Goal: Task Accomplishment & Management: Use online tool/utility

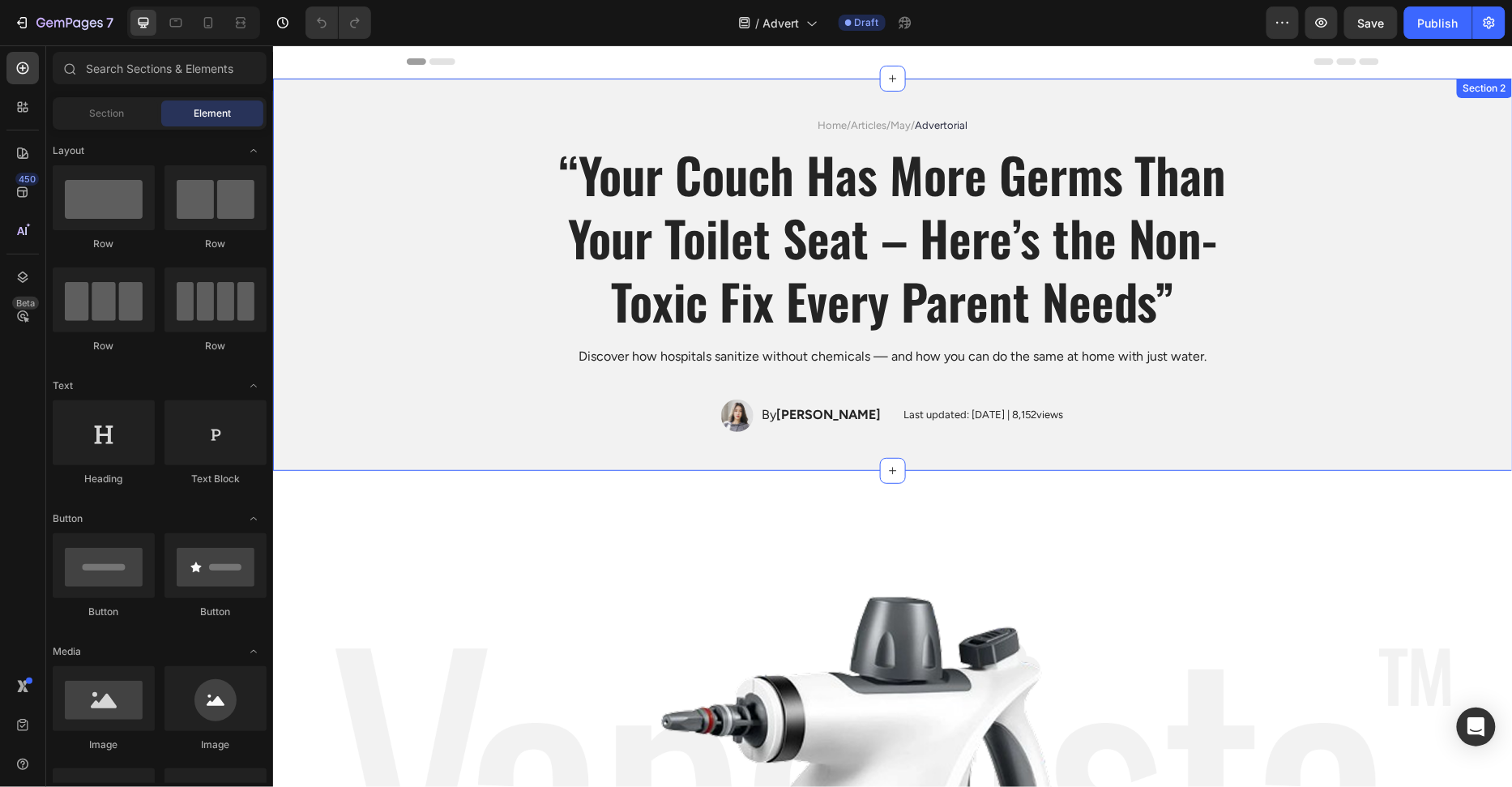
click at [1257, 96] on div "Home / Articles / May / Advertorial Text Block “Your Couch Has More Germs Than …" at bounding box center [892, 274] width 1239 height 392
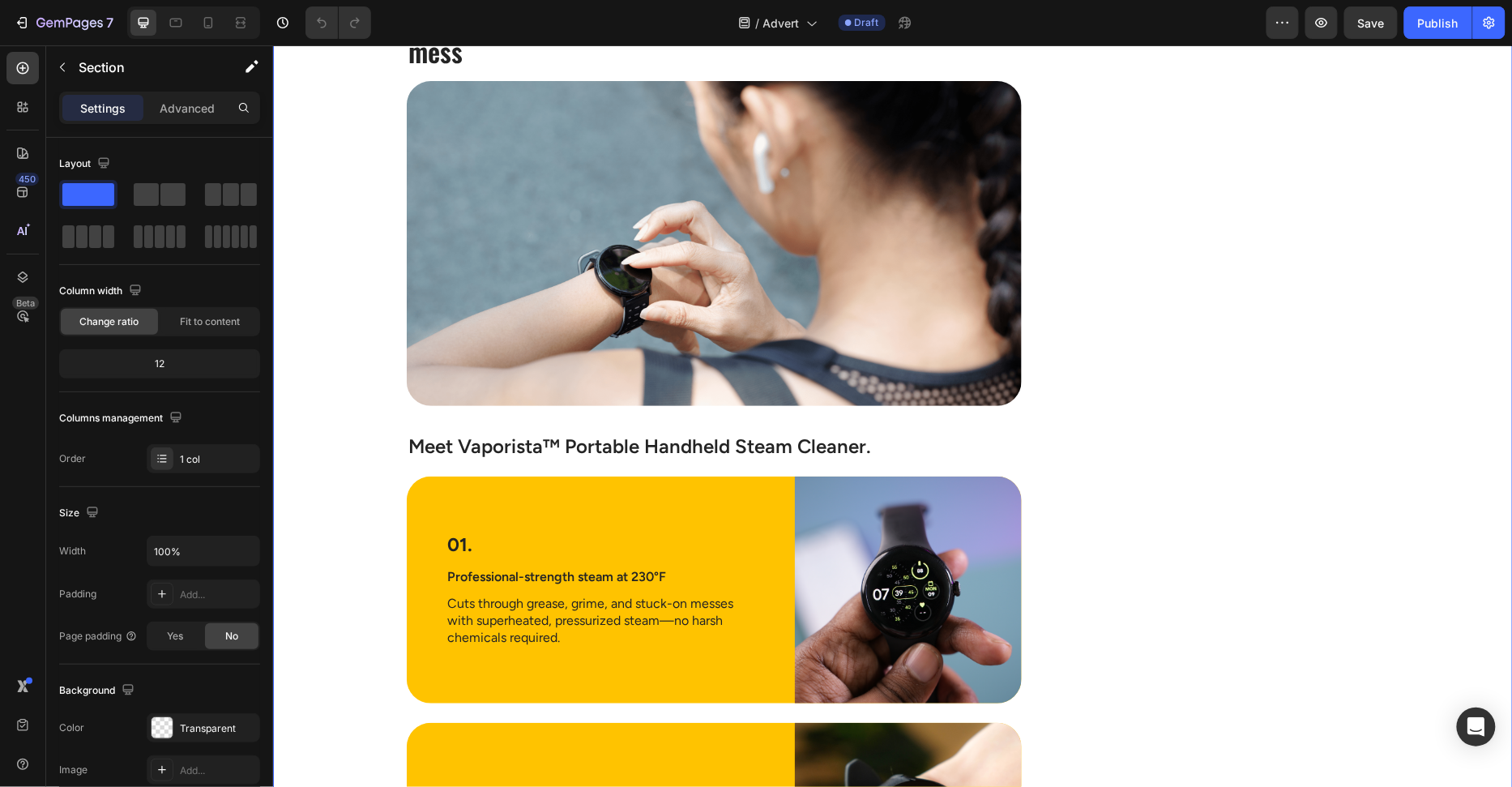
drag, startPoint x: 345, startPoint y: 349, endPoint x: 357, endPoint y: 348, distance: 12.0
click at [345, 349] on div "Image The Hidden Dirty Truth Lurking in Your Home Heading If you’ve ever collap…" at bounding box center [892, 548] width 1239 height 4358
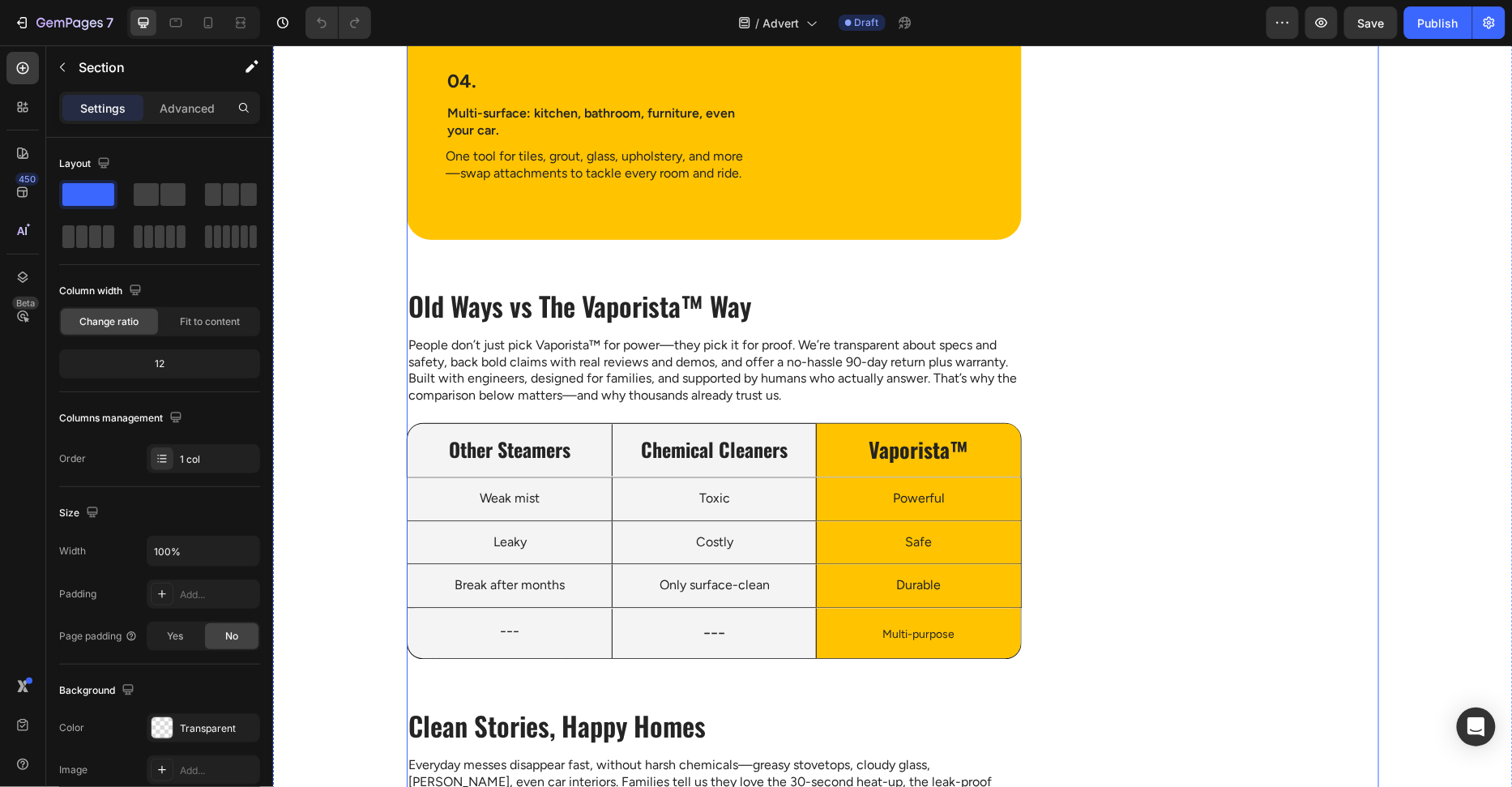
scroll to position [3402, 0]
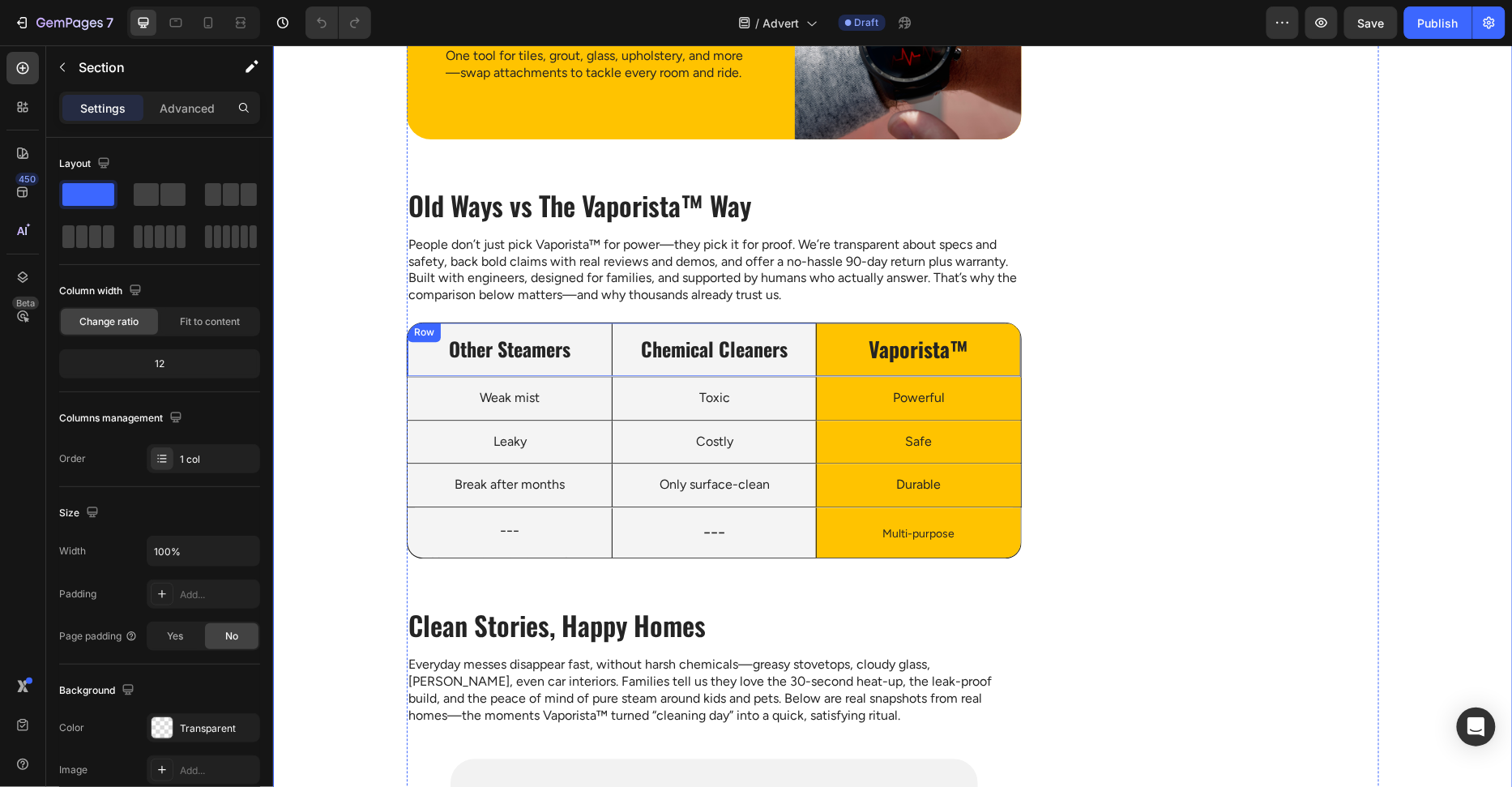
click at [411, 323] on div "Other Steamers Text Block Chemical Cleaners Text Block Row Vaporista™ Text Bloc…" at bounding box center [713, 348] width 615 height 55
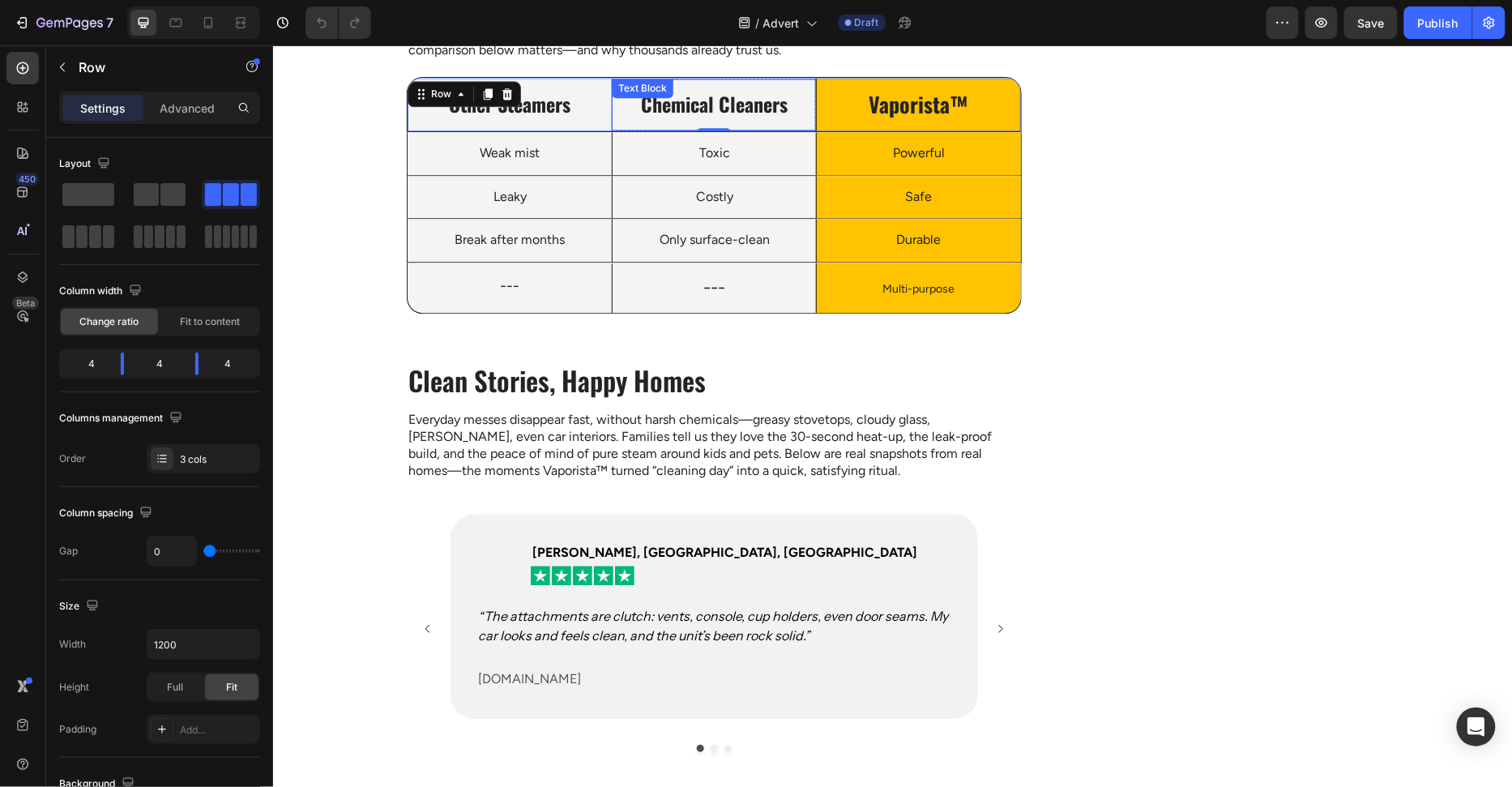
scroll to position [3686, 0]
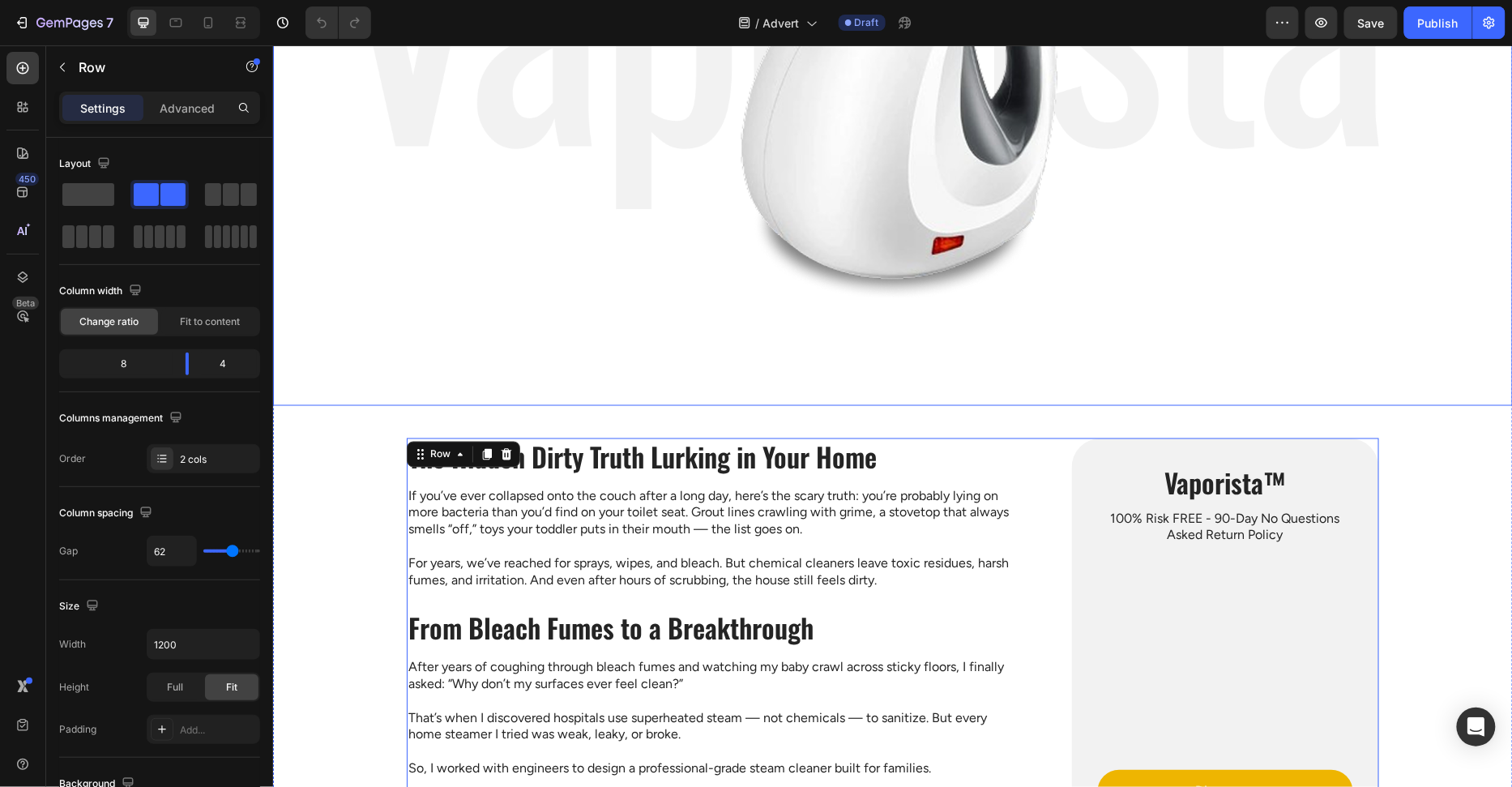
scroll to position [624, 0]
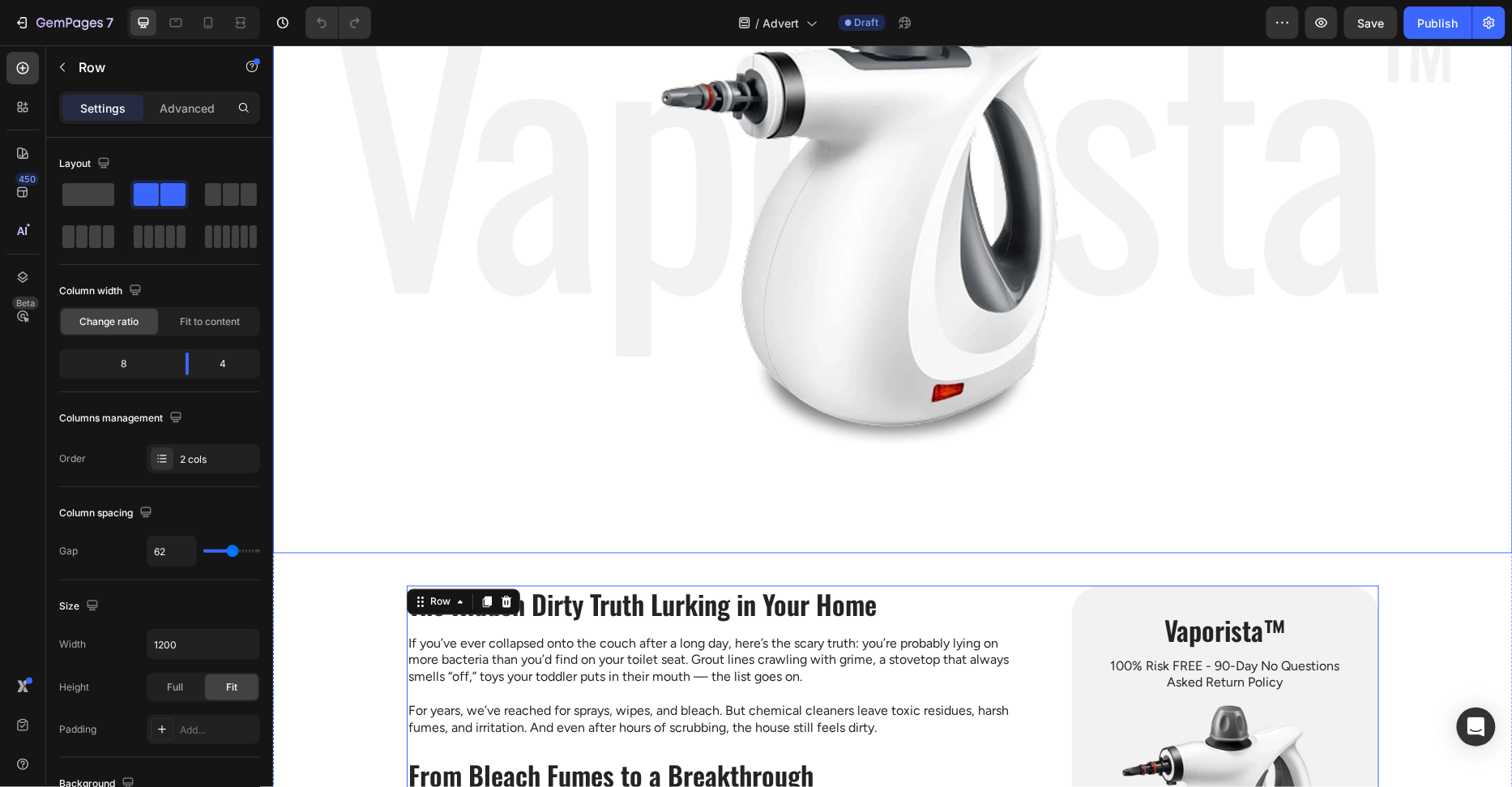
click at [424, 512] on img at bounding box center [893, 199] width 1116 height 706
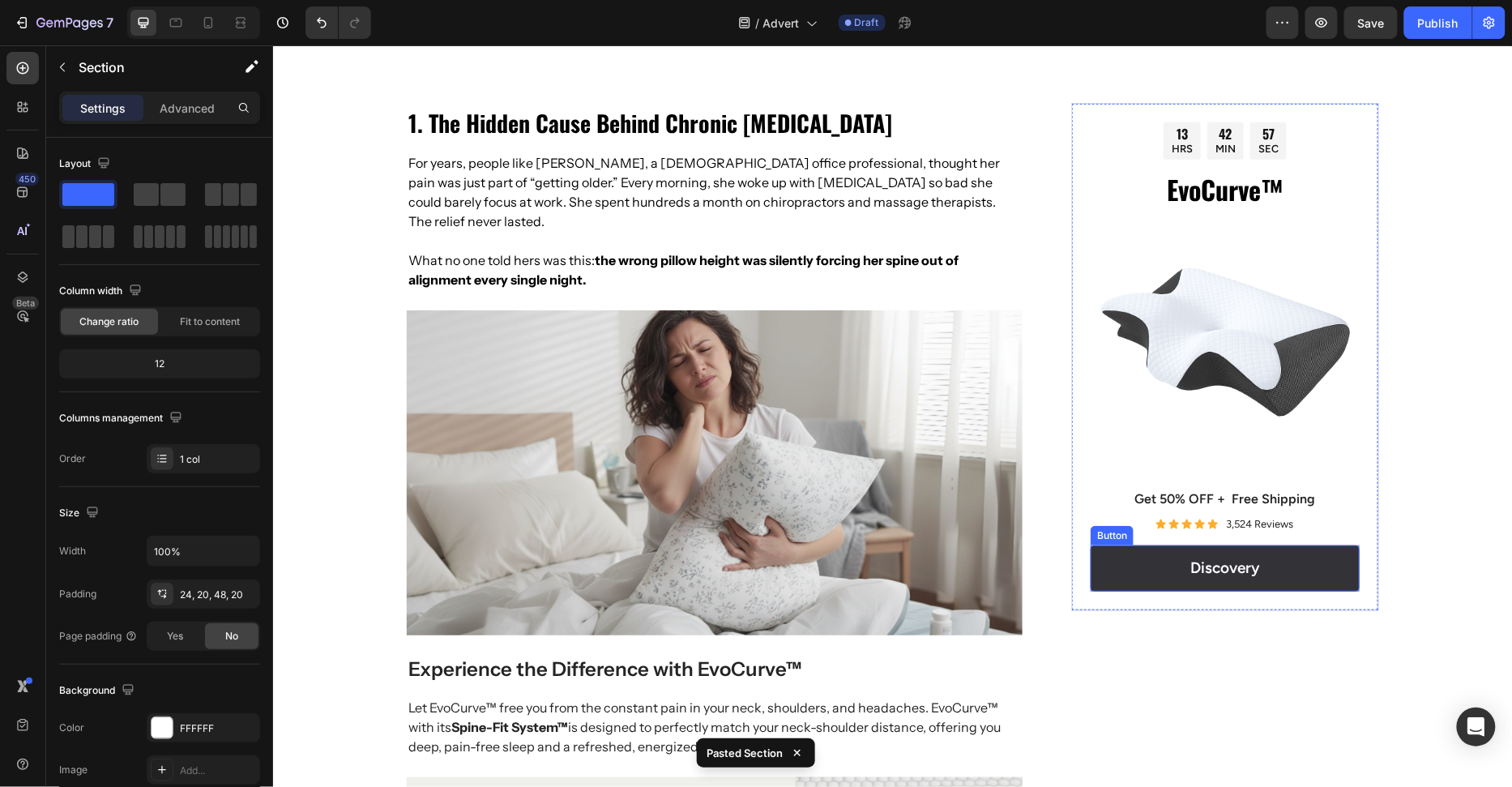
scroll to position [4461, 0]
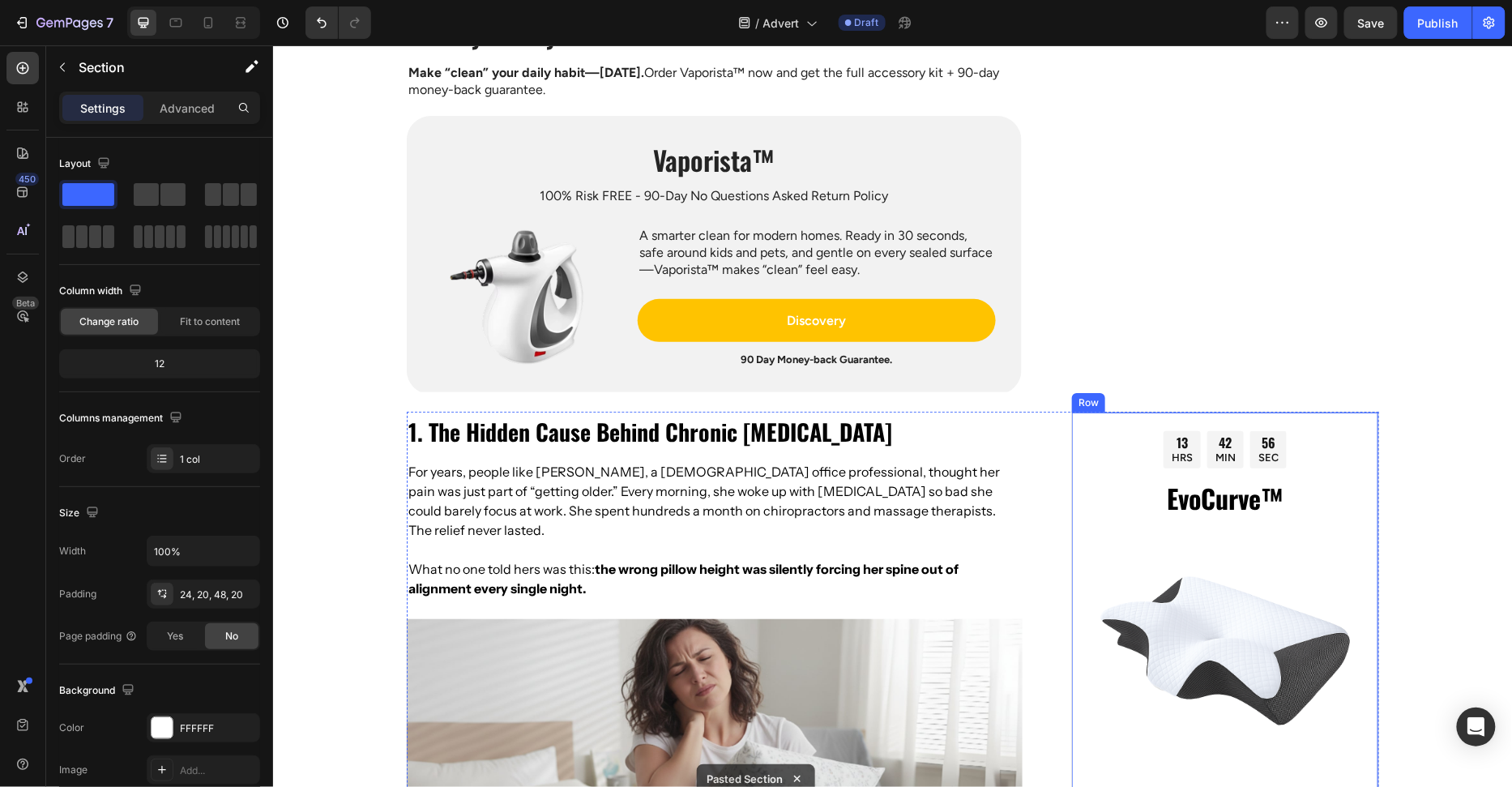
click at [1355, 420] on div "13 HRS 42 MIN 56 SEC Countdown Timer EvoCurve™ Heading Image Get 50% OFF + Free…" at bounding box center [1224, 664] width 308 height 508
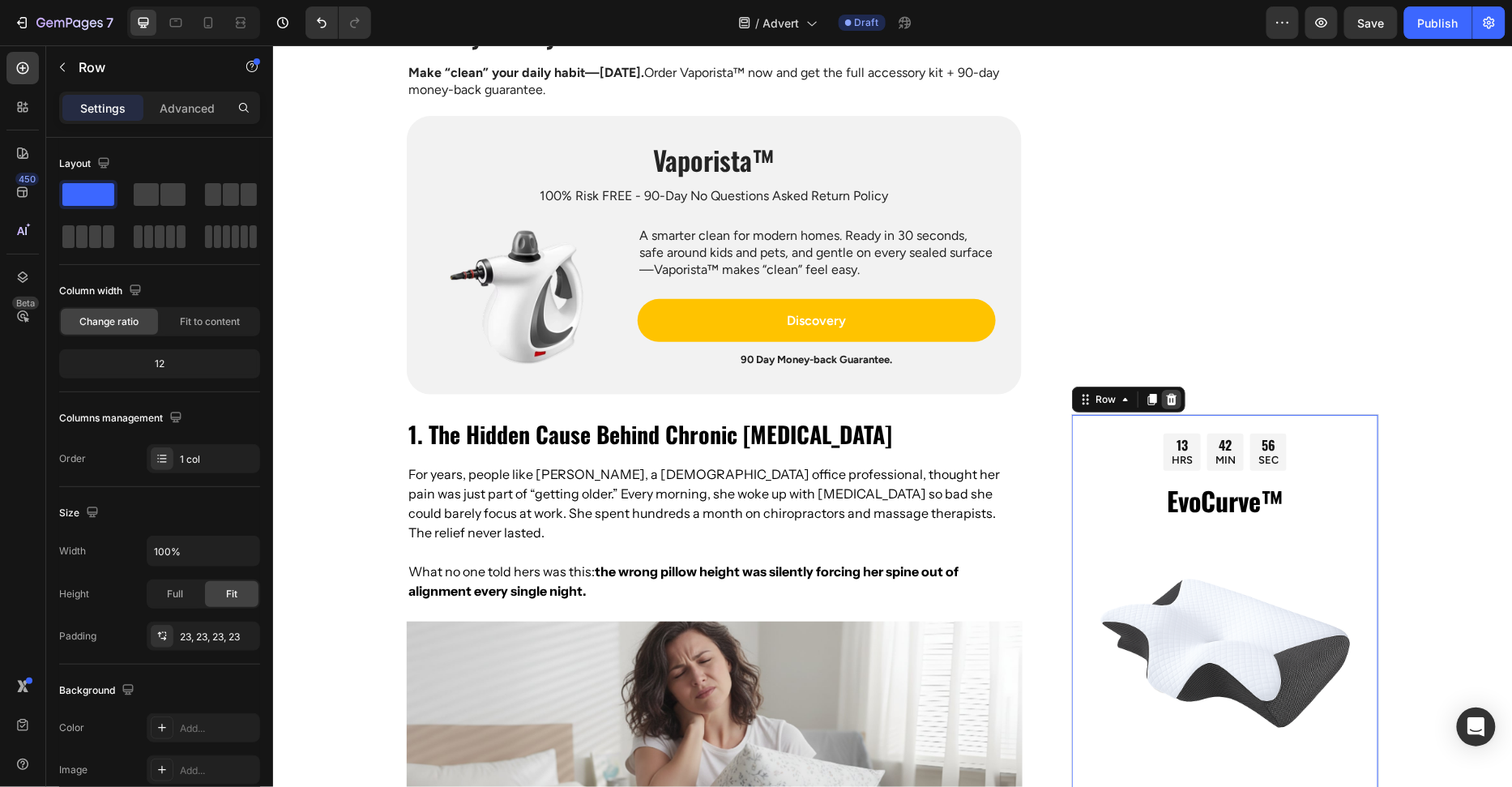
click at [1174, 399] on icon at bounding box center [1170, 398] width 13 height 13
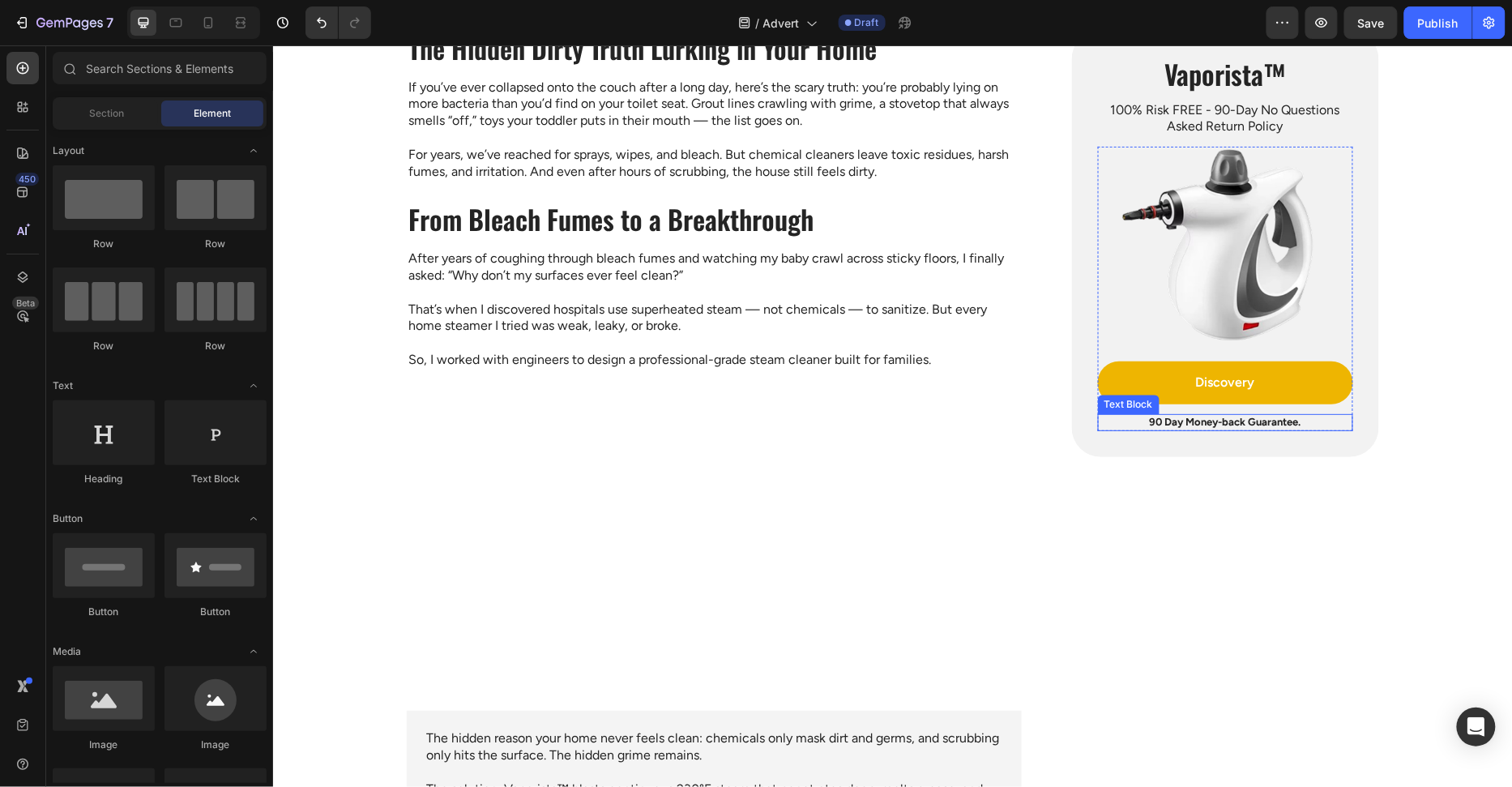
scroll to position [1072, 0]
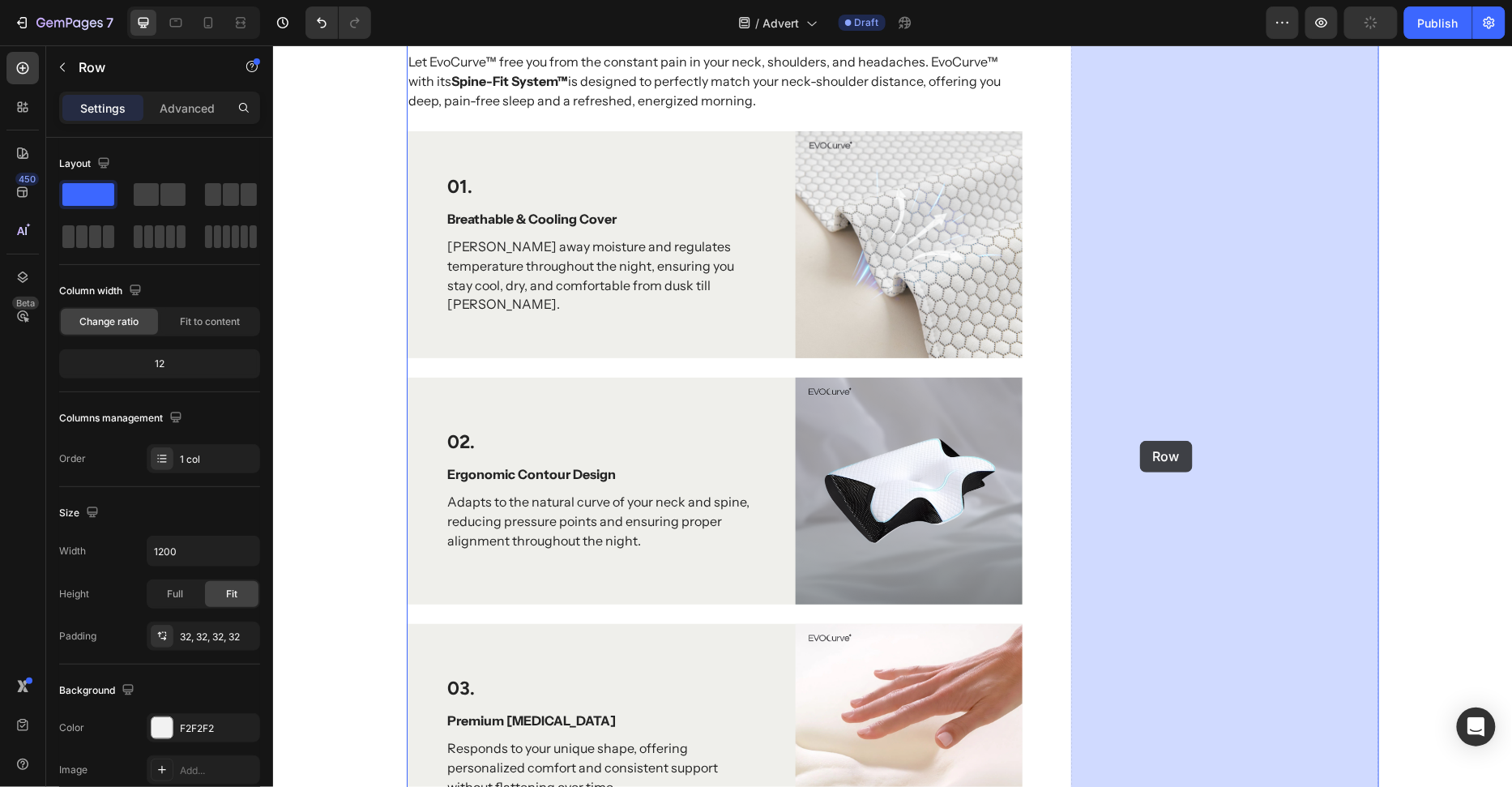
drag, startPoint x: 1088, startPoint y: 169, endPoint x: 1139, endPoint y: 440, distance: 275.8
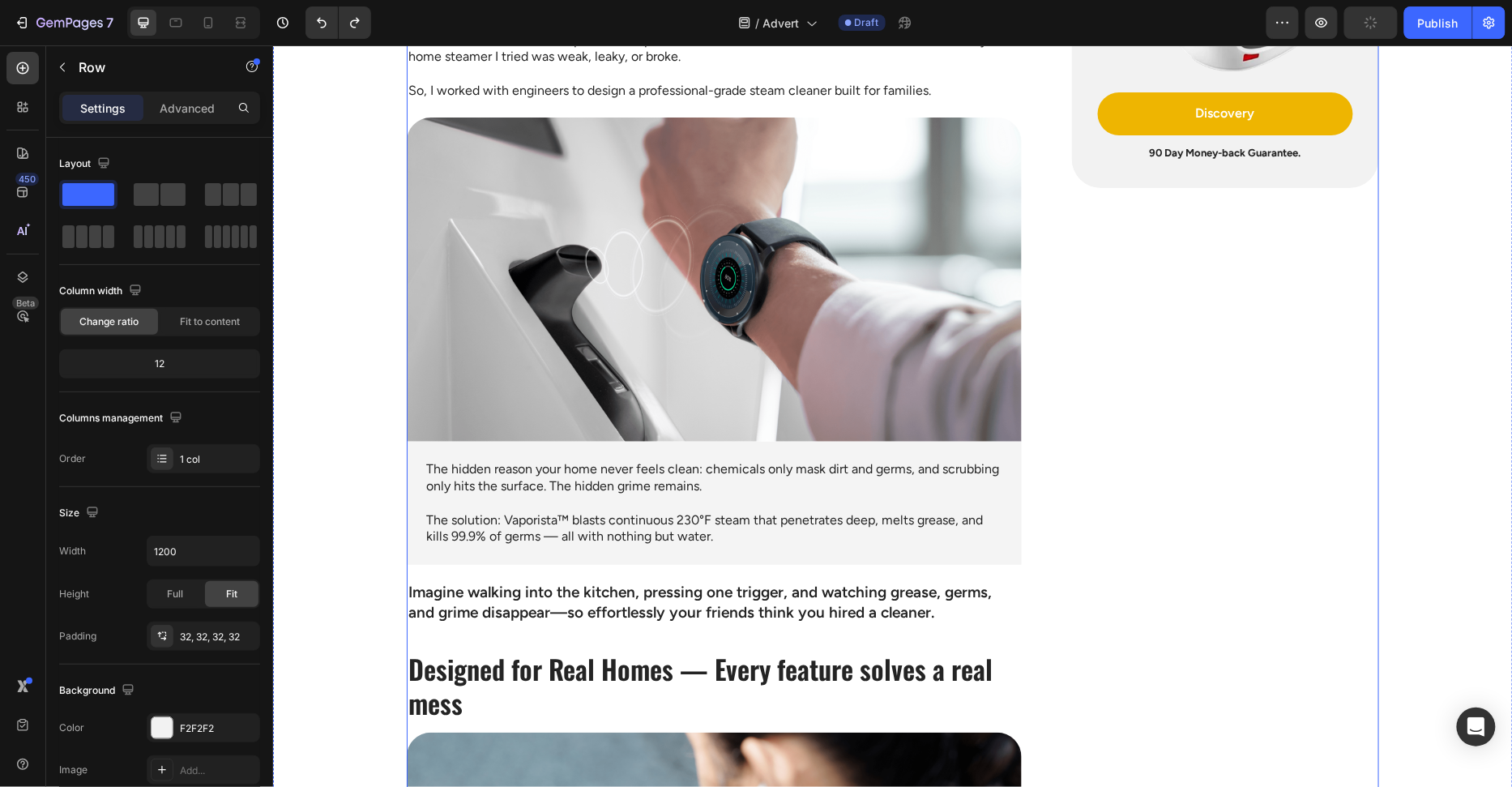
scroll to position [1081, 0]
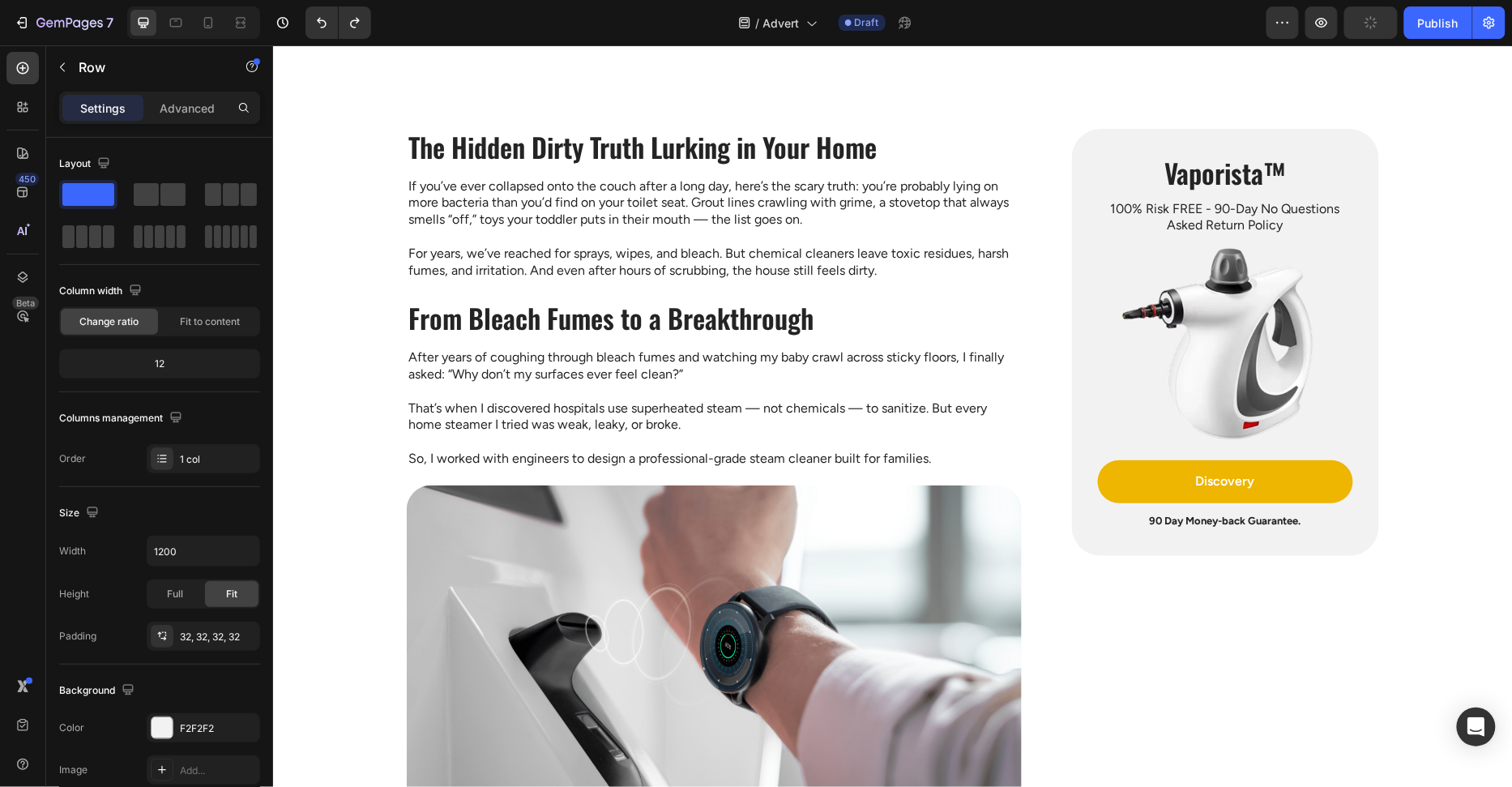
click at [1090, 528] on div "Vaporista™ Heading 100% Risk FREE - 90-Day No Questions Asked Return Policy Tex…" at bounding box center [1225, 342] width 307 height 427
click at [1087, 527] on div "Vaporista™ Heading 100% Risk FREE - 90-Day No Questions Asked Return Policy Tex…" at bounding box center [1225, 342] width 307 height 427
click at [1078, 529] on div "Vaporista™ Heading 100% Risk FREE - 90-Day No Questions Asked Return Policy Tex…" at bounding box center [1225, 342] width 307 height 427
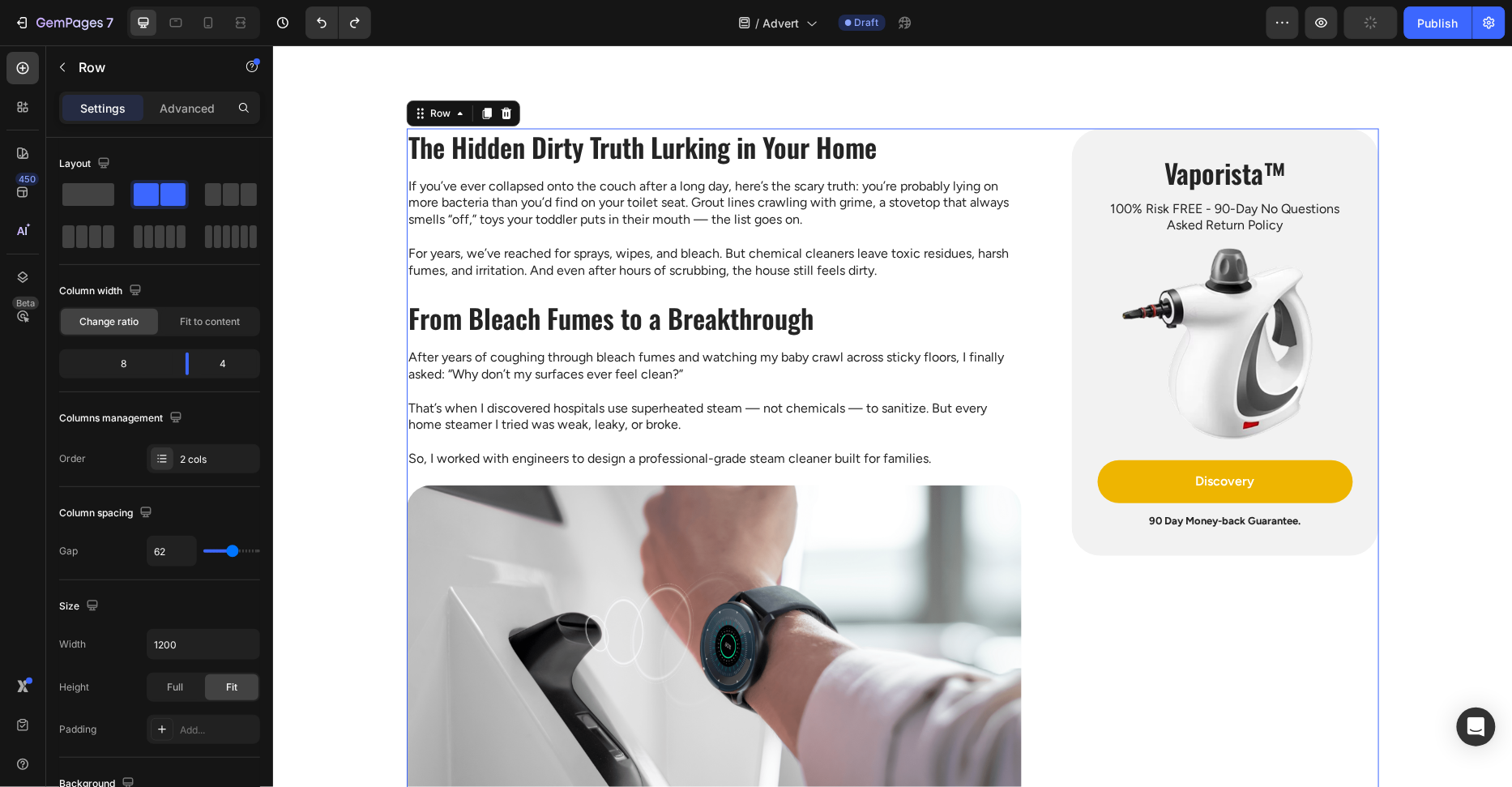
click at [1077, 444] on div "Vaporista™ Heading 100% Risk FREE - 90-Day No Questions Asked Return Policy Tex…" at bounding box center [1225, 342] width 307 height 427
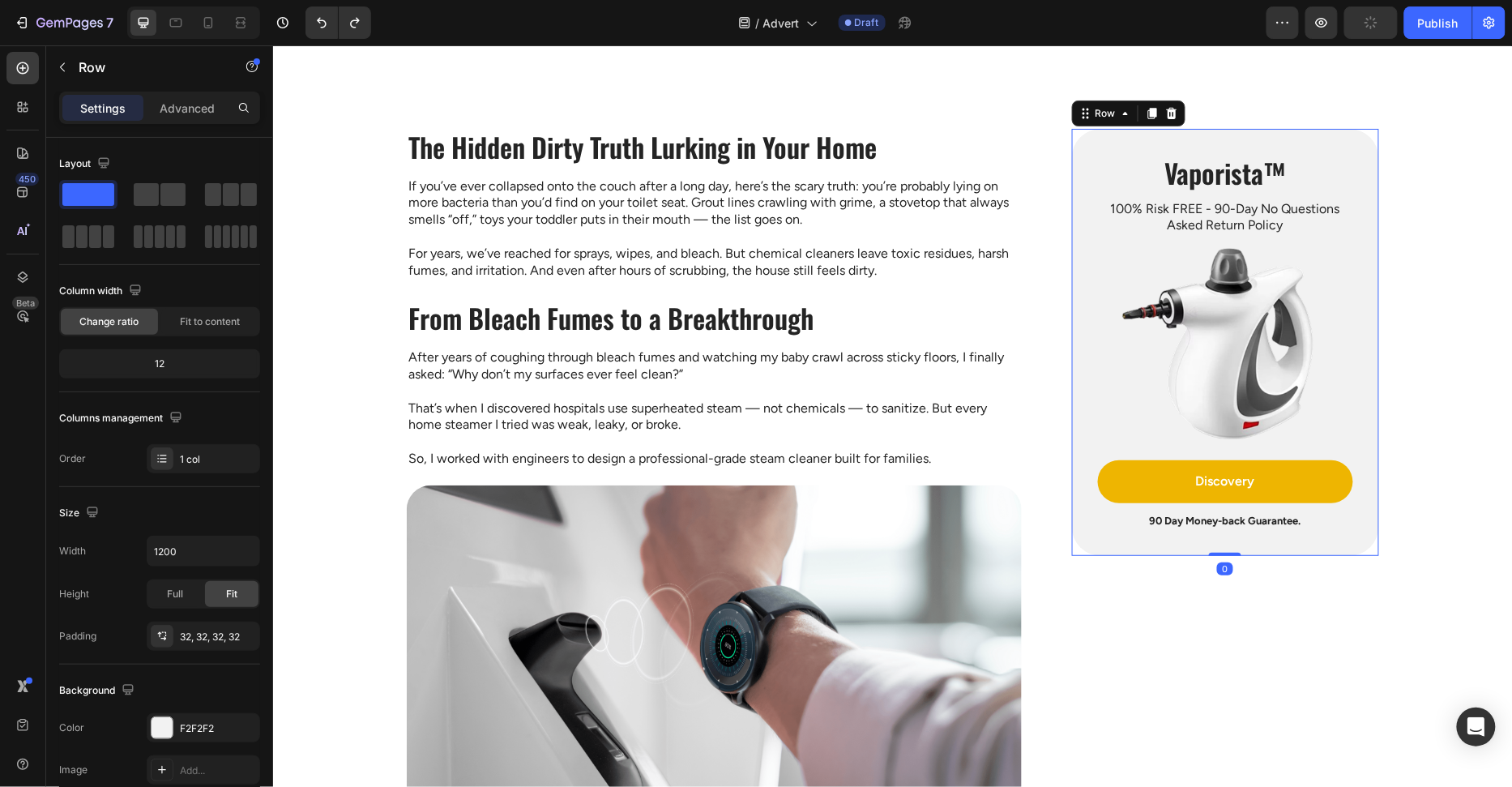
click at [1166, 110] on icon at bounding box center [1170, 112] width 13 height 13
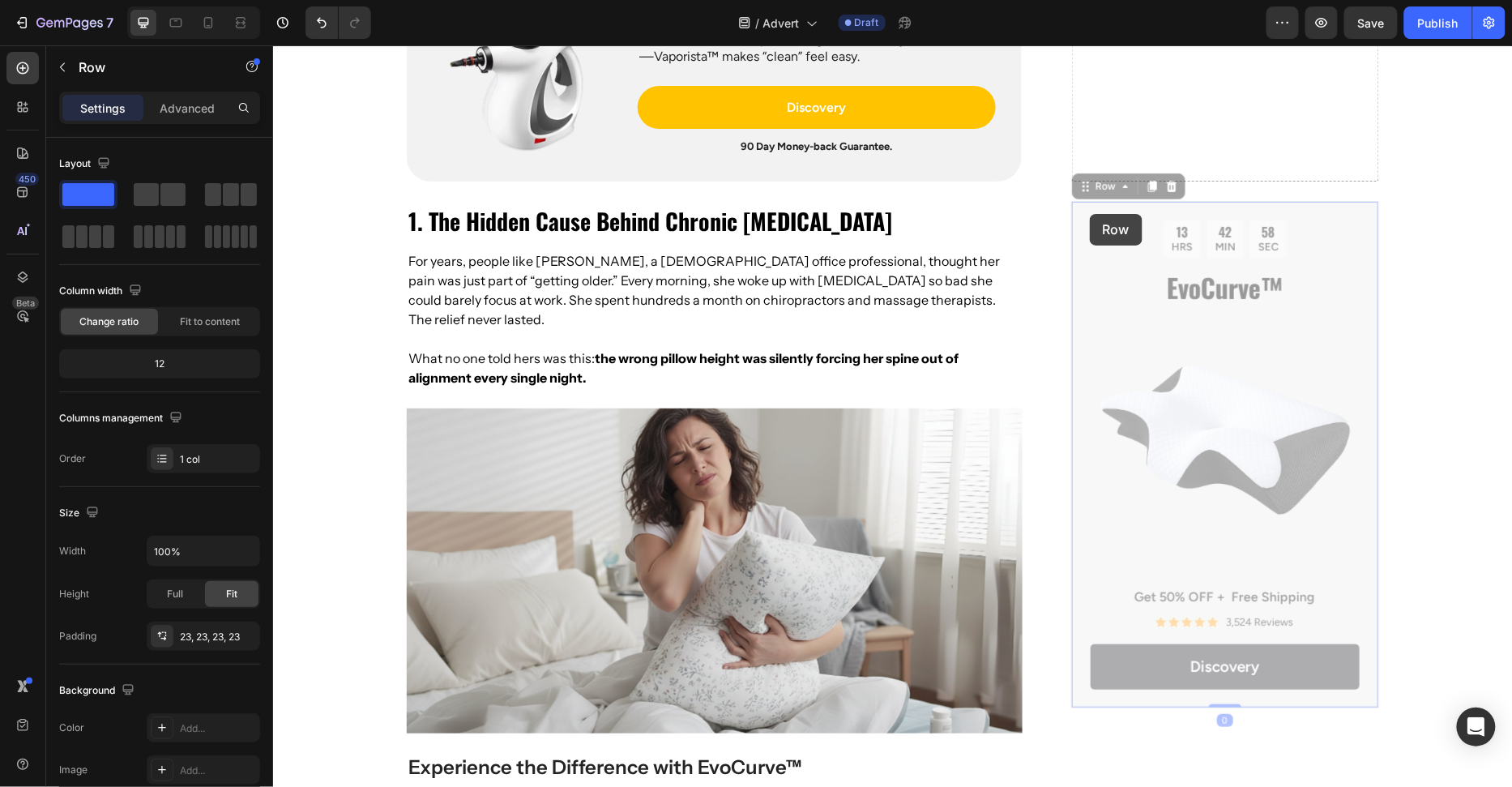
scroll to position [3776, 0]
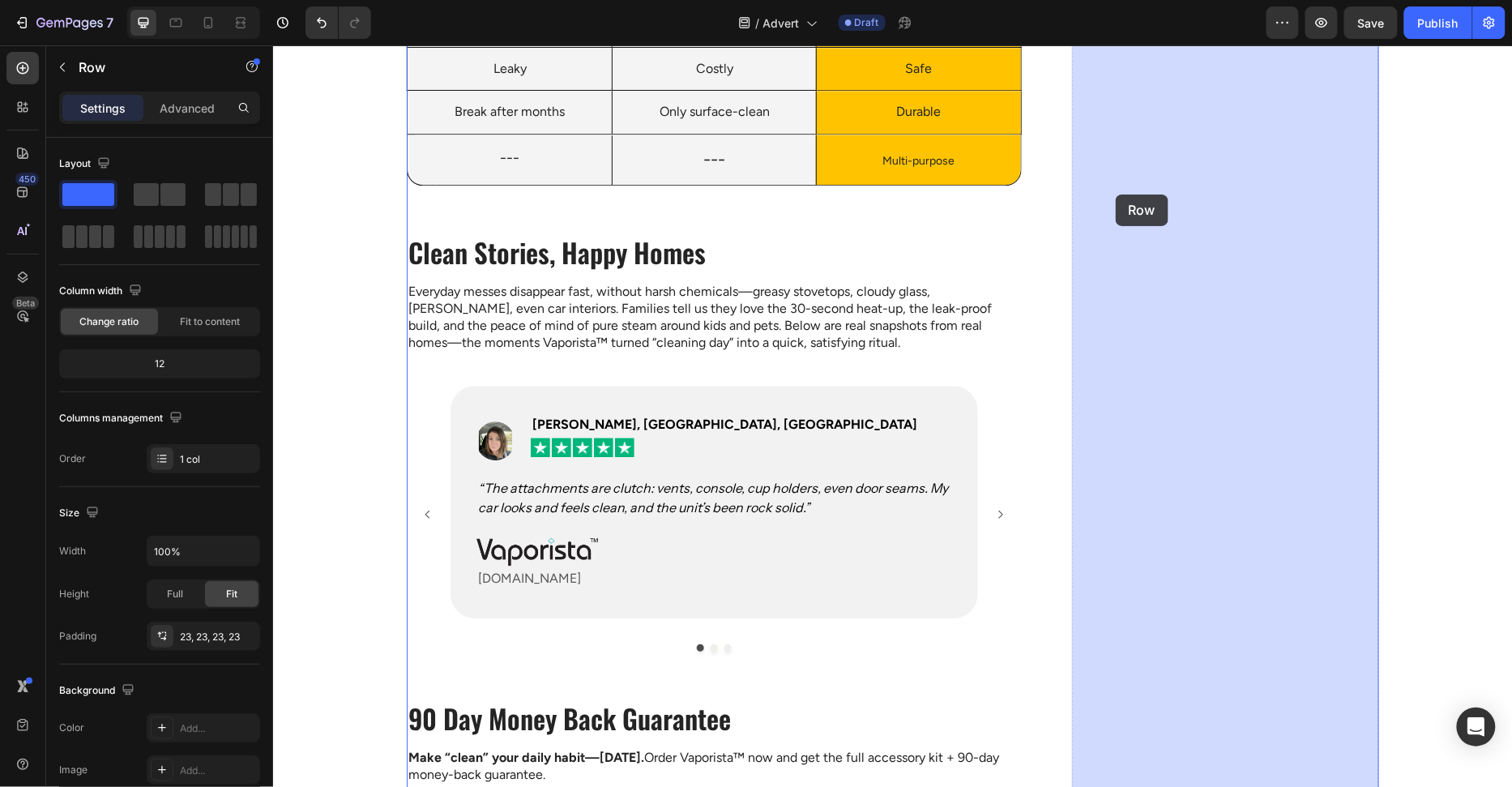
drag, startPoint x: 1082, startPoint y: 247, endPoint x: 1117, endPoint y: 189, distance: 67.7
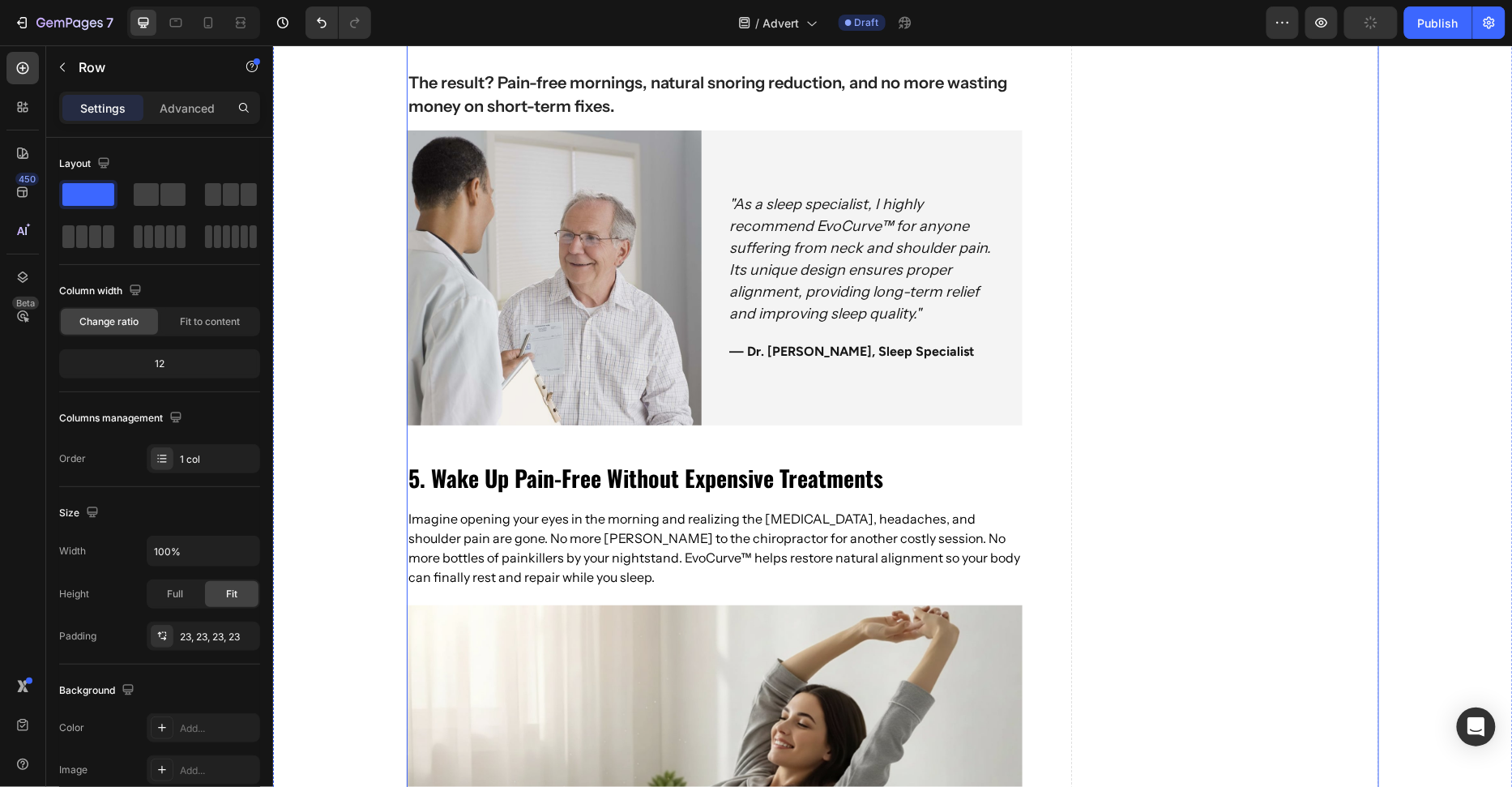
scroll to position [8509, 0]
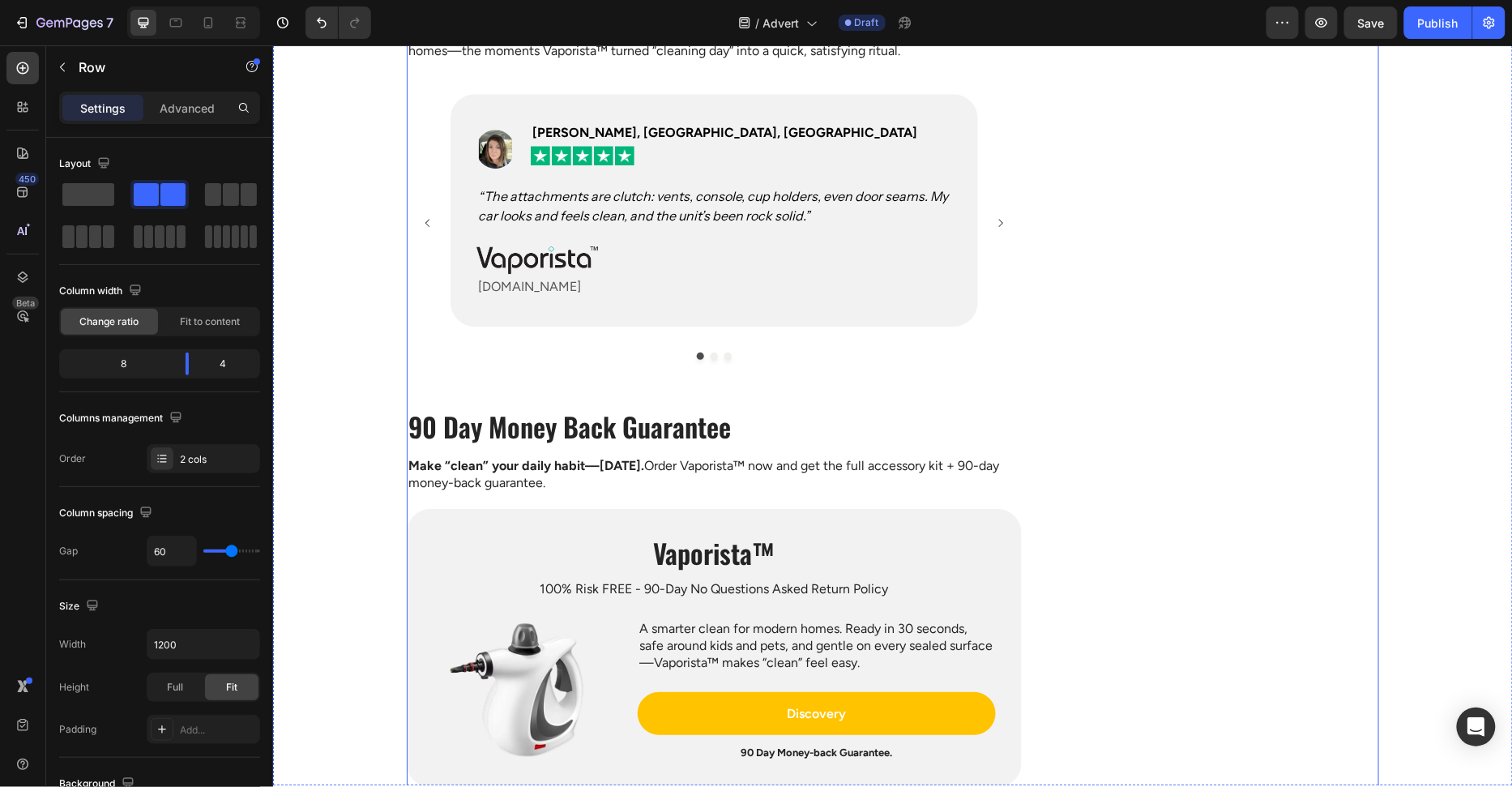
scroll to position [4452, 0]
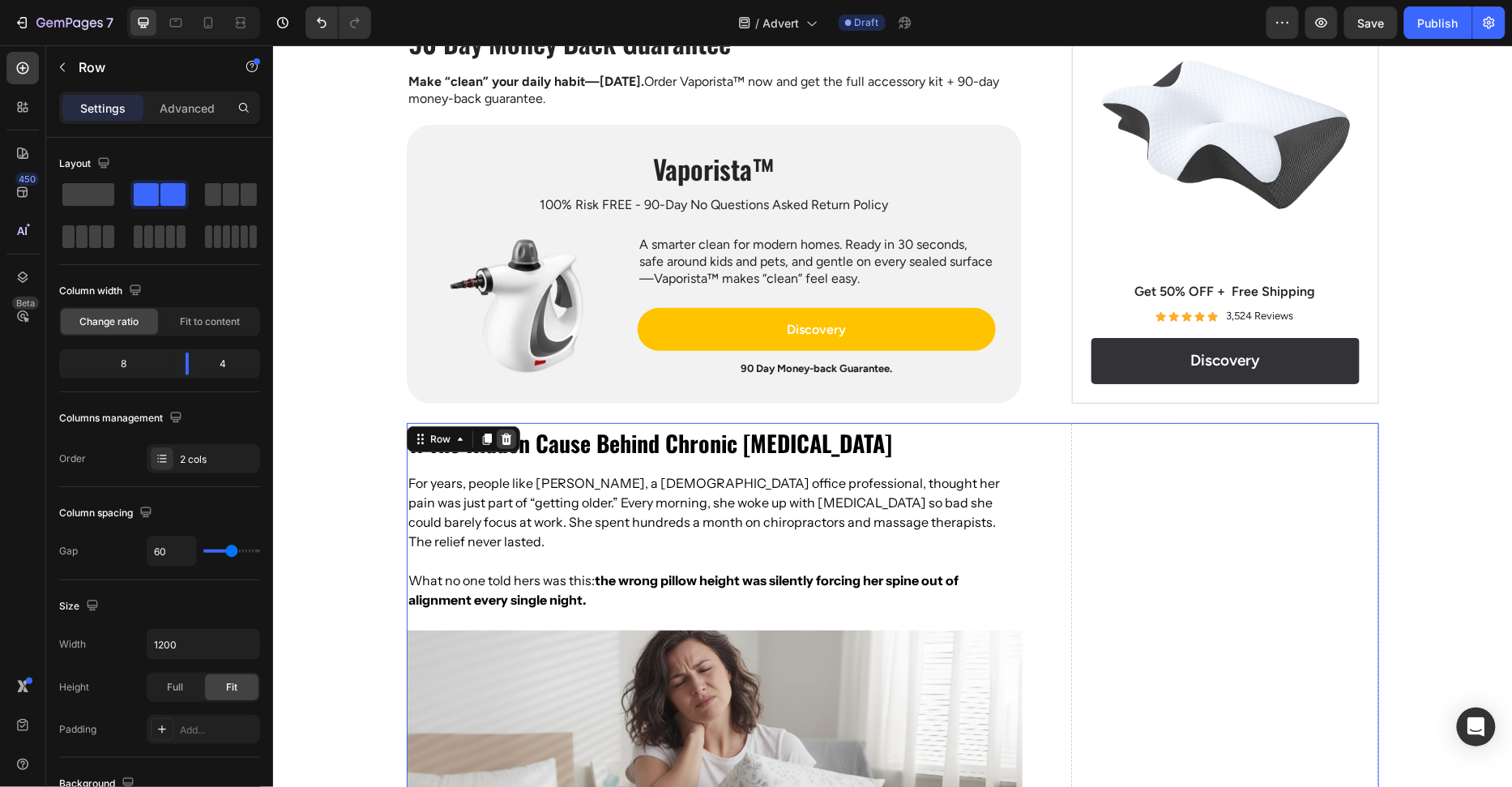
click at [506, 440] on icon at bounding box center [506, 439] width 11 height 12
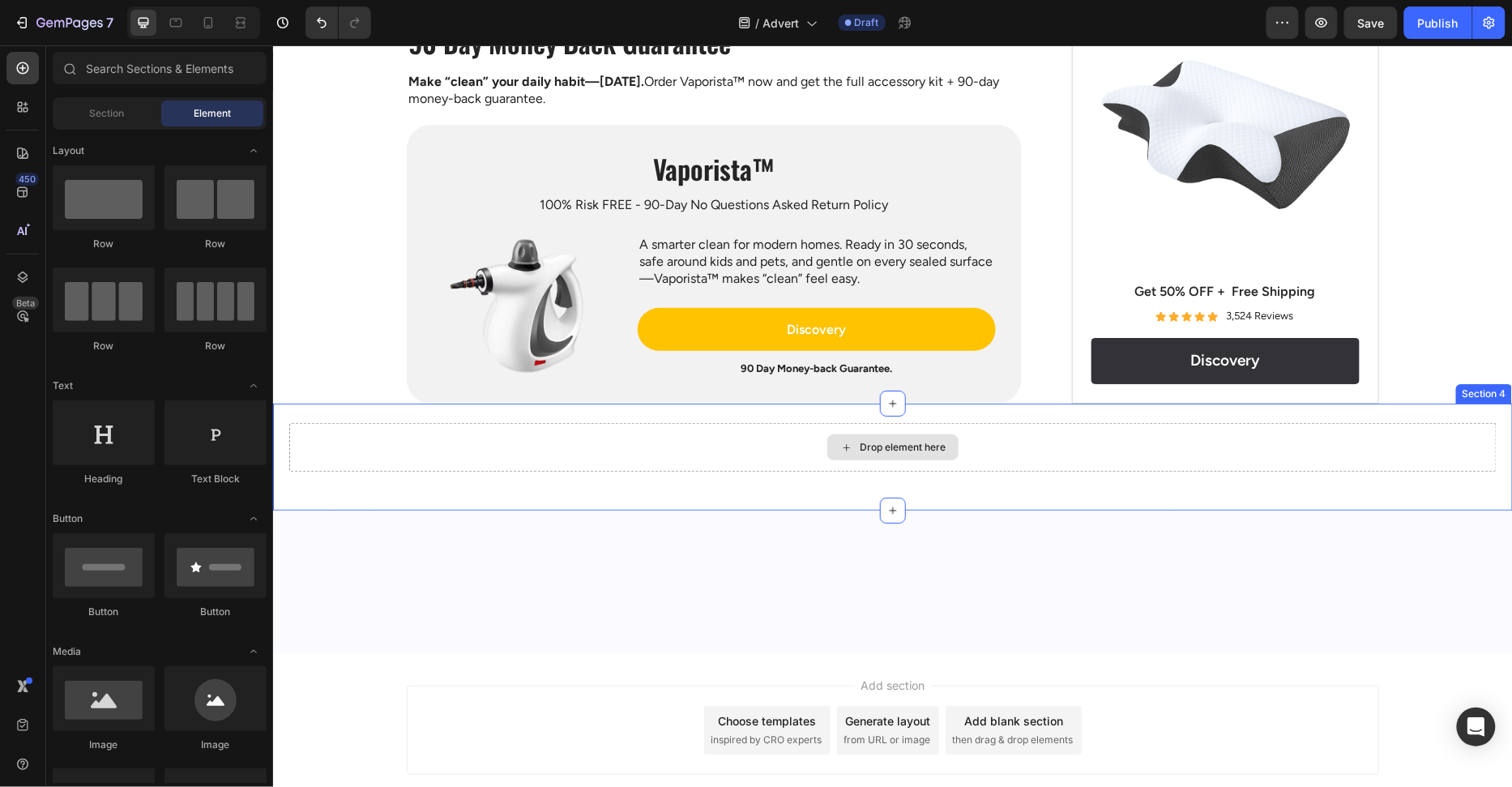
click at [803, 436] on div "Drop element here" at bounding box center [892, 446] width 1207 height 49
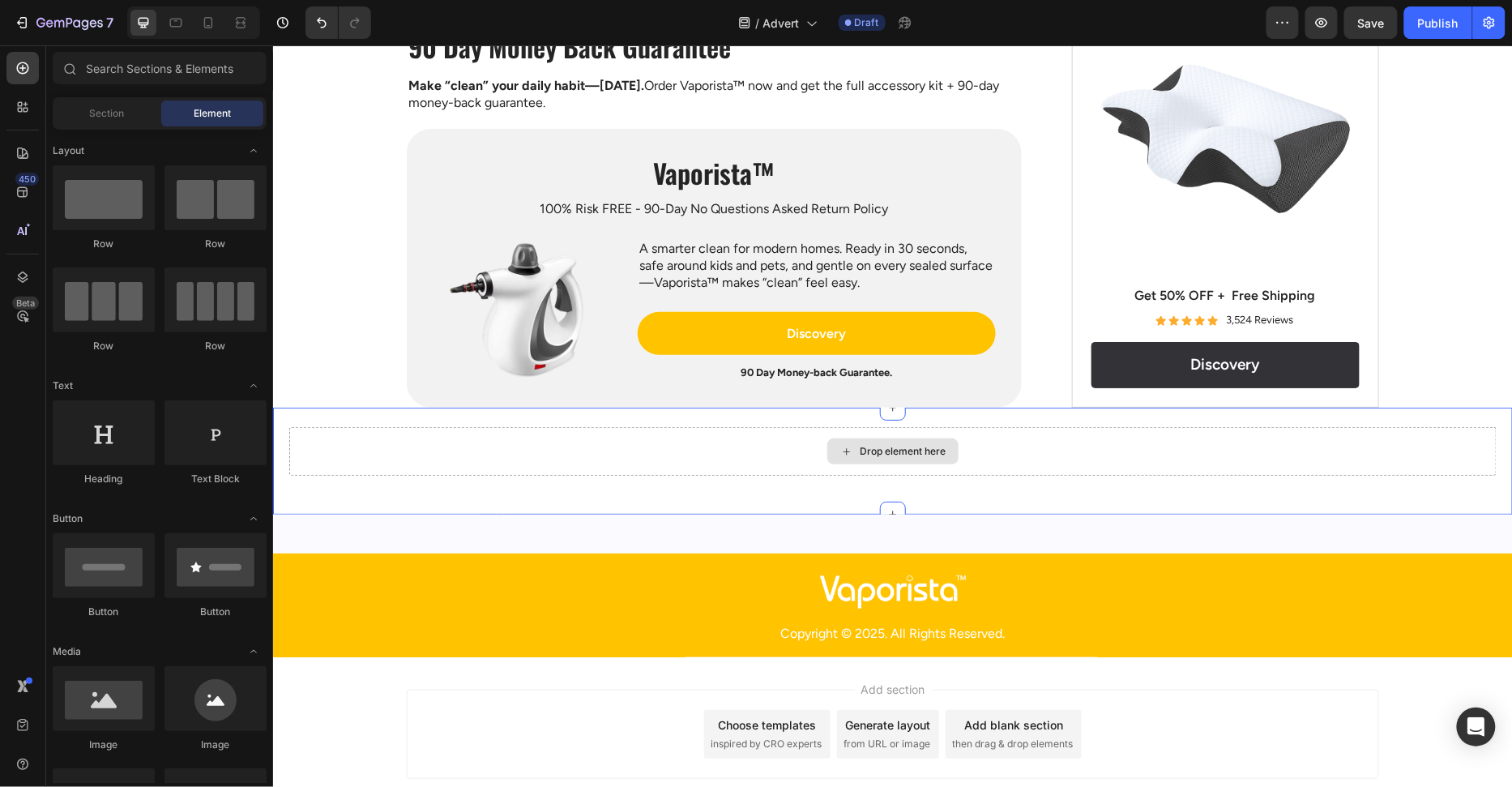
scroll to position [4546, 0]
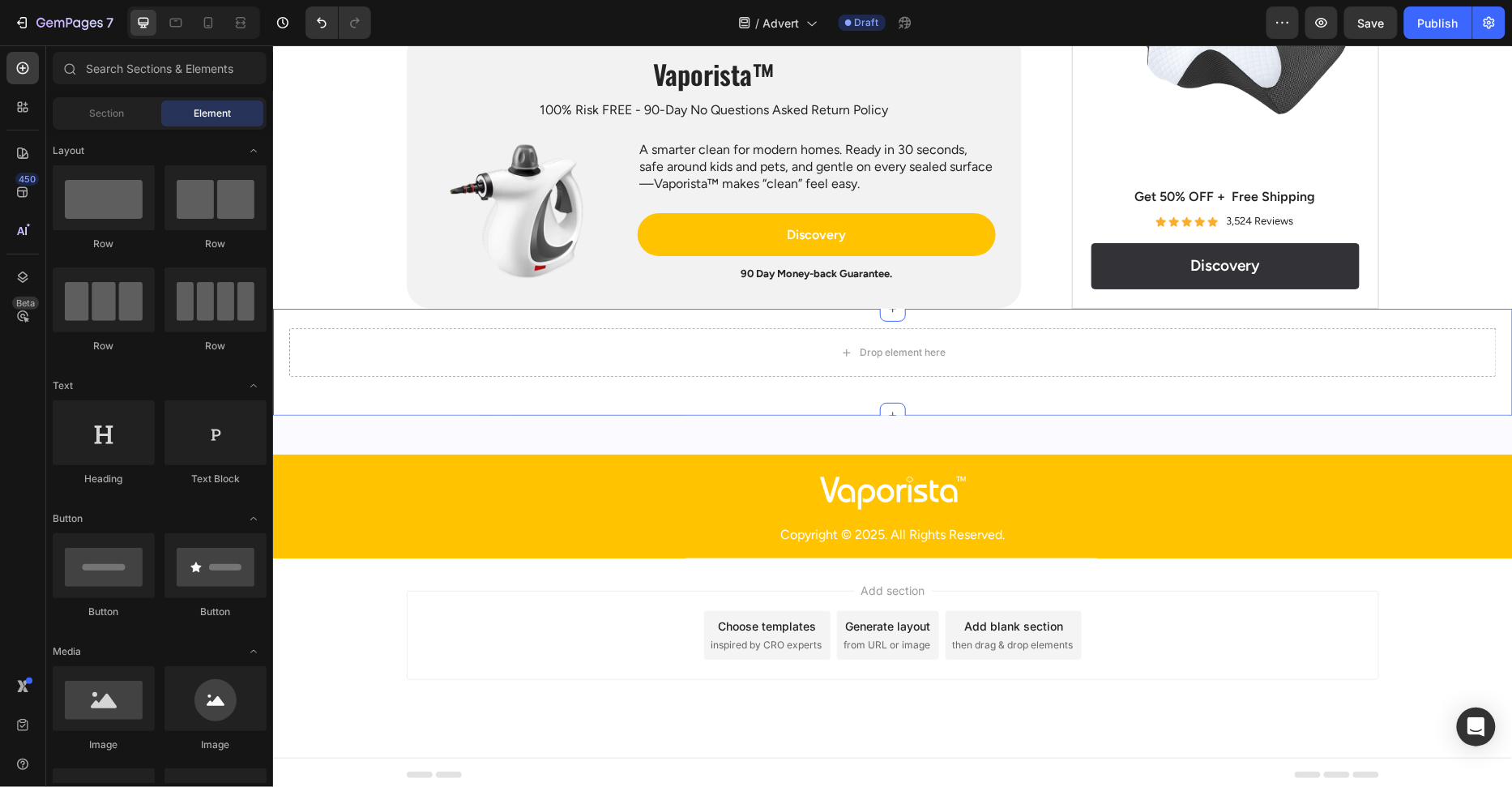
click at [1432, 389] on div "Drop element here Section 4" at bounding box center [892, 361] width 1239 height 107
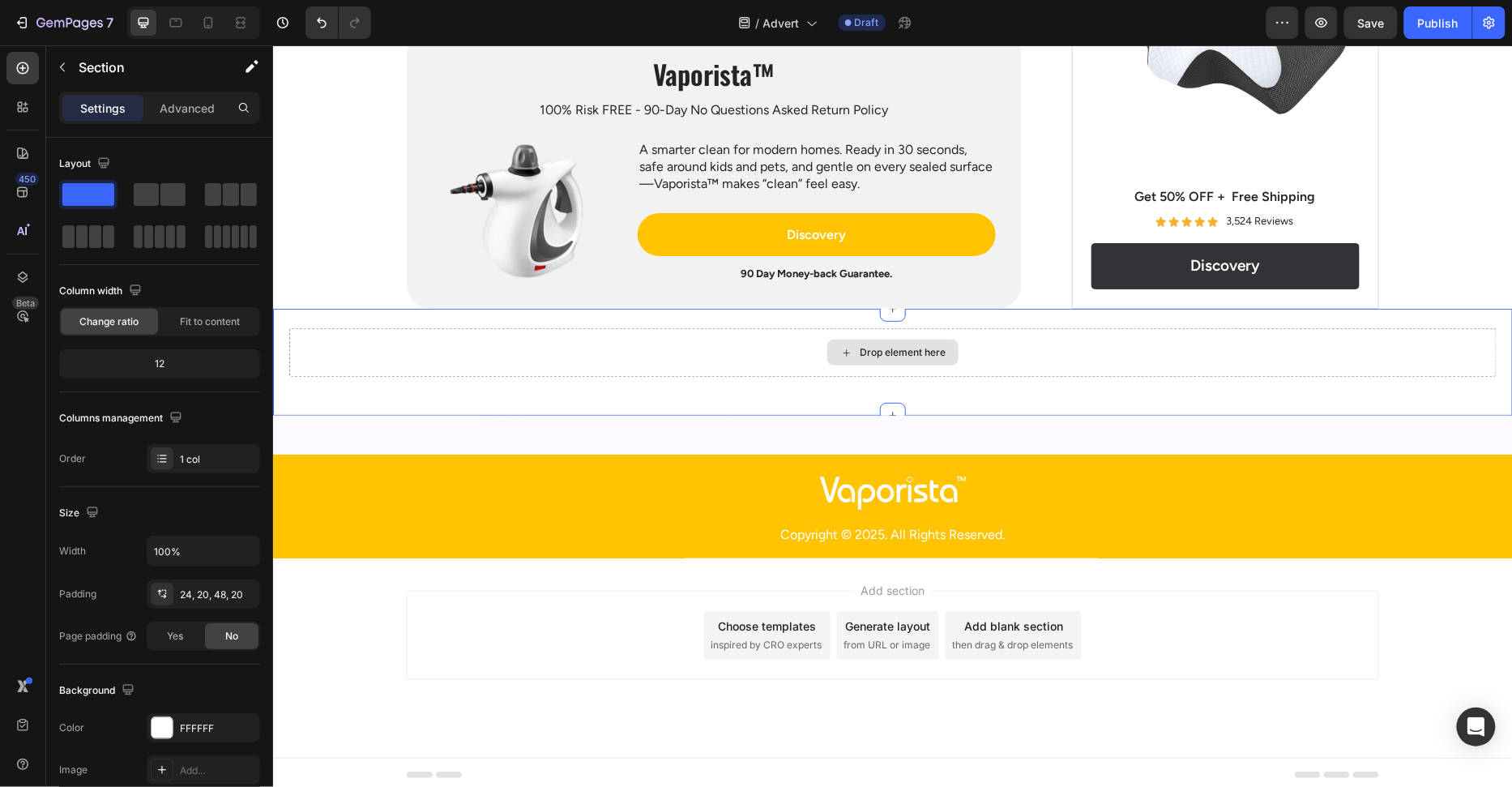
click at [1439, 365] on div "Drop element here" at bounding box center [892, 351] width 1207 height 49
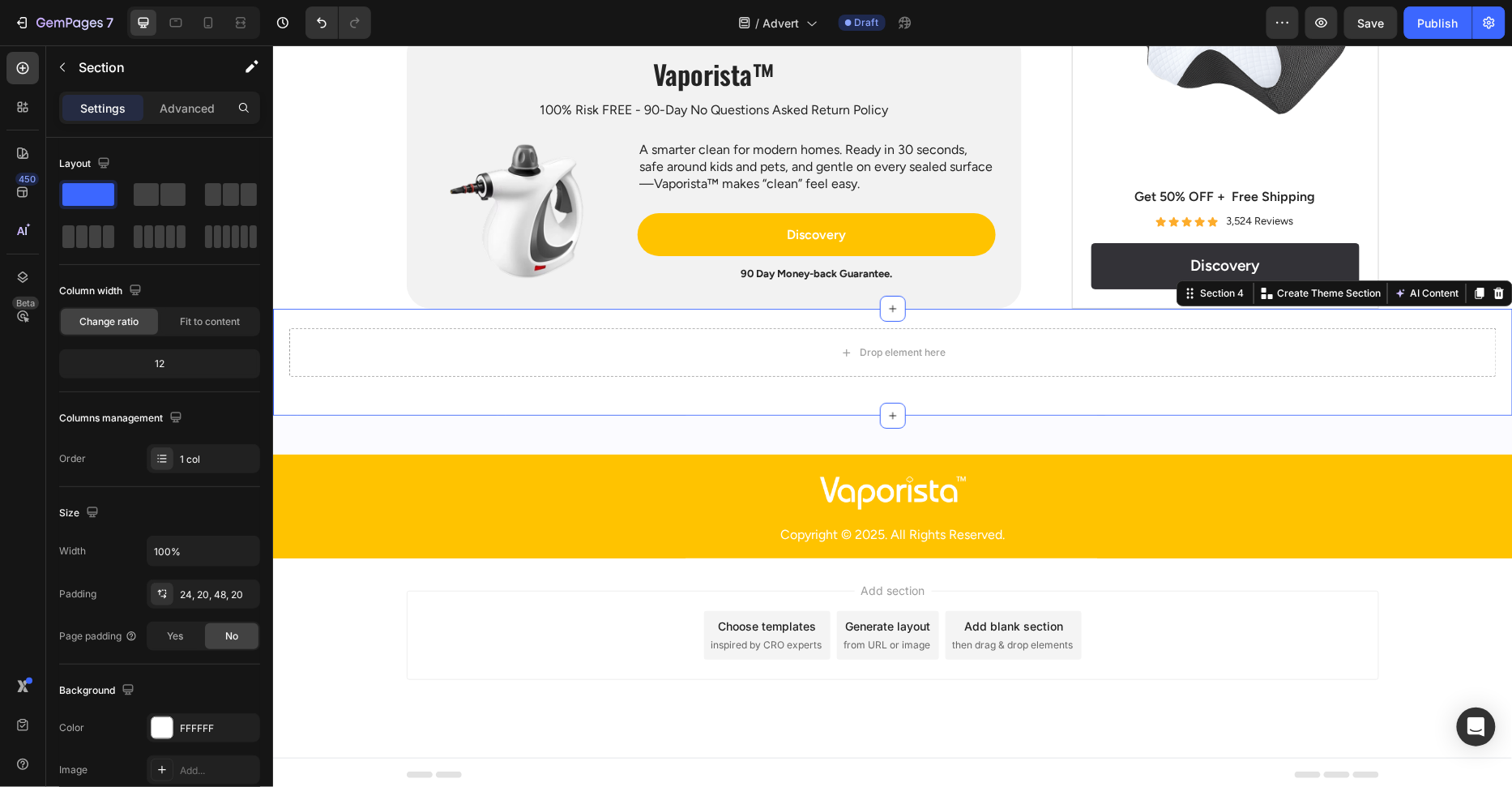
drag, startPoint x: 1500, startPoint y: 291, endPoint x: 1483, endPoint y: 297, distance: 18.0
click at [1500, 291] on icon at bounding box center [1498, 293] width 11 height 12
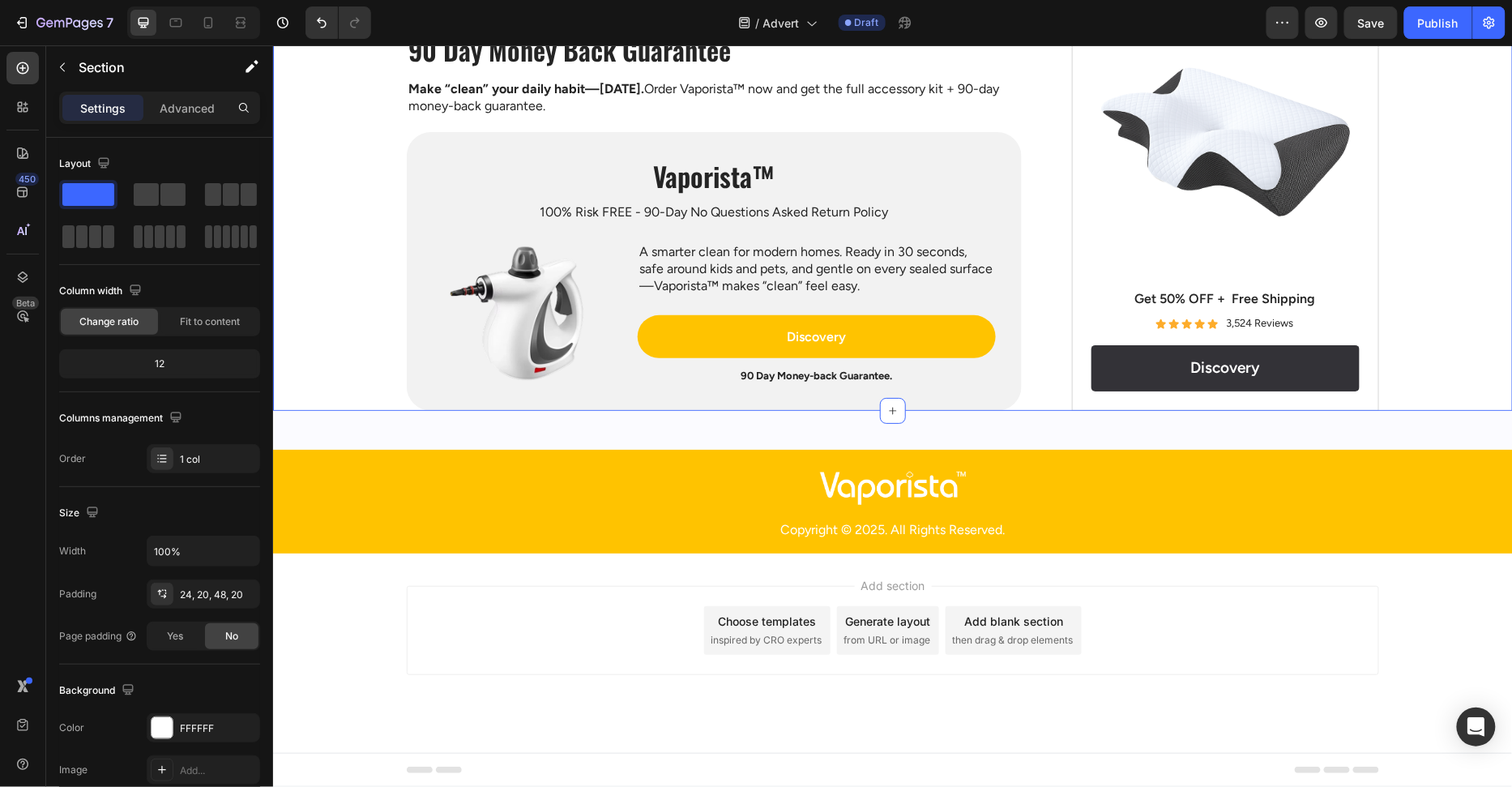
scroll to position [4440, 0]
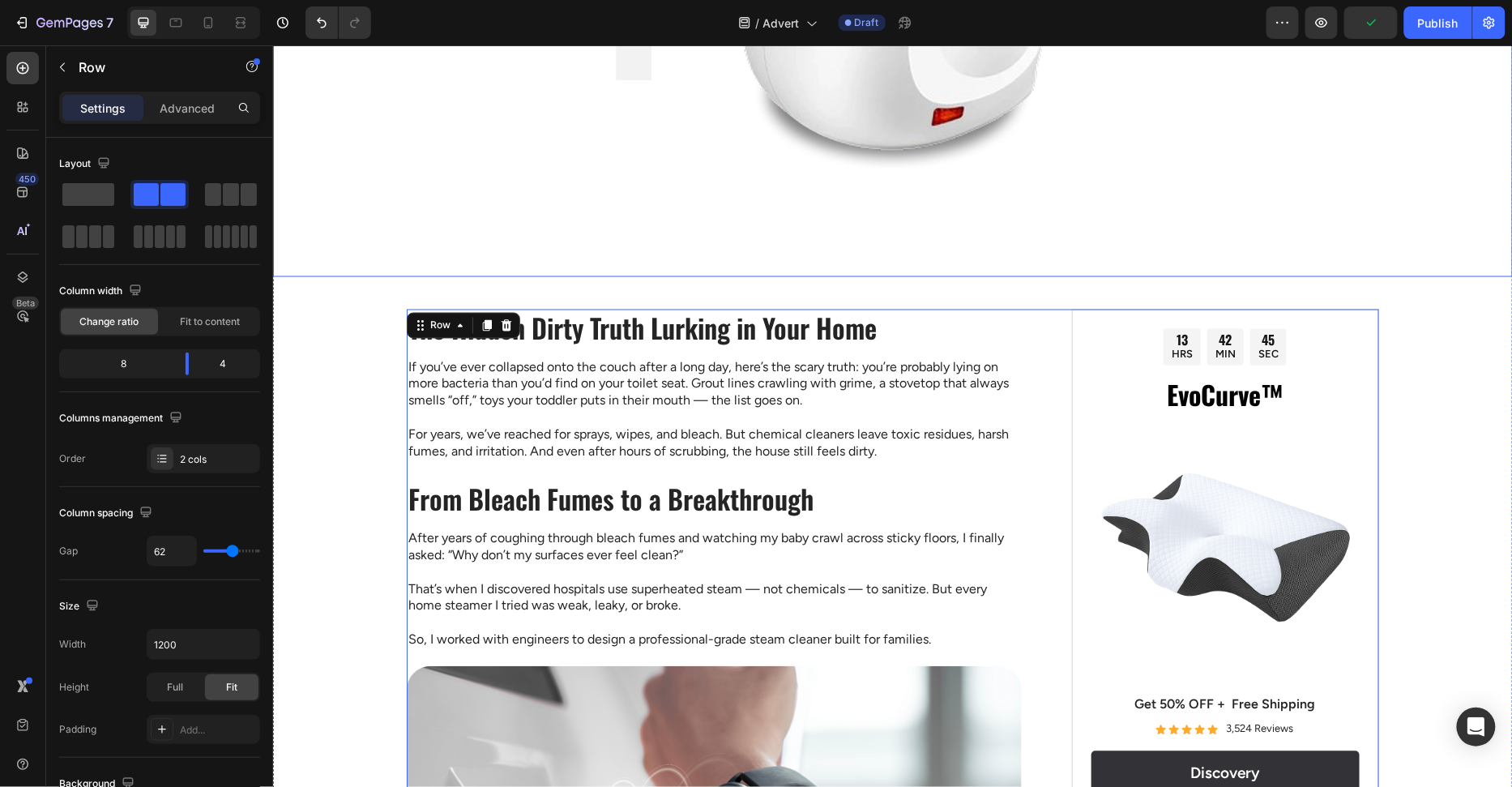
scroll to position [1051, 0]
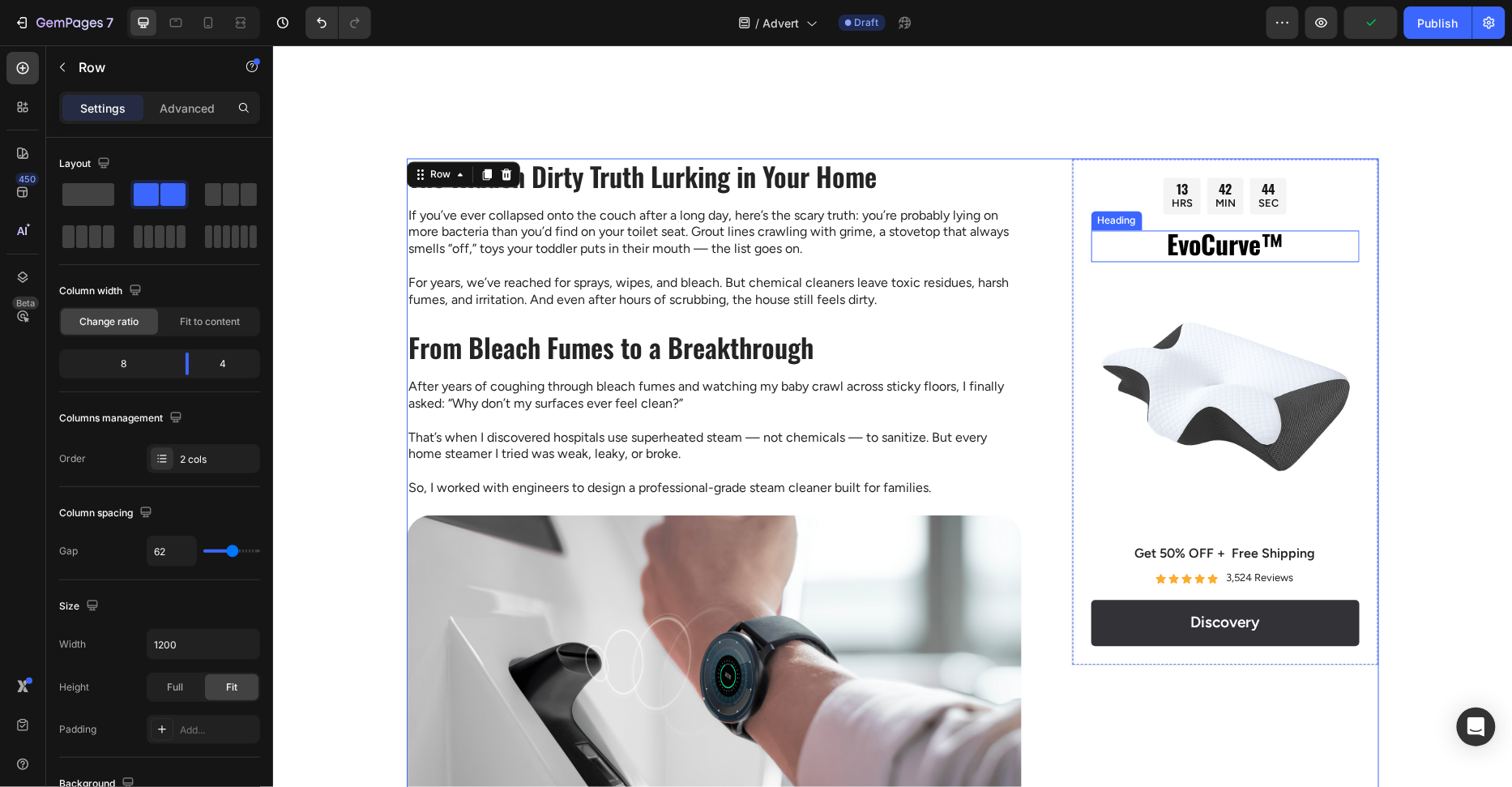
click at [1213, 238] on strong "EvoCurve™" at bounding box center [1224, 243] width 116 height 38
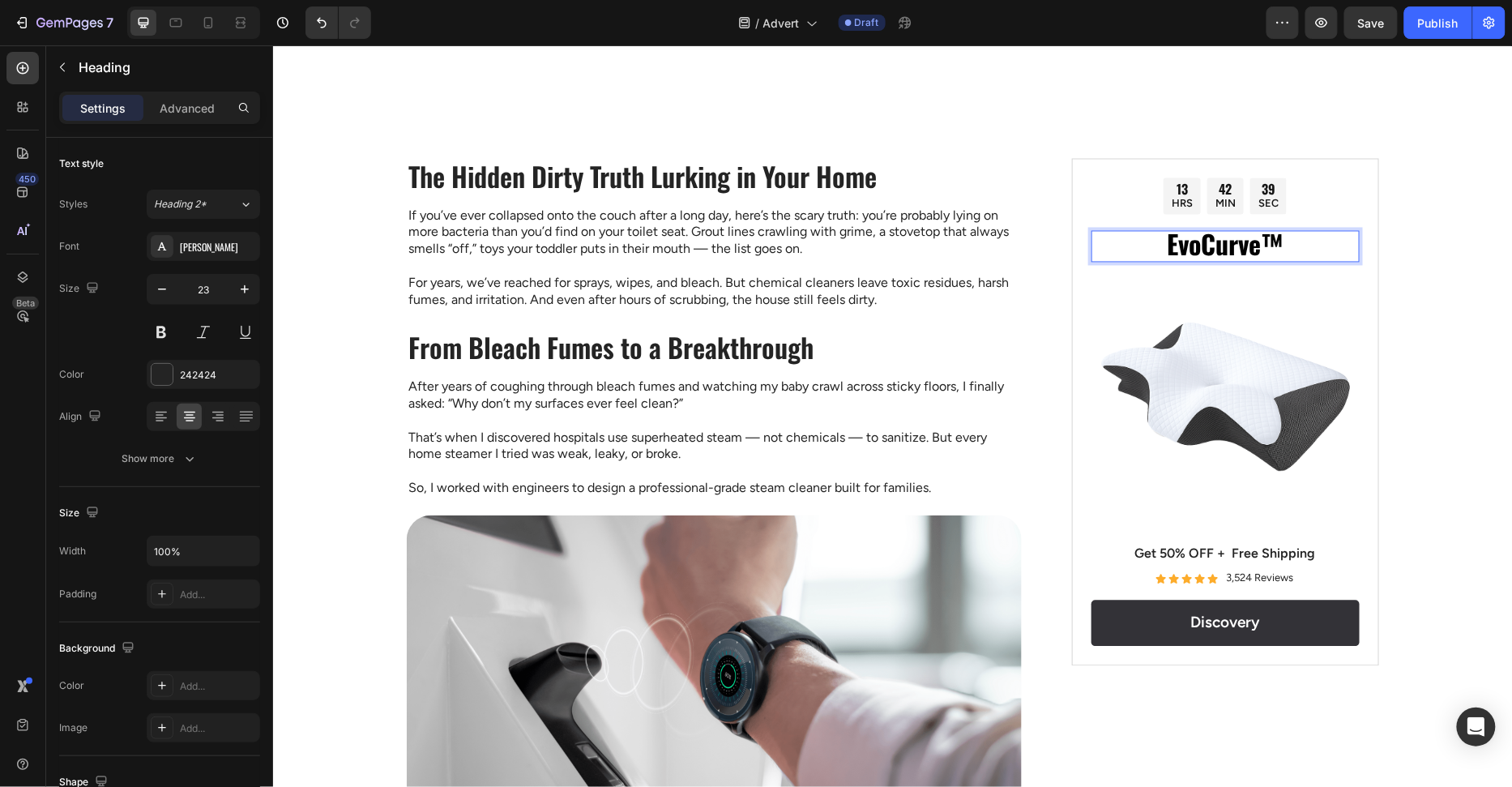
click at [1232, 249] on strong "EvoCurve™" at bounding box center [1224, 243] width 116 height 38
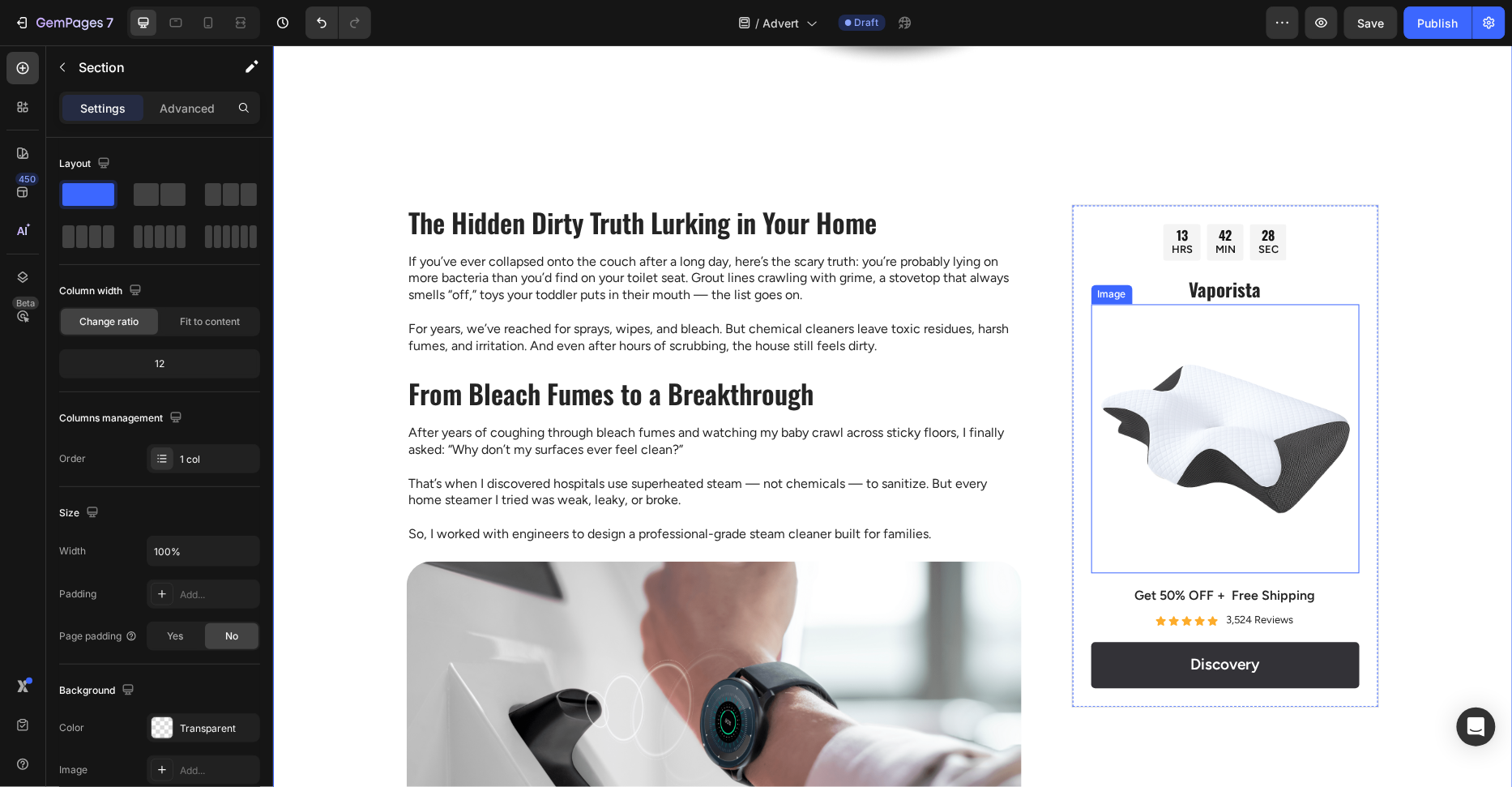
scroll to position [987, 0]
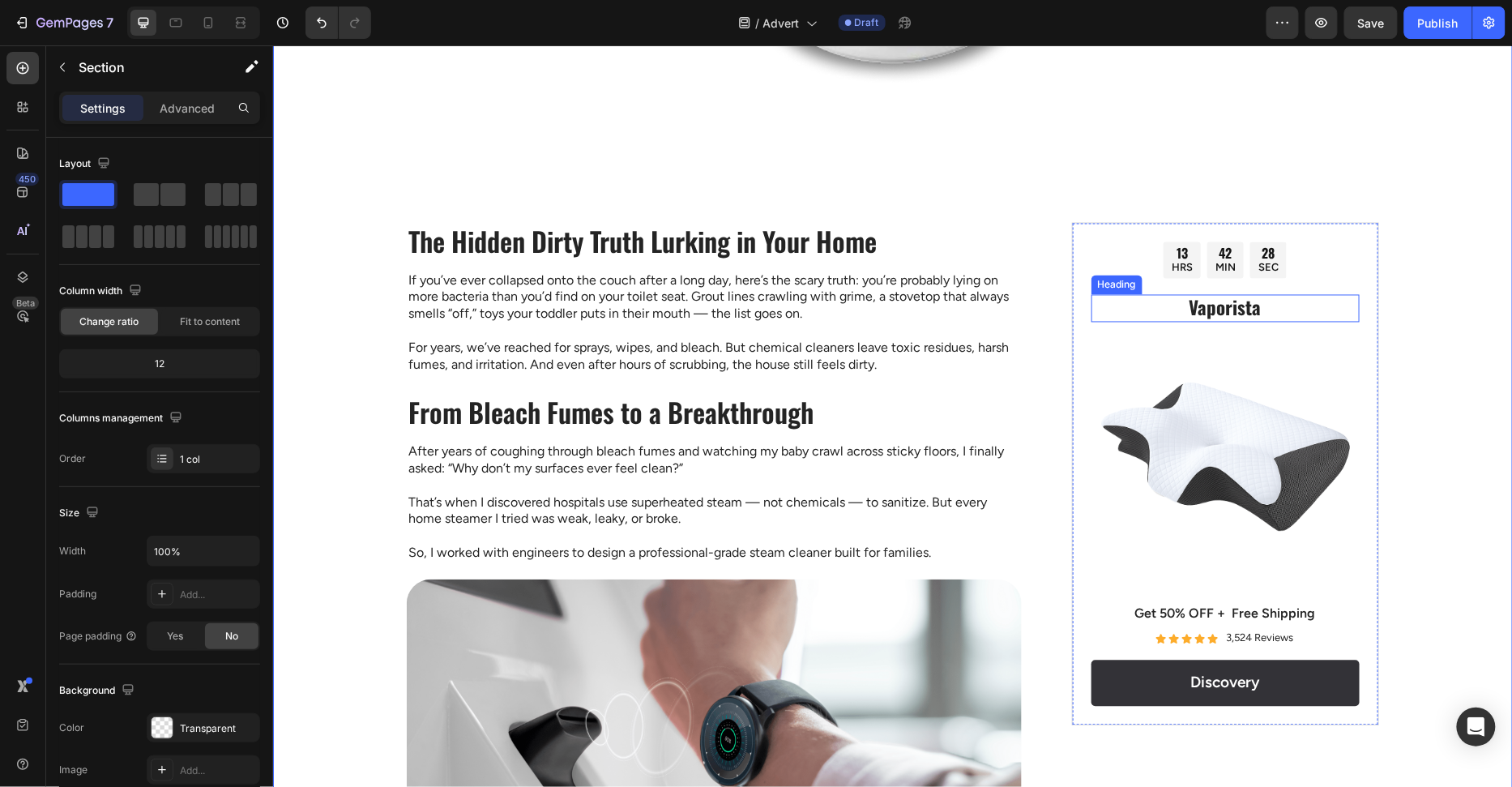
click at [1241, 298] on p "Vaporista" at bounding box center [1224, 308] width 265 height 24
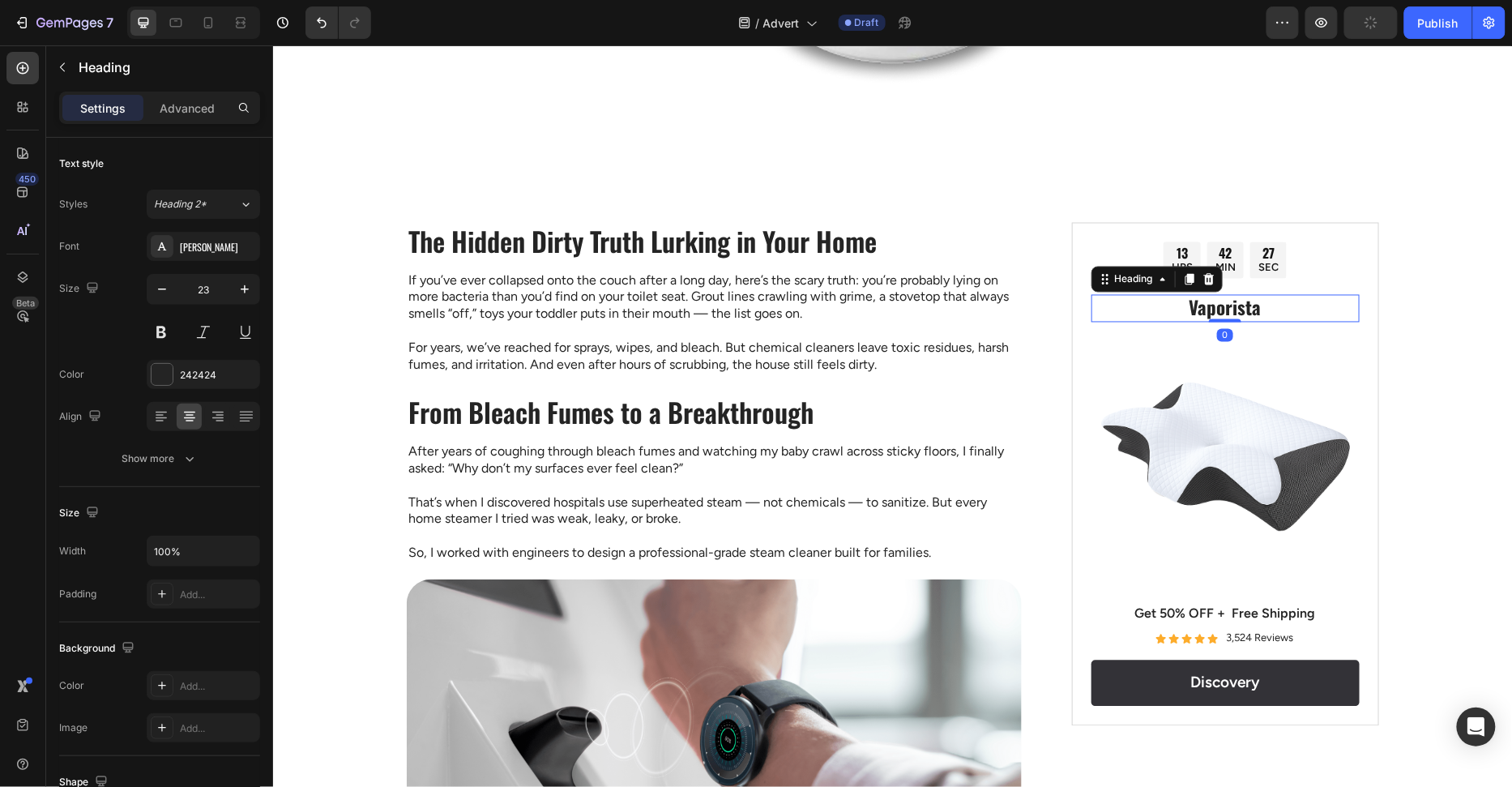
click at [1200, 278] on div at bounding box center [1208, 279] width 19 height 19
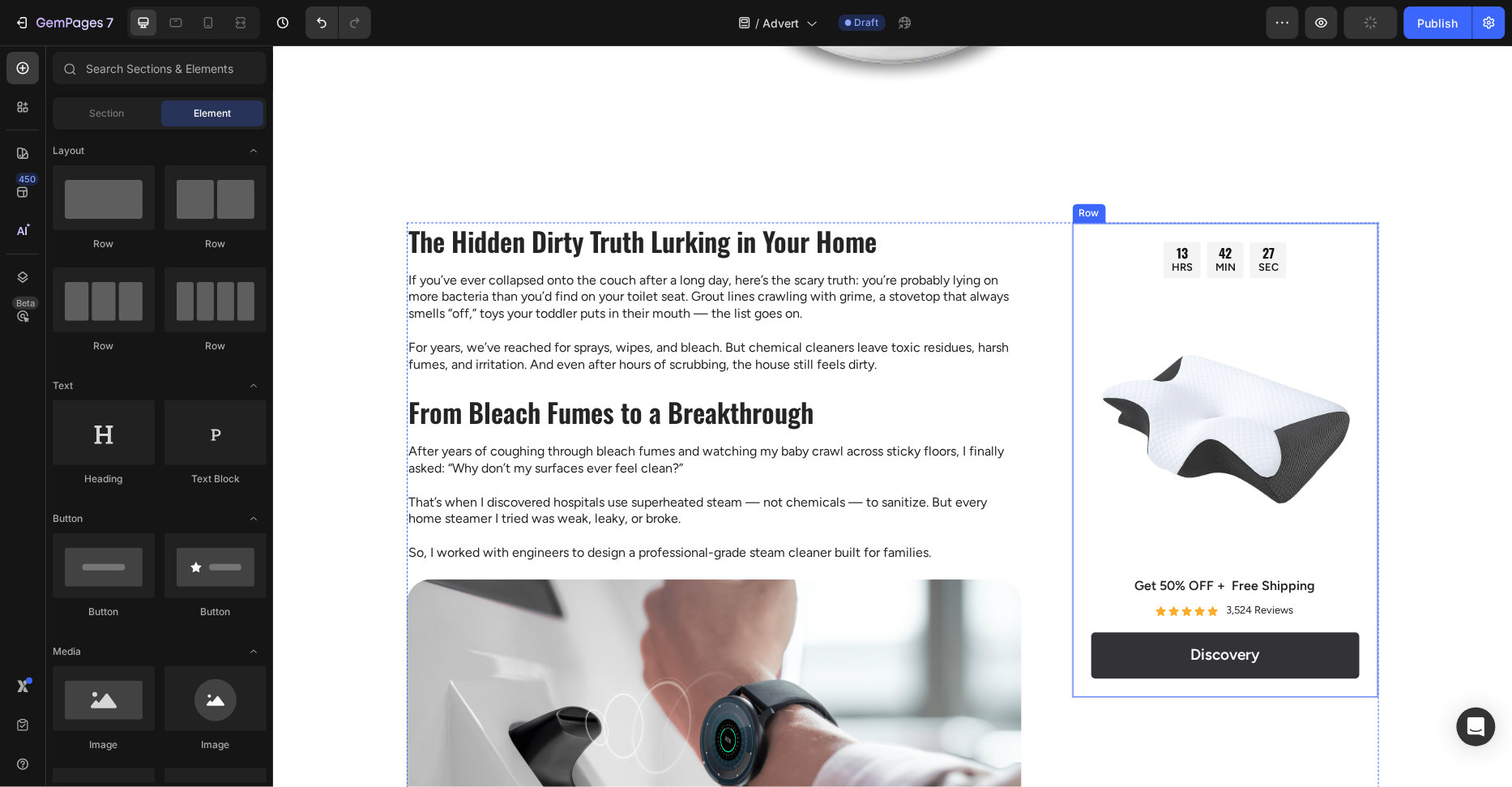
click at [1204, 379] on img at bounding box center [1225, 428] width 268 height 268
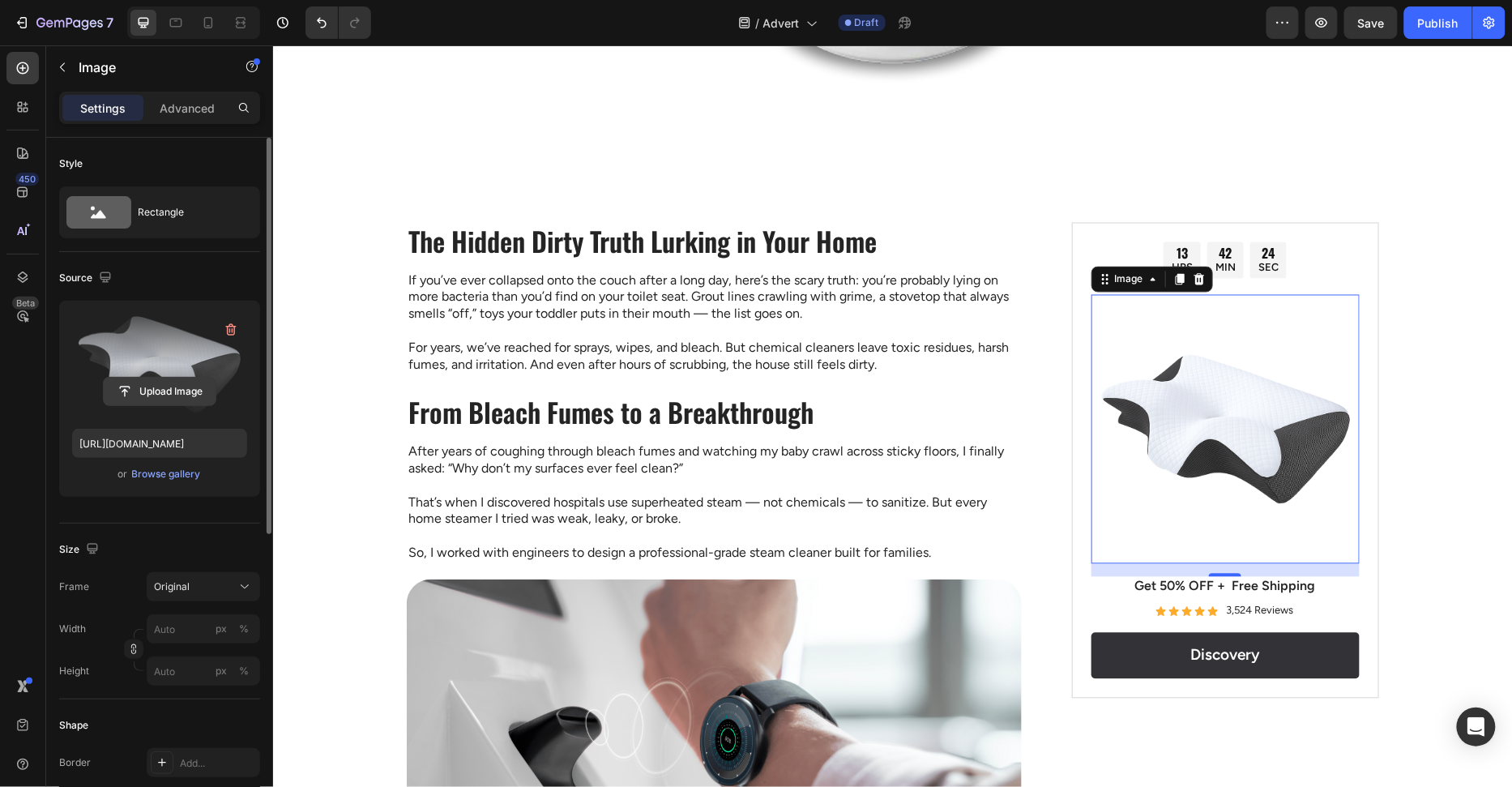
click at [194, 393] on input "file" at bounding box center [159, 391] width 112 height 27
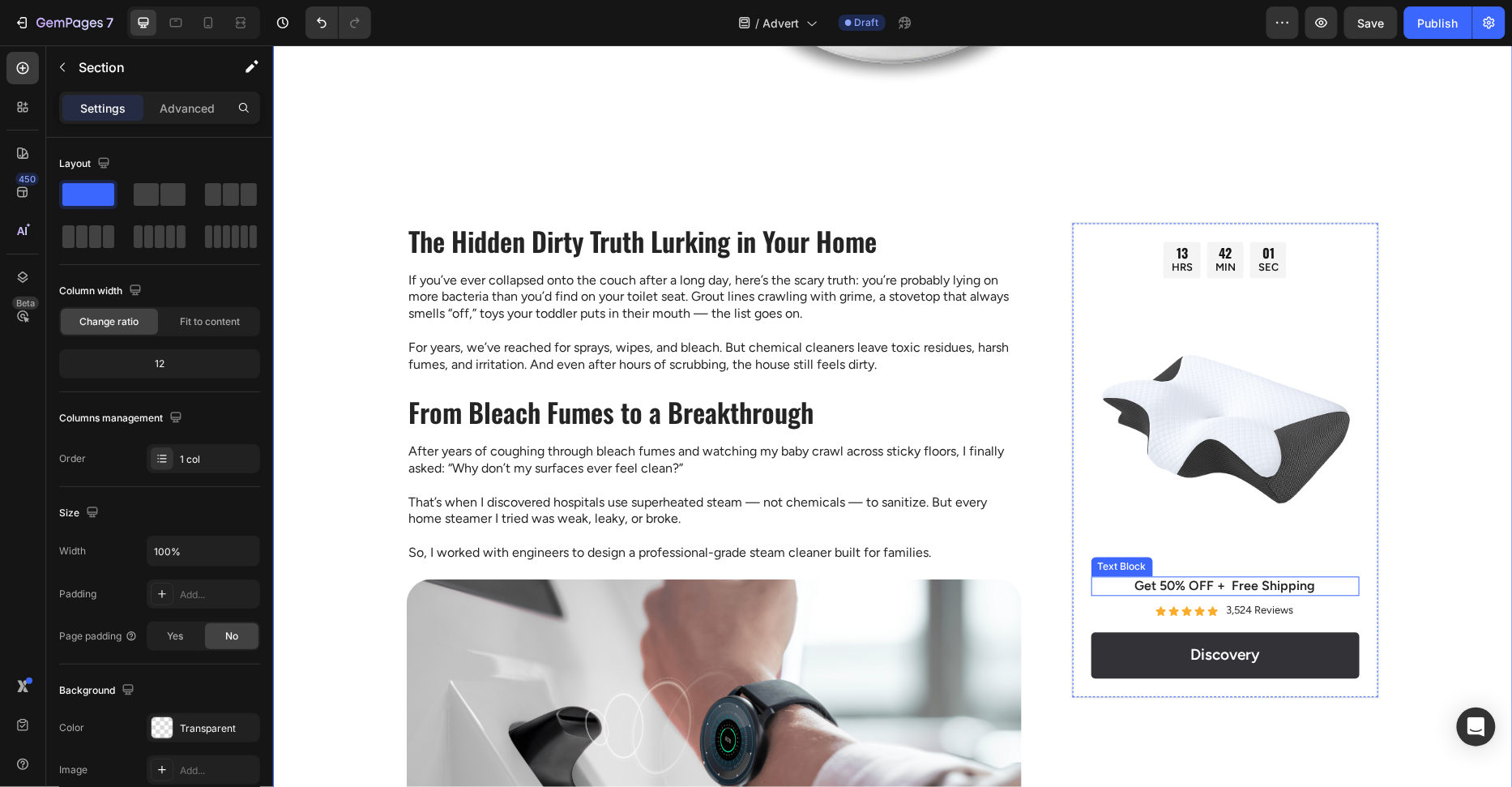
click at [1259, 591] on p "Get 50% OFF + Free Shipping" at bounding box center [1224, 586] width 265 height 17
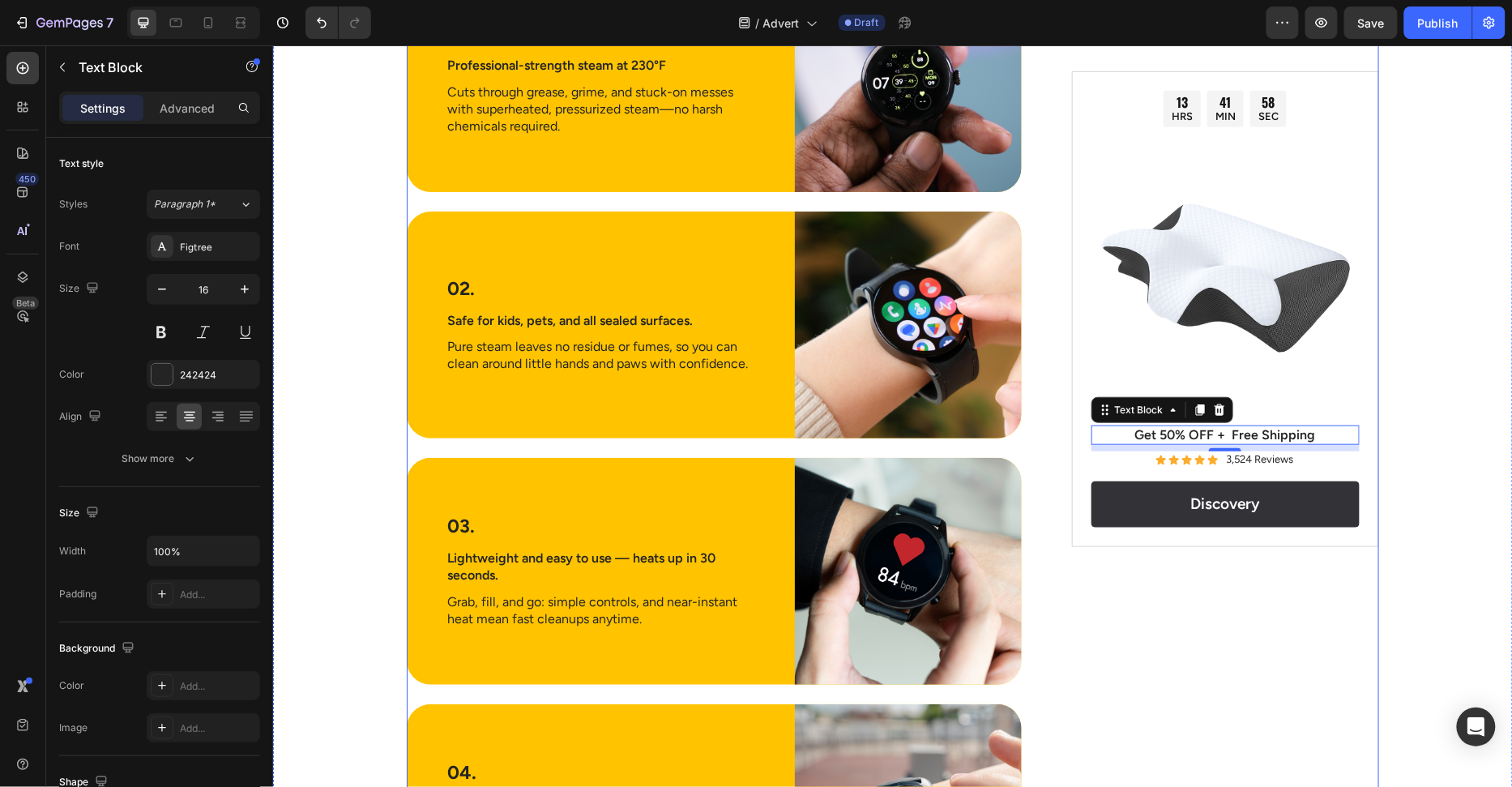
scroll to position [2836, 0]
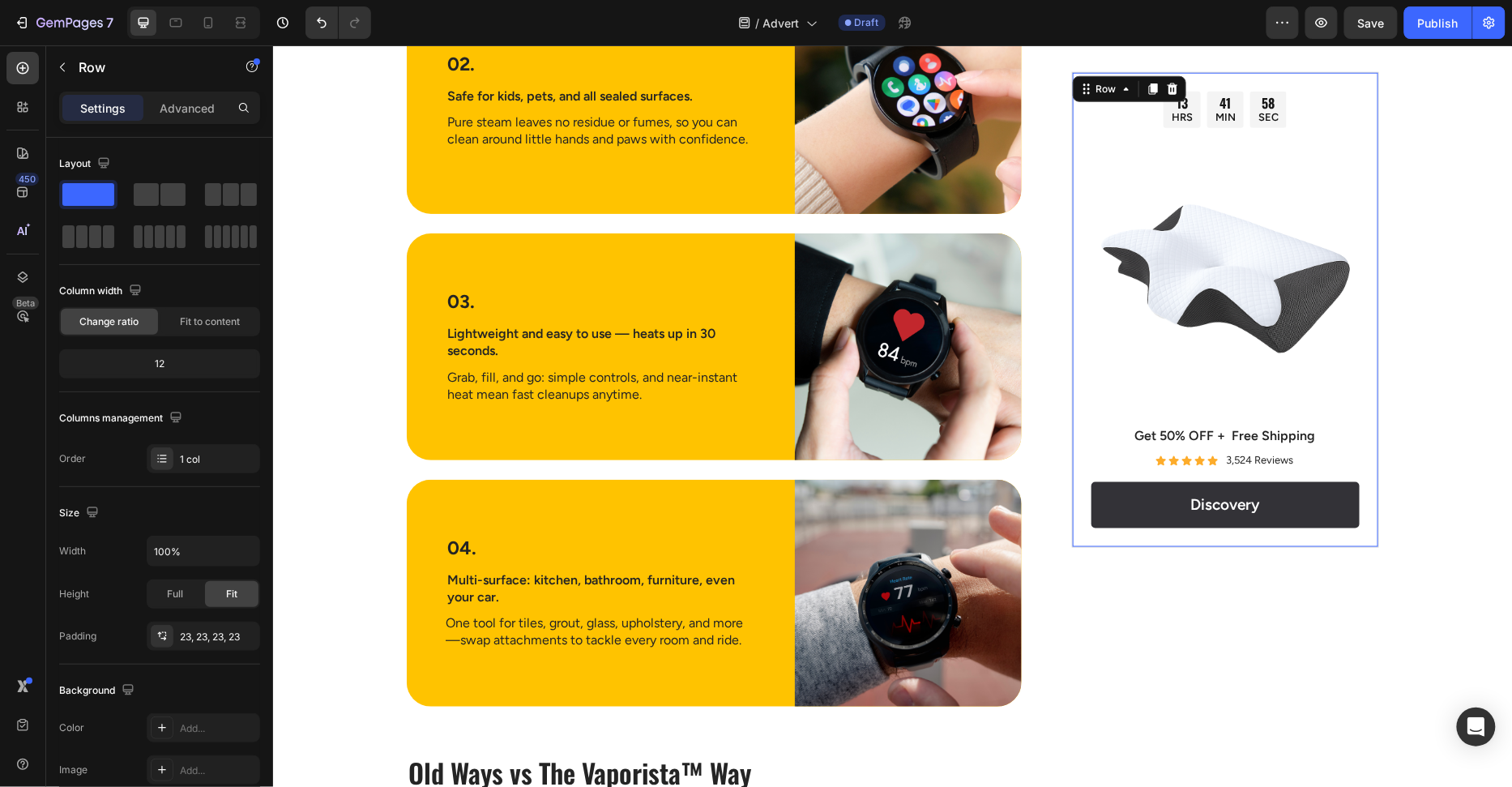
click at [1077, 540] on div "13 HRS 41 MIN 58 SEC Countdown Timer Image Get 50% OFF + Free Shipping Text Blo…" at bounding box center [1225, 309] width 307 height 475
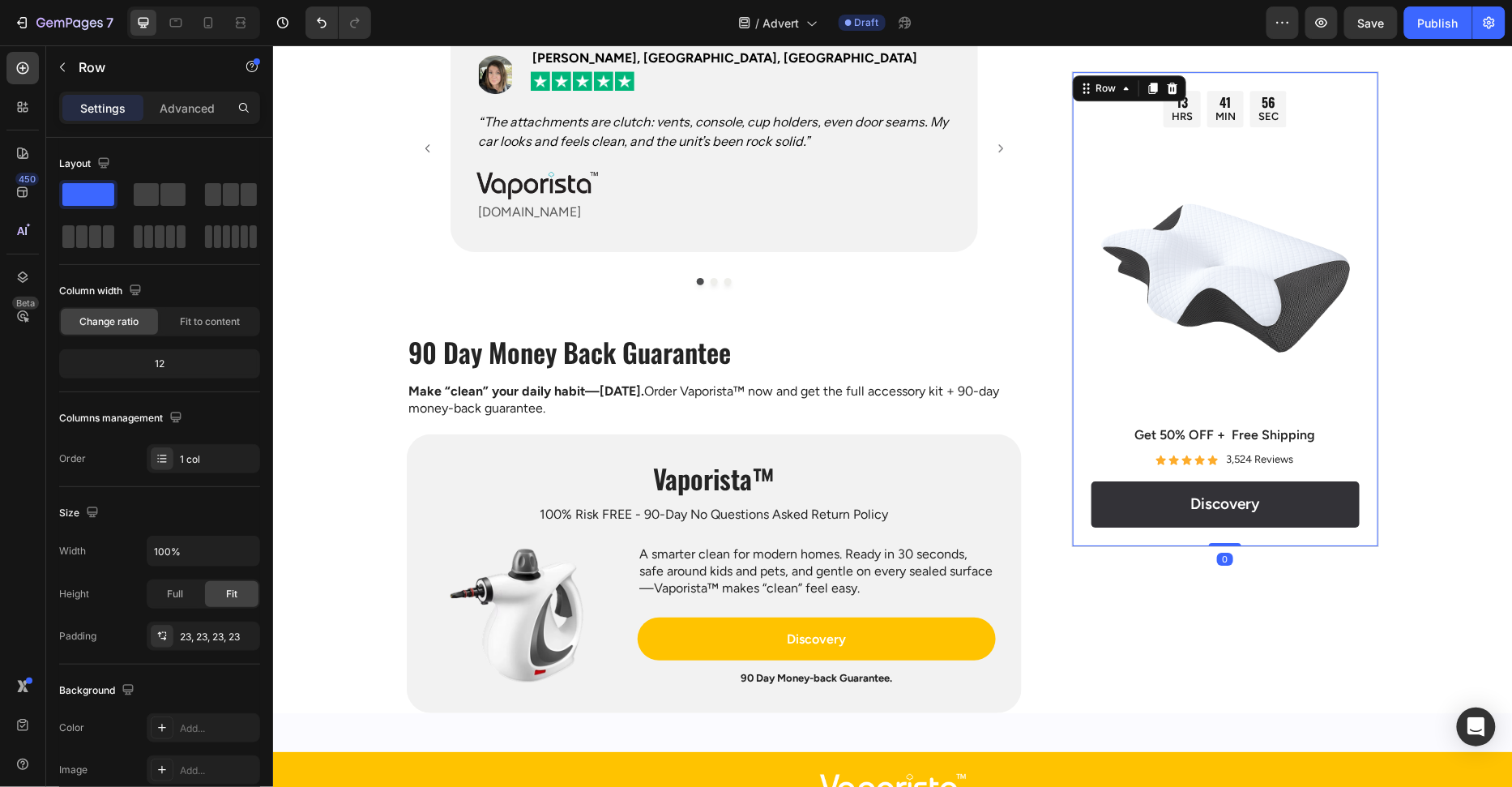
scroll to position [4294, 0]
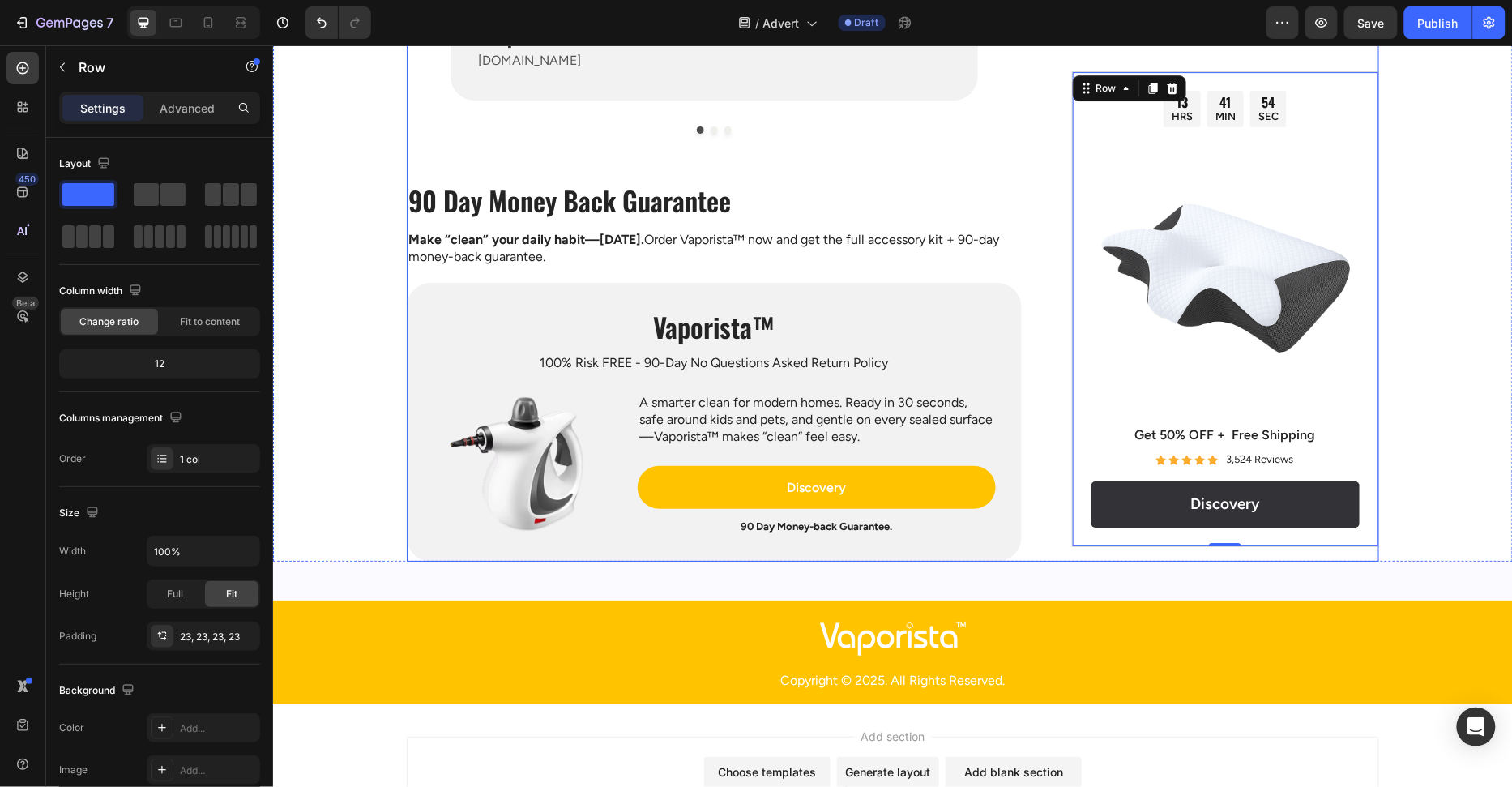
click at [1198, 252] on img at bounding box center [1225, 278] width 268 height 268
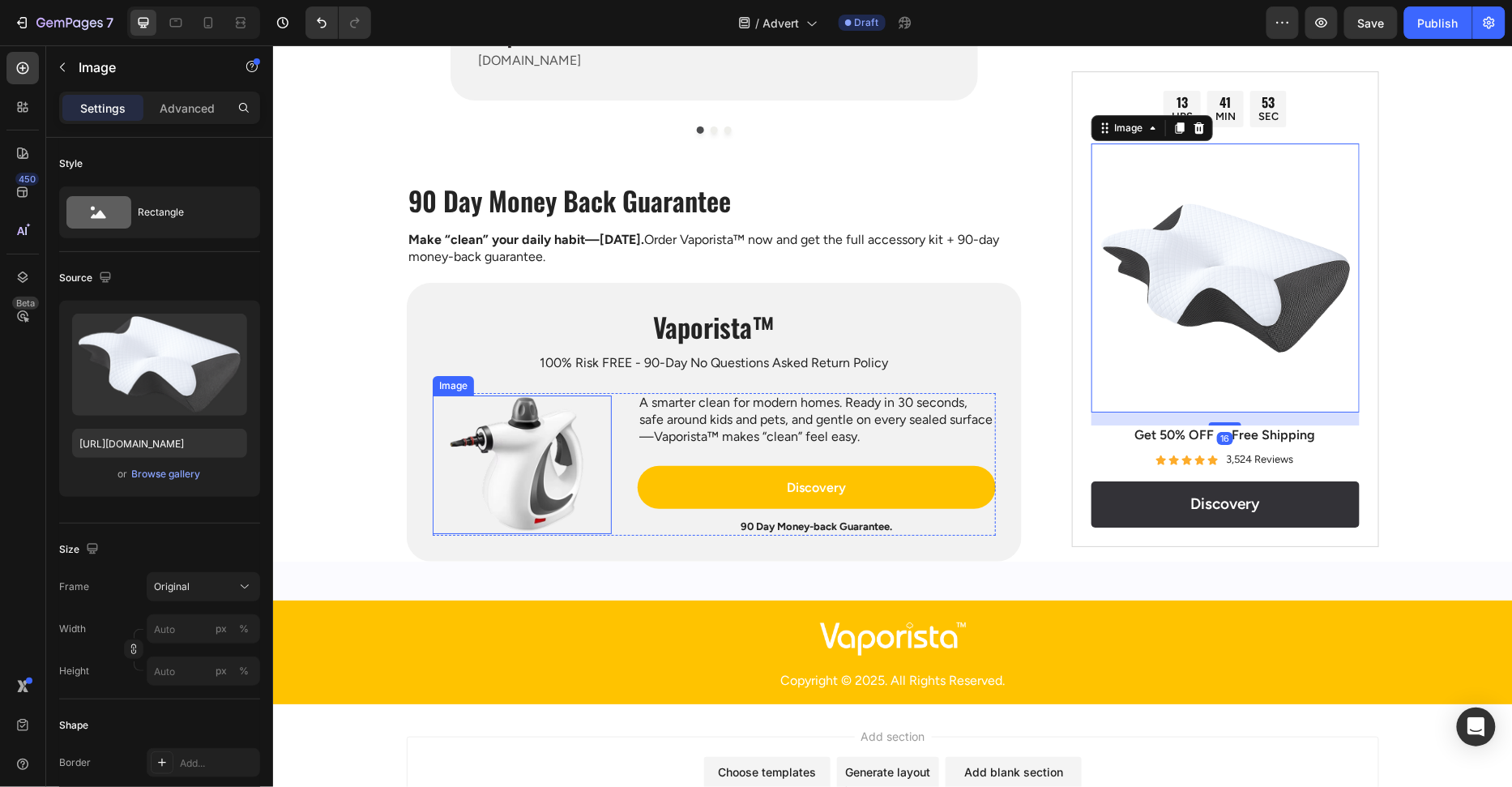
click at [539, 444] on img at bounding box center [521, 464] width 180 height 139
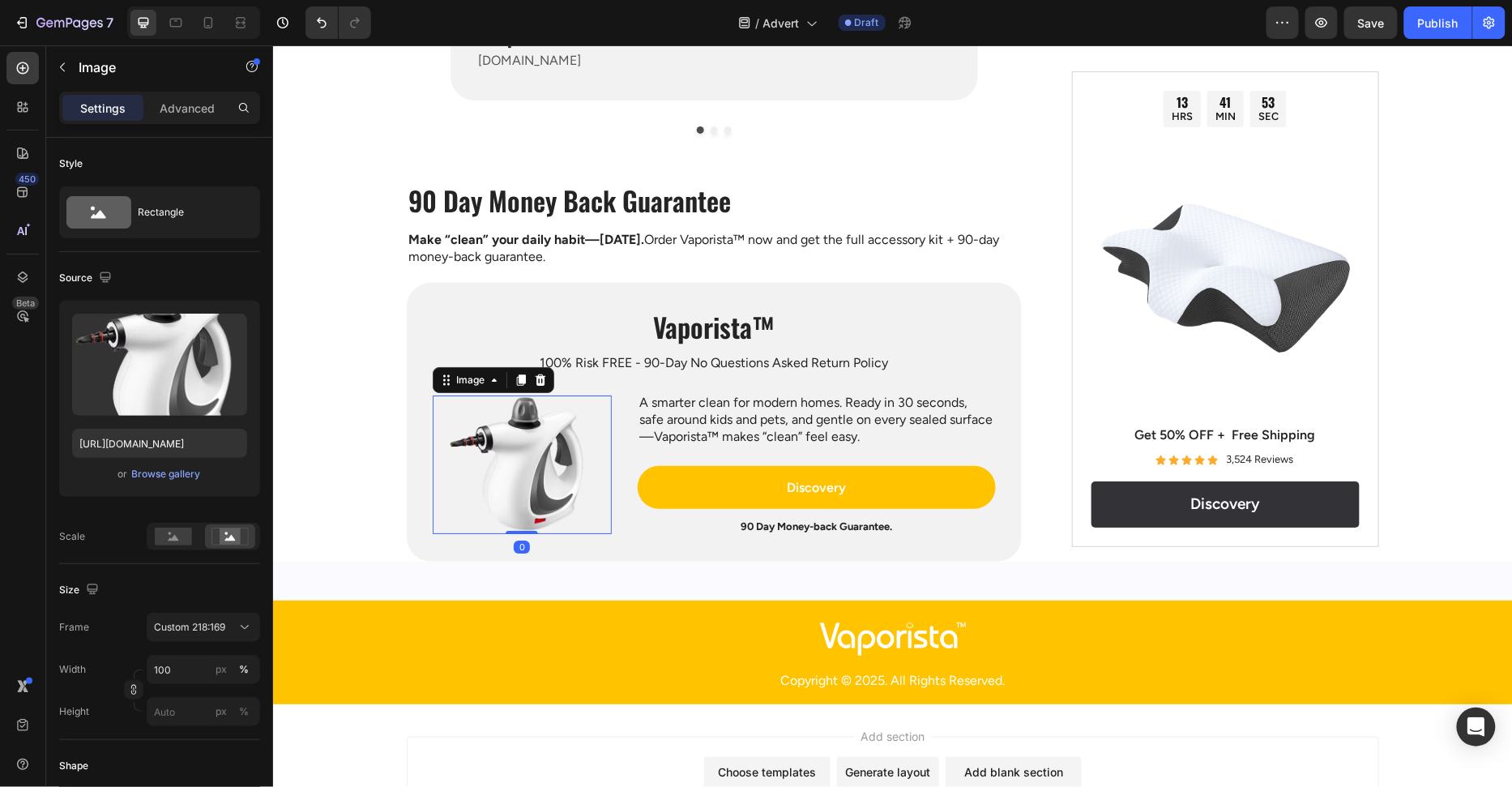
click at [520, 374] on icon at bounding box center [520, 379] width 9 height 12
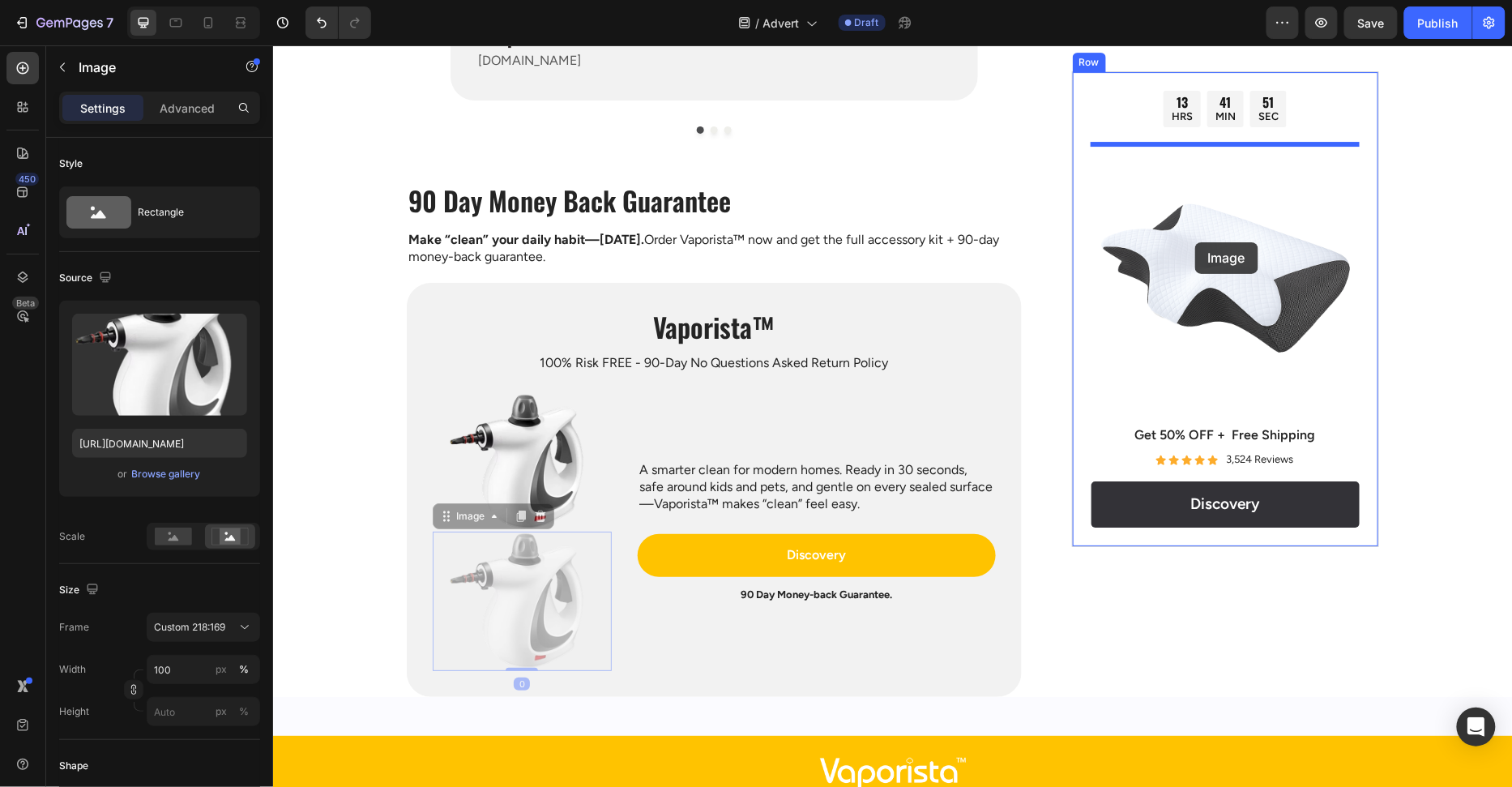
drag, startPoint x: 510, startPoint y: 581, endPoint x: 1217, endPoint y: 238, distance: 785.8
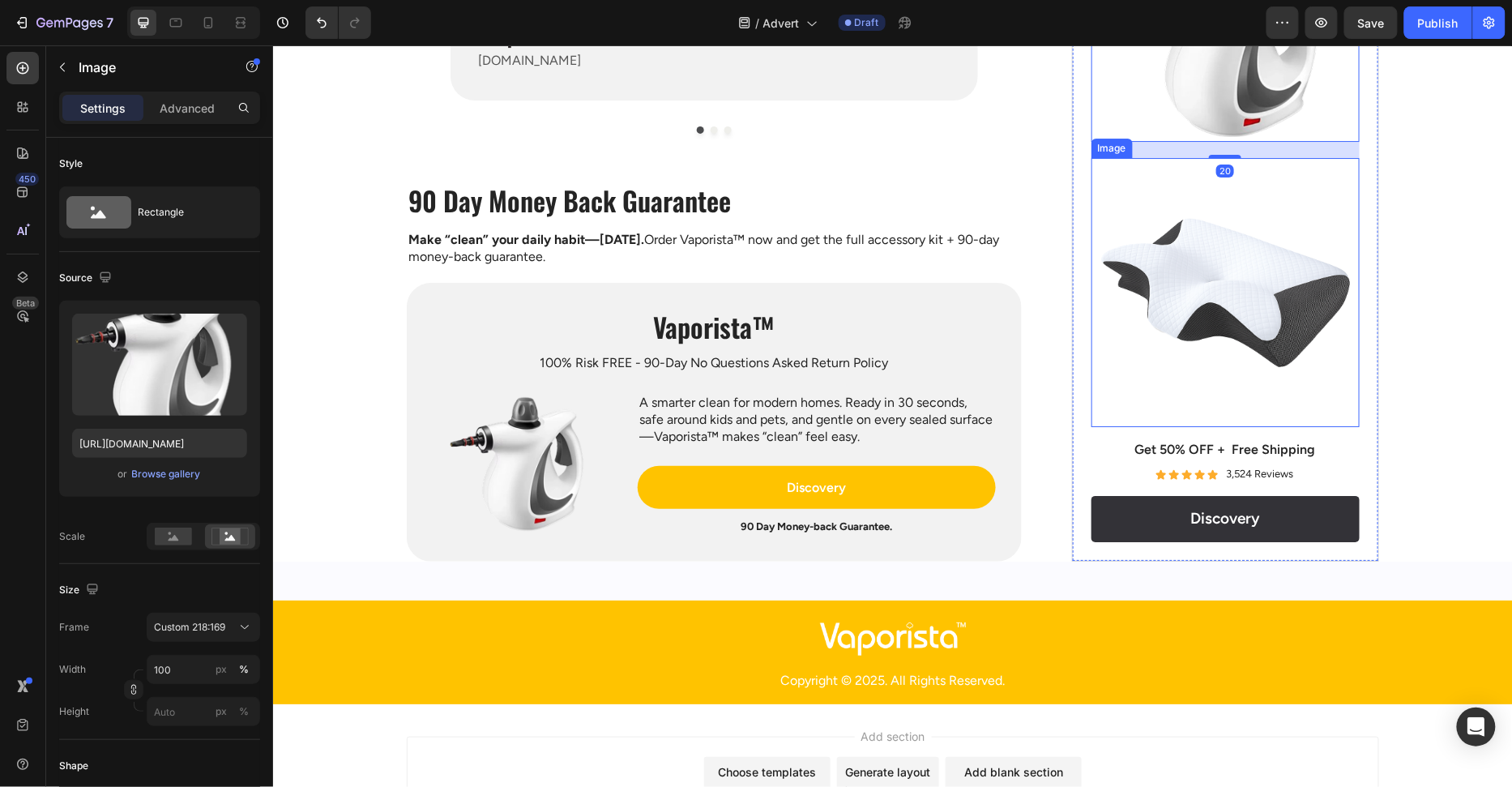
click at [1214, 270] on img at bounding box center [1225, 292] width 268 height 268
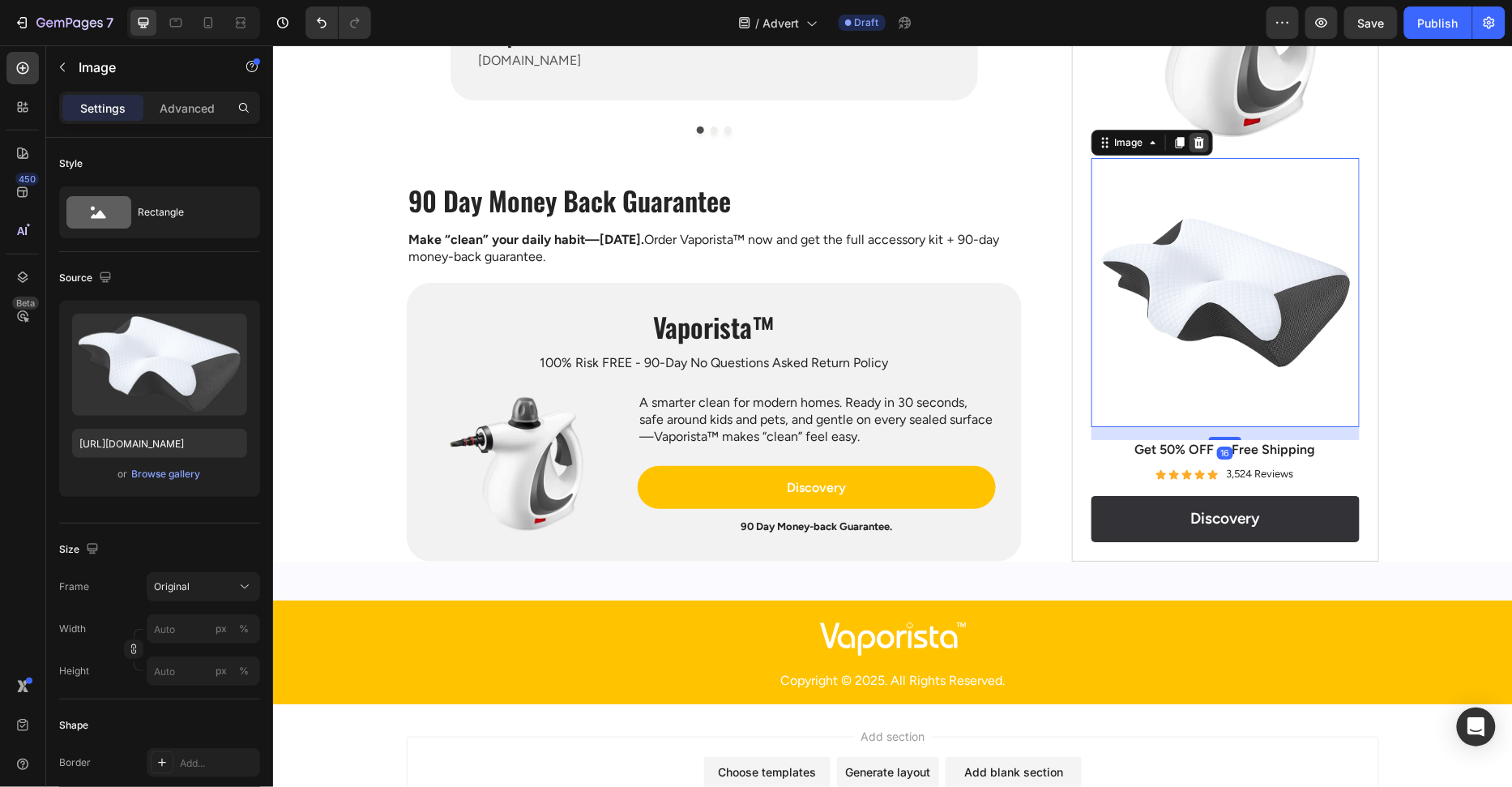
click at [1204, 144] on div at bounding box center [1199, 143] width 19 height 19
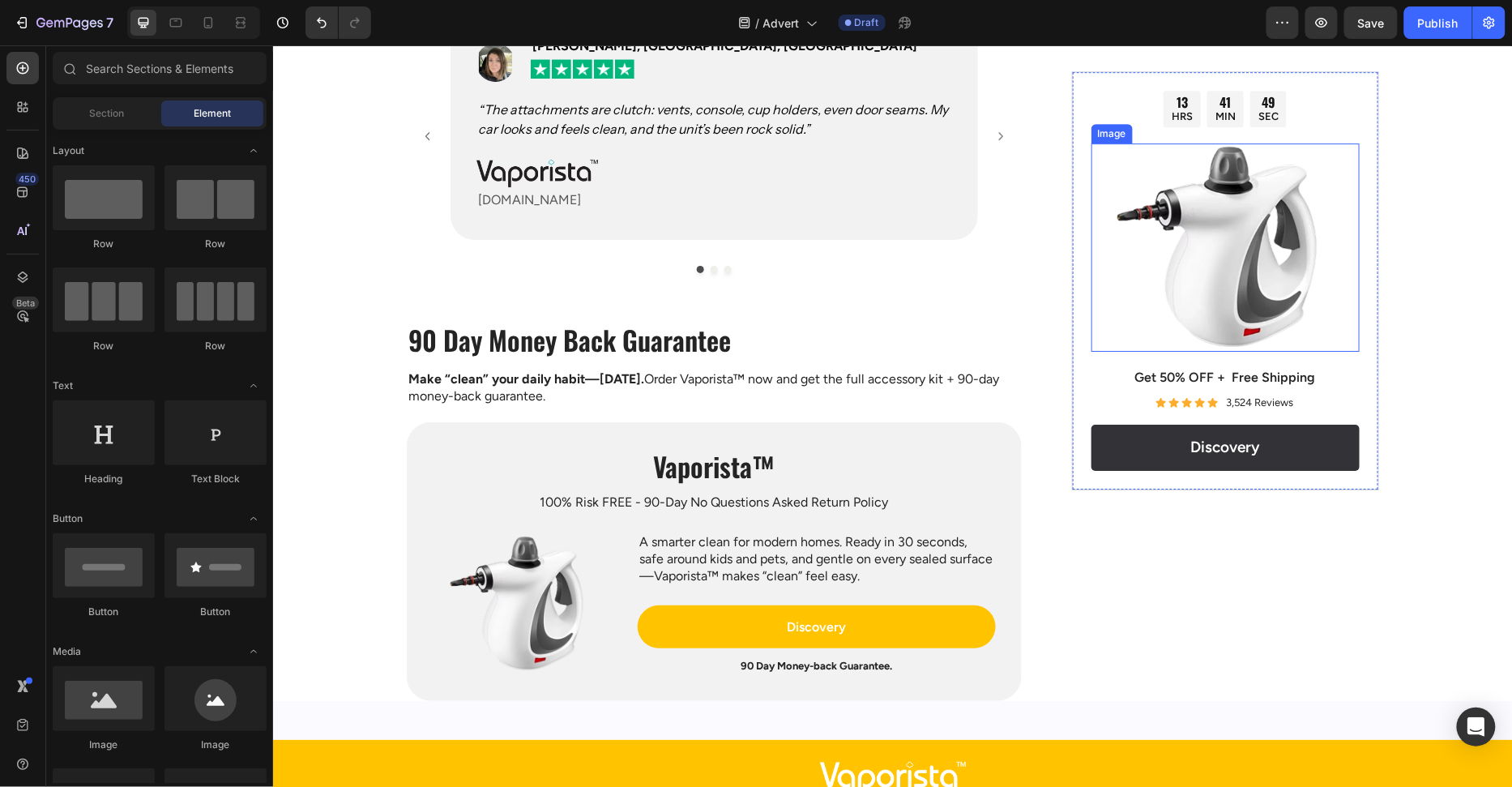
scroll to position [4041, 0]
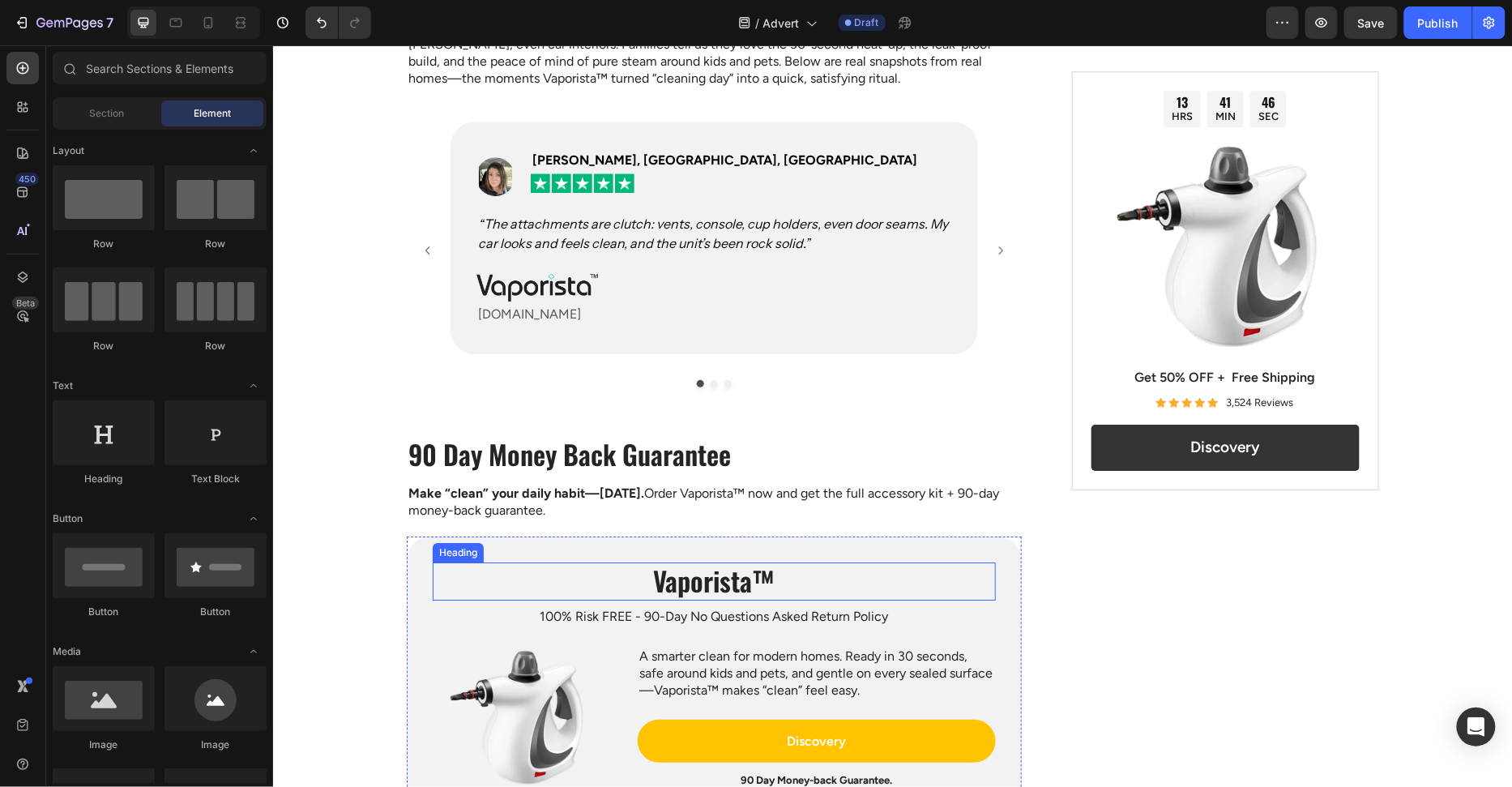
click at [724, 582] on h2 "Vaporista™" at bounding box center [713, 580] width 563 height 38
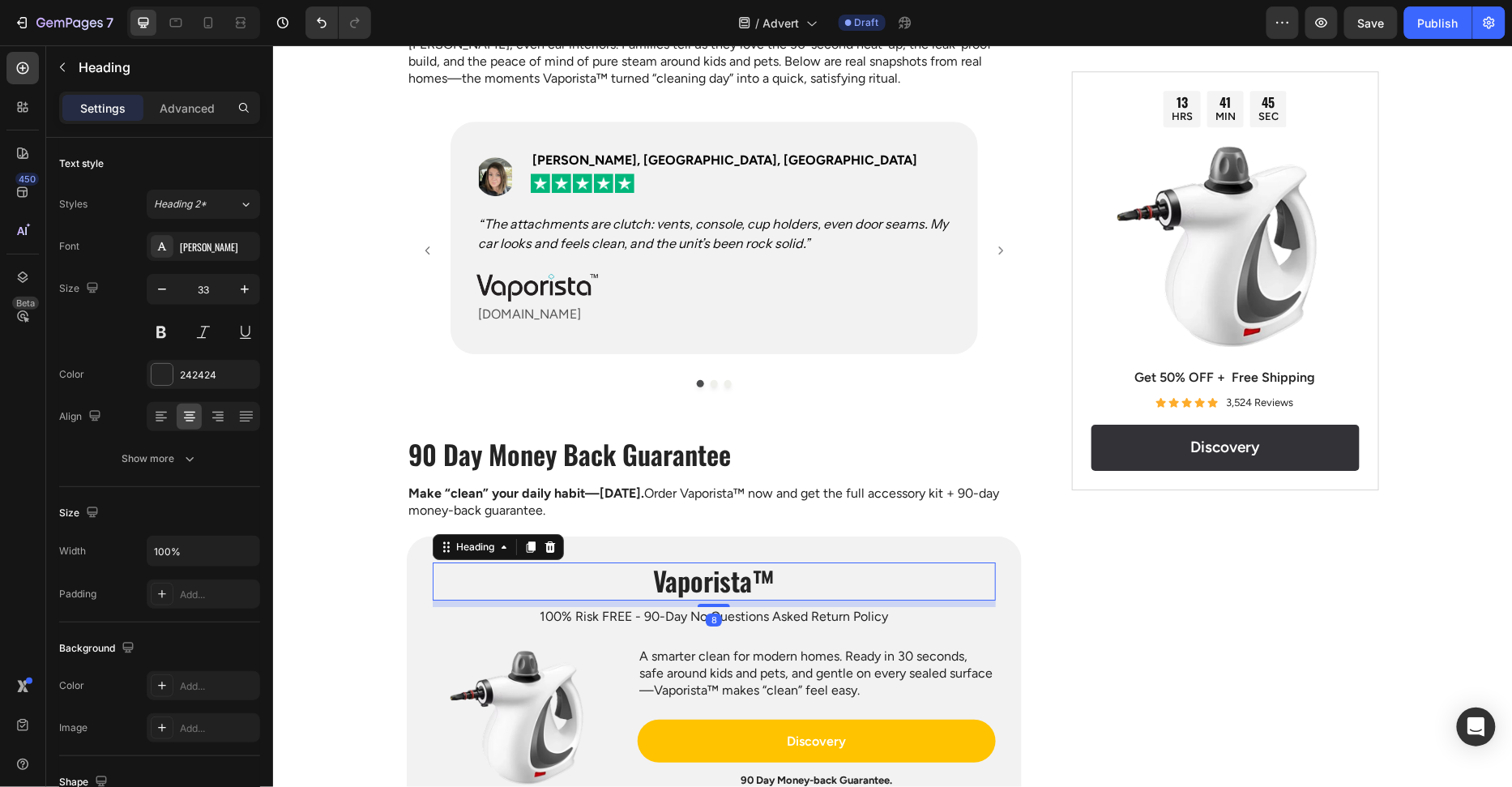
drag, startPoint x: 533, startPoint y: 546, endPoint x: 590, endPoint y: 571, distance: 62.2
click at [533, 546] on icon at bounding box center [530, 547] width 9 height 12
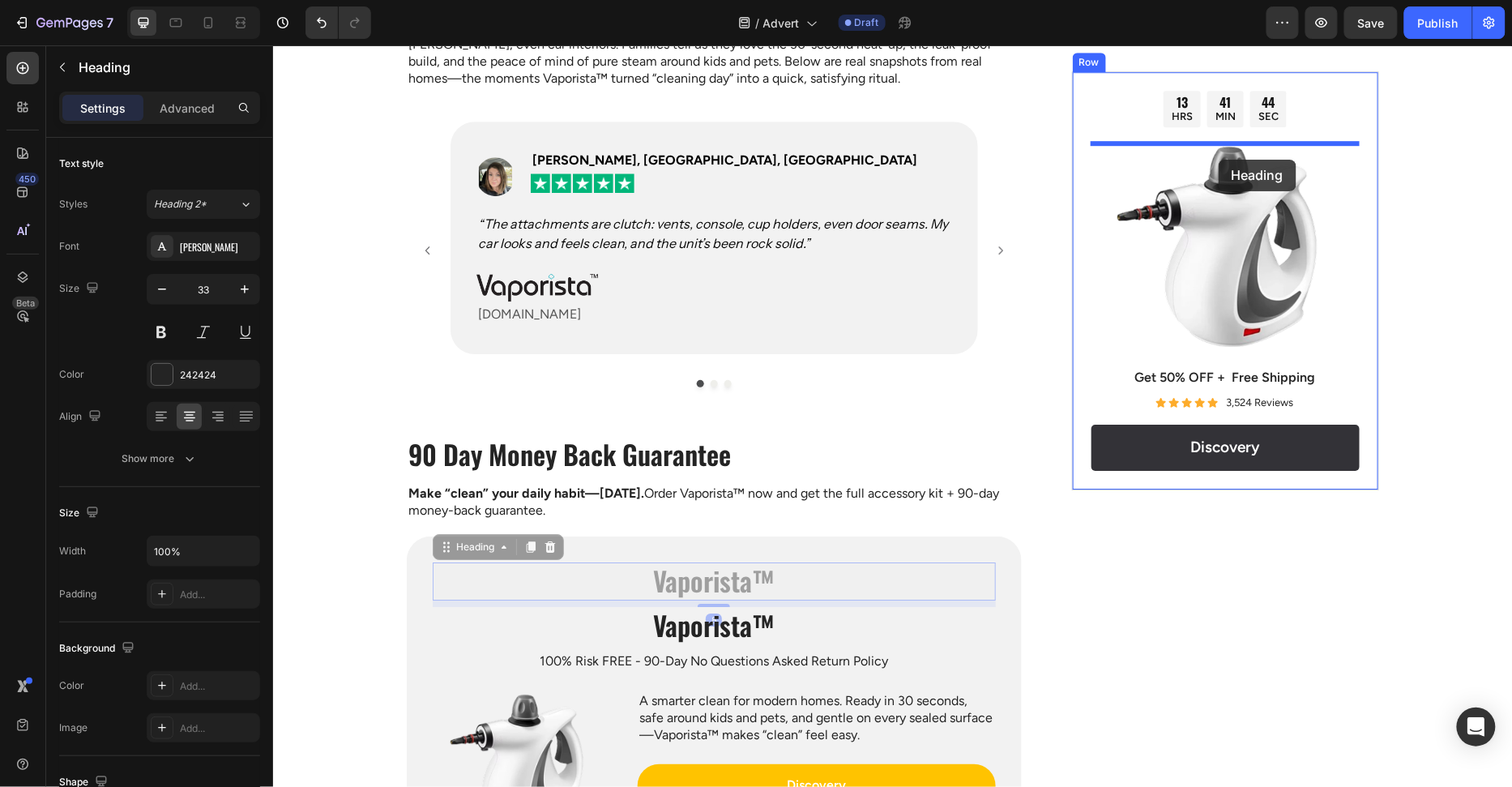
drag, startPoint x: 728, startPoint y: 572, endPoint x: 1218, endPoint y: 159, distance: 640.8
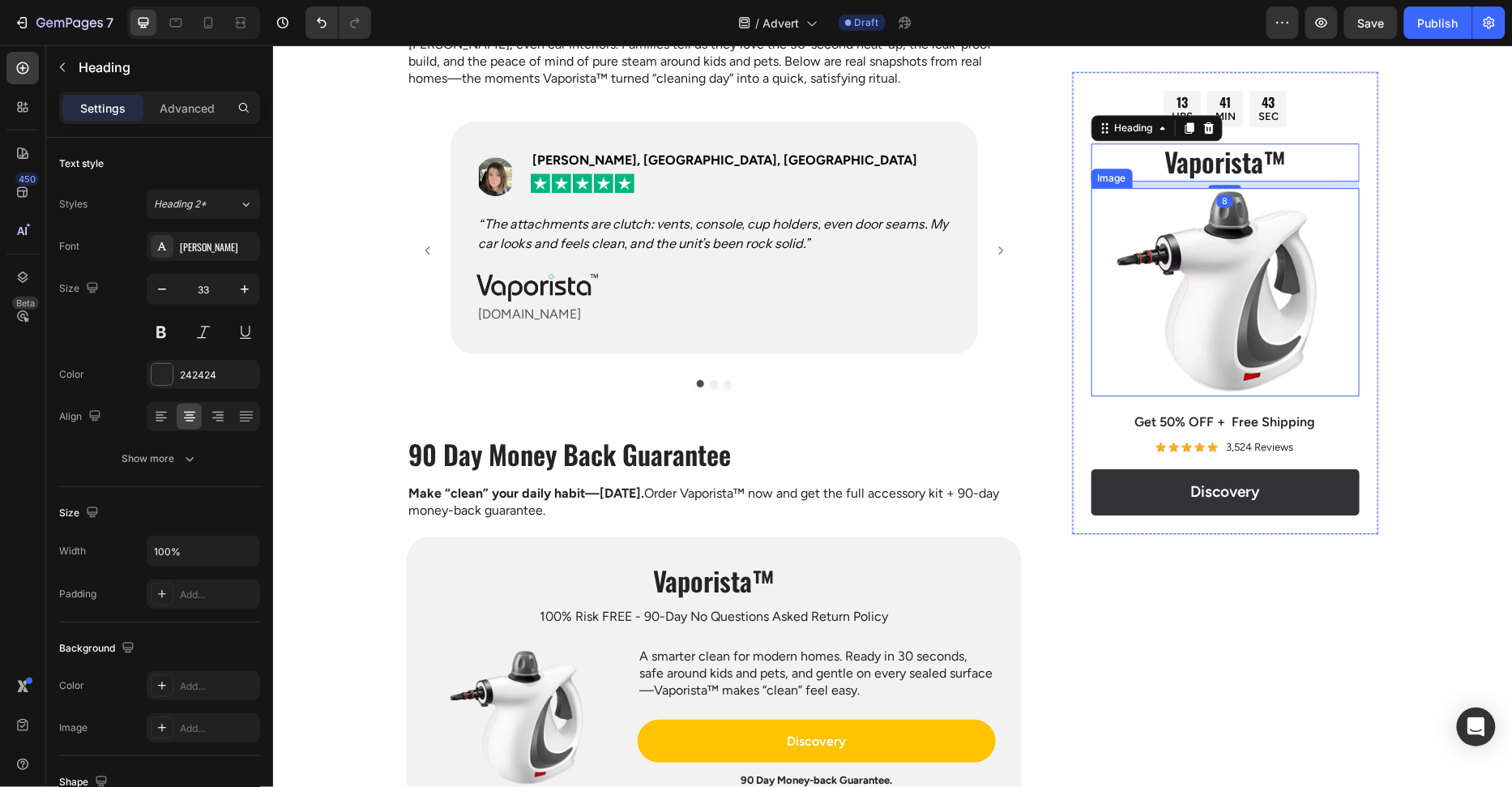
click at [1360, 302] on div "13 HRS 41 MIN 43 SEC Countdown Timer Vaporista™ Heading 8 Image Get 50% OFF + F…" at bounding box center [1225, 303] width 307 height 464
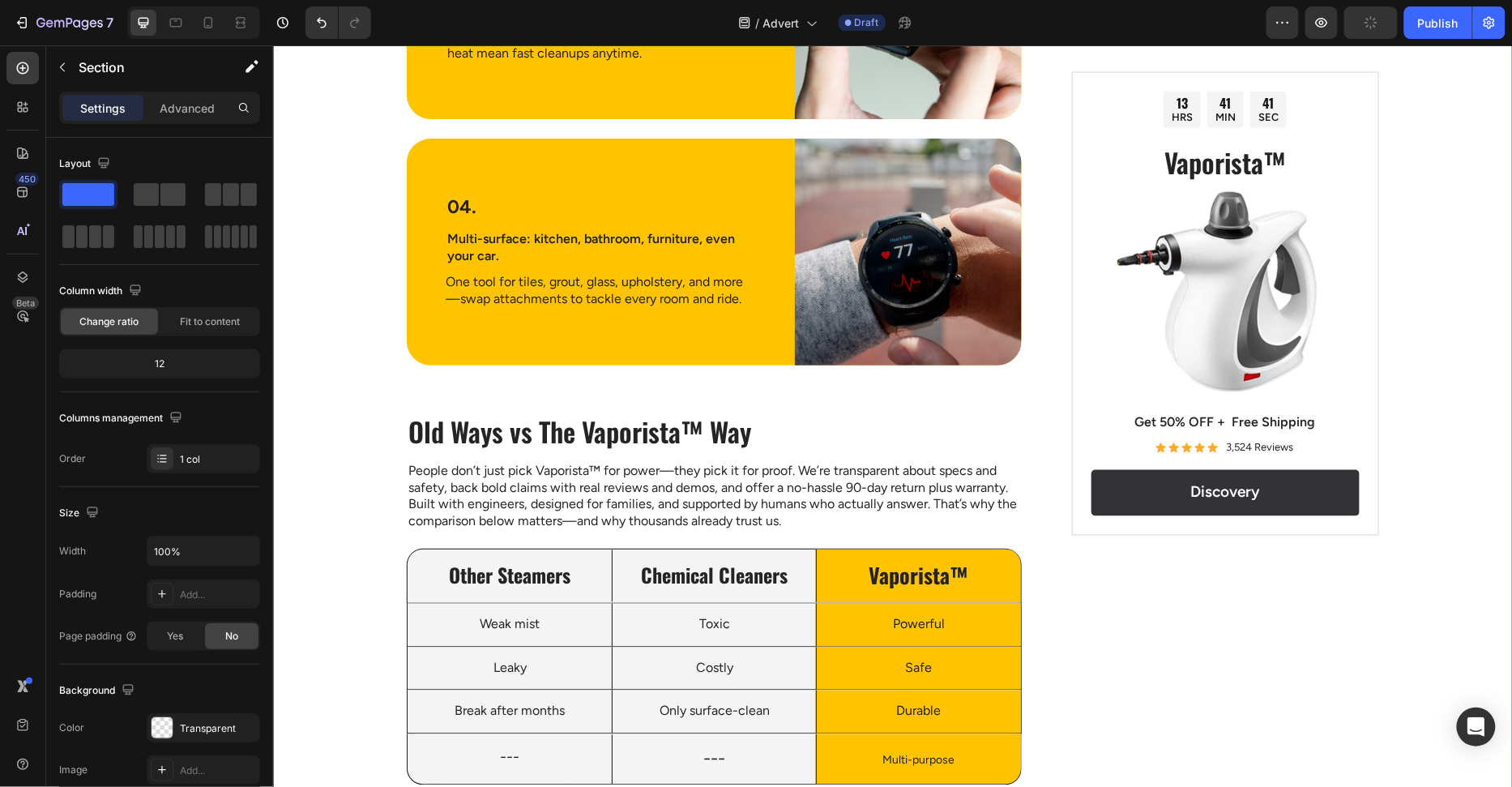
scroll to position [2300, 0]
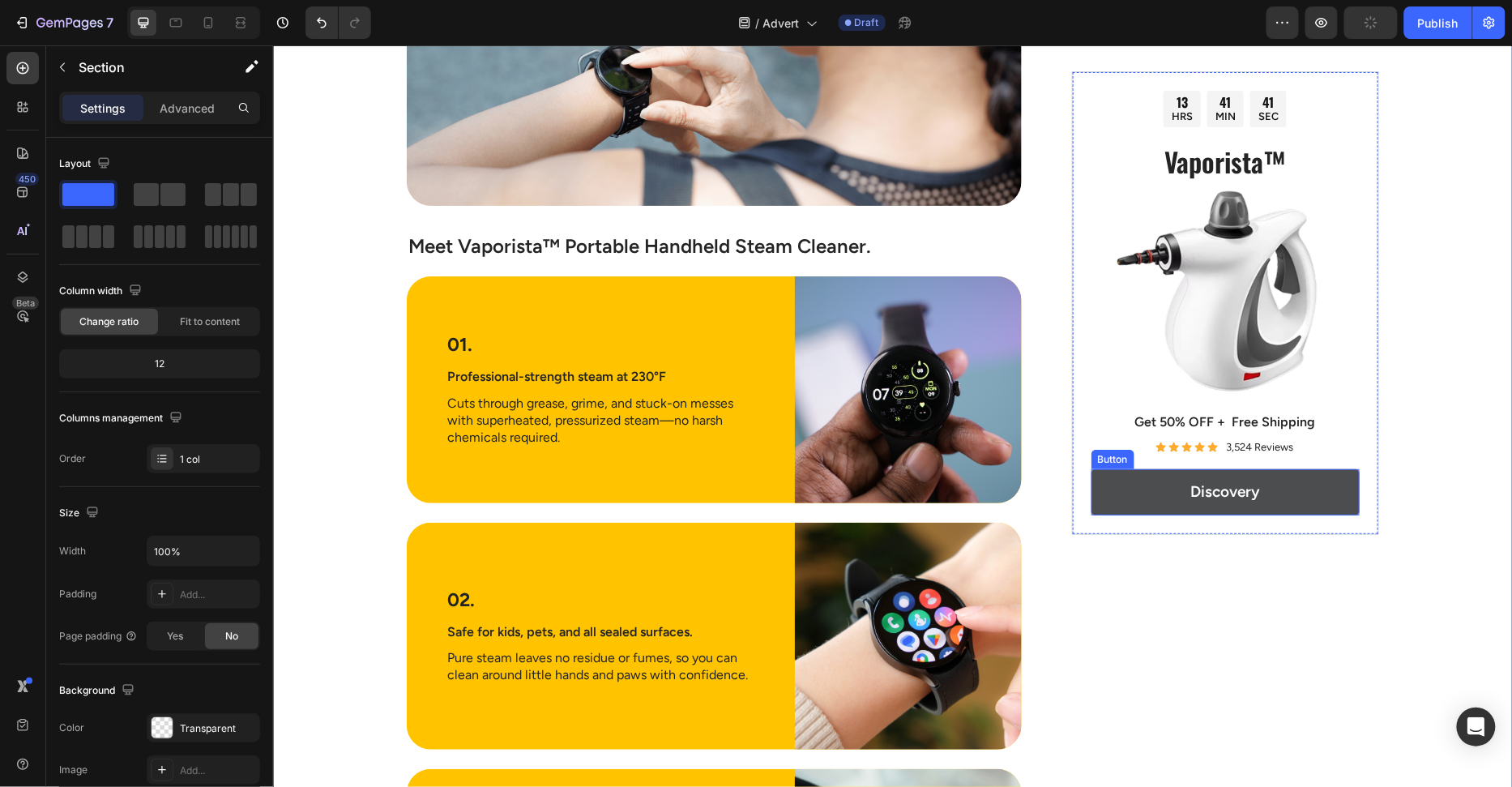
click at [1348, 488] on link "Discovery" at bounding box center [1225, 492] width 268 height 47
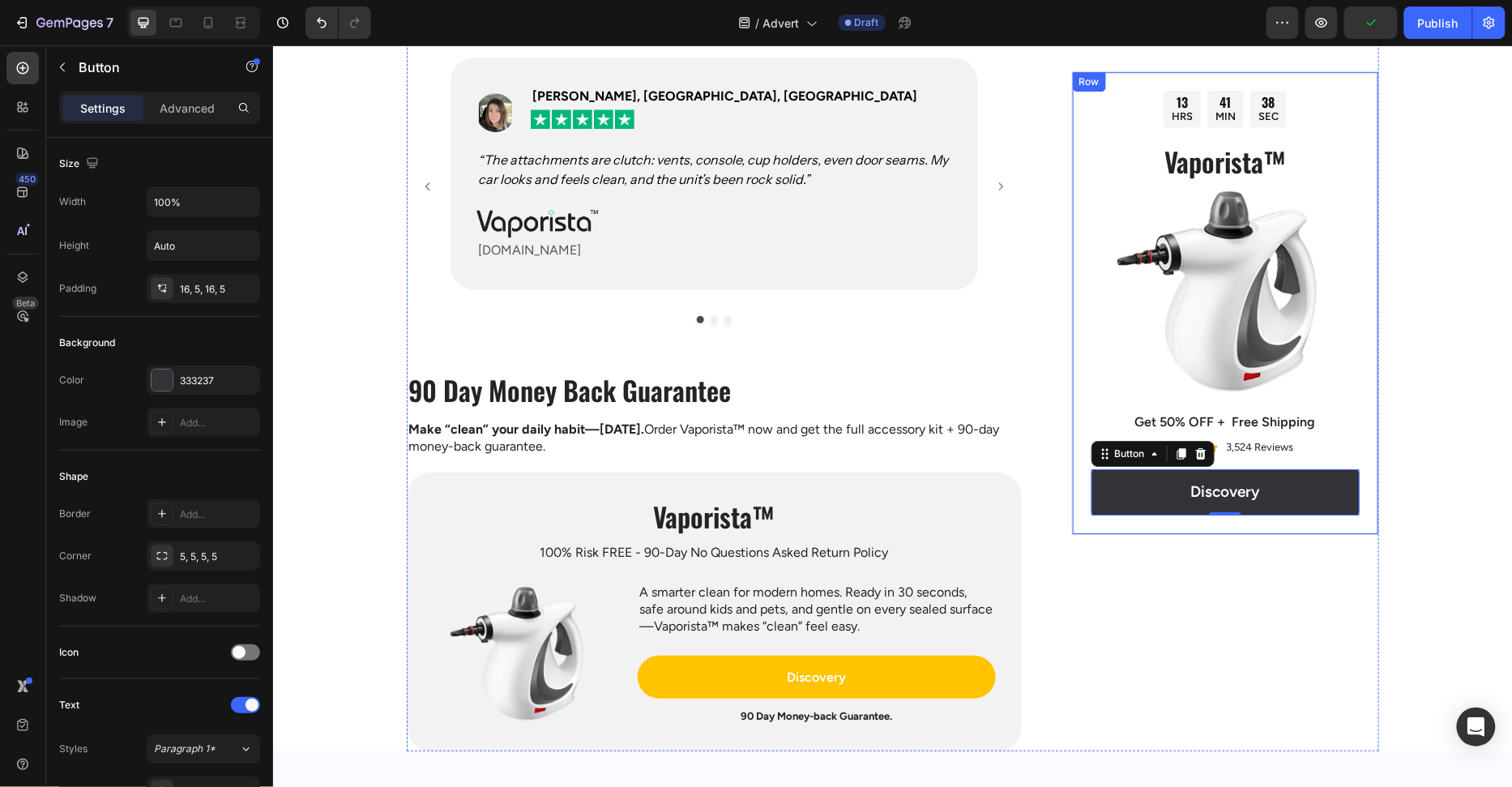
scroll to position [4104, 0]
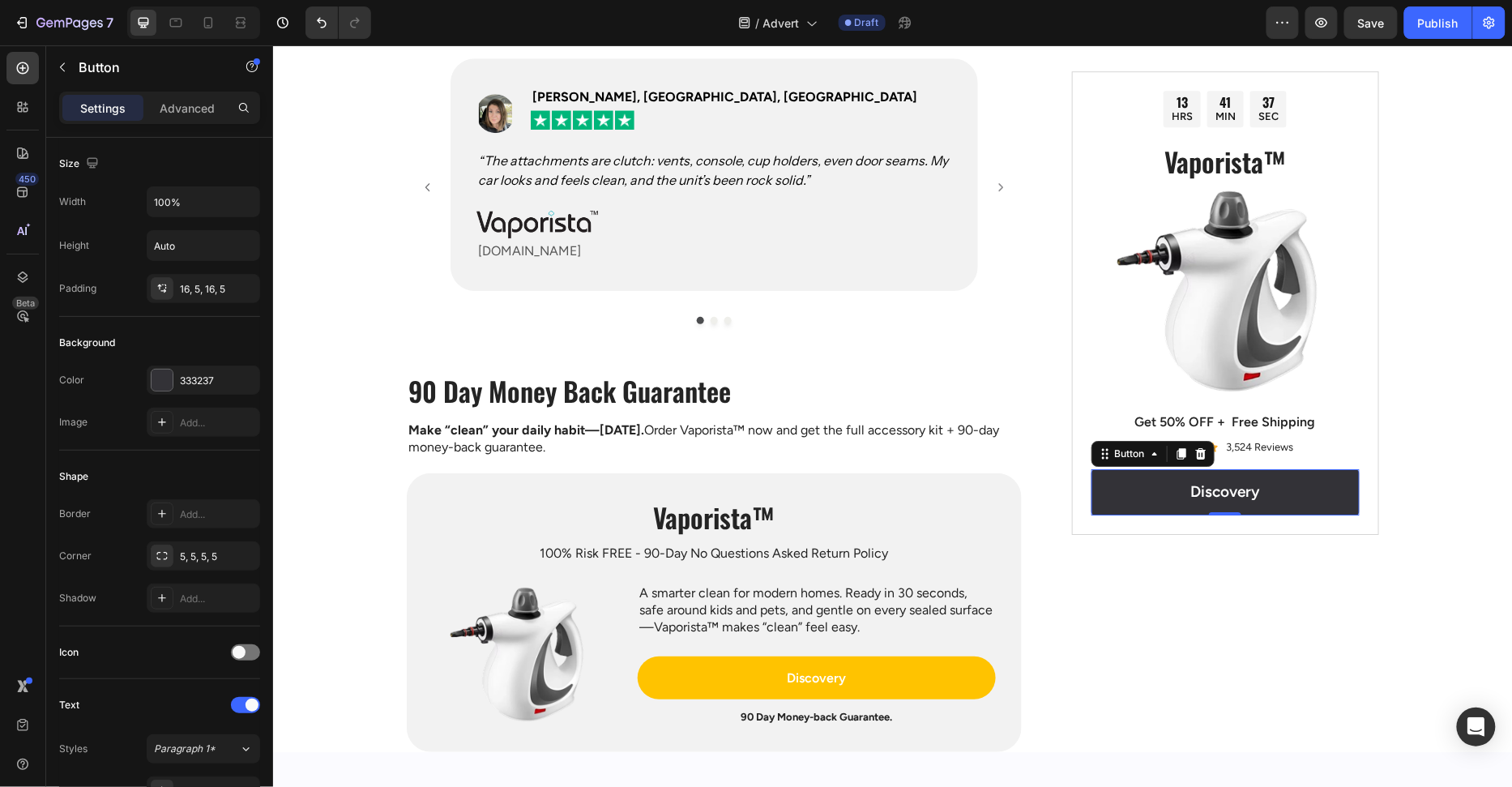
click at [1199, 451] on icon at bounding box center [1200, 453] width 11 height 12
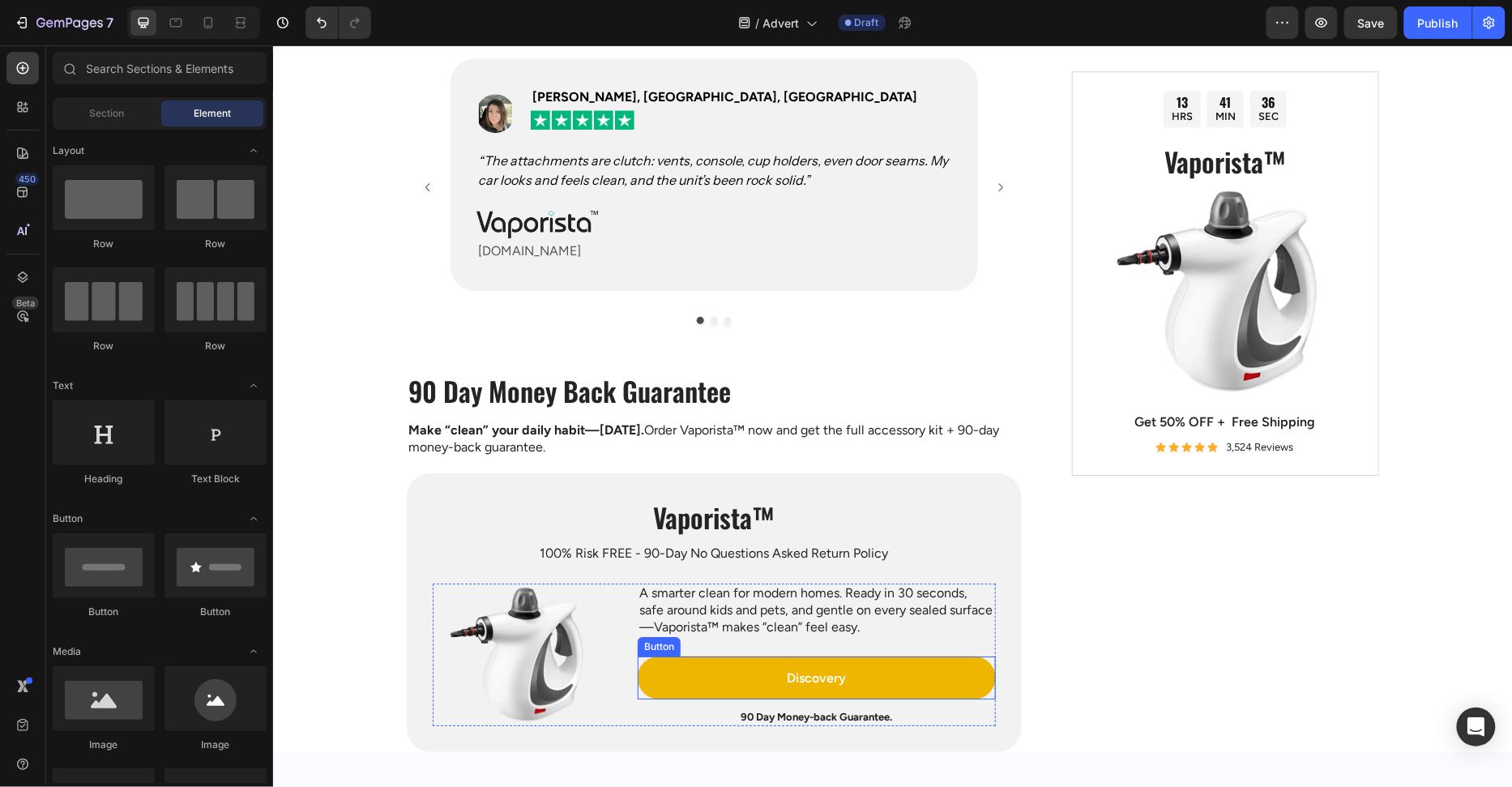
click at [877, 687] on link "Discovery" at bounding box center [815, 676] width 358 height 43
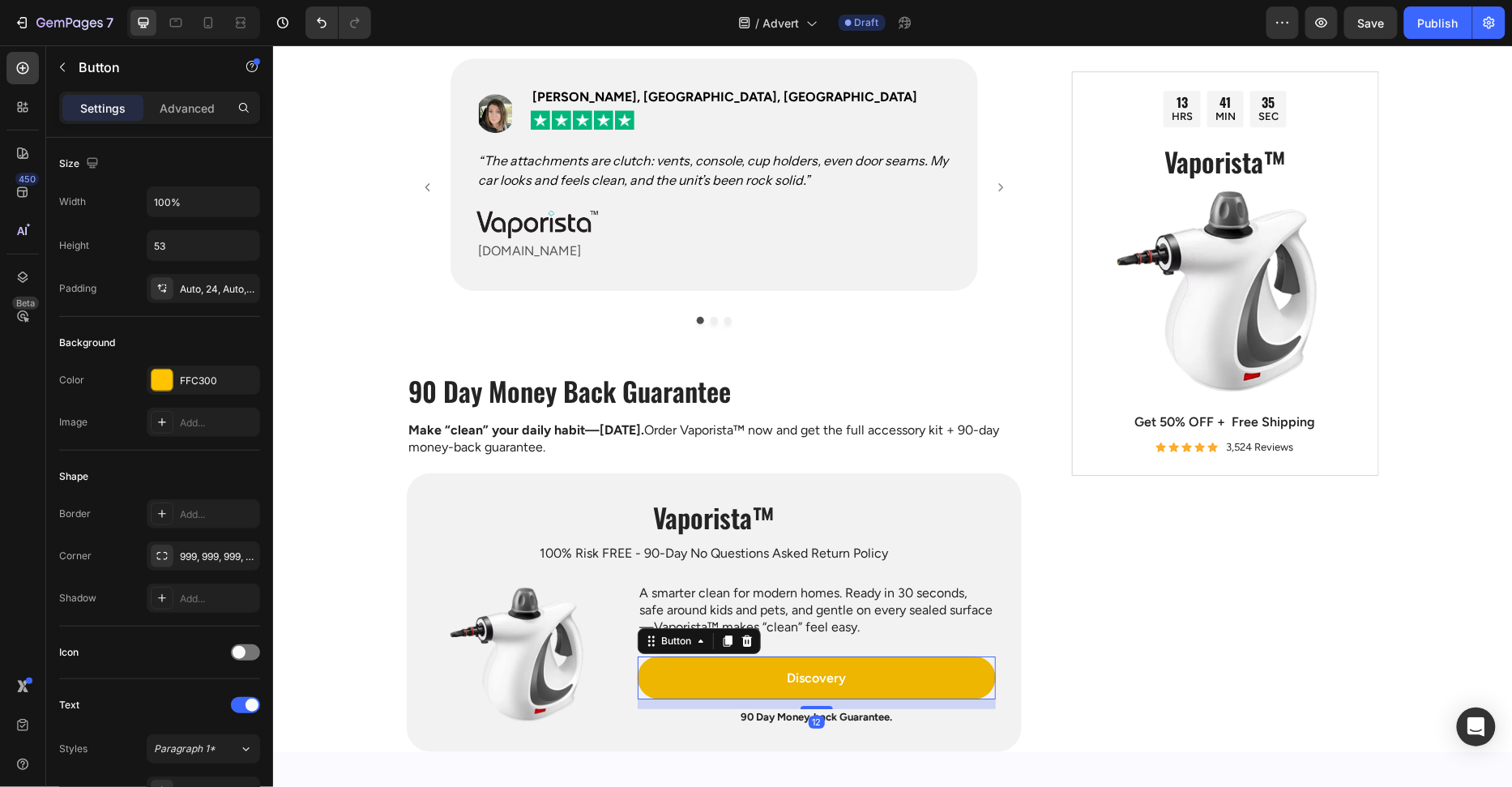
drag, startPoint x: 734, startPoint y: 640, endPoint x: 743, endPoint y: 685, distance: 45.9
click at [734, 639] on div at bounding box center [727, 640] width 19 height 19
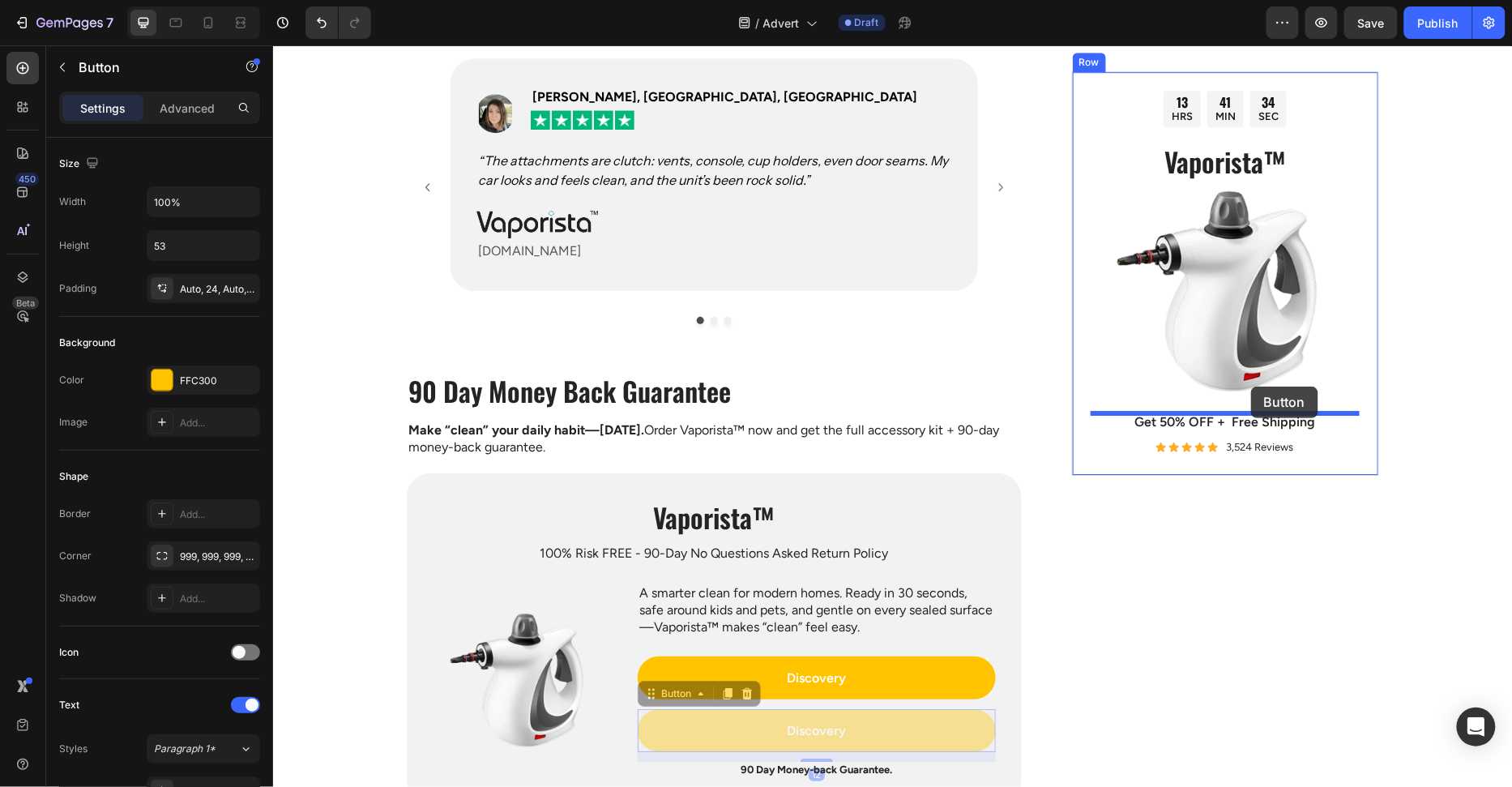
drag, startPoint x: 763, startPoint y: 724, endPoint x: 1250, endPoint y: 385, distance: 593.4
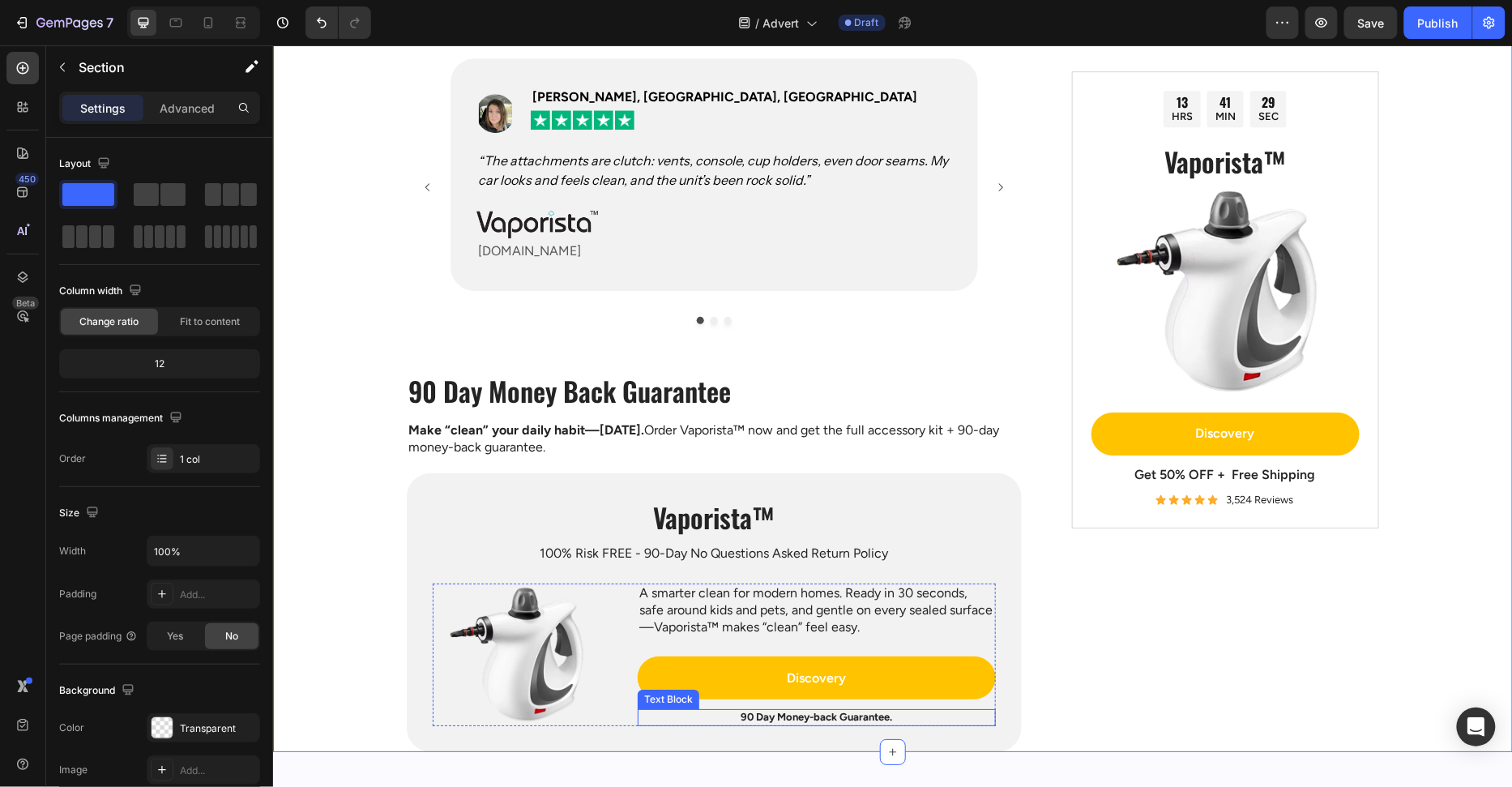
click at [782, 709] on strong "90 Day Money-back Guarantee." at bounding box center [815, 715] width 151 height 13
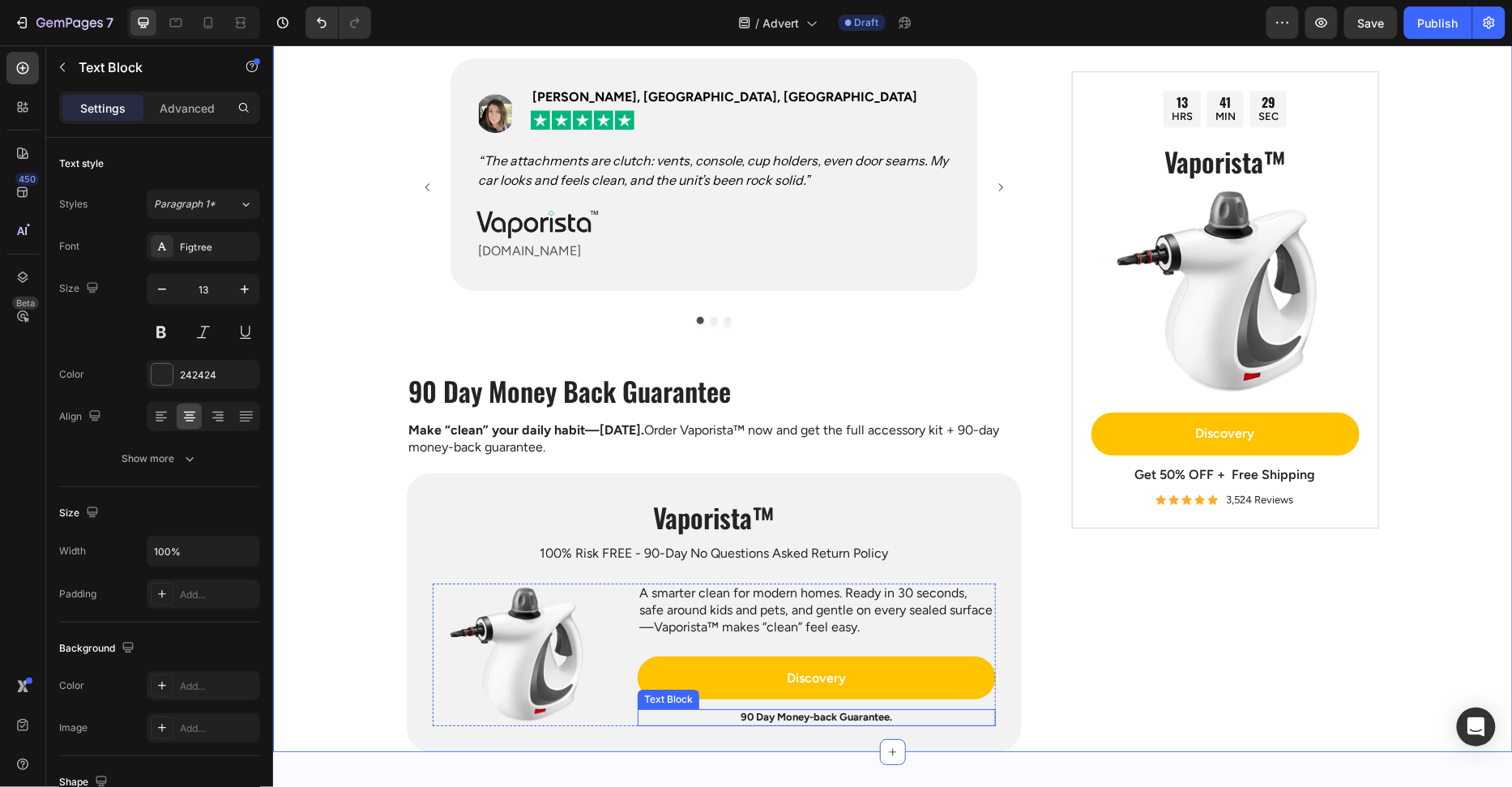
click at [782, 709] on strong "90 Day Money-back Guarantee." at bounding box center [815, 715] width 151 height 13
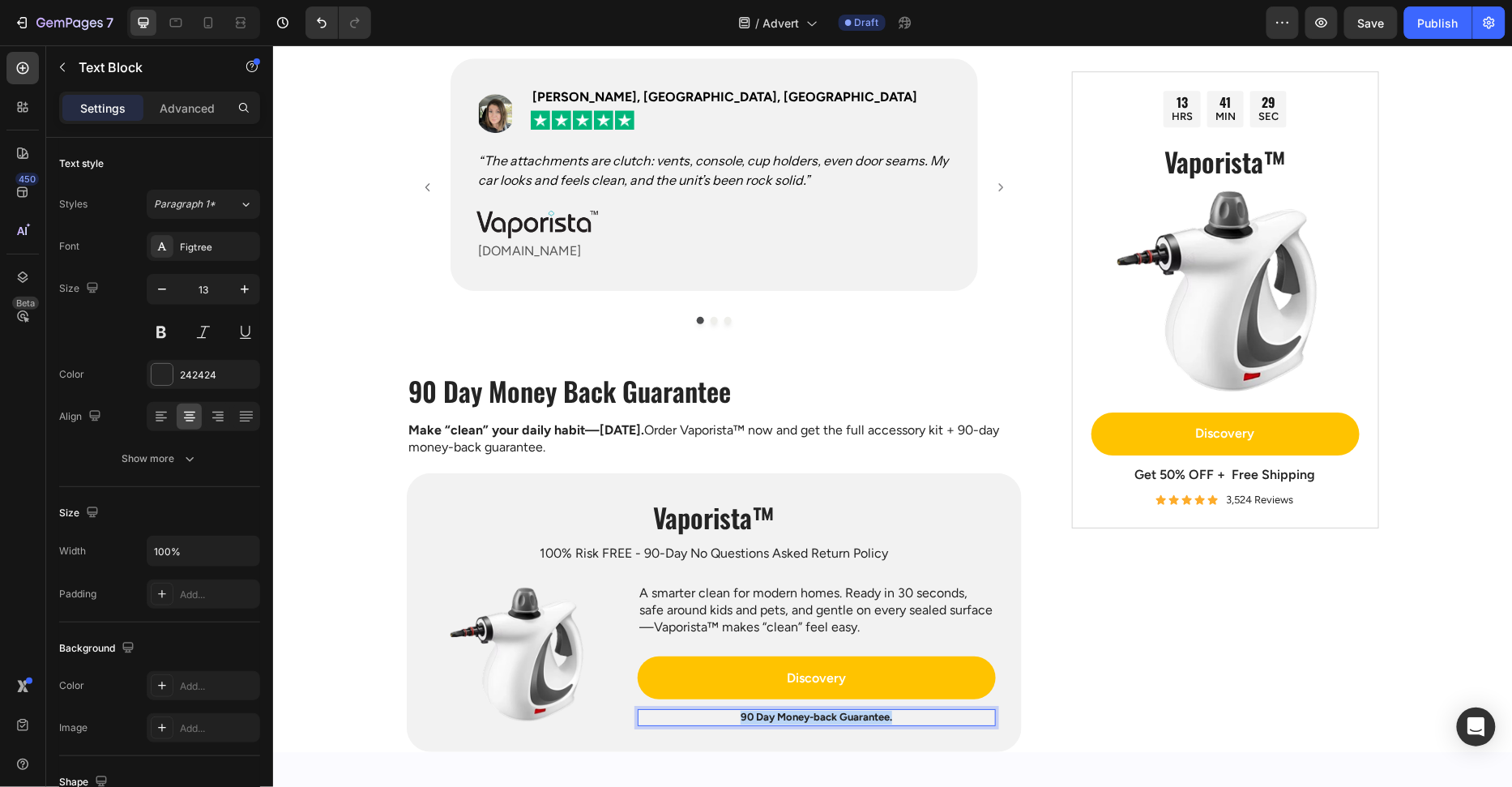
click at [782, 709] on strong "90 Day Money-back Guarantee." at bounding box center [815, 715] width 151 height 13
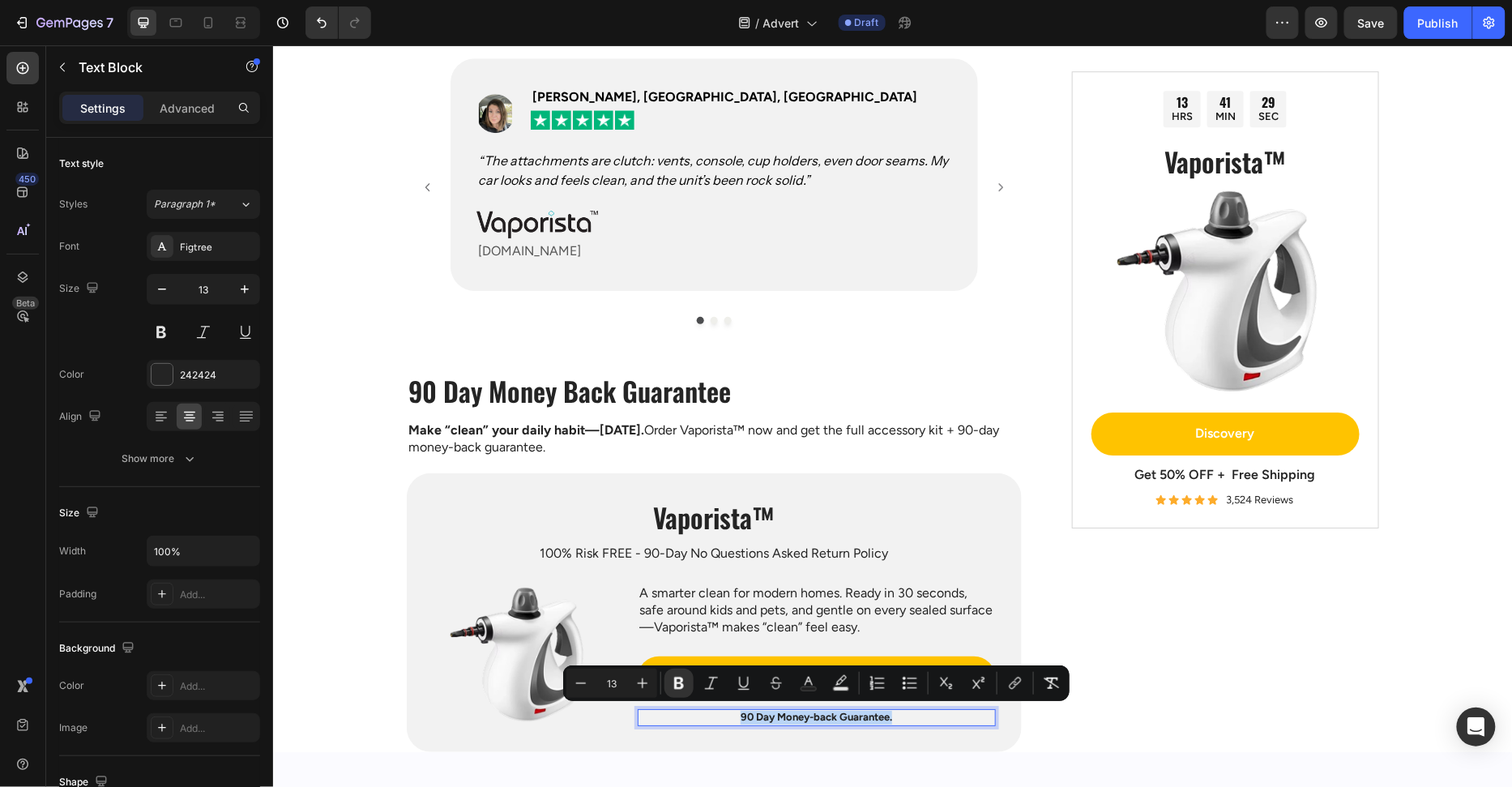
click at [782, 709] on strong "90 Day Money-back Guarantee." at bounding box center [815, 715] width 151 height 13
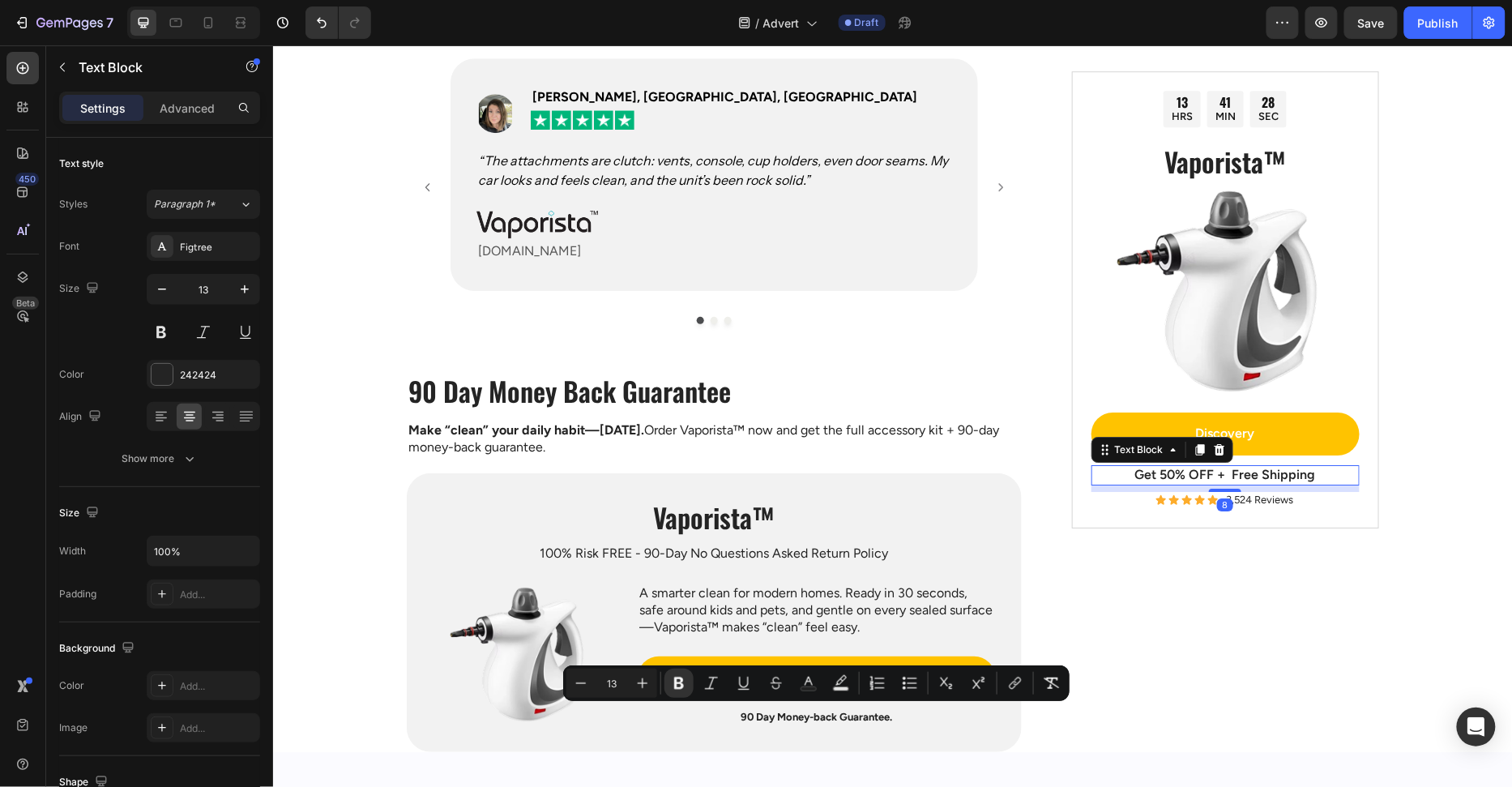
click at [1158, 468] on p "Get 50% OFF + Free Shipping" at bounding box center [1224, 475] width 265 height 17
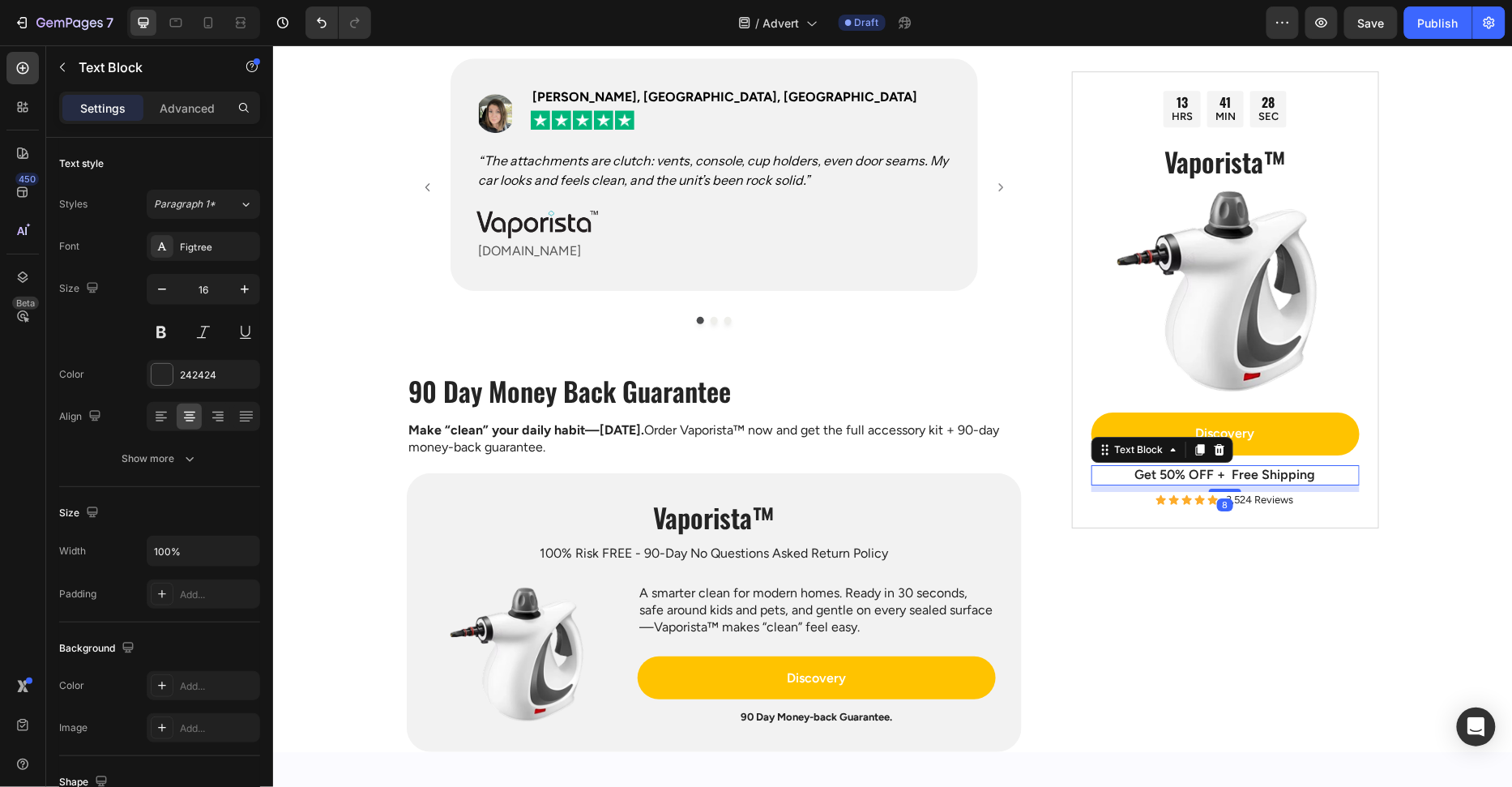
click at [1158, 468] on p "Get 50% OFF + Free Shipping" at bounding box center [1224, 475] width 265 height 17
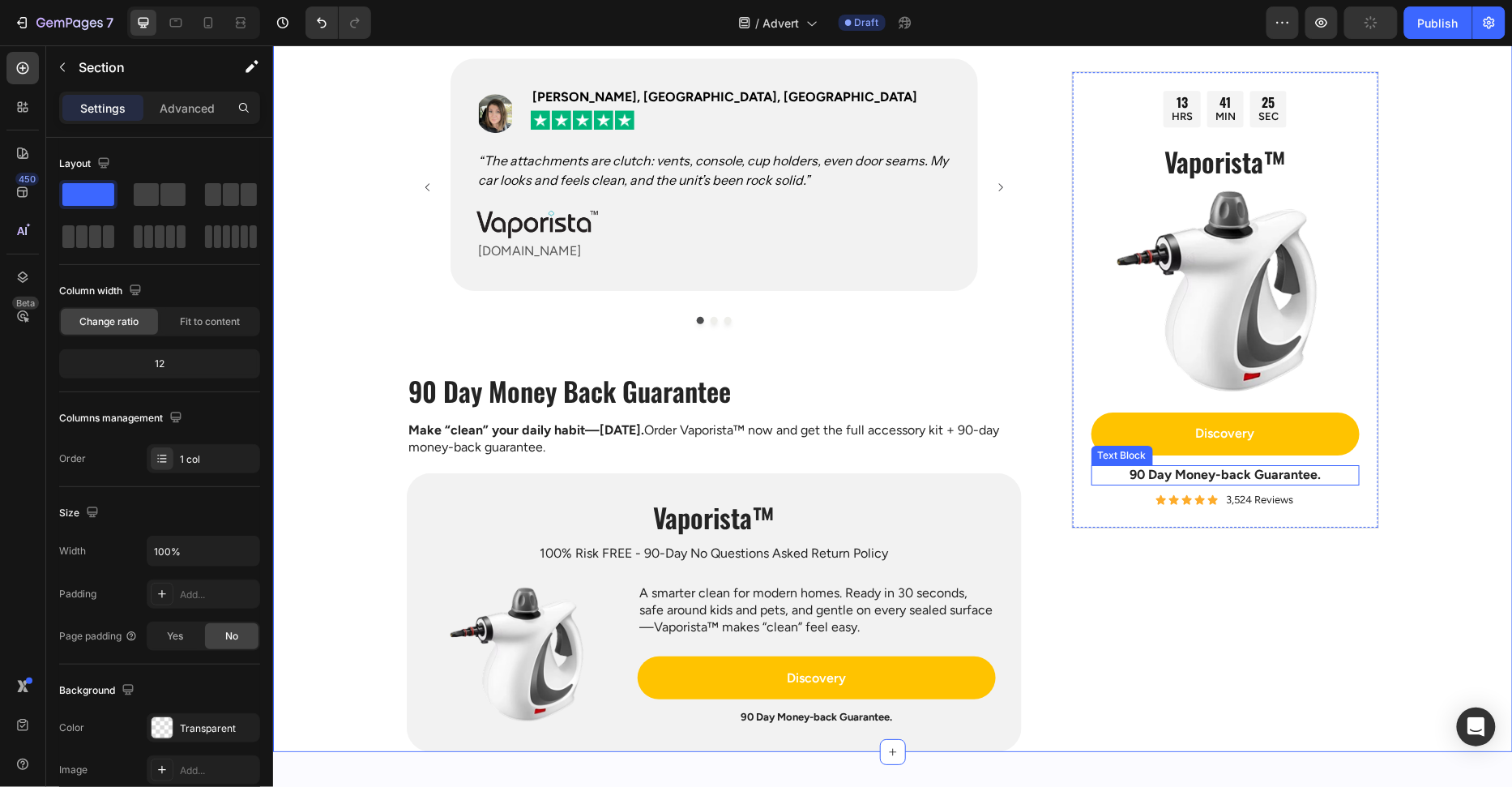
click at [1309, 469] on strong "90 Day Money-back Guarantee." at bounding box center [1224, 474] width 191 height 16
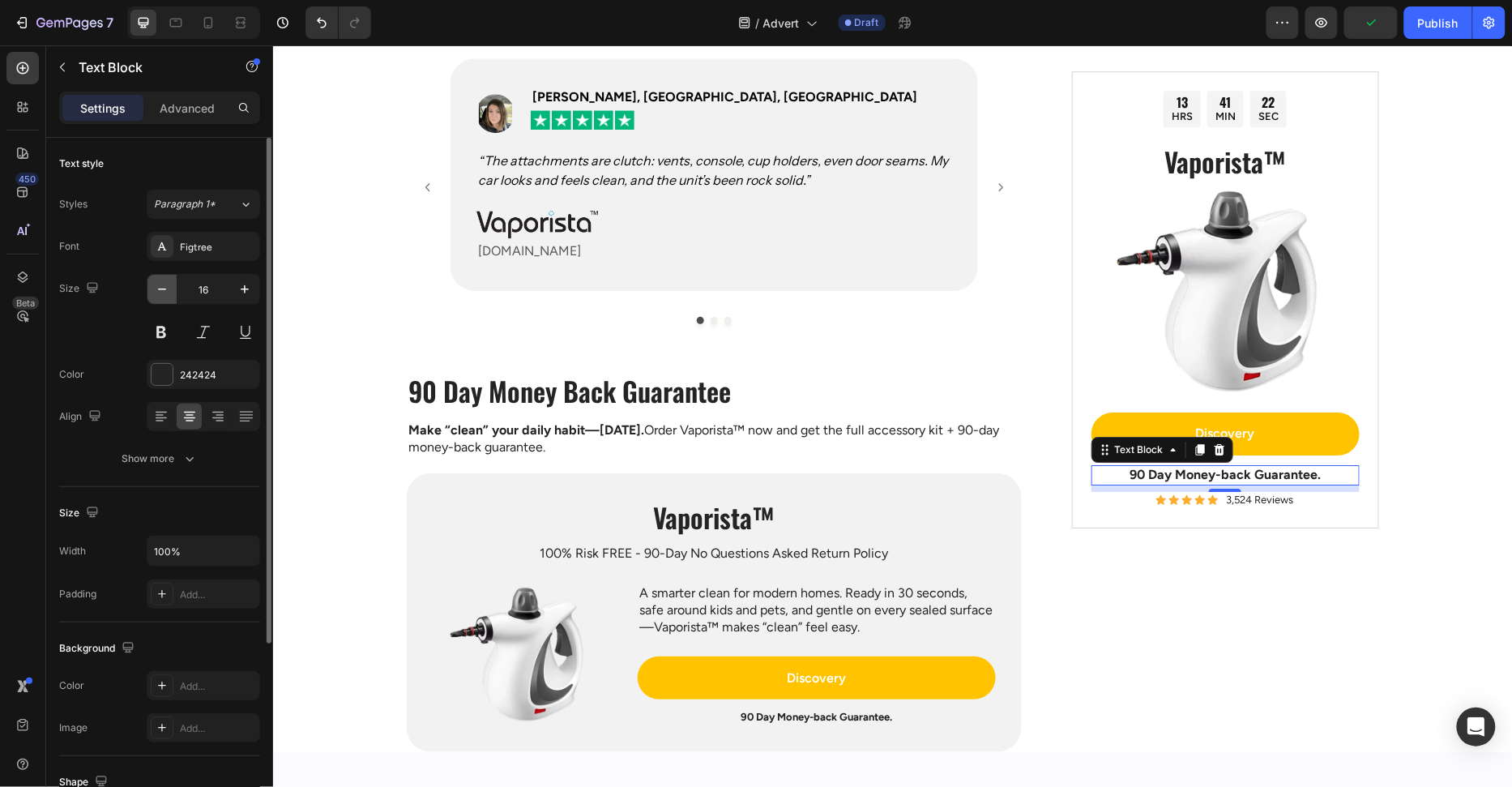
click at [161, 292] on icon "button" at bounding box center [162, 289] width 16 height 16
type input "14"
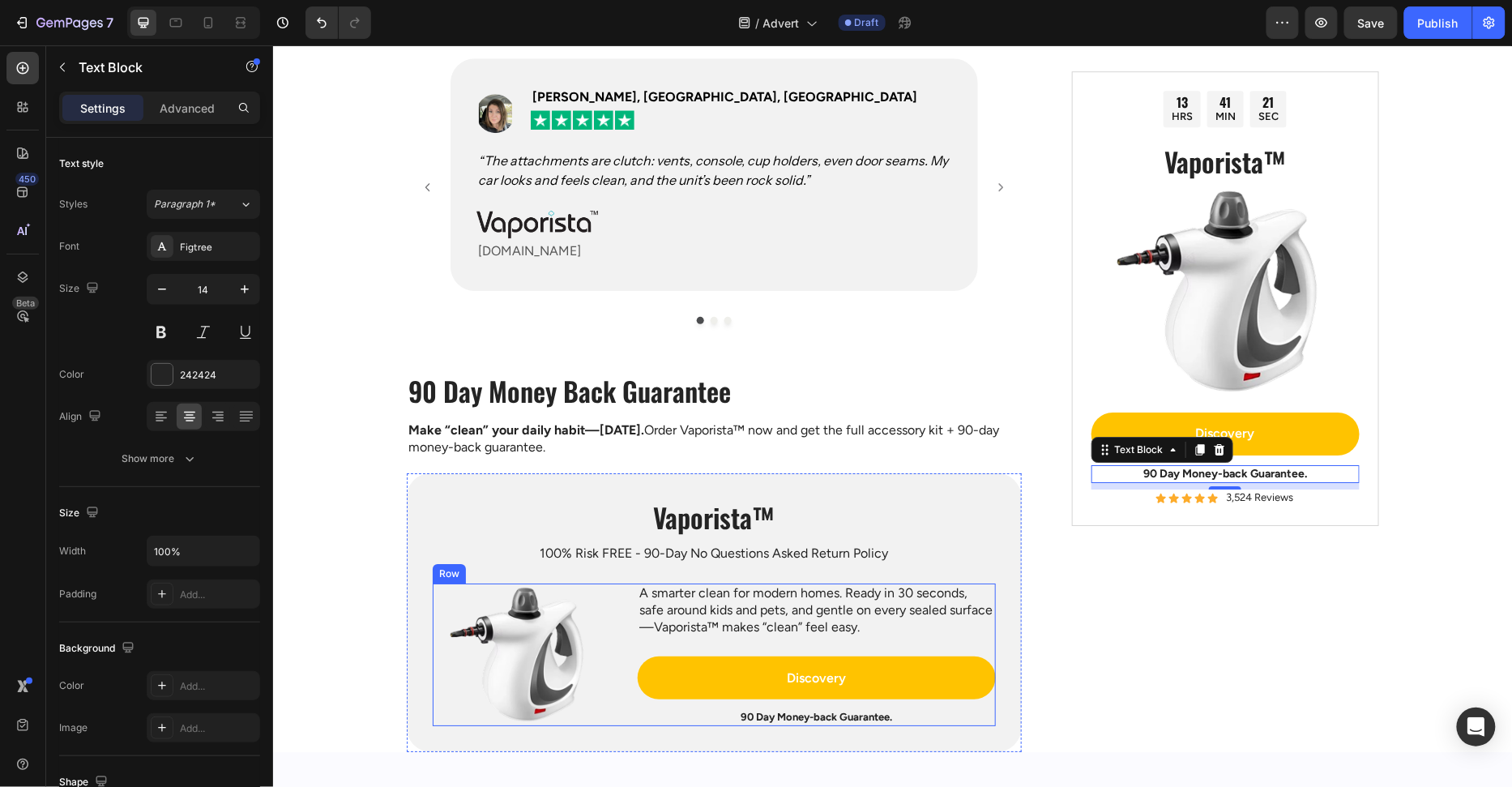
click at [866, 702] on div "Discovery Button" at bounding box center [815, 681] width 358 height 52
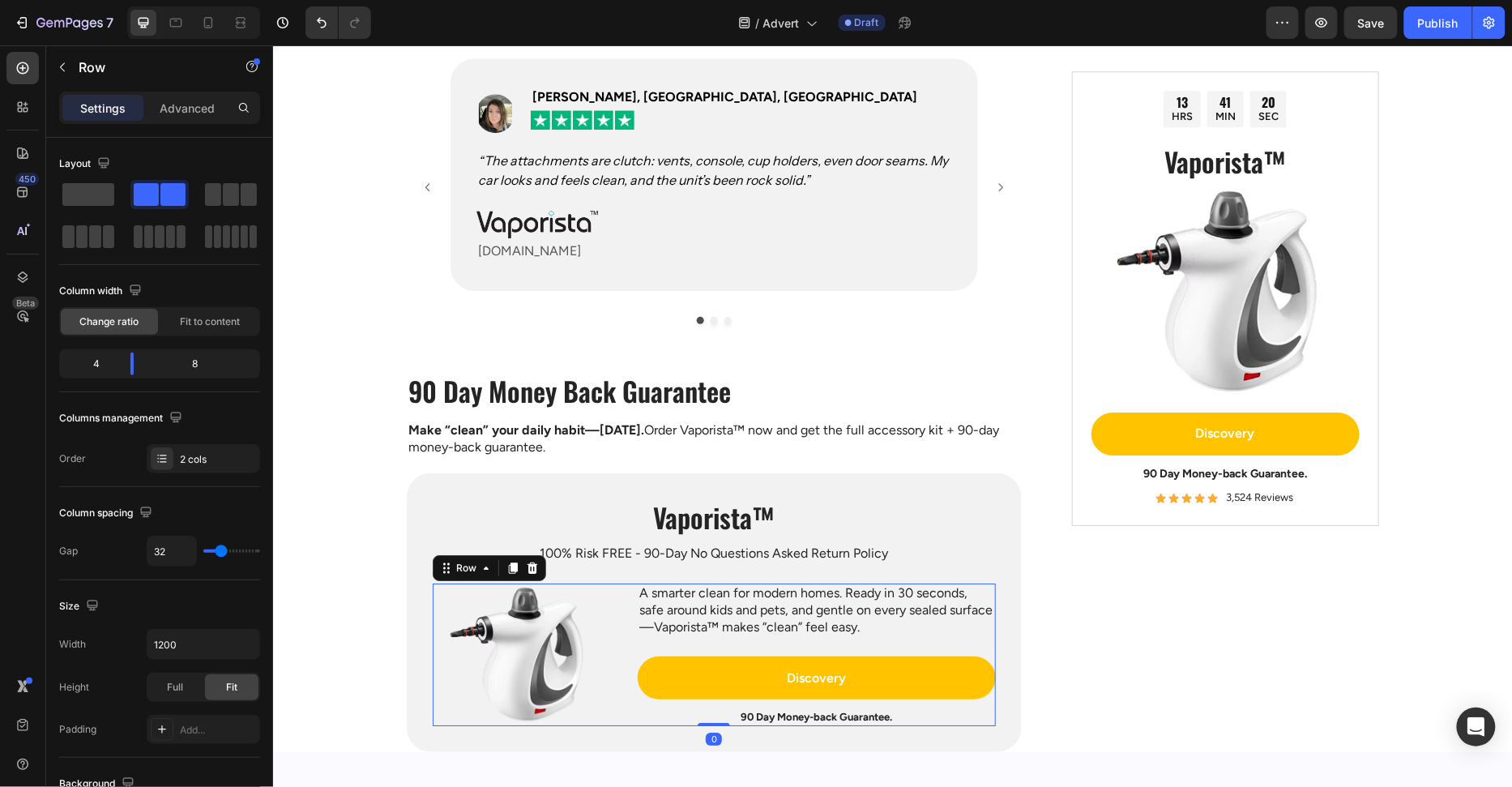
click at [866, 709] on strong "90 Day Money-back Guarantee." at bounding box center [815, 715] width 151 height 13
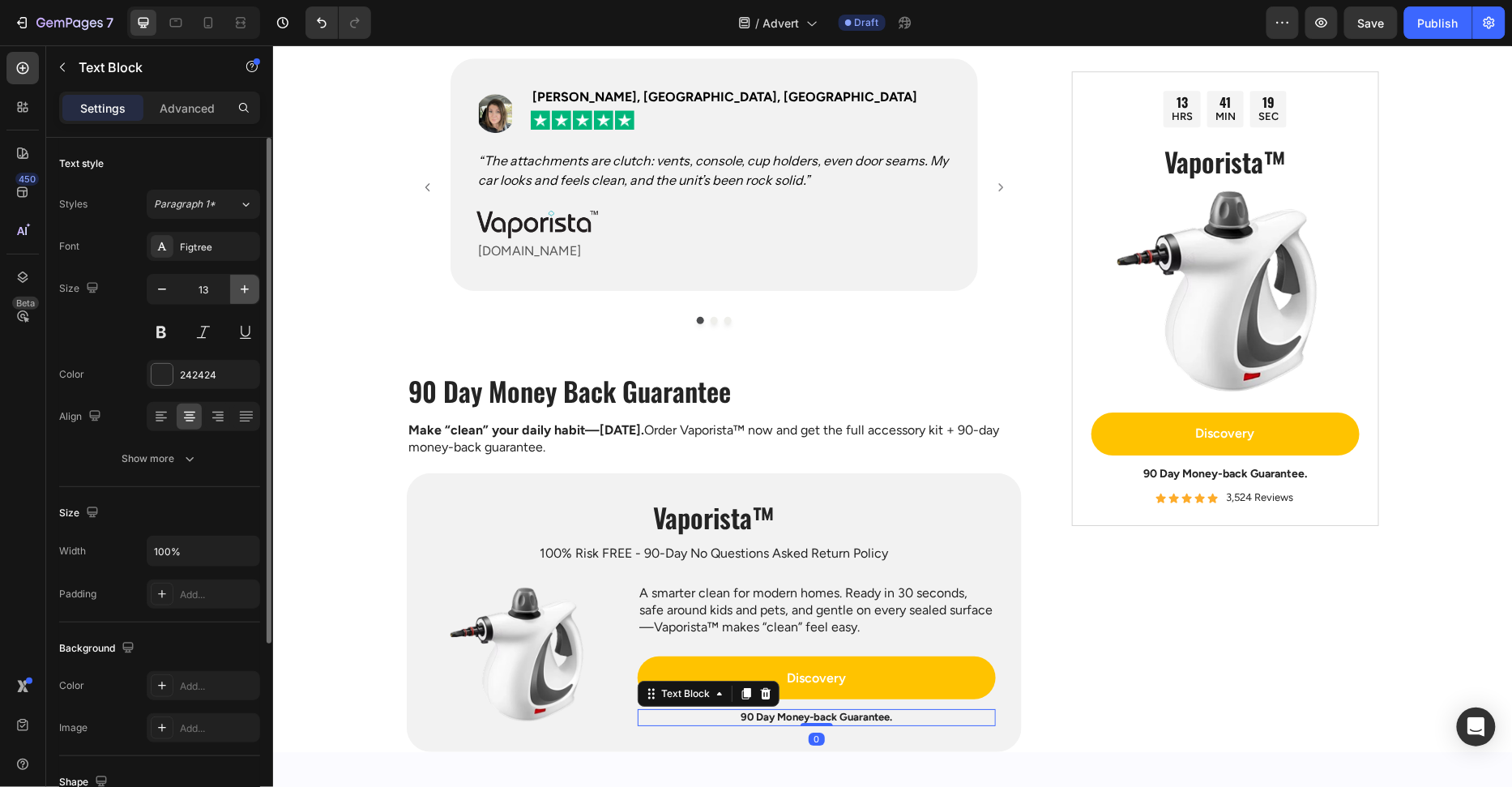
click at [234, 291] on button "button" at bounding box center [245, 289] width 29 height 29
type input "14"
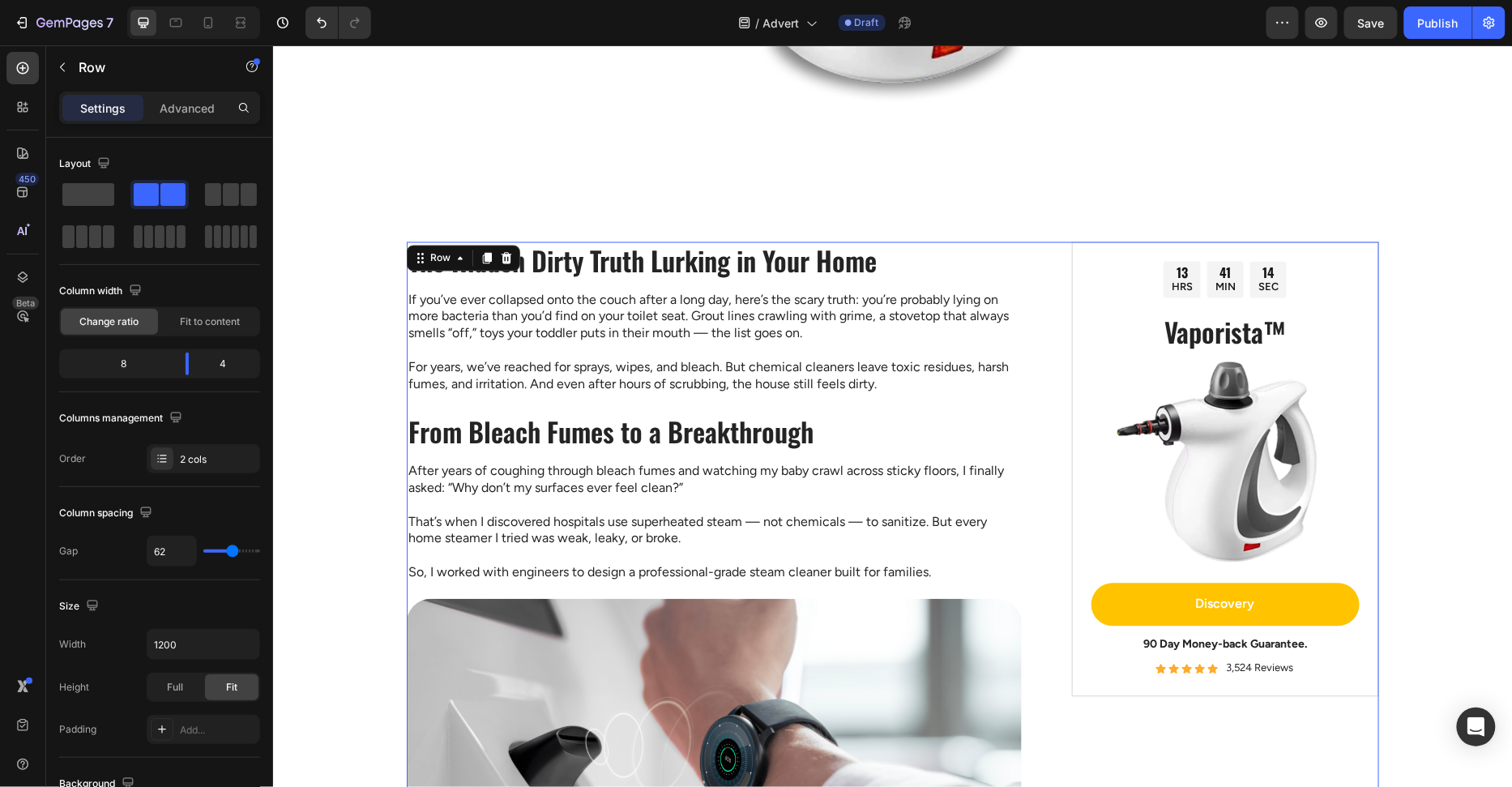
scroll to position [1035, 0]
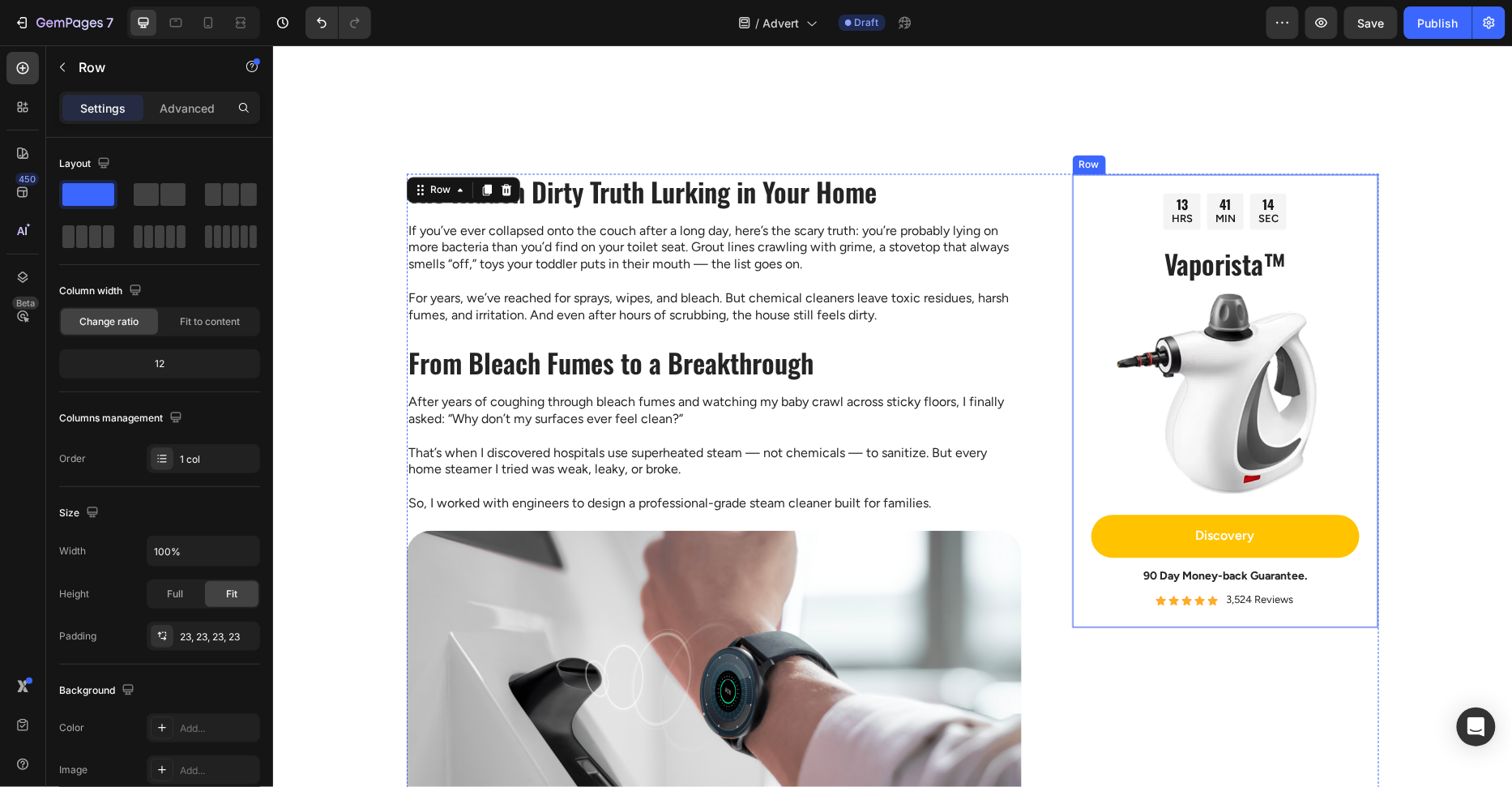
click at [1077, 516] on div "13 HRS 41 MIN 14 SEC Countdown Timer Vaporista™ Heading Image Discovery Button …" at bounding box center [1225, 401] width 307 height 455
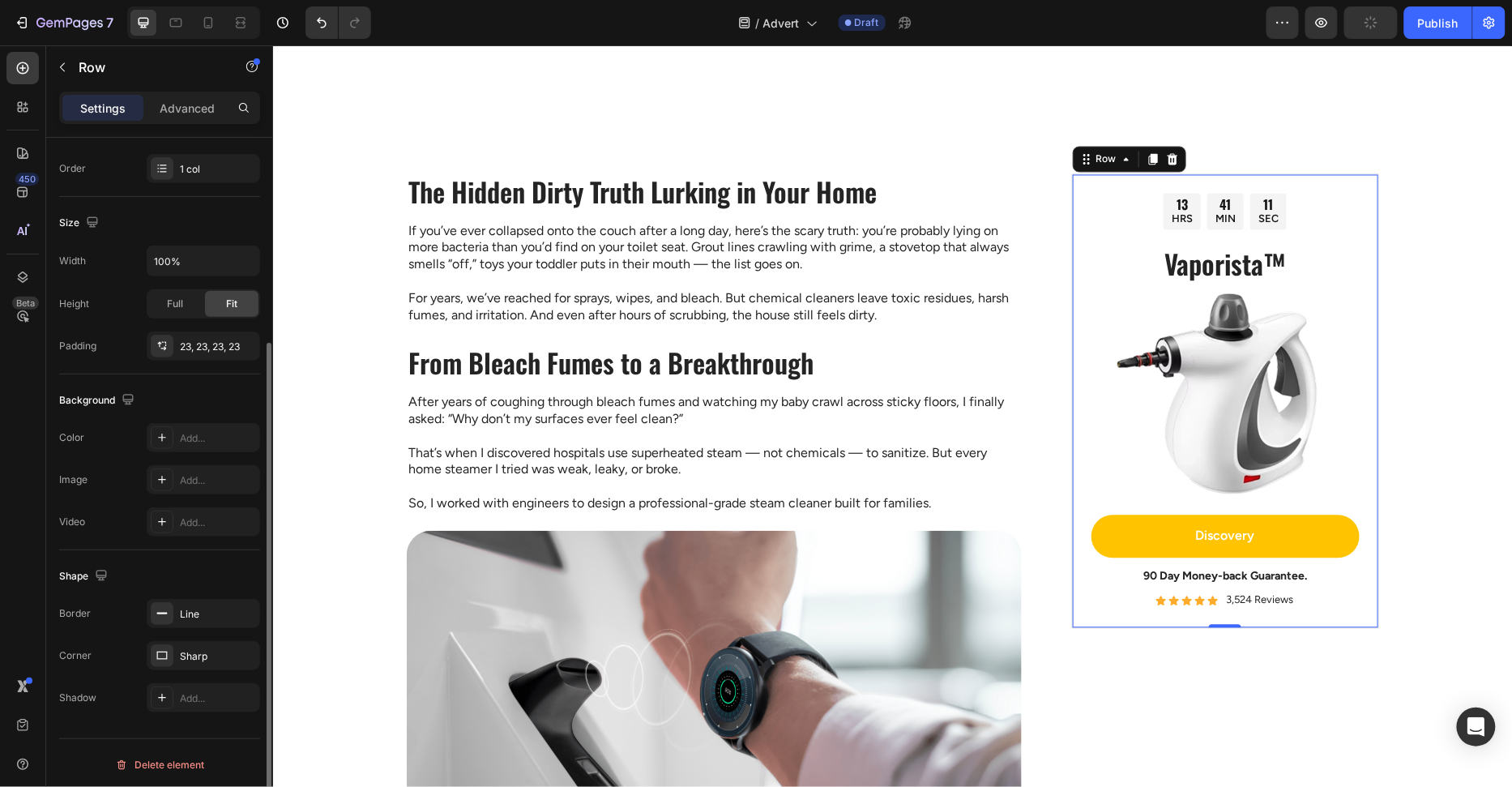
scroll to position [290, 0]
click at [245, 607] on icon "button" at bounding box center [243, 612] width 13 height 13
click at [216, 649] on div "Sharp" at bounding box center [203, 656] width 47 height 15
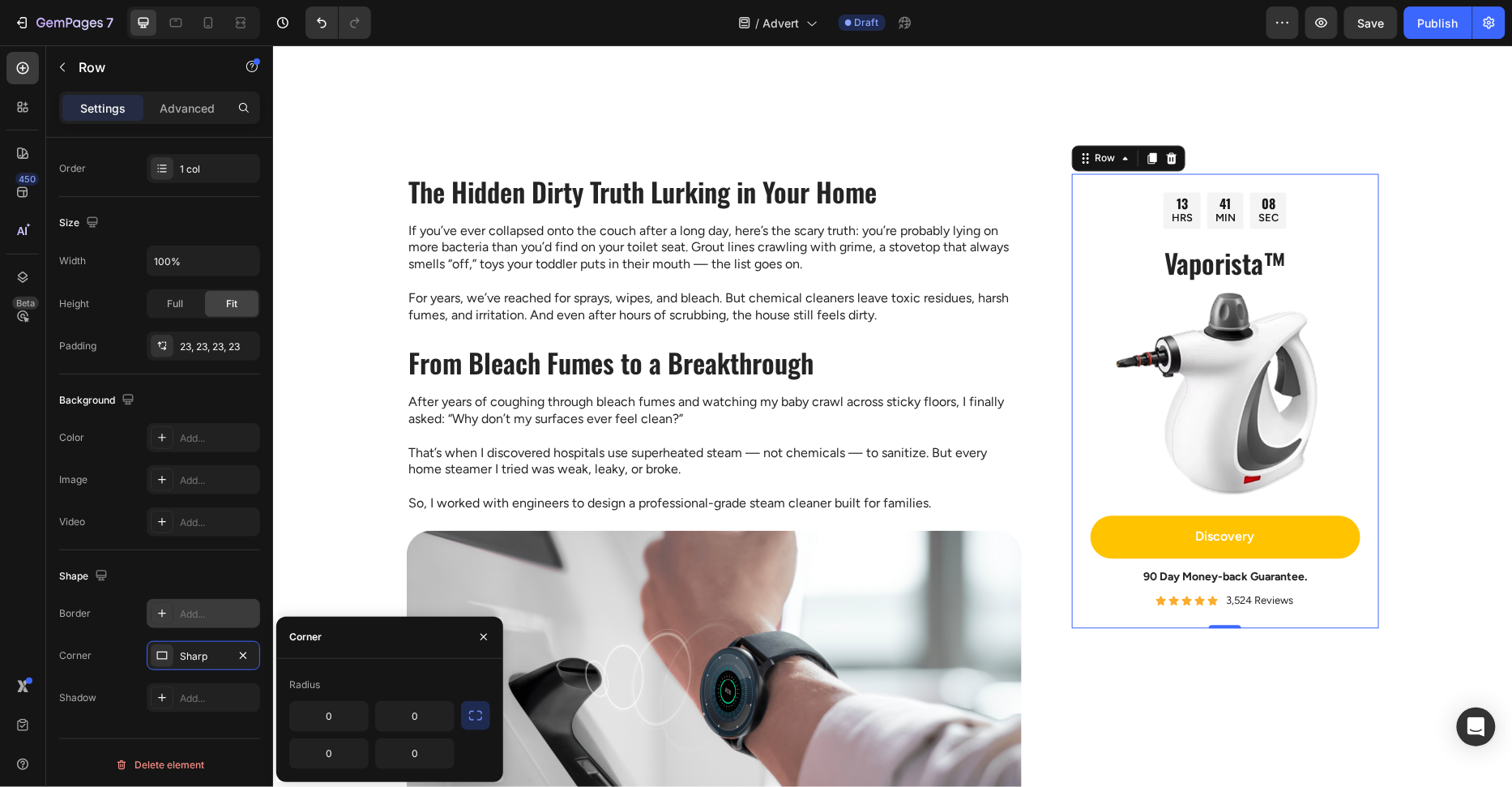
click at [483, 717] on button "button" at bounding box center [476, 715] width 29 height 29
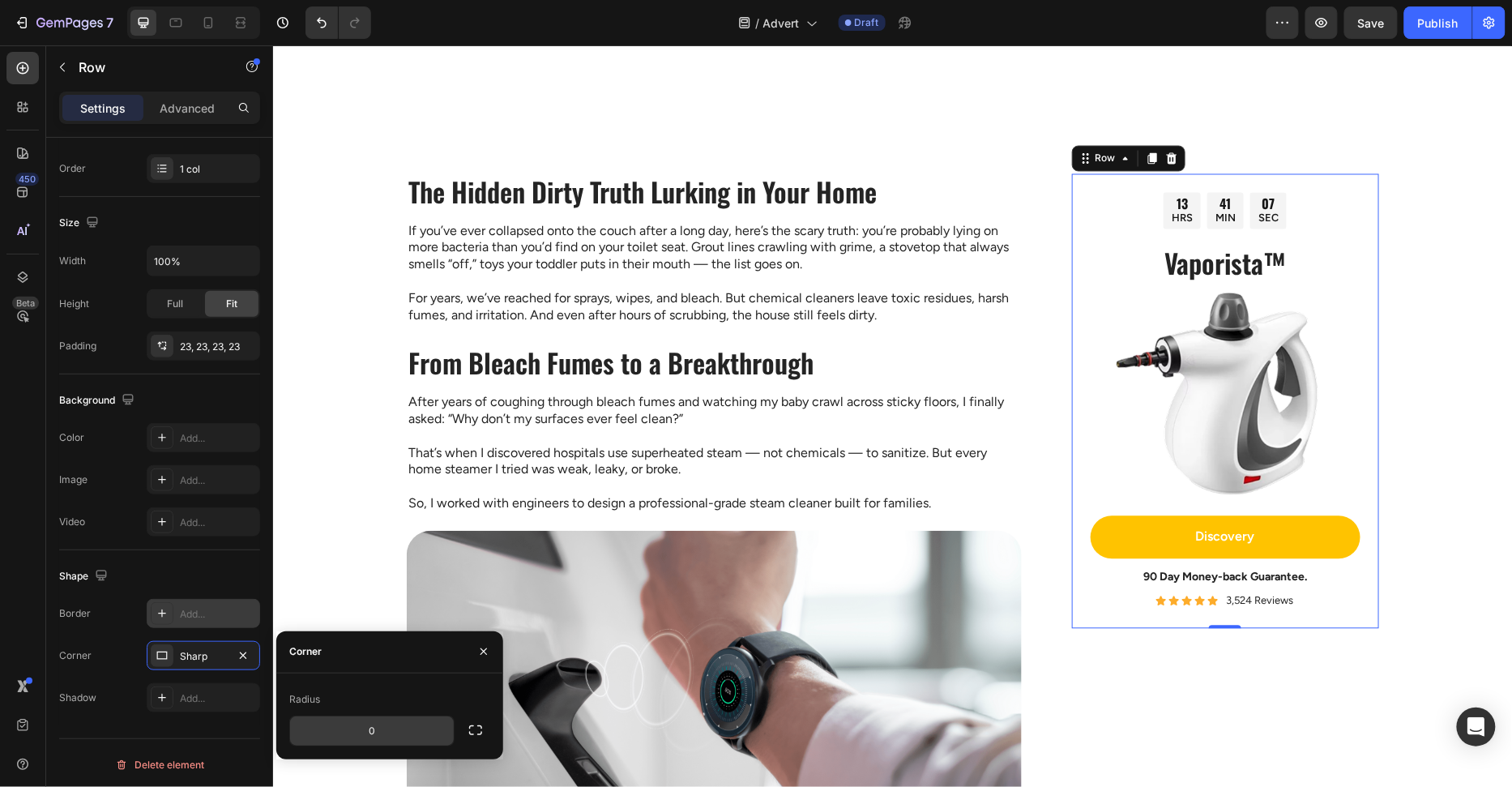
click at [393, 732] on input "0" at bounding box center [372, 731] width 164 height 29
type input "999"
click at [405, 701] on div "Radius" at bounding box center [389, 699] width 201 height 26
click at [488, 647] on icon "button" at bounding box center [483, 651] width 13 height 13
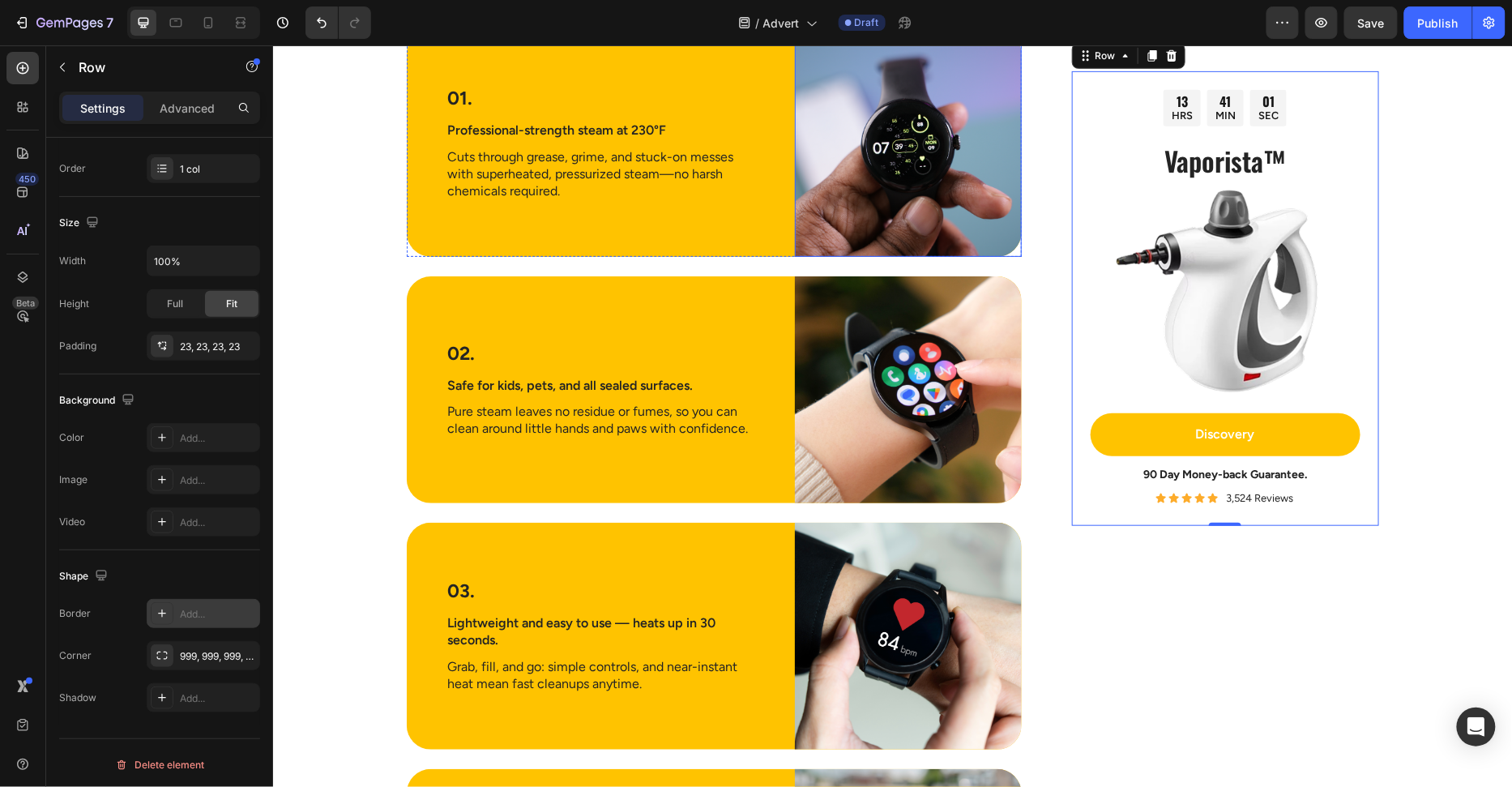
scroll to position [2557, 0]
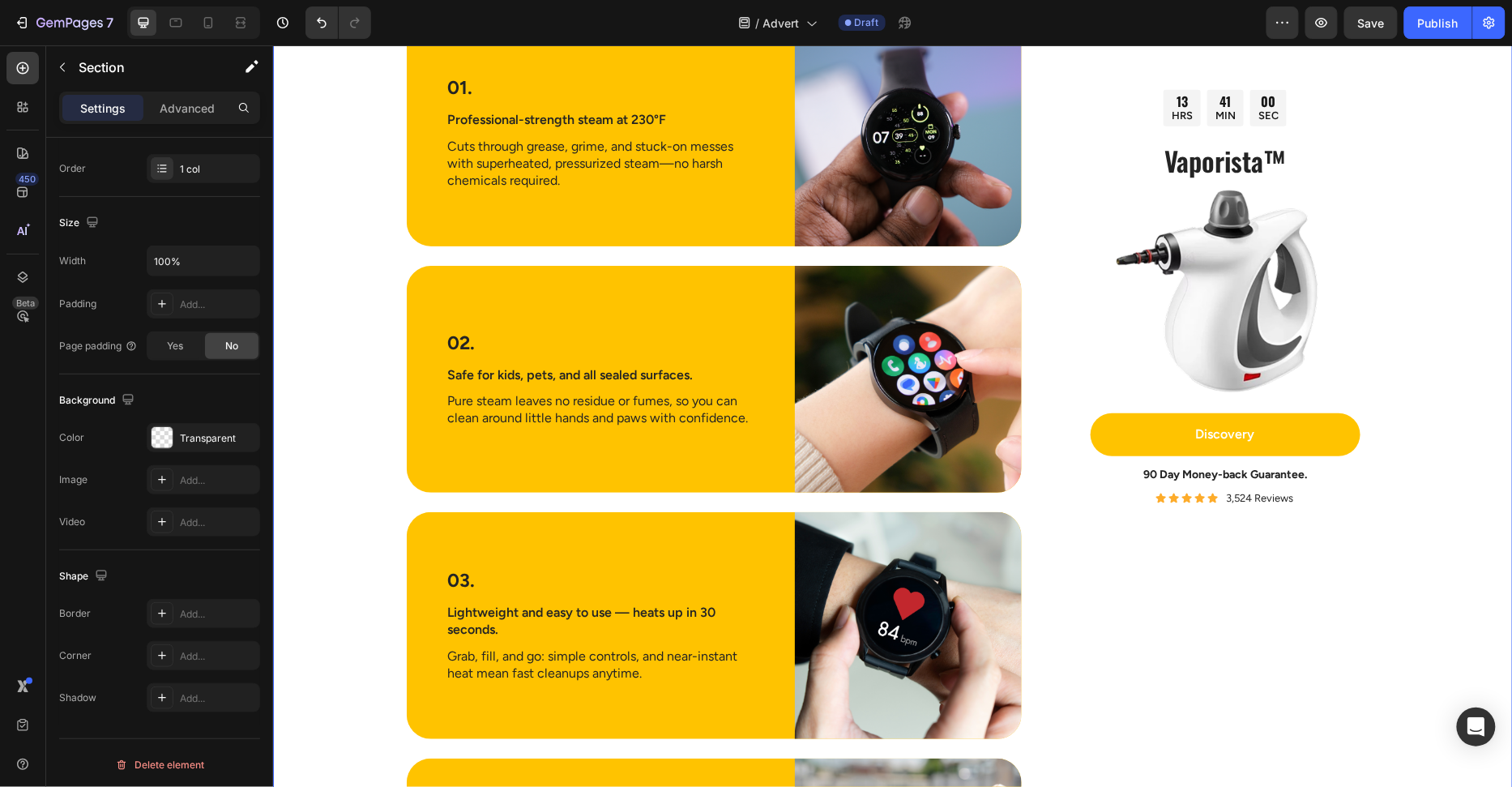
drag, startPoint x: 1394, startPoint y: 614, endPoint x: 1379, endPoint y: 604, distance: 18.0
click at [1394, 614] on div "Image The Hidden Dirty Truth Lurking in Your Home Heading If you’ve ever collap…" at bounding box center [892, 106] width 1239 height 4386
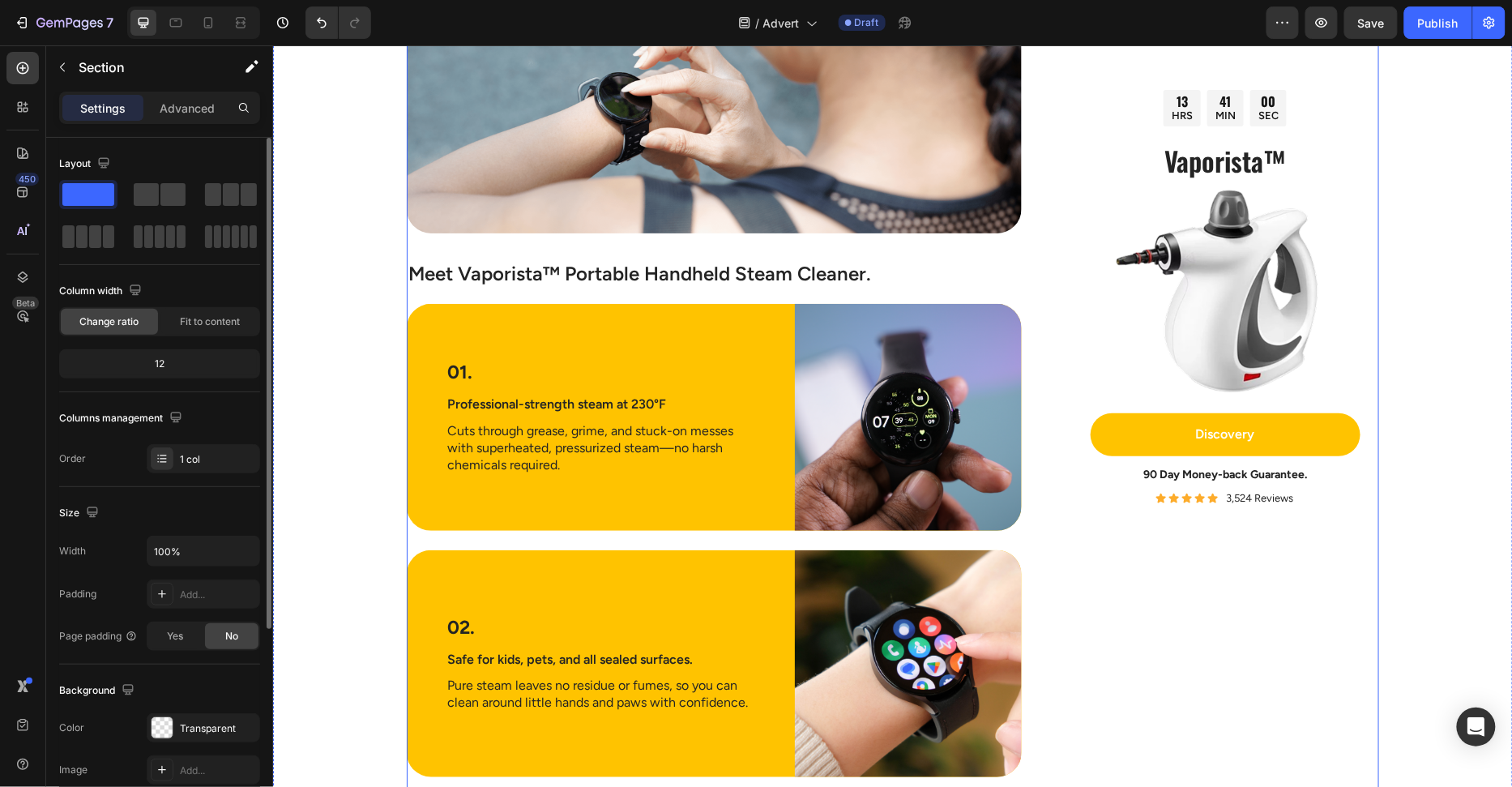
scroll to position [2214, 0]
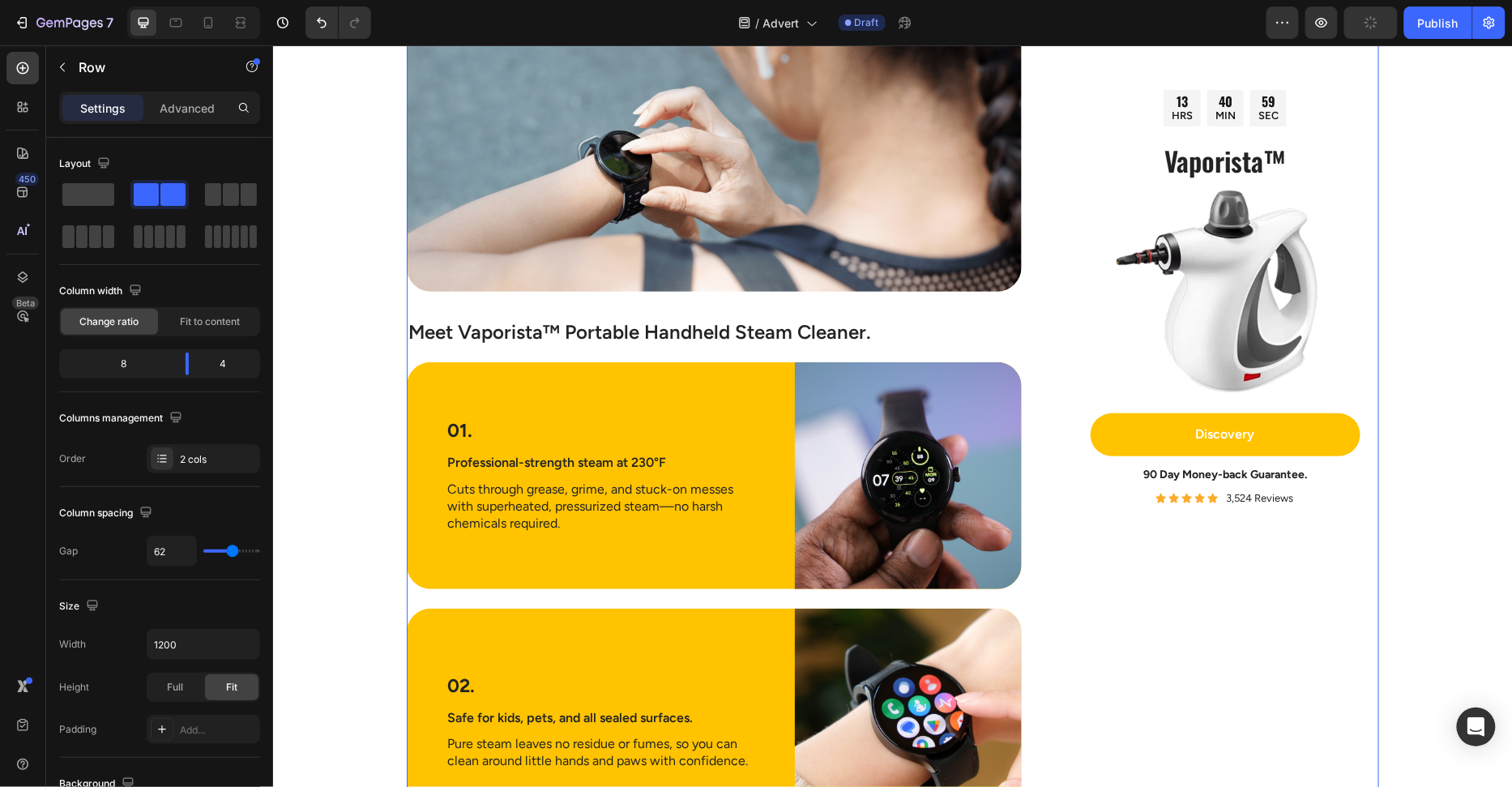
click at [1346, 476] on p "90 Day Money-back Guarantee." at bounding box center [1225, 474] width 267 height 15
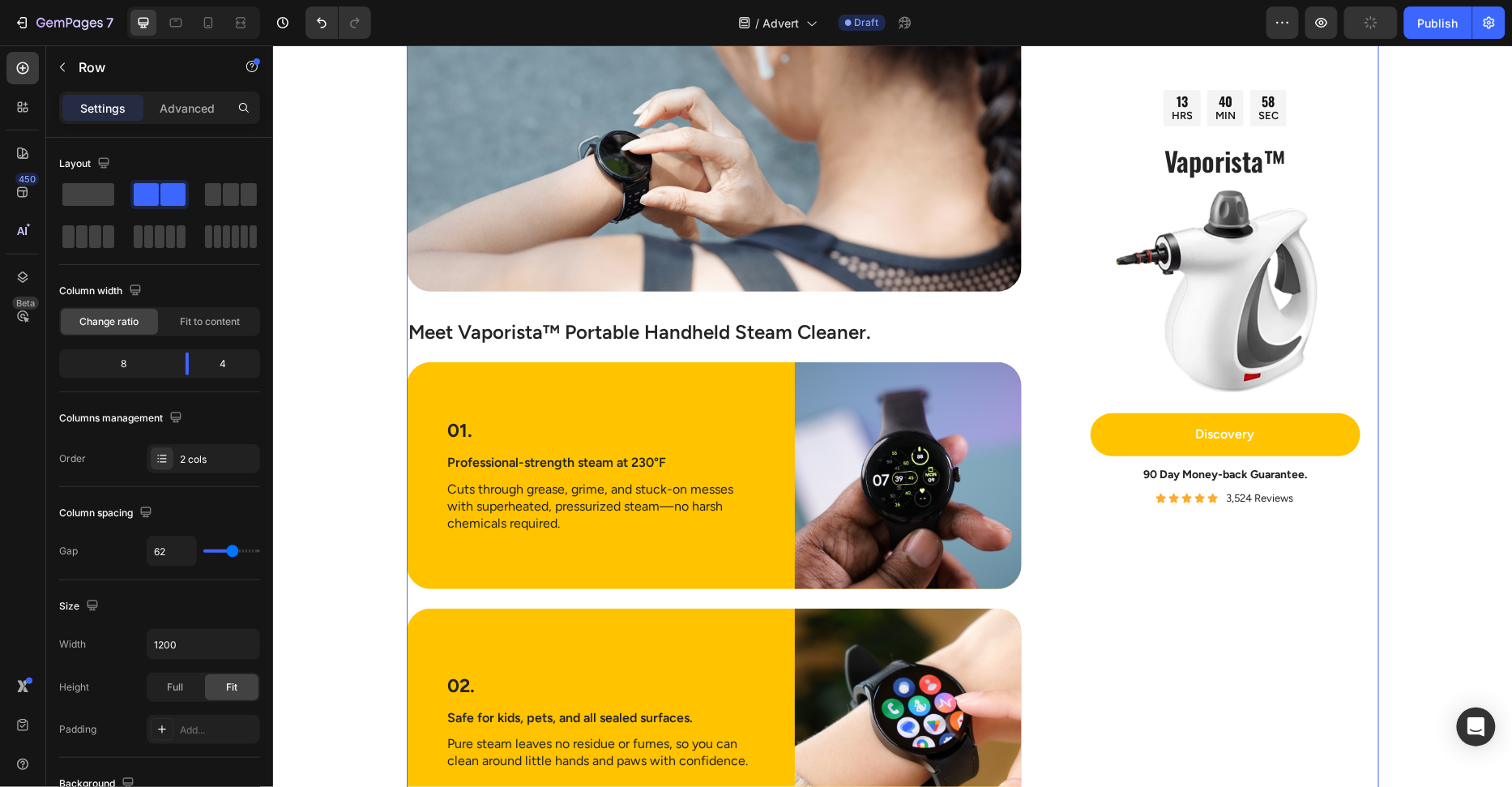
click at [1348, 336] on img at bounding box center [1225, 291] width 270 height 209
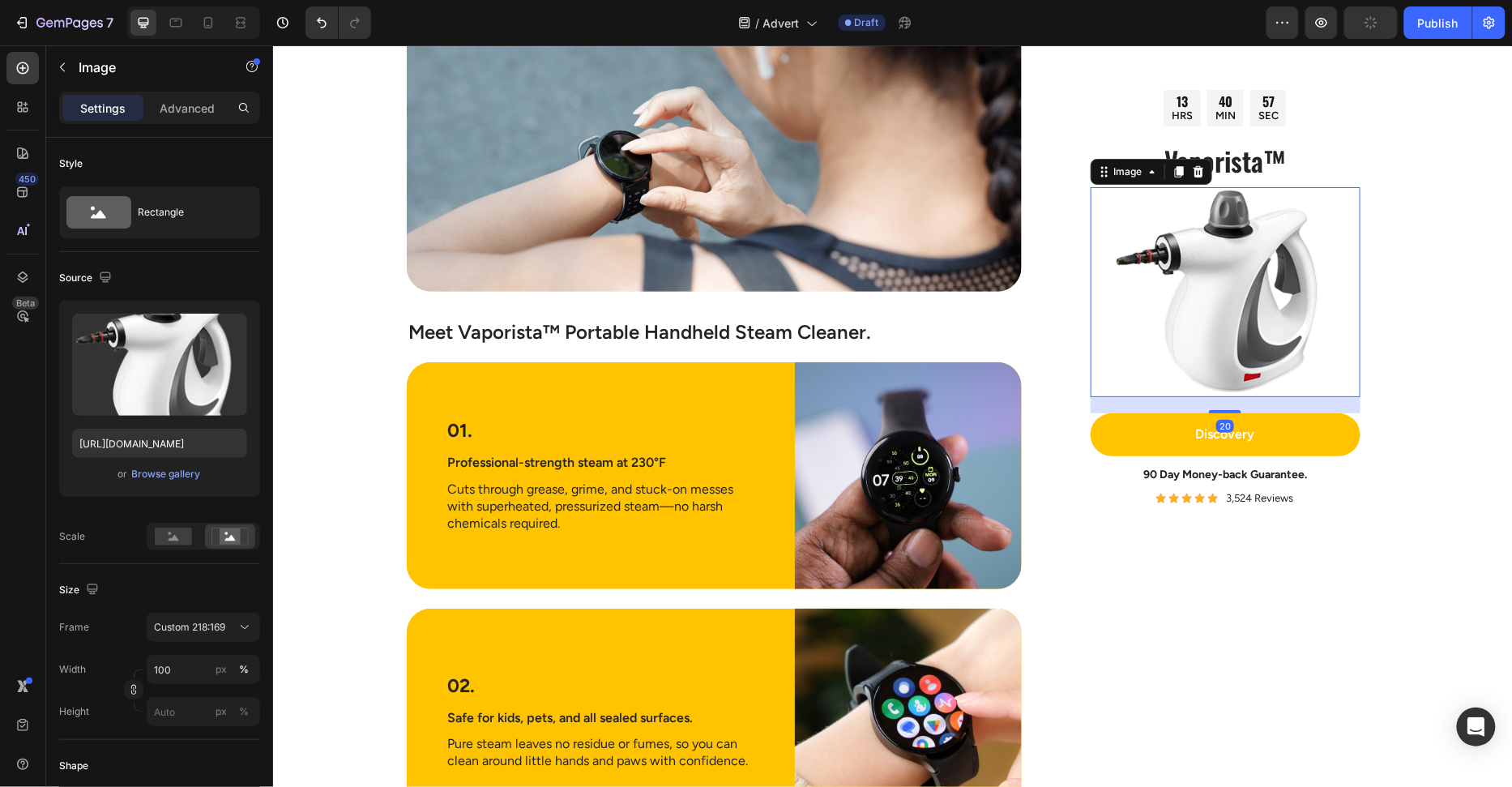
click at [1090, 407] on div "20" at bounding box center [1225, 404] width 270 height 16
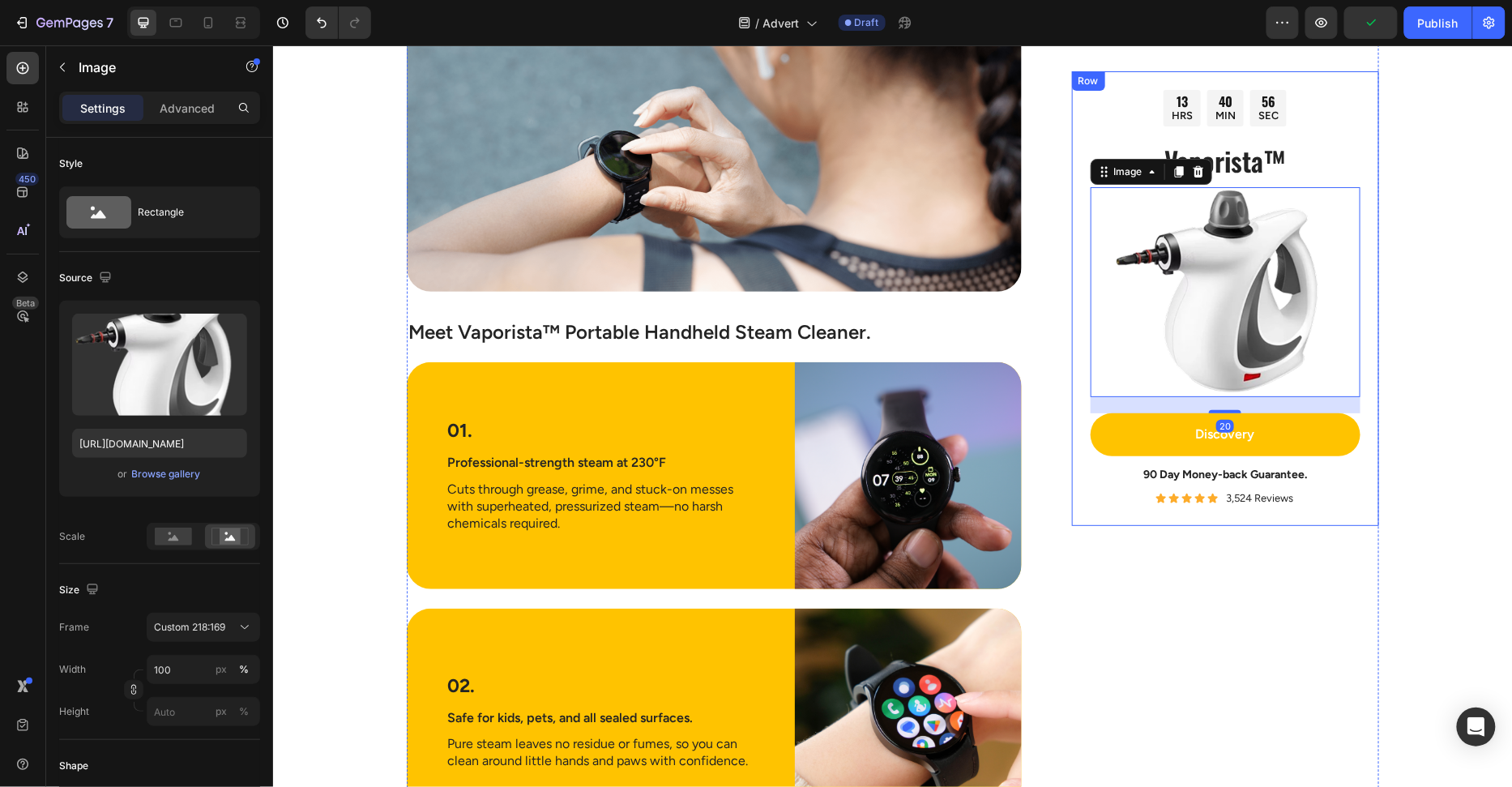
click at [1078, 410] on div "13 HRS 40 MIN 56 SEC Countdown Timer Vaporista™ Heading Image 20 Discovery Butt…" at bounding box center [1225, 298] width 307 height 454
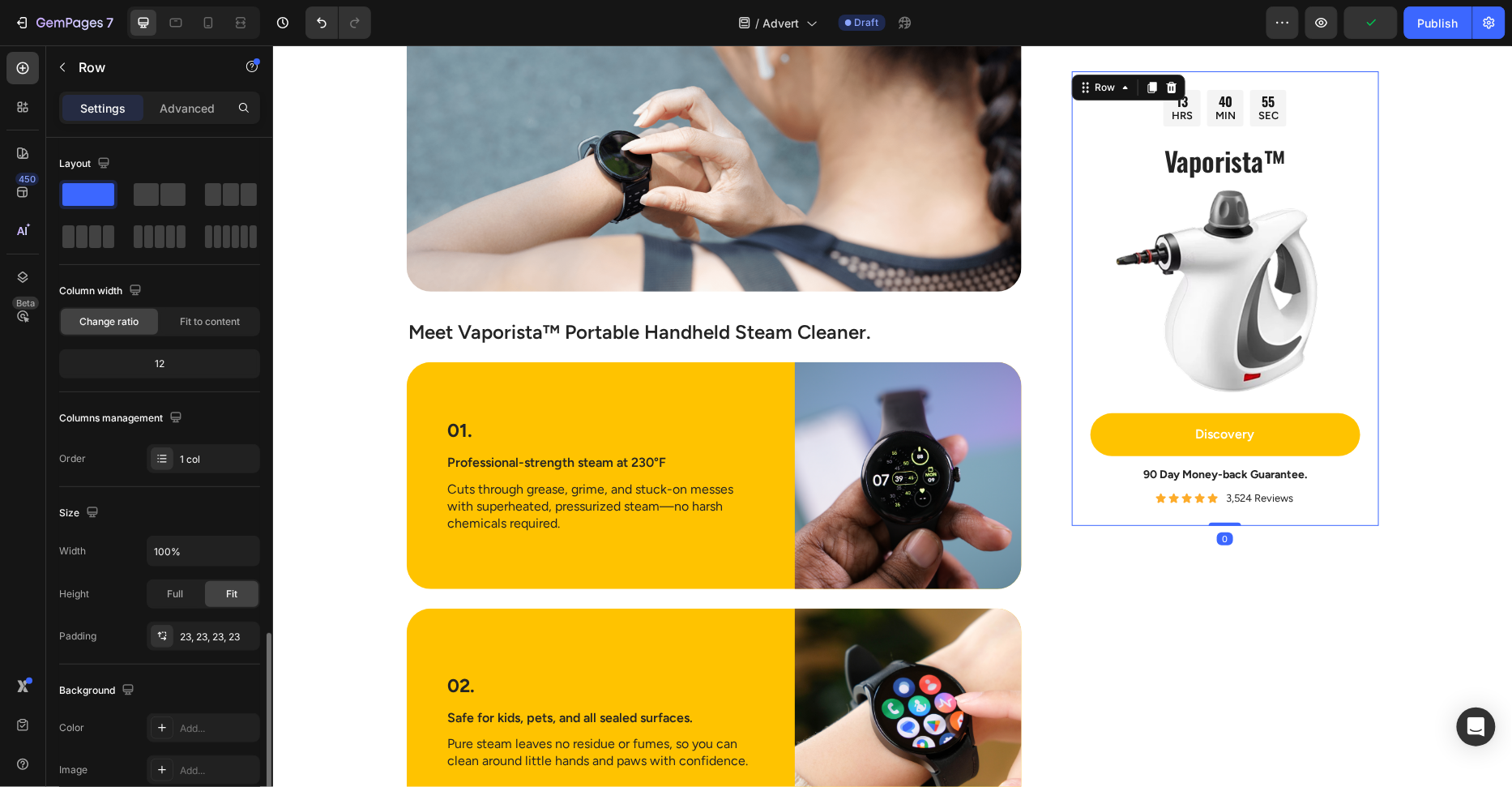
scroll to position [290, 0]
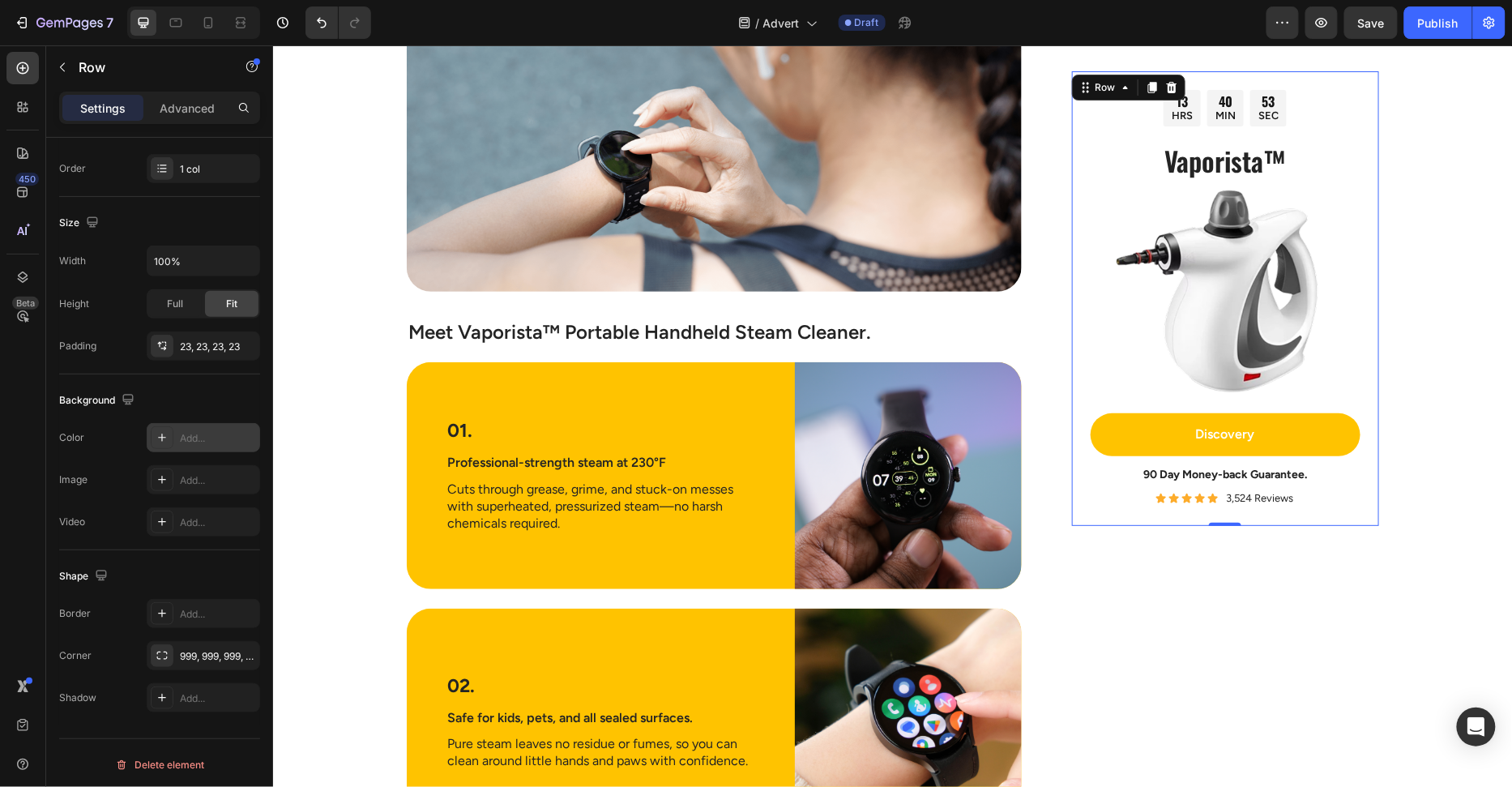
click at [199, 431] on div "Add..." at bounding box center [217, 438] width 76 height 15
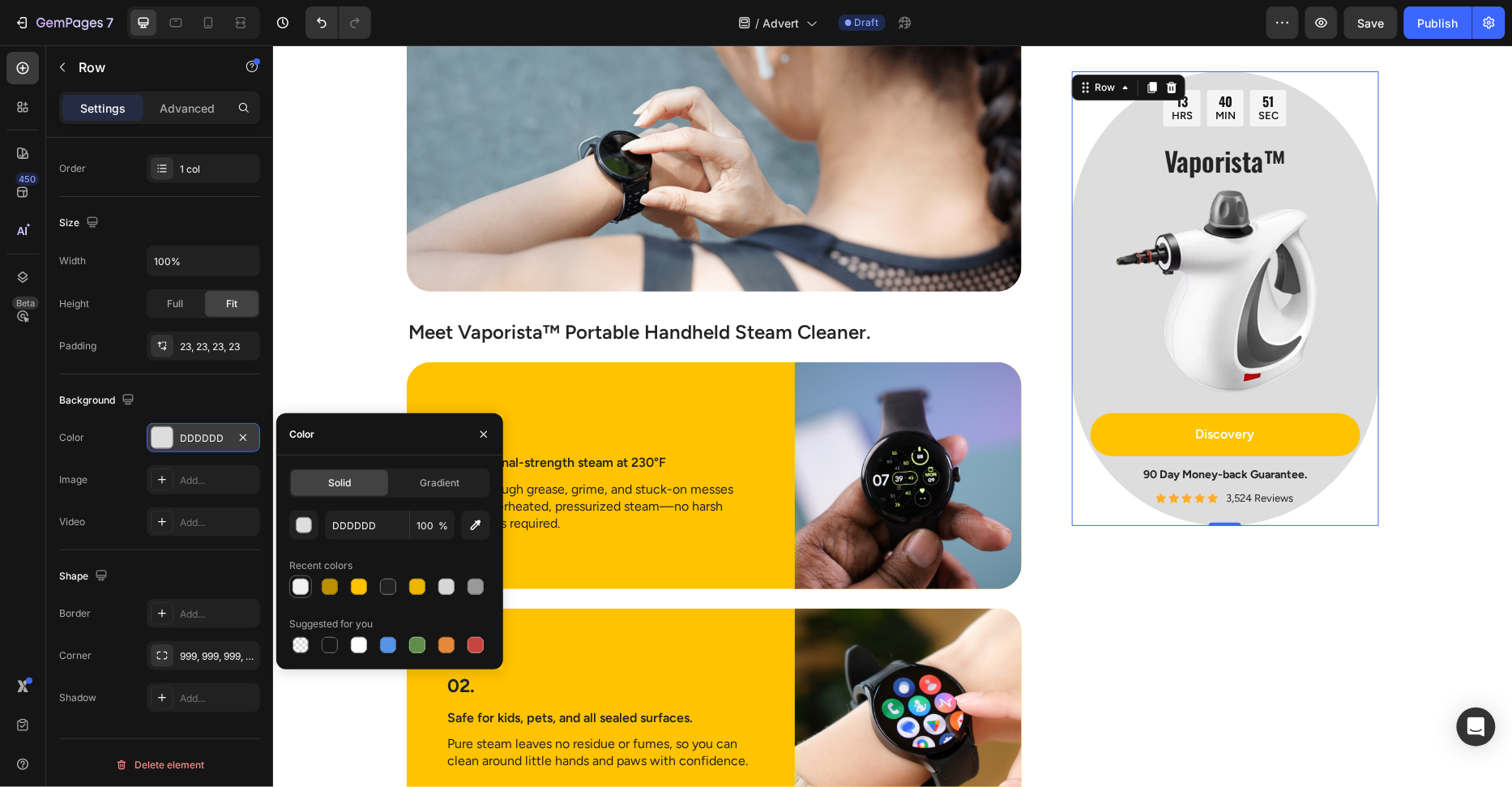
click at [302, 586] on div at bounding box center [300, 586] width 16 height 16
type input "F2F2F2"
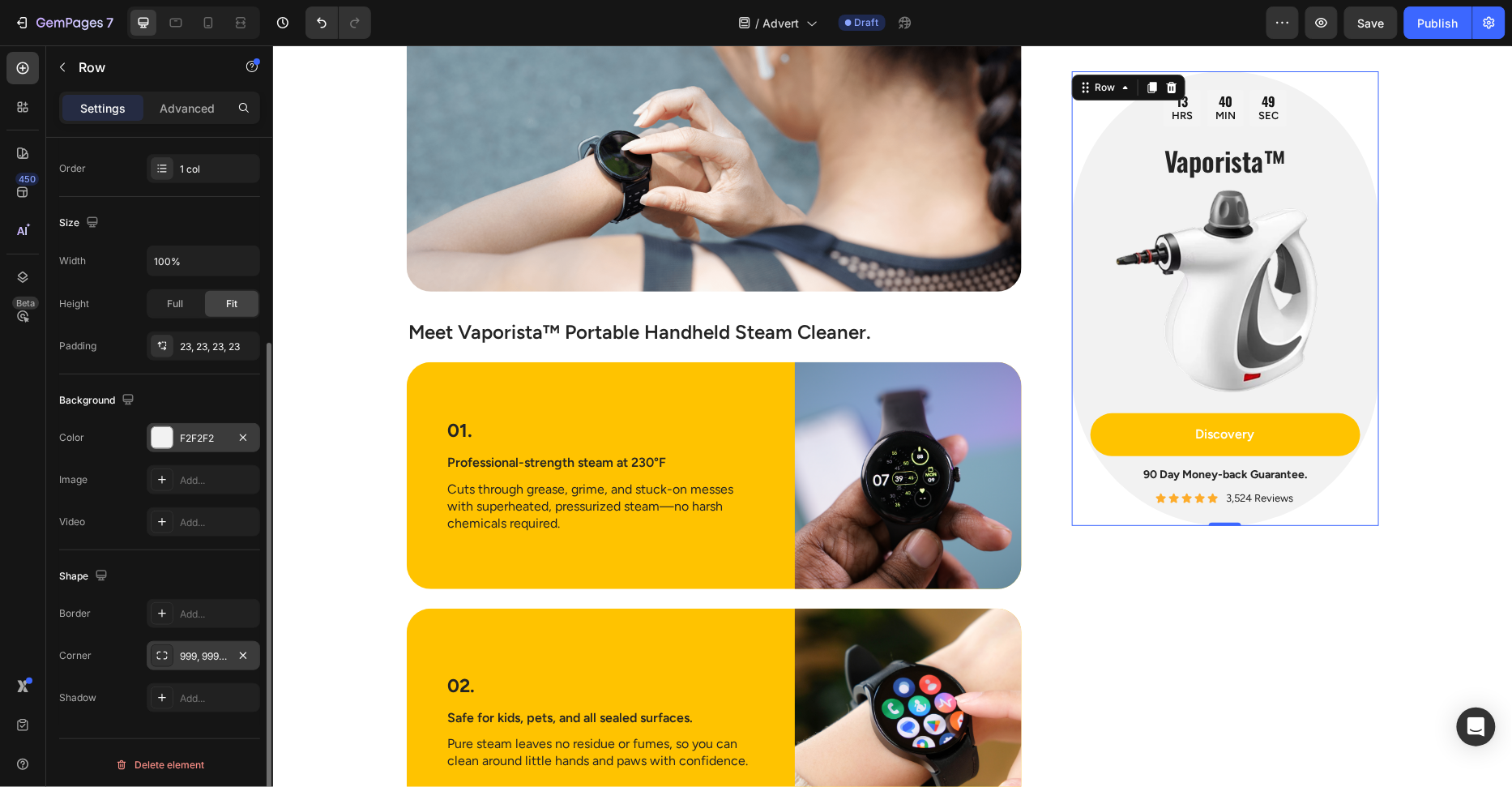
click at [198, 665] on div "999, 999, 999, 999" at bounding box center [203, 655] width 114 height 29
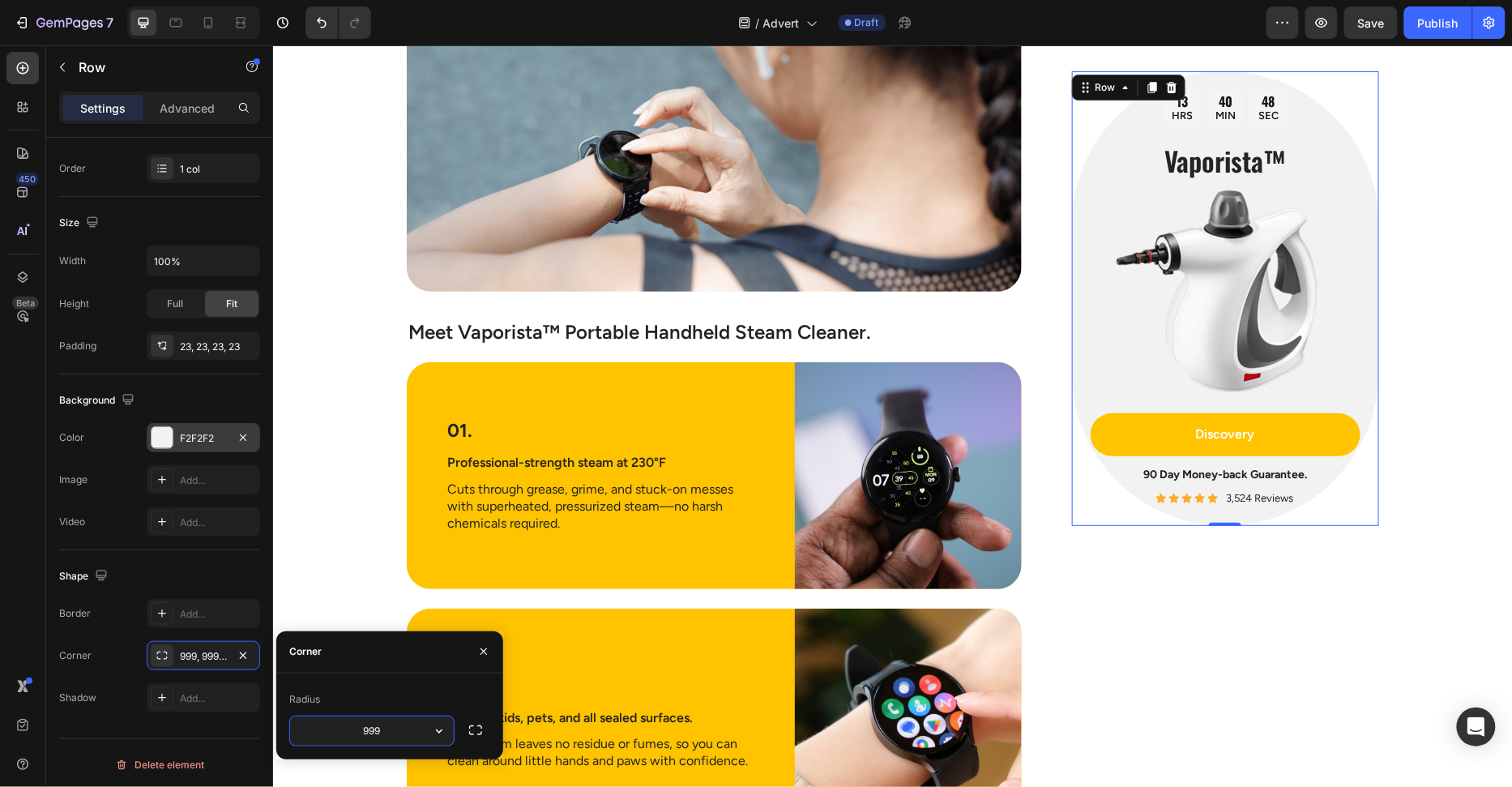
click at [403, 735] on input "999" at bounding box center [372, 731] width 164 height 29
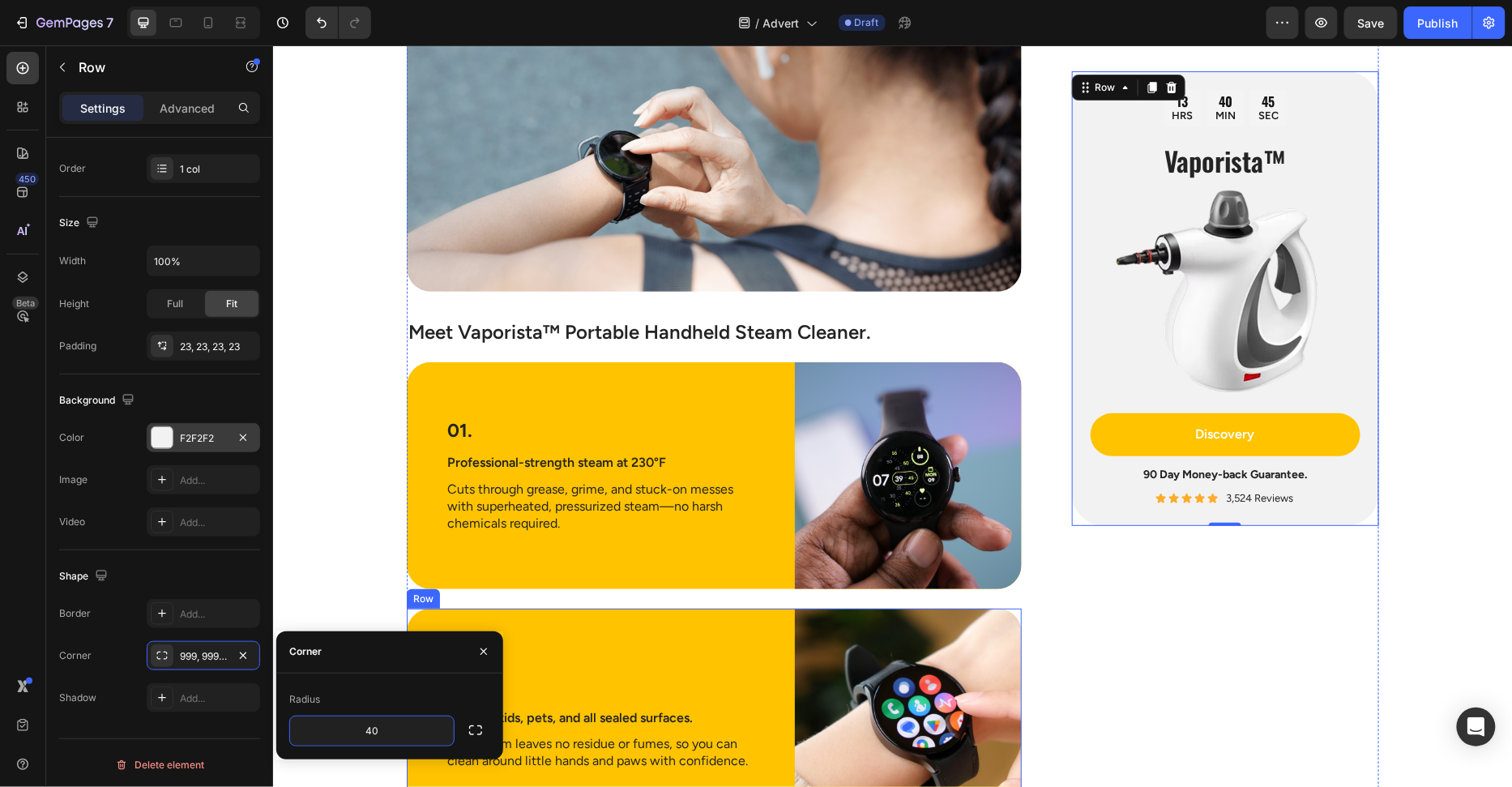
type input "4"
type input "30"
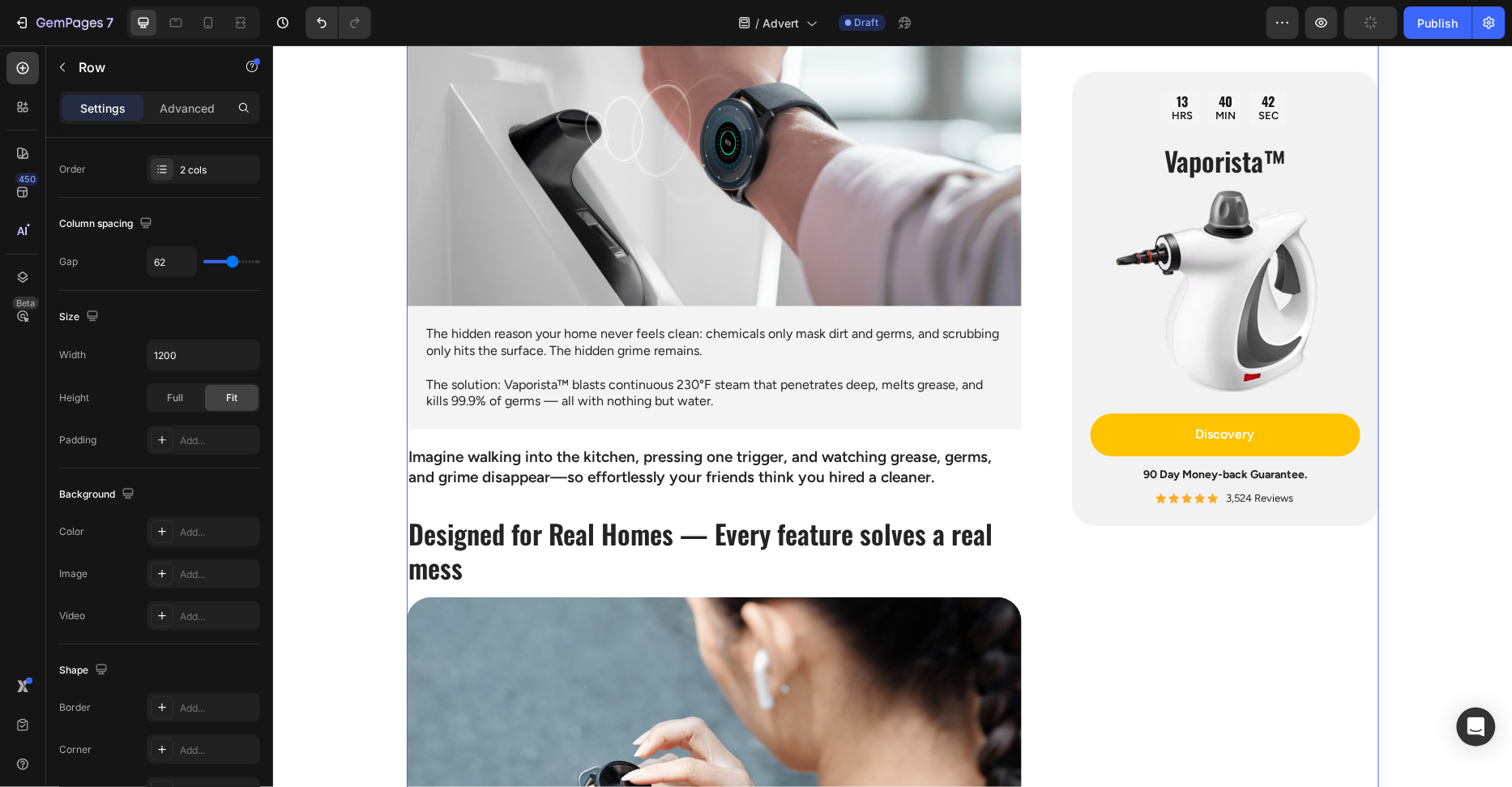
scroll to position [1293, 0]
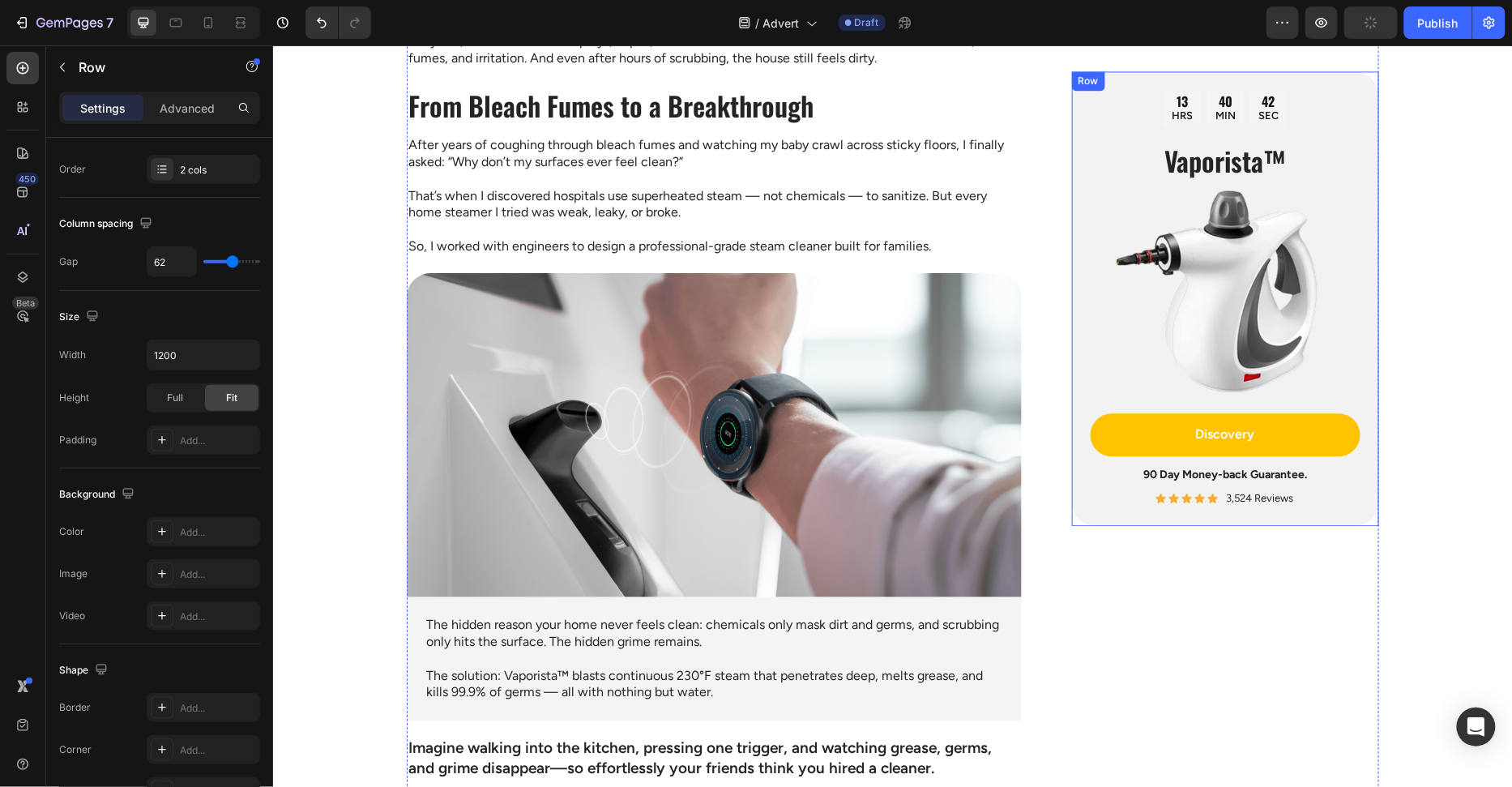
click at [1081, 499] on div "13 HRS 40 MIN 42 SEC Countdown Timer Vaporista™ Heading Image Discovery Button …" at bounding box center [1225, 298] width 307 height 454
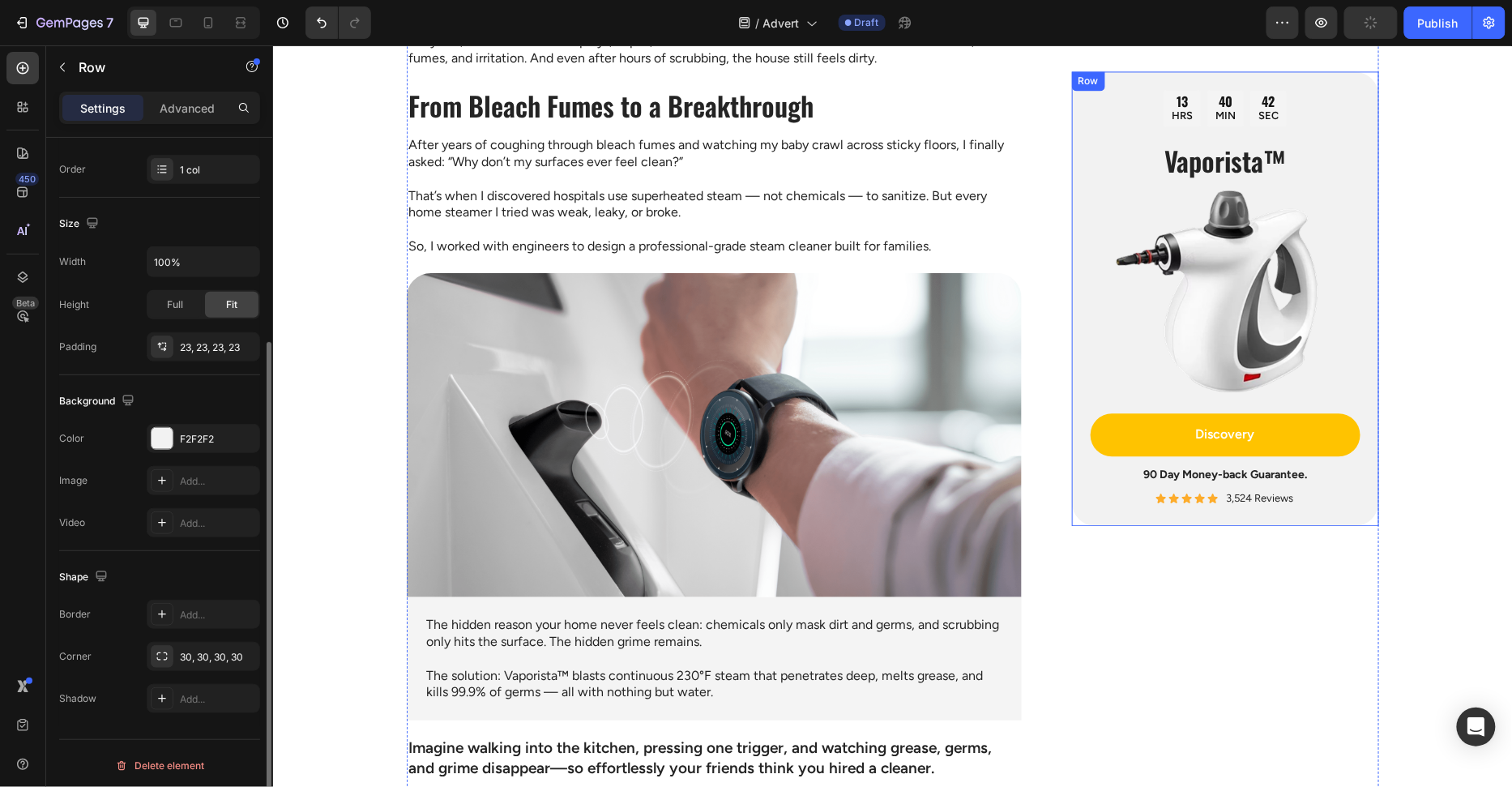
scroll to position [289, 0]
click at [206, 659] on div "30, 30, 30, 30" at bounding box center [203, 657] width 47 height 15
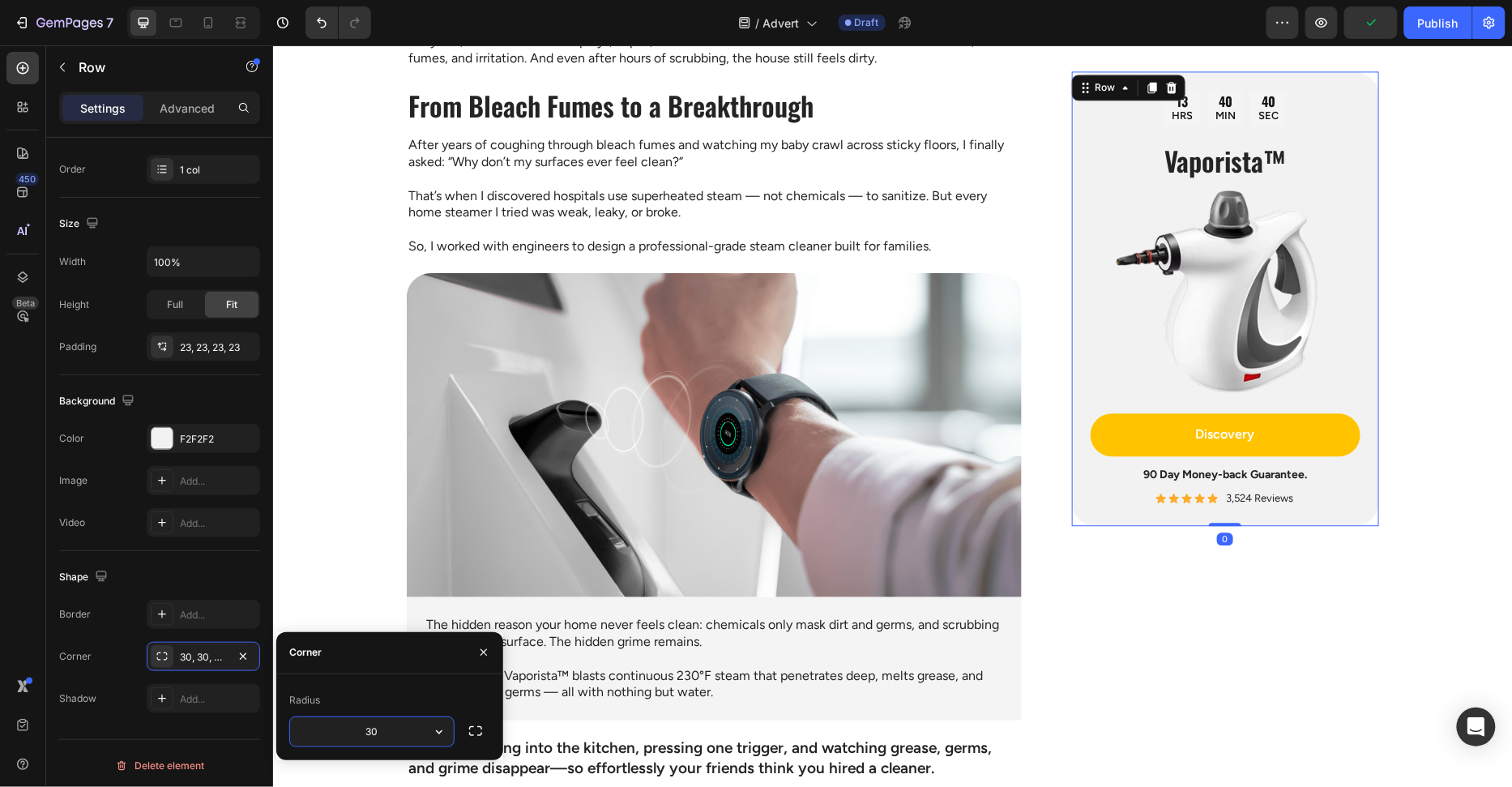
click at [398, 719] on input "30" at bounding box center [372, 732] width 164 height 29
type input "36"
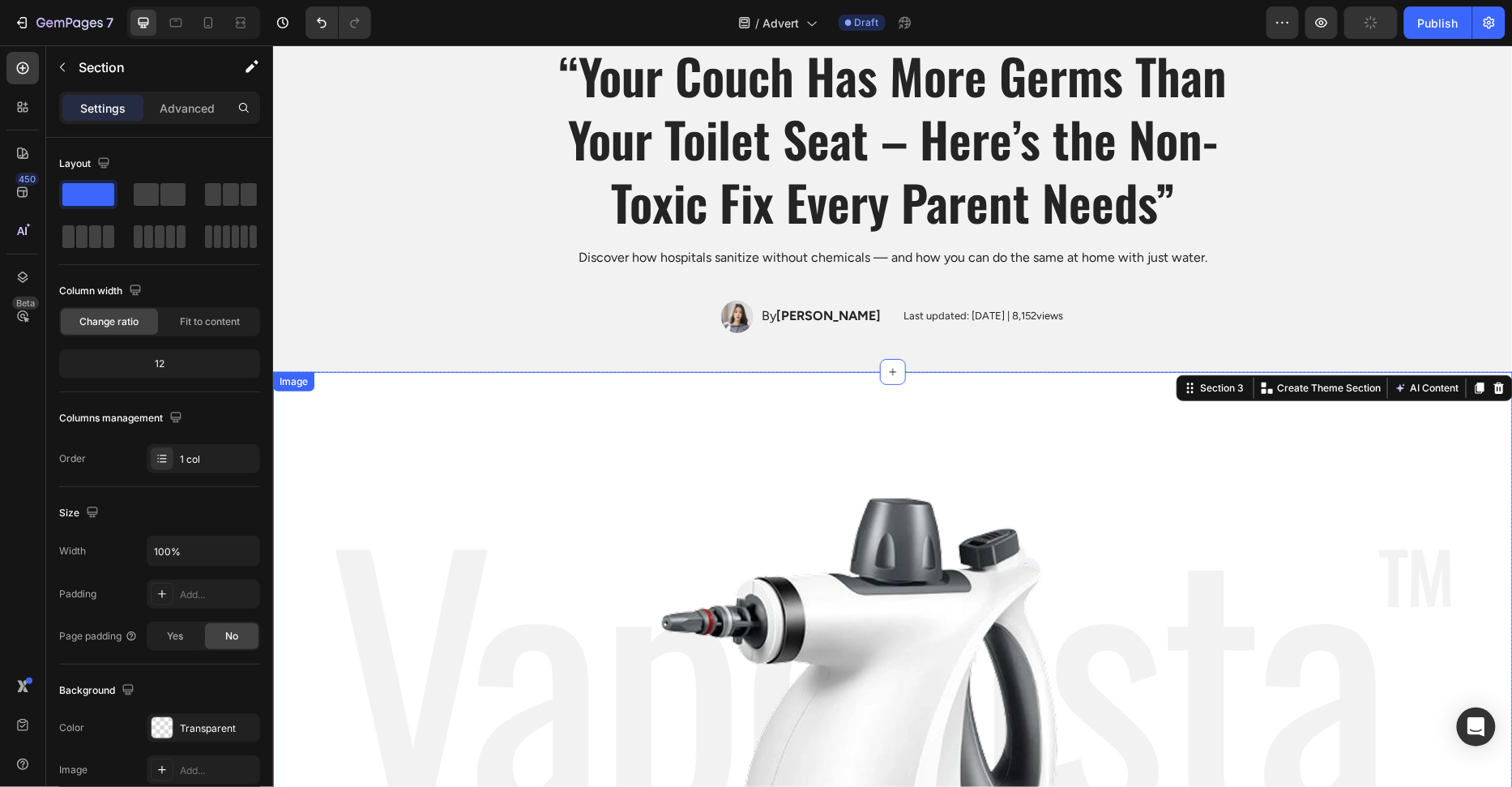
scroll to position [0, 0]
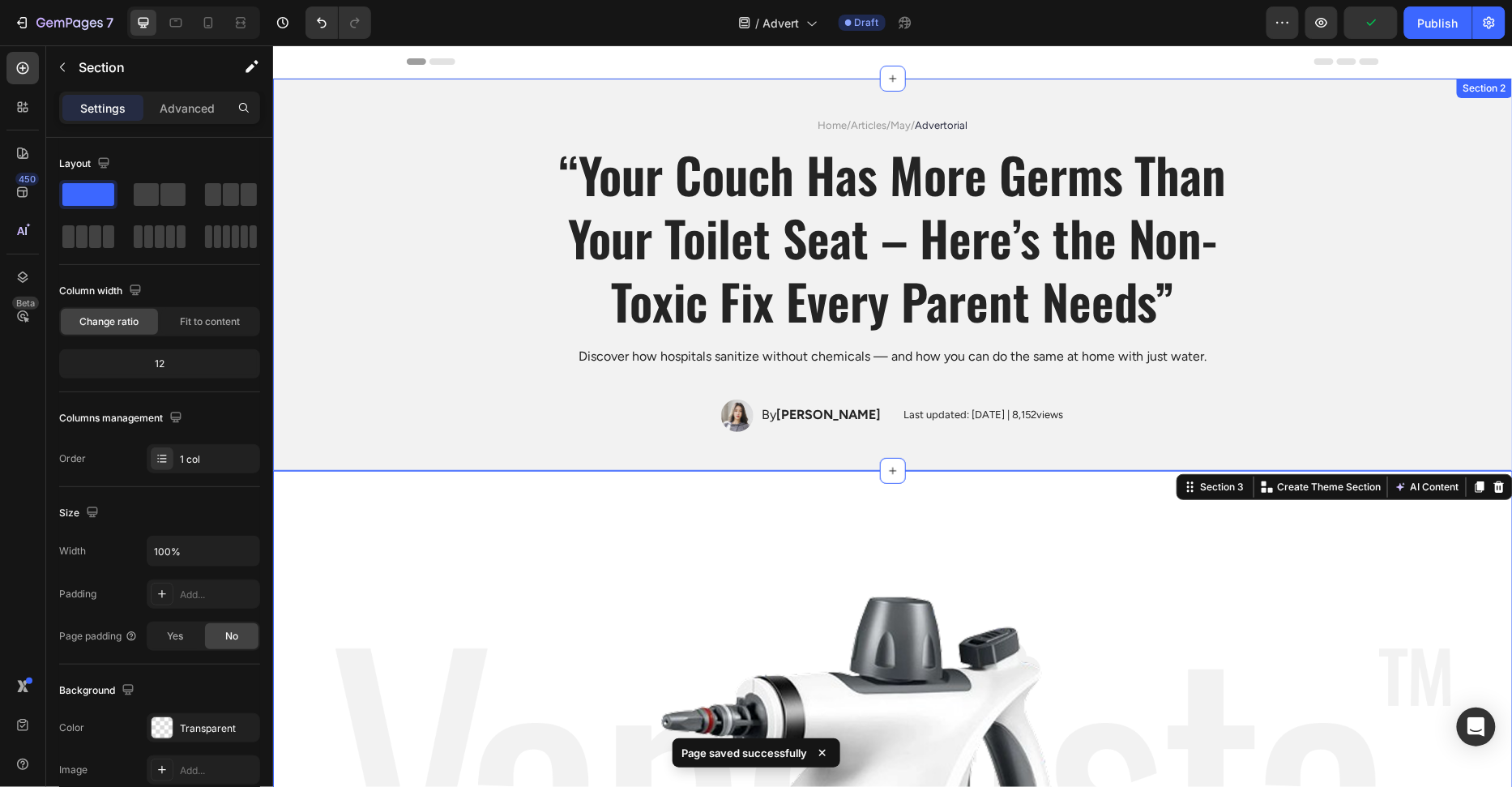
click at [1278, 75] on div "Header" at bounding box center [892, 60] width 972 height 32
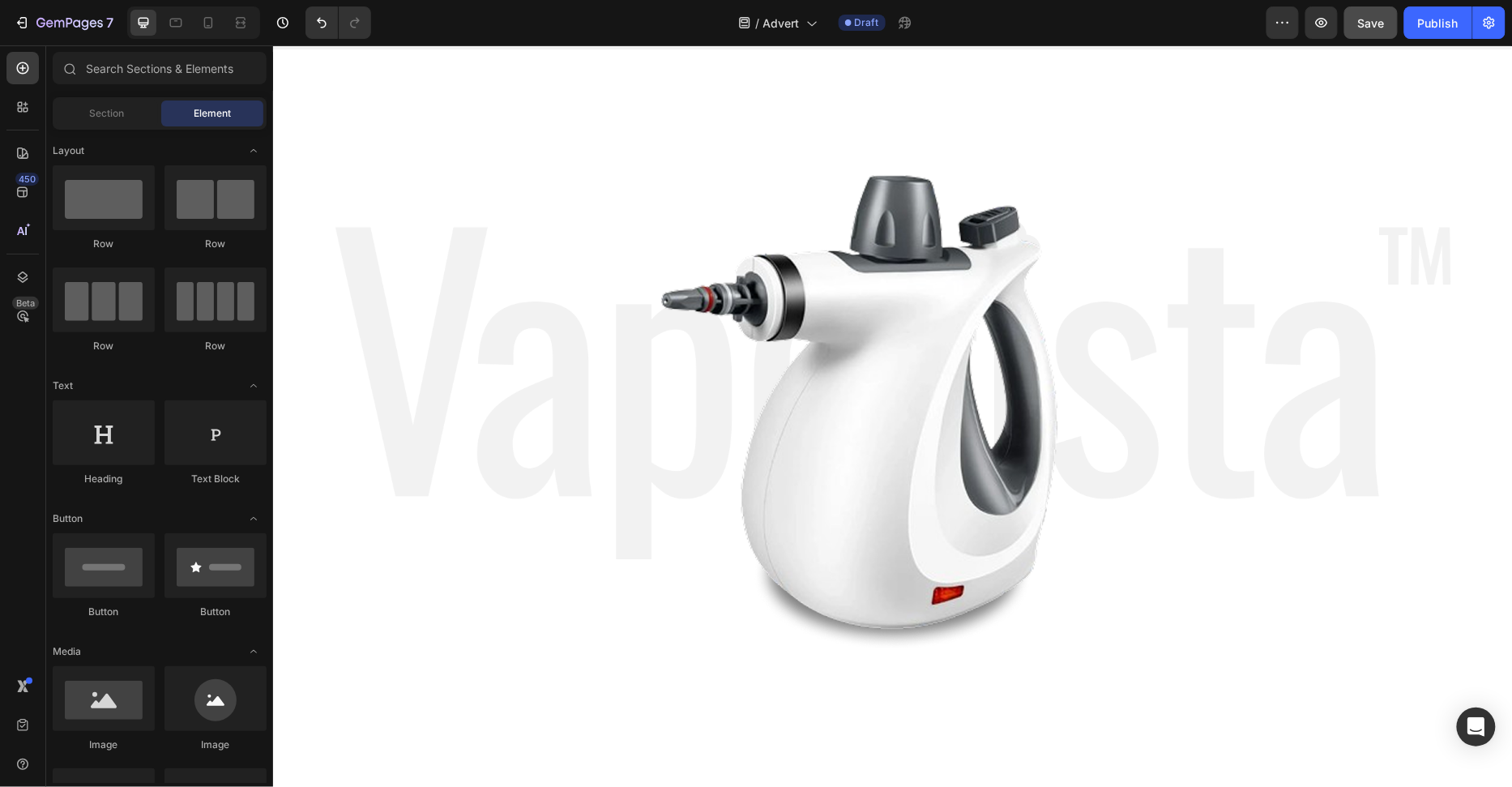
scroll to position [164, 0]
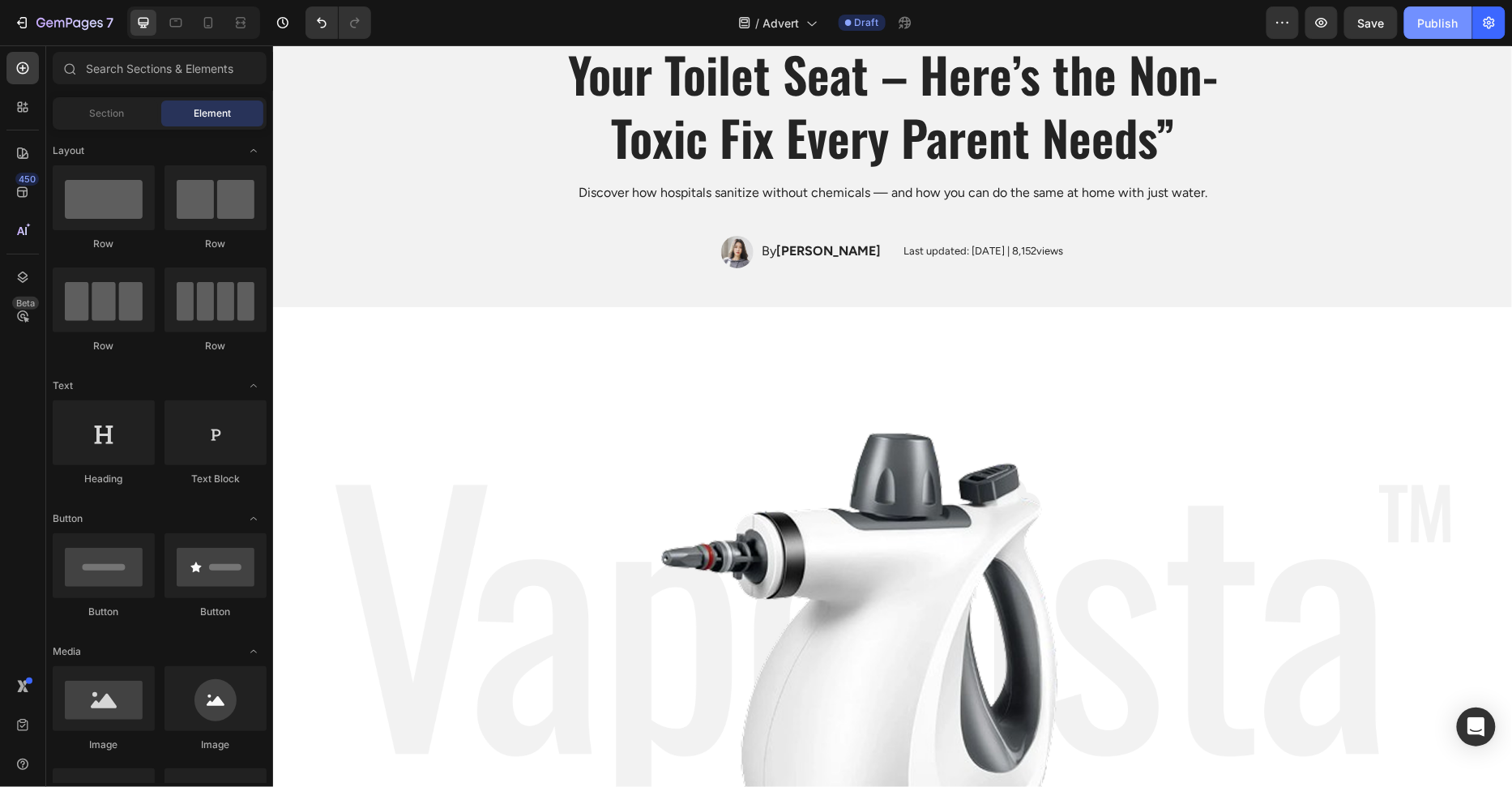
click at [1453, 26] on div "Publish" at bounding box center [1438, 23] width 41 height 17
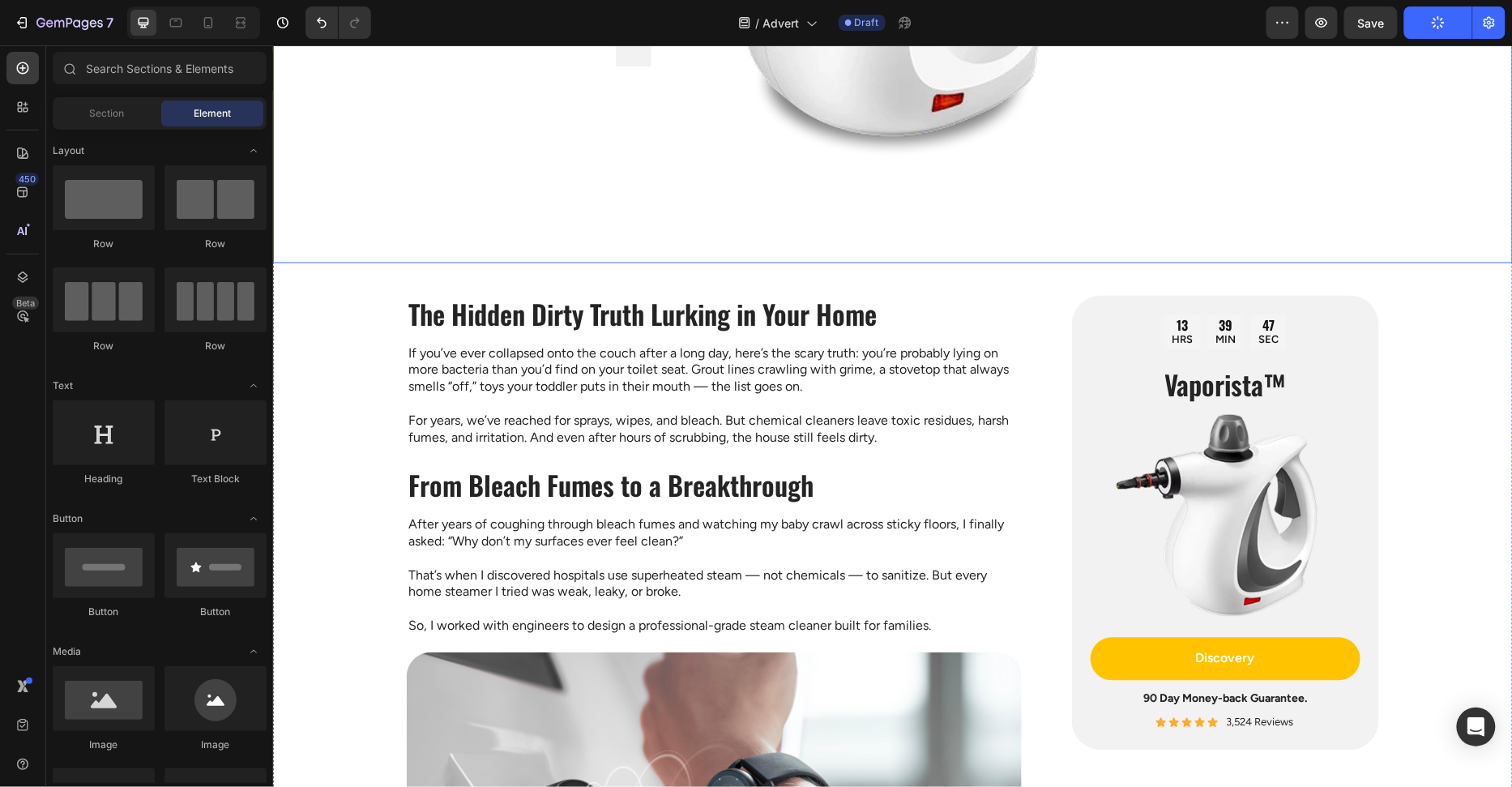
scroll to position [1025, 0]
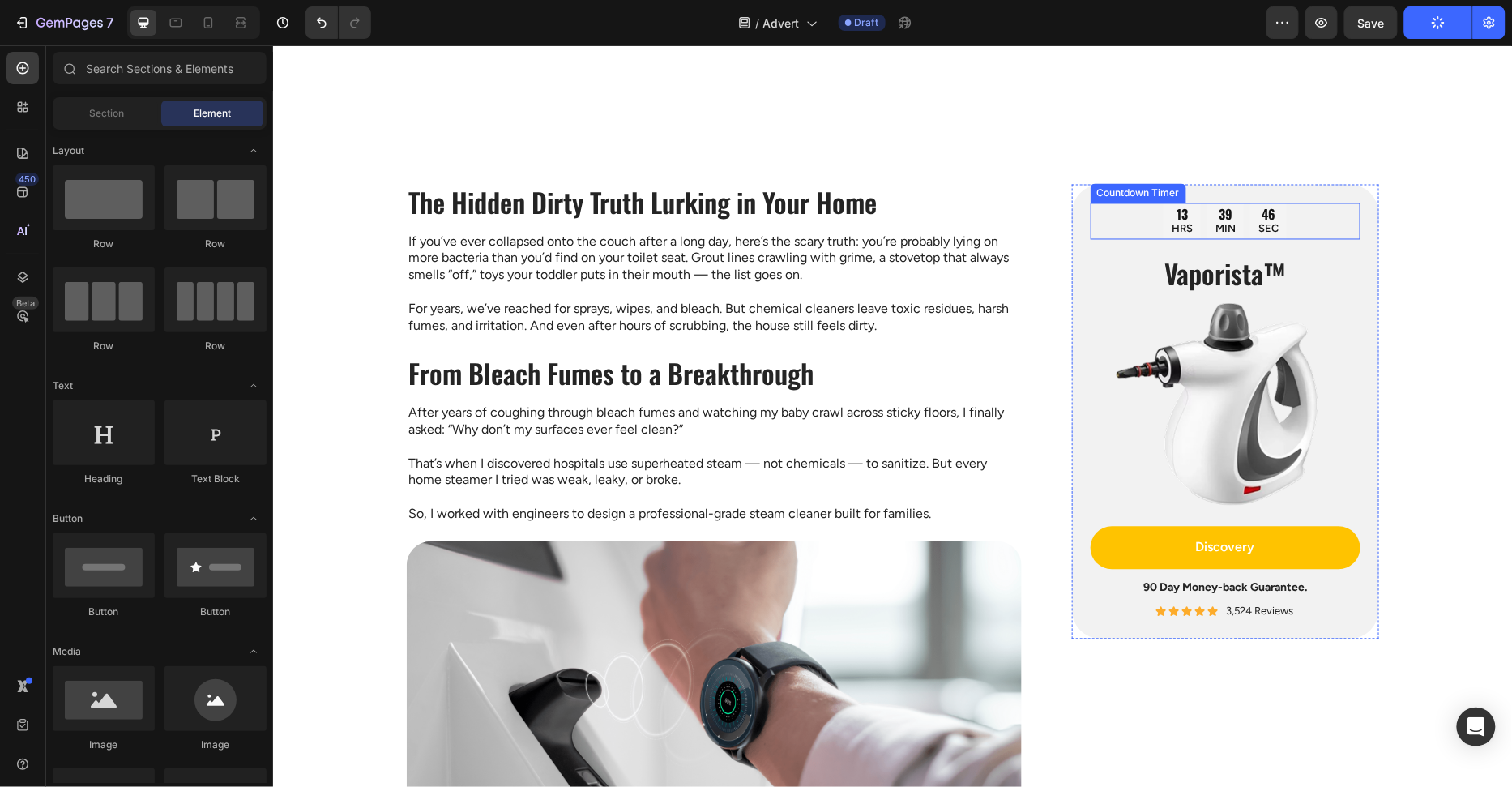
click at [1238, 229] on div "39 MIN" at bounding box center [1225, 221] width 37 height 37
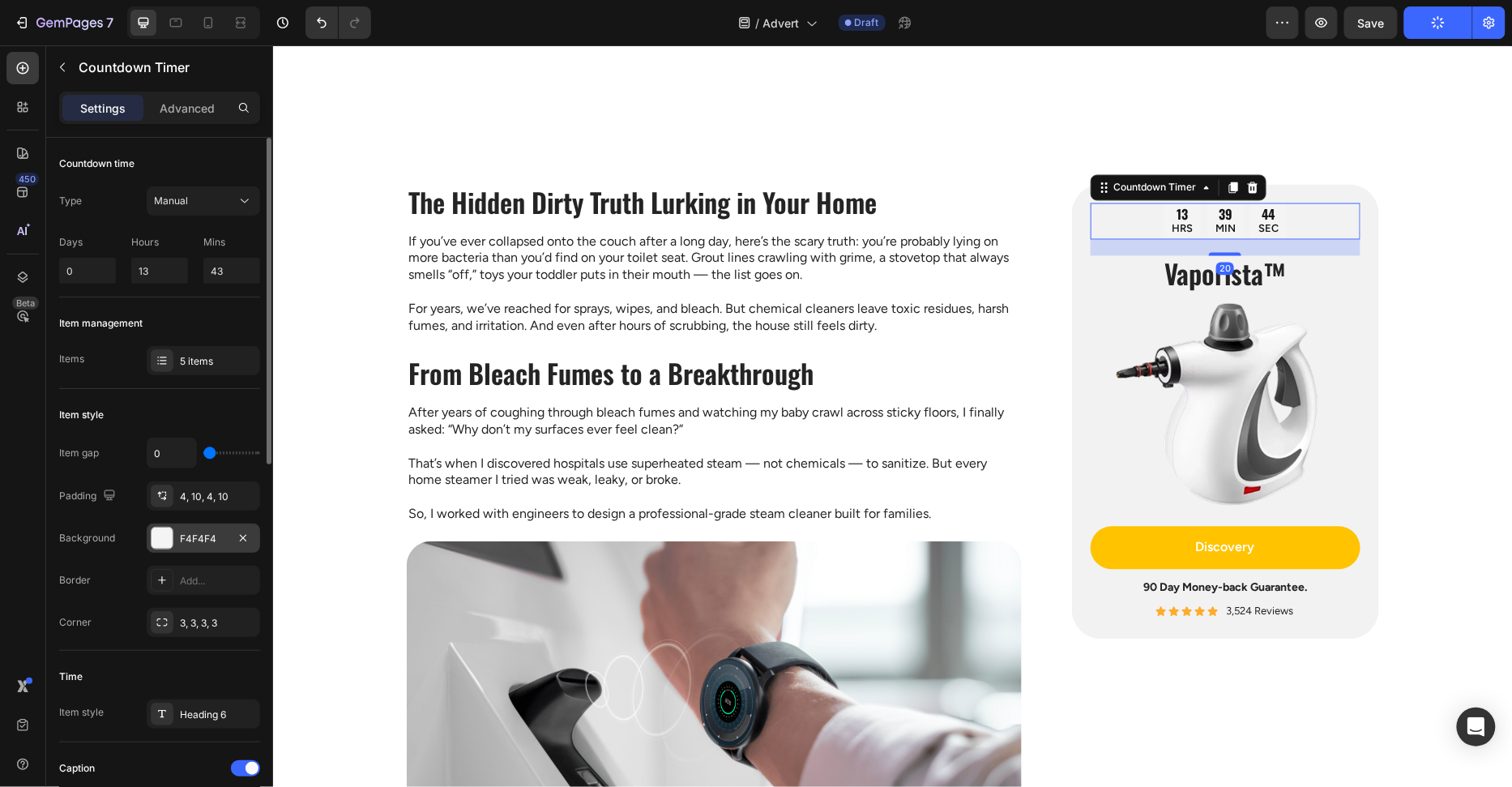
click at [181, 542] on div "F4F4F4" at bounding box center [203, 539] width 47 height 15
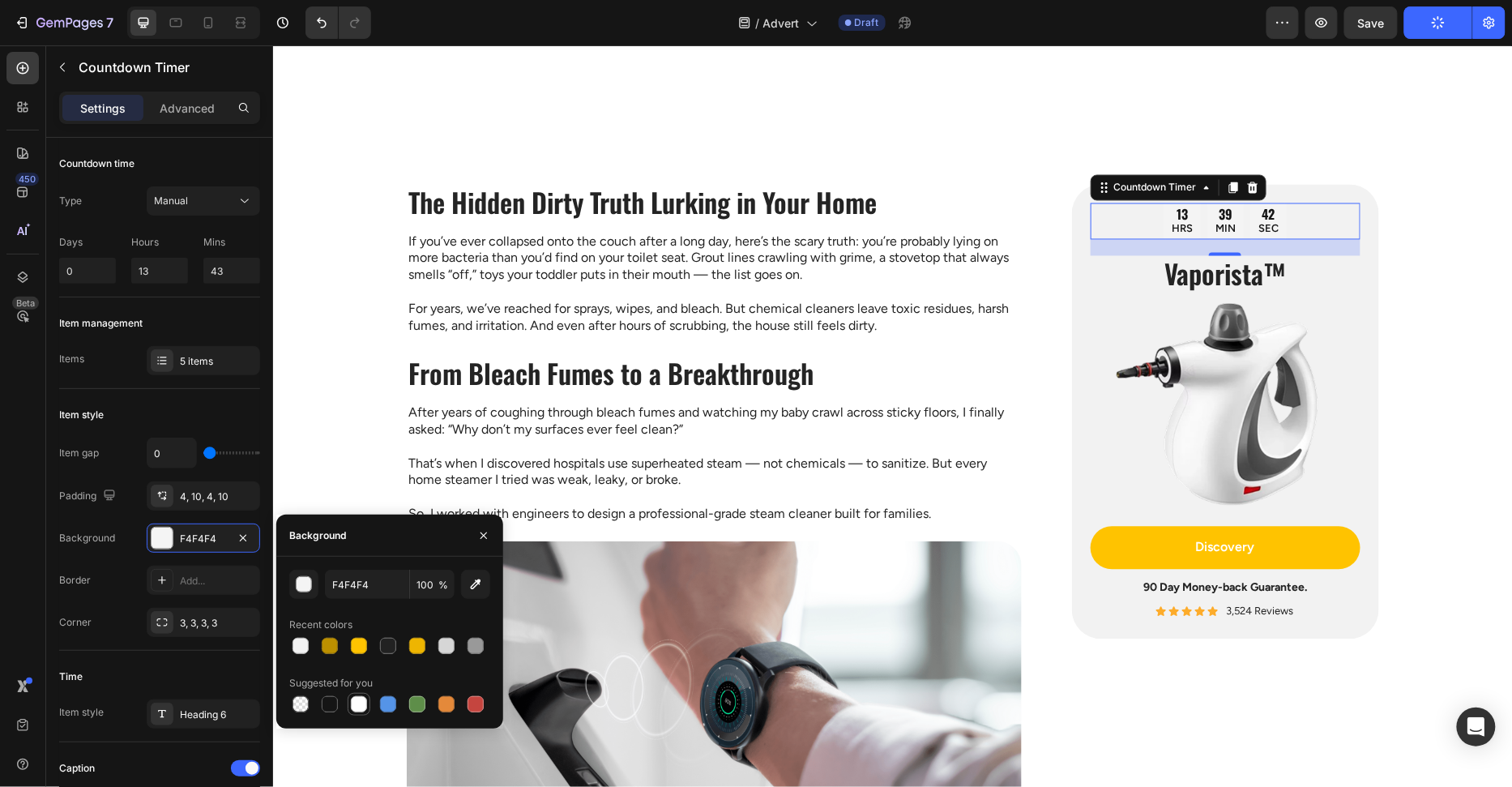
click at [365, 694] on div at bounding box center [359, 704] width 19 height 19
type input "FFFFFF"
click at [196, 631] on div "3, 3, 3, 3" at bounding box center [203, 622] width 114 height 29
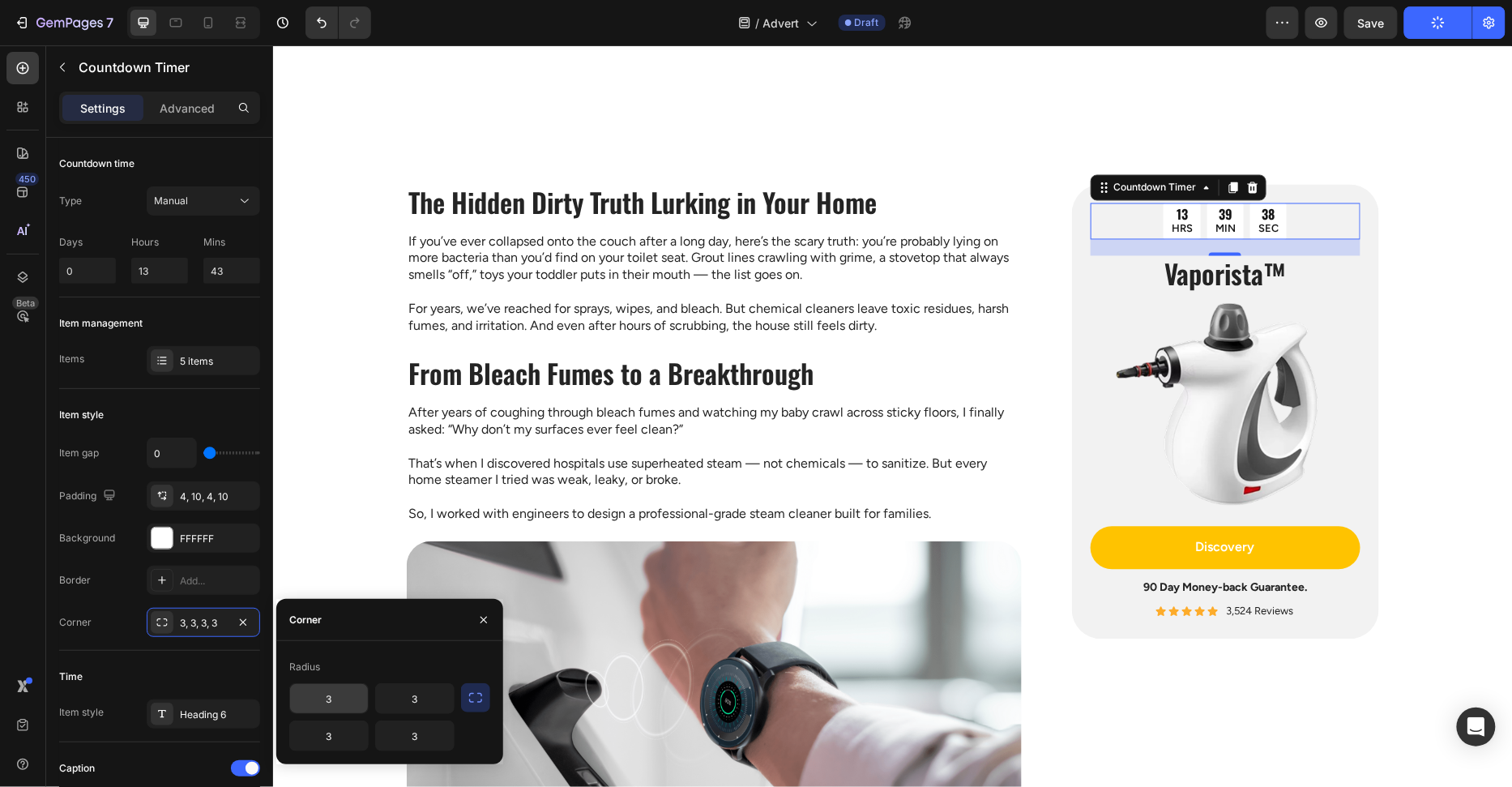
click at [352, 699] on input "3" at bounding box center [329, 699] width 78 height 29
drag, startPoint x: 479, startPoint y: 702, endPoint x: 401, endPoint y: 712, distance: 78.6
click at [480, 702] on icon "button" at bounding box center [475, 698] width 13 height 10
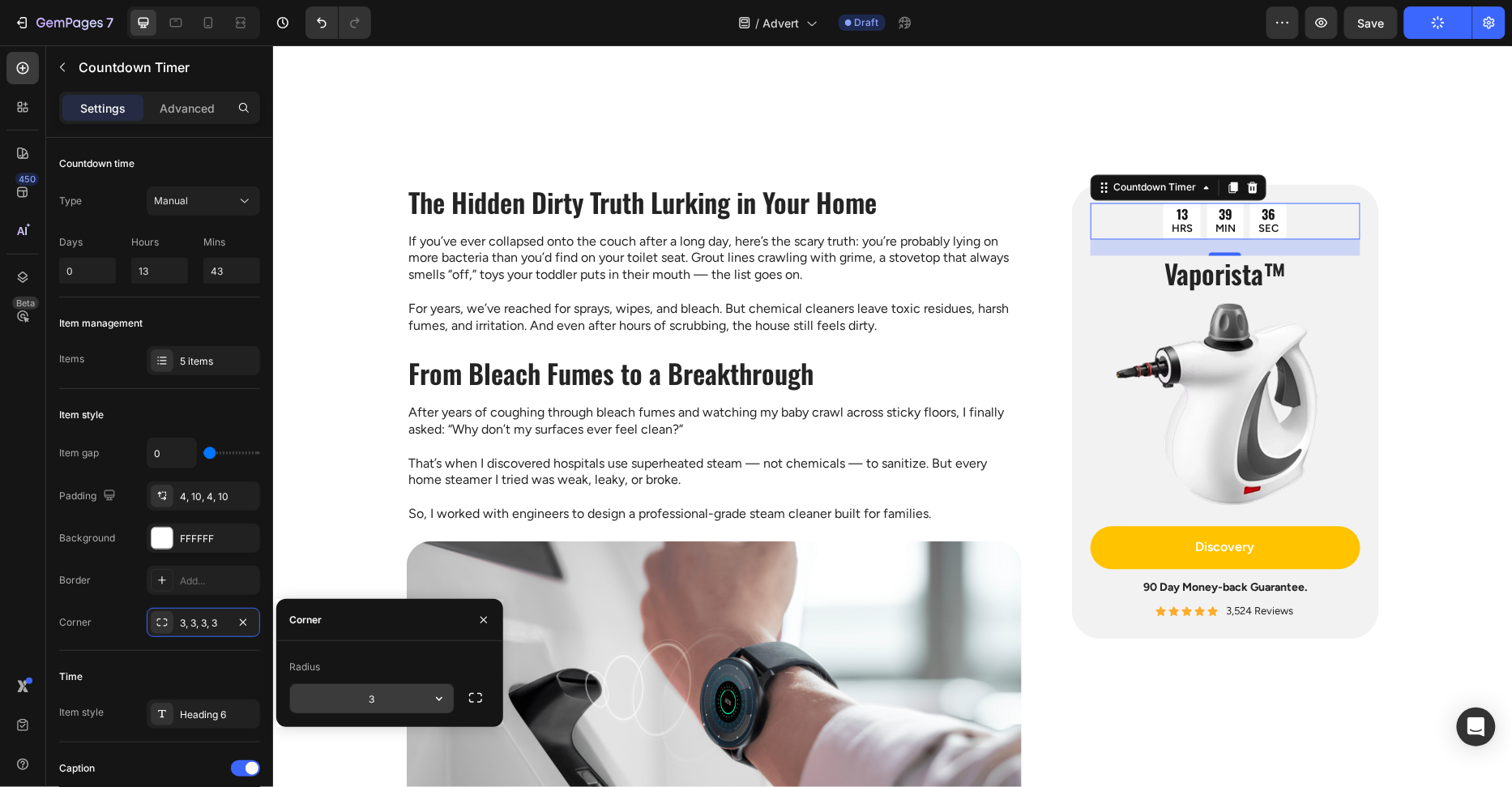
click at [362, 700] on input "3" at bounding box center [372, 699] width 164 height 29
click at [376, 702] on input "3" at bounding box center [372, 699] width 164 height 29
type input "999"
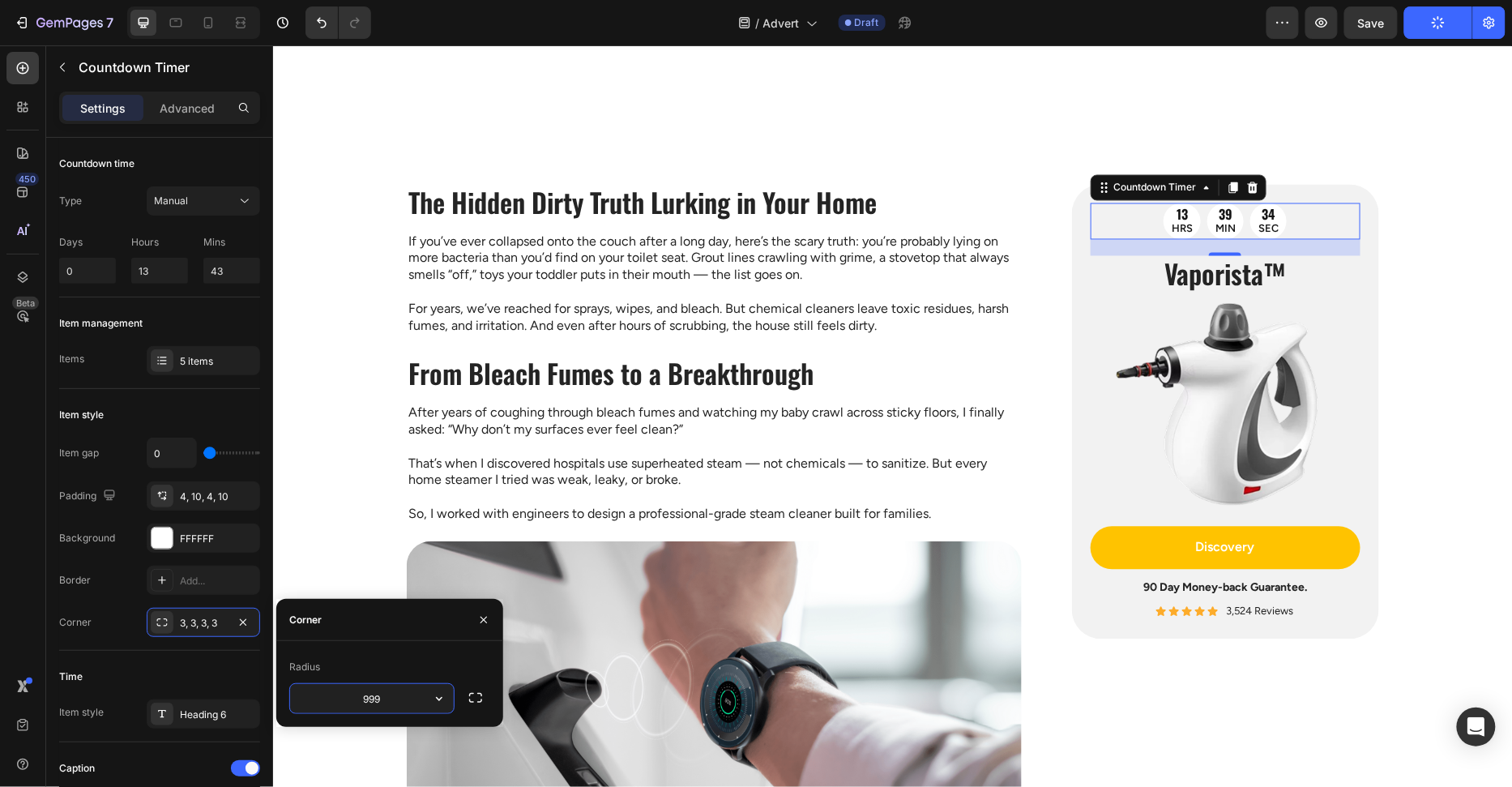
click at [390, 663] on div "Radius" at bounding box center [389, 667] width 201 height 26
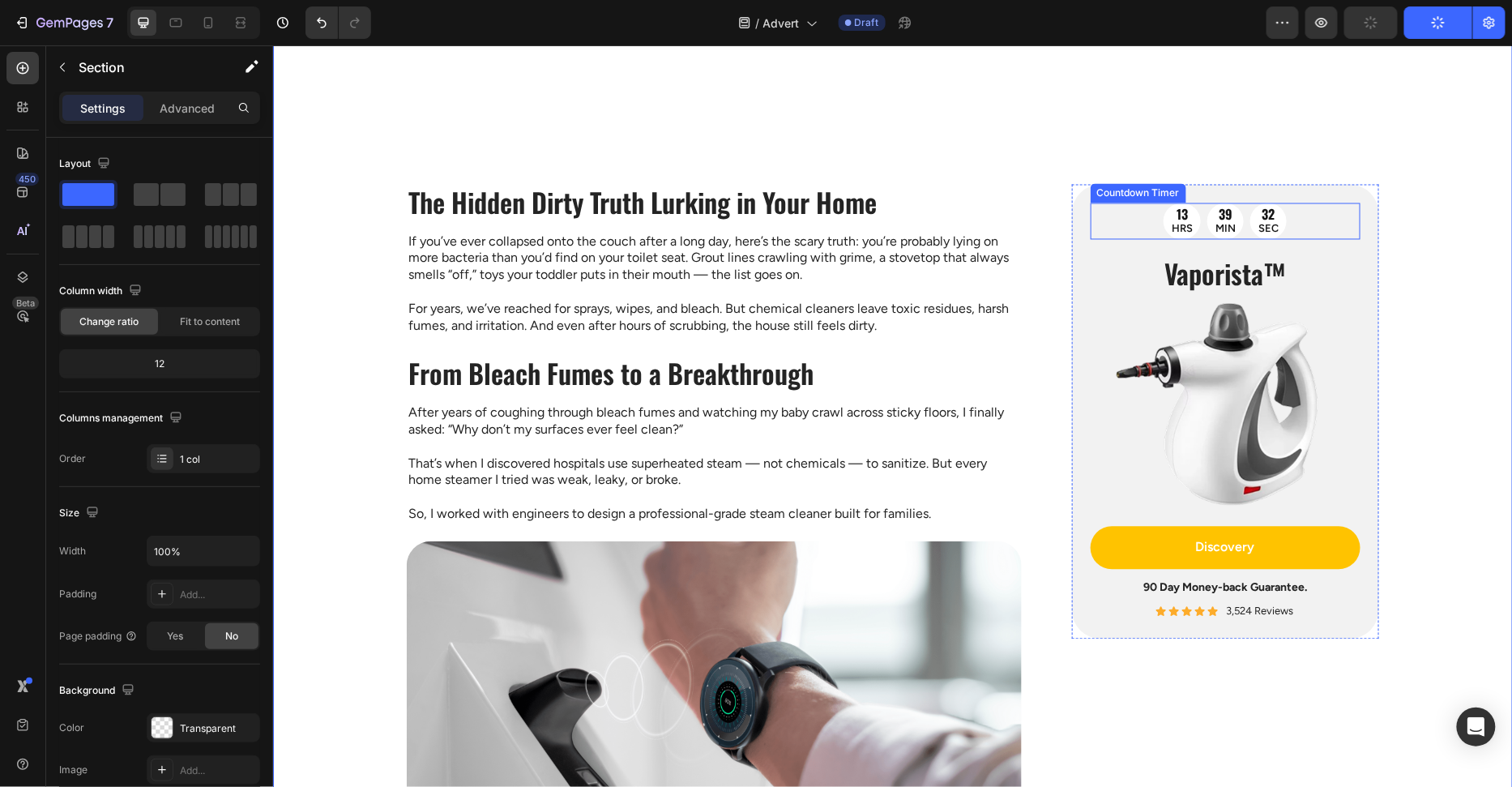
click at [1286, 219] on div "13 HRS 39 MIN 32 SEC" at bounding box center [1225, 221] width 270 height 37
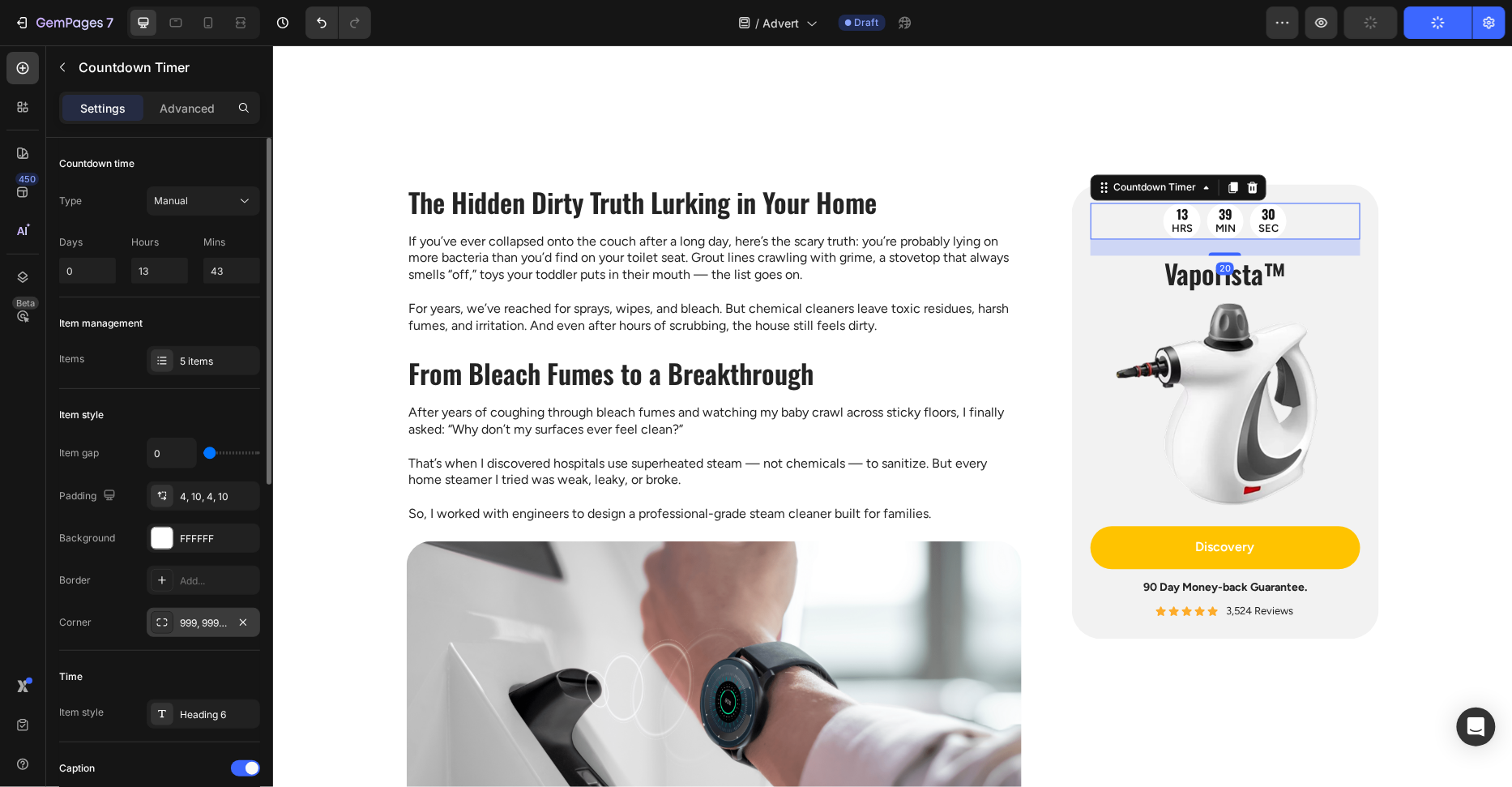
click at [199, 616] on div "999, 999, 999, 999" at bounding box center [203, 623] width 47 height 15
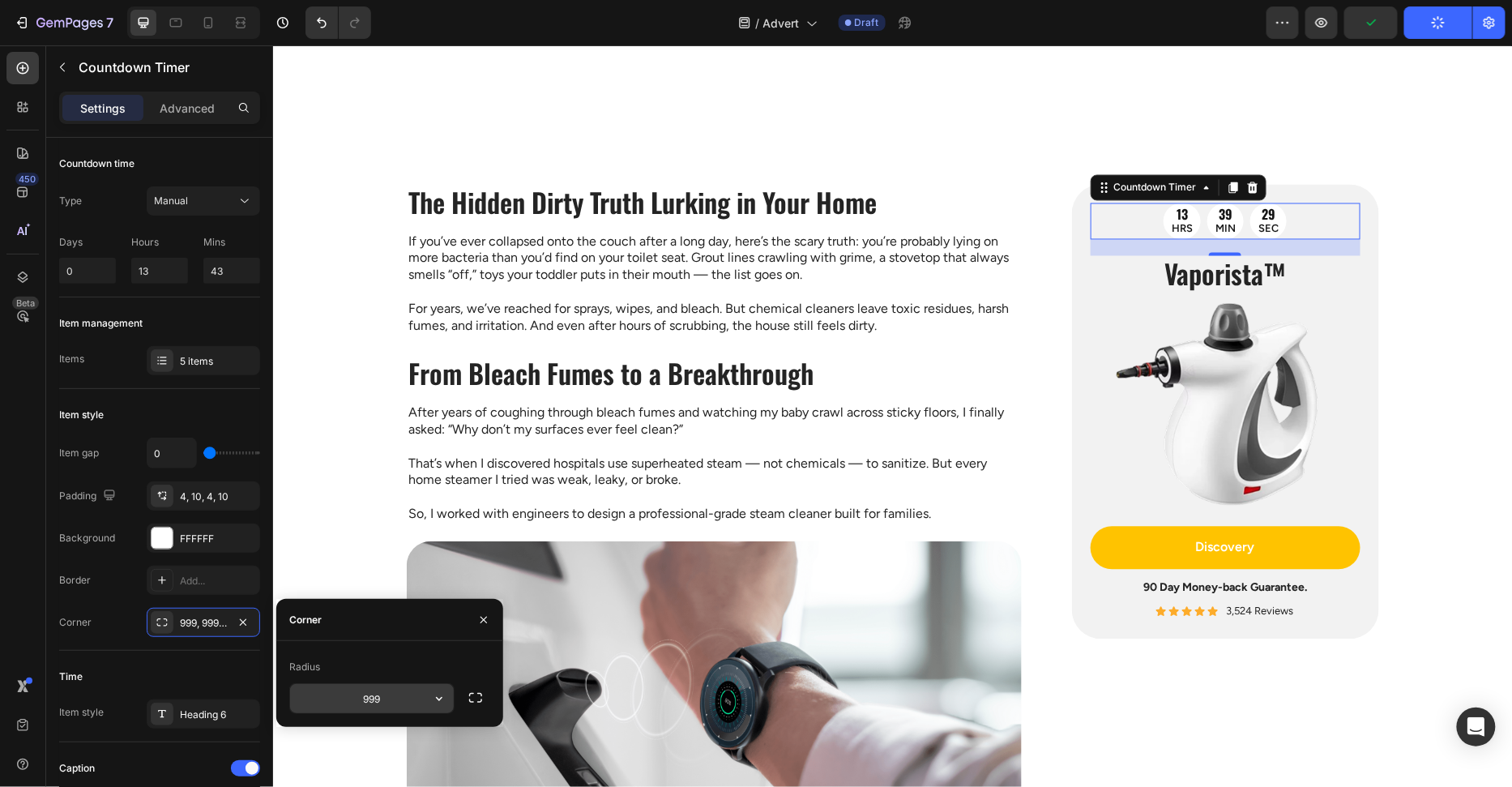
click at [385, 697] on input "999" at bounding box center [372, 699] width 164 height 29
type input "20"
click at [395, 663] on div "Radius" at bounding box center [389, 667] width 201 height 26
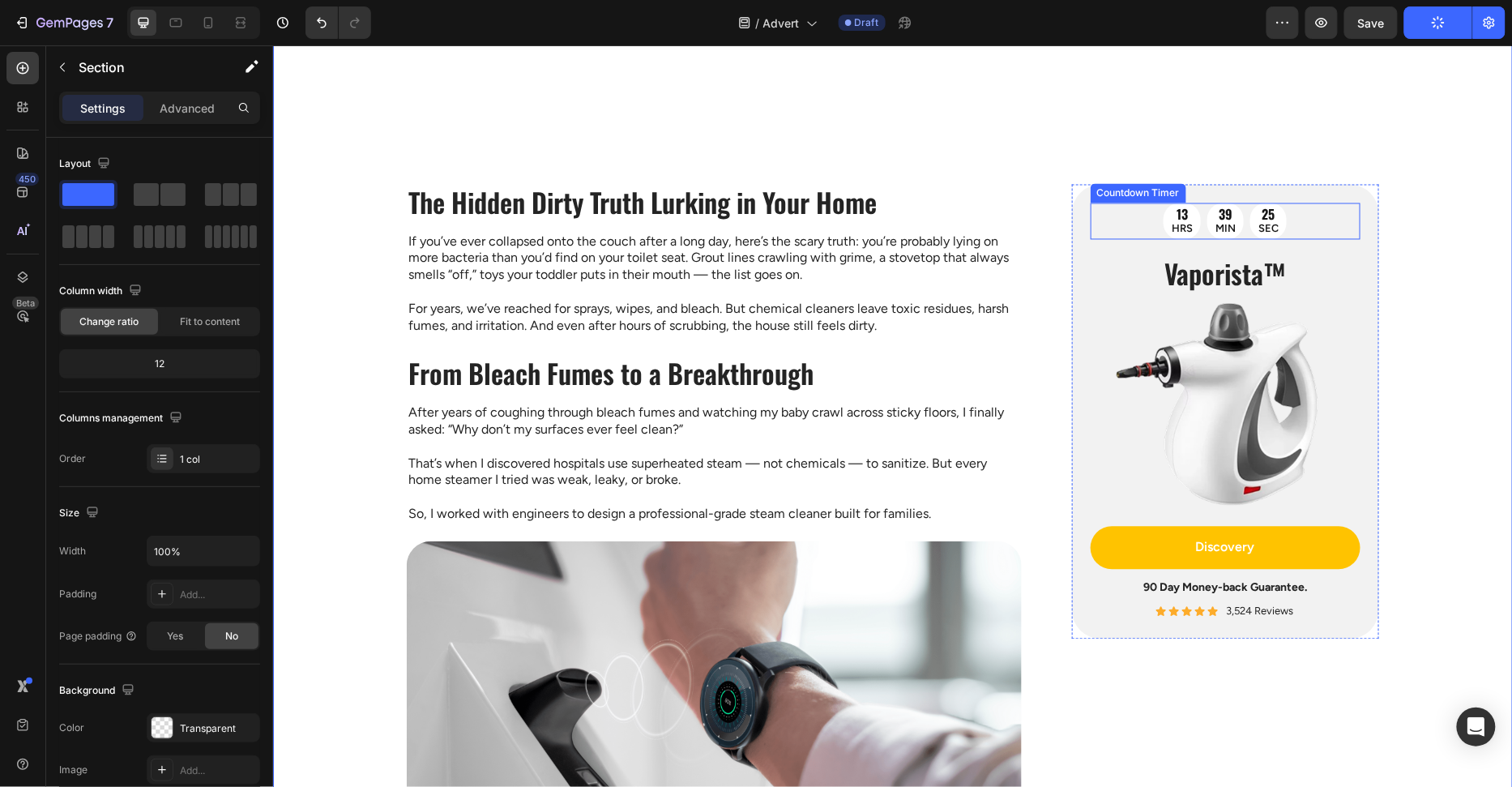
click at [1302, 222] on div "13 HRS 39 MIN 25 SEC" at bounding box center [1225, 221] width 270 height 37
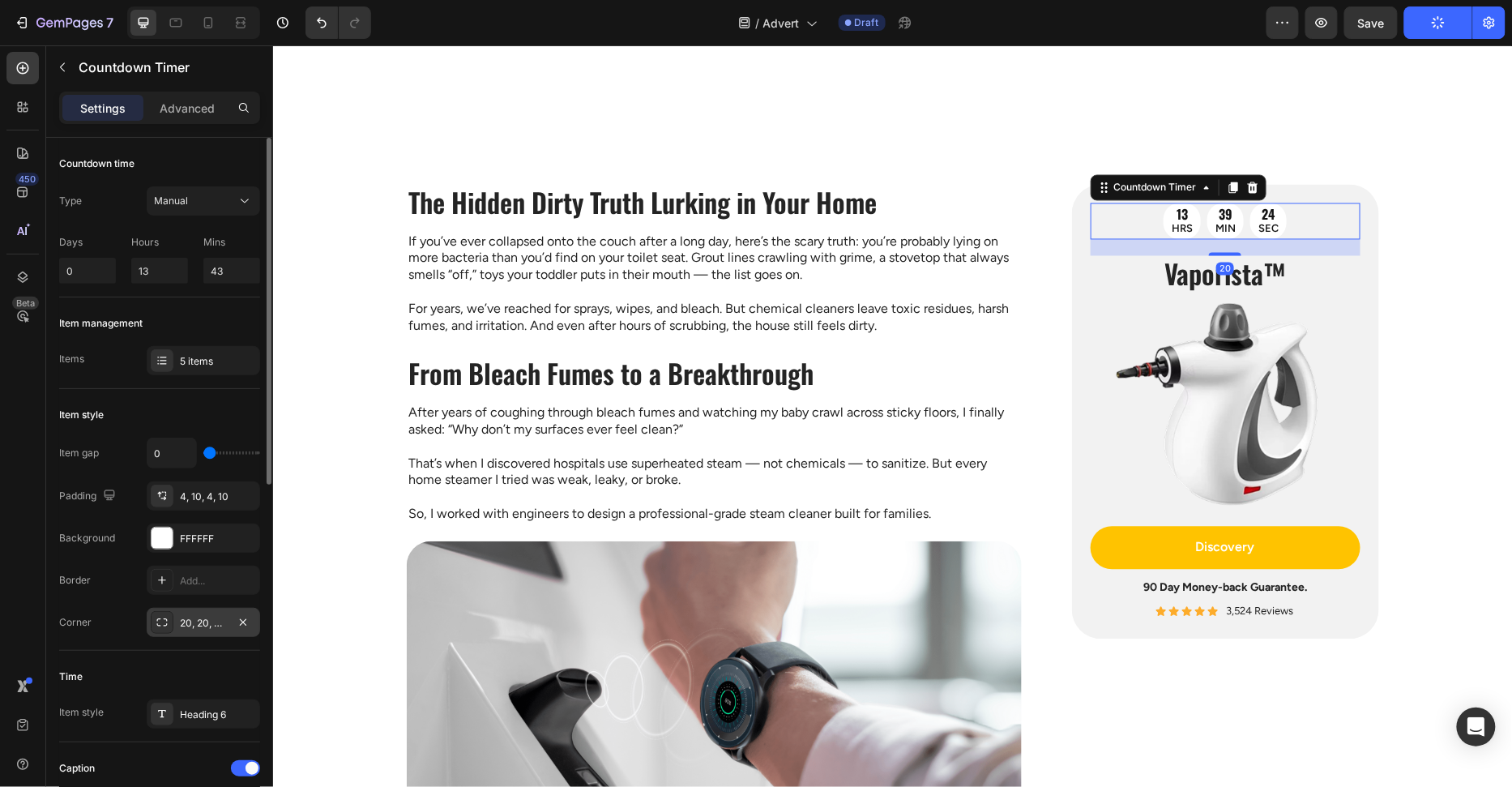
click at [196, 622] on div "20, 20, 20, 20" at bounding box center [203, 623] width 47 height 15
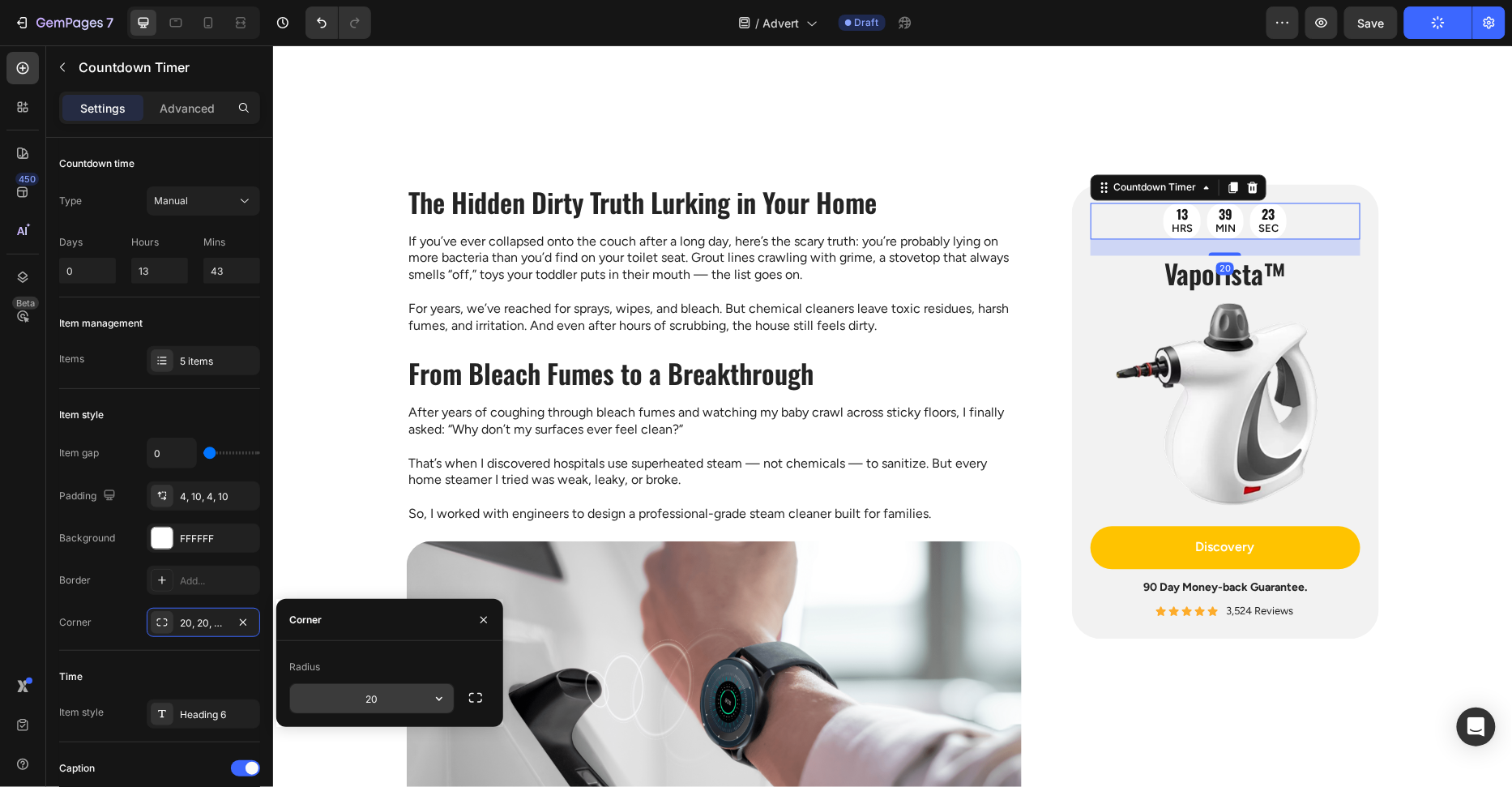
click at [374, 705] on input "20" at bounding box center [372, 699] width 164 height 29
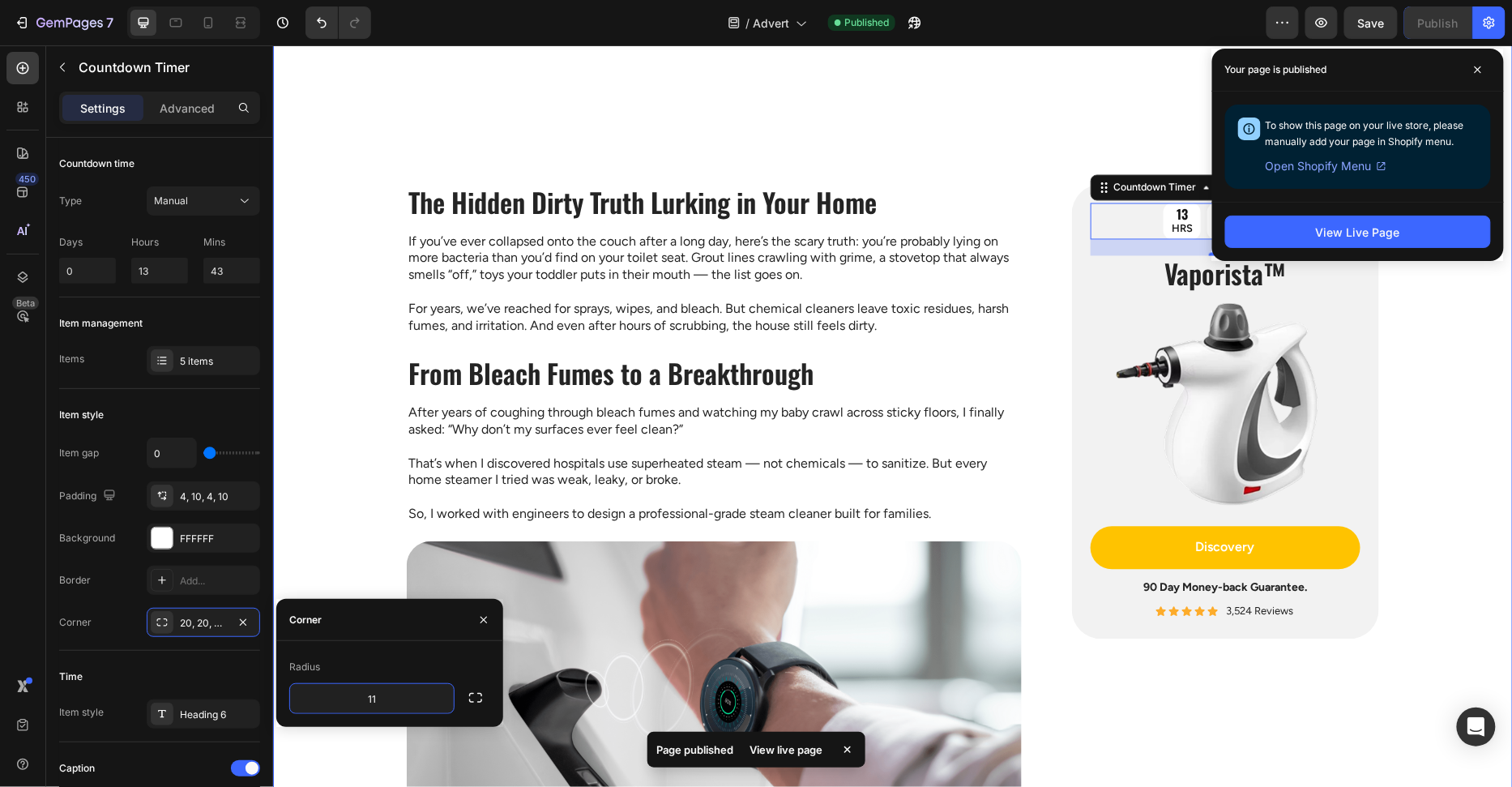
type input "10"
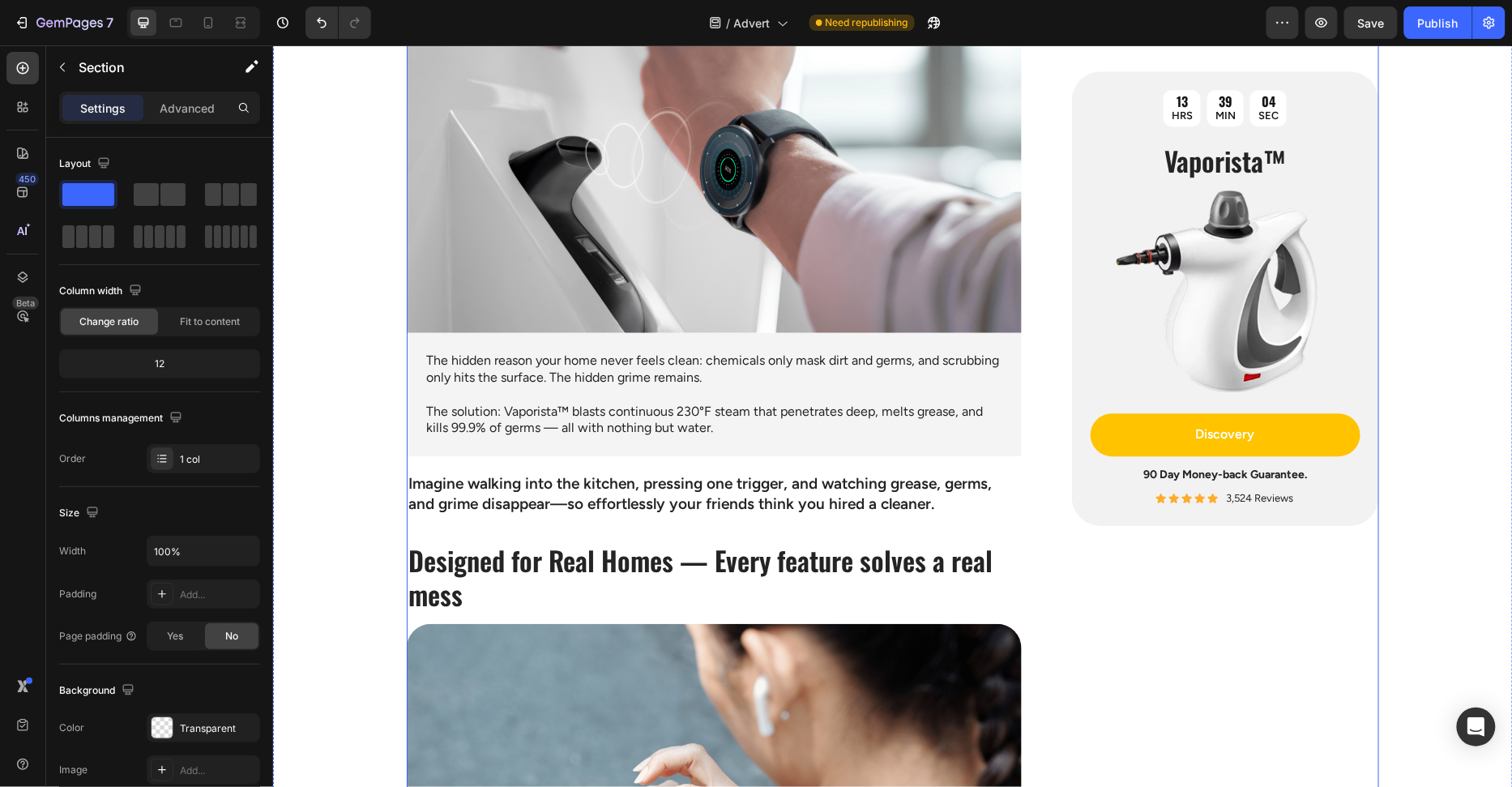
scroll to position [1552, 0]
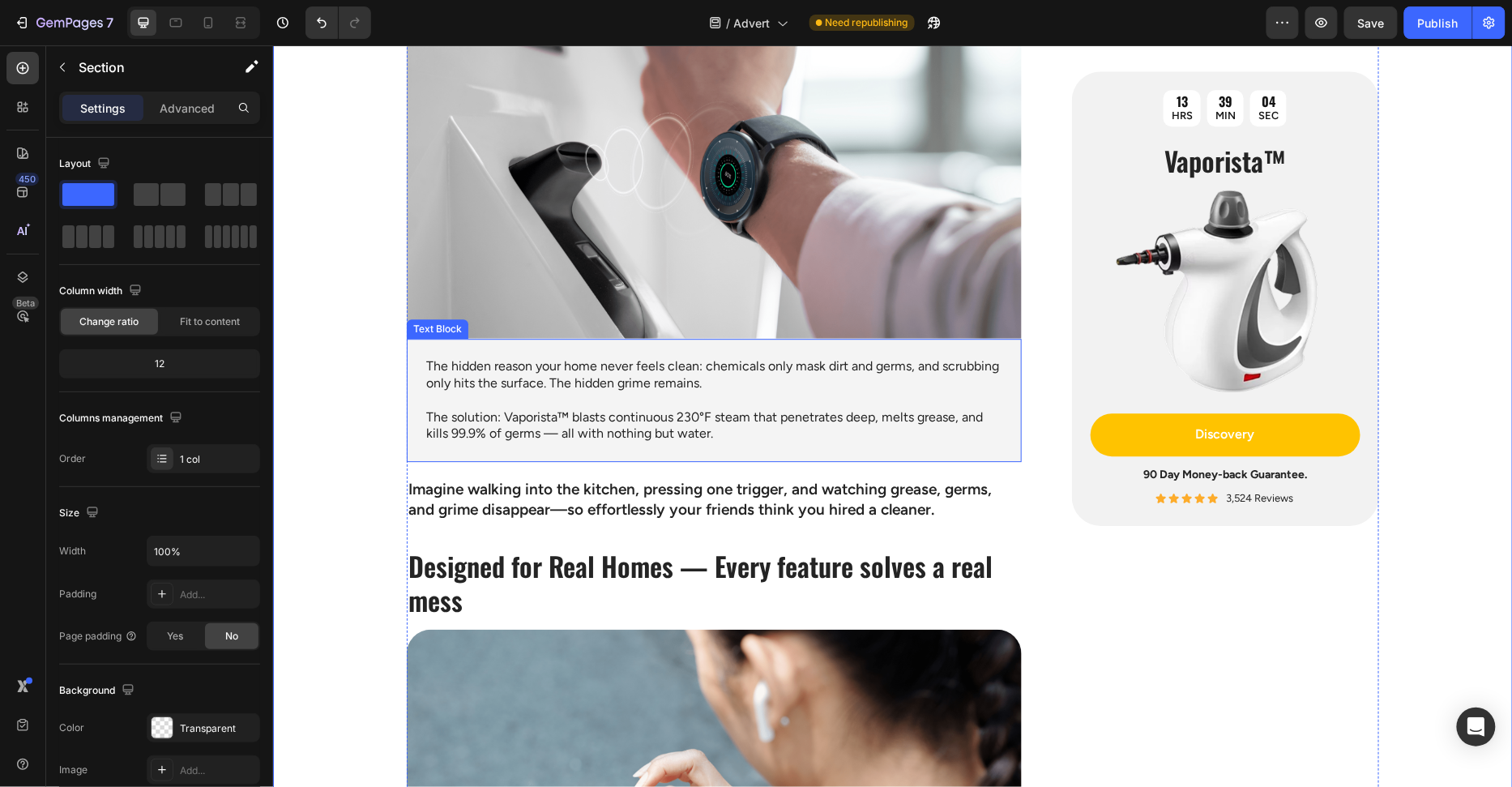
click at [1014, 355] on div "The hidden reason your home never feels clean: chemicals only mask dirt and ger…" at bounding box center [713, 399] width 615 height 123
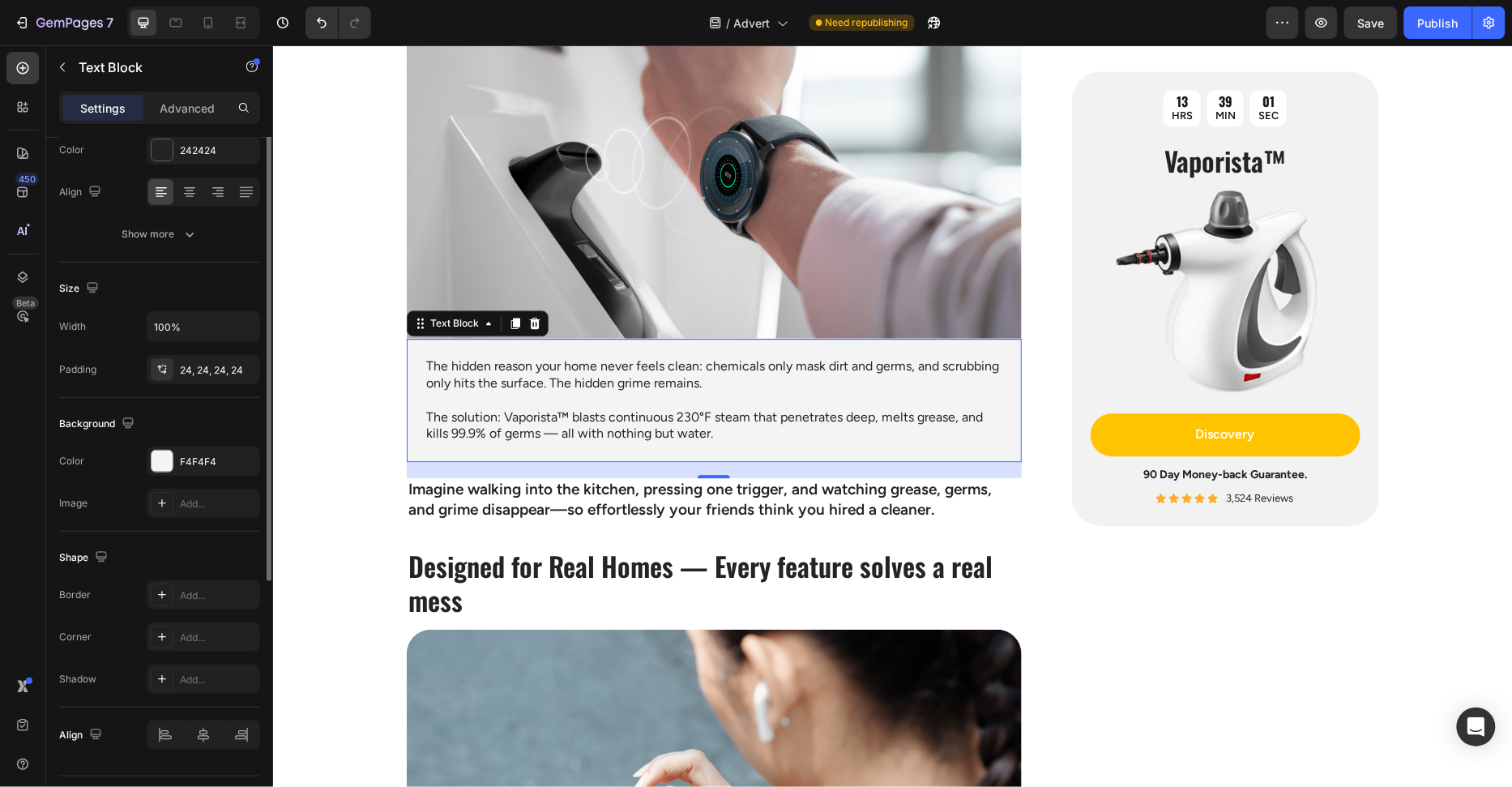
scroll to position [261, 0]
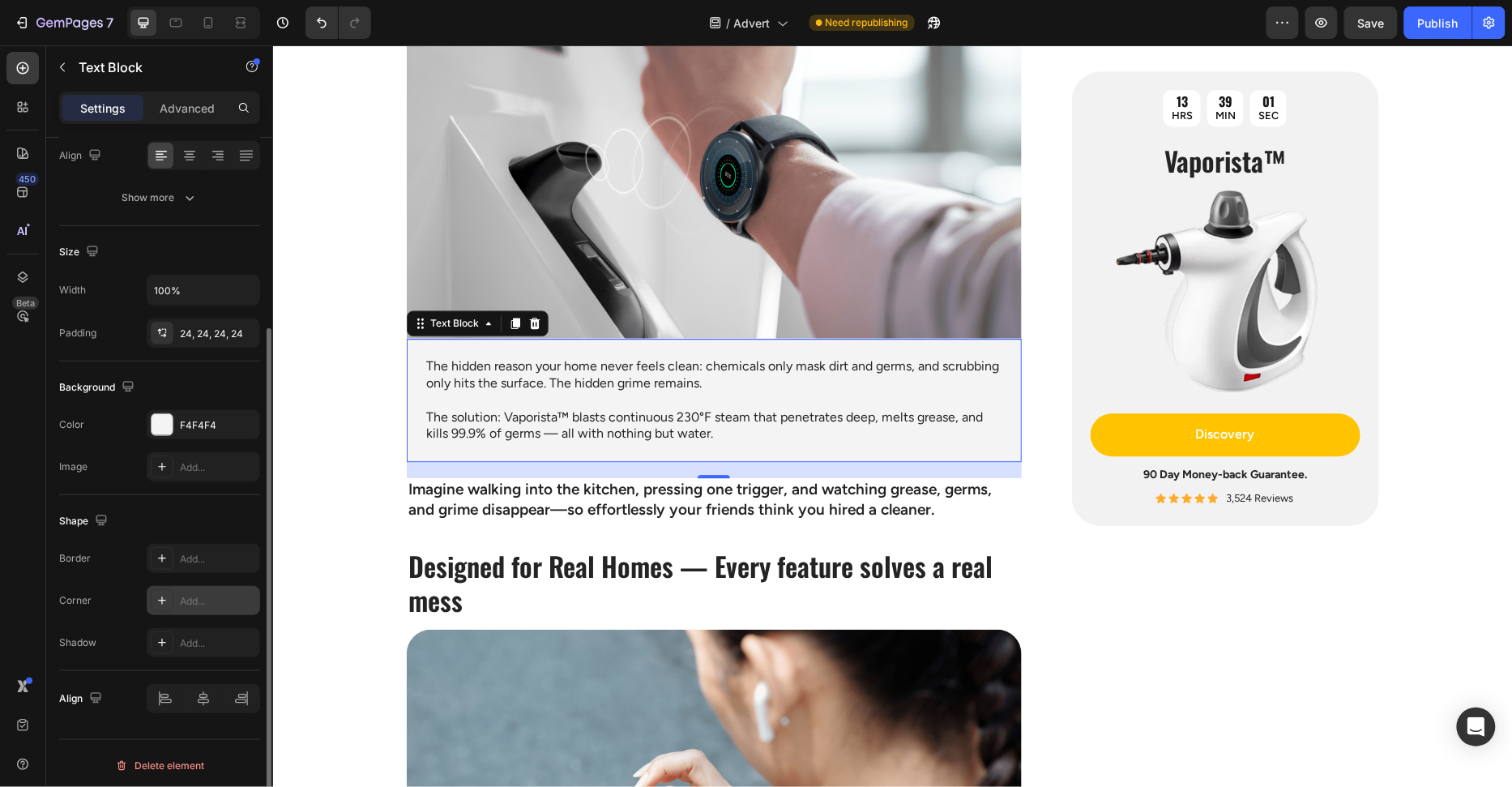
click at [194, 587] on div "Add..." at bounding box center [203, 601] width 114 height 29
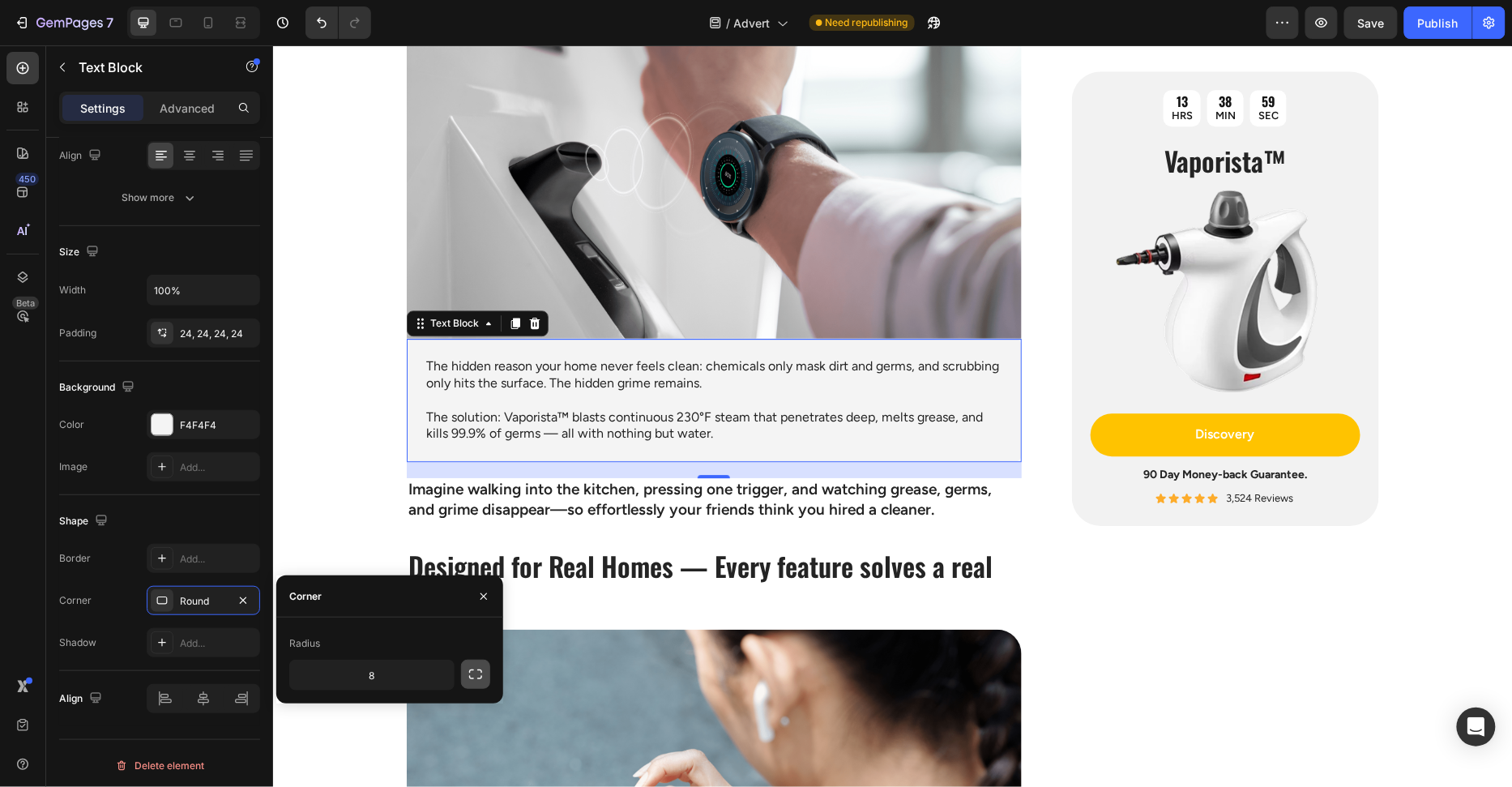
click at [484, 676] on button "button" at bounding box center [476, 674] width 29 height 29
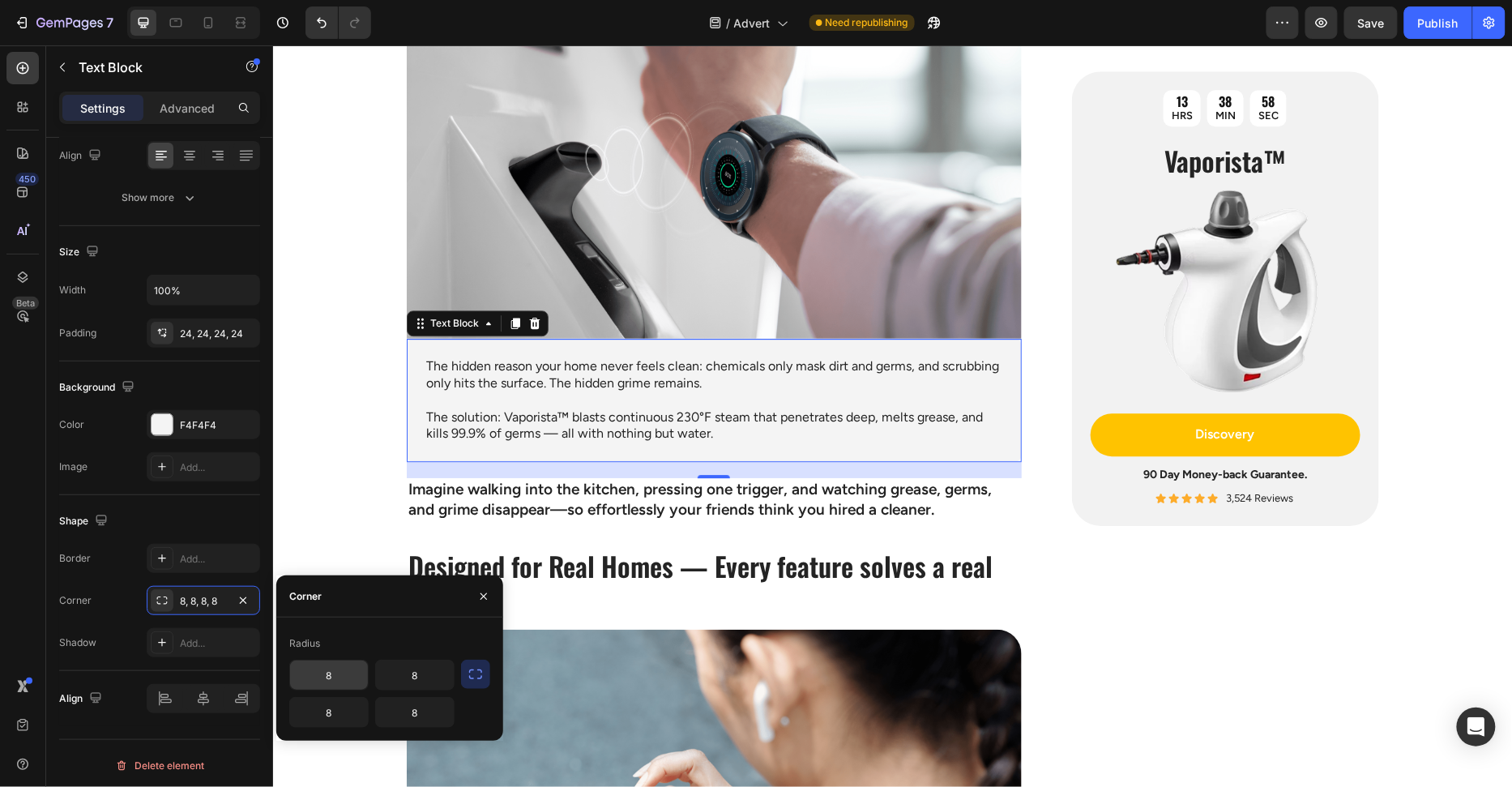
click at [326, 674] on input "8" at bounding box center [329, 674] width 78 height 29
click at [335, 673] on input "8" at bounding box center [329, 674] width 78 height 29
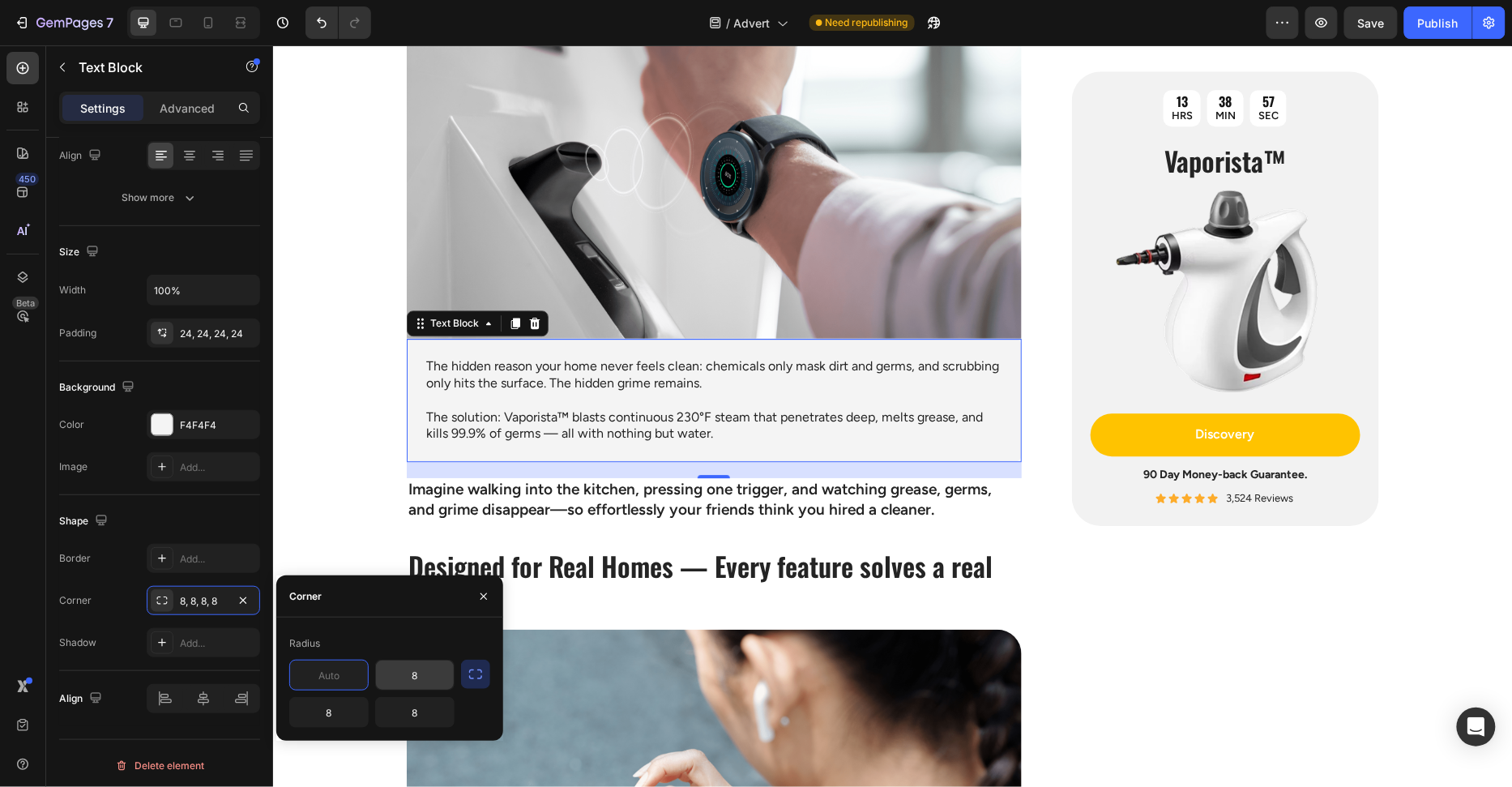
click at [434, 673] on input "8" at bounding box center [414, 674] width 78 height 29
click at [340, 679] on input "text" at bounding box center [329, 674] width 78 height 29
type input "0"
click at [426, 676] on input "text" at bounding box center [414, 674] width 78 height 29
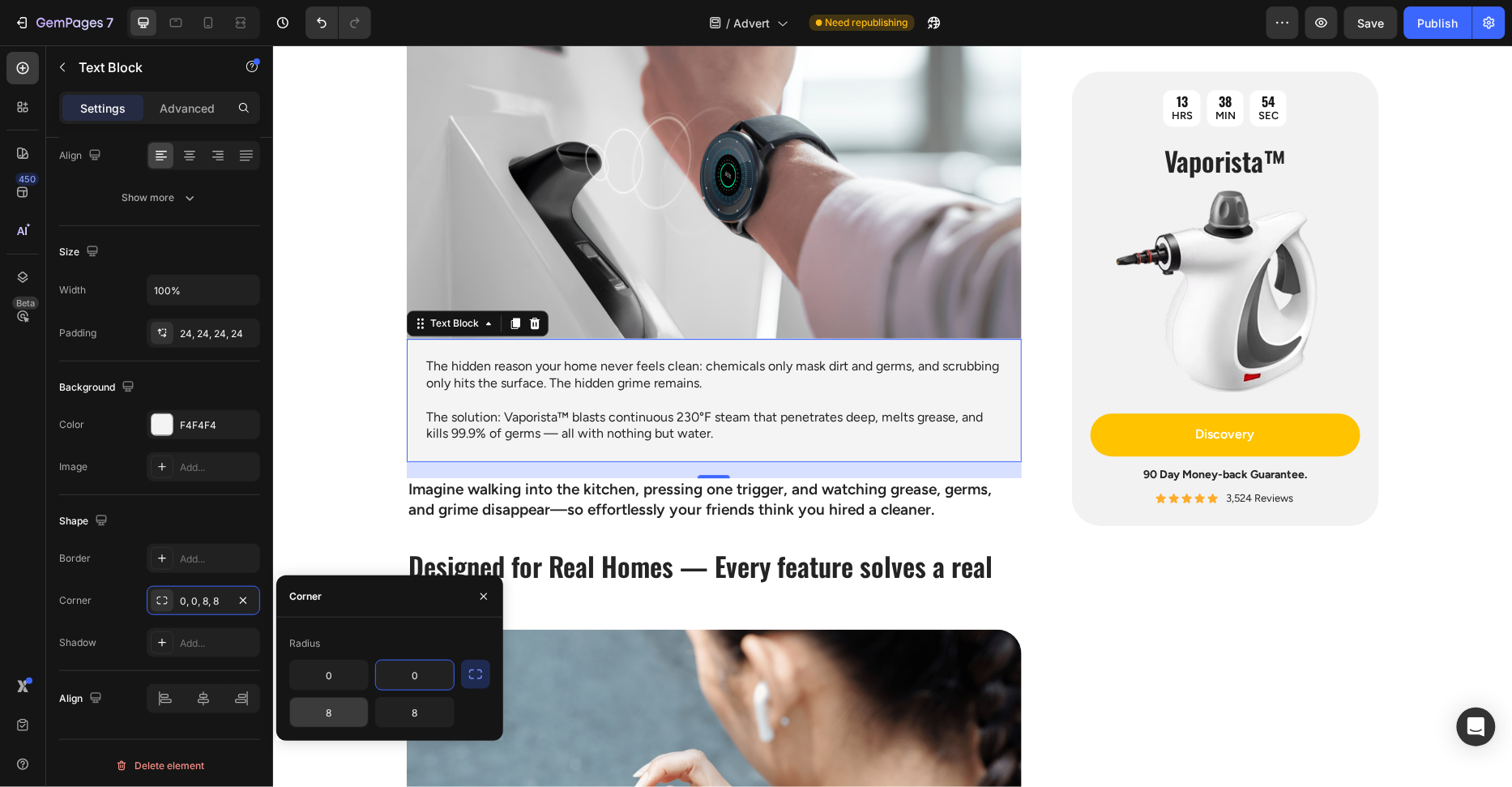
type input "0"
click at [352, 705] on input "8" at bounding box center [329, 712] width 78 height 29
type input "30"
click at [411, 716] on input "8" at bounding box center [414, 712] width 78 height 29
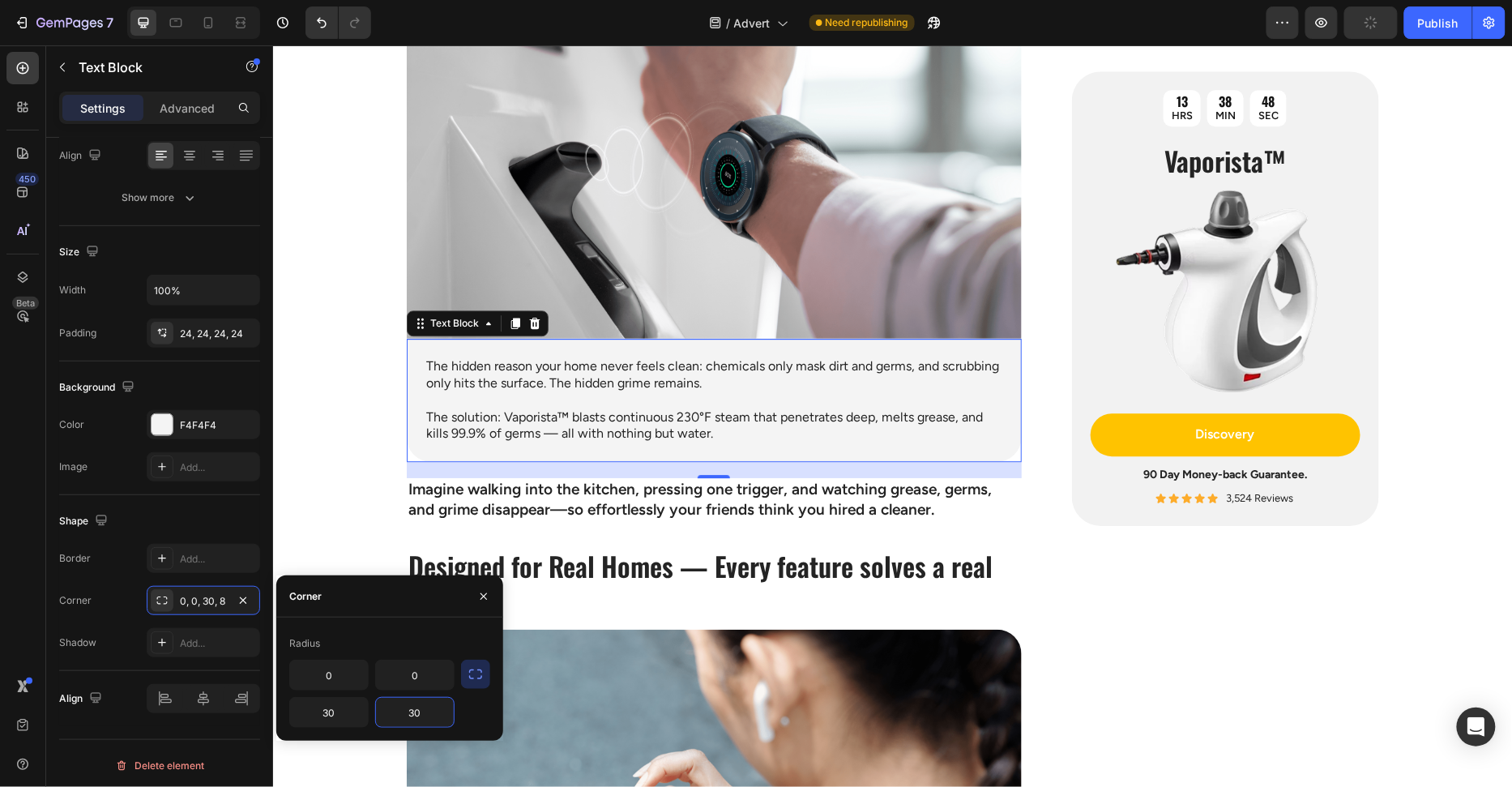
type input "30"
click at [340, 624] on div "Radius 0 0 30 30" at bounding box center [390, 678] width 227 height 123
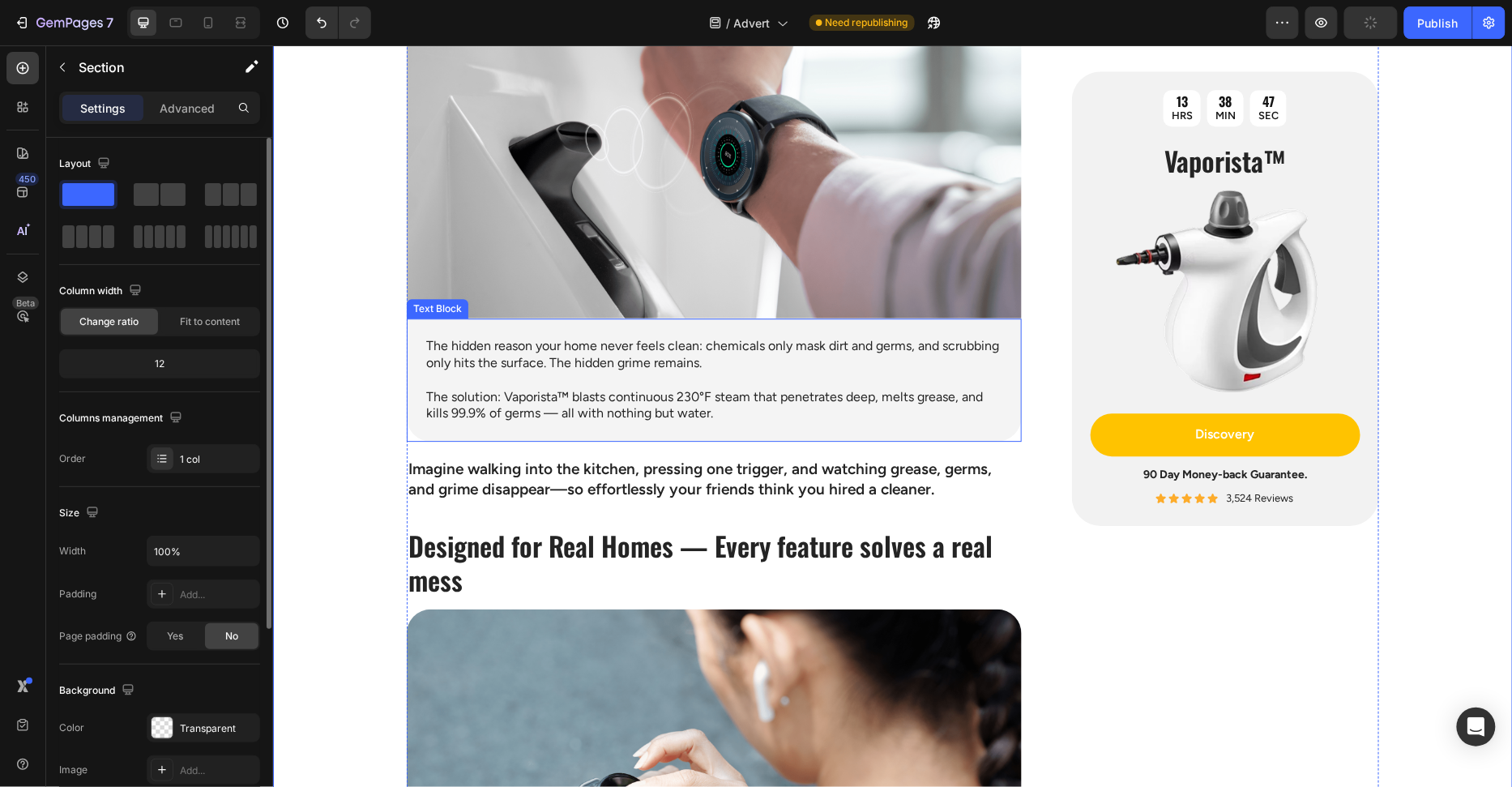
scroll to position [1585, 0]
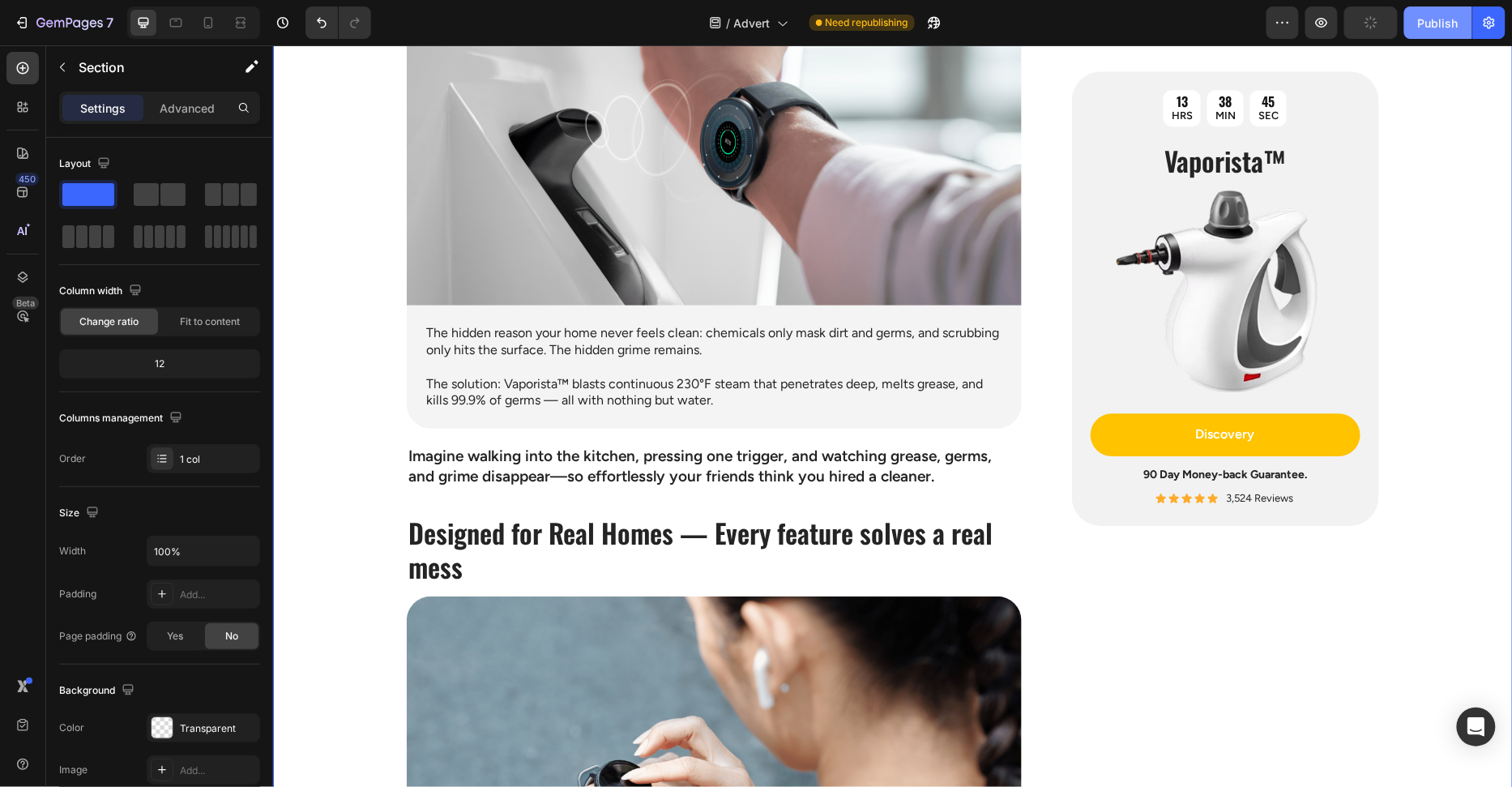
click at [1426, 21] on div "Publish" at bounding box center [1438, 23] width 41 height 17
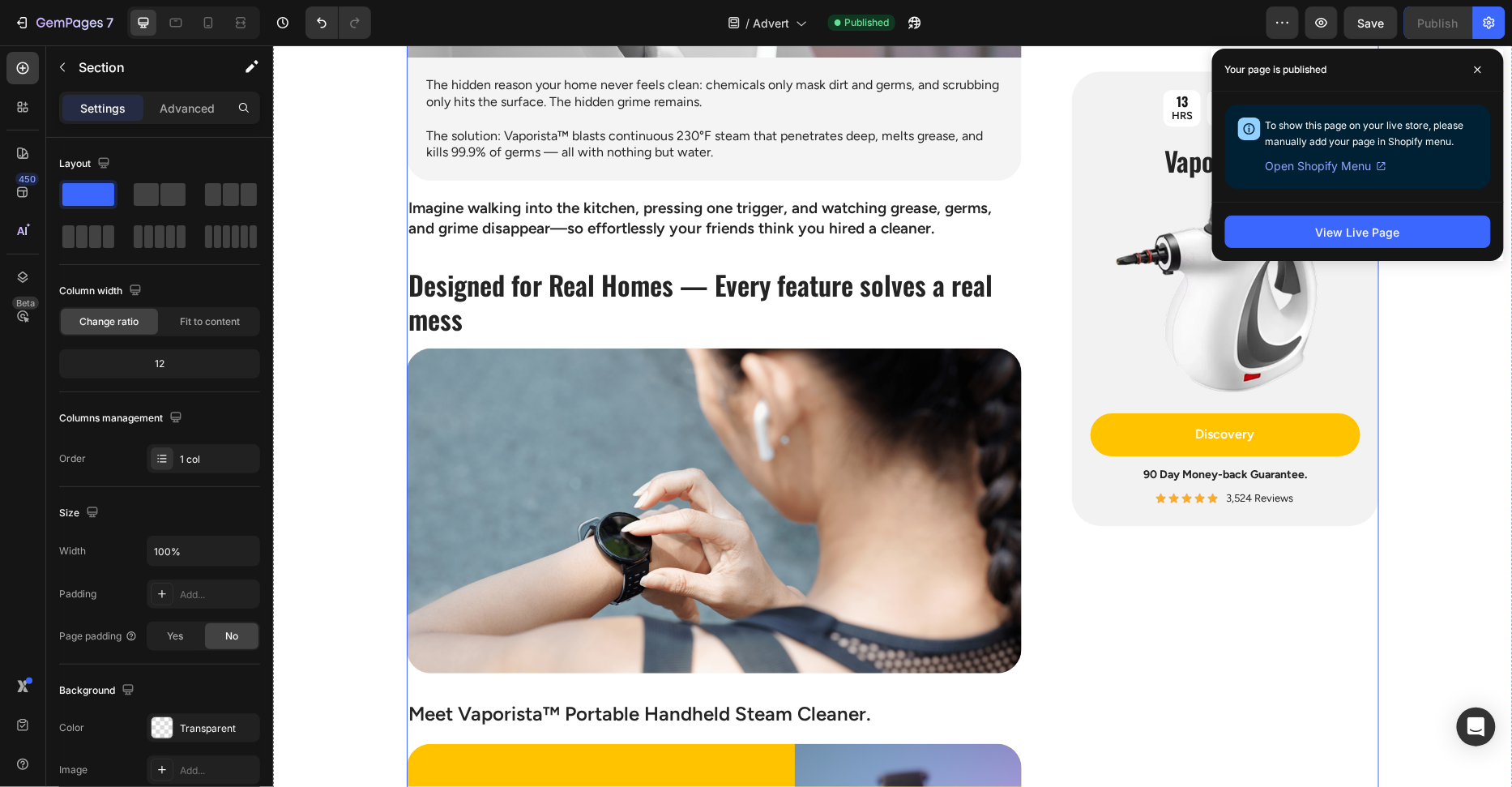
scroll to position [2132, 0]
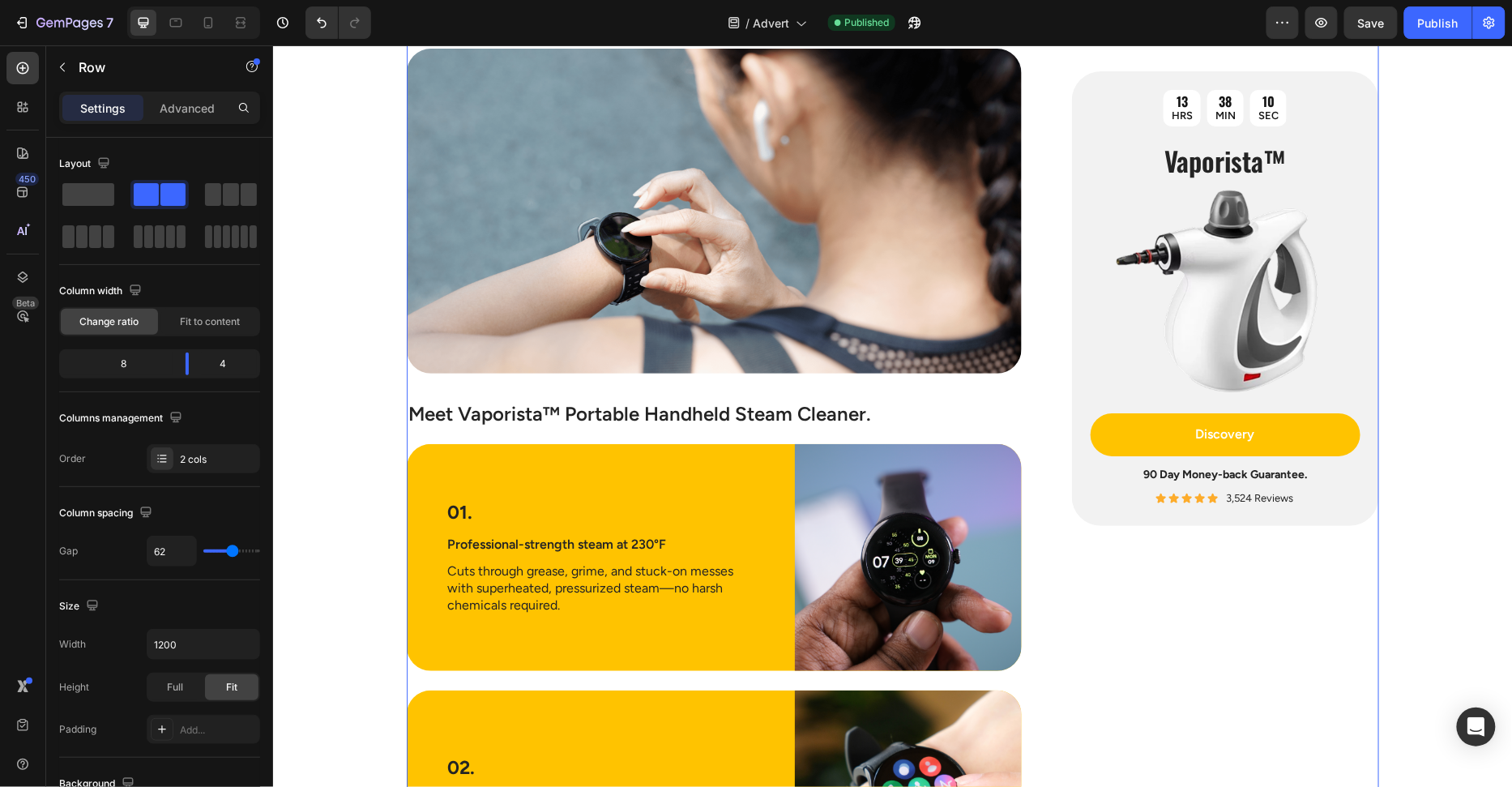
scroll to position [2536, 0]
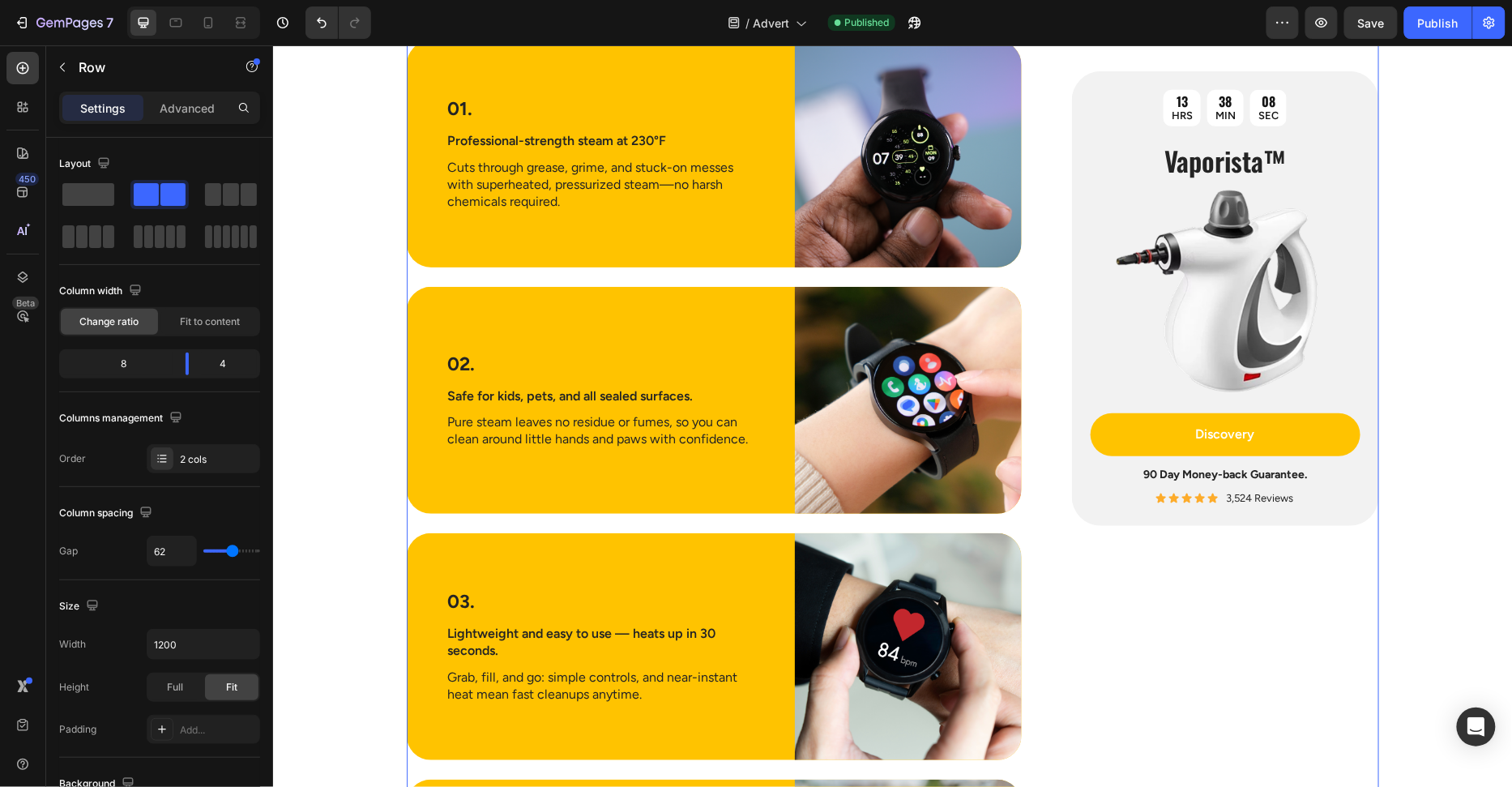
click at [189, 21] on div at bounding box center [193, 22] width 133 height 32
click at [181, 21] on icon at bounding box center [176, 22] width 16 height 16
type input "100%"
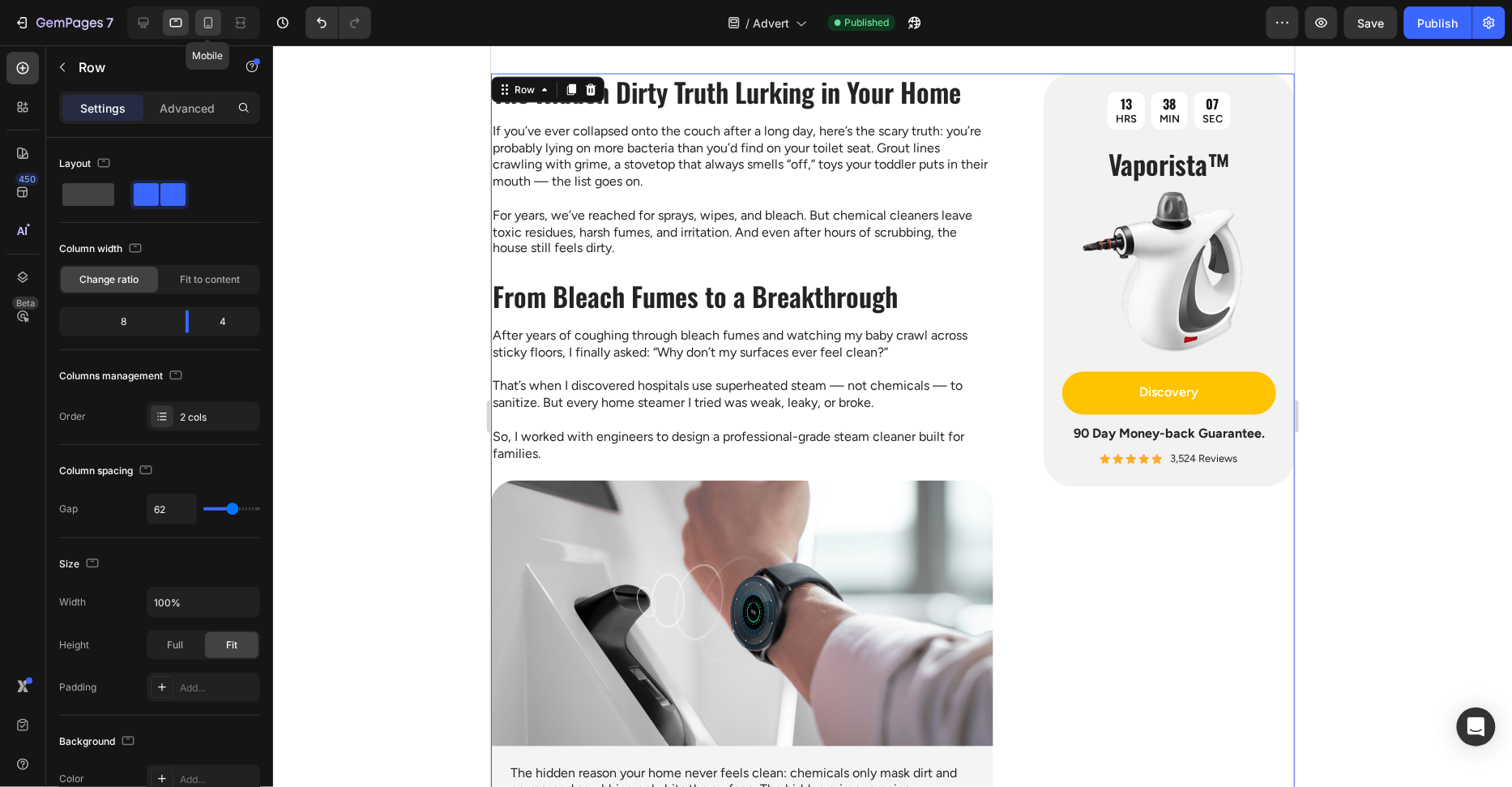
scroll to position [909, 0]
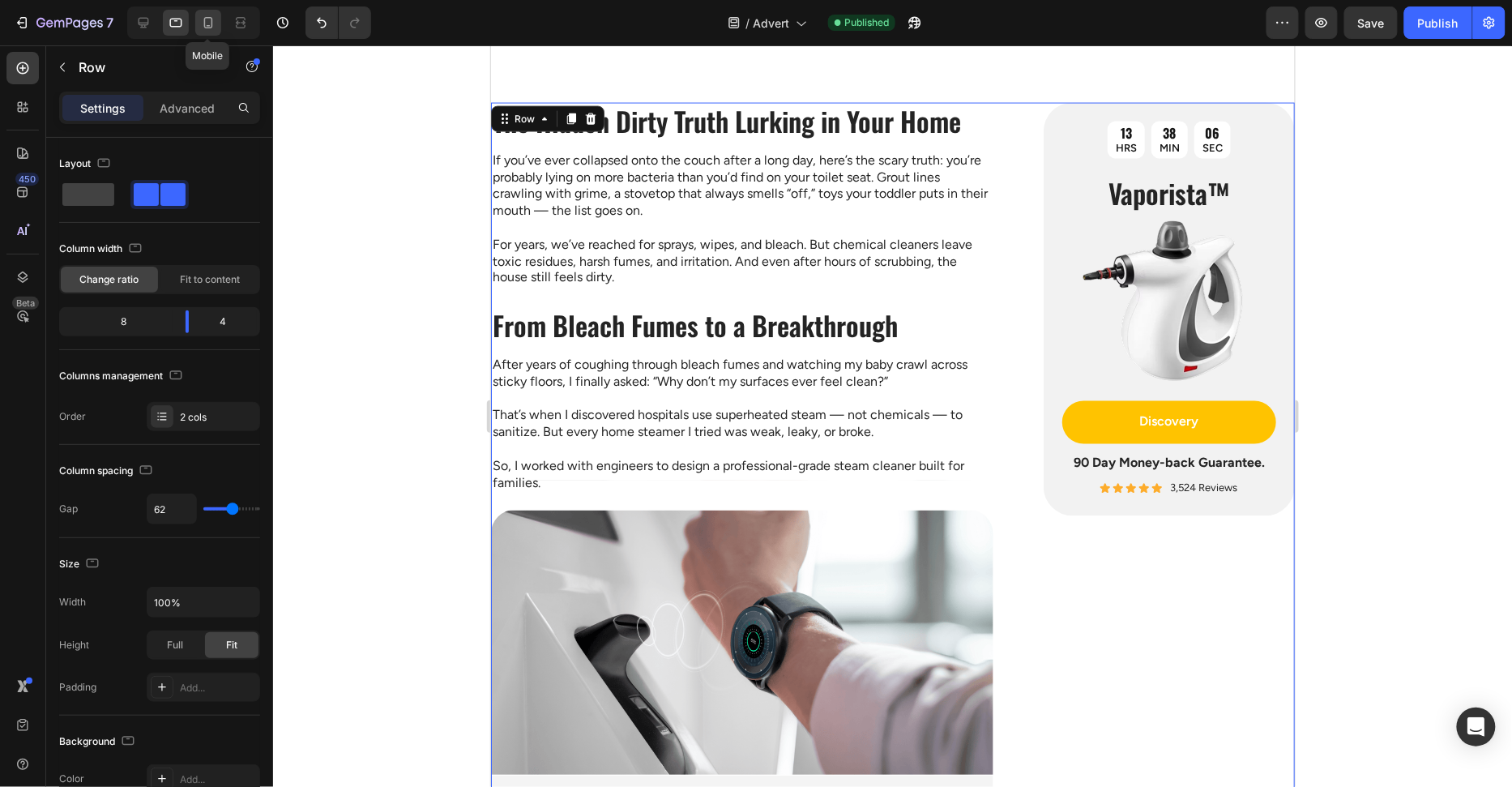
click at [211, 23] on icon at bounding box center [208, 23] width 9 height 12
type input "0"
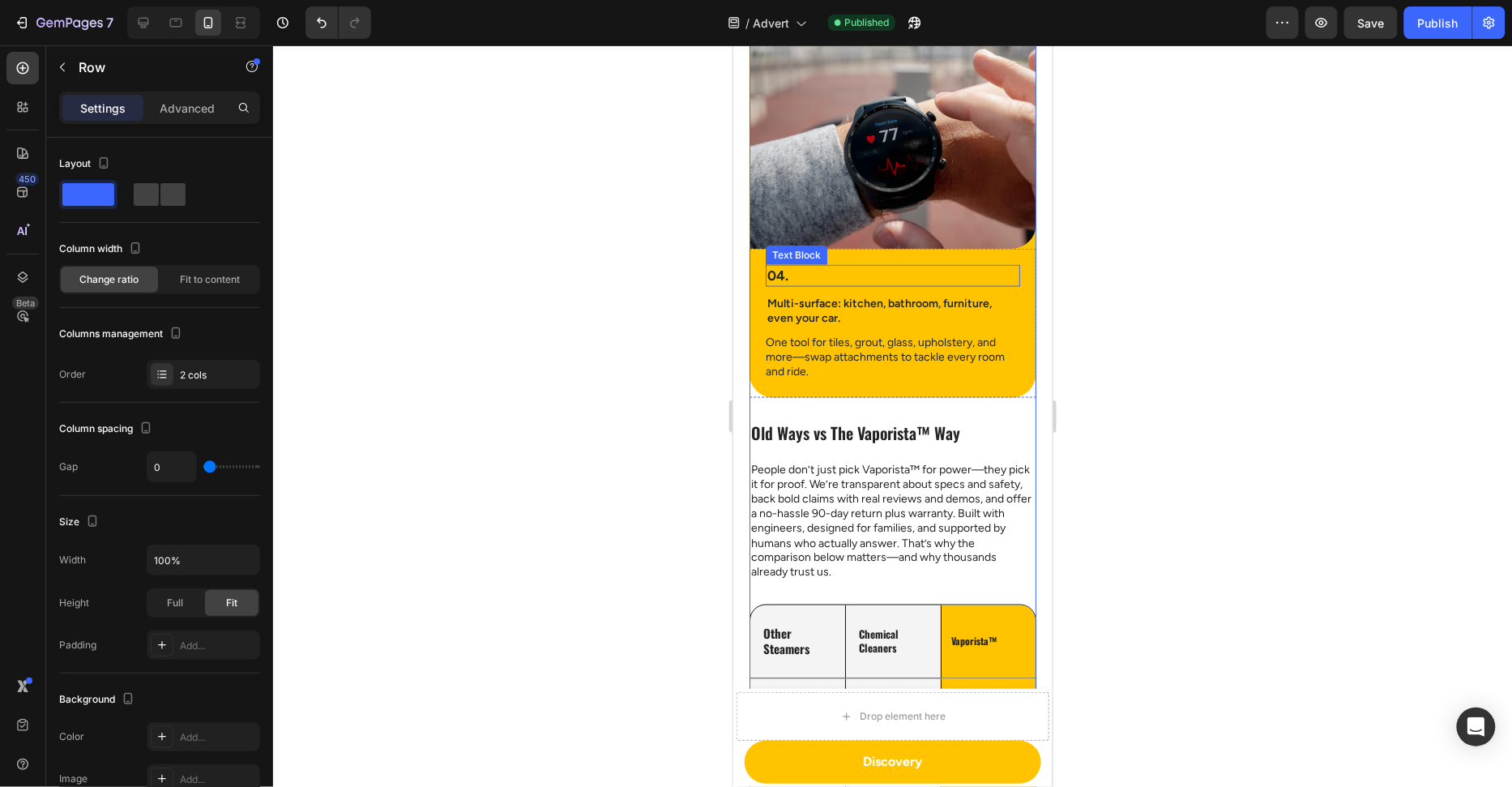
scroll to position [2295, 0]
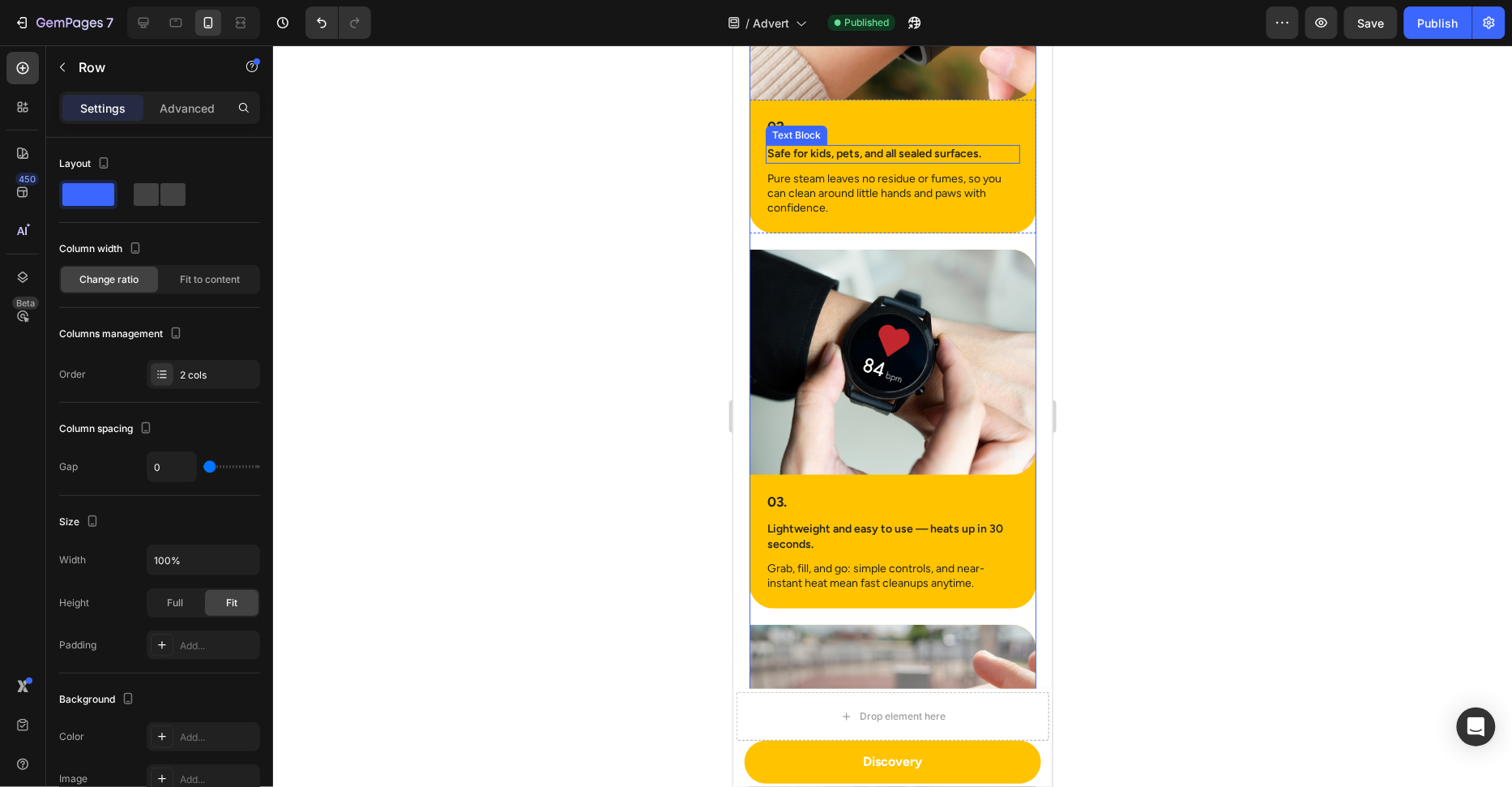
click at [889, 135] on p "02." at bounding box center [892, 125] width 251 height 17
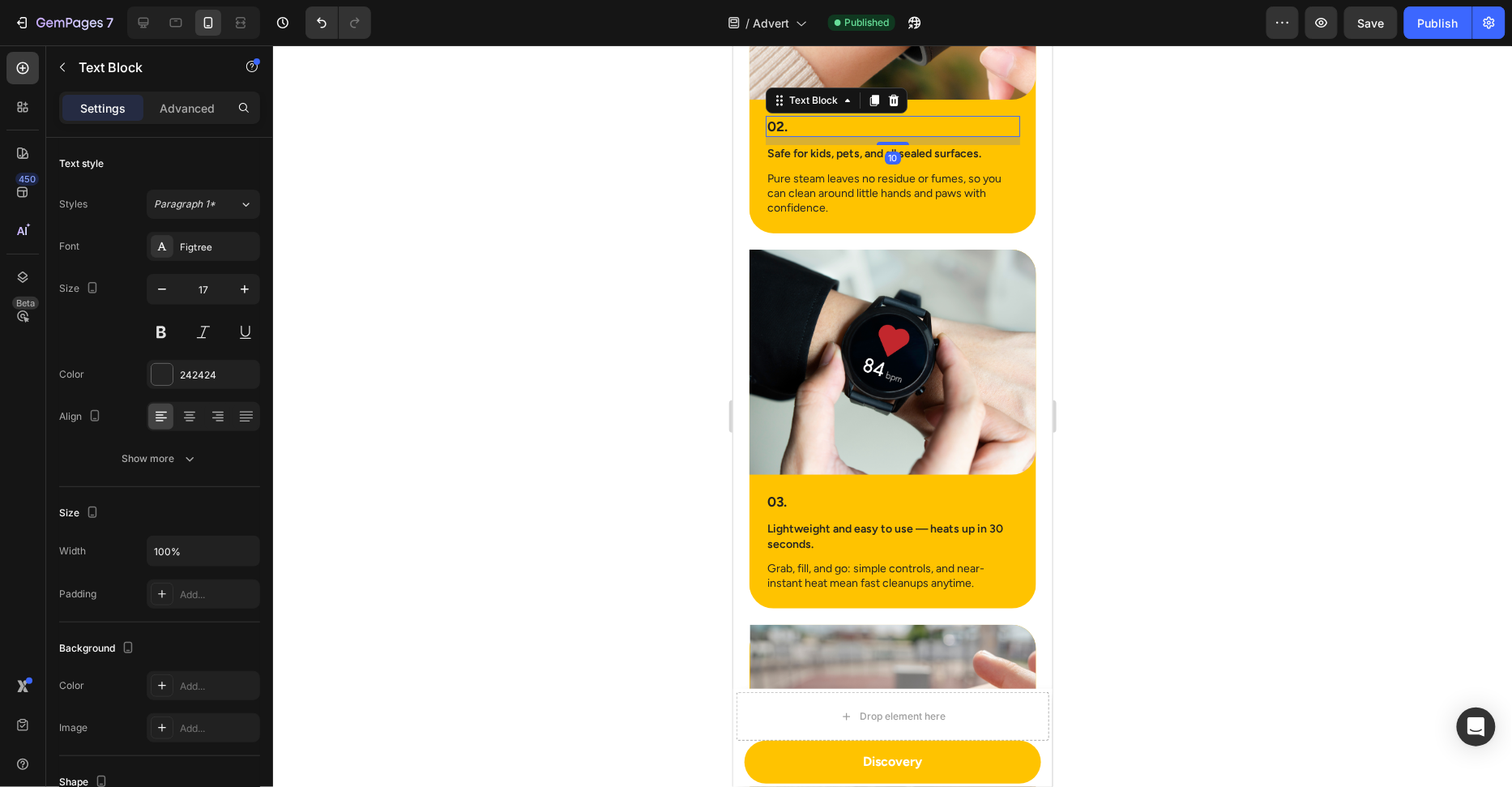
click at [1179, 168] on div at bounding box center [892, 416] width 1239 height 741
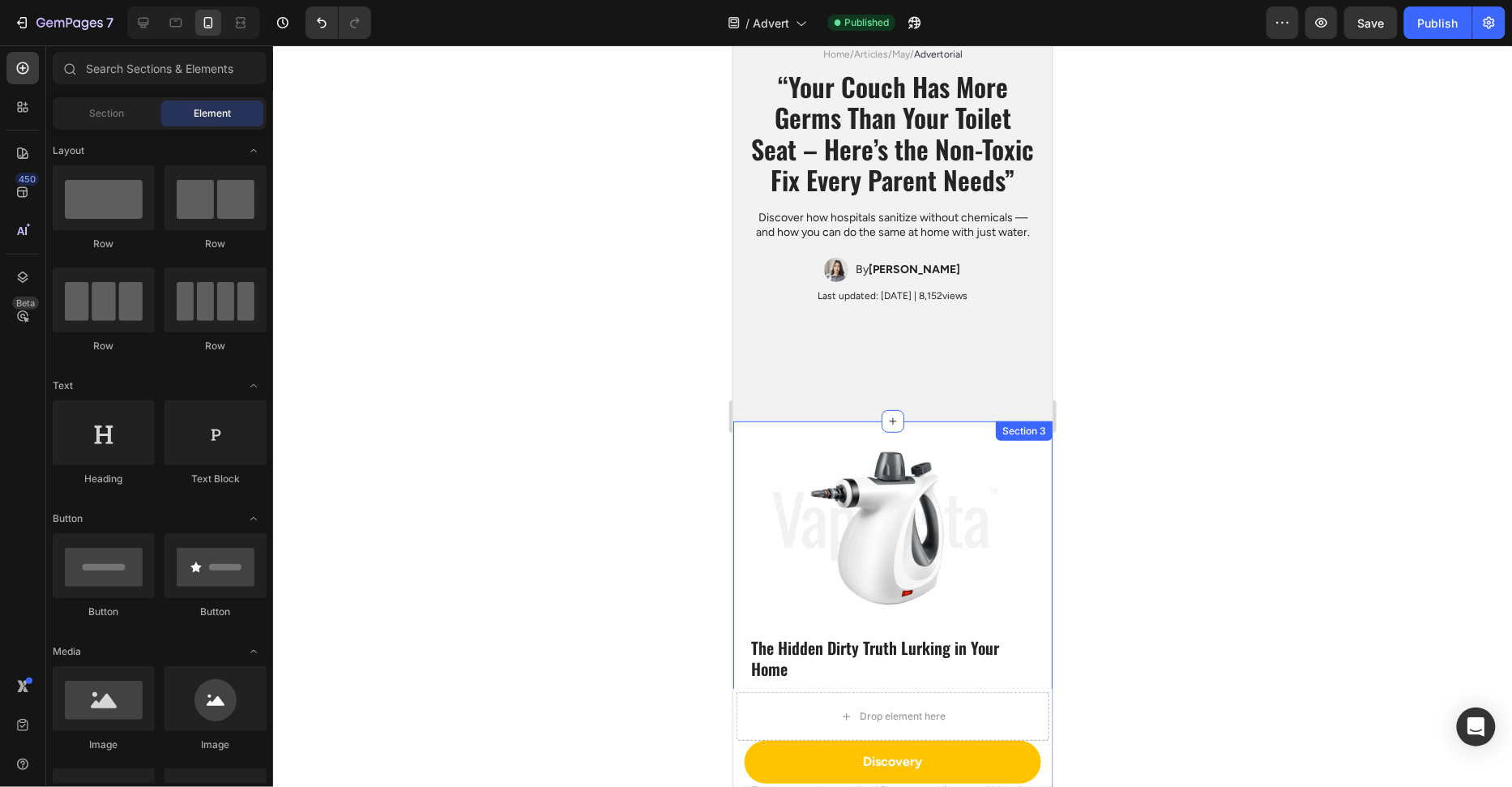
scroll to position [0, 0]
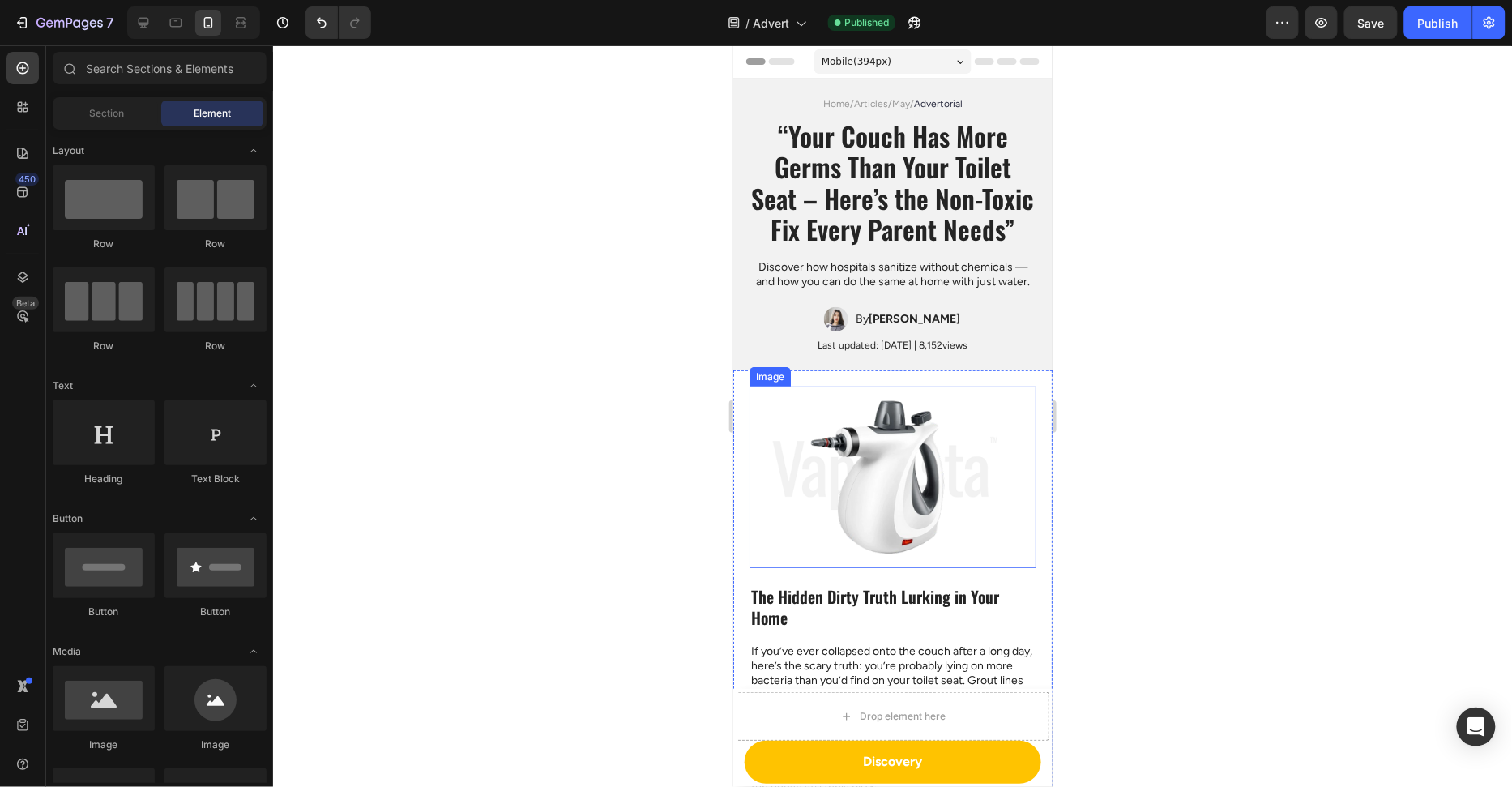
click at [928, 399] on img at bounding box center [892, 475] width 287 height 181
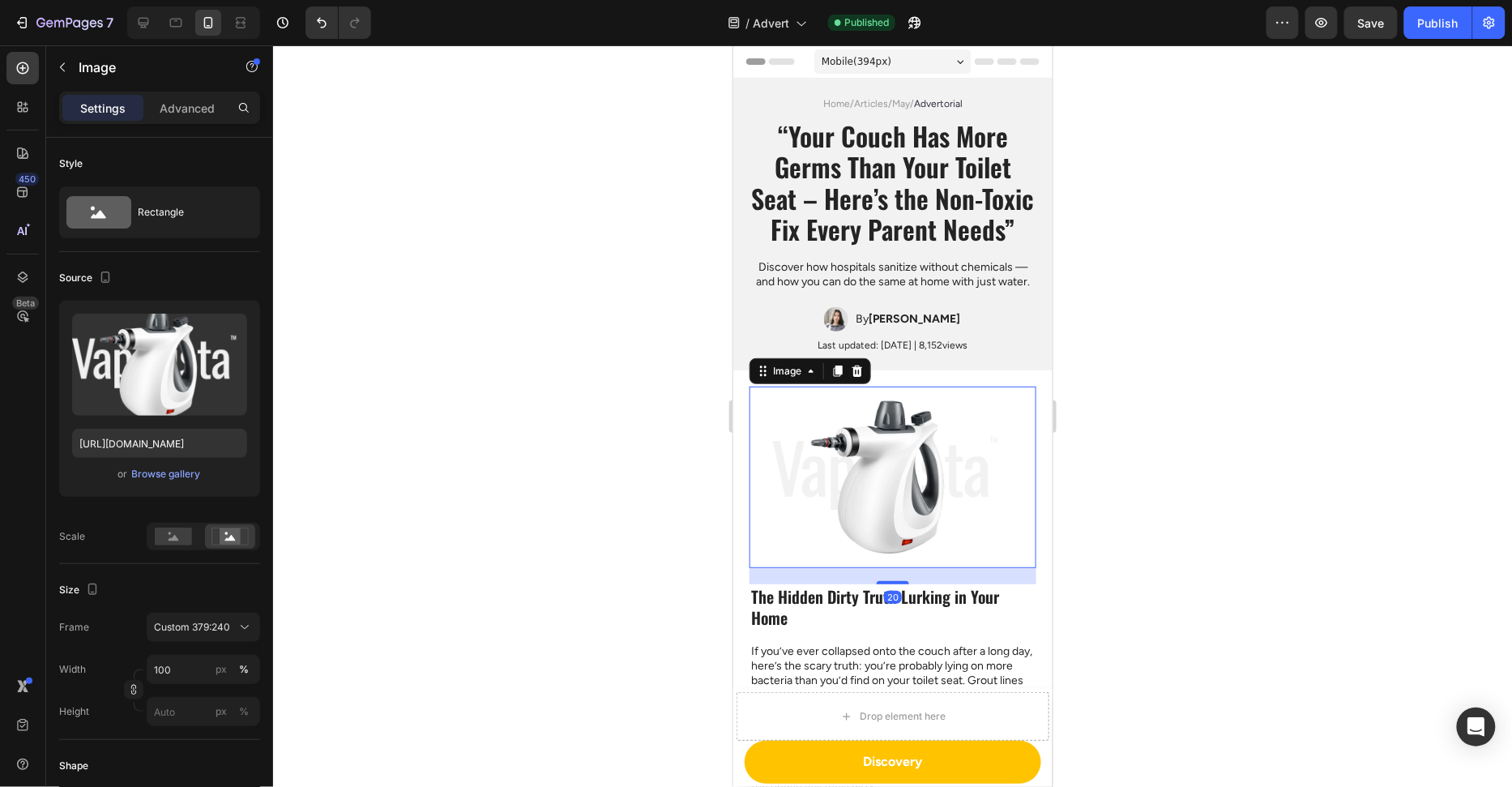
click at [1143, 267] on div at bounding box center [892, 416] width 1239 height 741
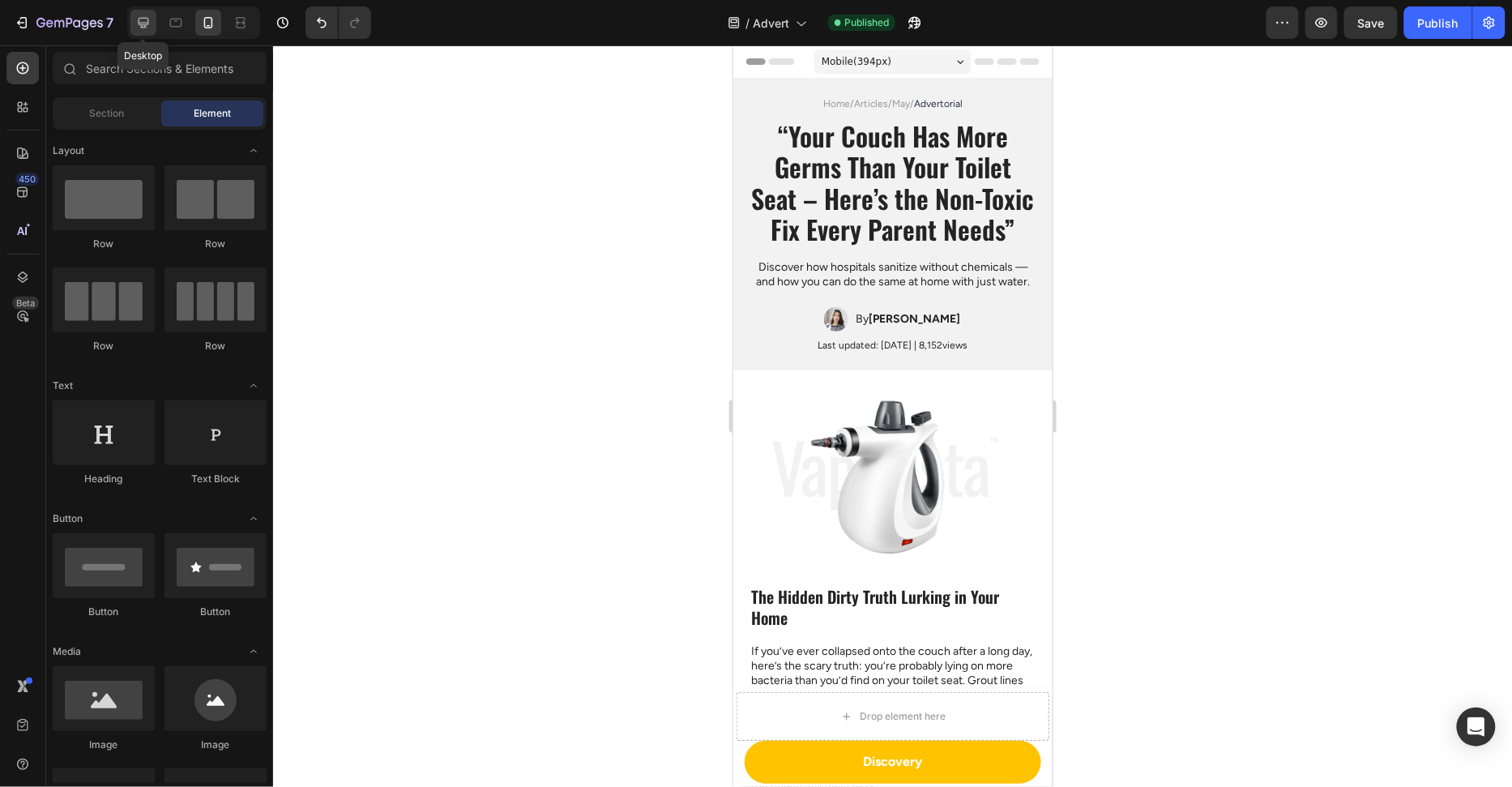
click at [147, 26] on icon at bounding box center [143, 22] width 16 height 16
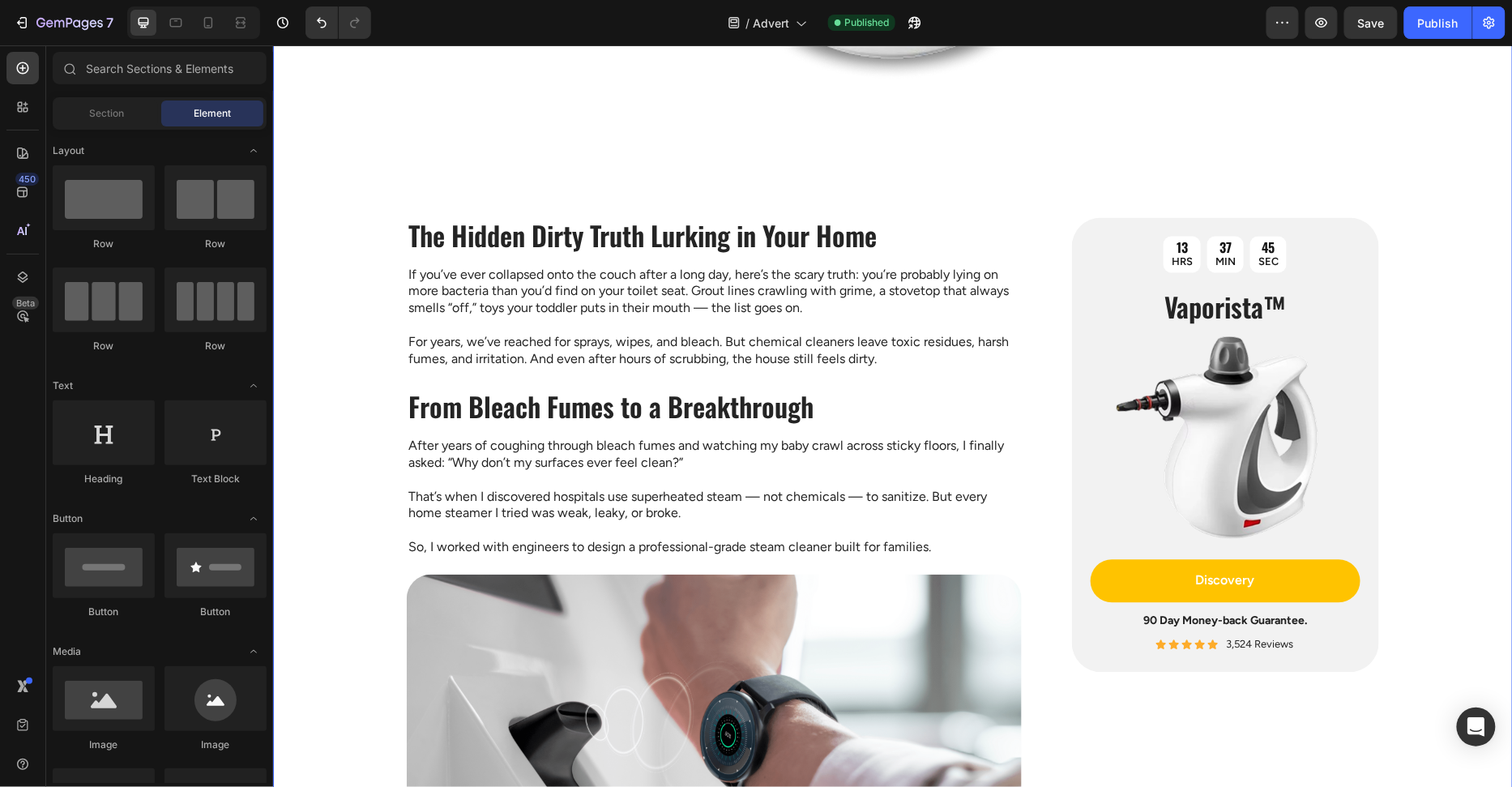
scroll to position [1067, 0]
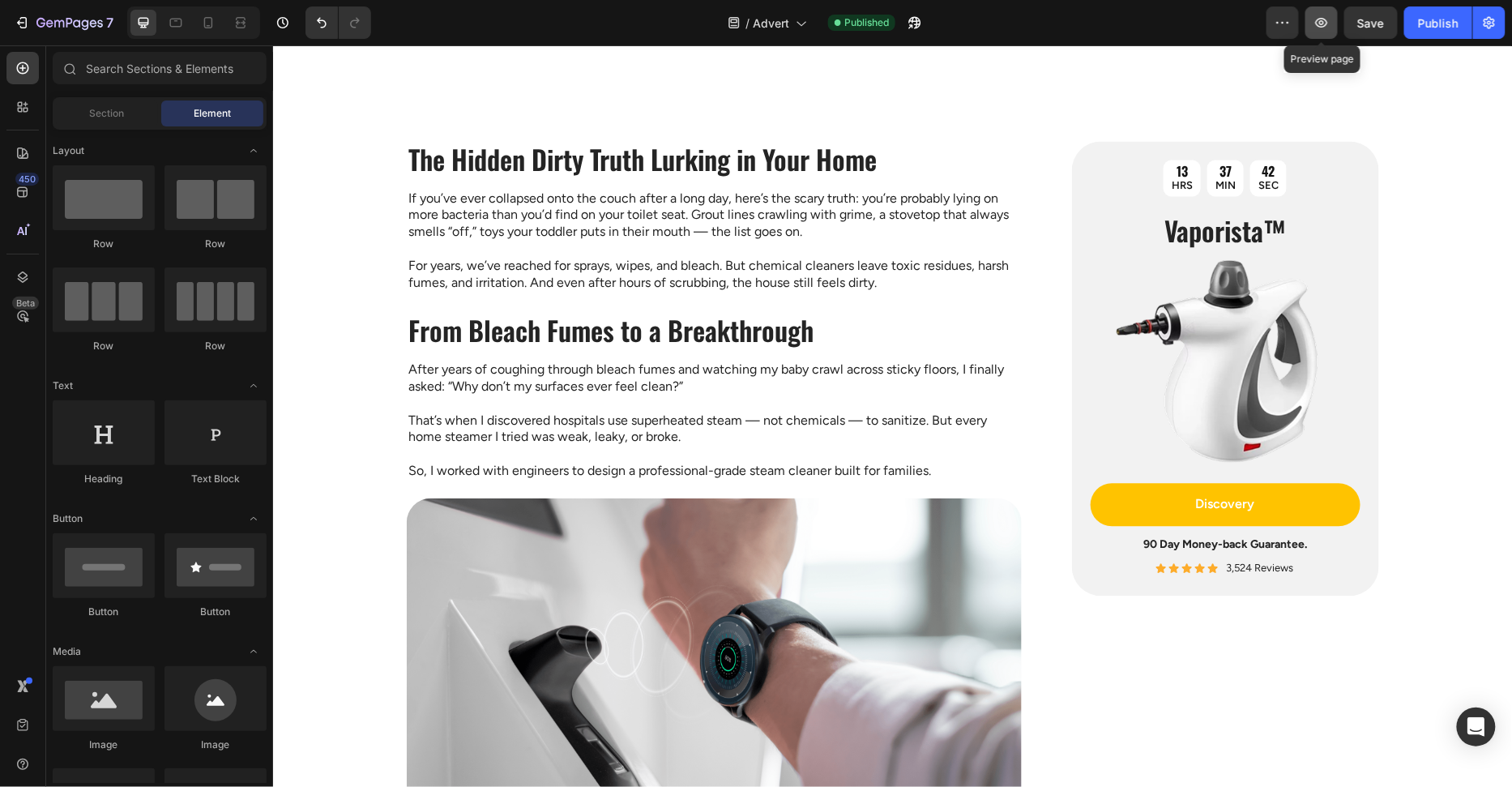
click at [1319, 31] on button "button" at bounding box center [1321, 22] width 32 height 32
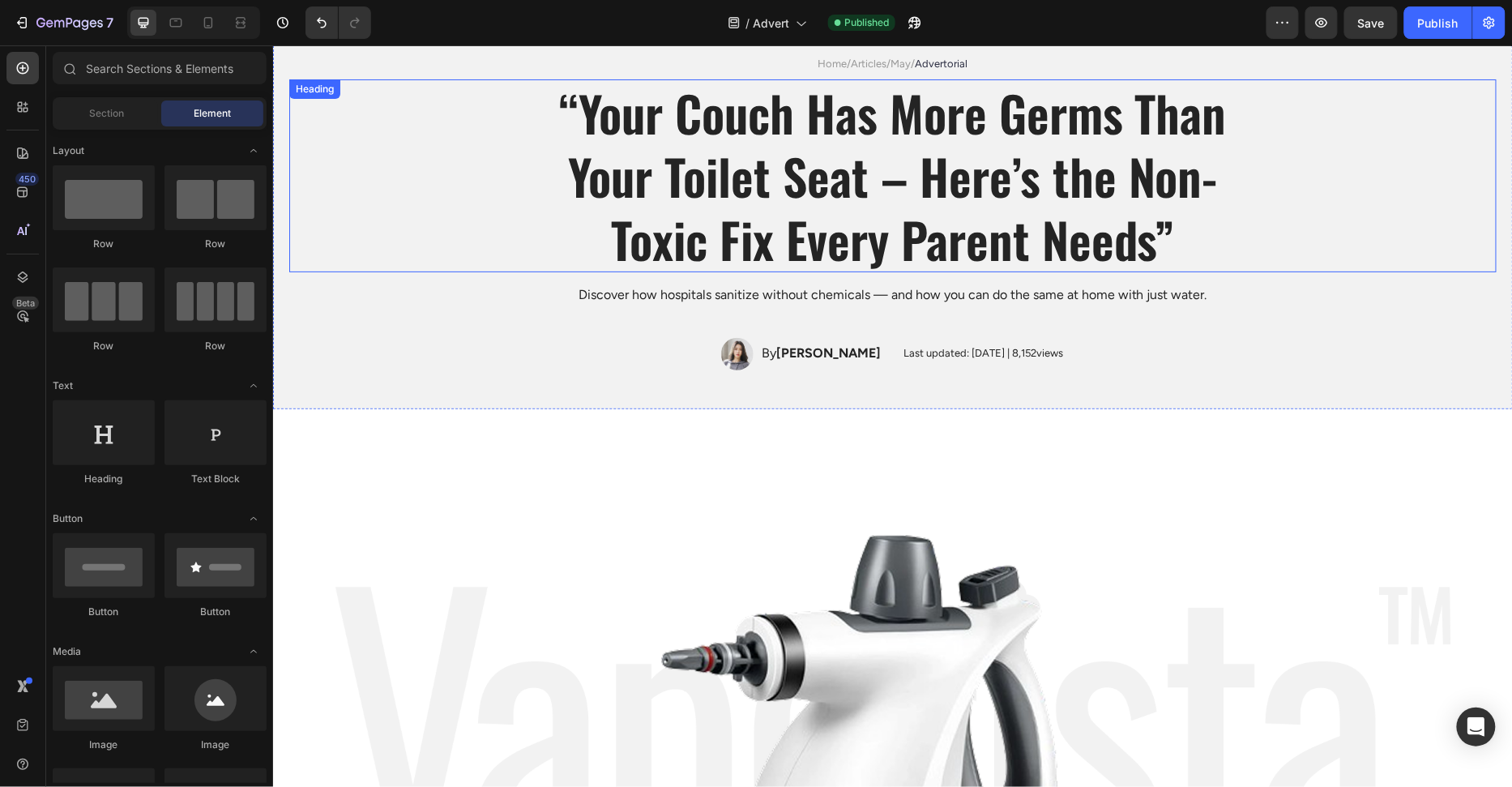
scroll to position [0, 0]
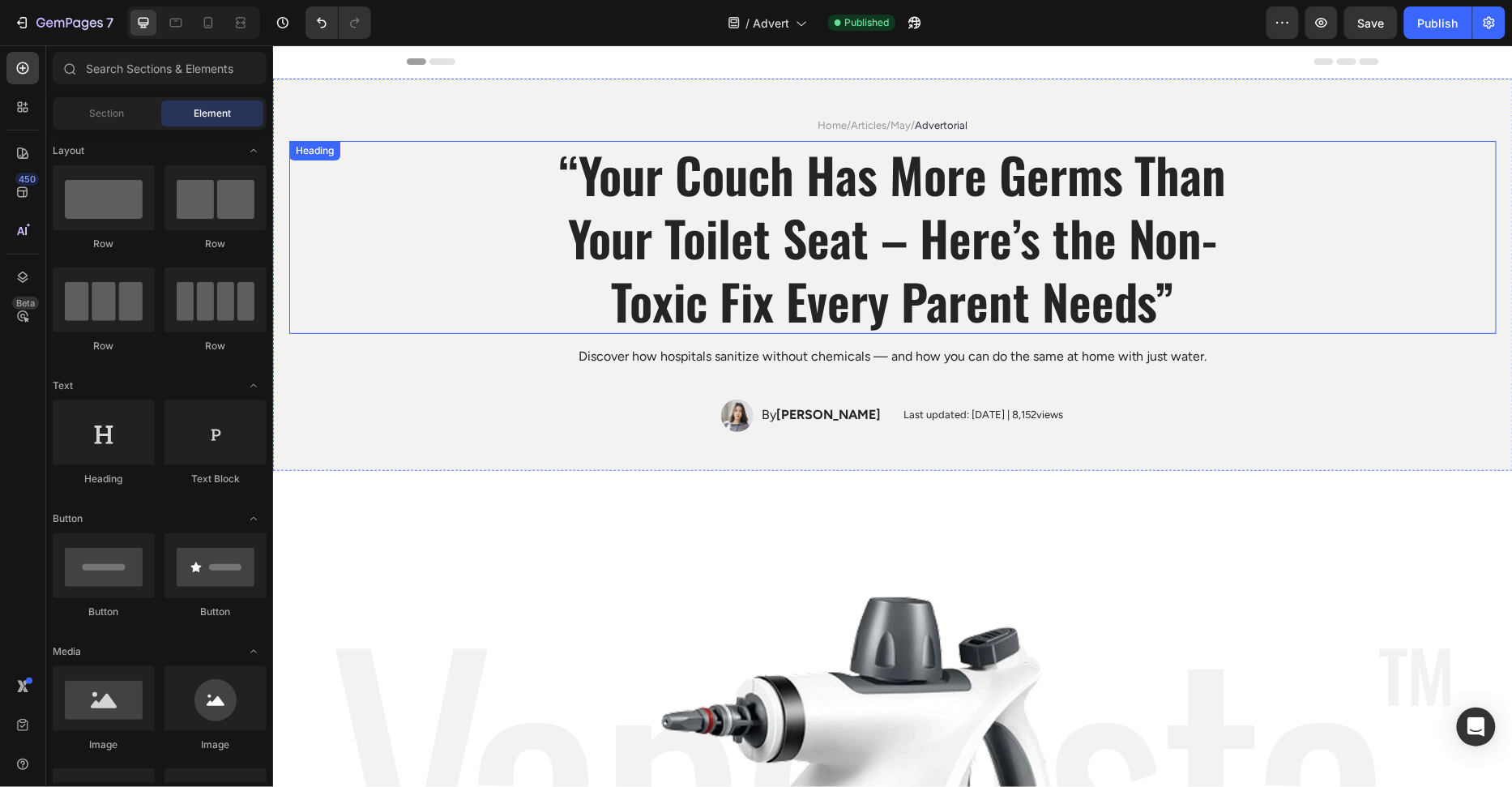
click at [753, 225] on h1 "“Your Couch Has More Germs Than Your Toilet Seat – Here’s the Non-Toxic Fix Eve…" at bounding box center [892, 236] width 729 height 193
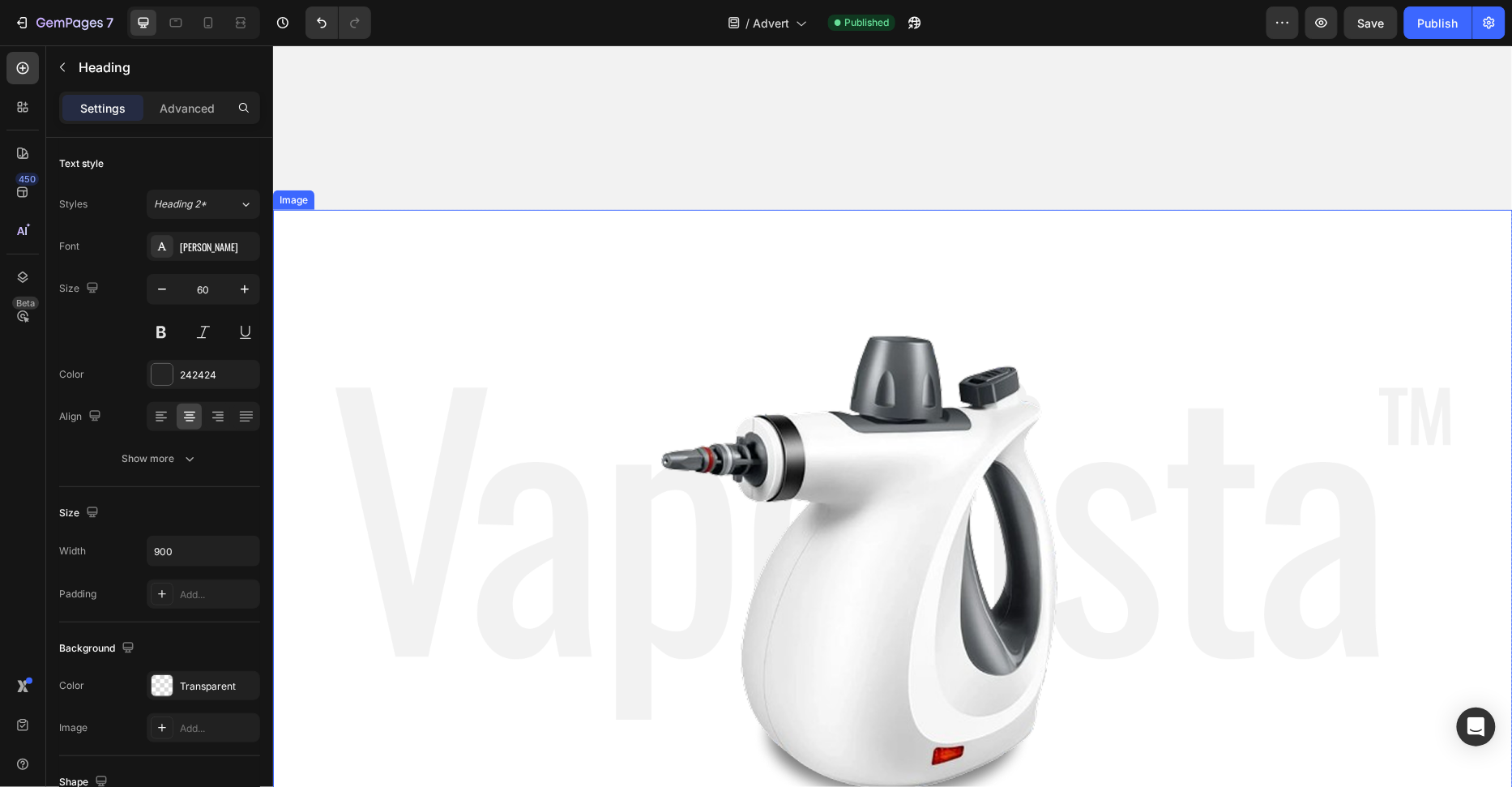
scroll to position [601, 0]
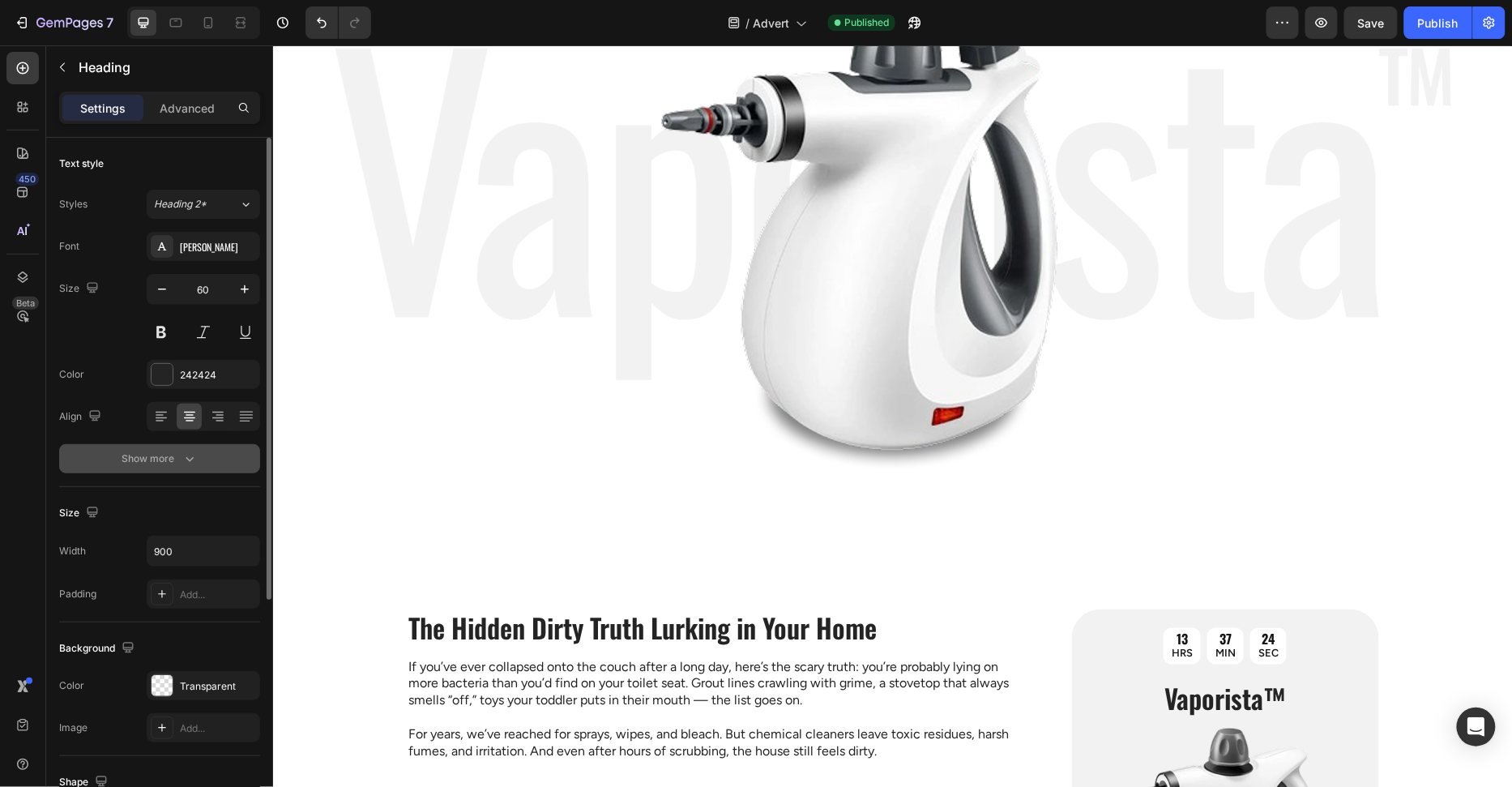
click at [170, 464] on div "Show more" at bounding box center [160, 458] width 76 height 16
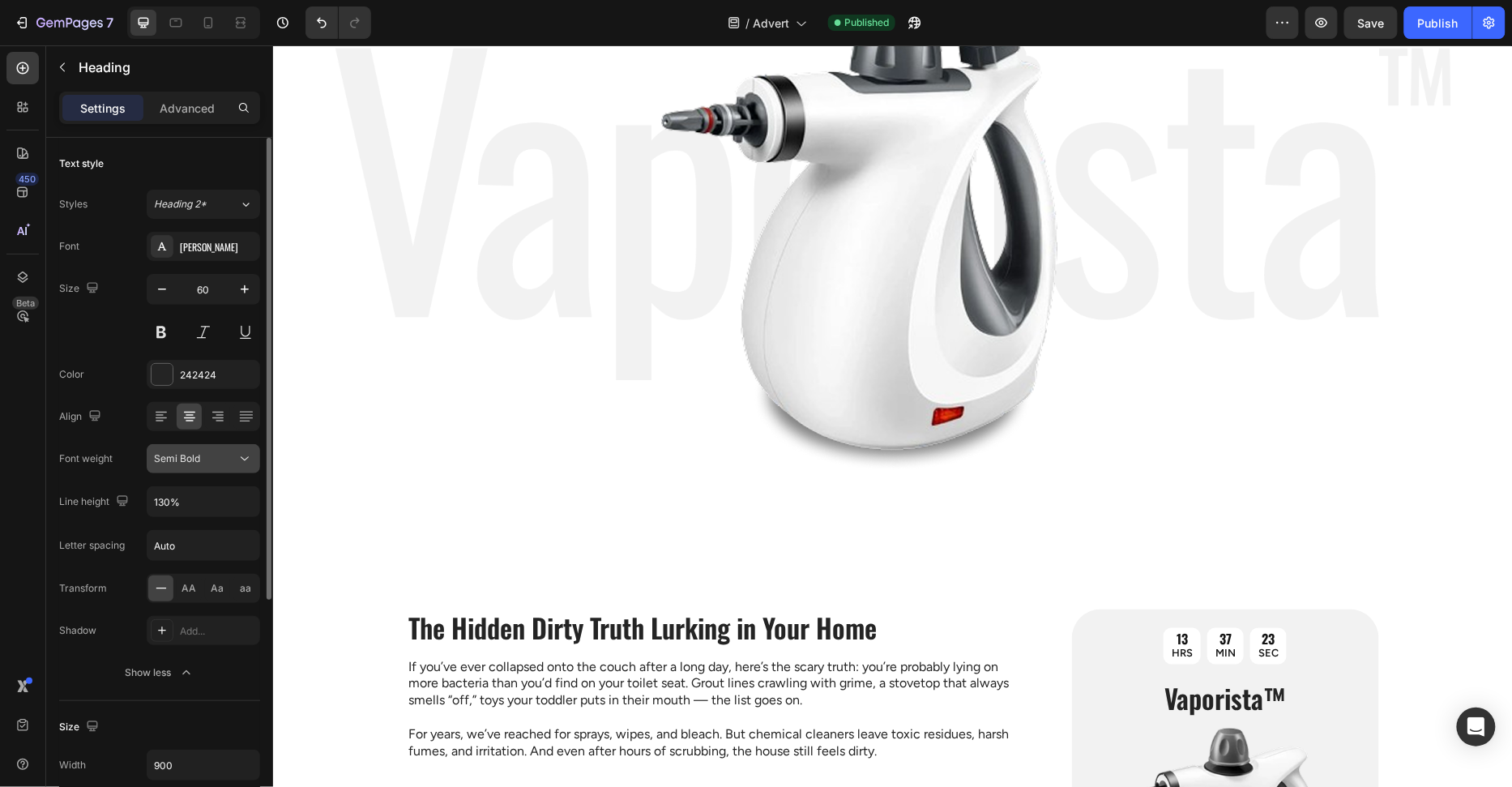
click at [164, 444] on button "Semi Bold" at bounding box center [203, 459] width 114 height 29
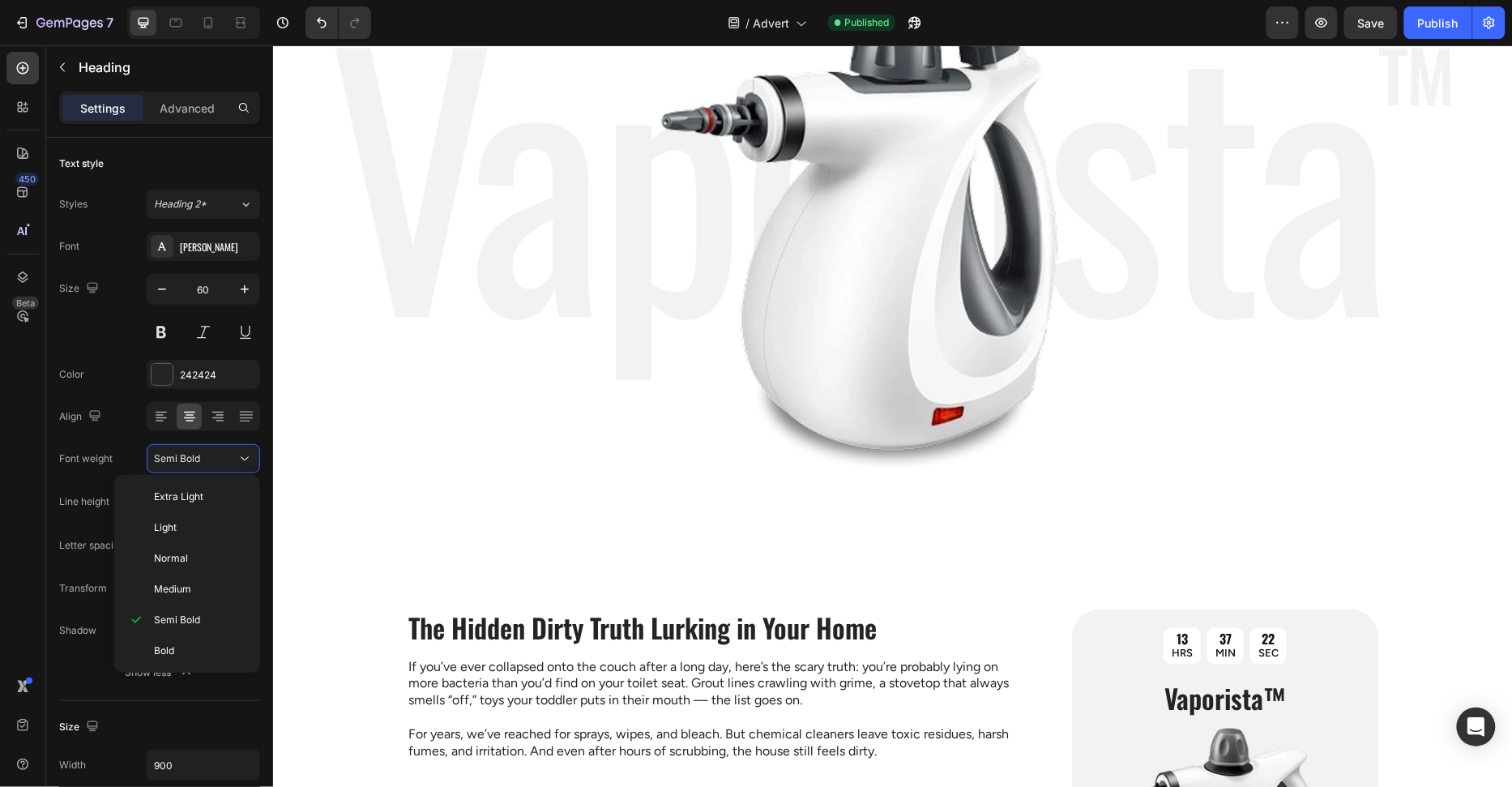
click at [206, 590] on p "Medium" at bounding box center [200, 588] width 92 height 15
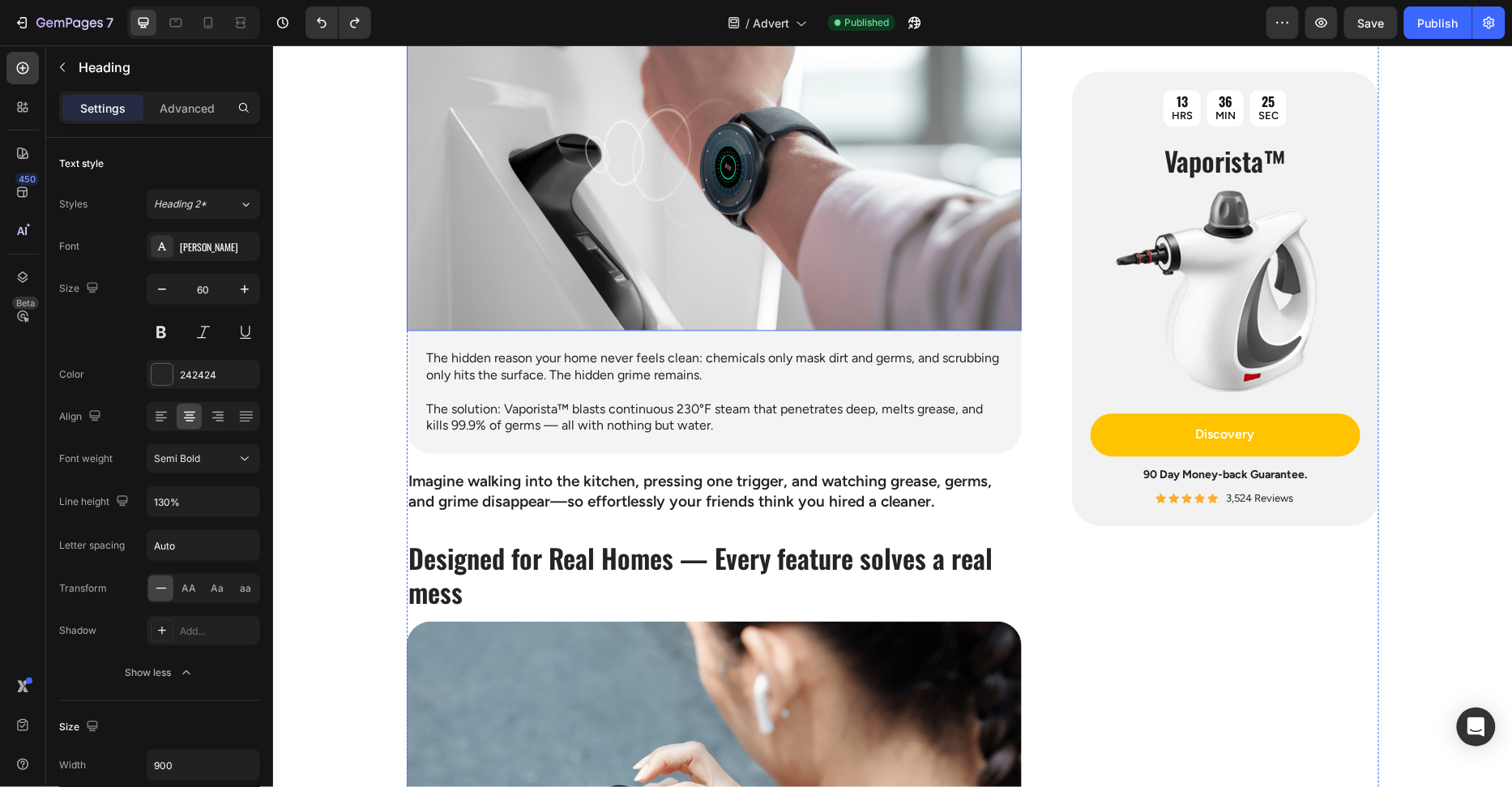
scroll to position [1302, 0]
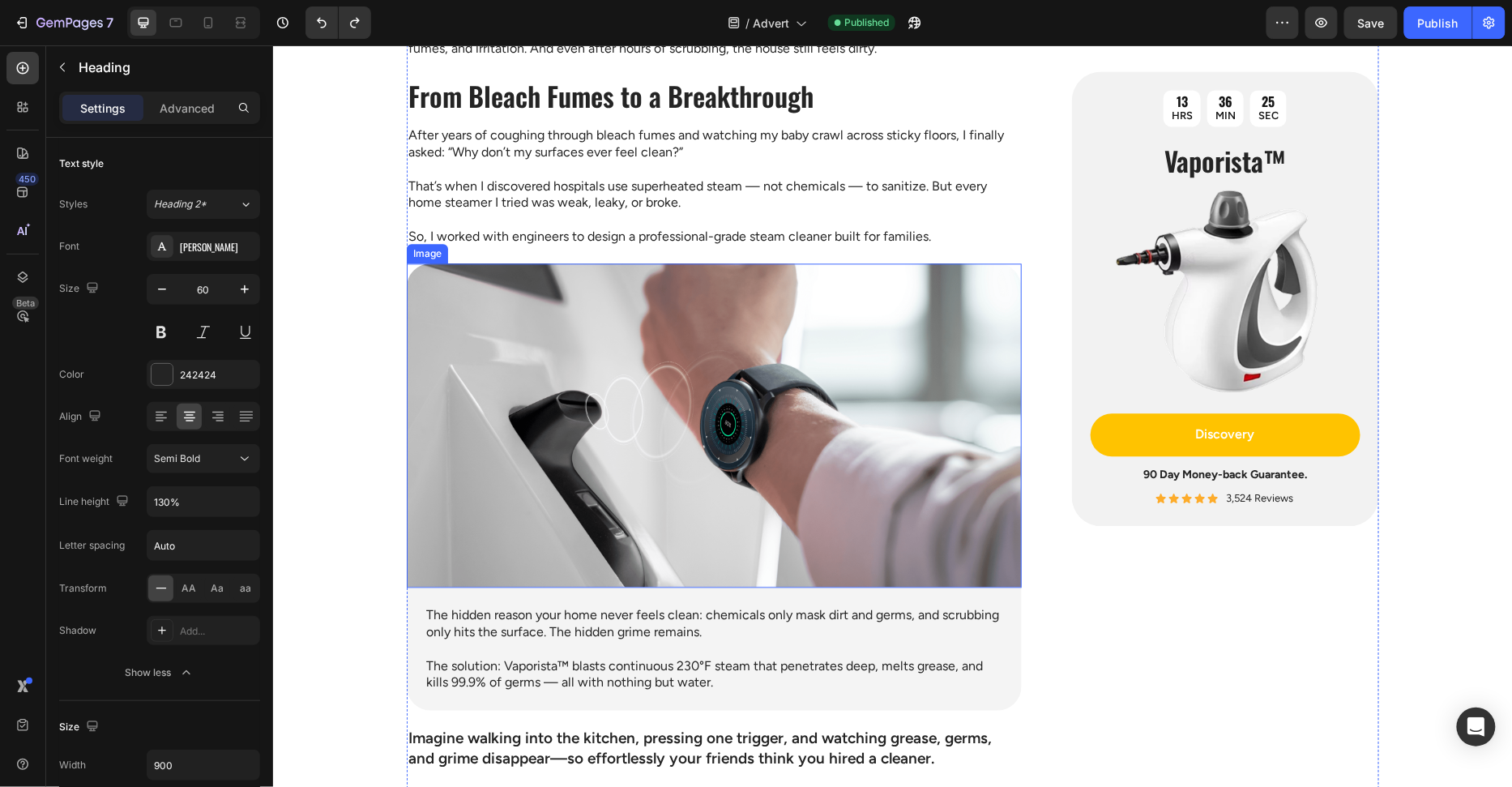
click at [734, 354] on img at bounding box center [713, 424] width 615 height 324
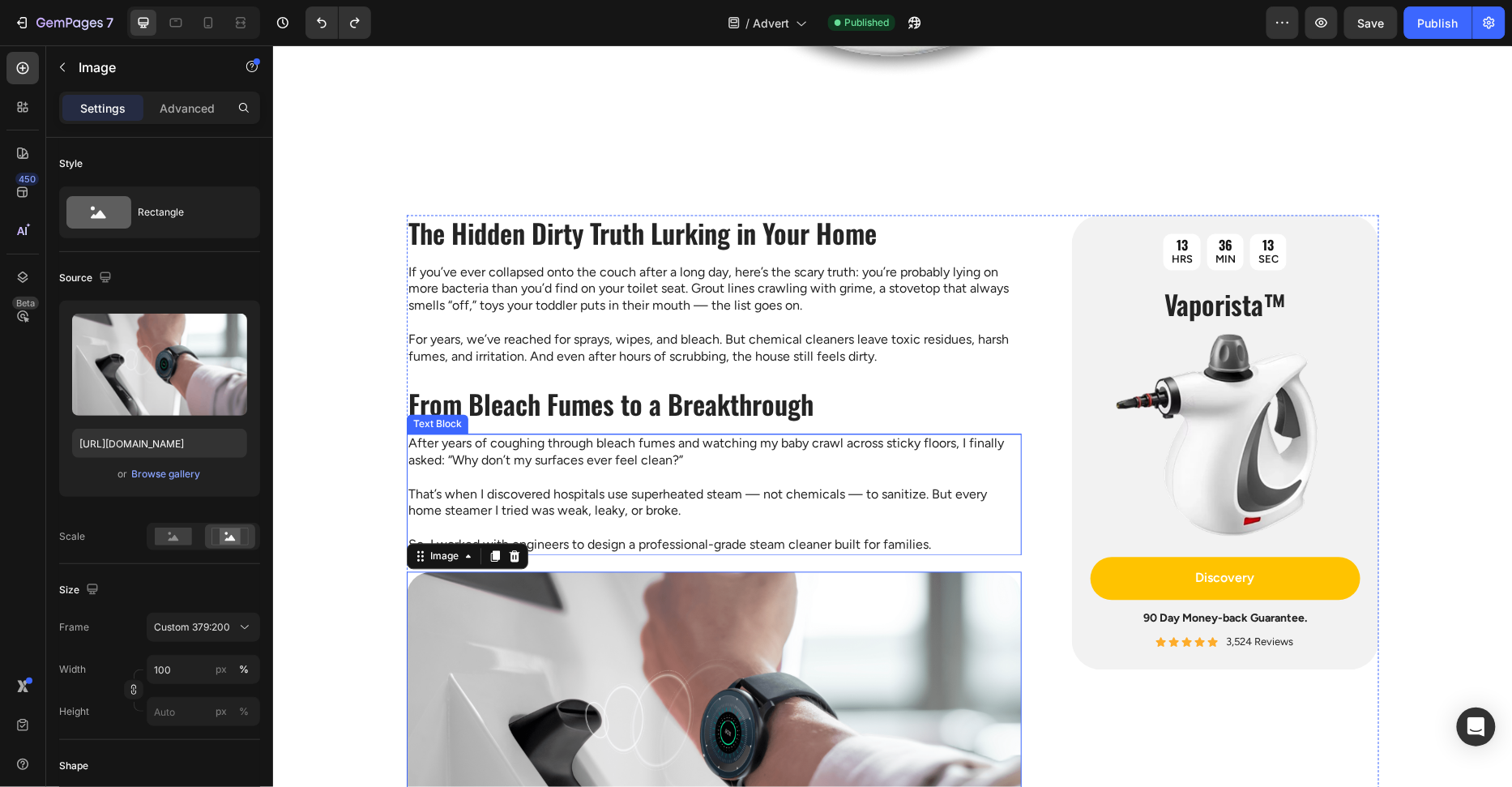
scroll to position [1008, 0]
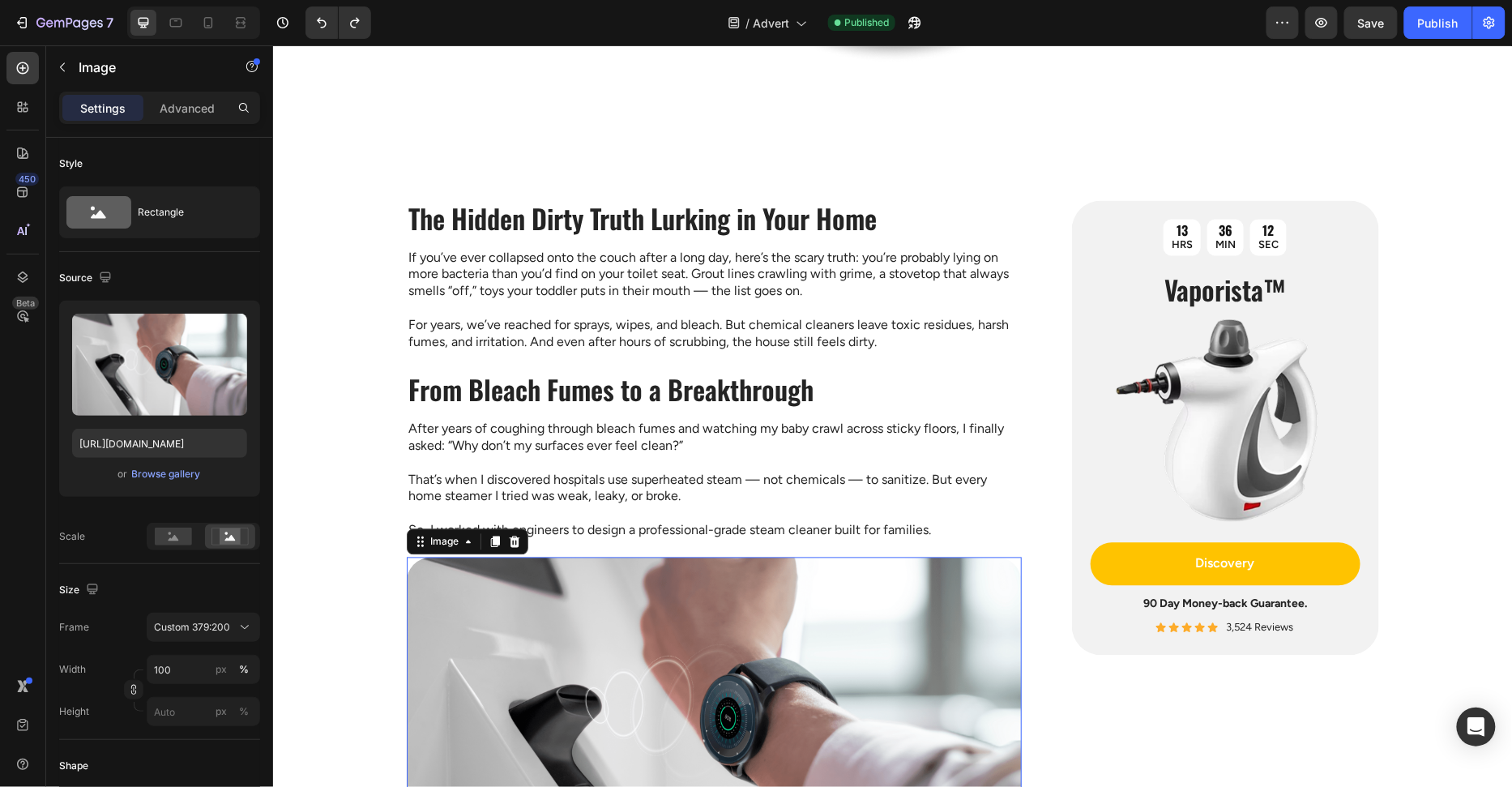
click at [817, 581] on img at bounding box center [713, 719] width 615 height 324
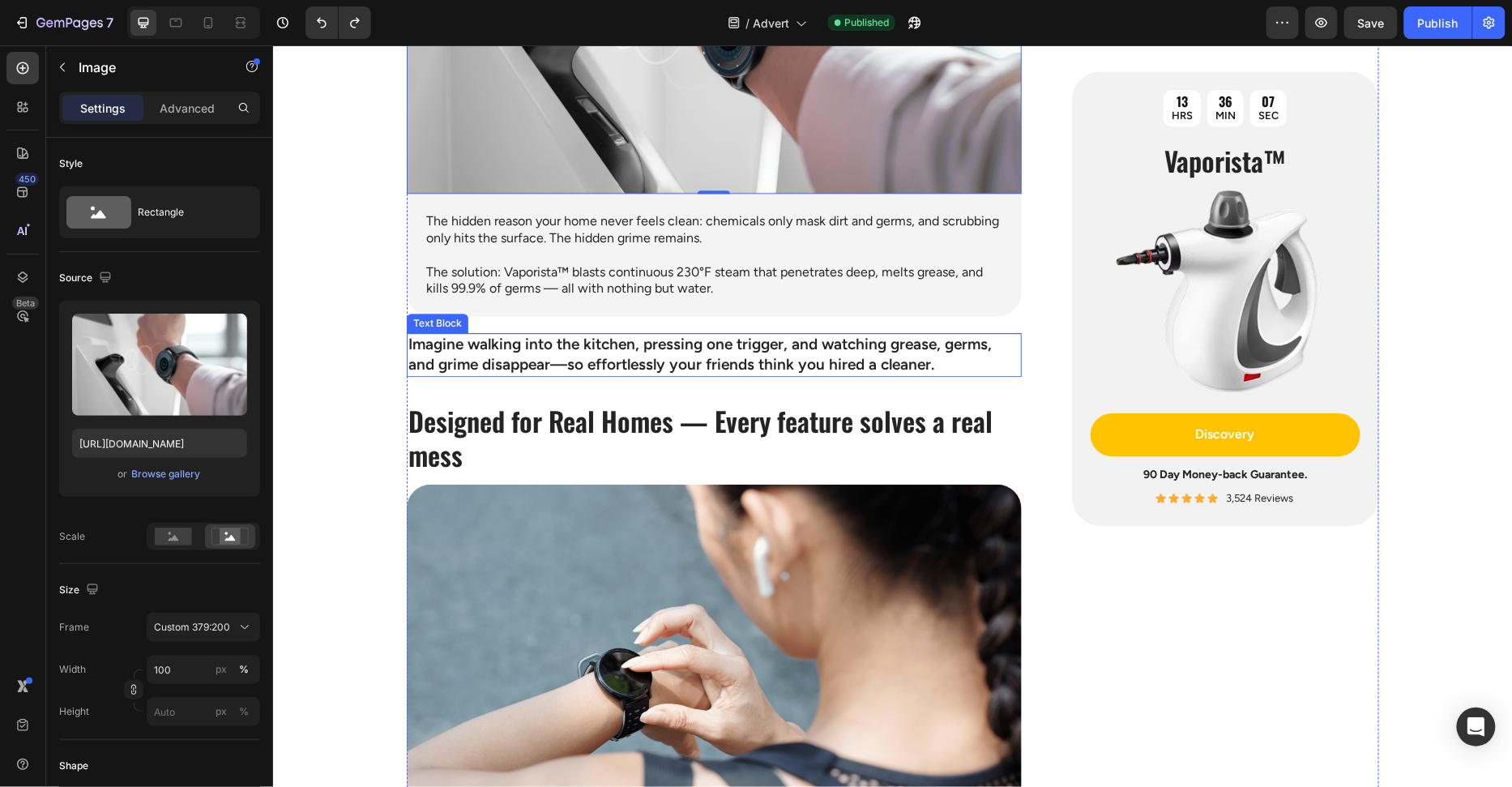
scroll to position [1749, 0]
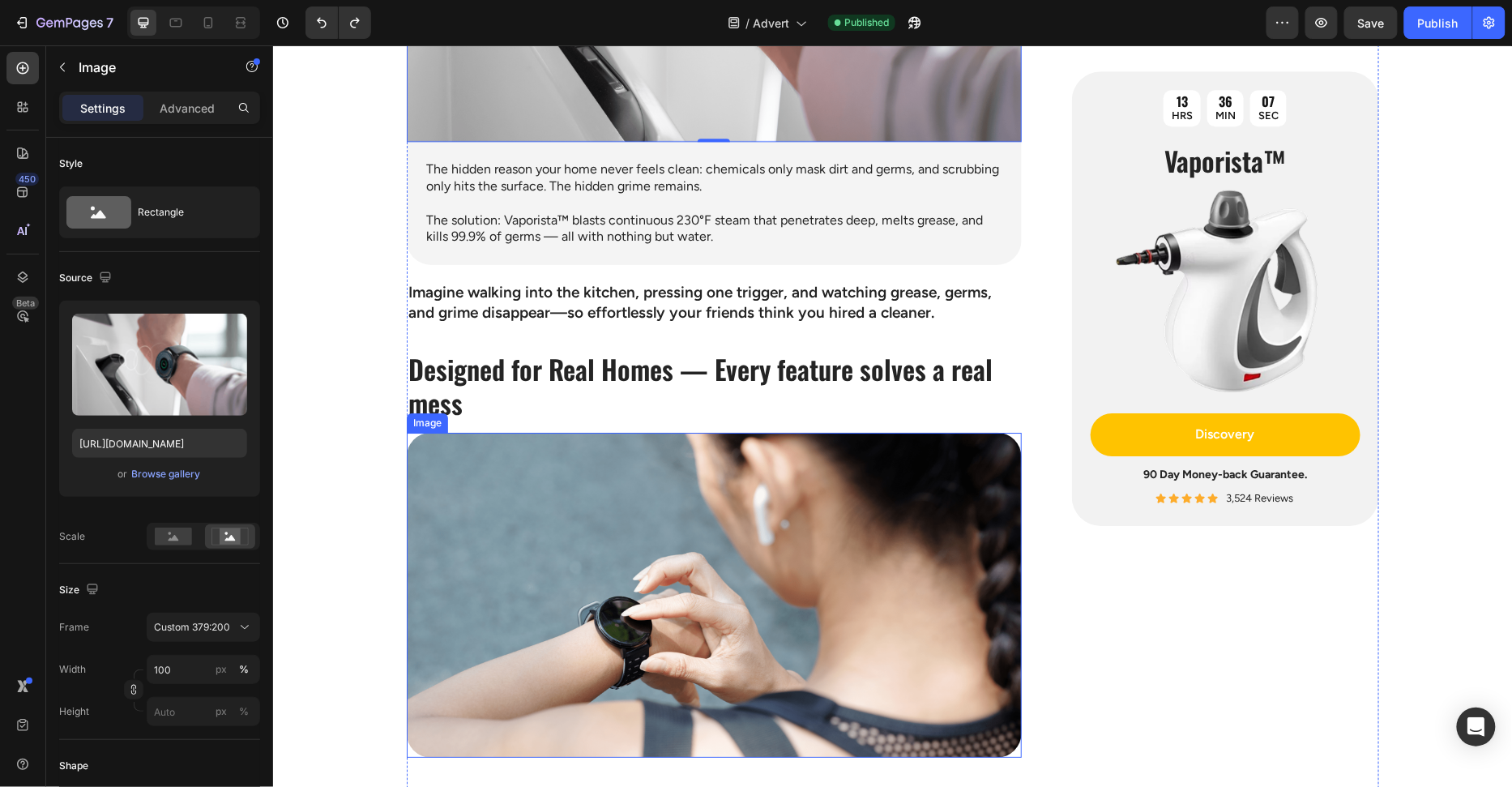
click at [830, 472] on img at bounding box center [713, 594] width 615 height 324
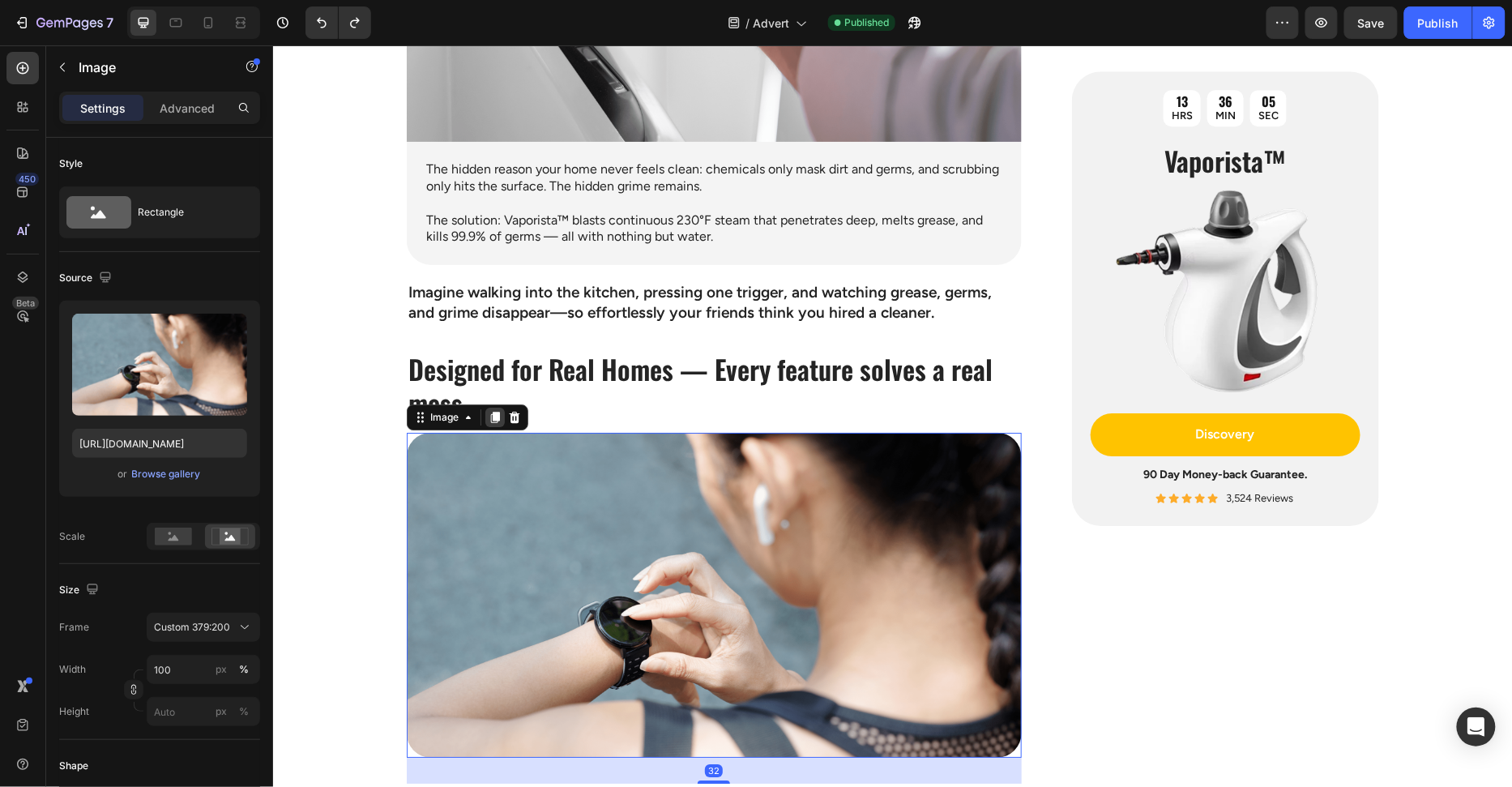
click at [498, 411] on icon at bounding box center [494, 417] width 9 height 12
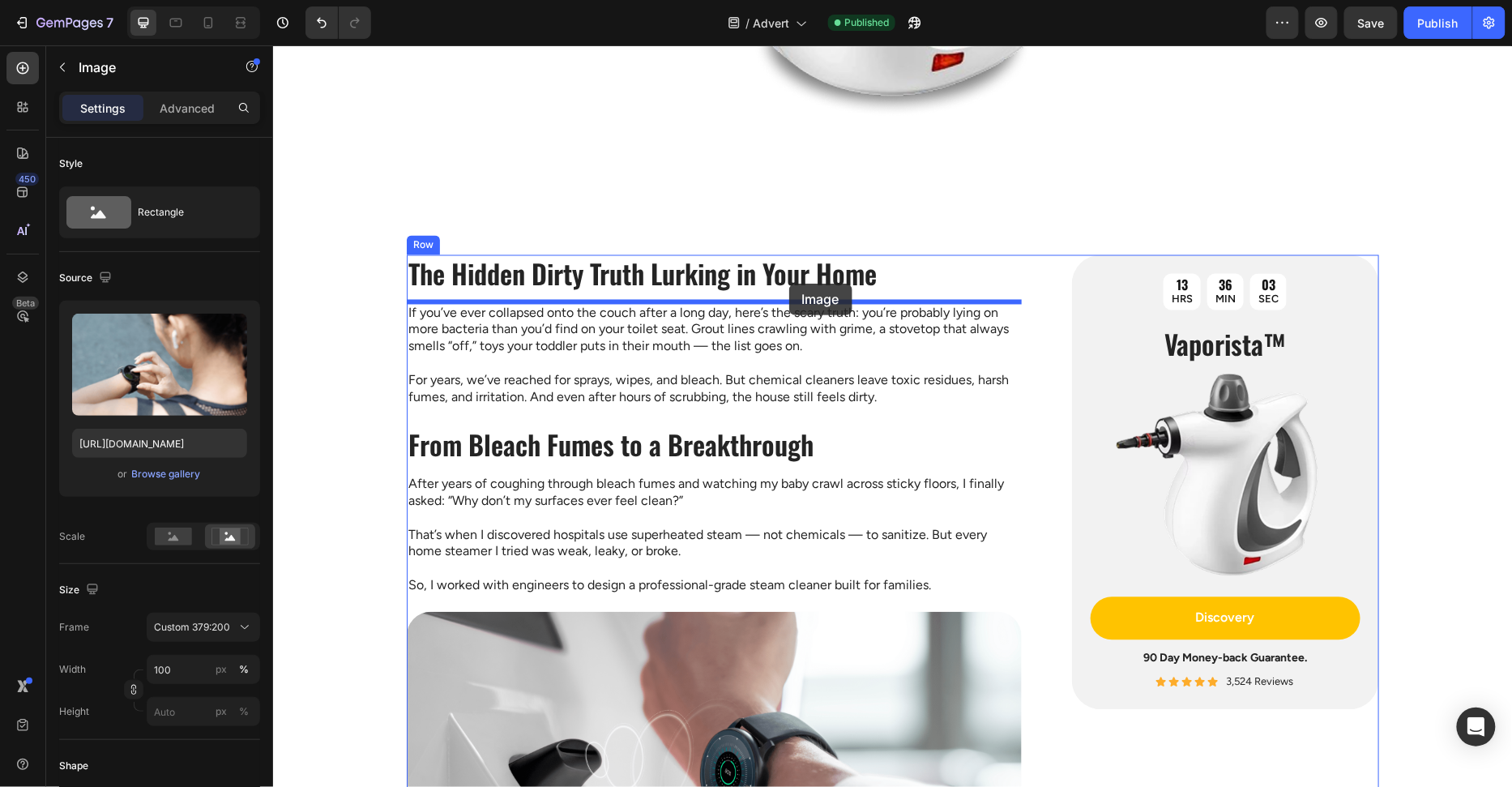
scroll to position [954, 0]
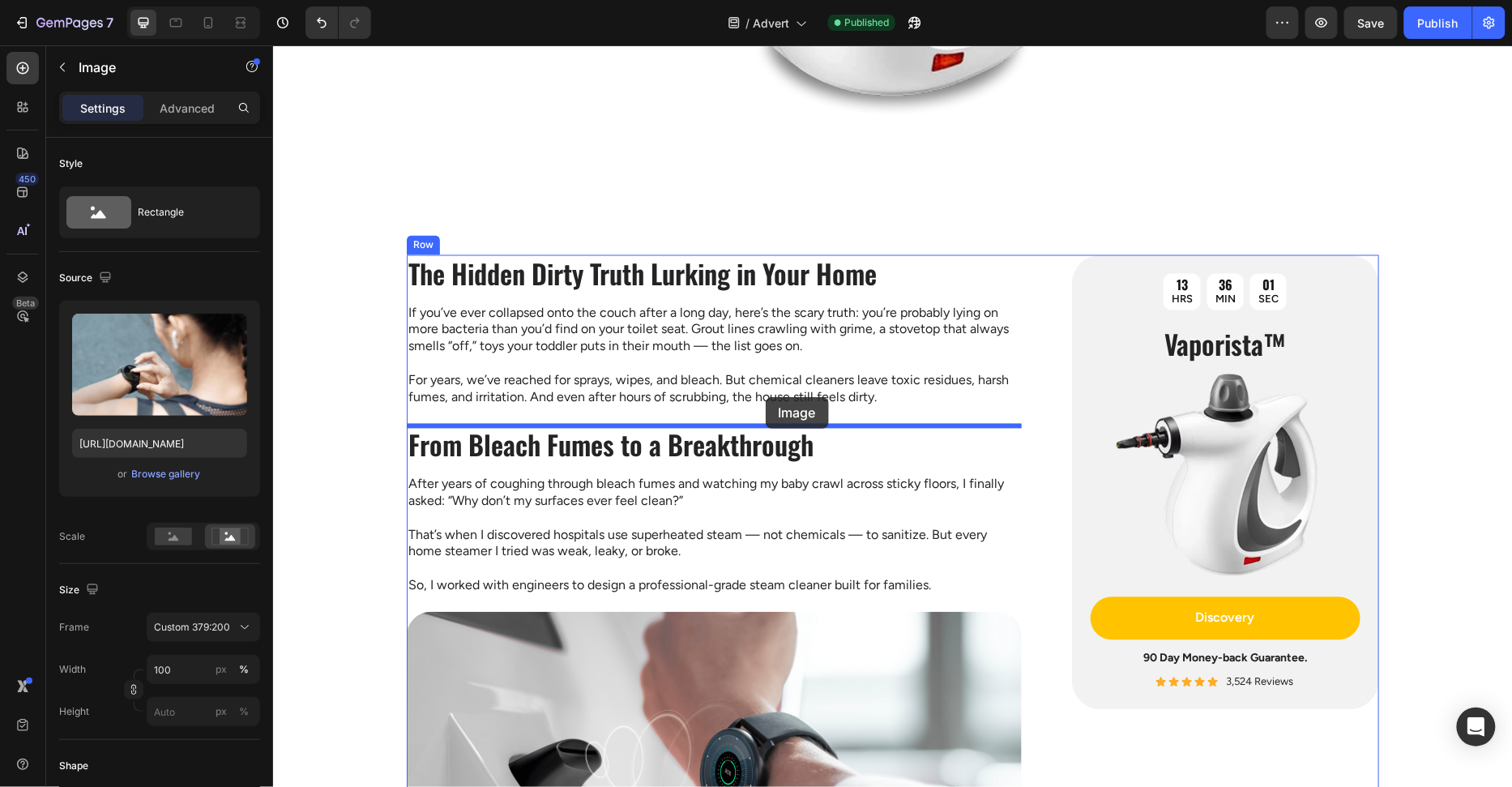
drag, startPoint x: 789, startPoint y: 360, endPoint x: 765, endPoint y: 396, distance: 43.3
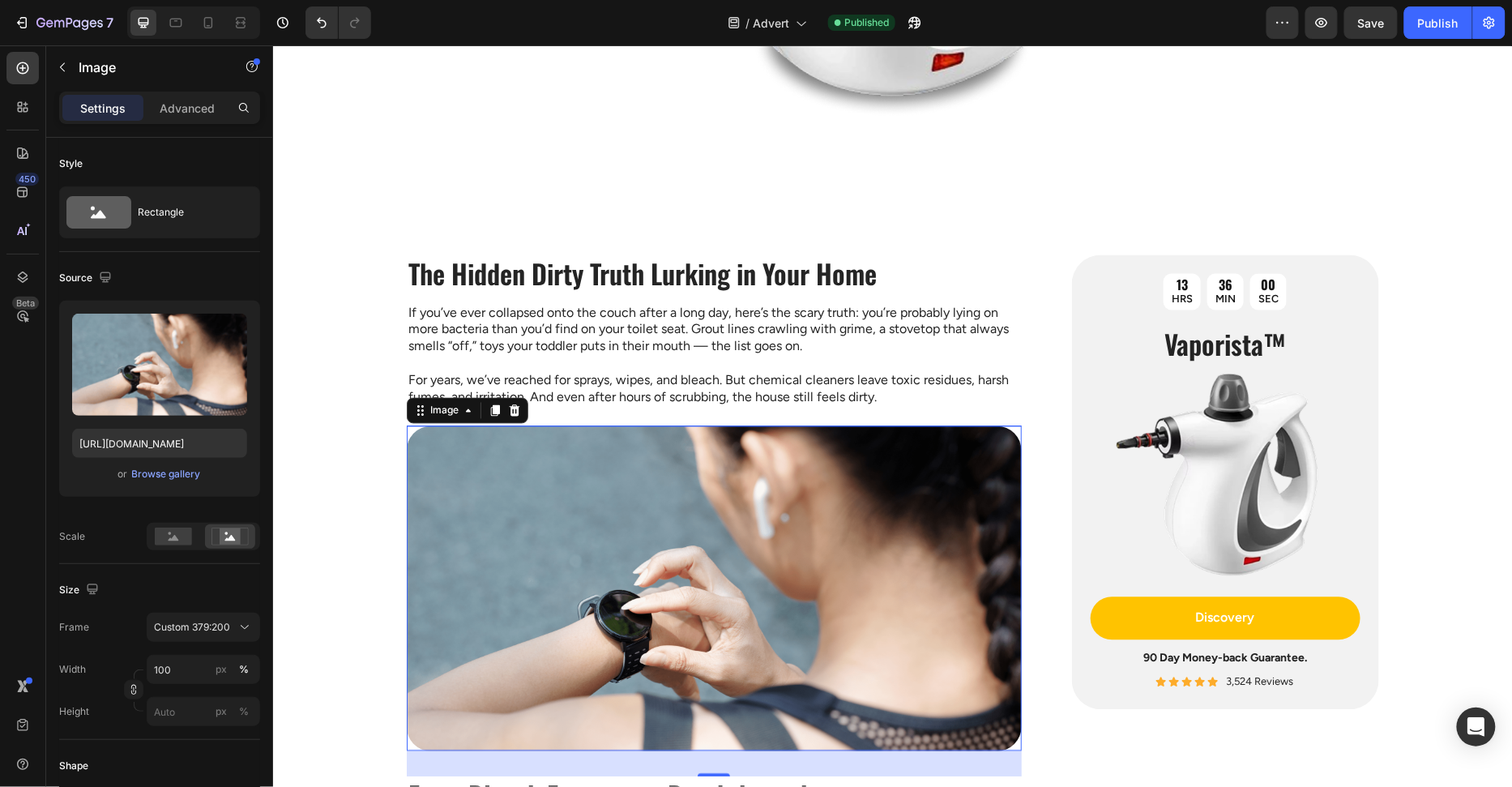
scroll to position [1215, 0]
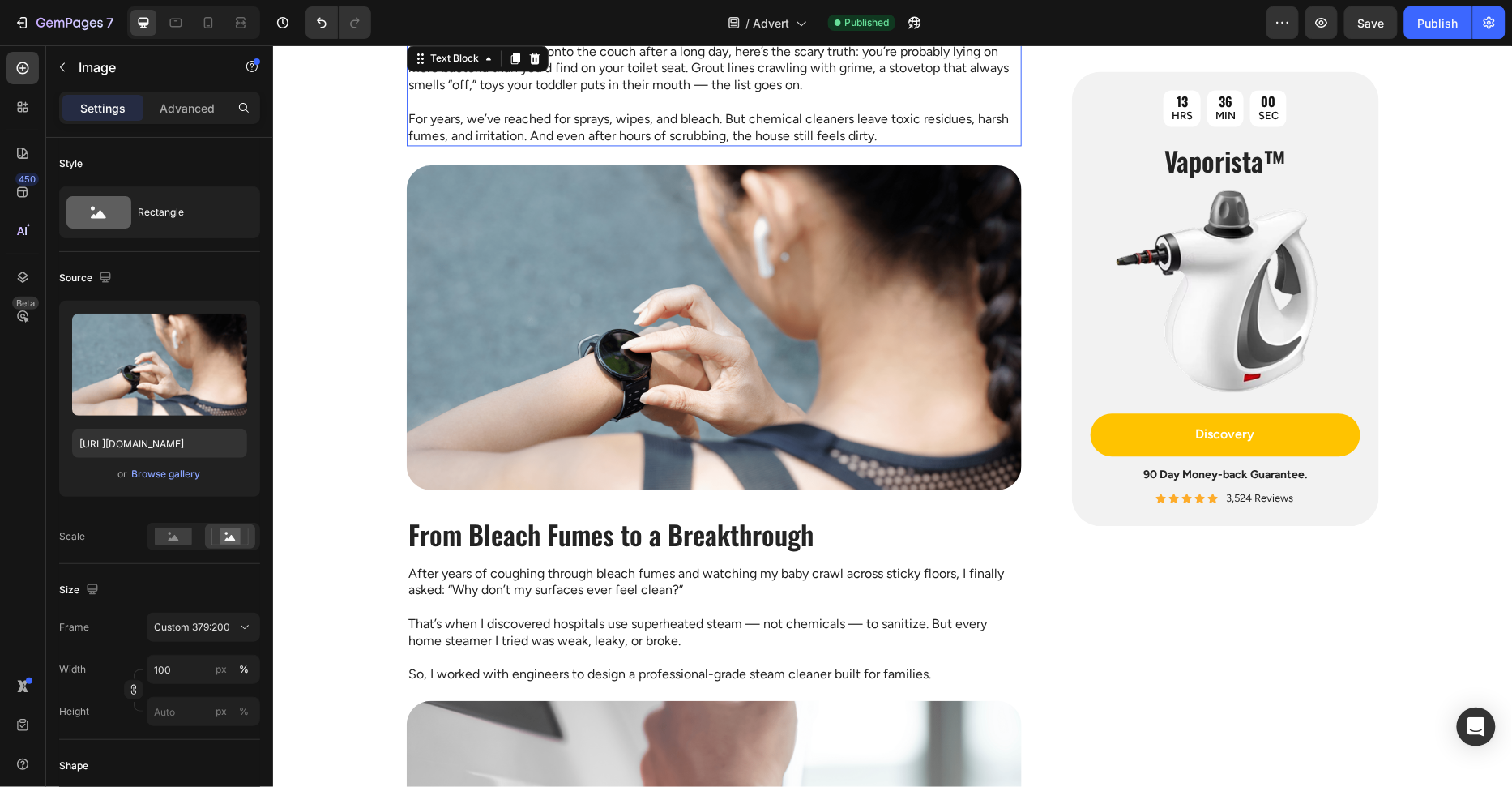
click at [709, 119] on p "For years, we’ve reached for sprays, wipes, and bleach. But chemical cleaners l…" at bounding box center [713, 118] width 611 height 50
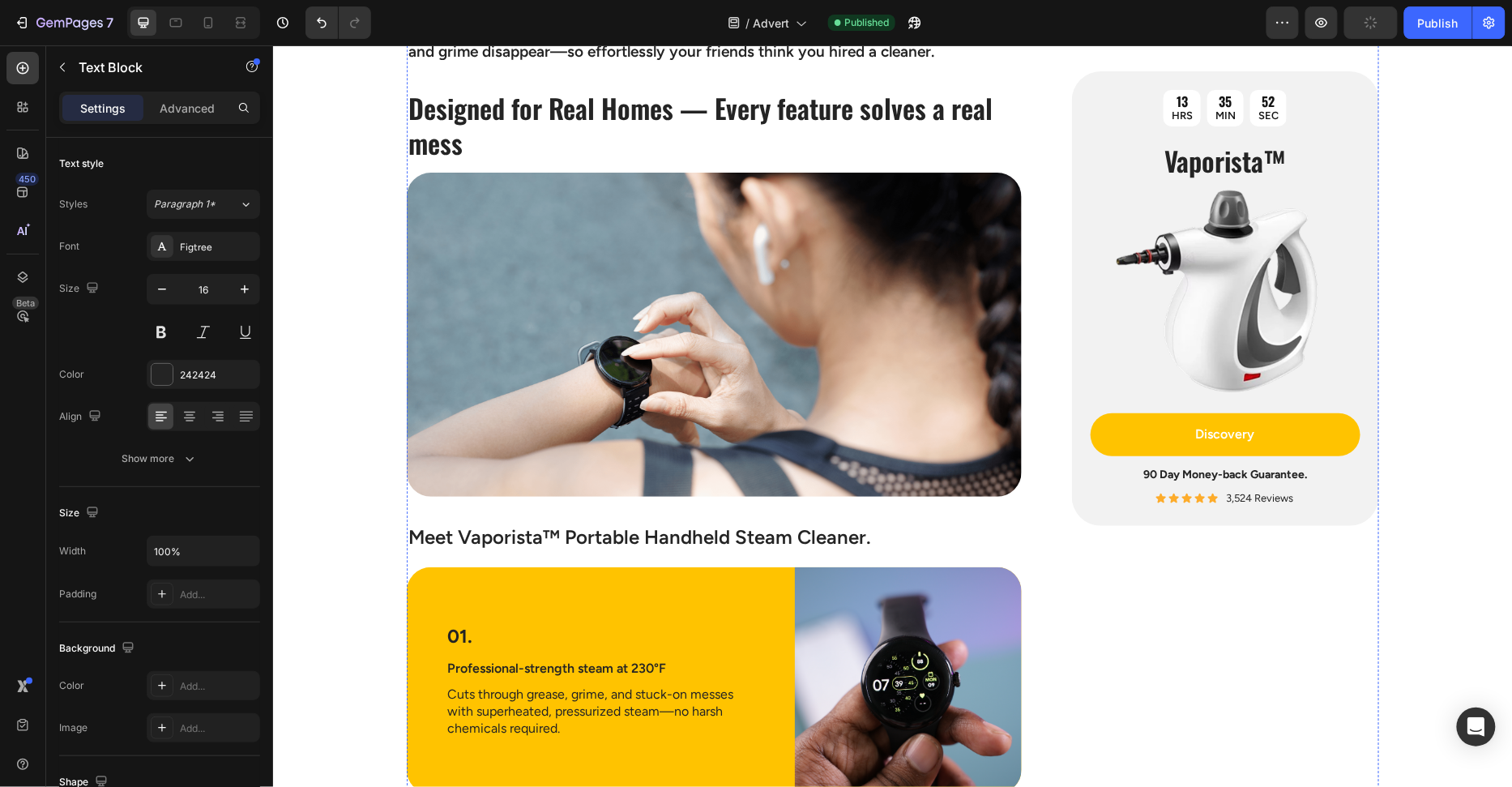
scroll to position [2105, 0]
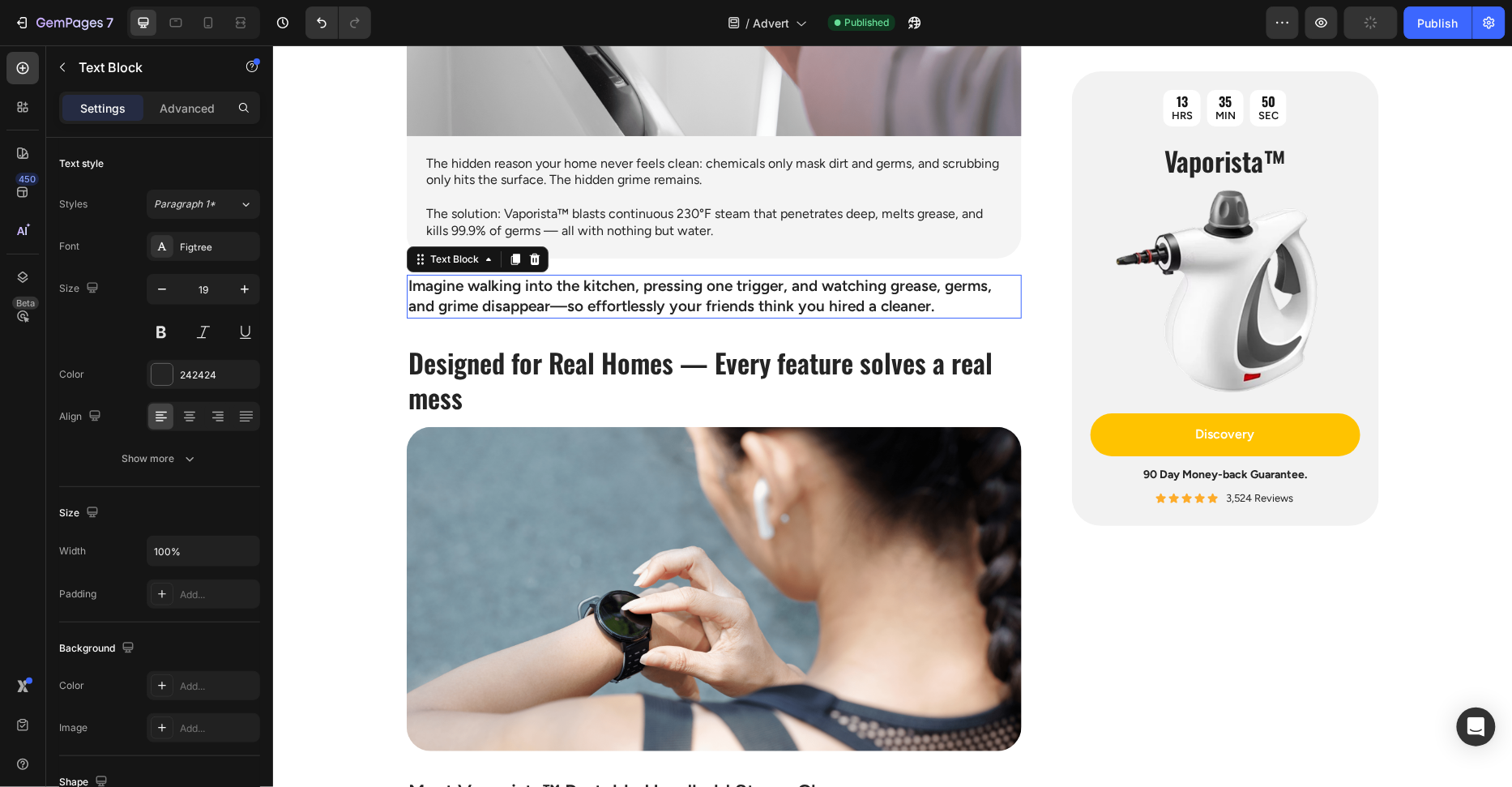
click at [661, 284] on p "Imagine walking into the kitchen, pressing one trigger, and watching grease, ge…" at bounding box center [713, 295] width 611 height 40
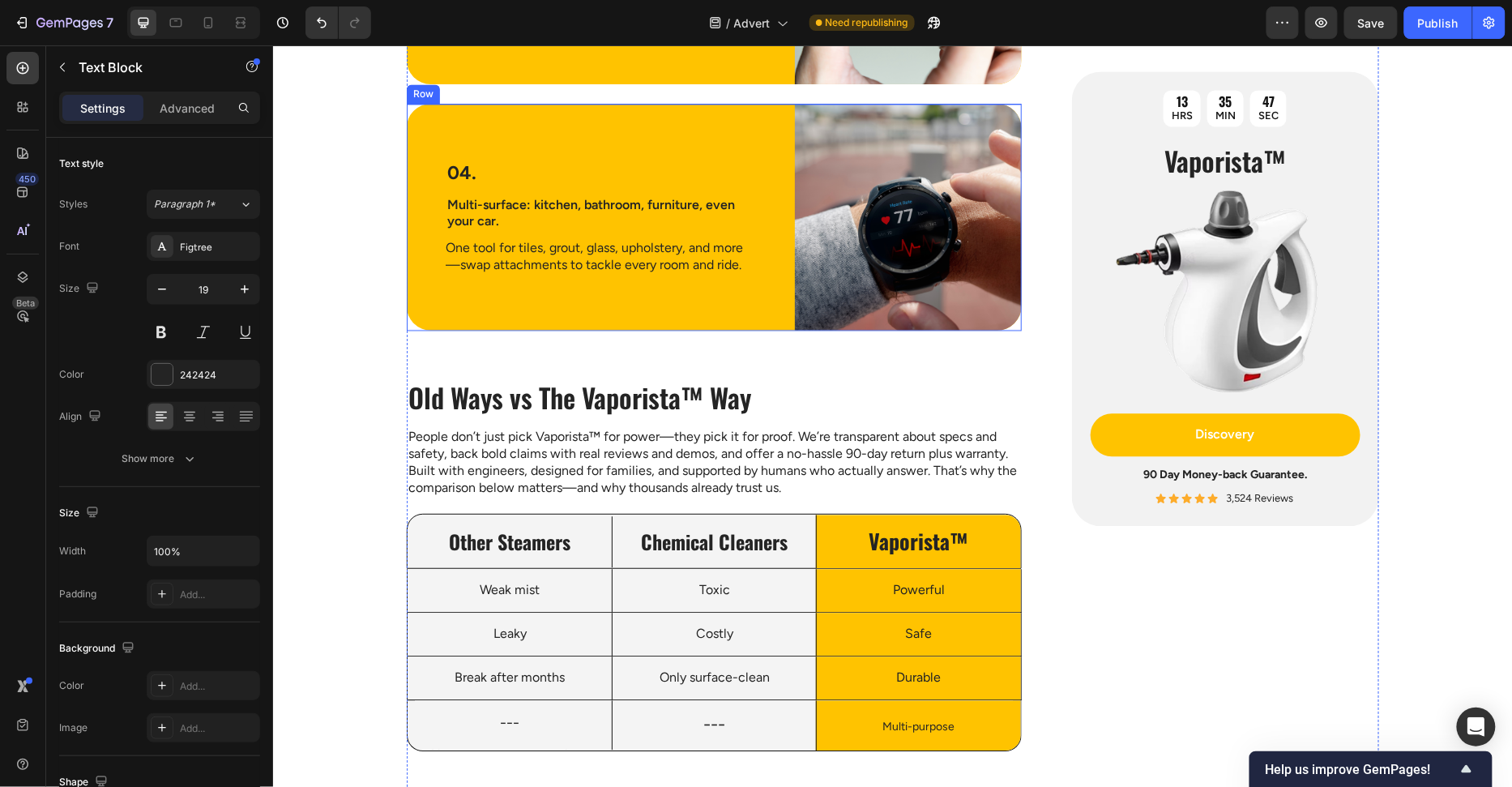
click at [699, 321] on div "04. Text Block Multi-surface: kitchen, bathroom, furniture, even your car. Text…" at bounding box center [600, 216] width 388 height 227
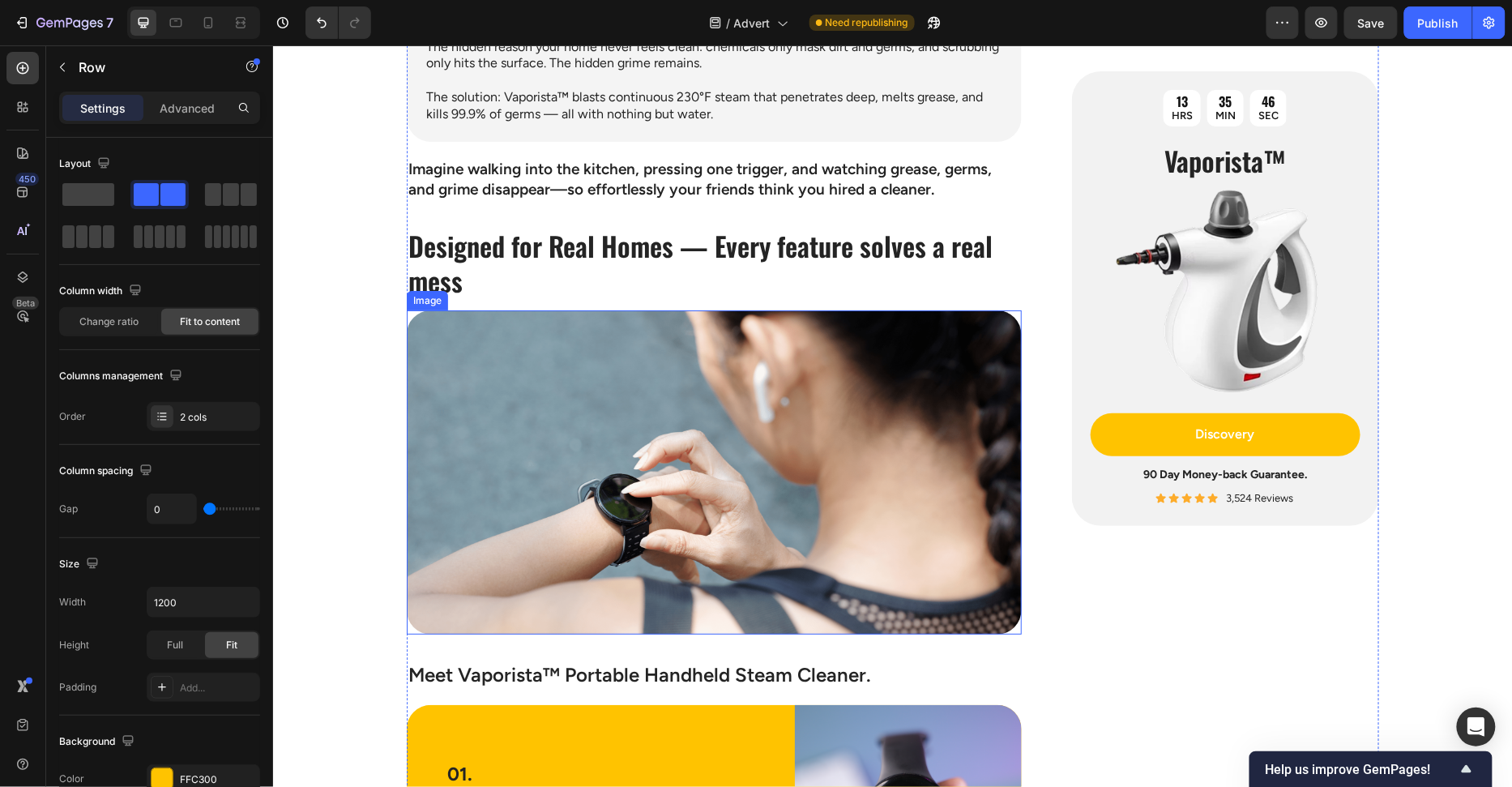
scroll to position [2148, 0]
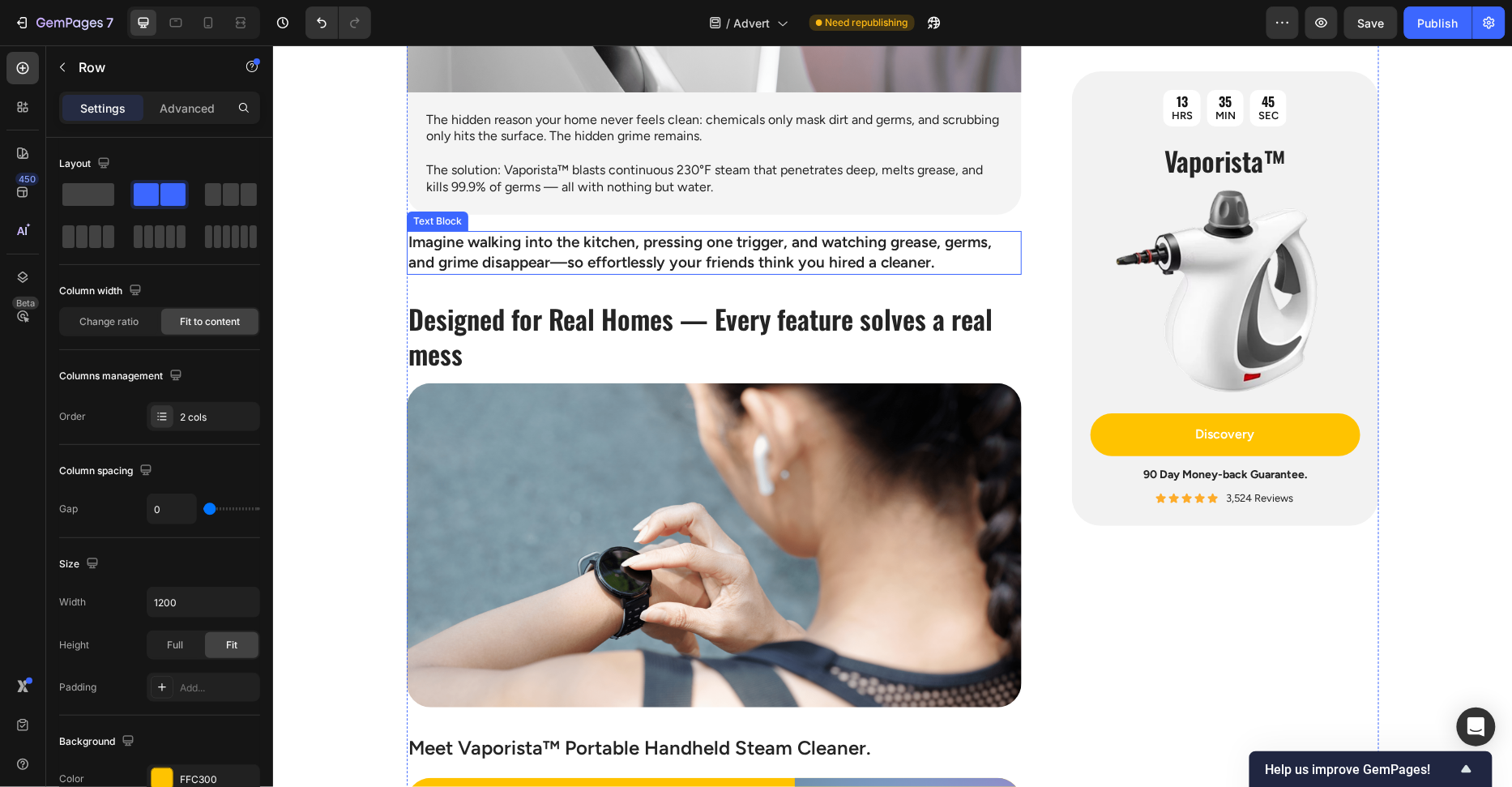
click at [702, 258] on p "Imagine walking into the kitchen, pressing one trigger, and watching grease, ge…" at bounding box center [713, 251] width 611 height 40
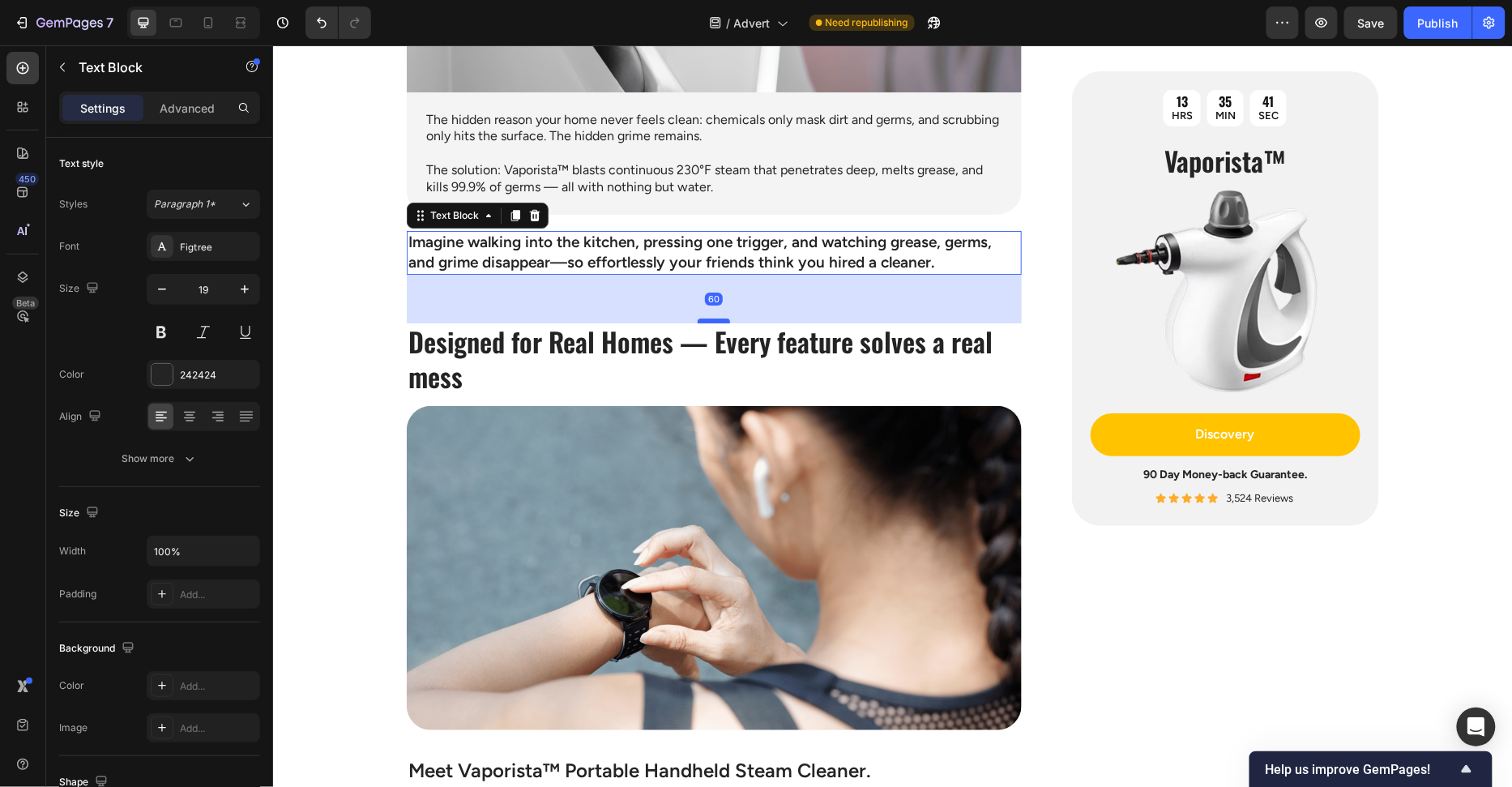
drag, startPoint x: 714, startPoint y: 297, endPoint x: 722, endPoint y: 318, distance: 22.5
click at [722, 318] on div at bounding box center [712, 319] width 32 height 5
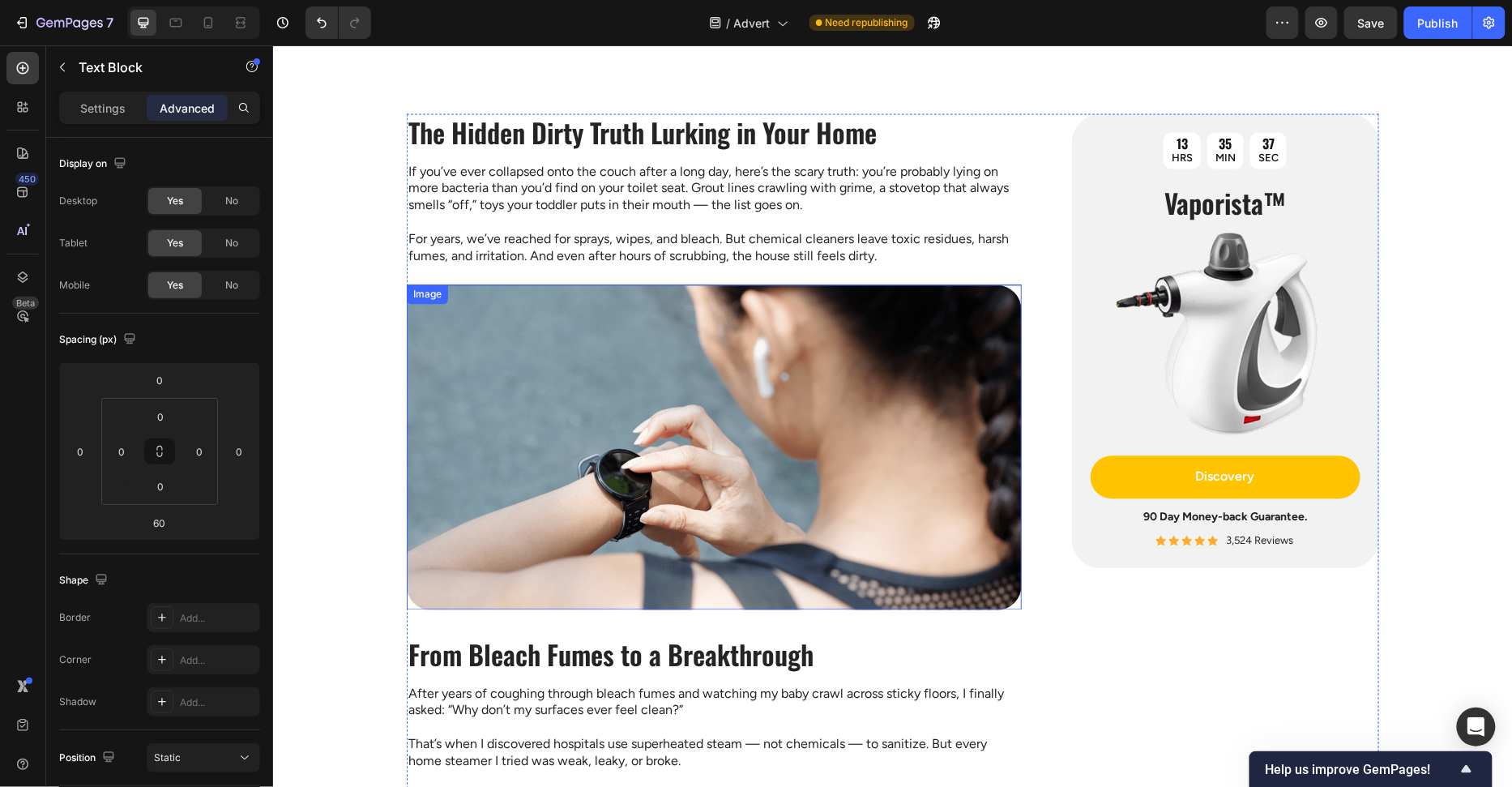
click at [777, 345] on img at bounding box center [713, 446] width 615 height 324
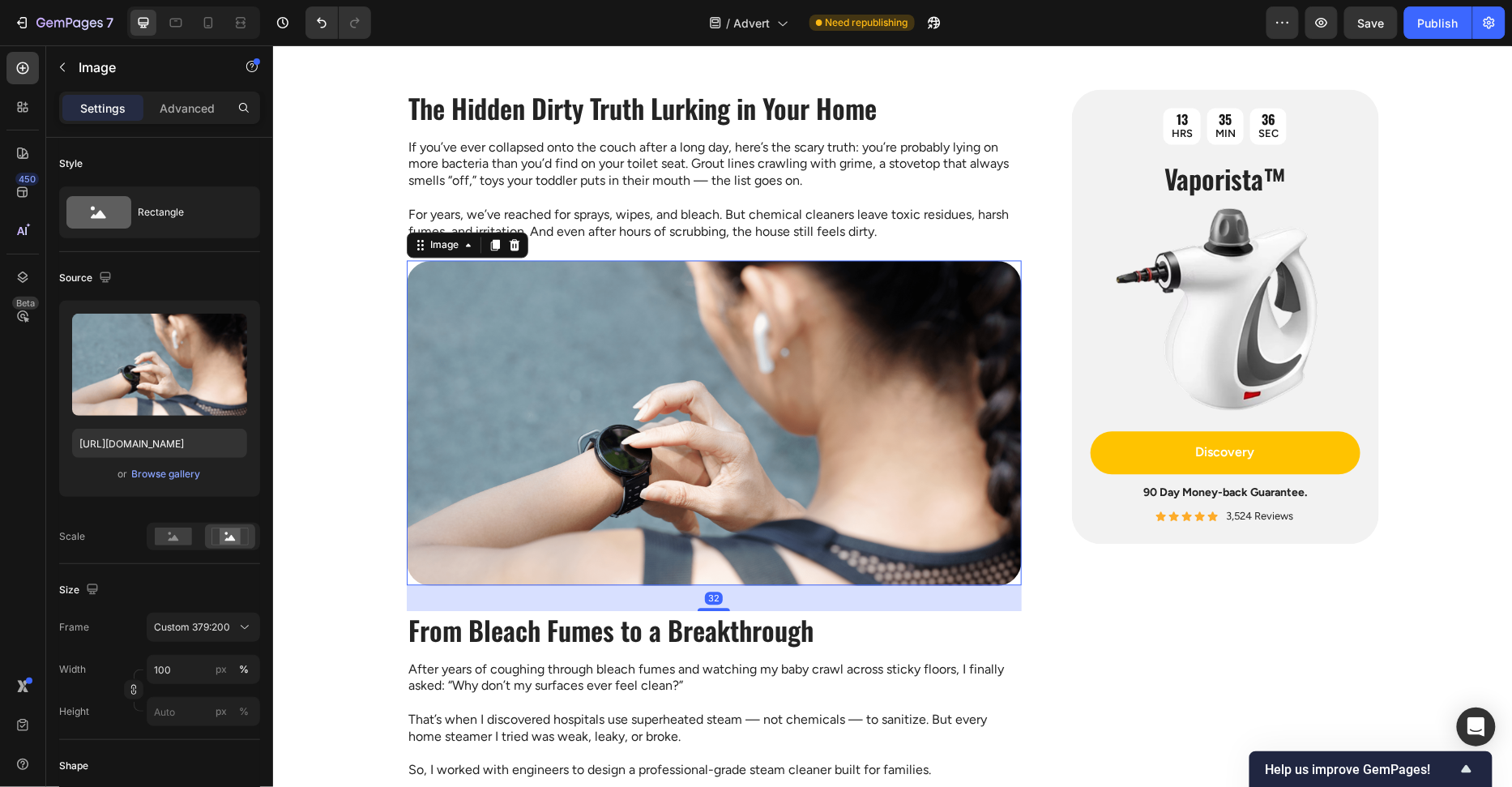
scroll to position [1410, 0]
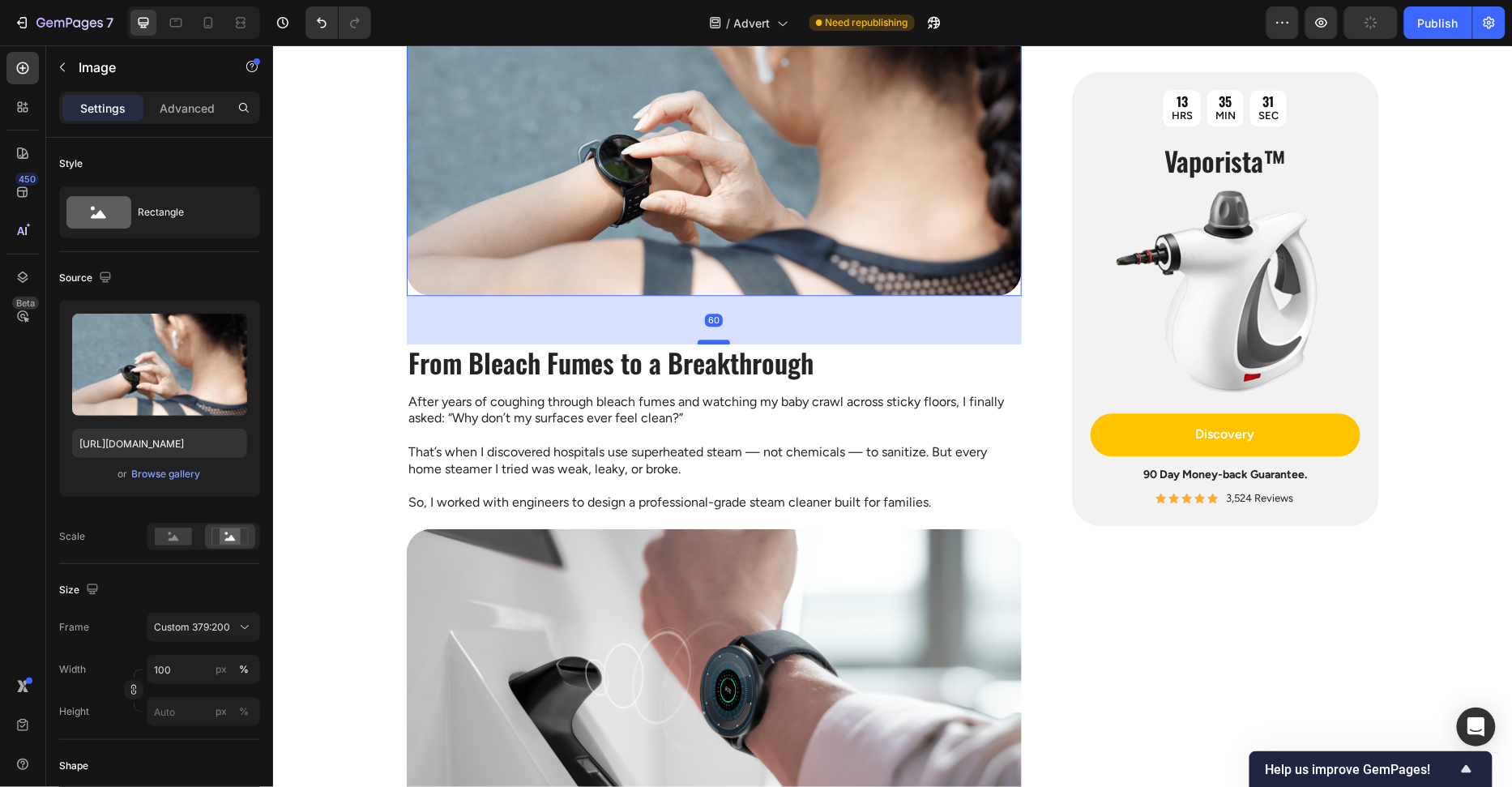
drag, startPoint x: 707, startPoint y: 316, endPoint x: 712, endPoint y: 340, distance: 24.5
click at [712, 340] on div at bounding box center [712, 341] width 32 height 5
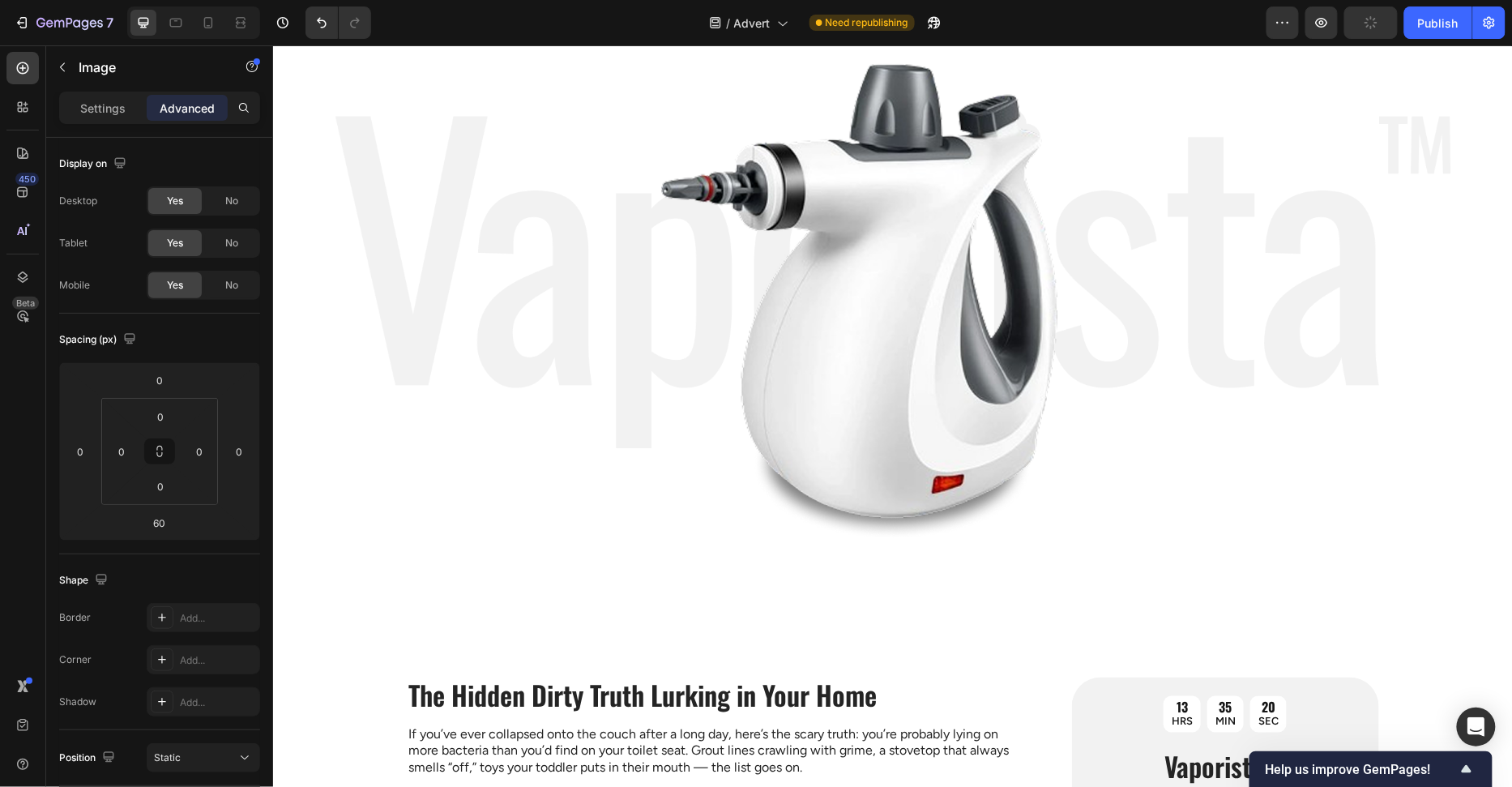
scroll to position [0, 0]
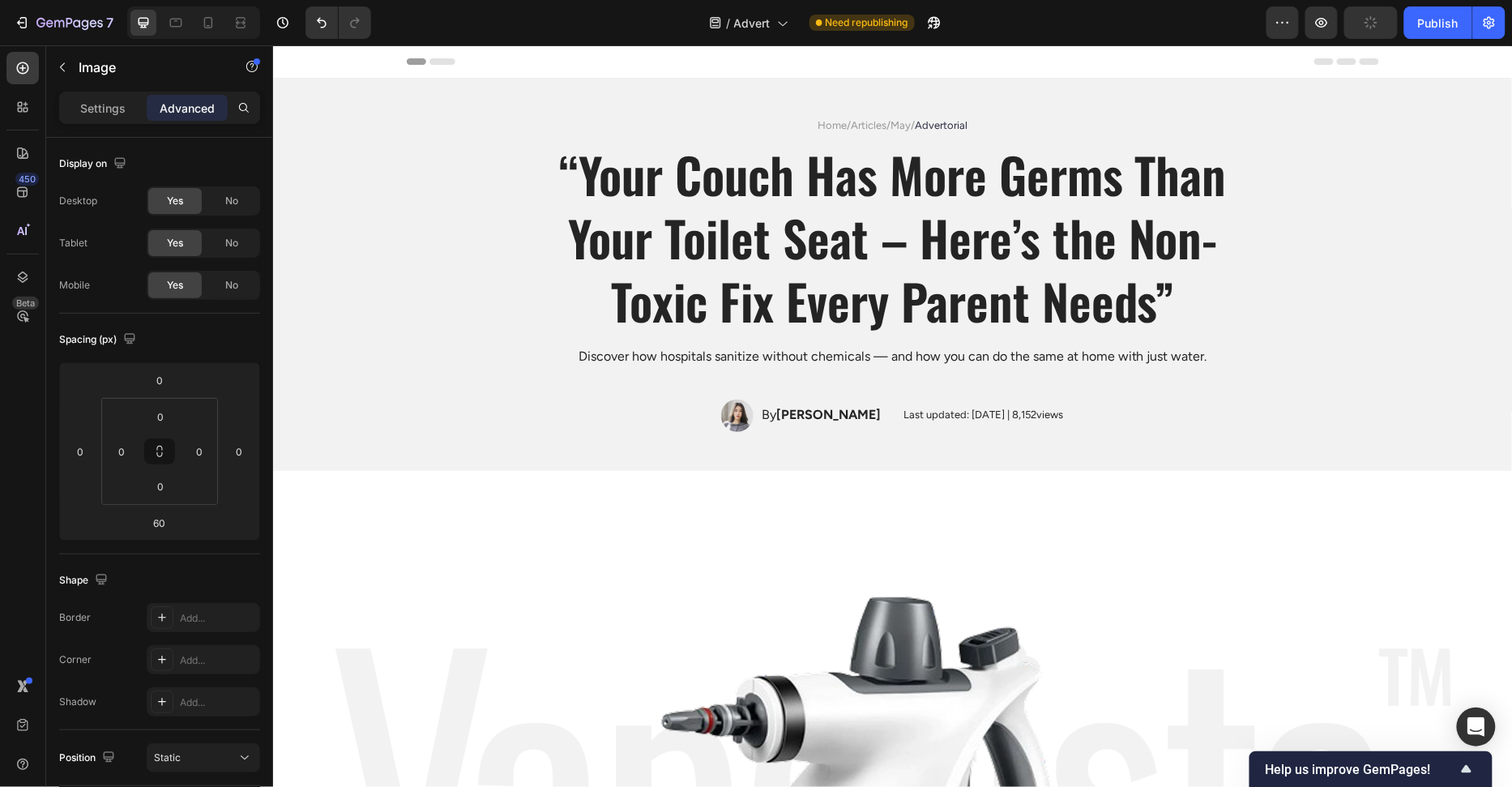
click at [1425, 30] on div "Publish" at bounding box center [1438, 23] width 41 height 17
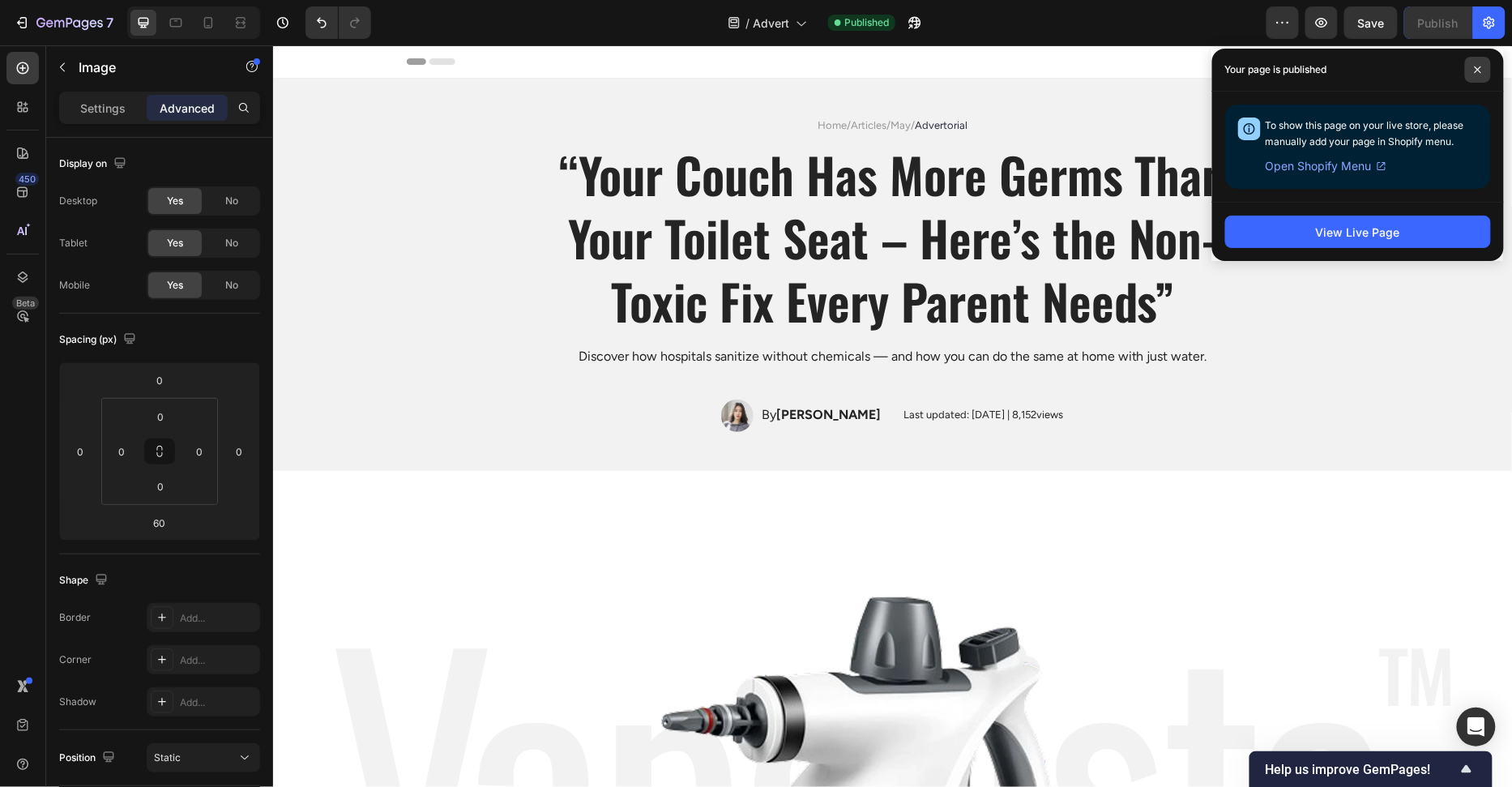
click at [1474, 71] on icon at bounding box center [1478, 70] width 8 height 8
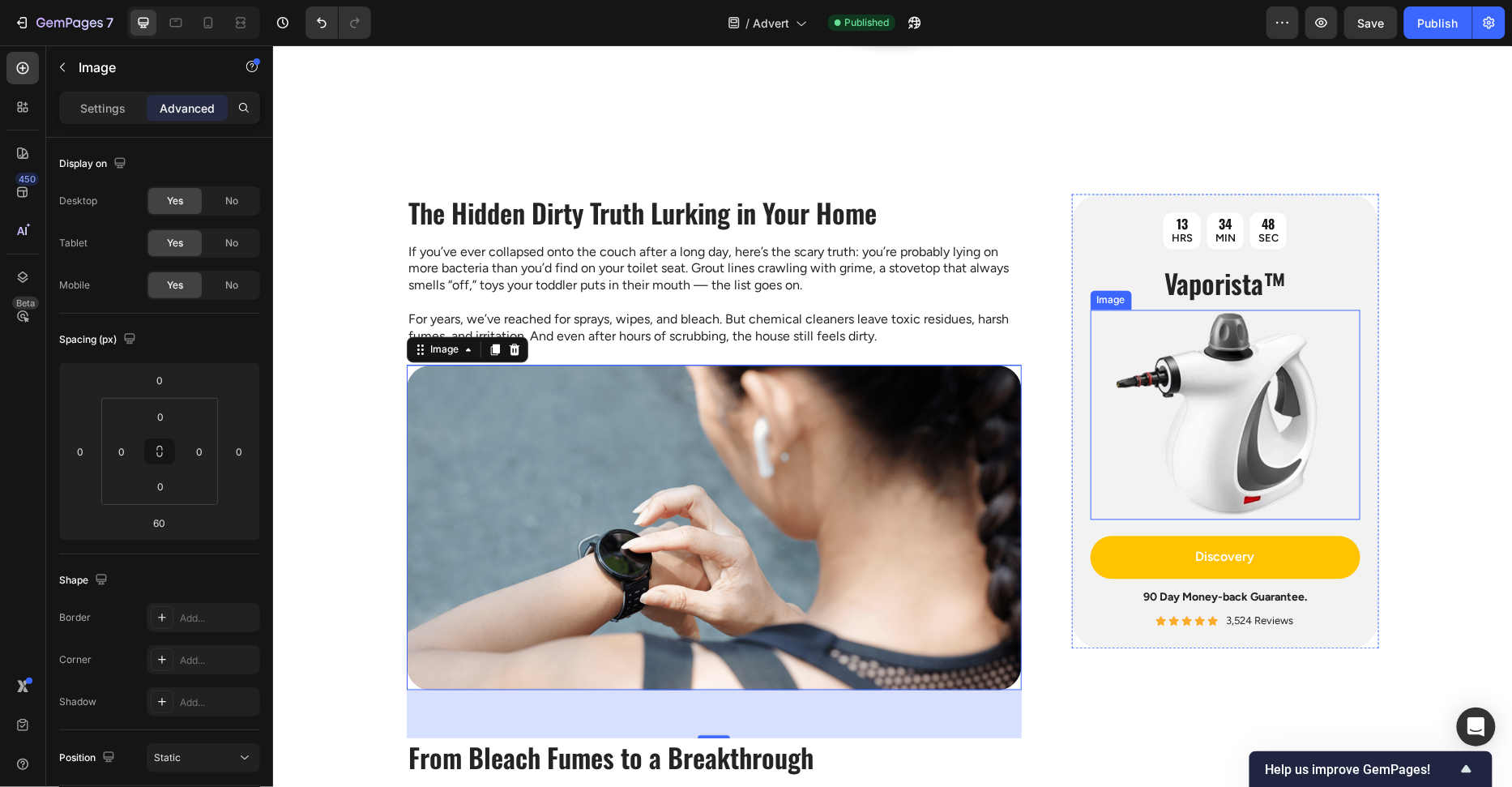
scroll to position [1096, 0]
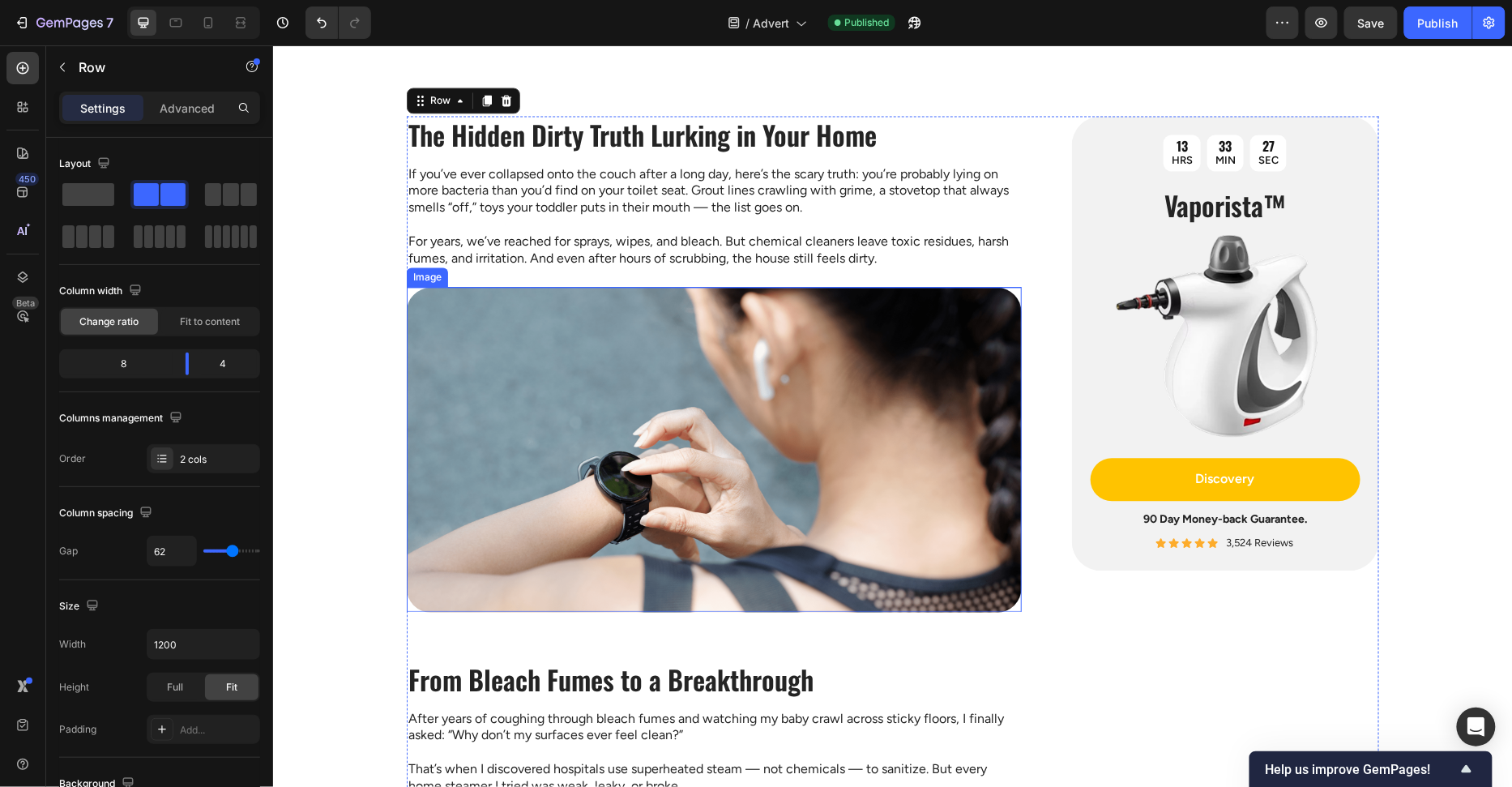
scroll to position [1140, 0]
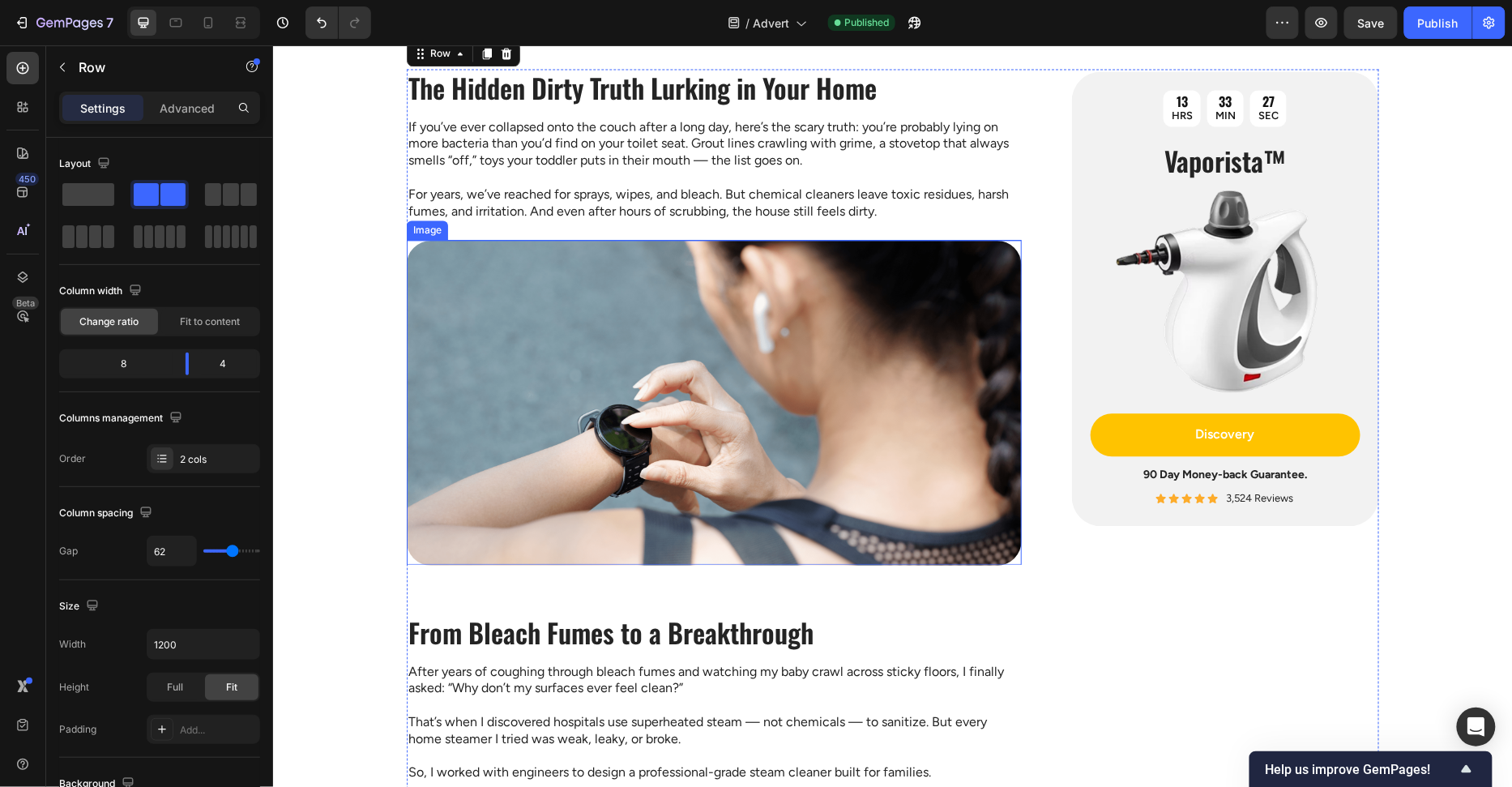
click at [729, 347] on img at bounding box center [713, 402] width 615 height 324
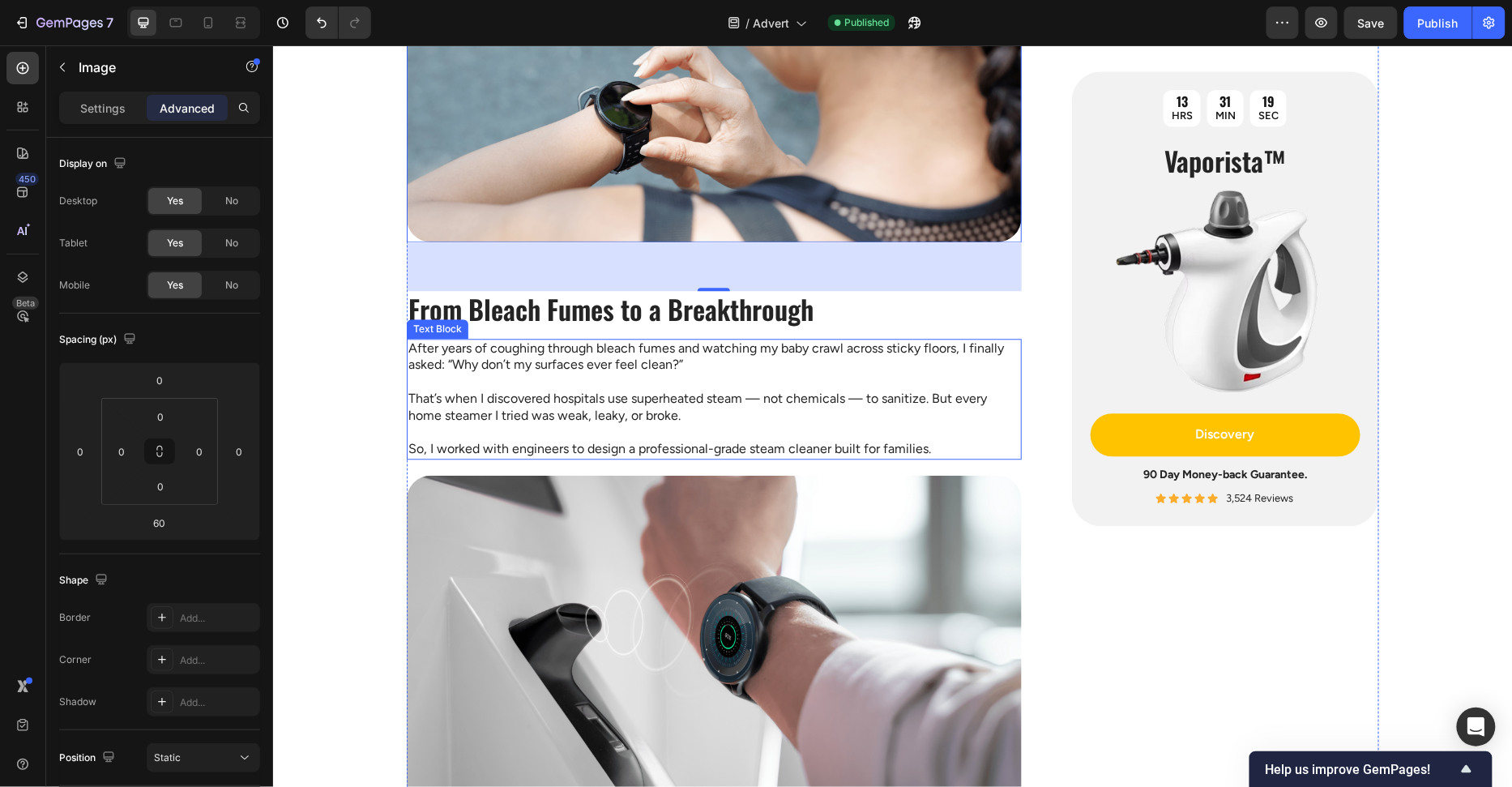
scroll to position [1704, 0]
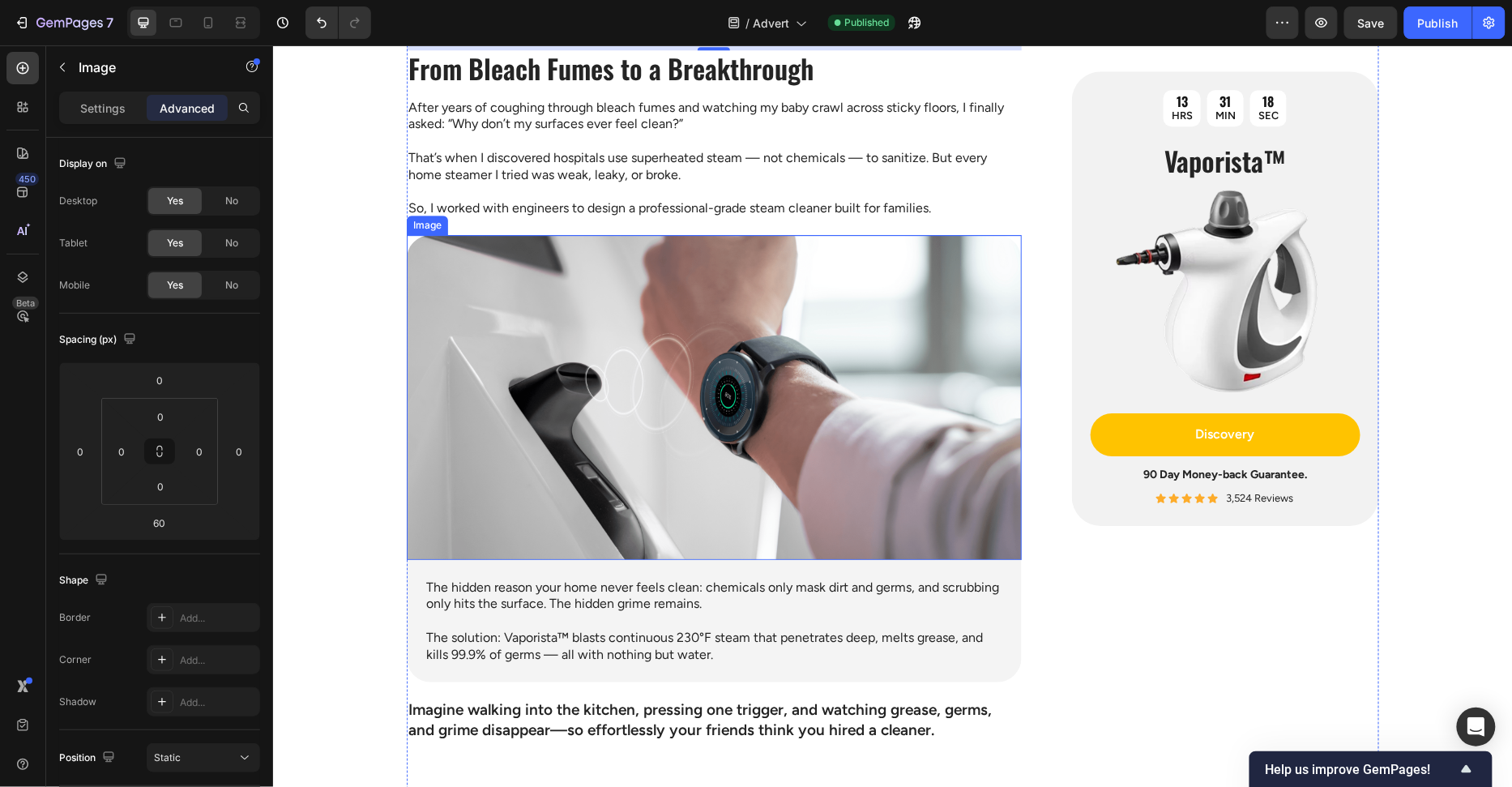
click at [642, 440] on img at bounding box center [713, 396] width 615 height 324
click at [693, 530] on img at bounding box center [713, 396] width 615 height 324
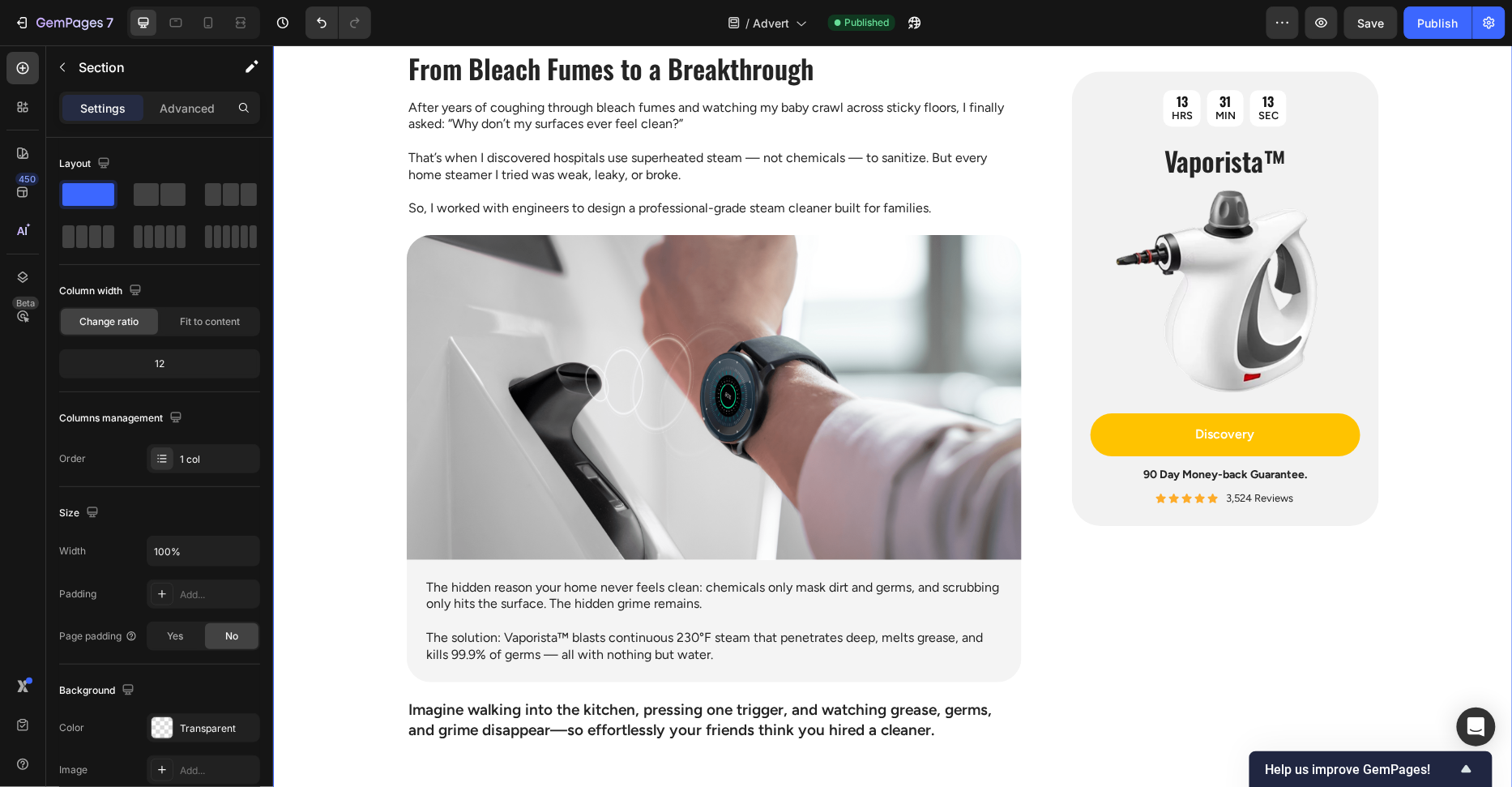
click at [490, 402] on img at bounding box center [713, 396] width 615 height 324
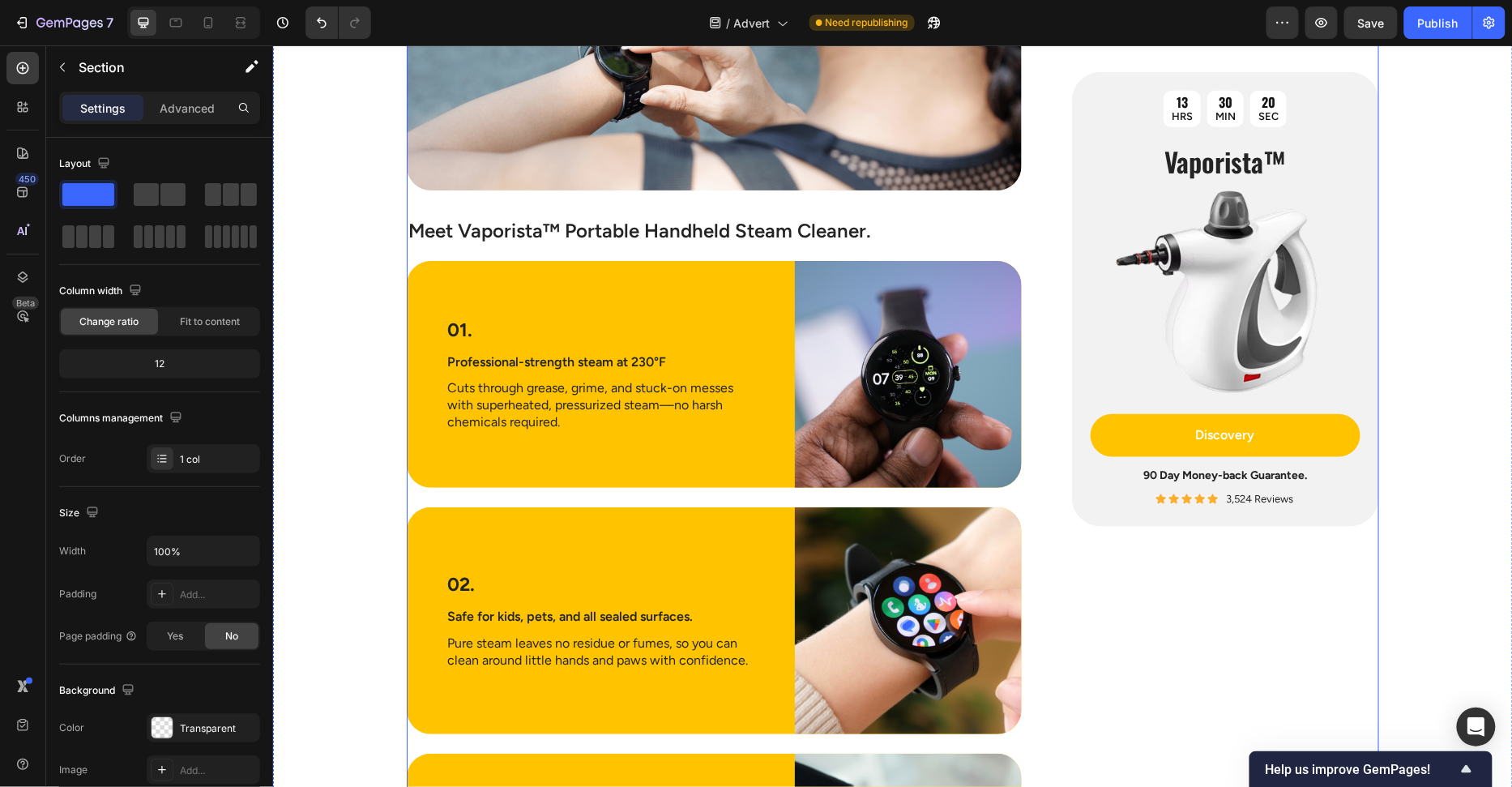
scroll to position [2862, 0]
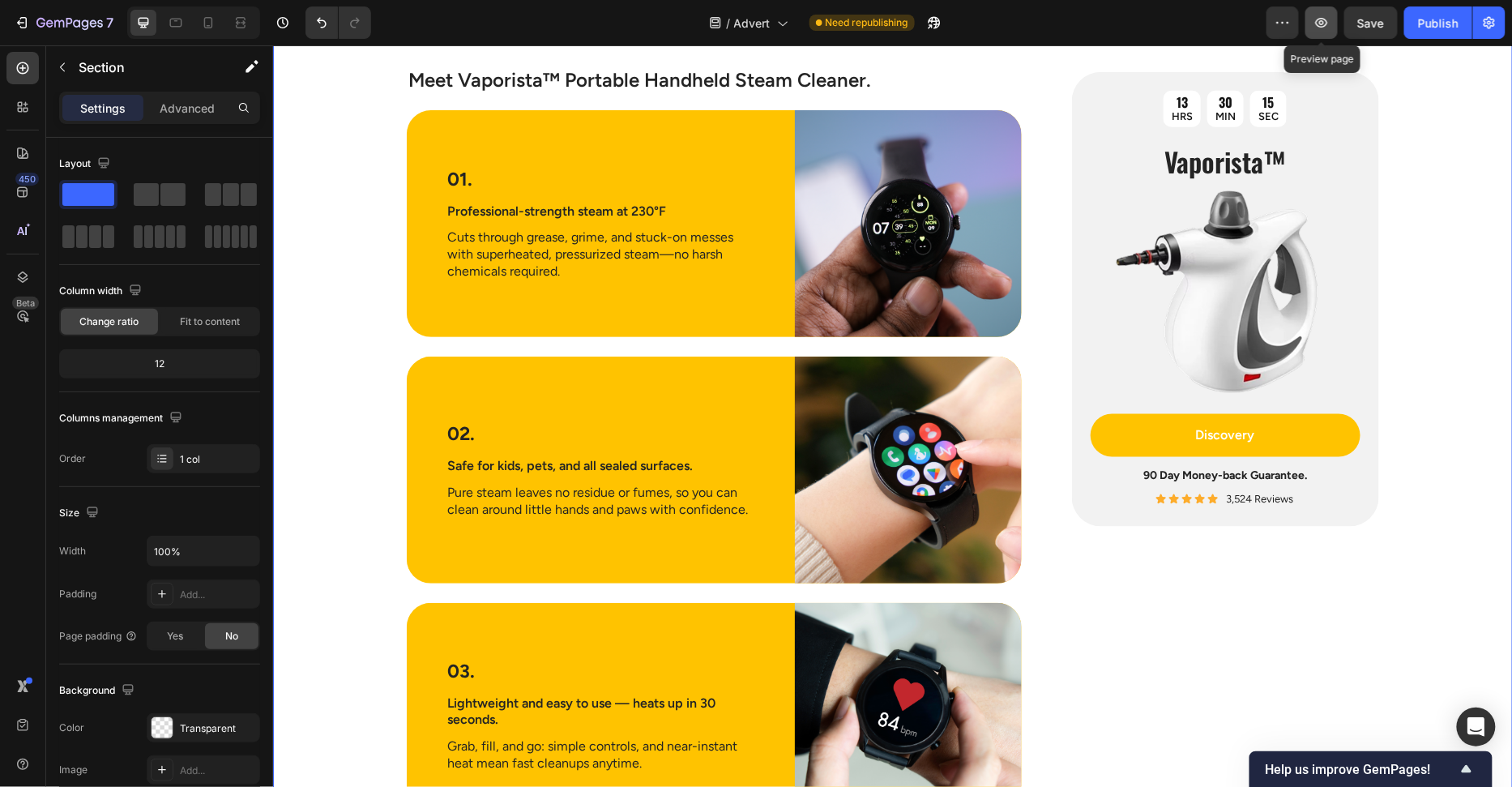
click at [1334, 35] on button "button" at bounding box center [1321, 22] width 32 height 32
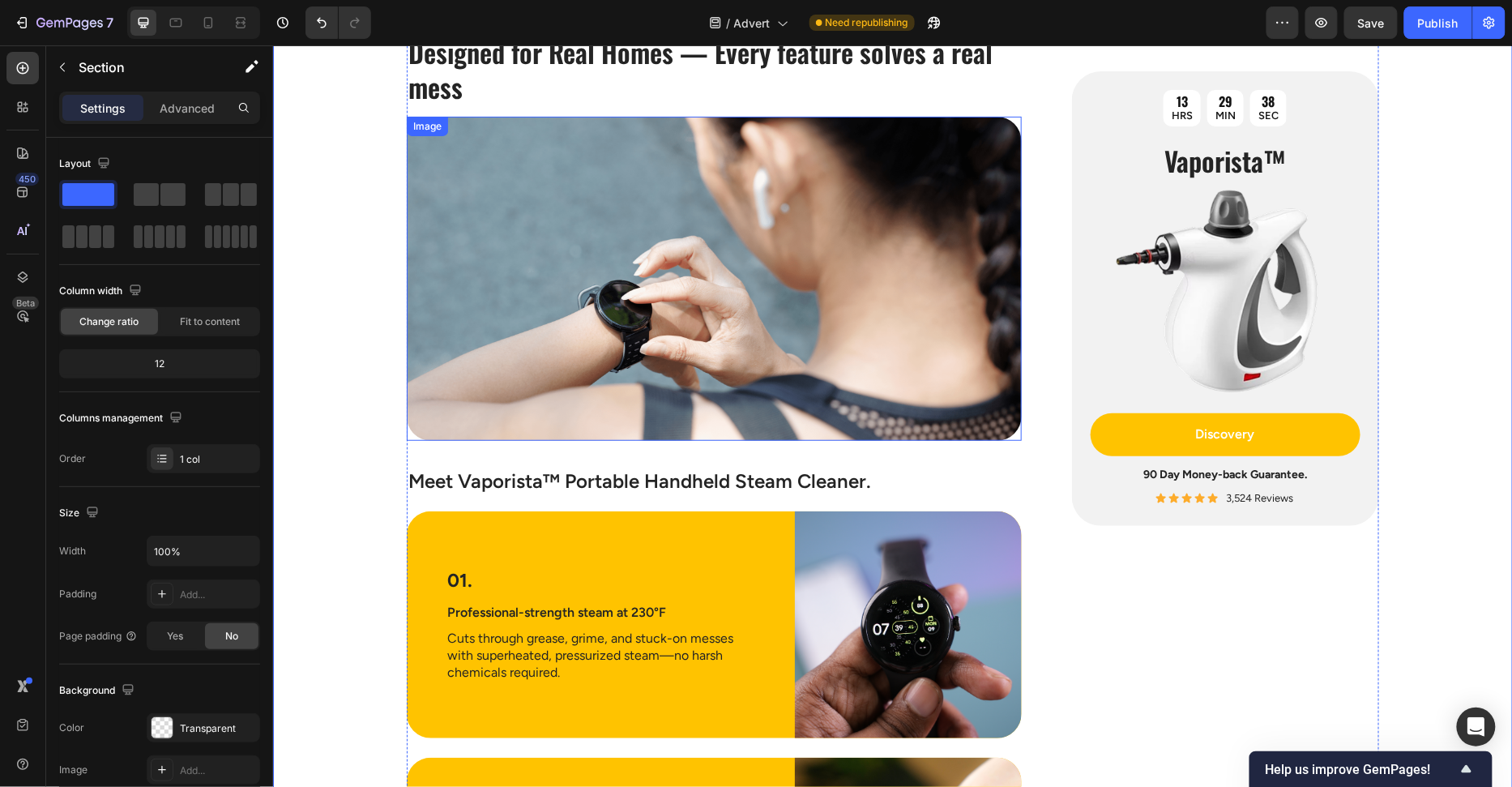
scroll to position [2369, 0]
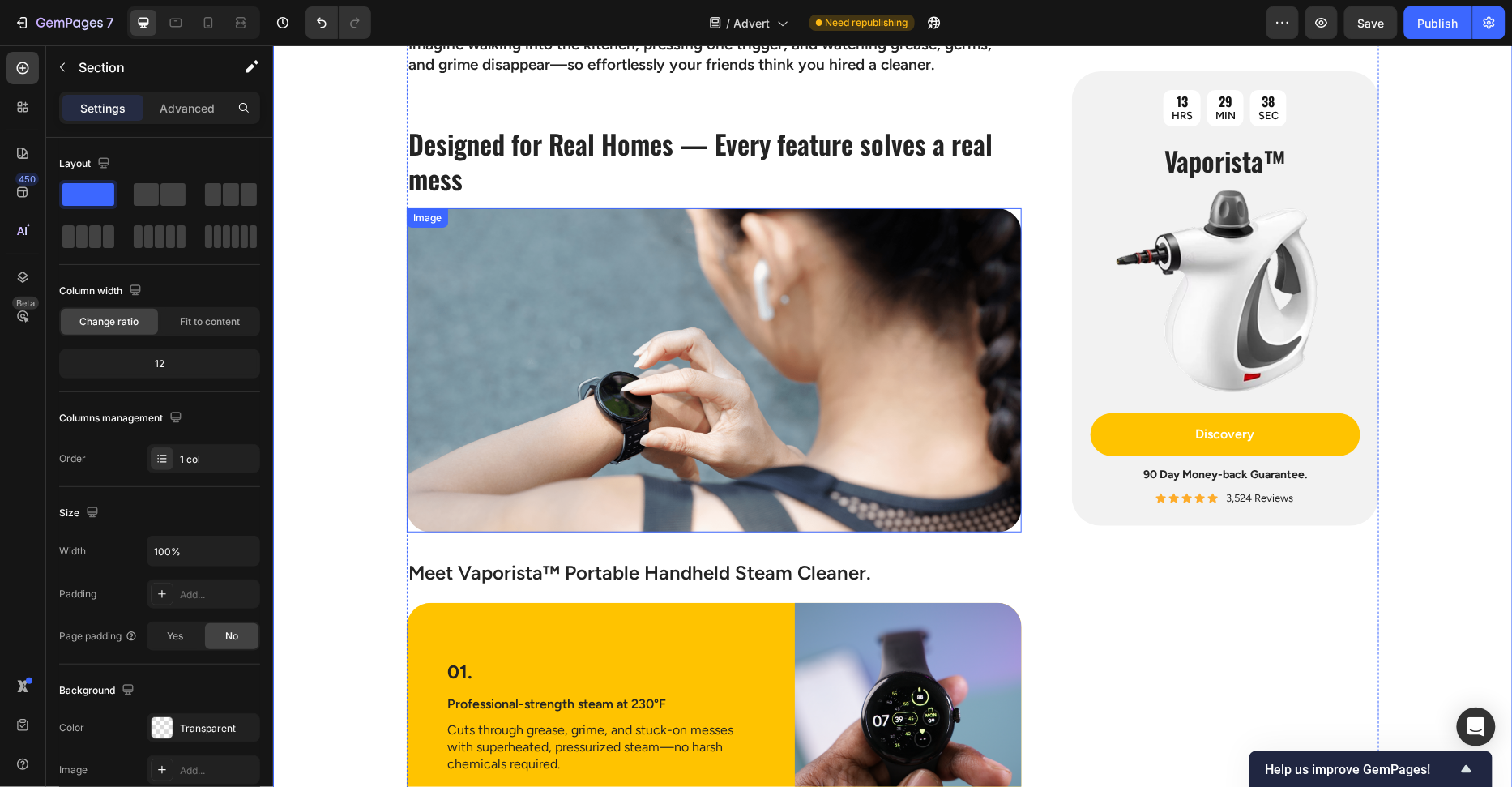
click at [695, 361] on img at bounding box center [713, 370] width 615 height 324
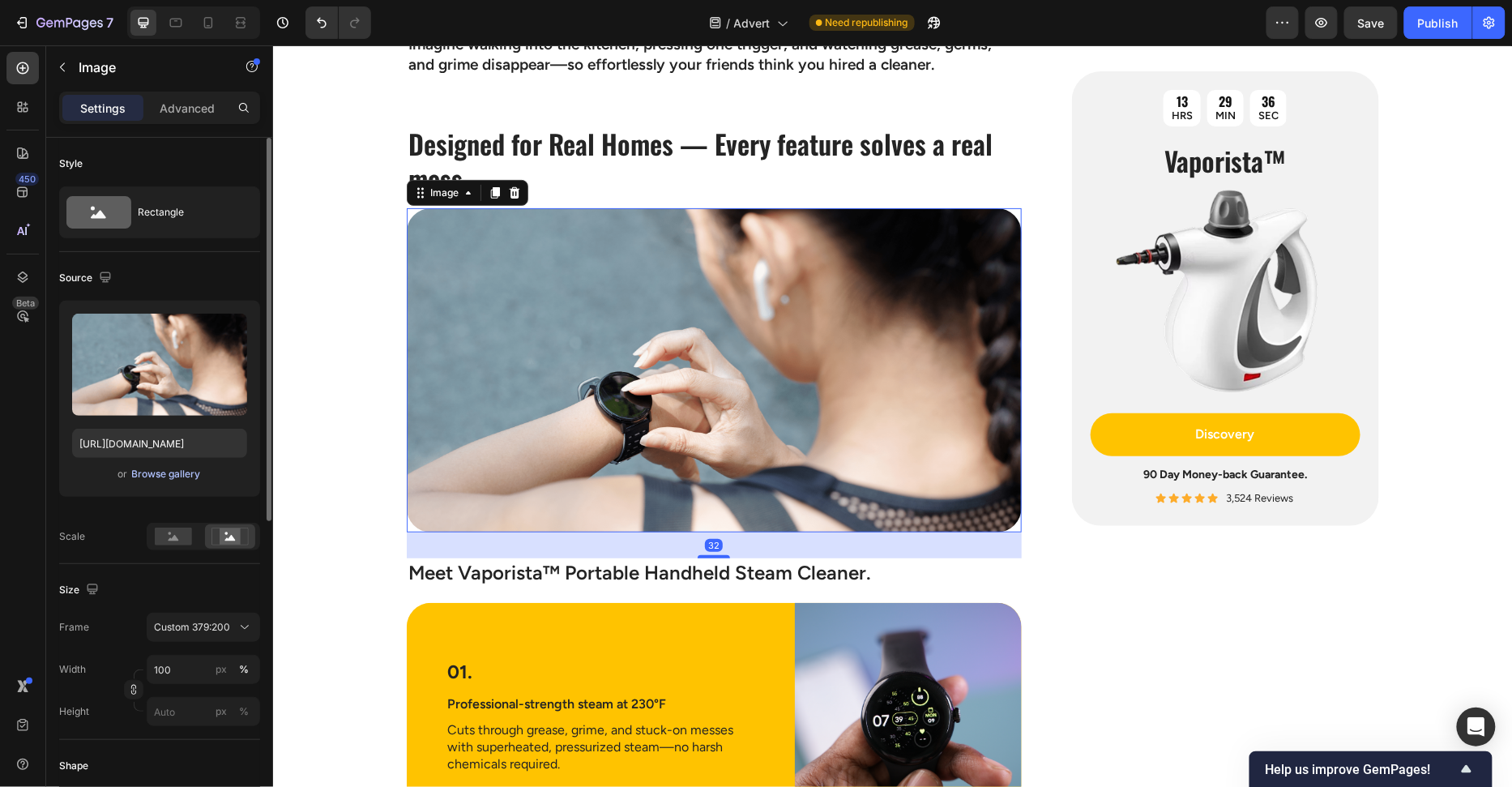
click at [150, 471] on div "Browse gallery" at bounding box center [166, 474] width 69 height 15
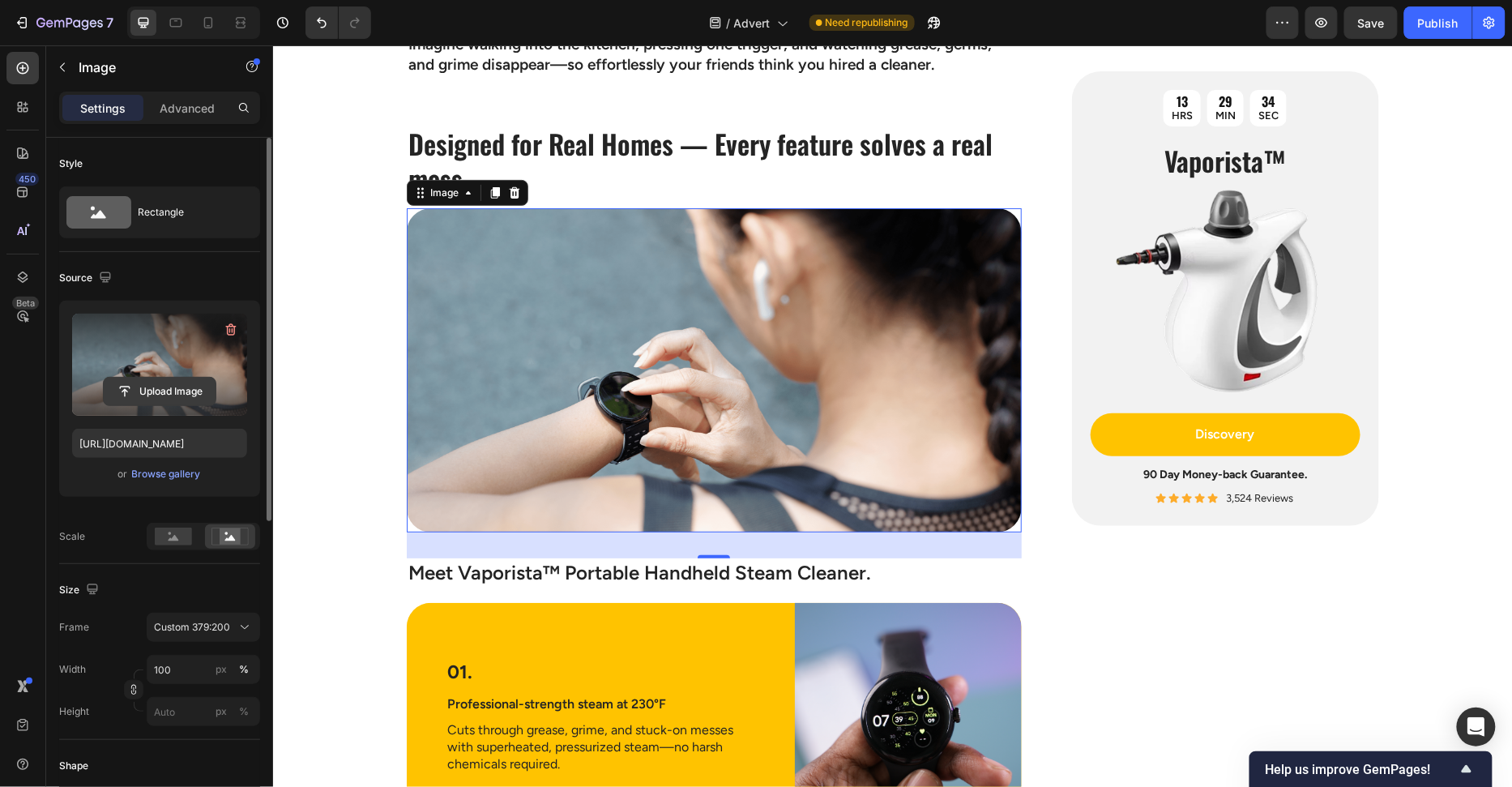
click at [169, 378] on input "file" at bounding box center [159, 391] width 112 height 27
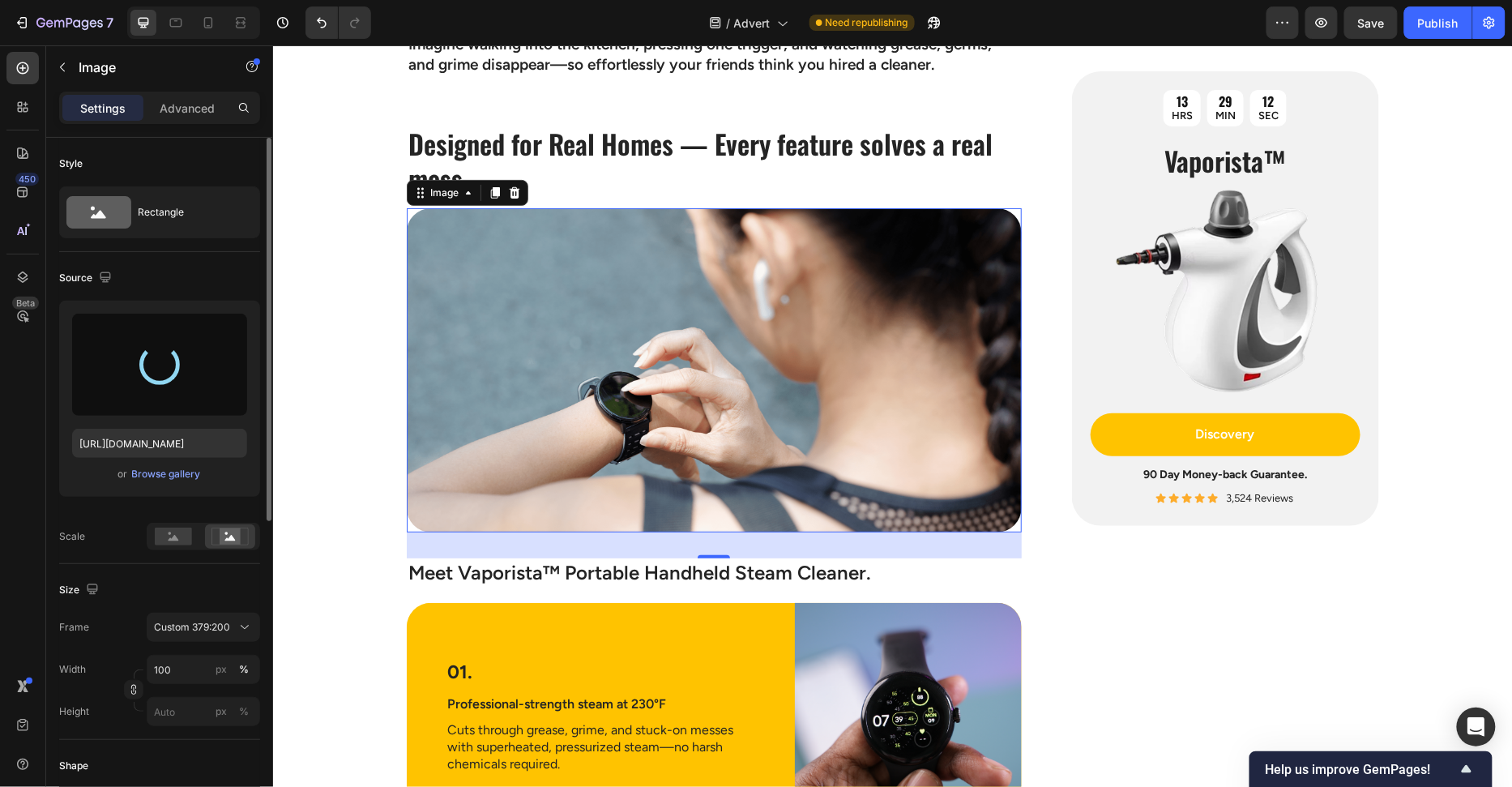
type input "https://cdn.shopify.com/s/files/1/0658/8314/4303/files/gempages_582876836208313…"
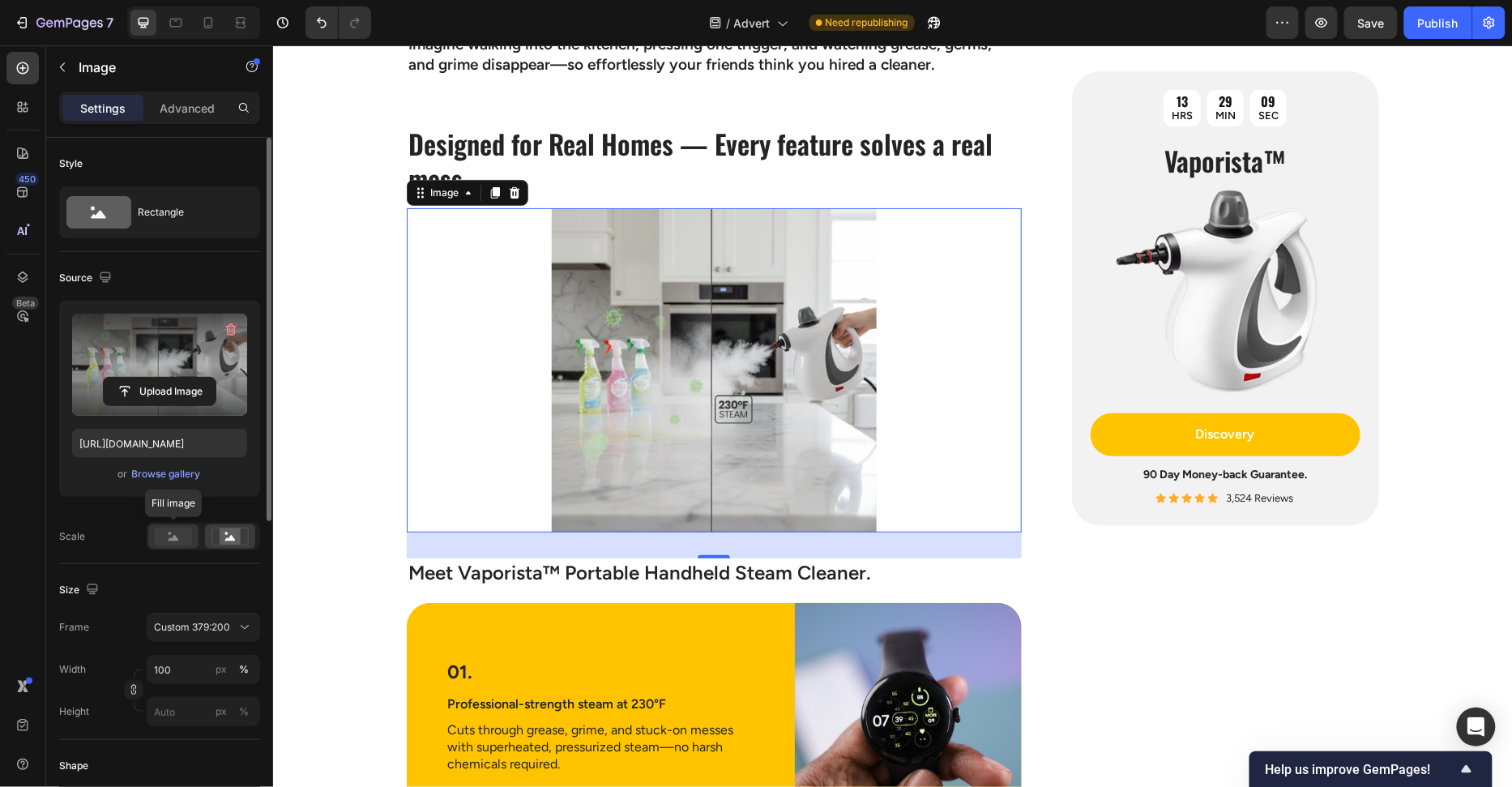
click at [172, 530] on rect at bounding box center [173, 537] width 37 height 17
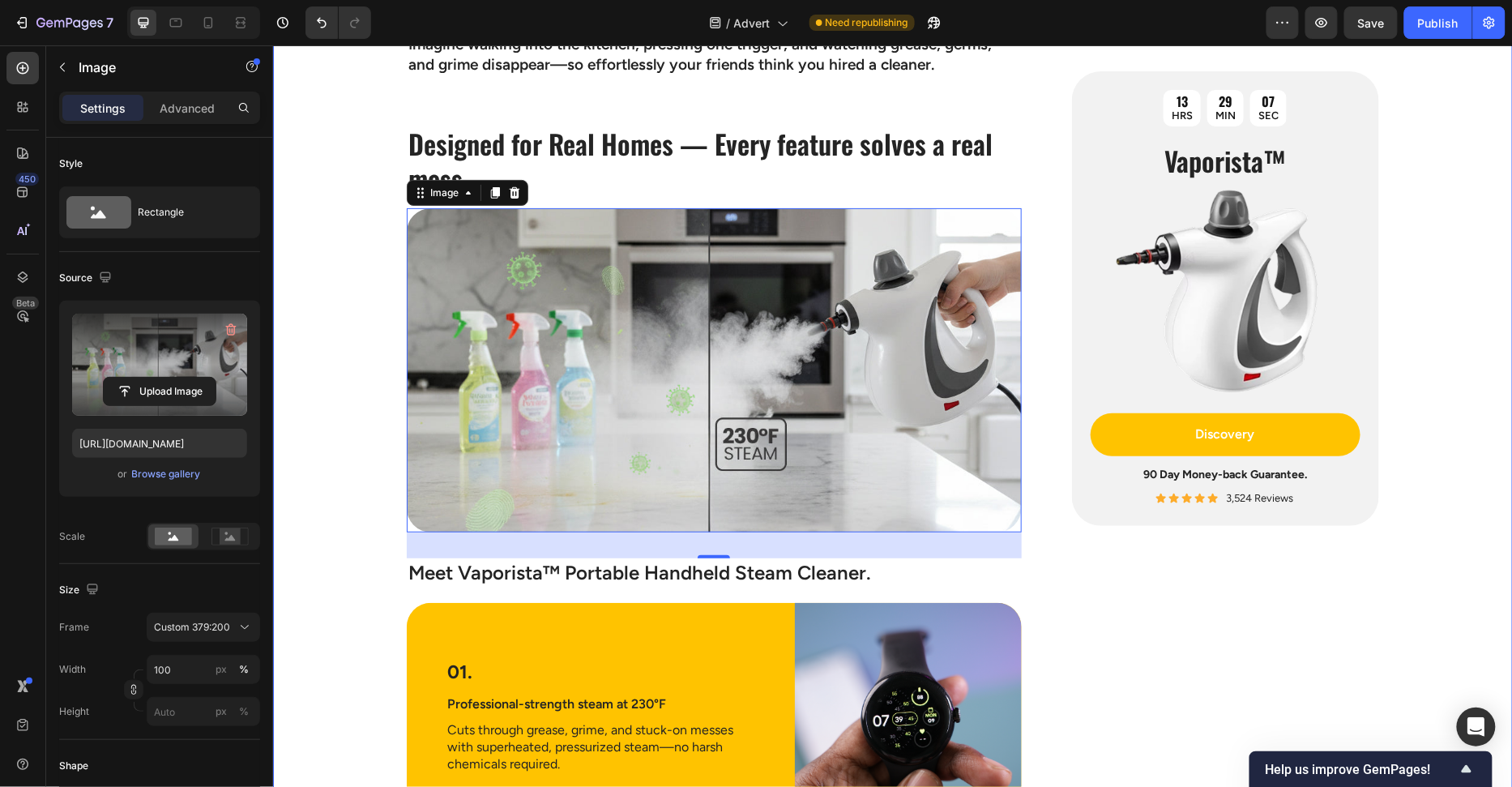
click at [369, 416] on div "Image The Hidden Dirty Truth Lurking in Your Home Heading If you’ve ever collap…" at bounding box center [892, 491] width 1239 height 4781
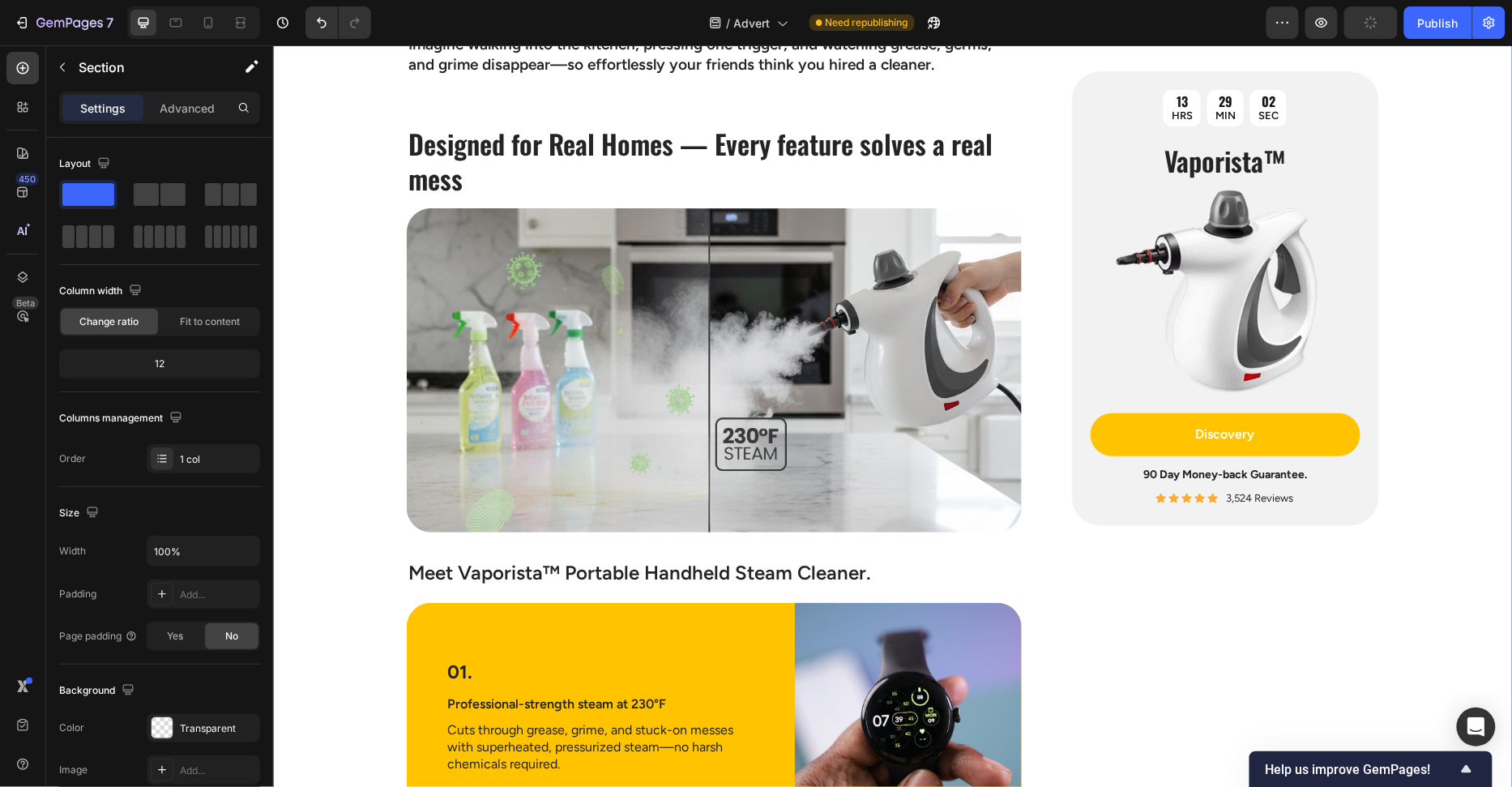
click at [322, 371] on div "Image The Hidden Dirty Truth Lurking in Your Home Heading If you’ve ever collap…" at bounding box center [892, 491] width 1239 height 4781
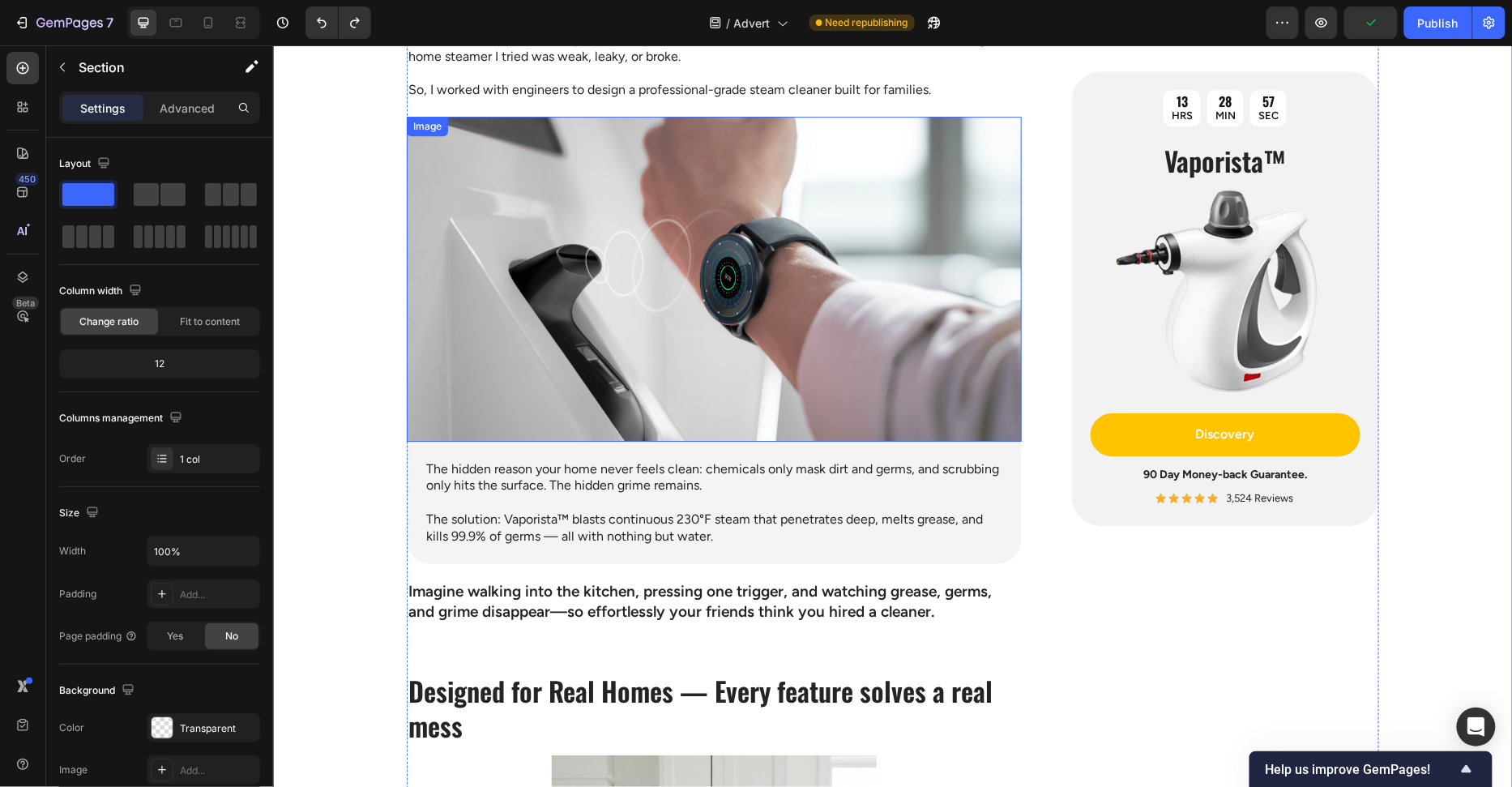
scroll to position [1820, 0]
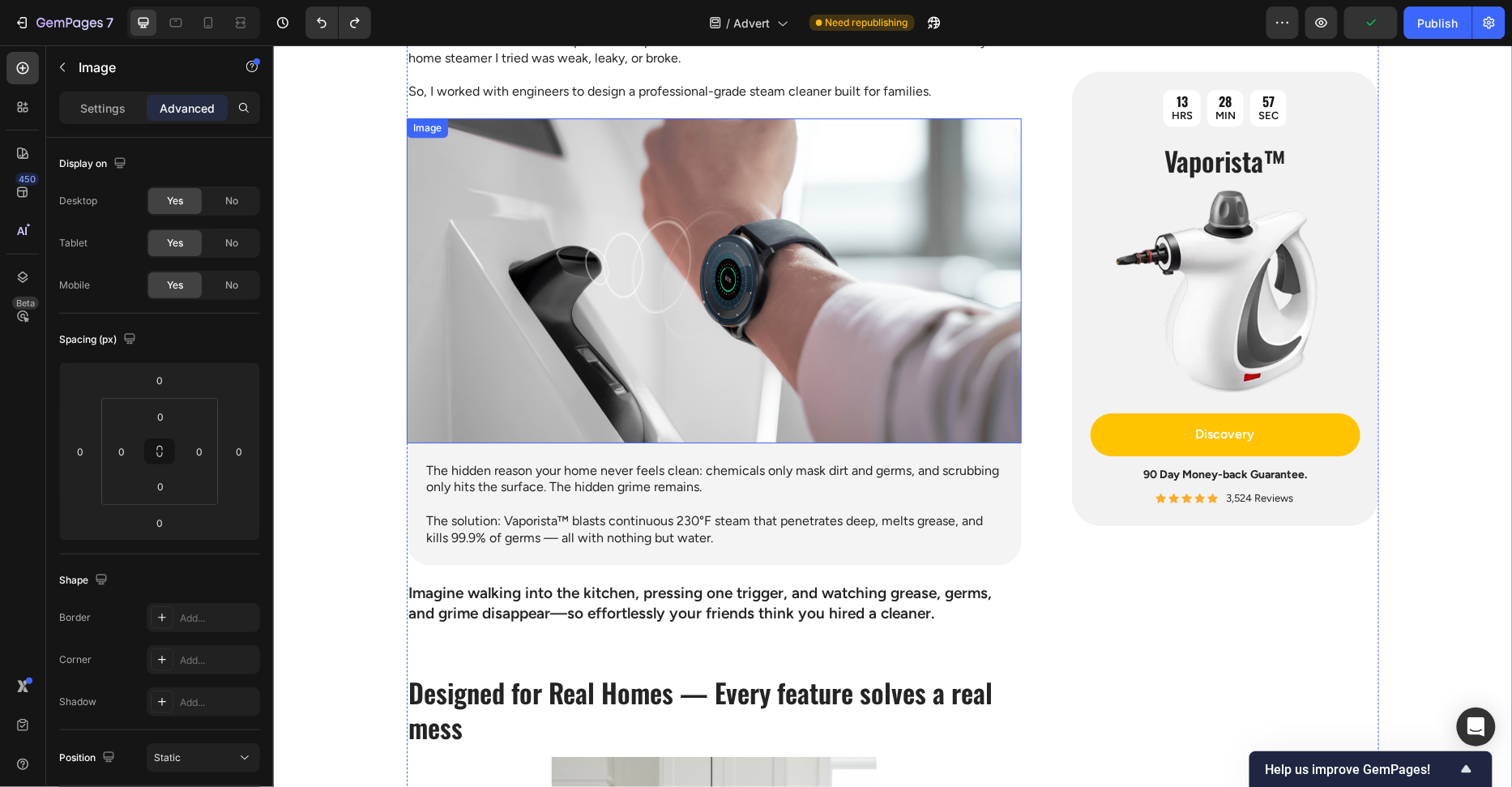
click at [553, 334] on img at bounding box center [713, 279] width 615 height 324
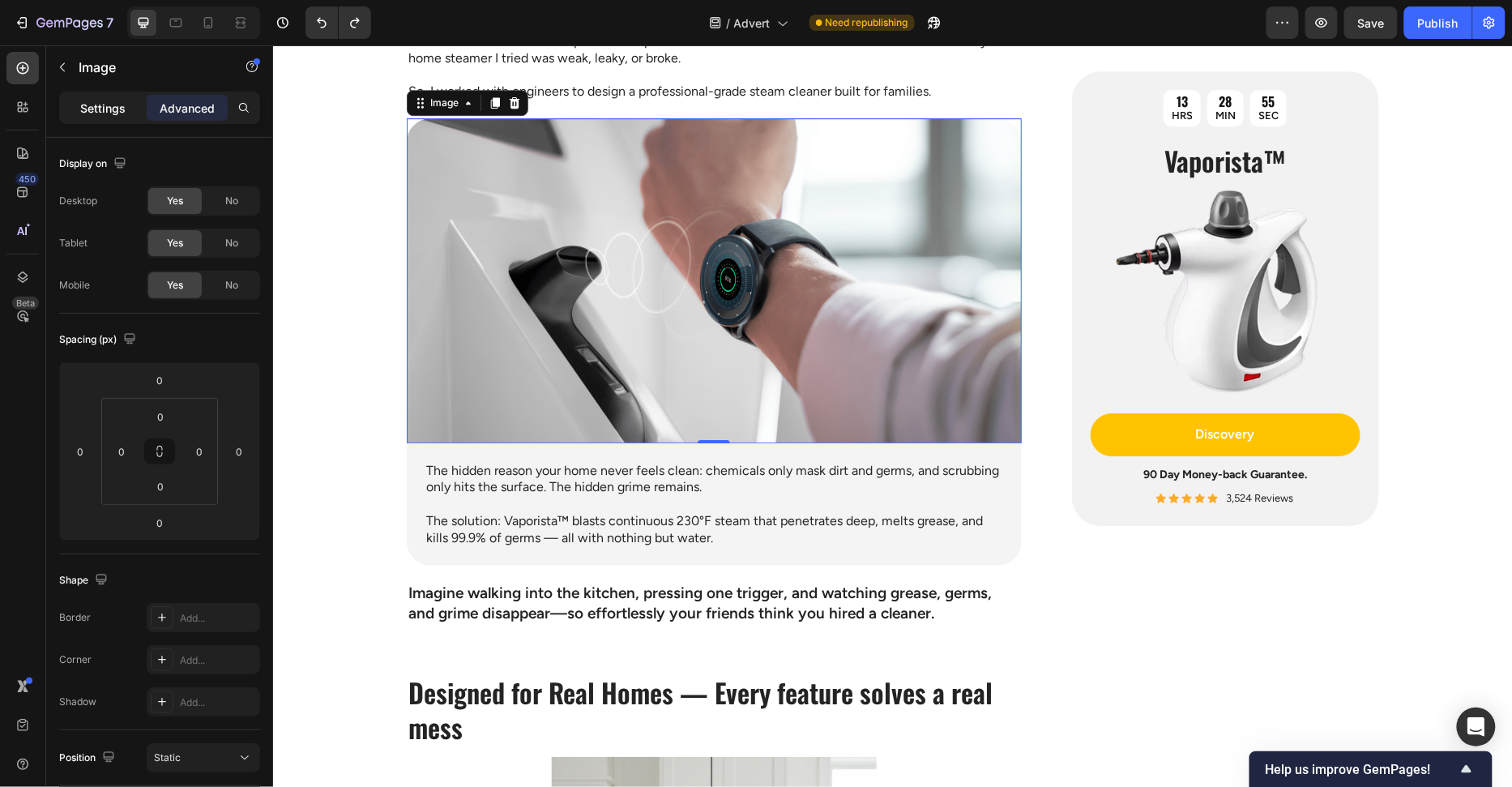
click at [120, 116] on div "Settings" at bounding box center [102, 108] width 81 height 26
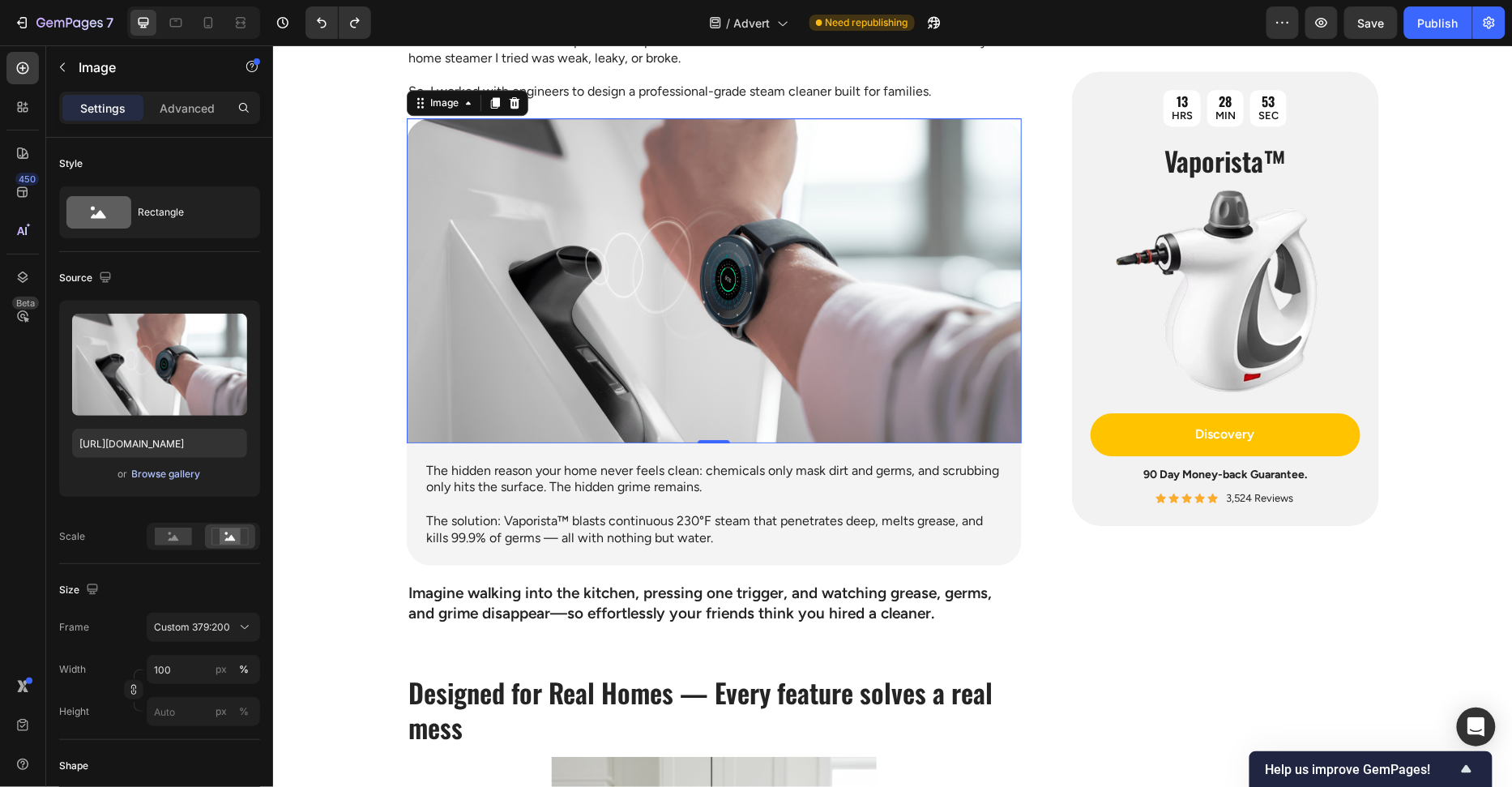
click at [161, 469] on div "Browse gallery" at bounding box center [166, 474] width 69 height 15
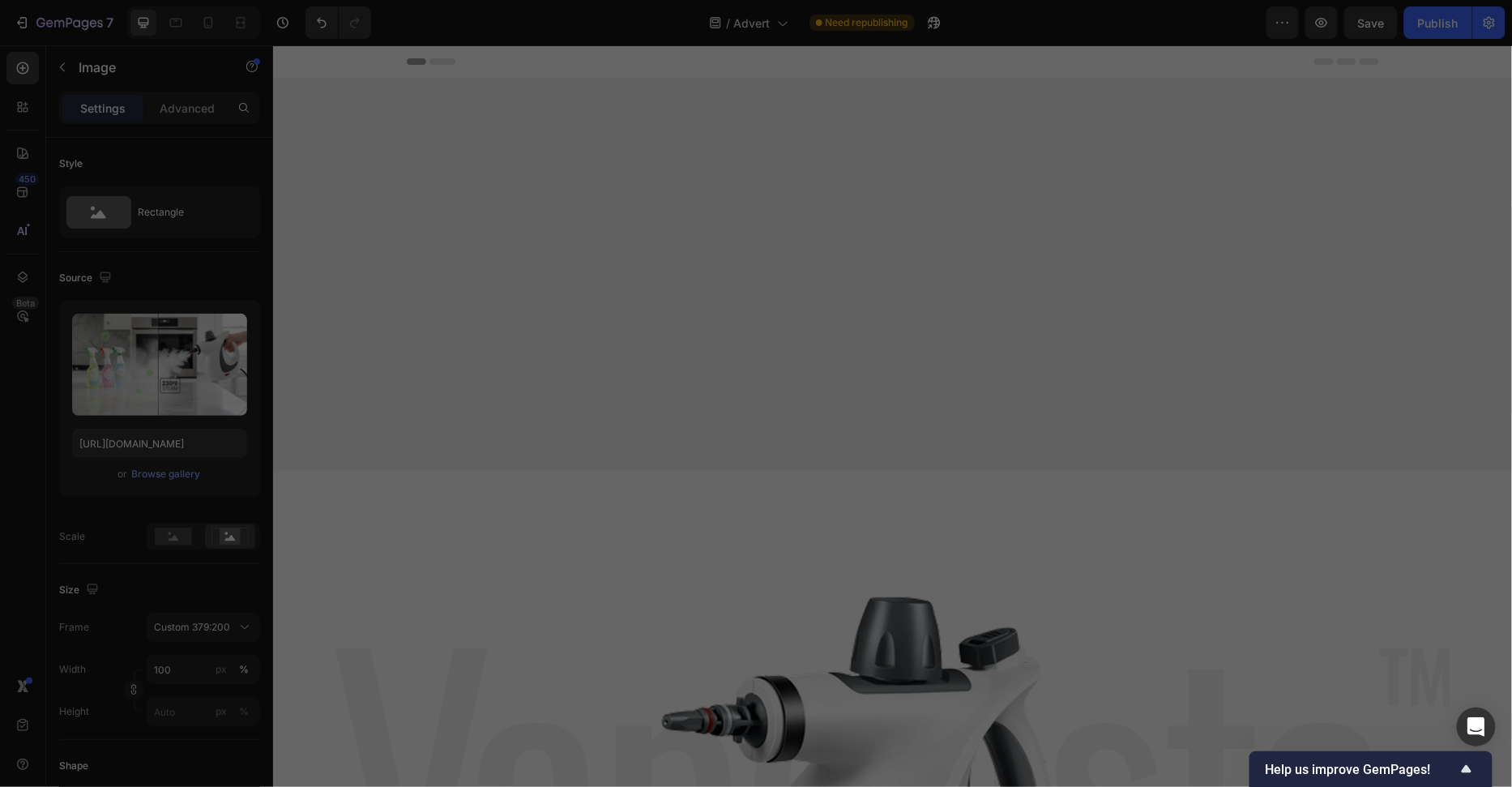
scroll to position [1820, 0]
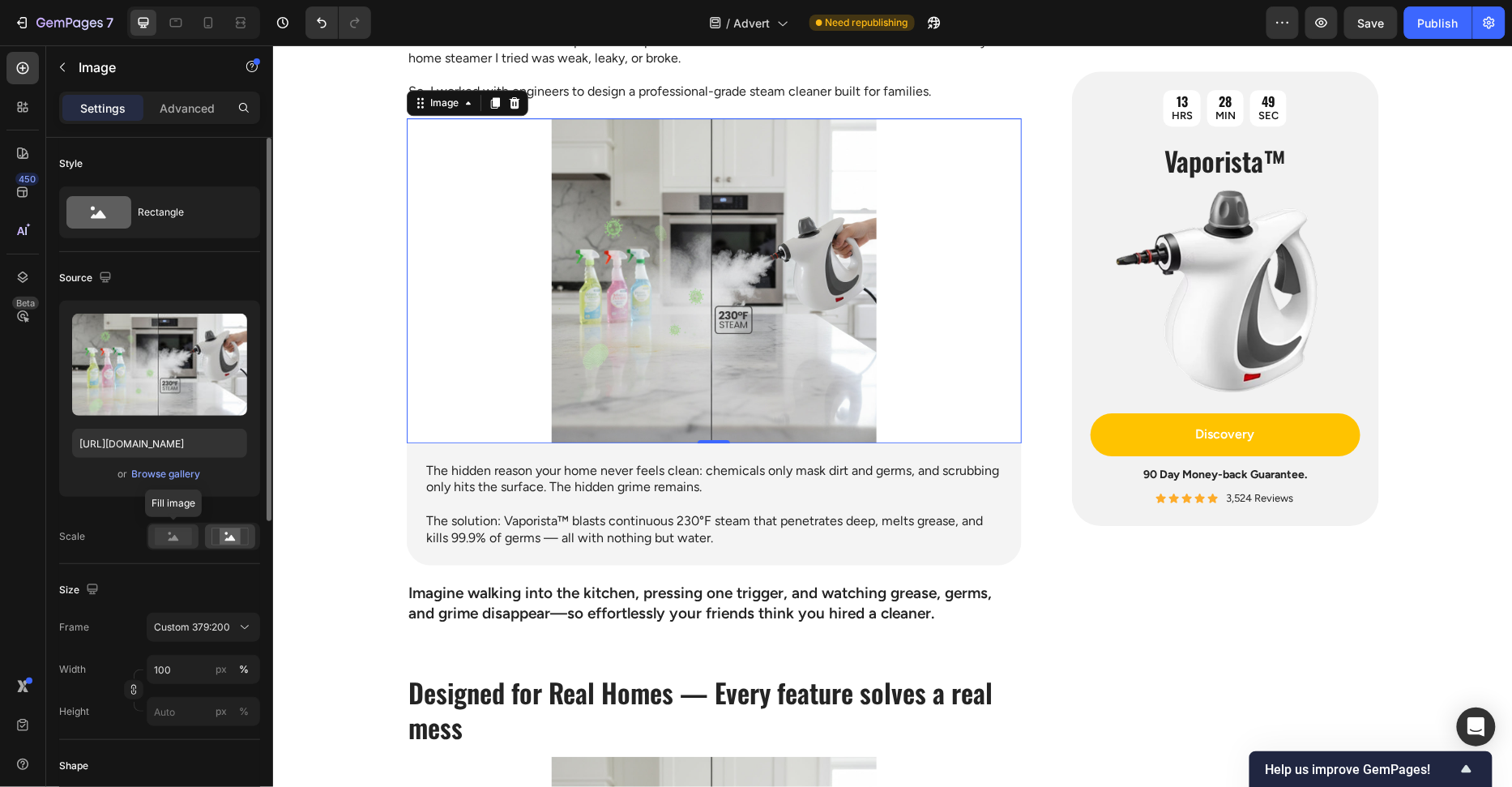
click at [176, 538] on icon at bounding box center [174, 538] width 11 height 6
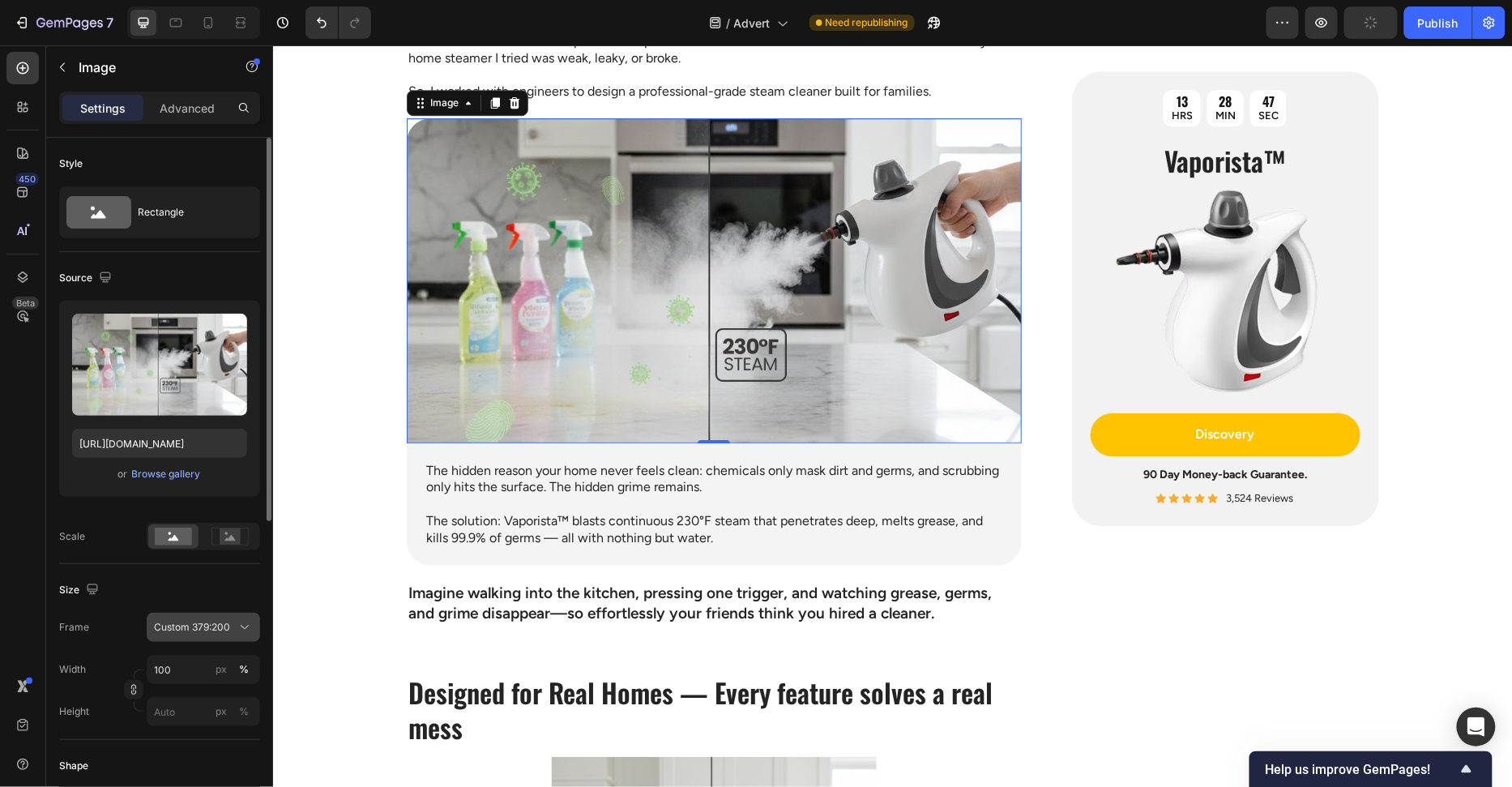
click at [189, 629] on span "Custom 379:200" at bounding box center [192, 627] width 76 height 15
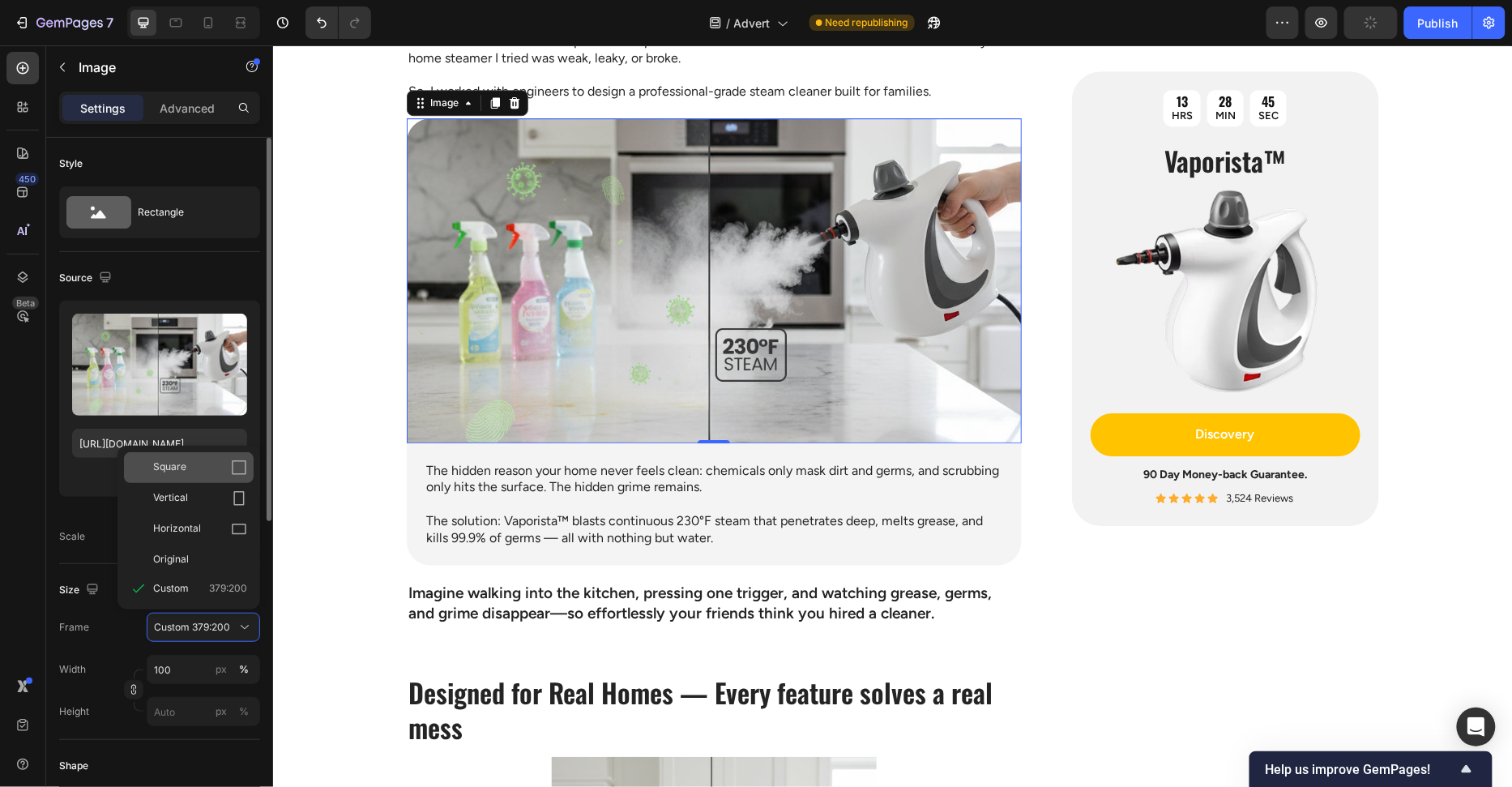
click at [218, 467] on div "Square" at bounding box center [200, 467] width 94 height 16
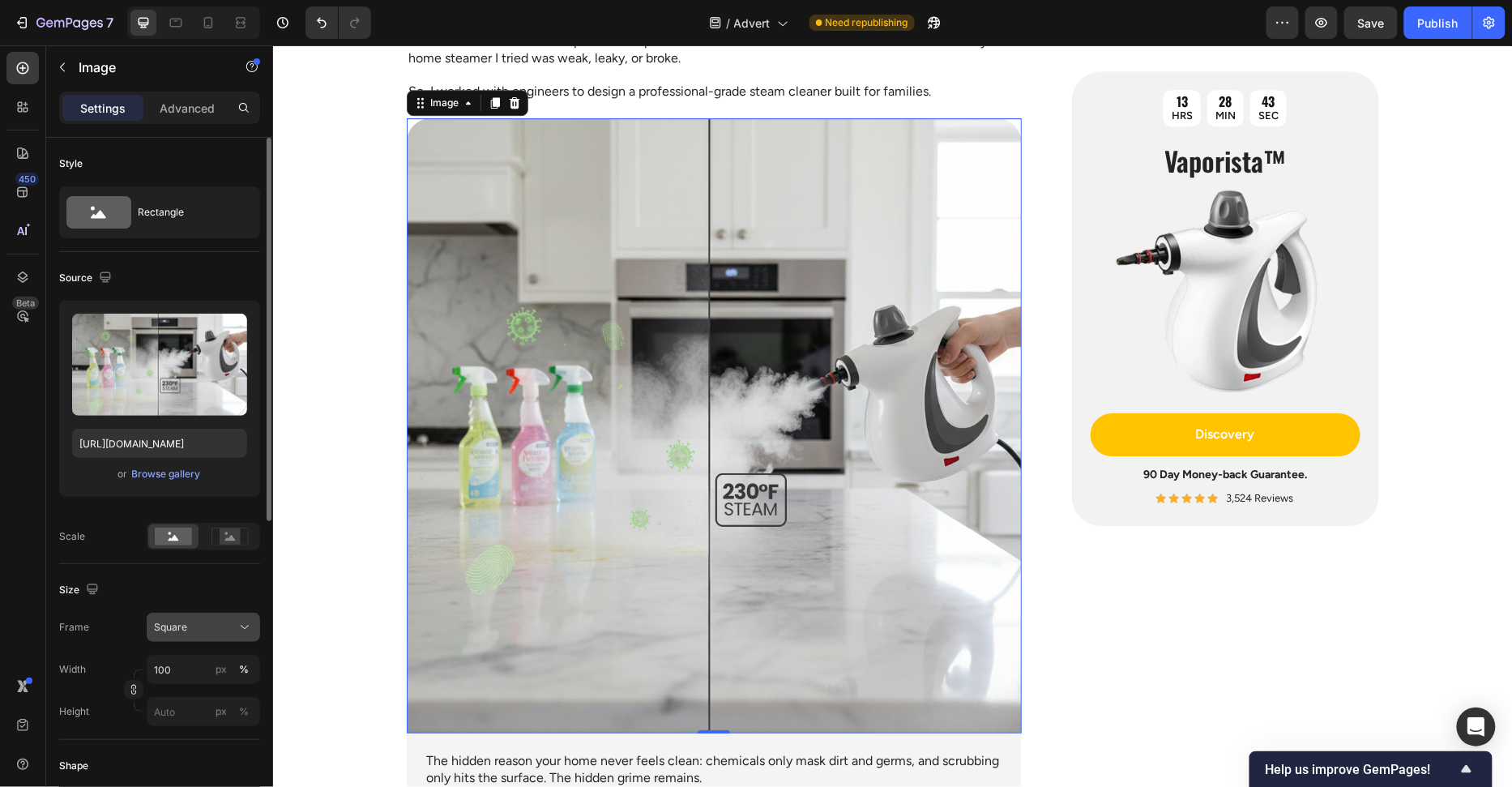
click at [199, 616] on button "Square" at bounding box center [203, 627] width 114 height 29
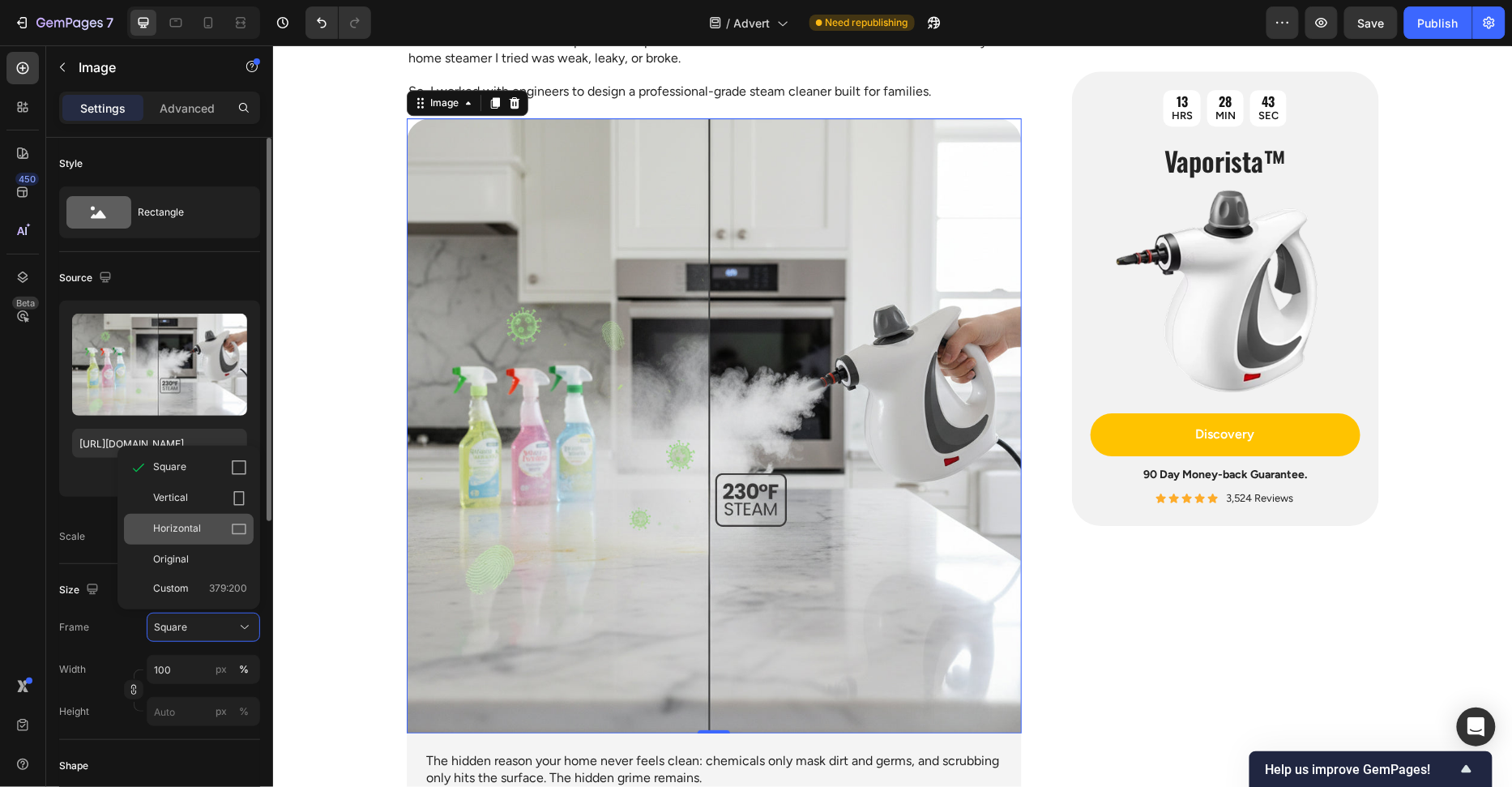
click at [194, 522] on span "Horizontal" at bounding box center [177, 529] width 48 height 16
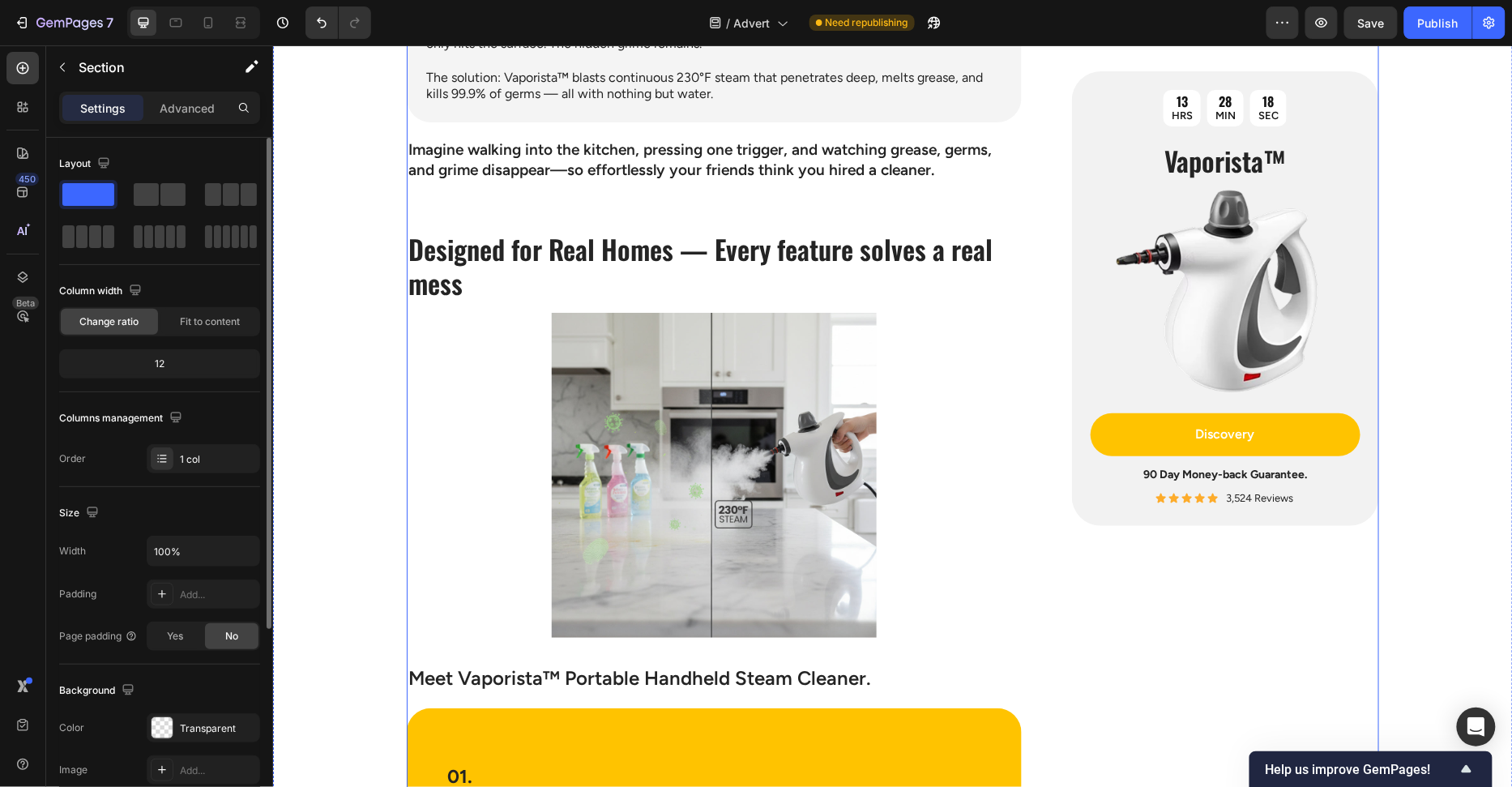
scroll to position [2401, 0]
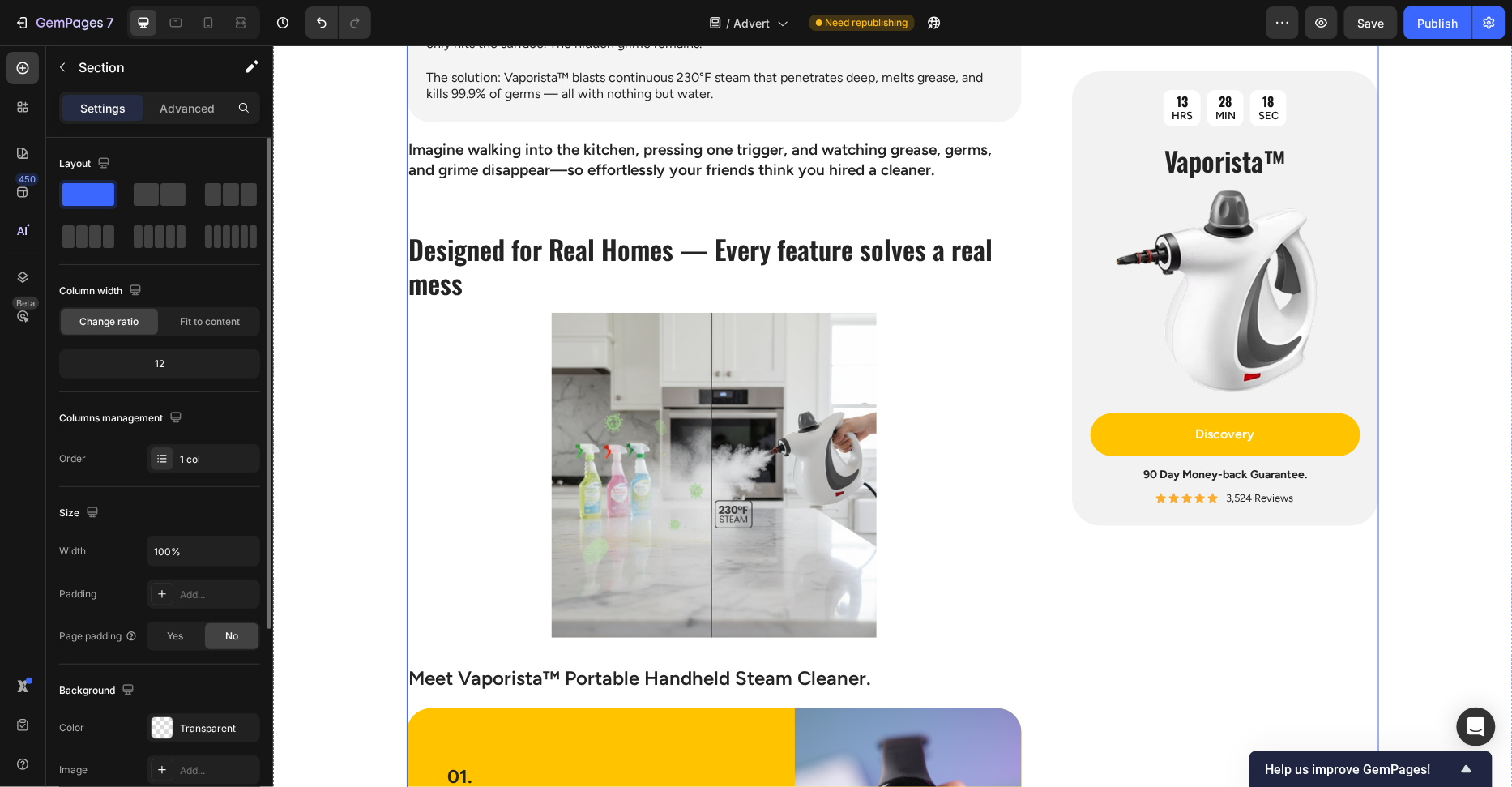
click at [705, 385] on img at bounding box center [713, 474] width 615 height 324
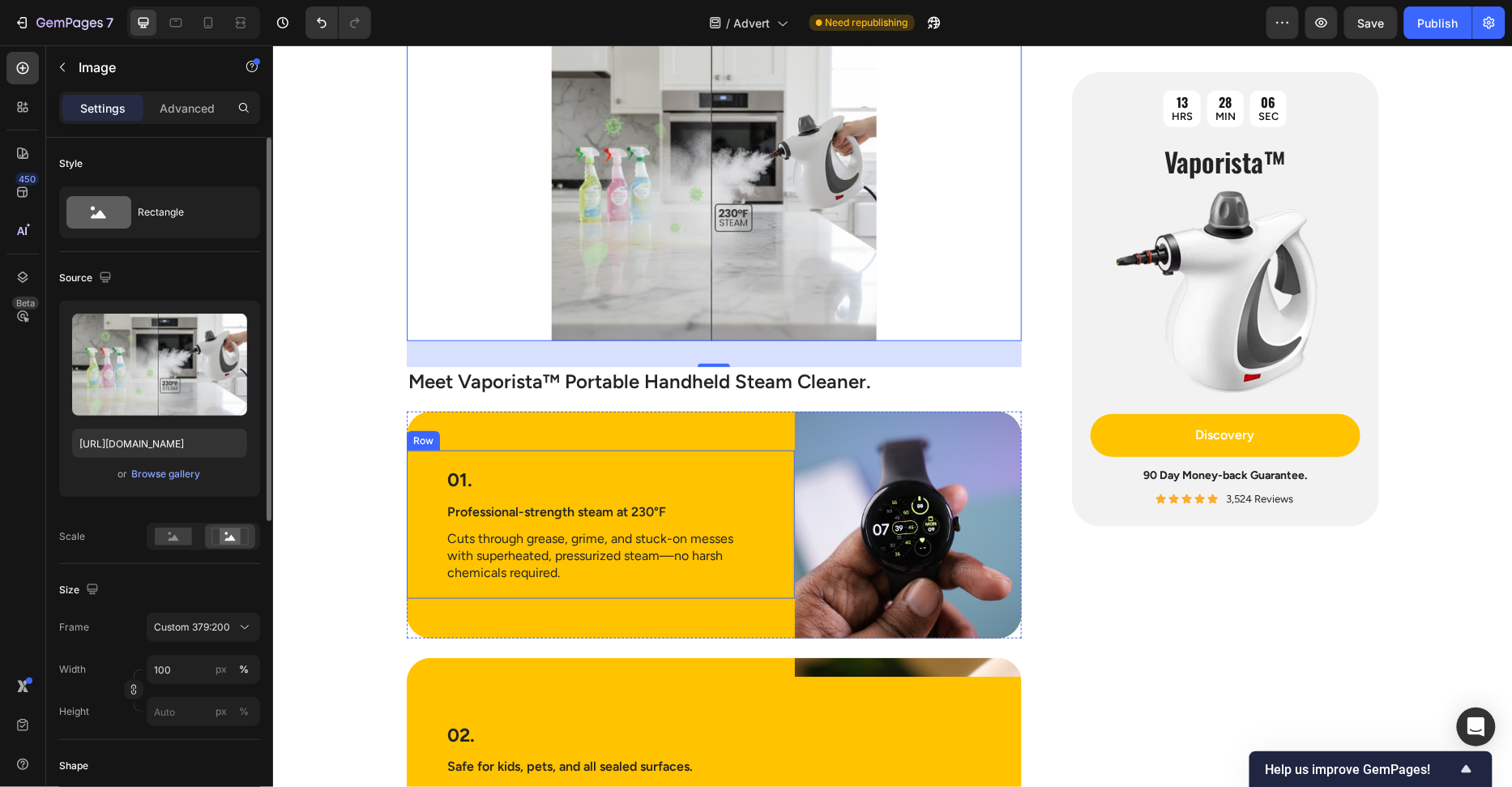
scroll to position [2598, 0]
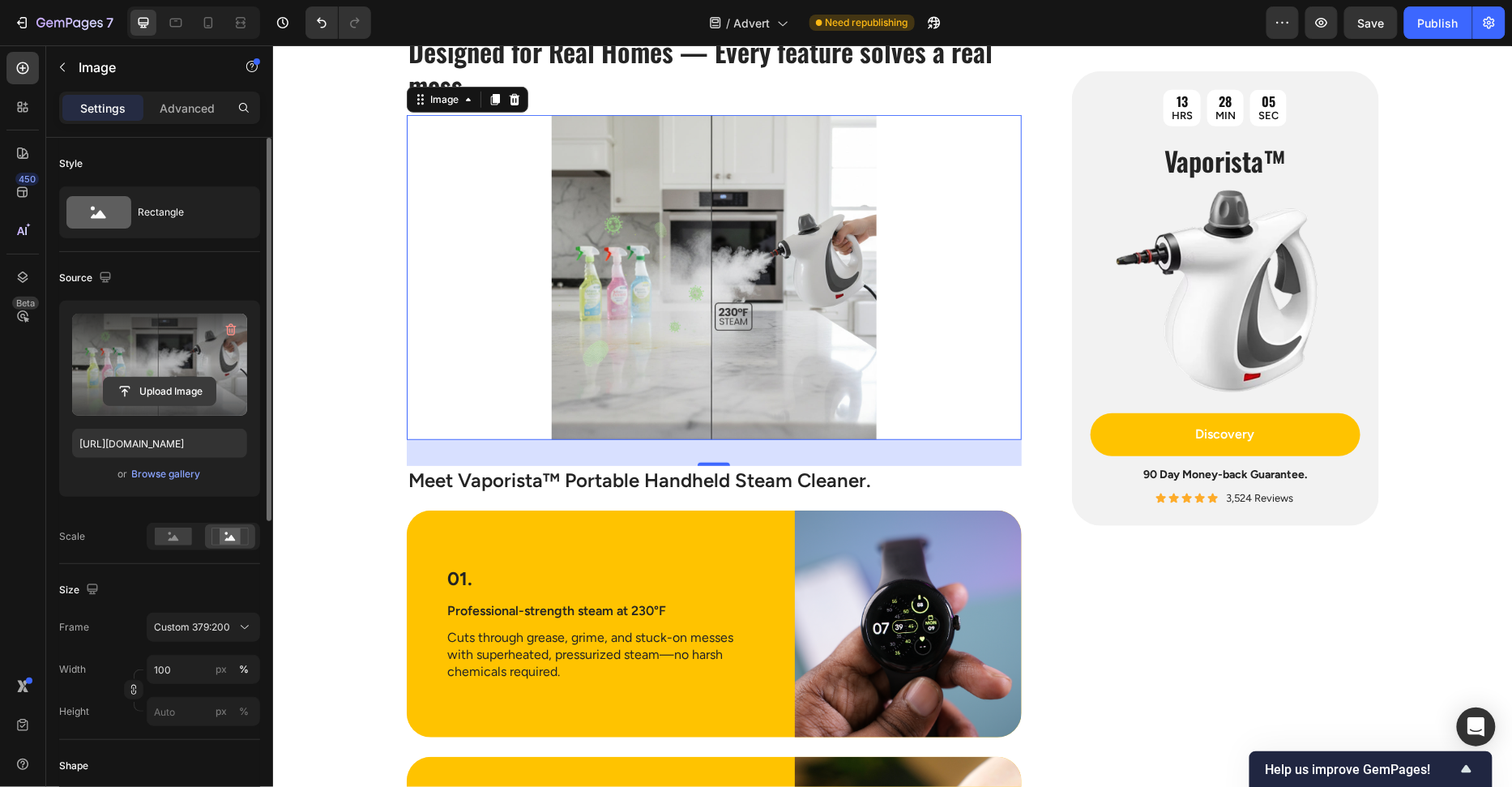
click at [184, 391] on input "file" at bounding box center [159, 391] width 112 height 27
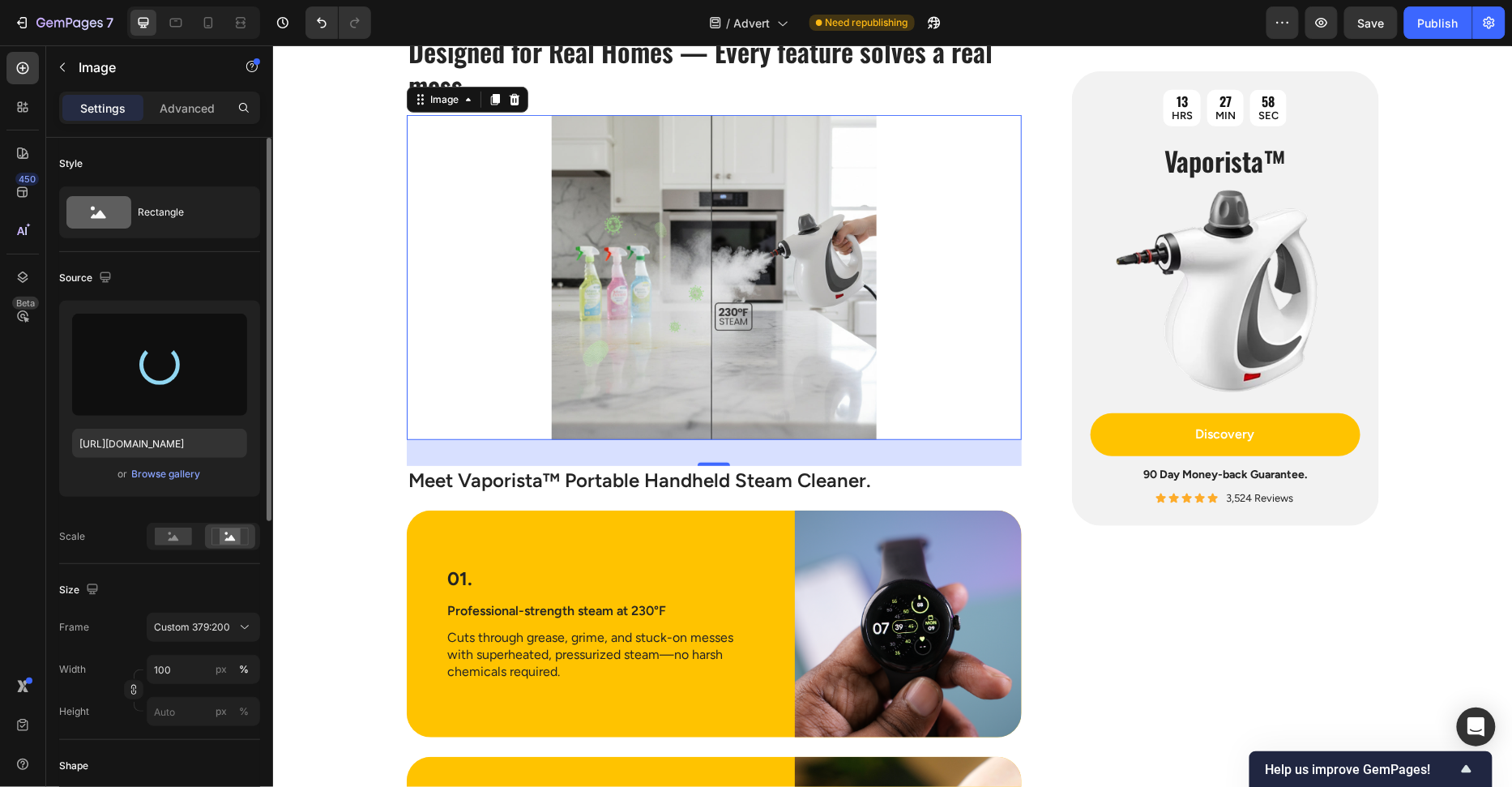
type input "https://cdn.shopify.com/s/files/1/0658/8314/4303/files/gempages_582876836208313…"
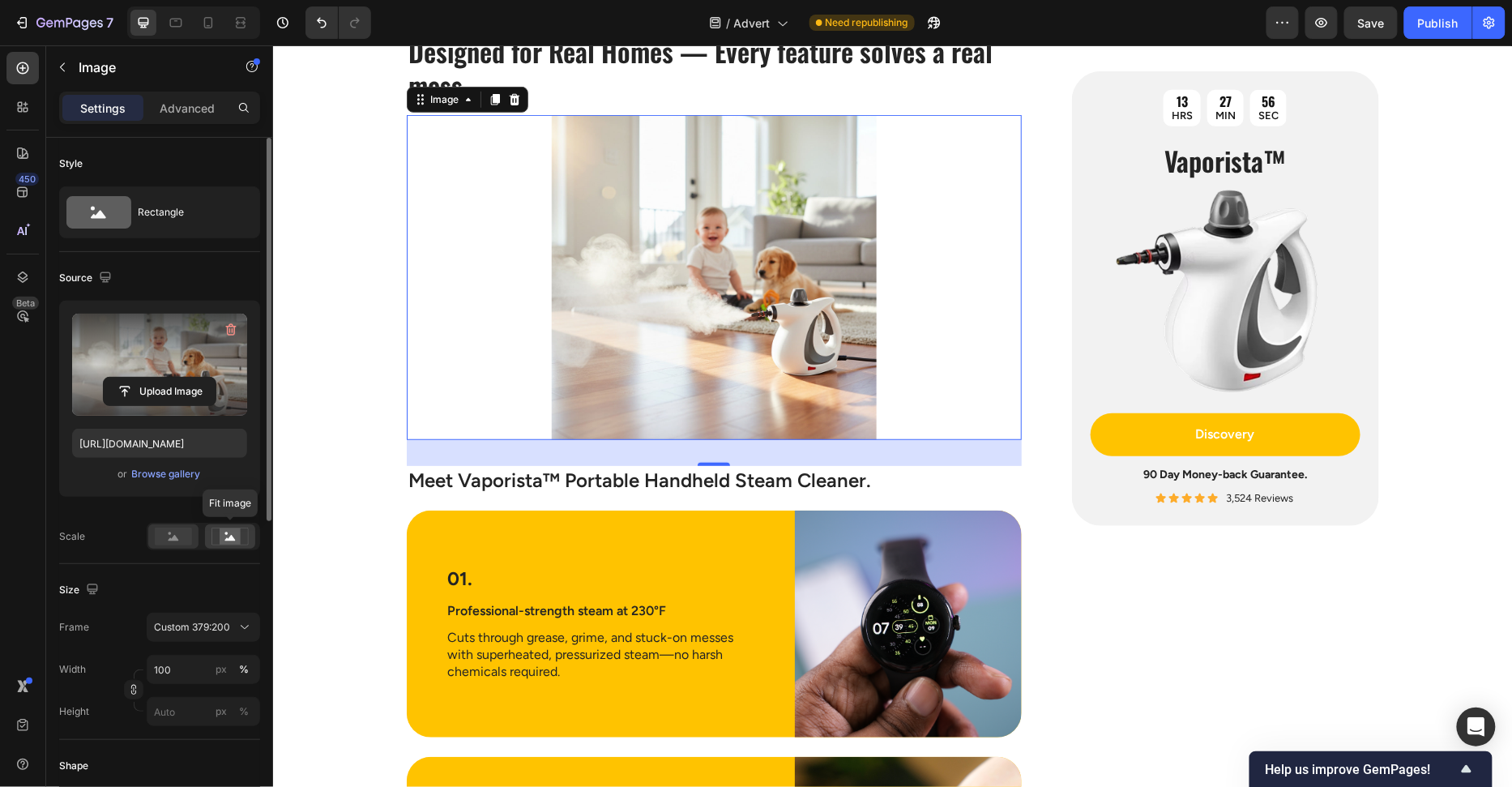
click at [233, 542] on rect at bounding box center [230, 536] width 21 height 16
click at [157, 540] on rect at bounding box center [173, 537] width 37 height 17
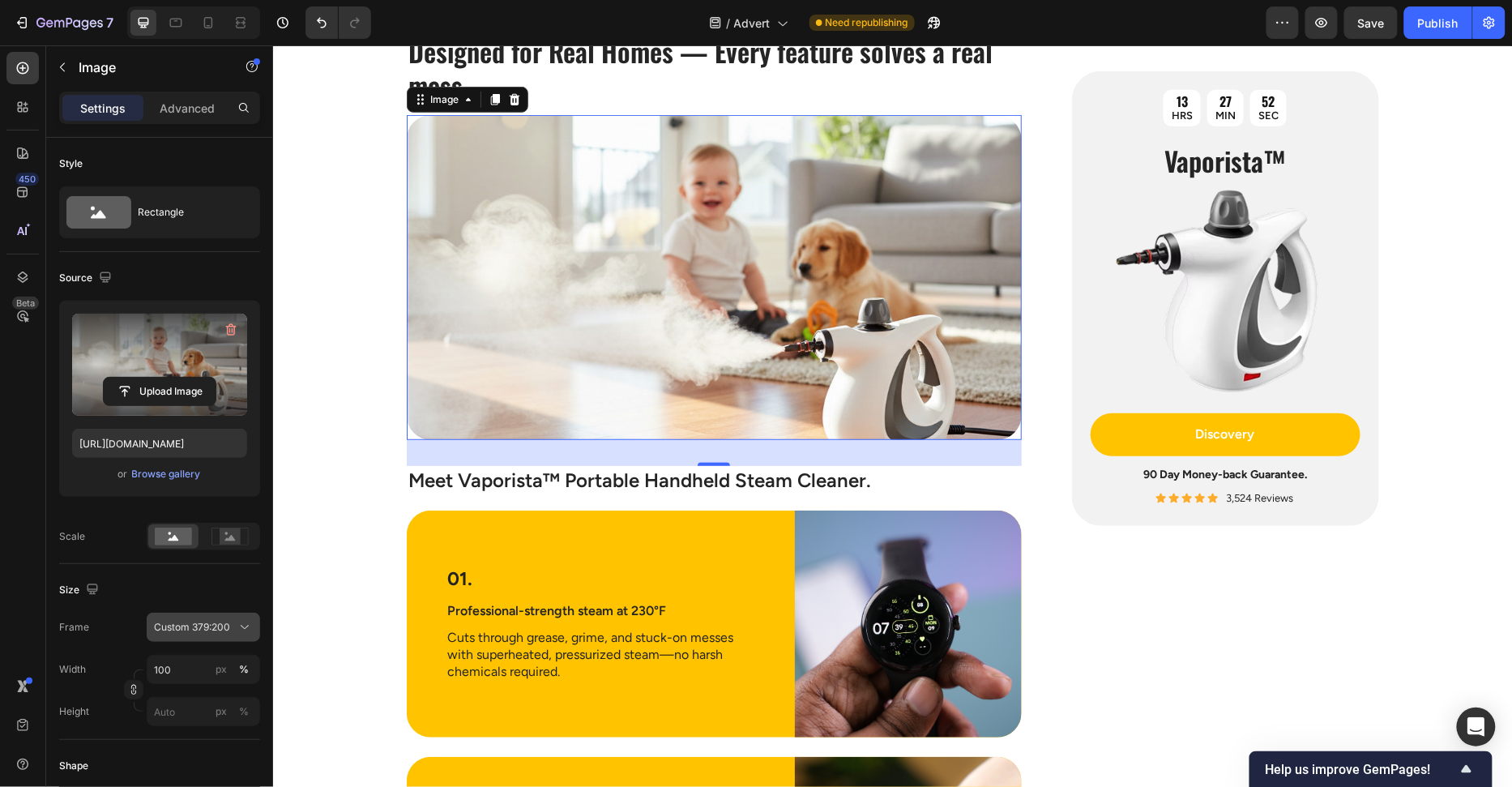
click at [201, 627] on span "Custom 379:200" at bounding box center [192, 627] width 76 height 15
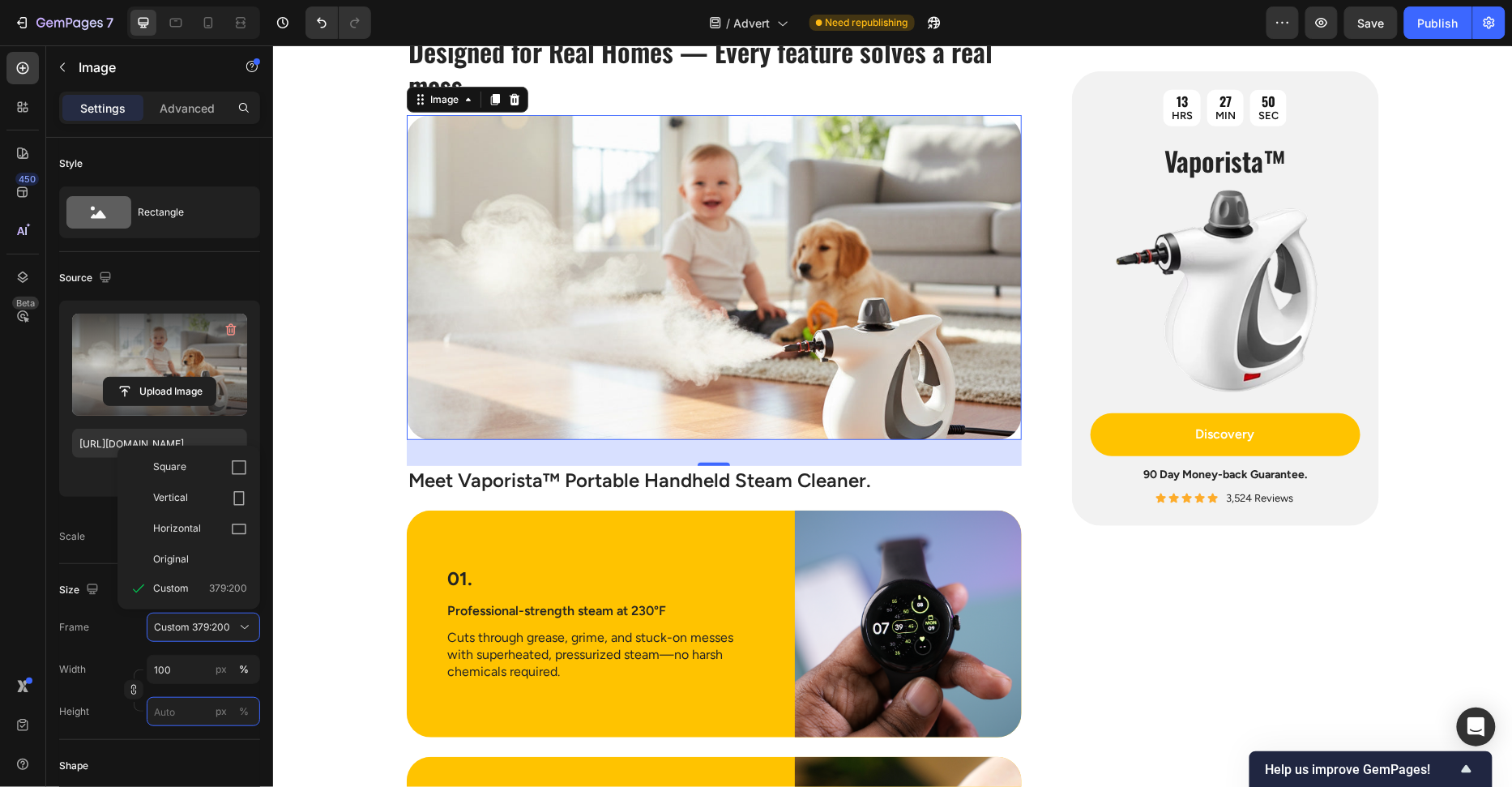
click at [186, 705] on input "px %" at bounding box center [203, 711] width 114 height 29
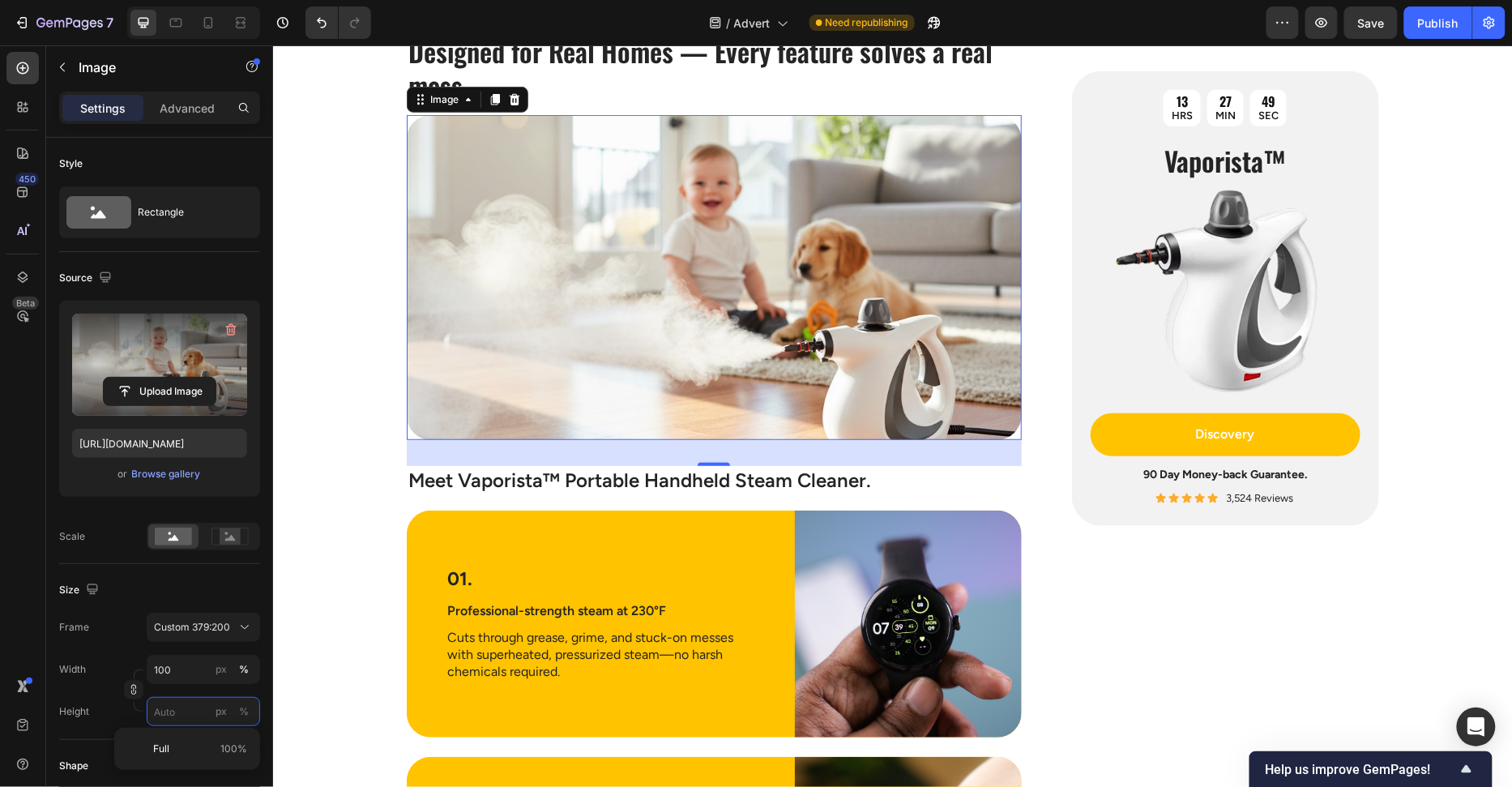
type input "2"
type input "1"
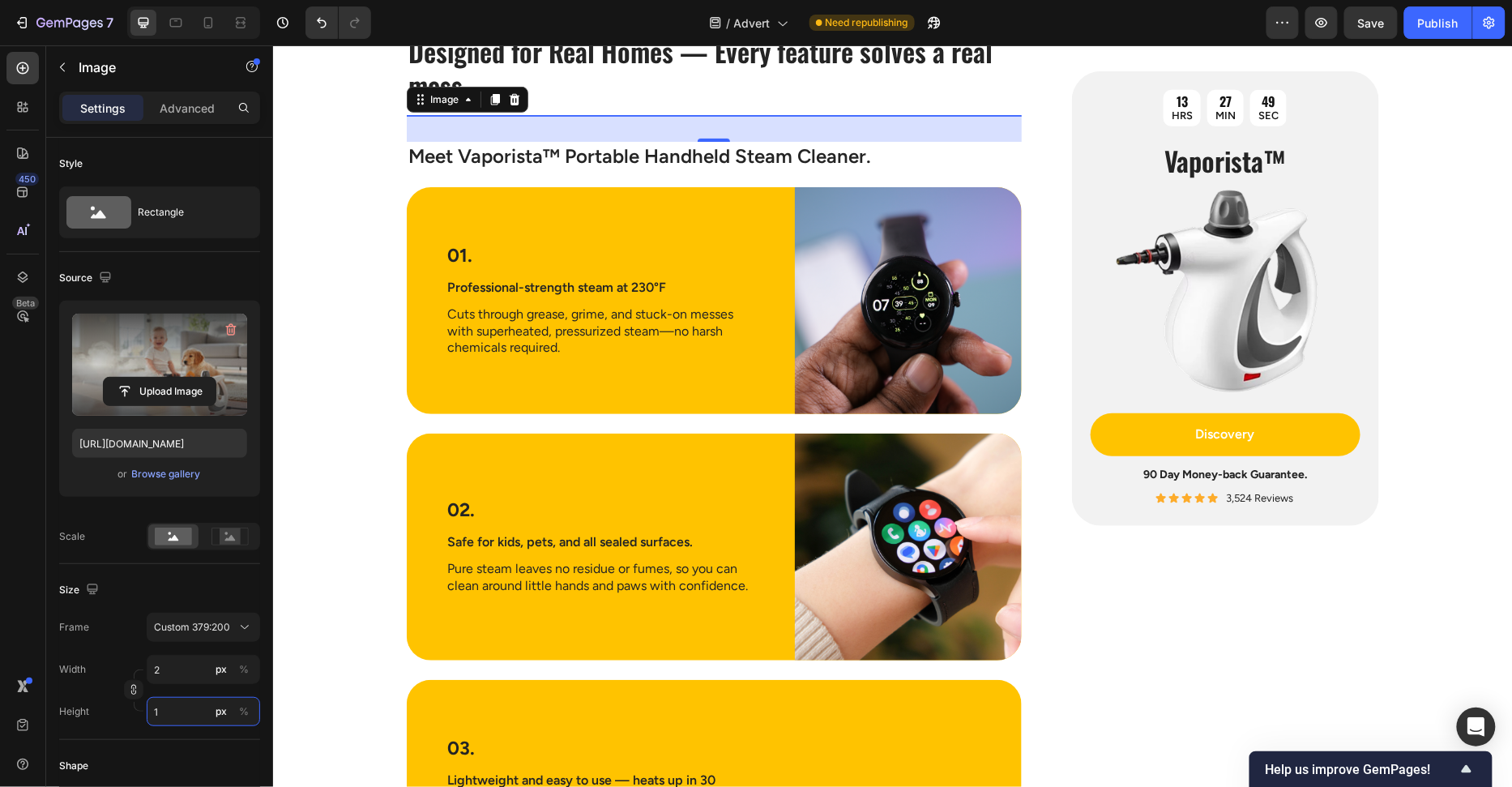
type input "4"
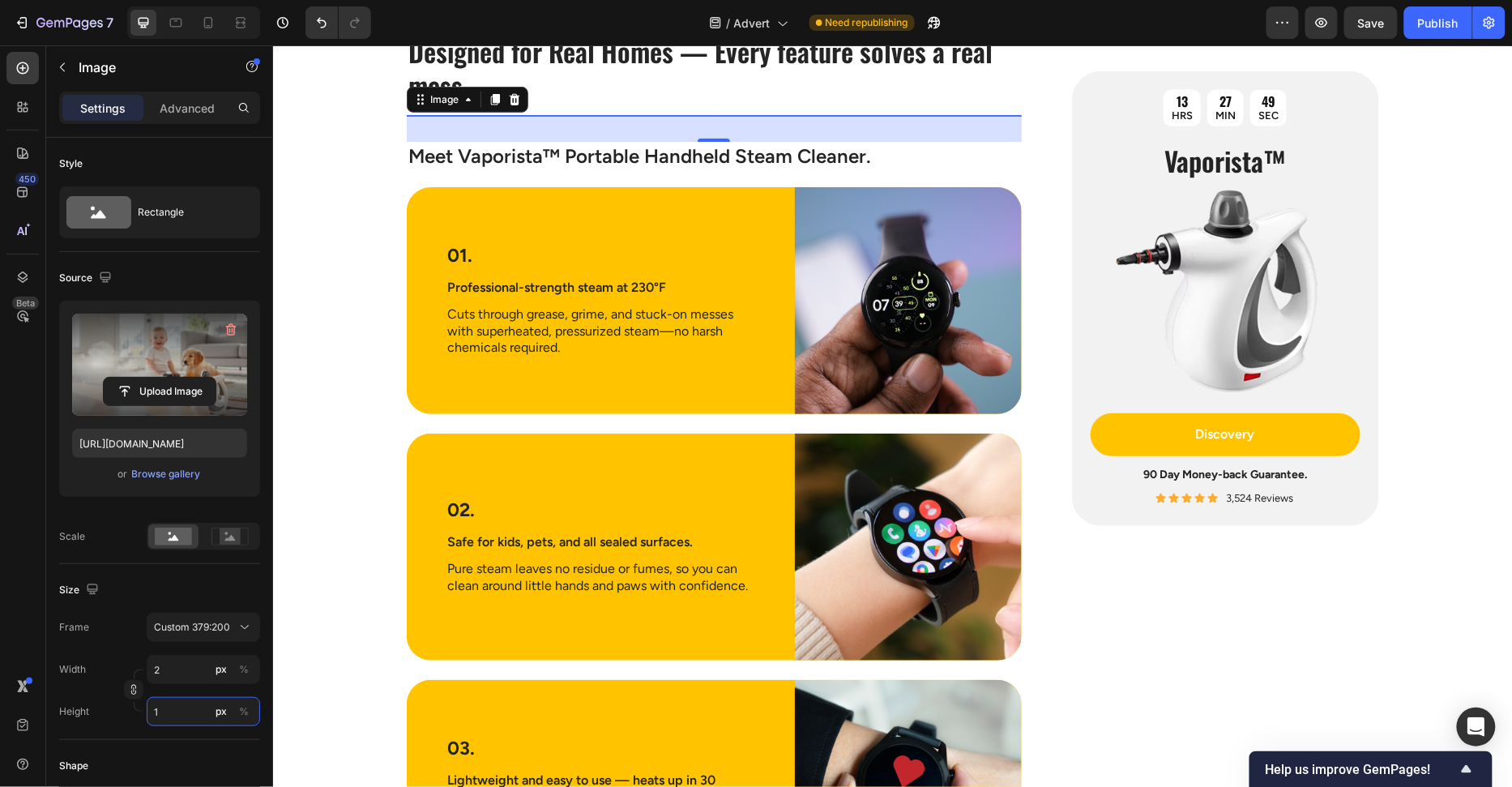
type input "2"
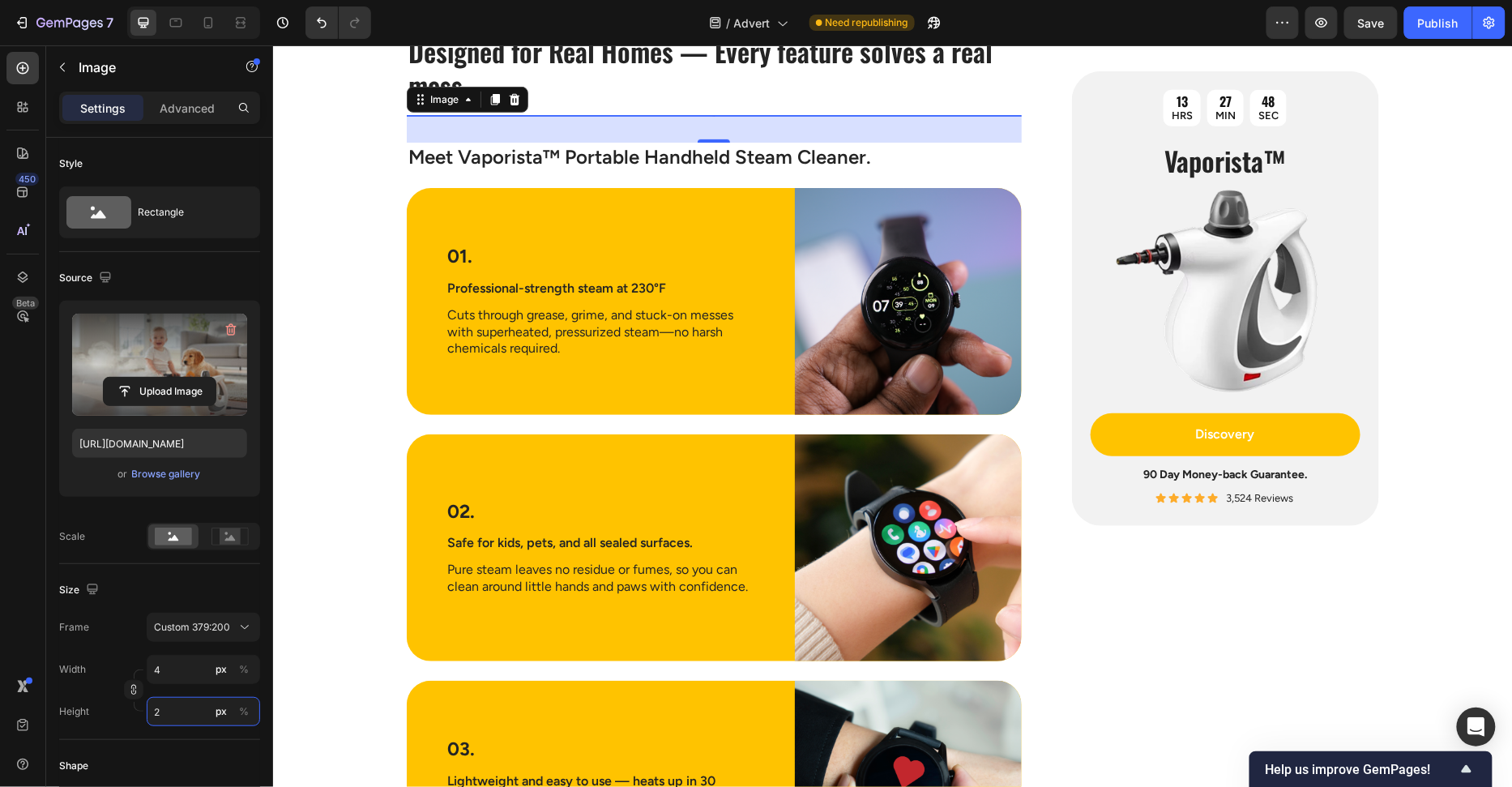
type input "6"
type input "3"
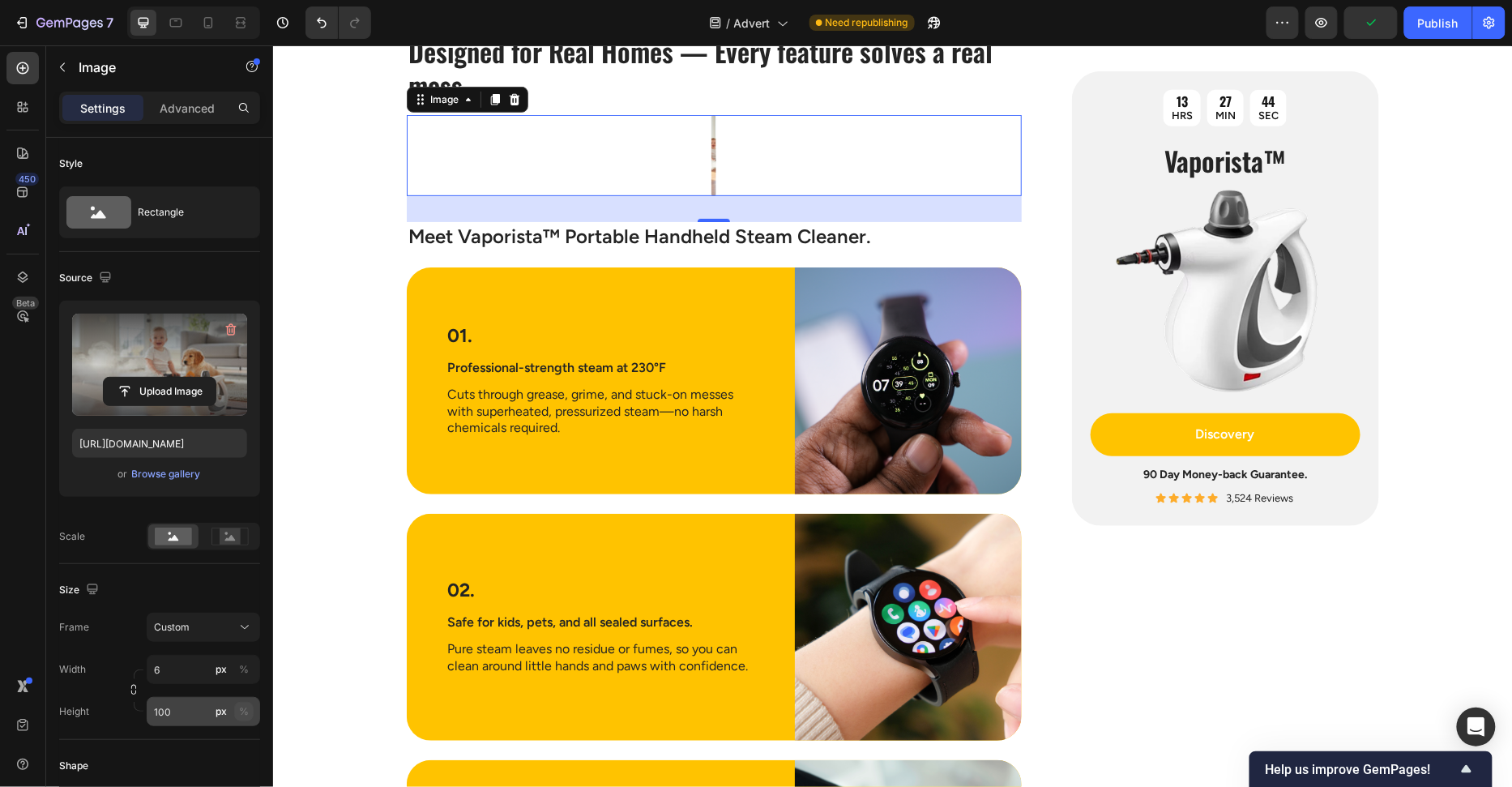
click at [244, 709] on div "%" at bounding box center [244, 711] width 10 height 15
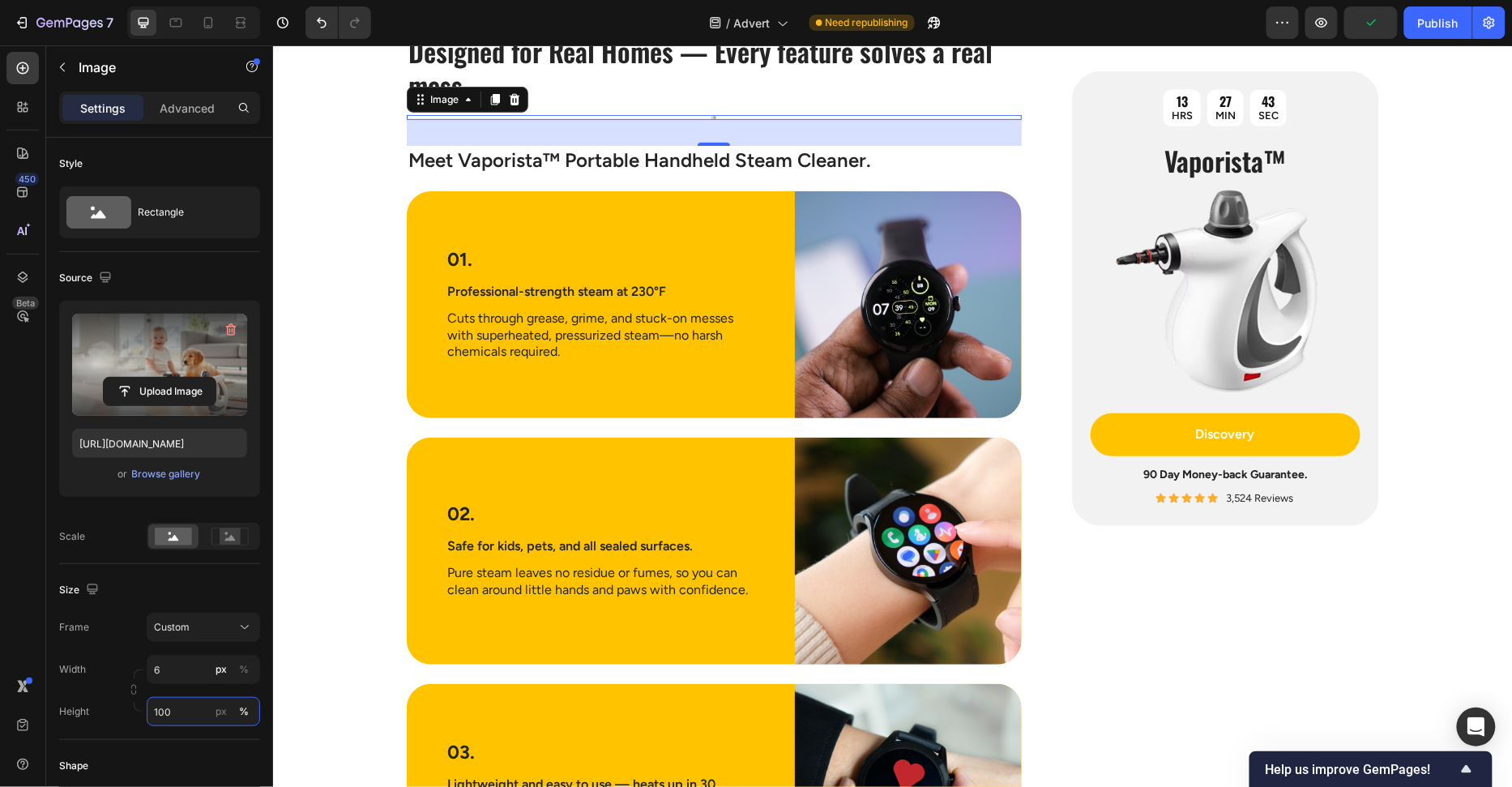
click at [211, 709] on input "100" at bounding box center [203, 711] width 114 height 29
click at [194, 713] on input "100" at bounding box center [203, 711] width 114 height 29
type input "100"
click at [184, 666] on input "6" at bounding box center [203, 670] width 114 height 29
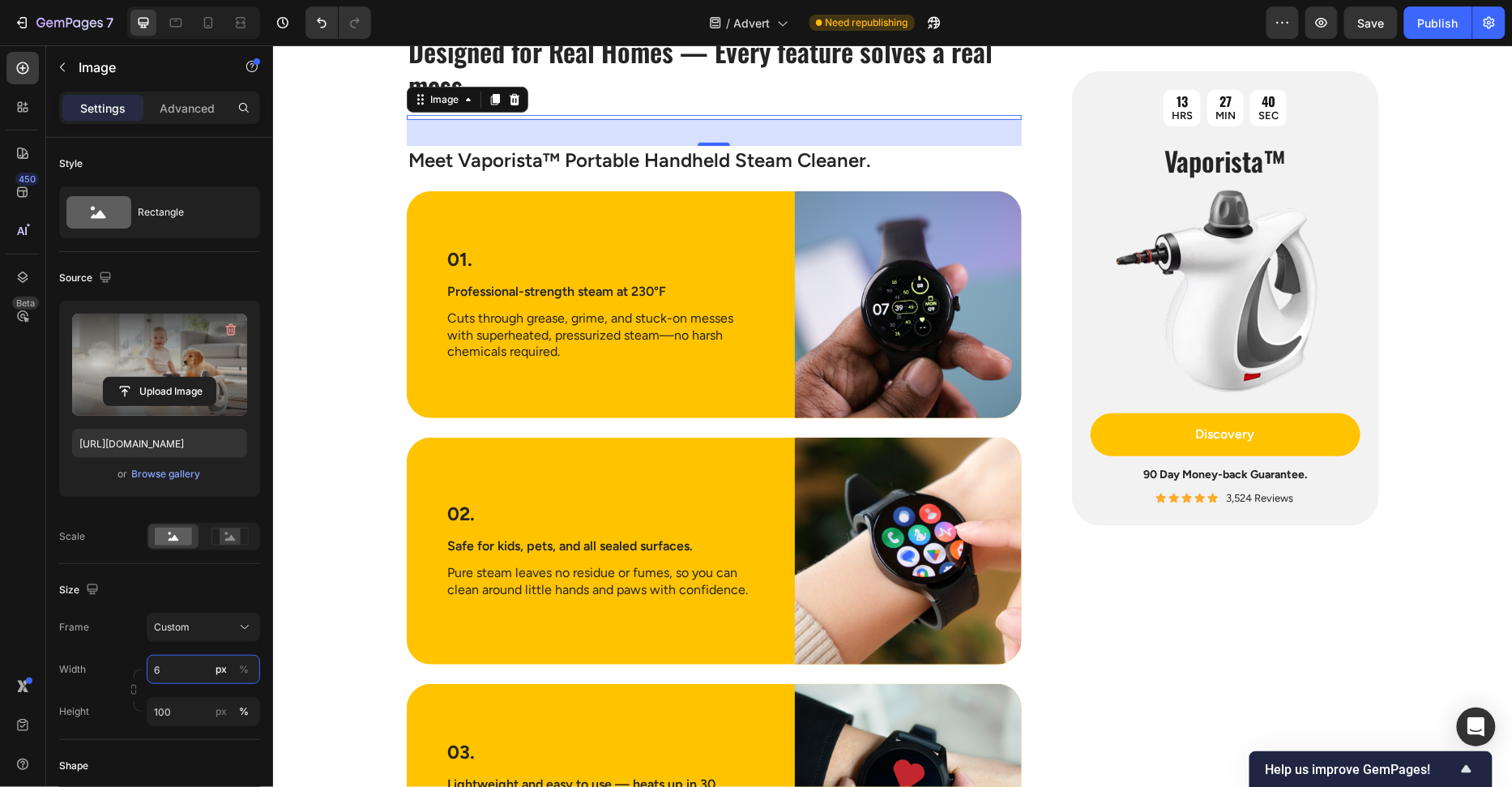
click at [184, 667] on input "6" at bounding box center [203, 670] width 114 height 29
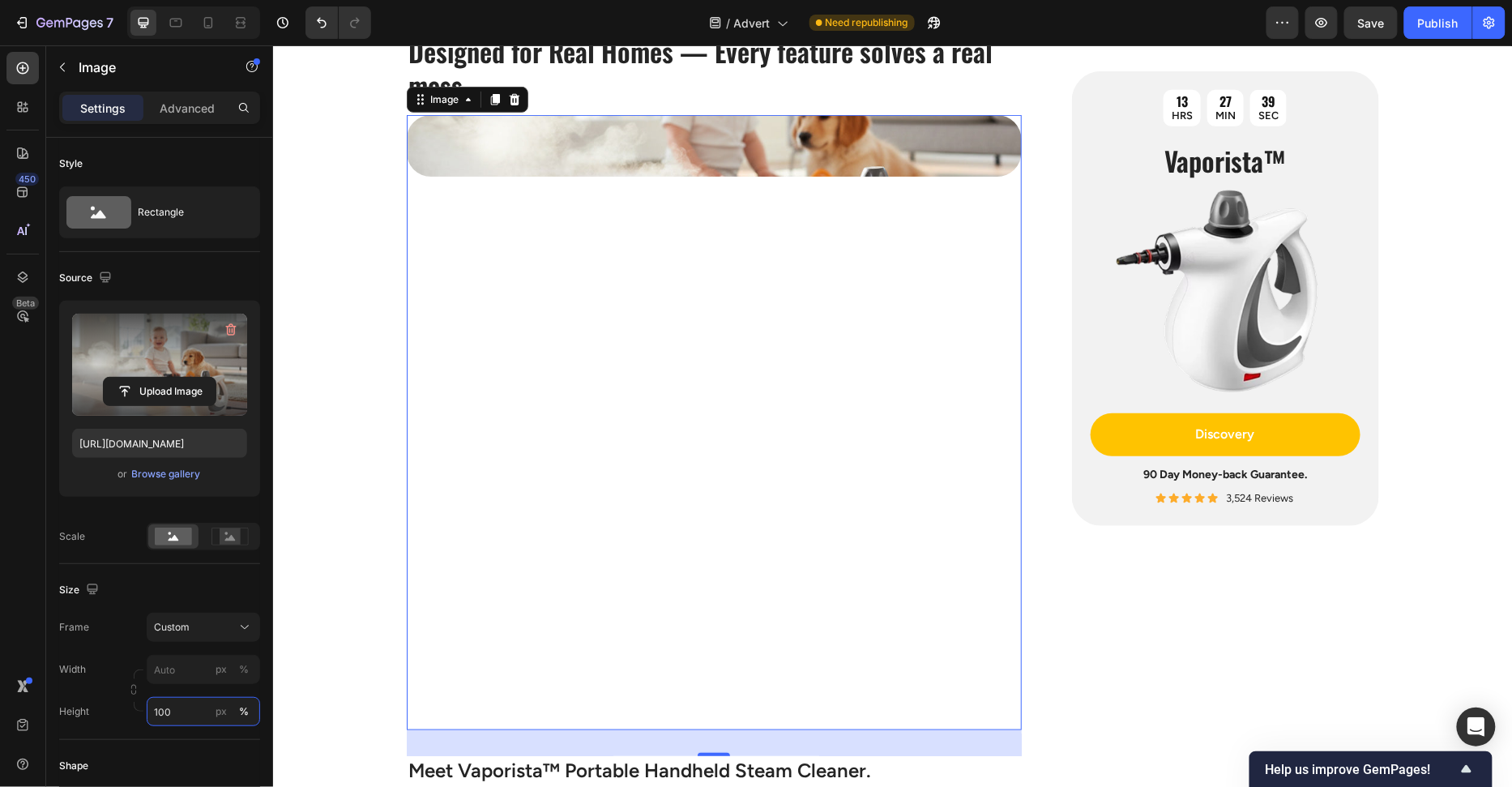
click at [201, 701] on div "Style Rectangle Source Upload Image https://cdn.shopify.com/s/files/1/0658/8314…" at bounding box center [159, 714] width 201 height 1153
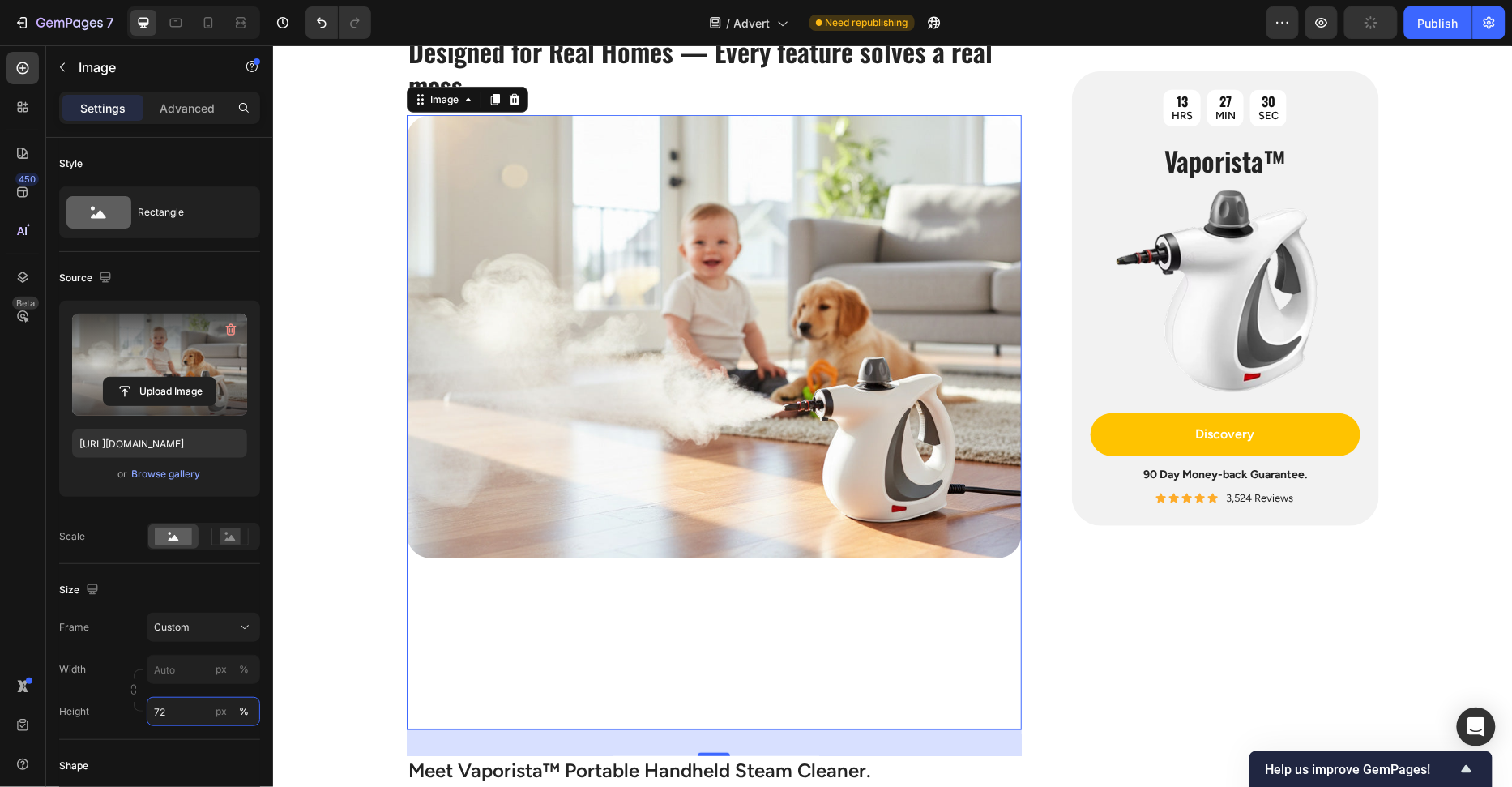
type input "71"
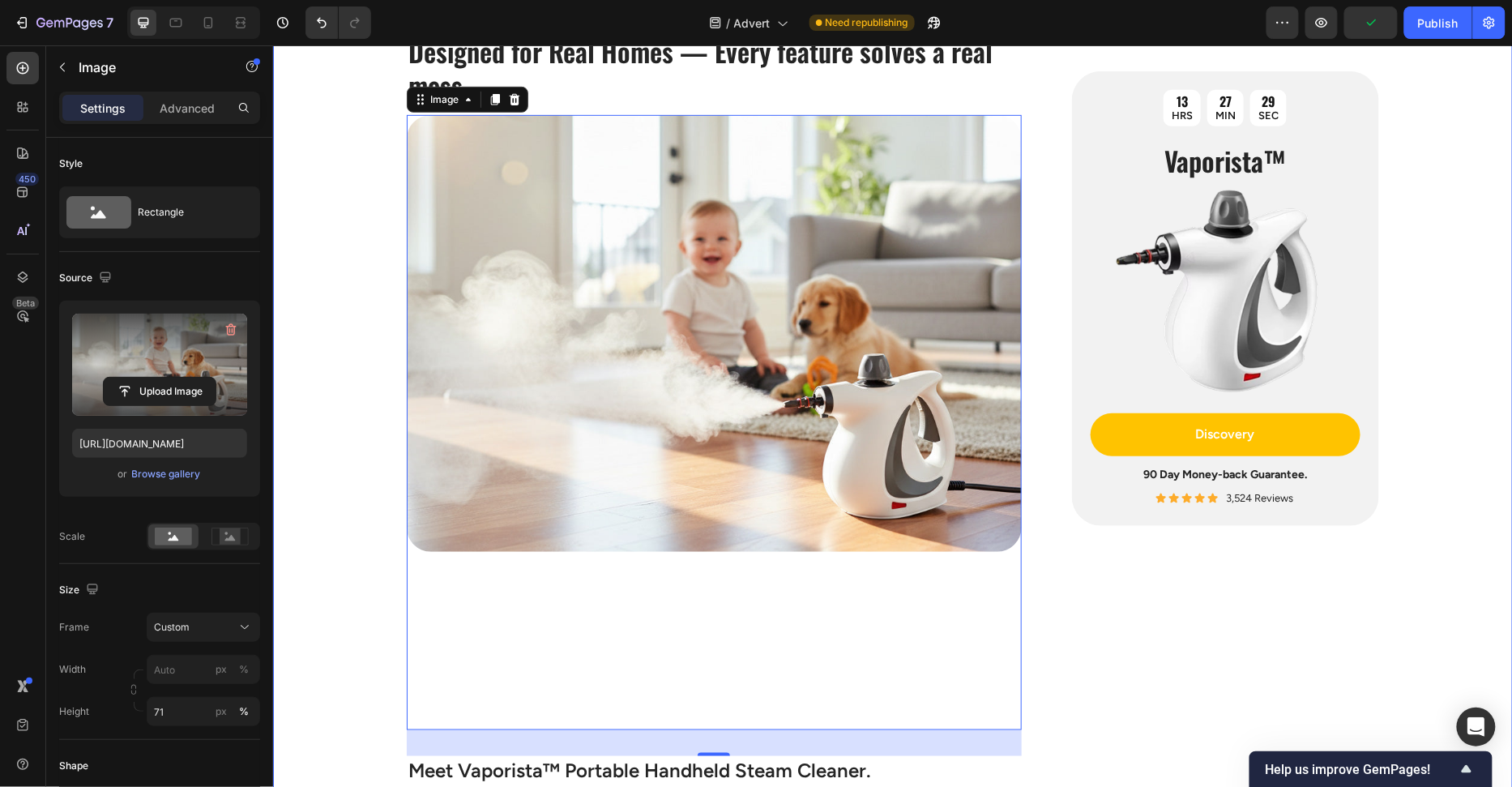
click at [360, 469] on div "Image The Hidden Dirty Truth Lurking in Your Home Heading If you’ve ever collap…" at bounding box center [892, 463] width 1239 height 5182
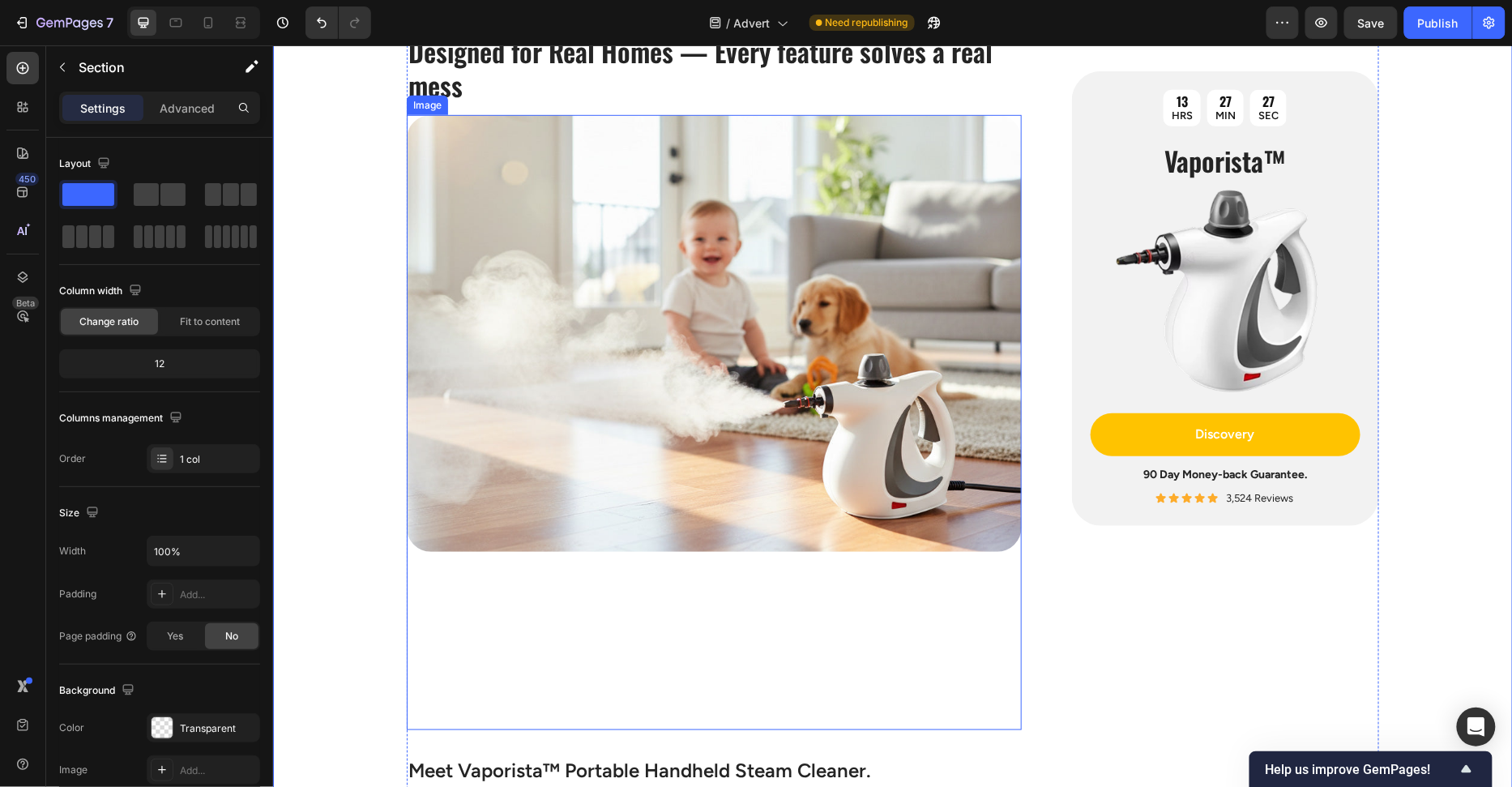
click at [478, 400] on img at bounding box center [713, 333] width 615 height 437
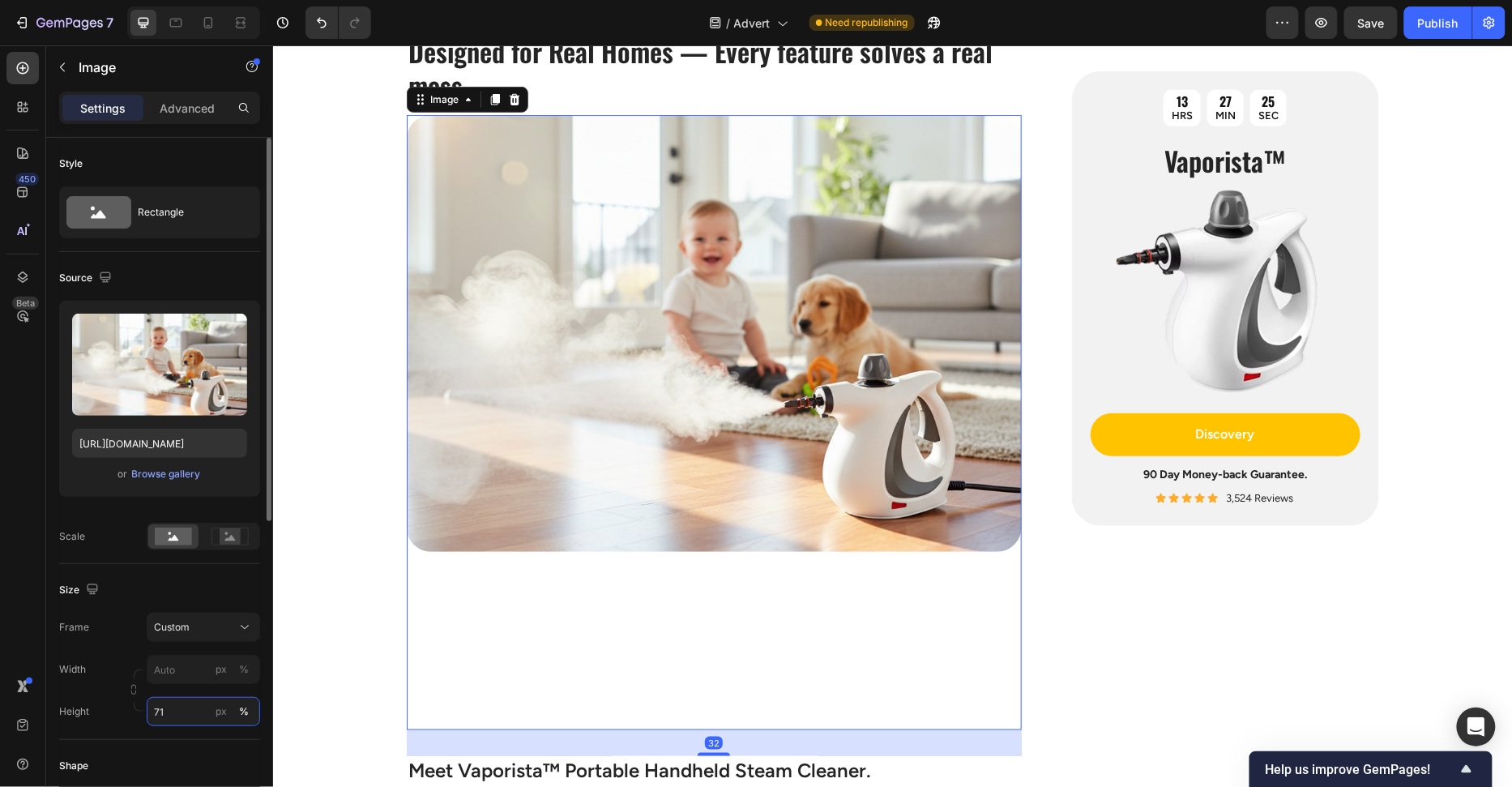
click at [190, 716] on input "71" at bounding box center [203, 711] width 114 height 29
type input "70"
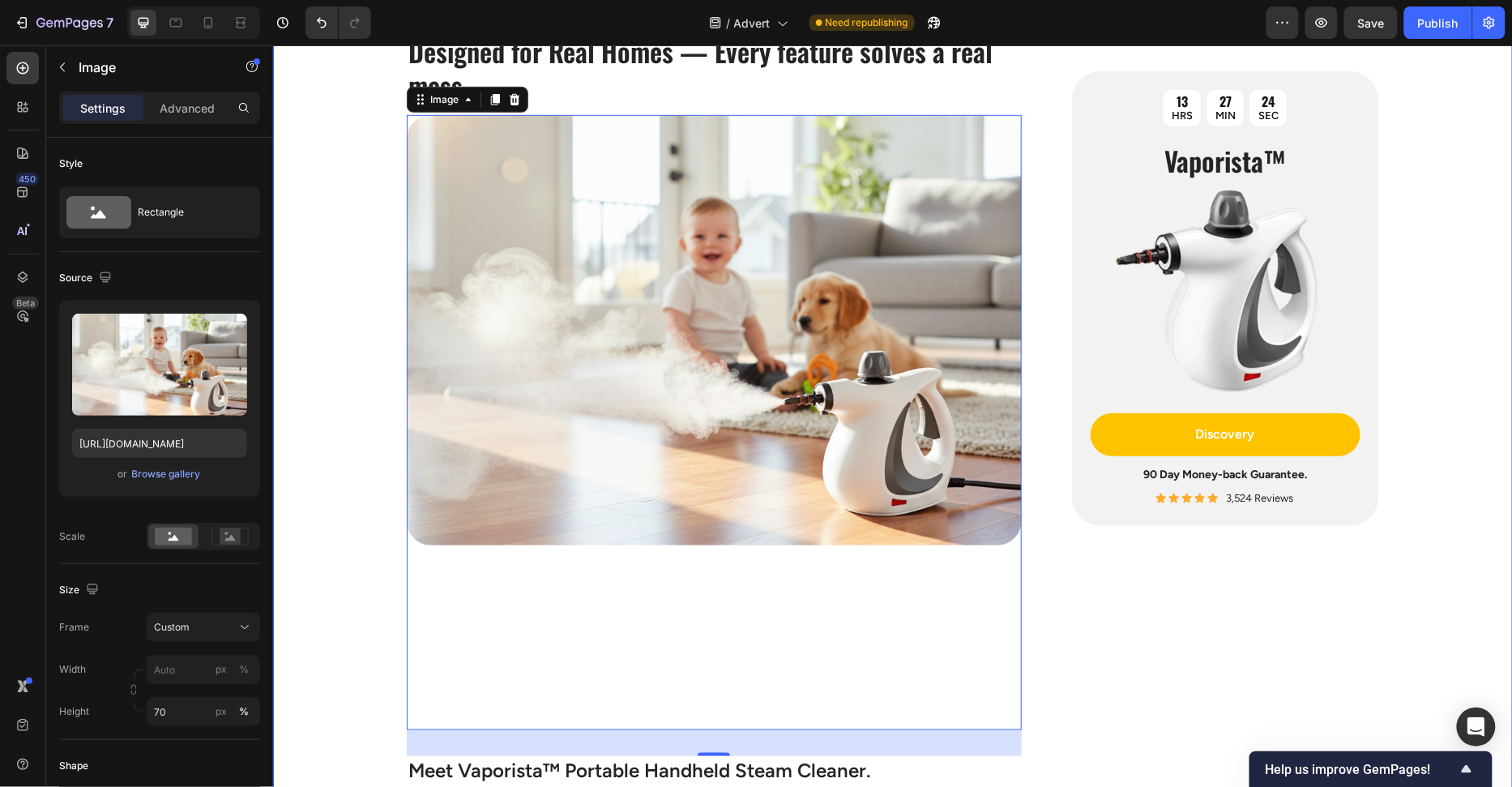
click at [331, 441] on div "Image The Hidden Dirty Truth Lurking in Your Home Heading If you’ve ever collap…" at bounding box center [892, 463] width 1239 height 5182
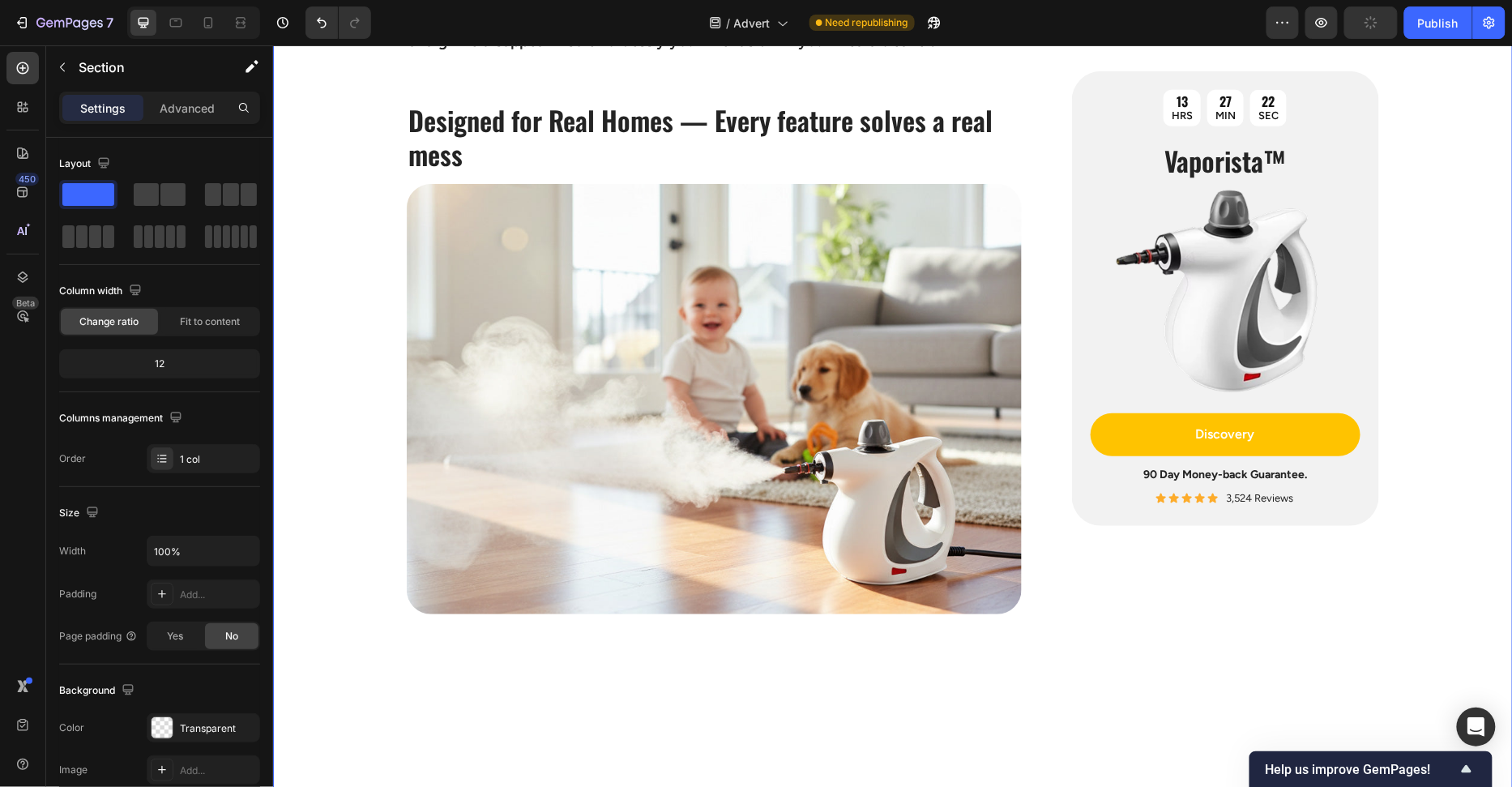
scroll to position [2695, 0]
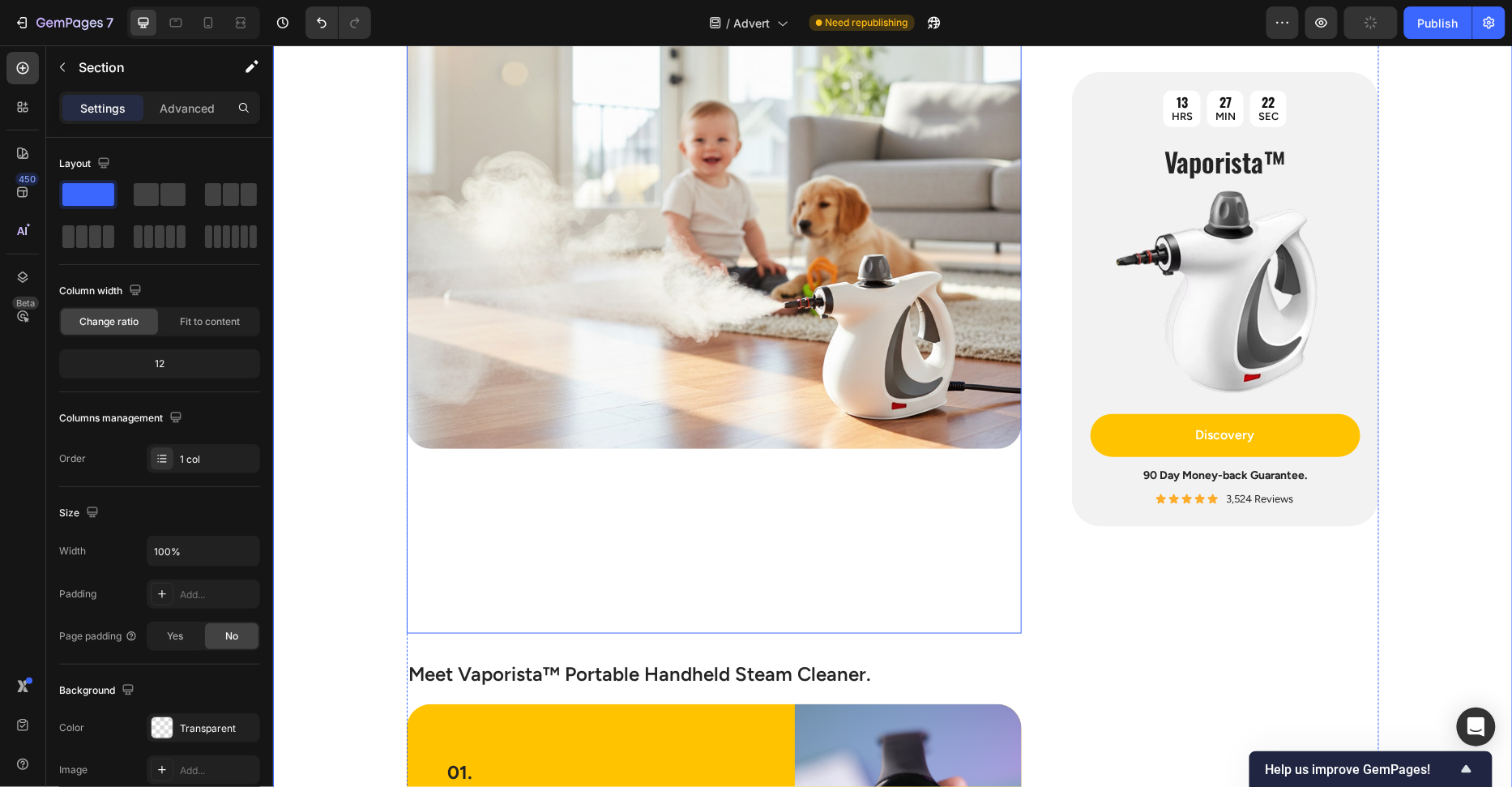
drag, startPoint x: 569, startPoint y: 469, endPoint x: 587, endPoint y: 469, distance: 18.0
click at [587, 469] on div at bounding box center [713, 325] width 615 height 615
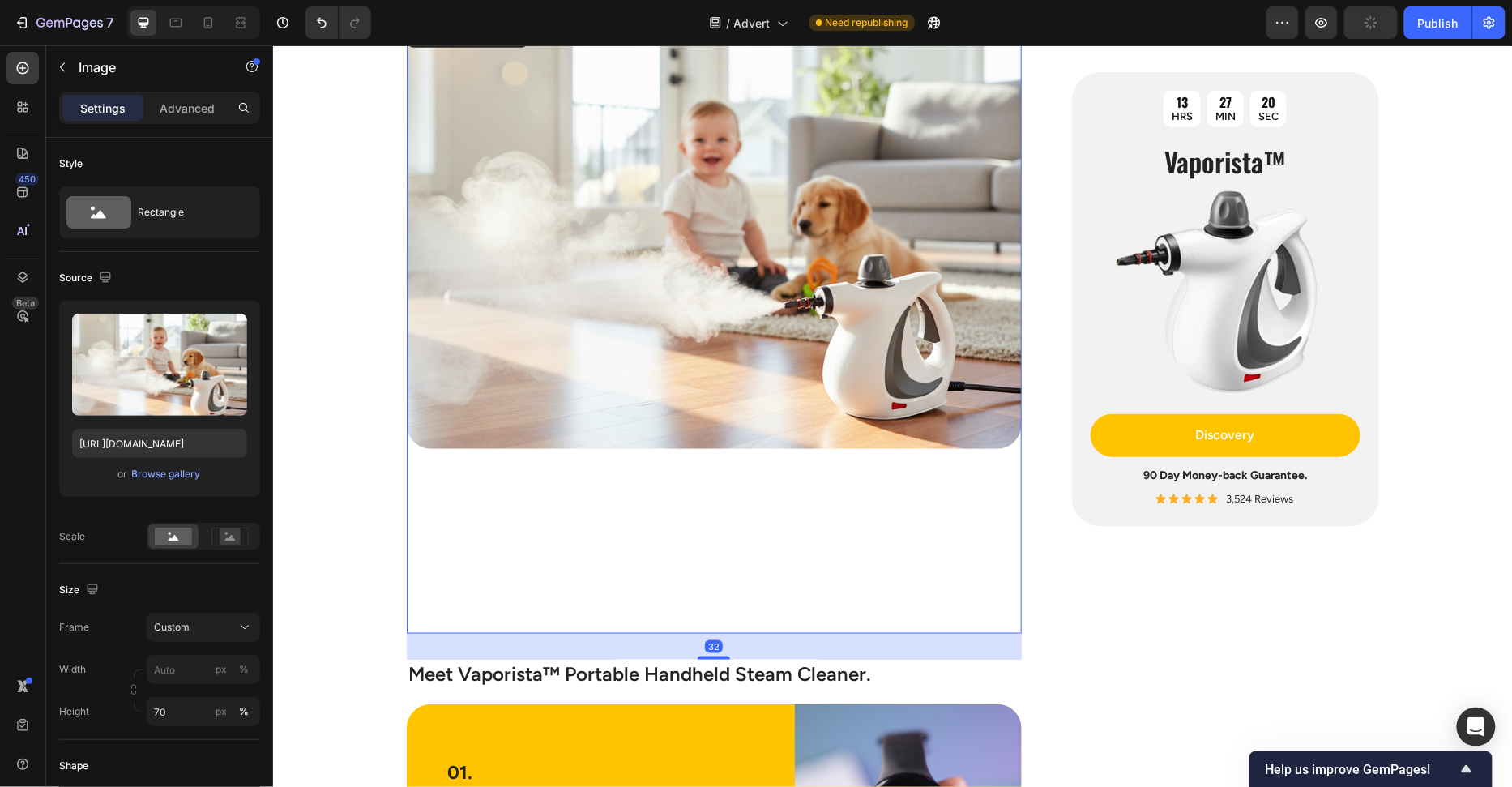
click at [670, 432] on img at bounding box center [713, 232] width 615 height 430
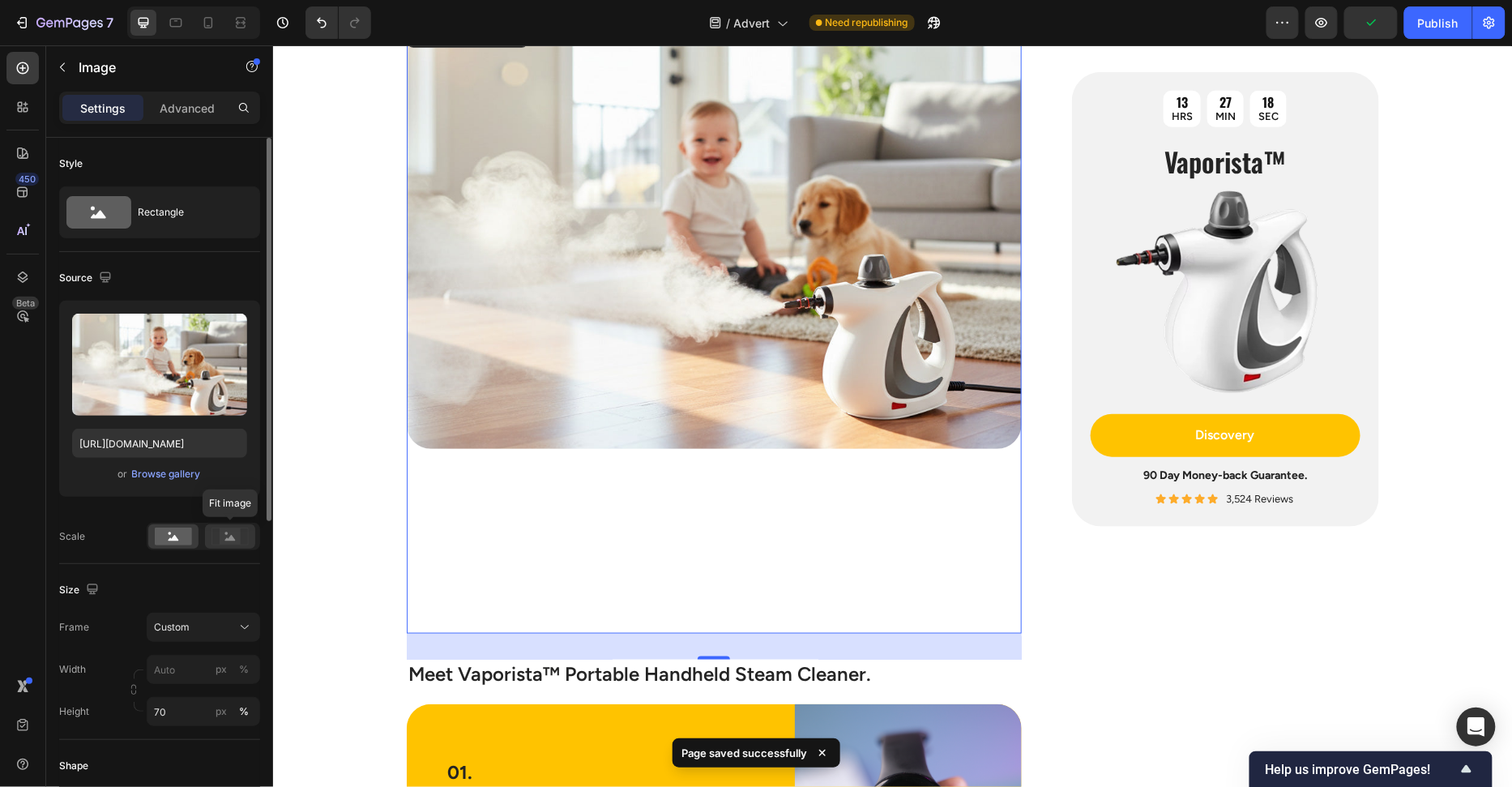
click at [218, 541] on icon at bounding box center [230, 537] width 37 height 17
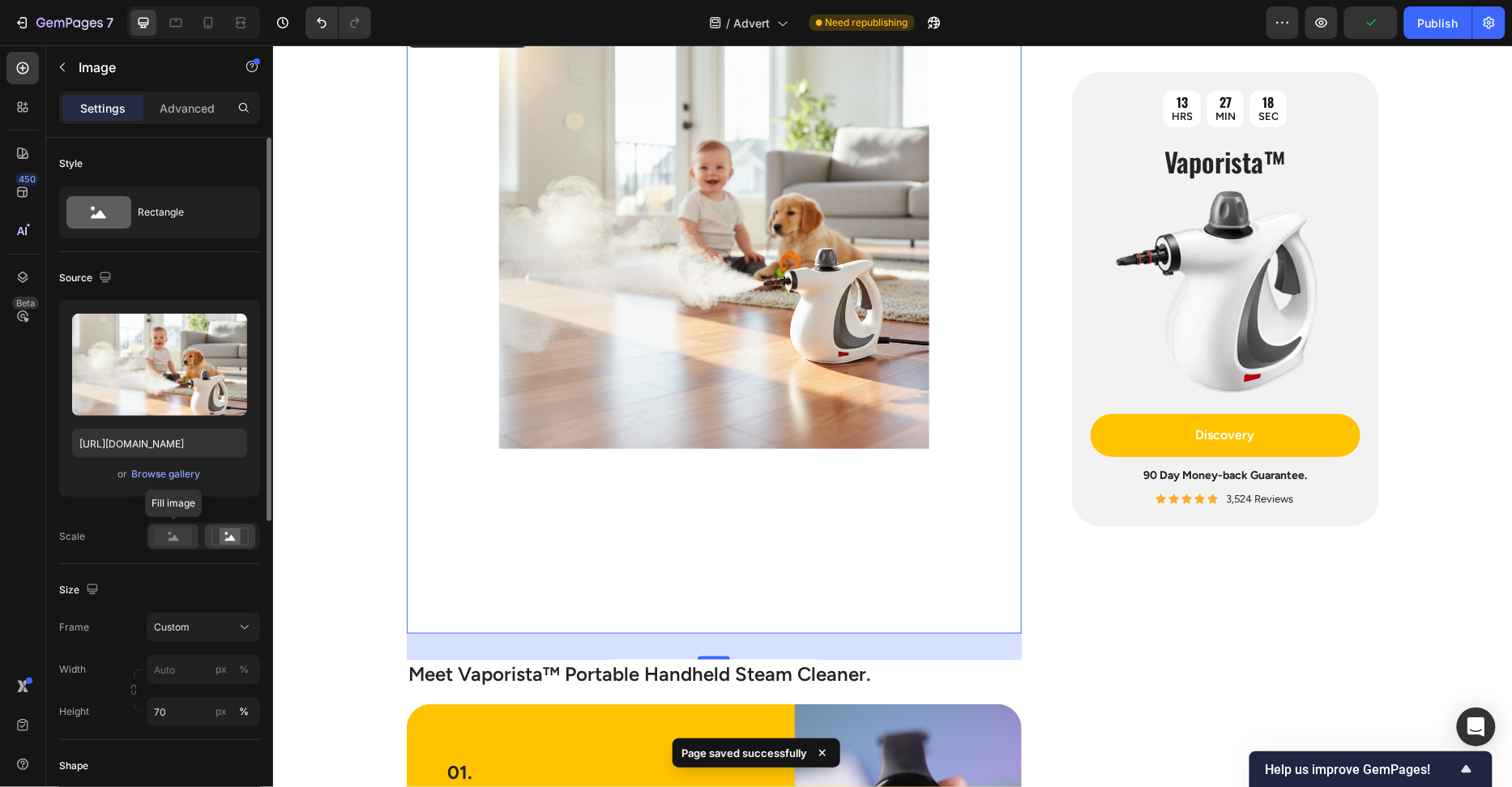
click at [161, 541] on rect at bounding box center [173, 537] width 37 height 17
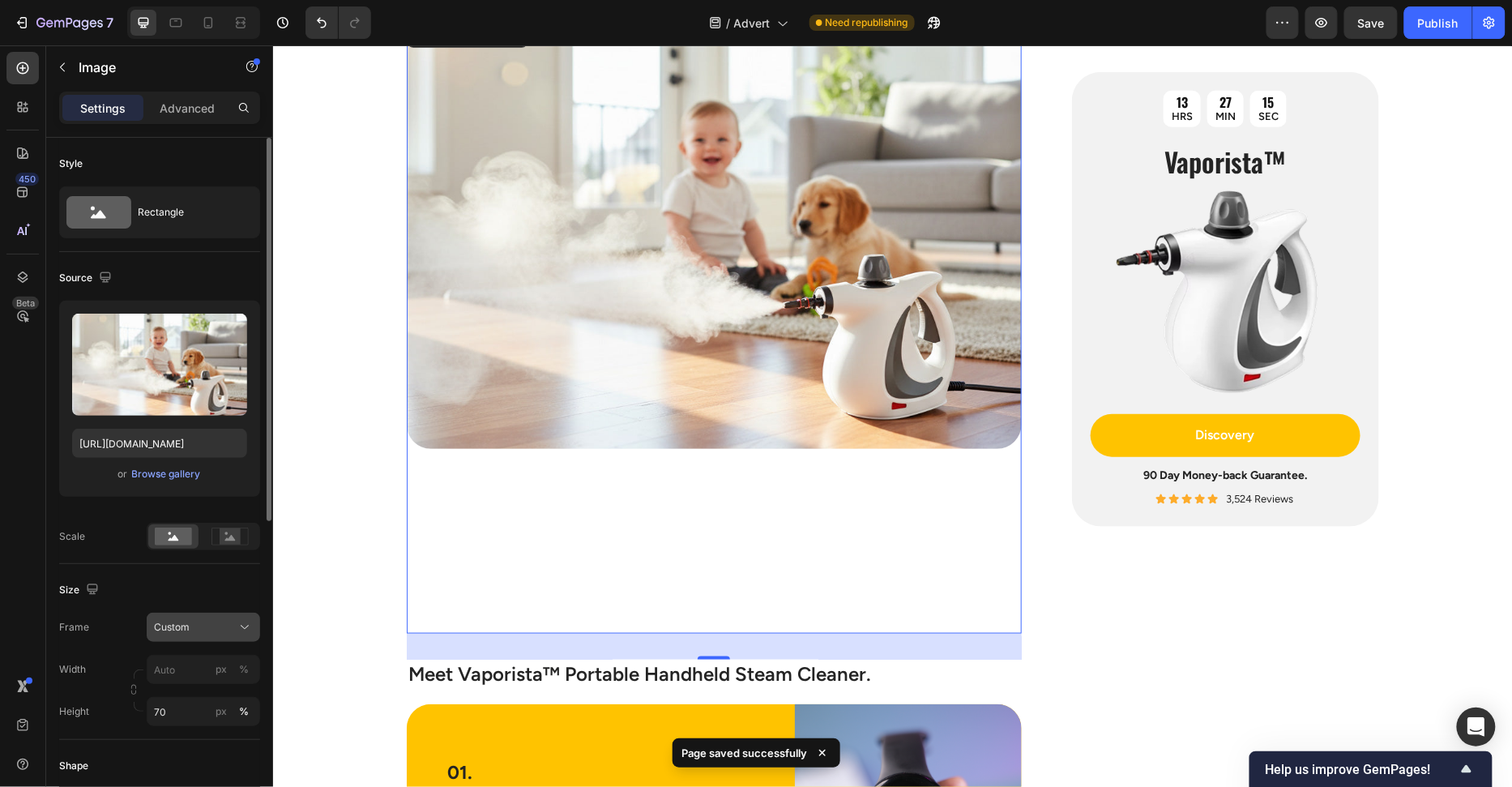
click at [210, 621] on div "Custom" at bounding box center [194, 627] width 80 height 15
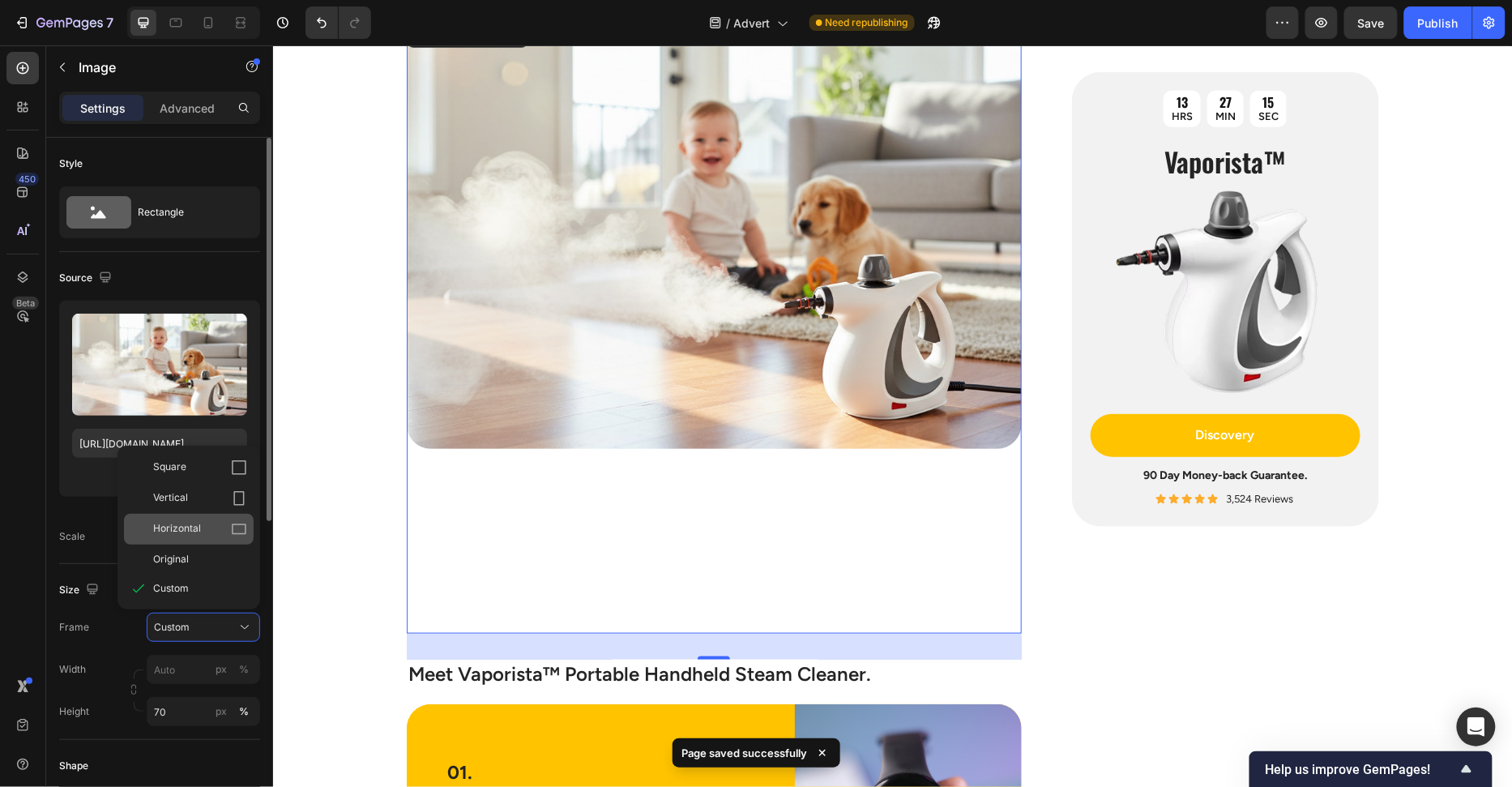
click at [211, 540] on div "Horizontal" at bounding box center [189, 529] width 130 height 31
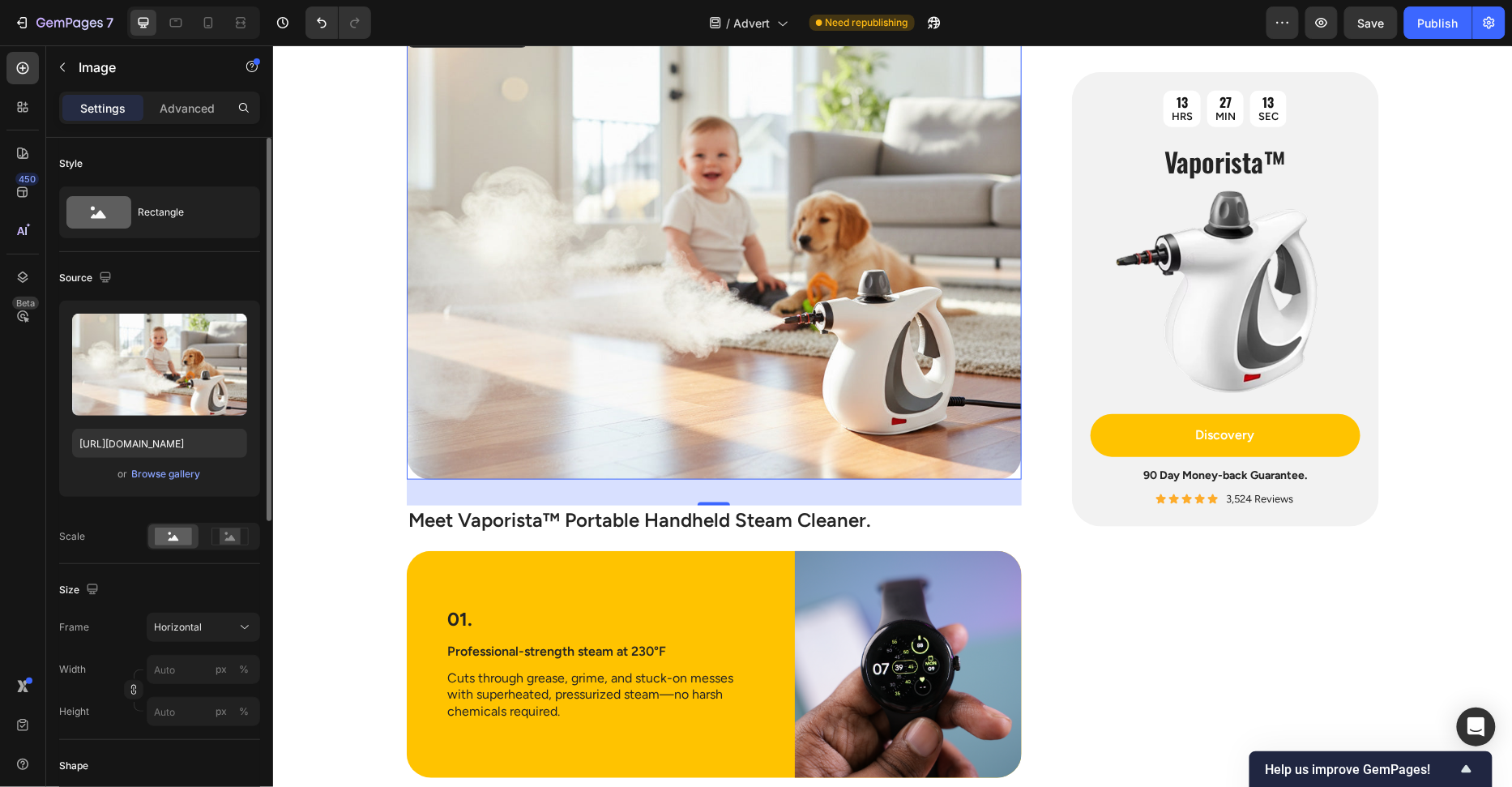
click at [357, 484] on div "Image The Hidden Dirty Truth Lurking in Your Home Heading If you’ve ever collap…" at bounding box center [892, 288] width 1239 height 5028
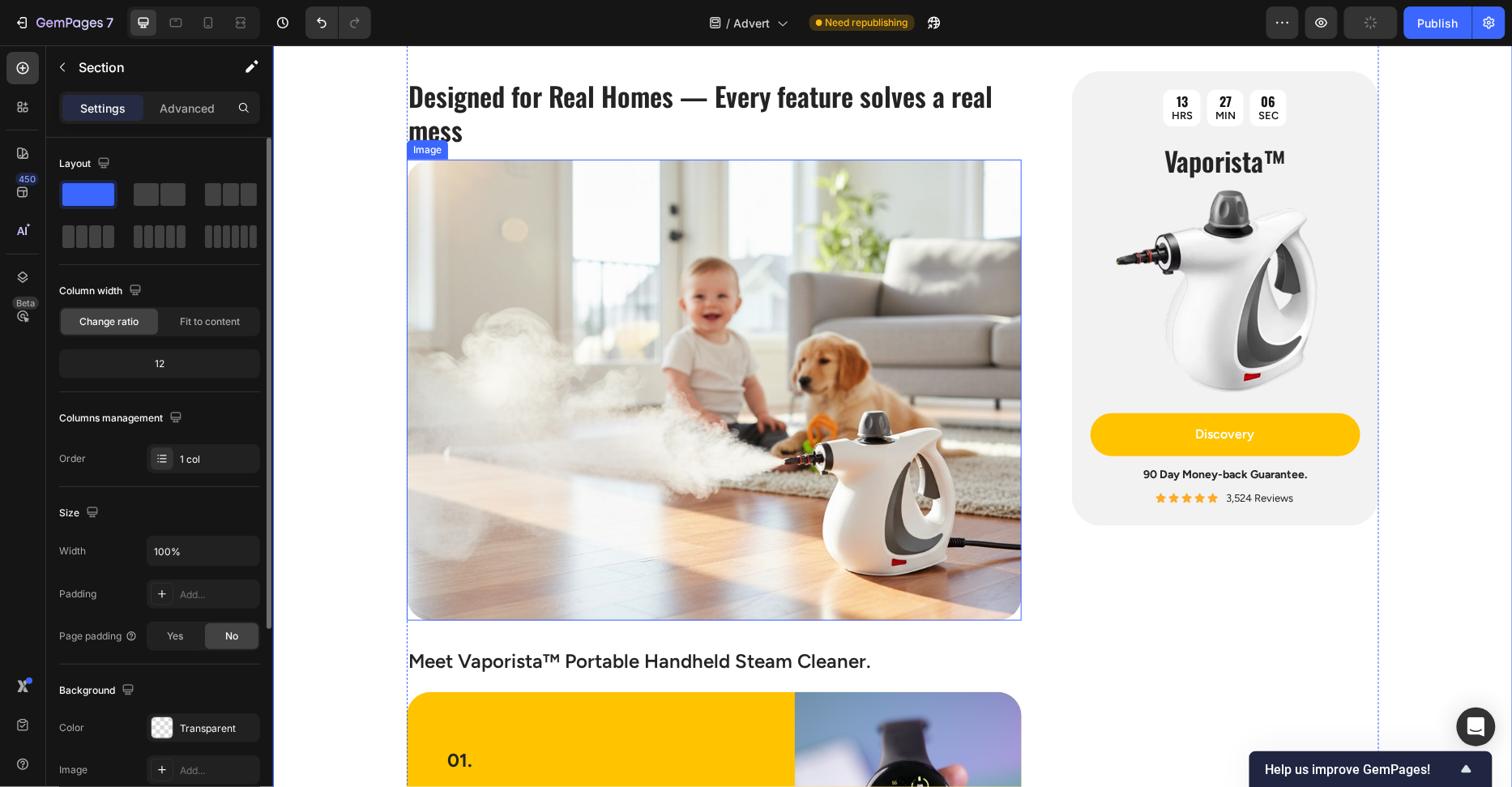
scroll to position [2457, 0]
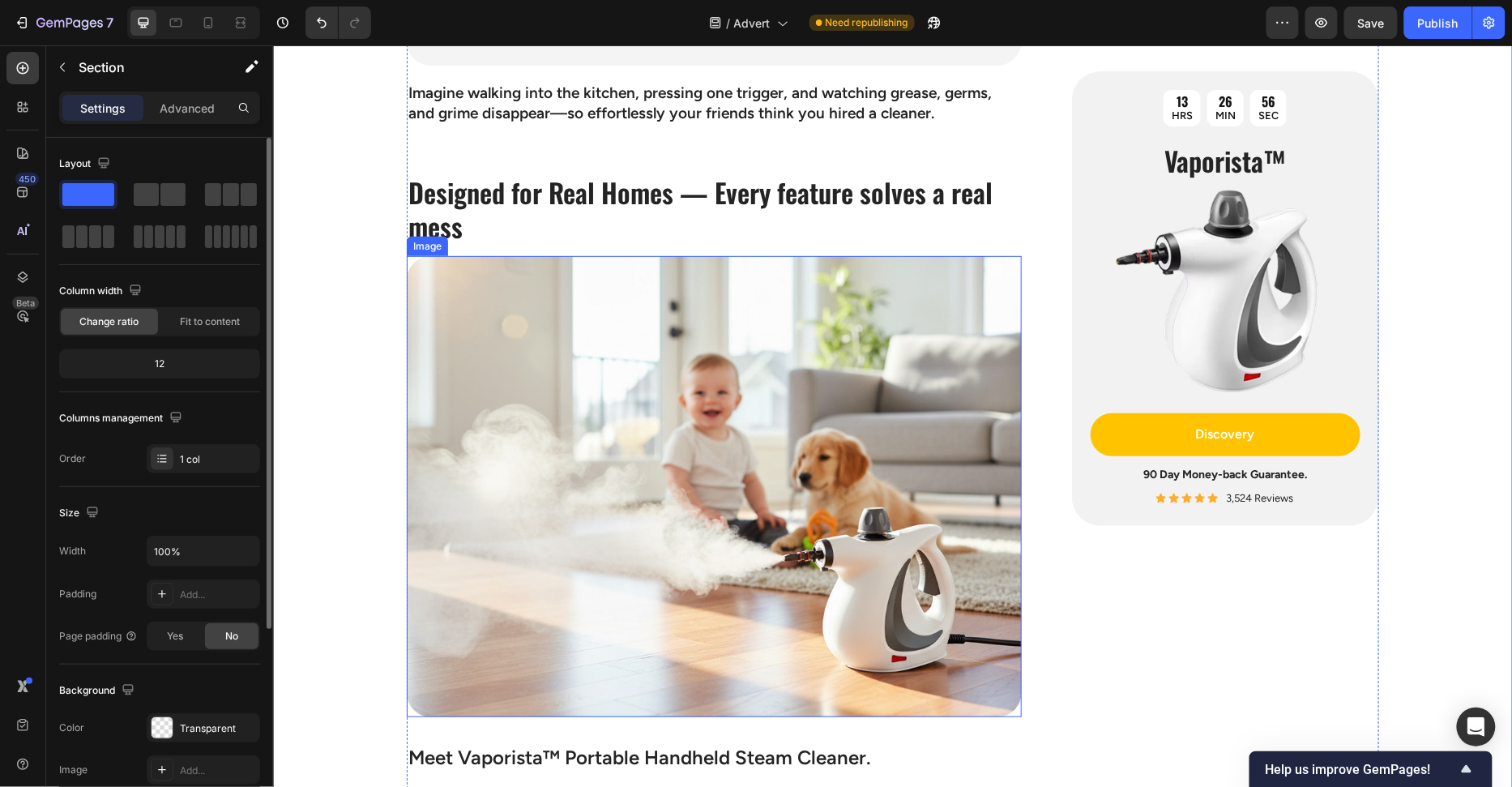
click at [844, 395] on img at bounding box center [713, 485] width 615 height 461
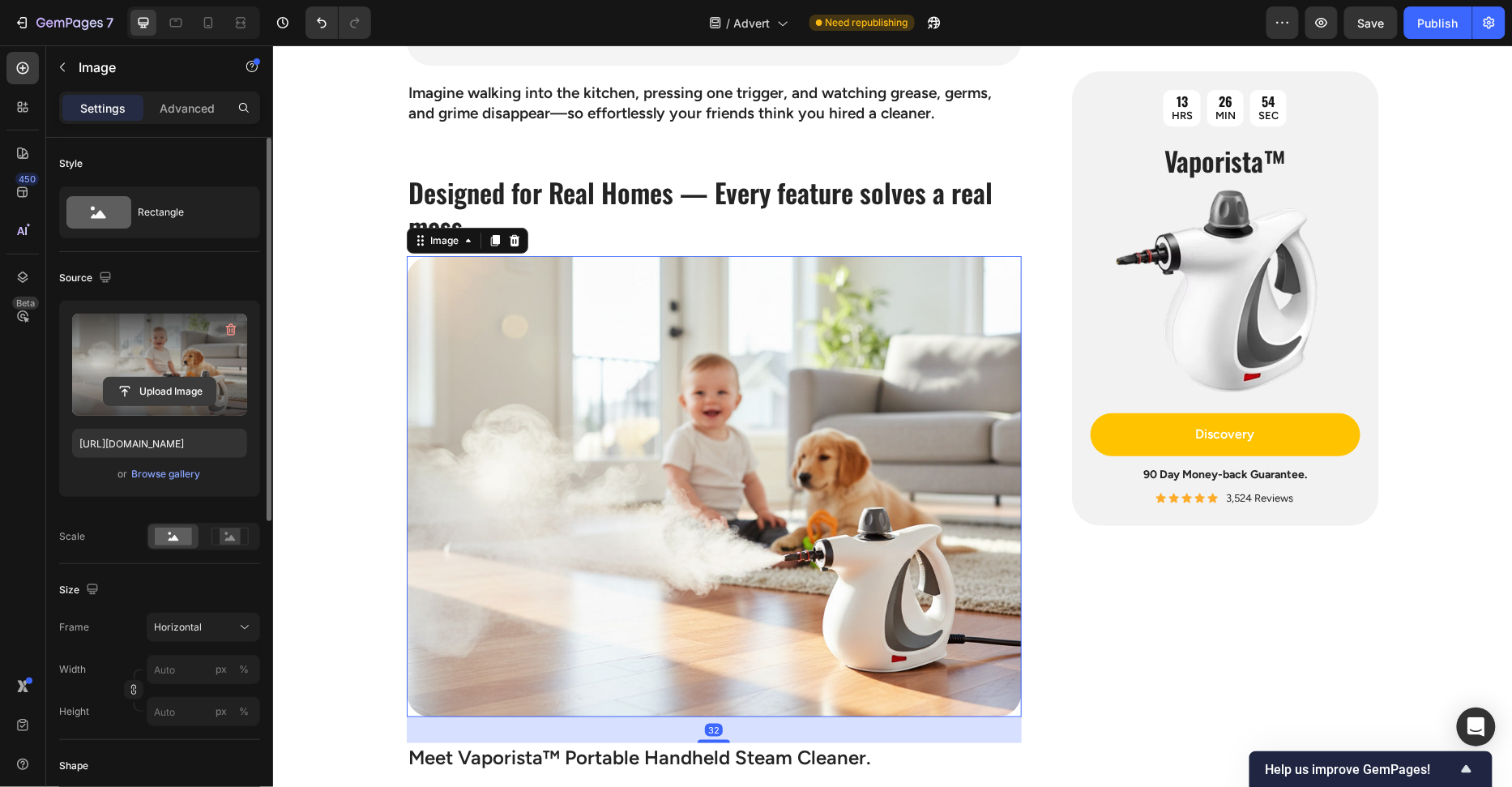
click at [175, 394] on input "file" at bounding box center [159, 391] width 112 height 27
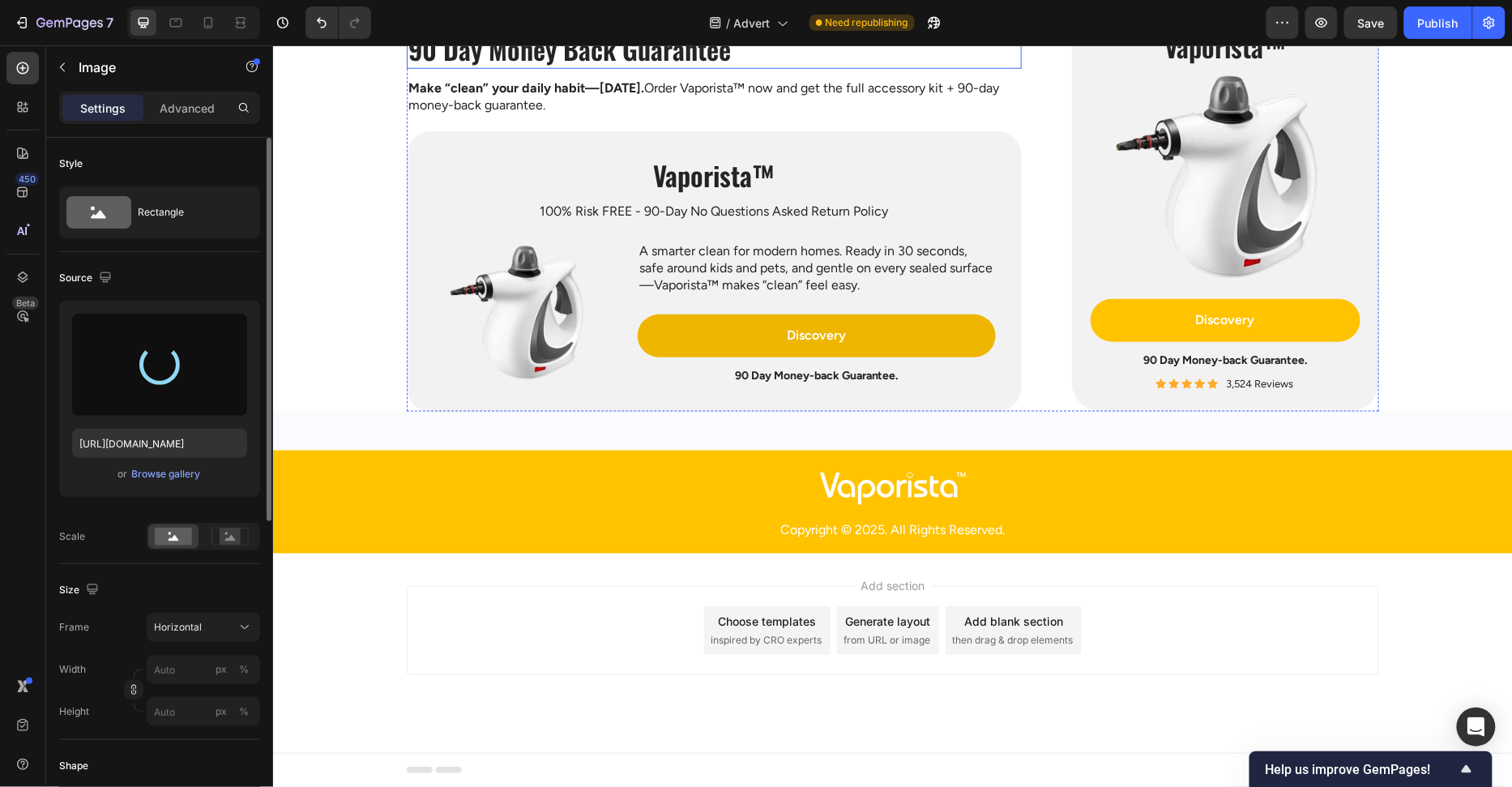
type input "https://cdn.shopify.com/s/files/1/0658/8314/4303/files/gempages_582876836208313…"
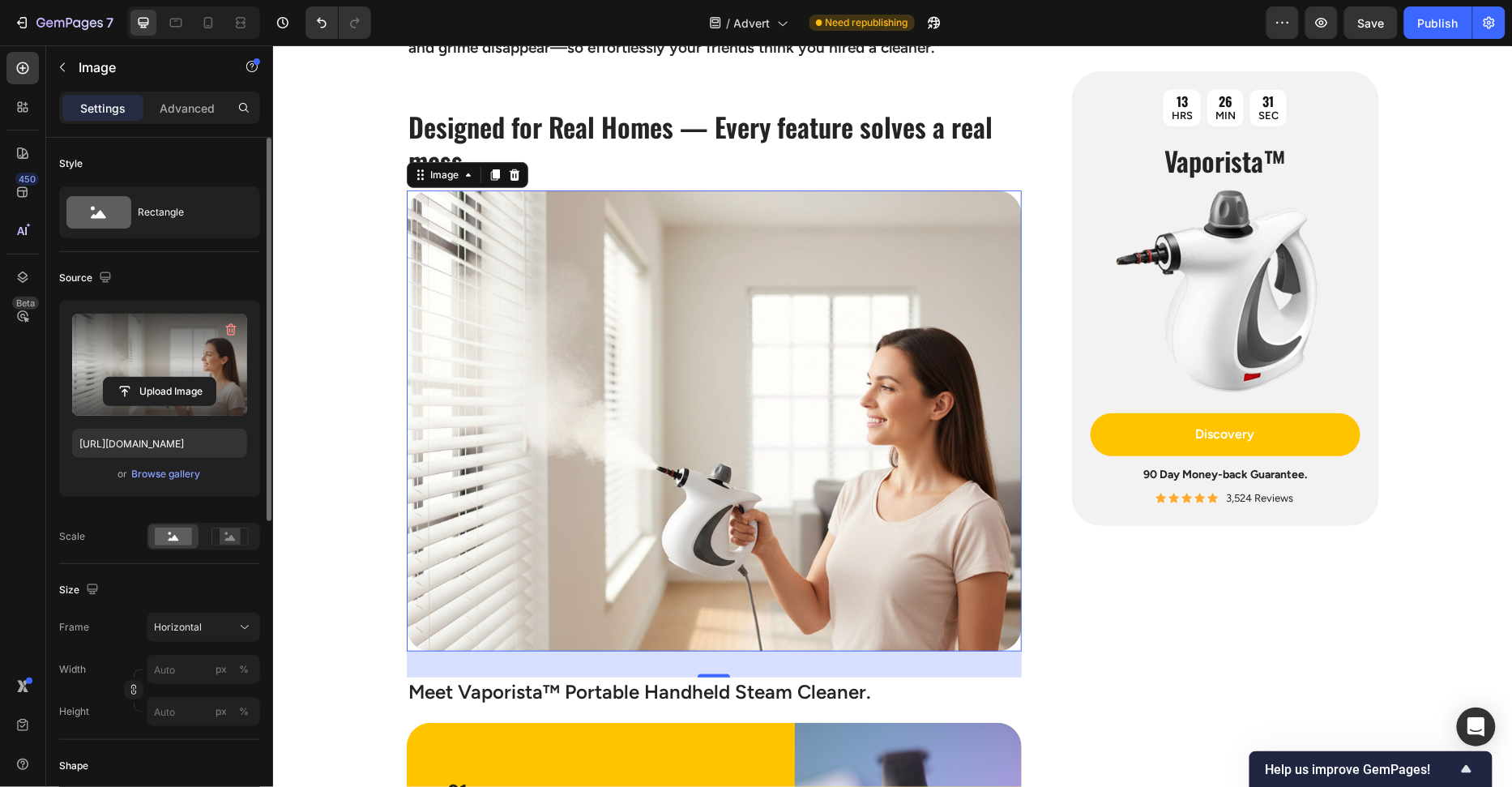
scroll to position [2522, 0]
click at [335, 366] on div "Image The Hidden Dirty Truth Lurking in Your Home Heading If you’ve ever collap…" at bounding box center [892, 461] width 1239 height 5028
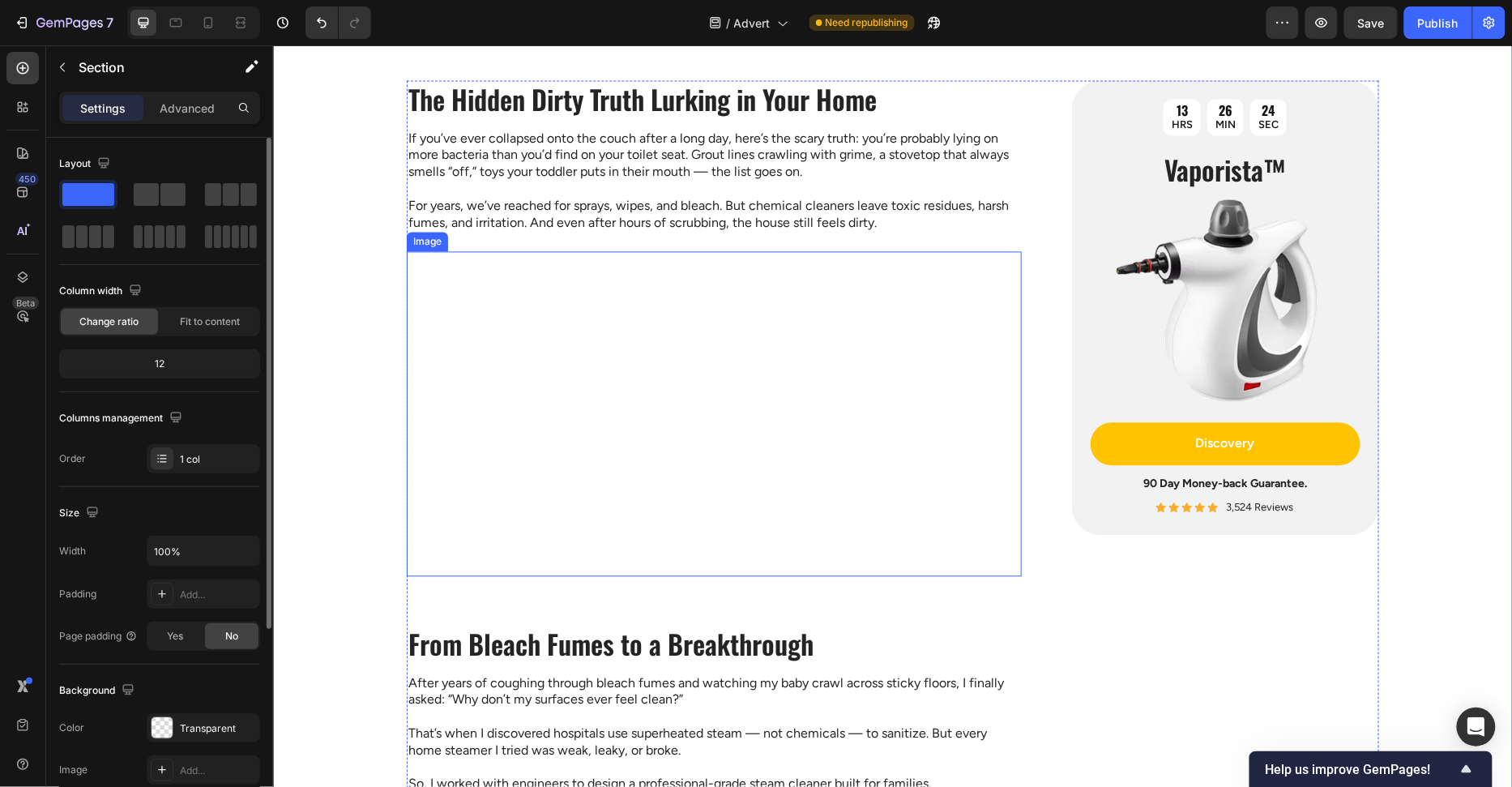
scroll to position [1233, 0]
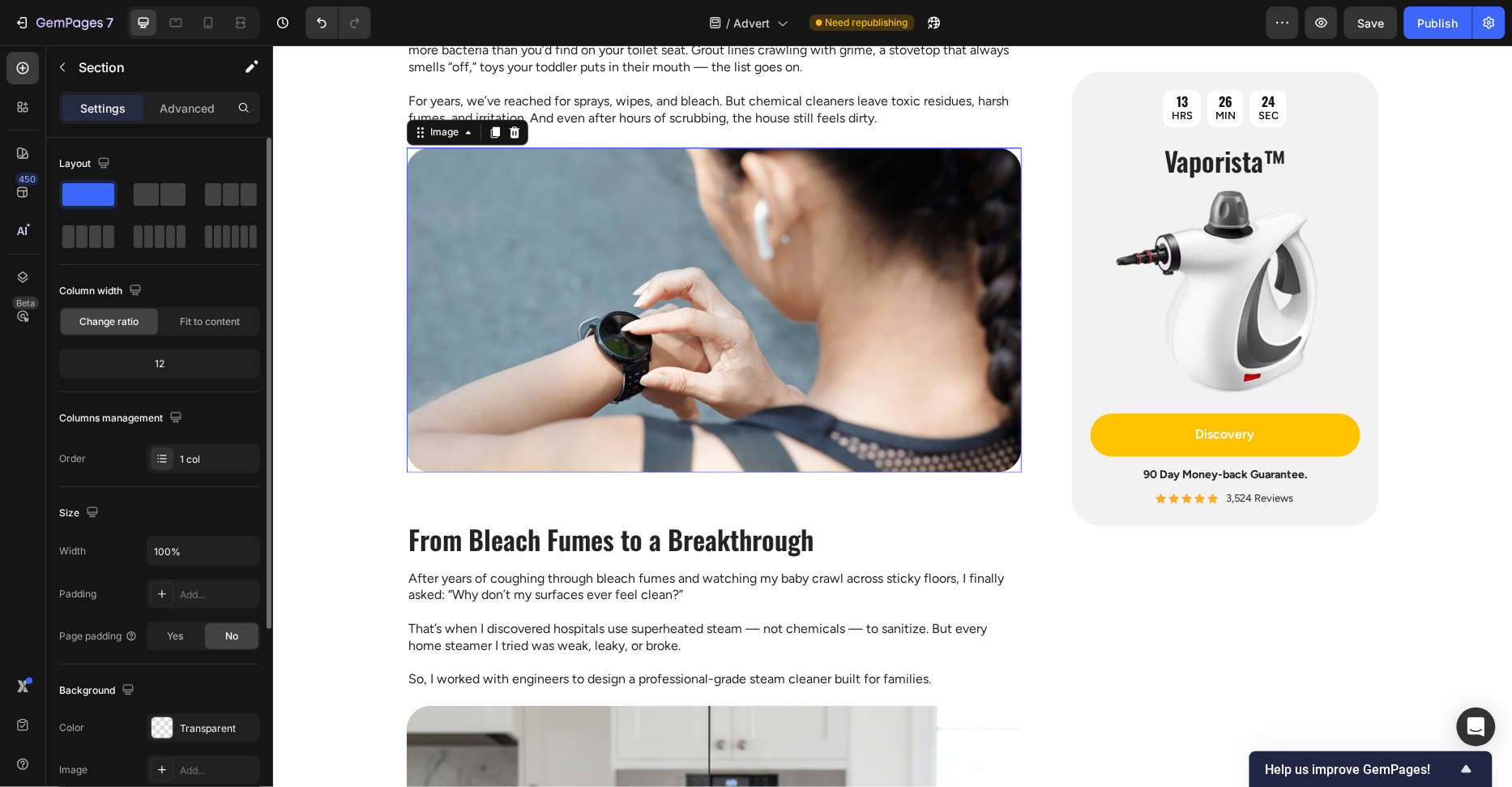
click at [543, 361] on img at bounding box center [713, 309] width 615 height 324
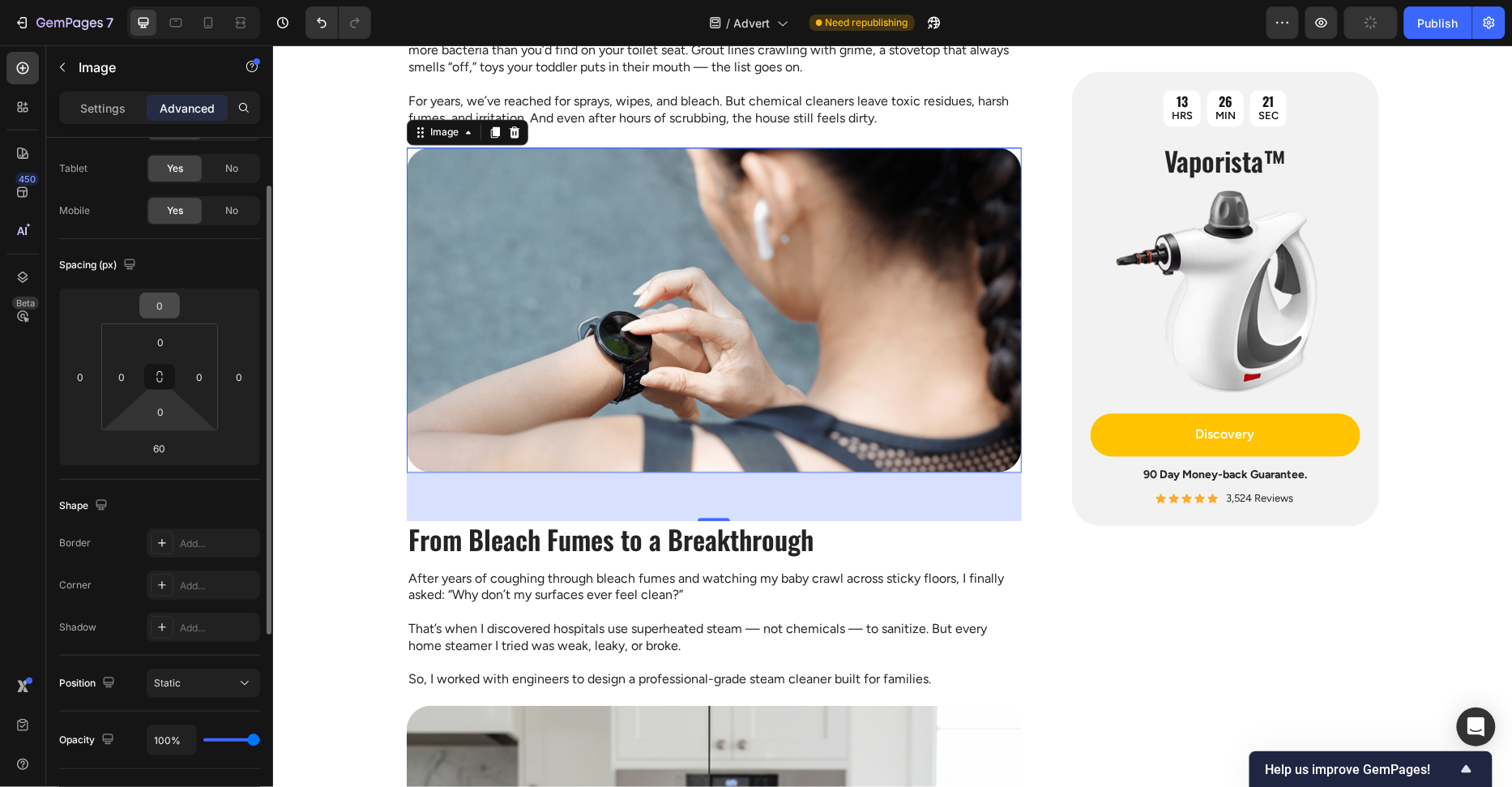
scroll to position [0, 0]
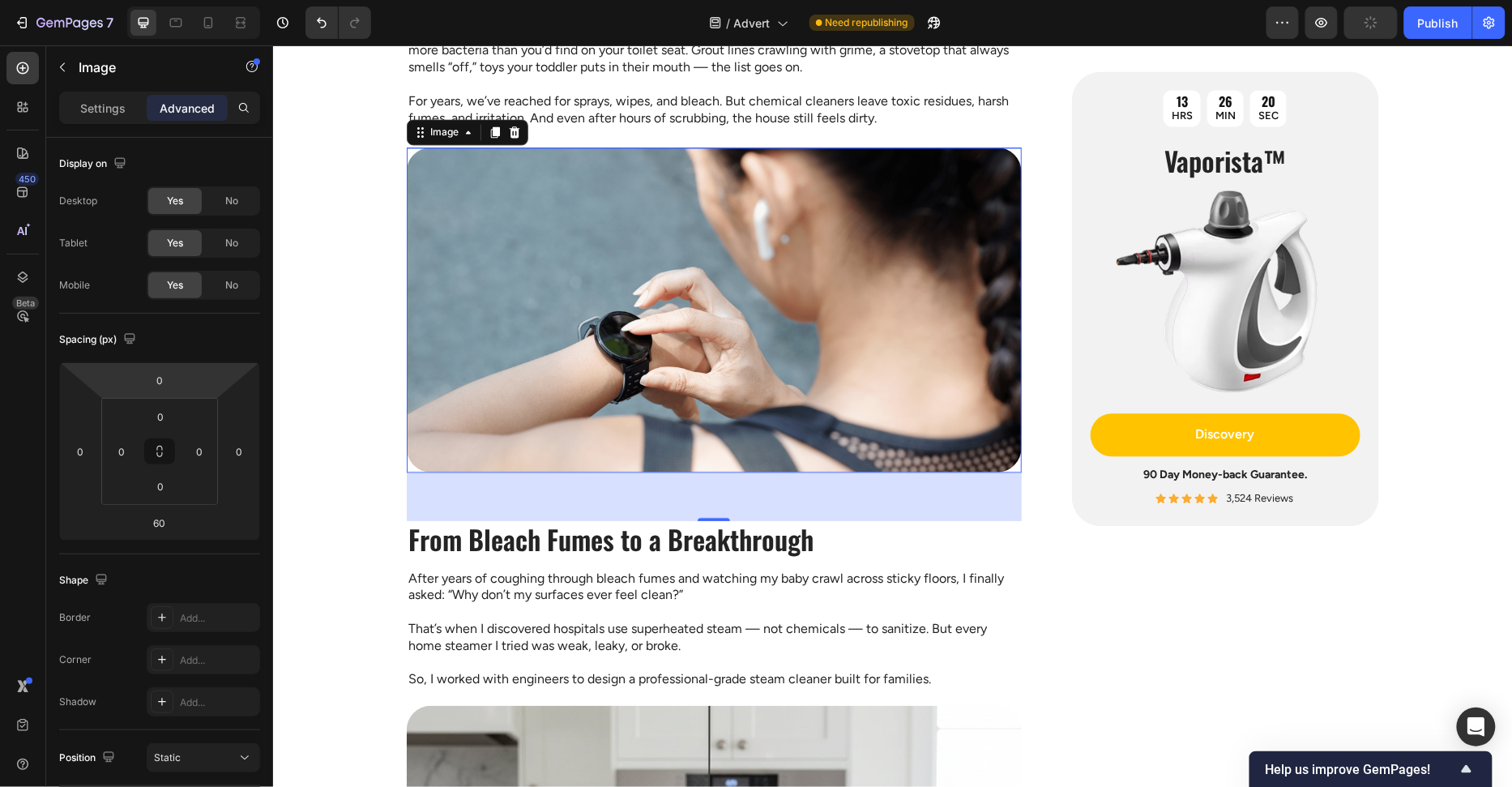
click at [119, 120] on div "Settings Advanced" at bounding box center [159, 107] width 201 height 32
click at [111, 102] on p "Settings" at bounding box center [103, 109] width 46 height 17
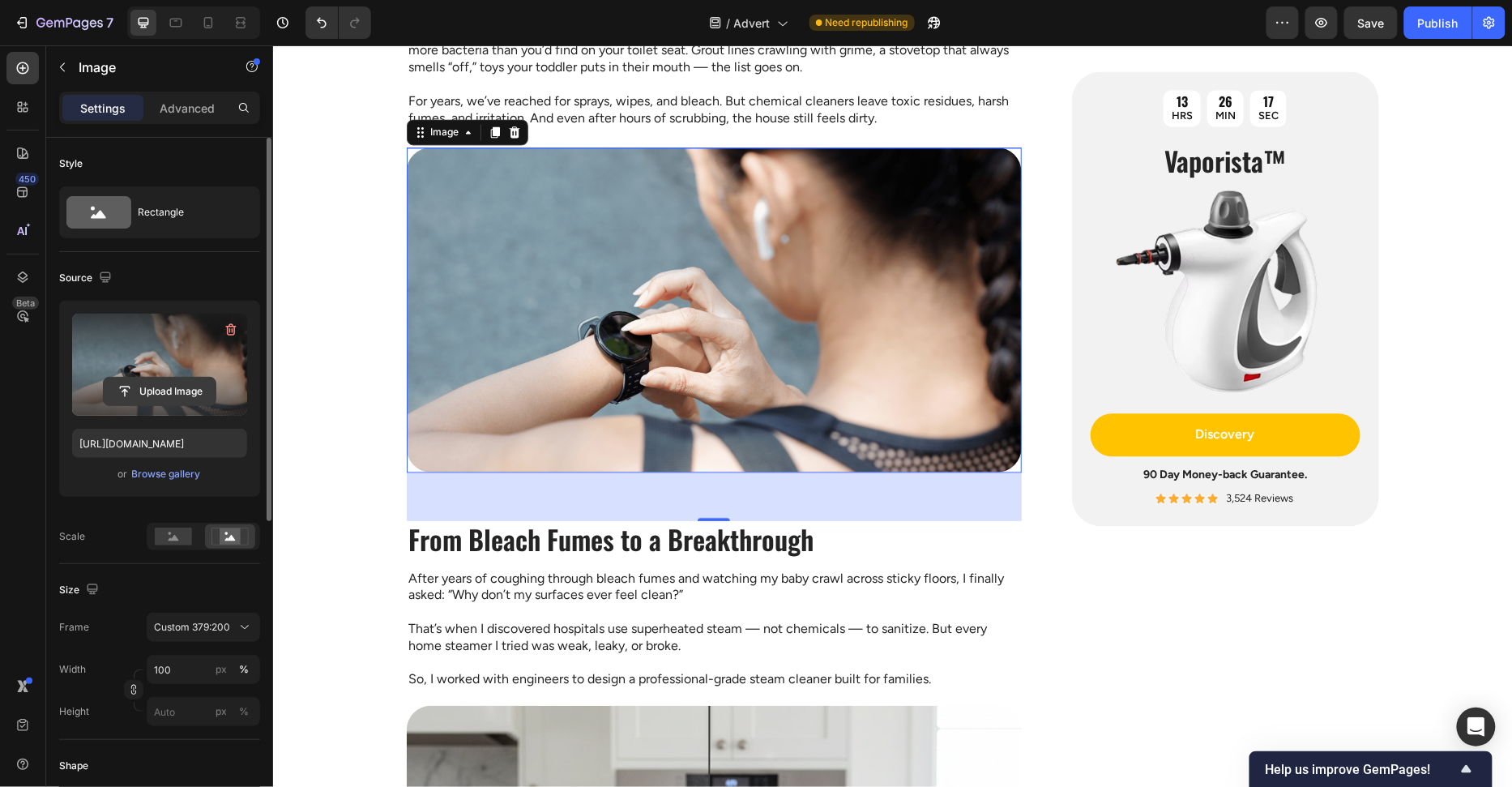
click at [148, 391] on input "file" at bounding box center [159, 391] width 112 height 27
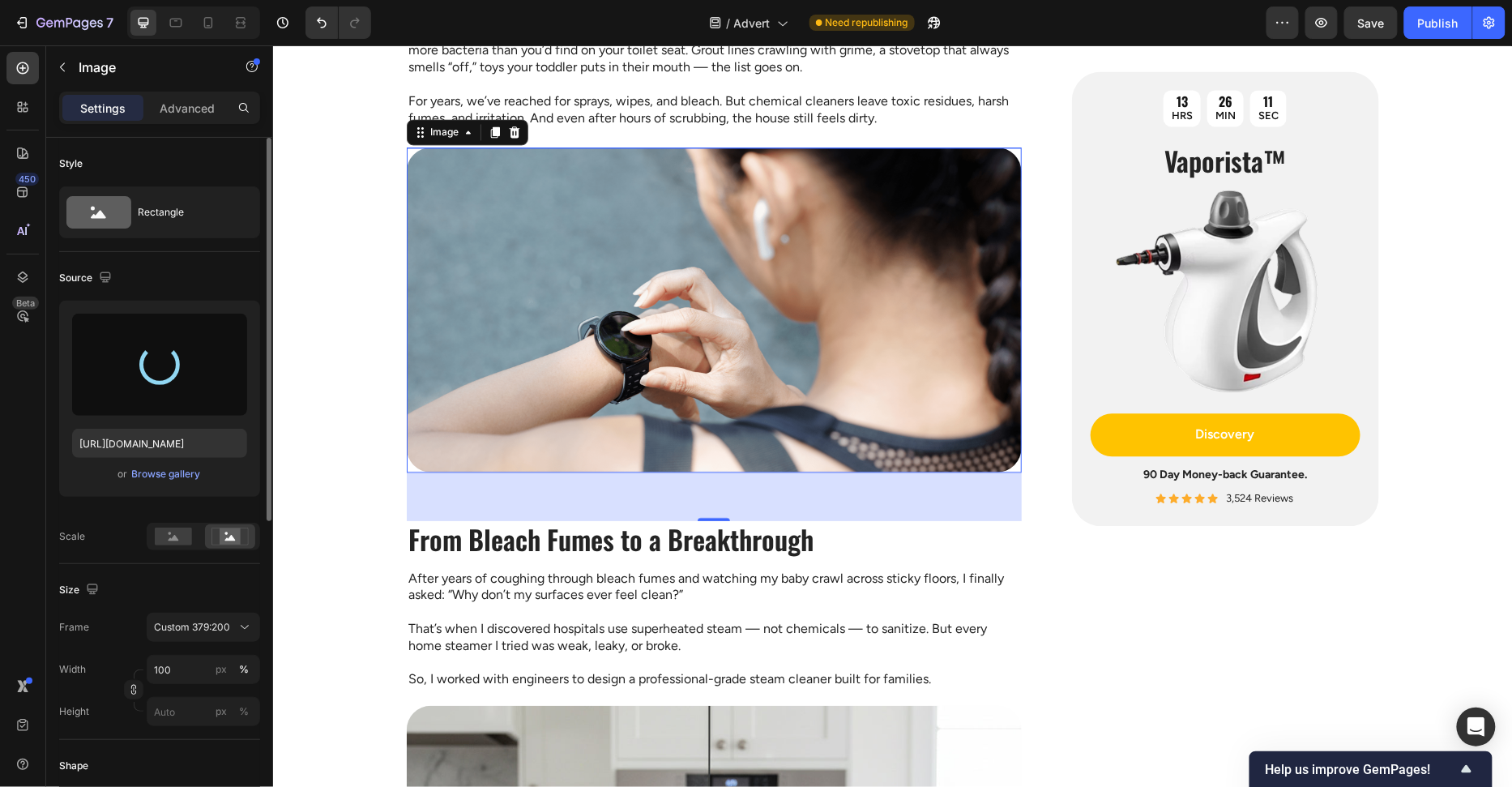
type input "https://cdn.shopify.com/s/files/1/0658/8314/4303/files/gempages_582876836208313…"
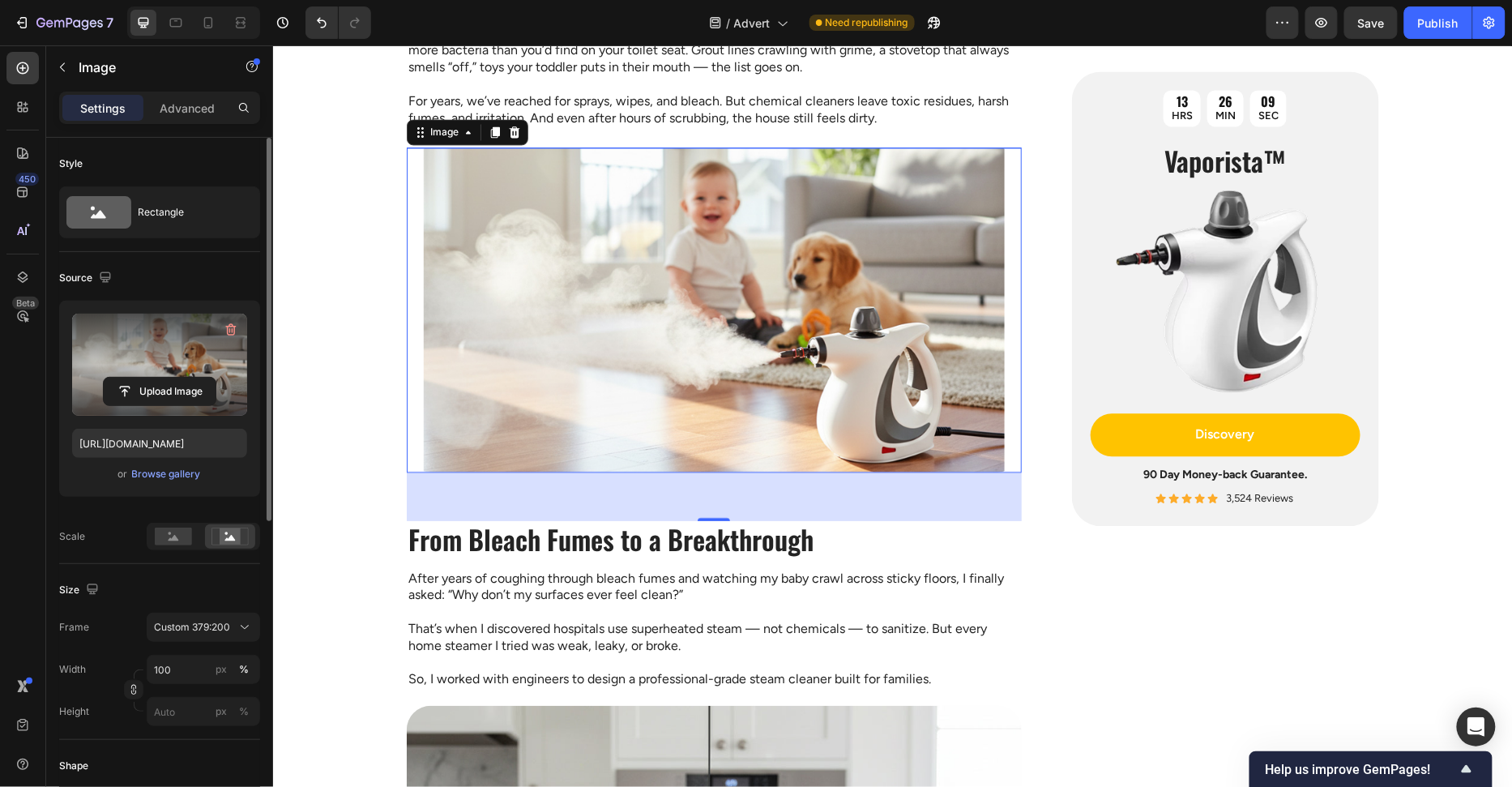
click at [168, 547] on div at bounding box center [203, 536] width 114 height 27
click at [171, 545] on div at bounding box center [174, 536] width 50 height 24
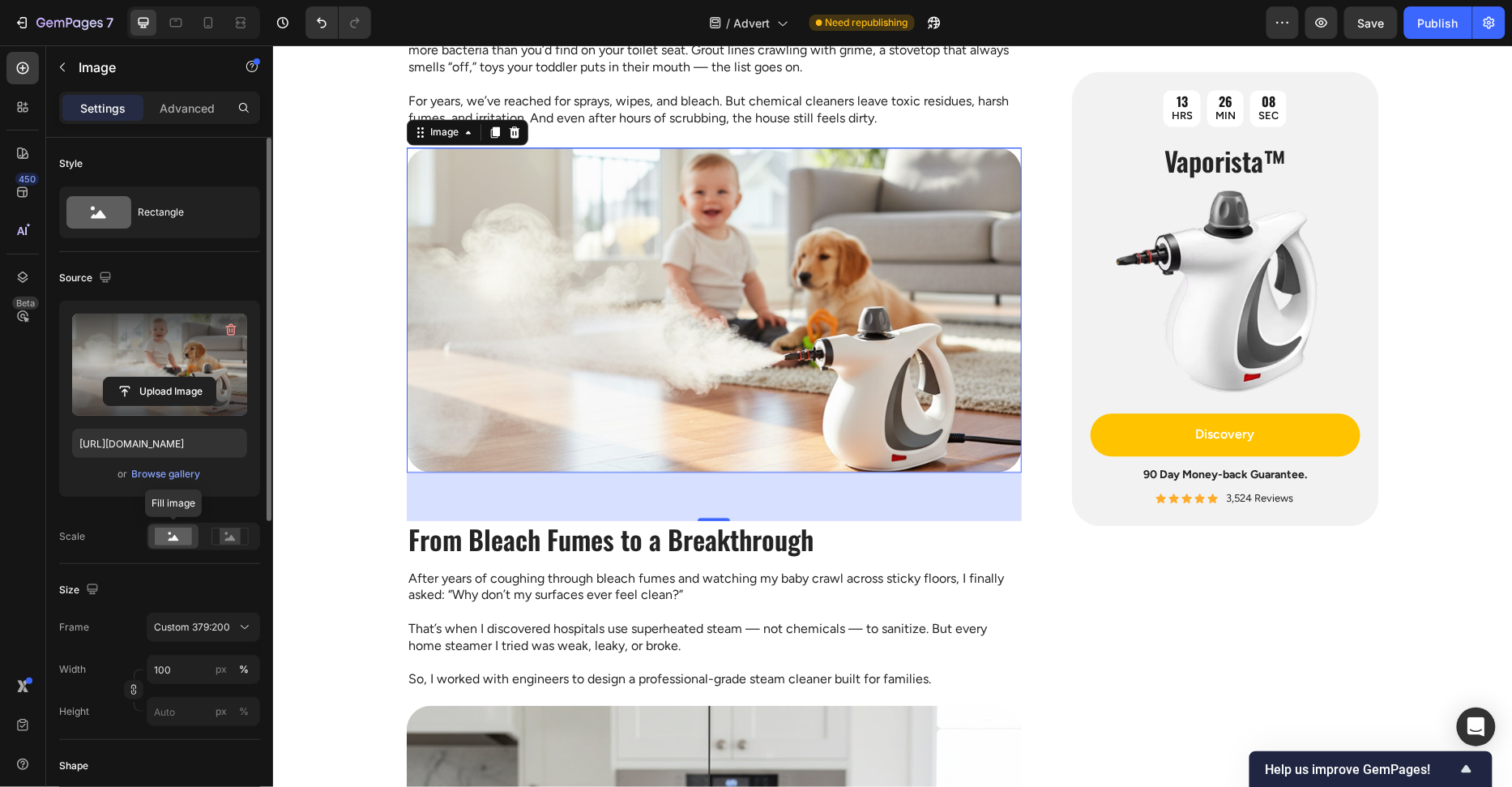
click at [180, 538] on rect at bounding box center [173, 537] width 37 height 17
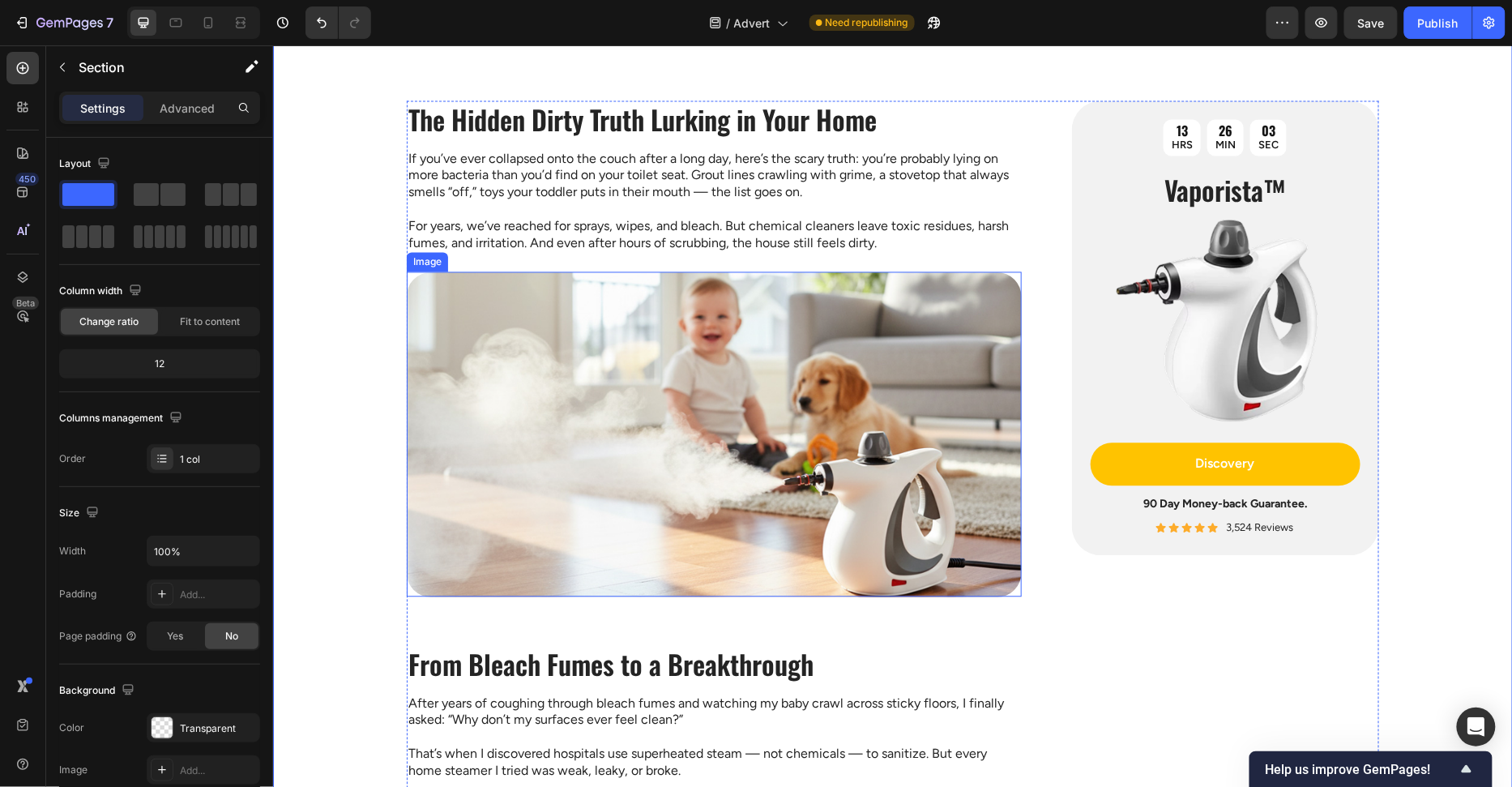
scroll to position [1099, 0]
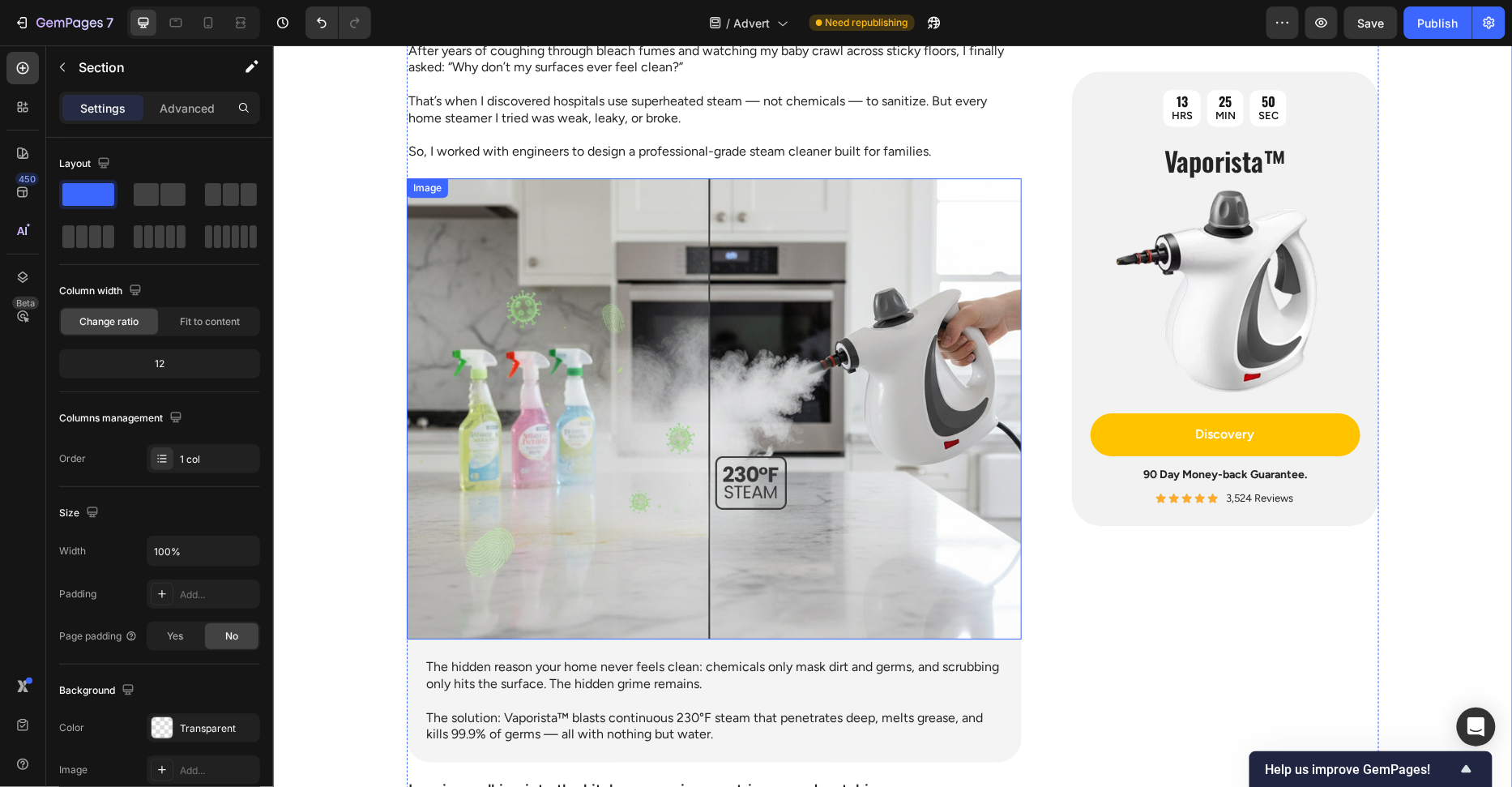
scroll to position [1155, 0]
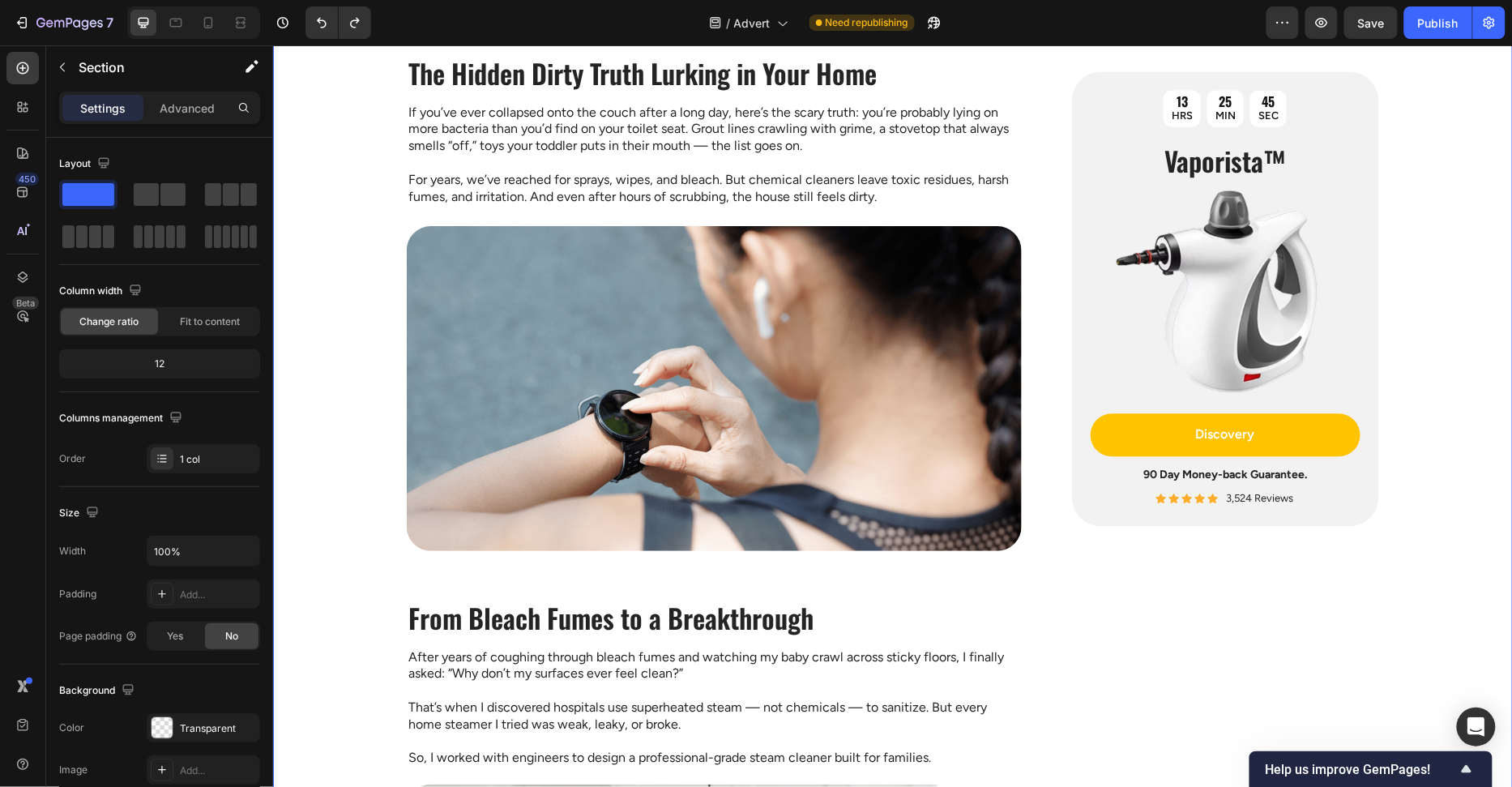
drag, startPoint x: 353, startPoint y: 406, endPoint x: 587, endPoint y: 406, distance: 234.0
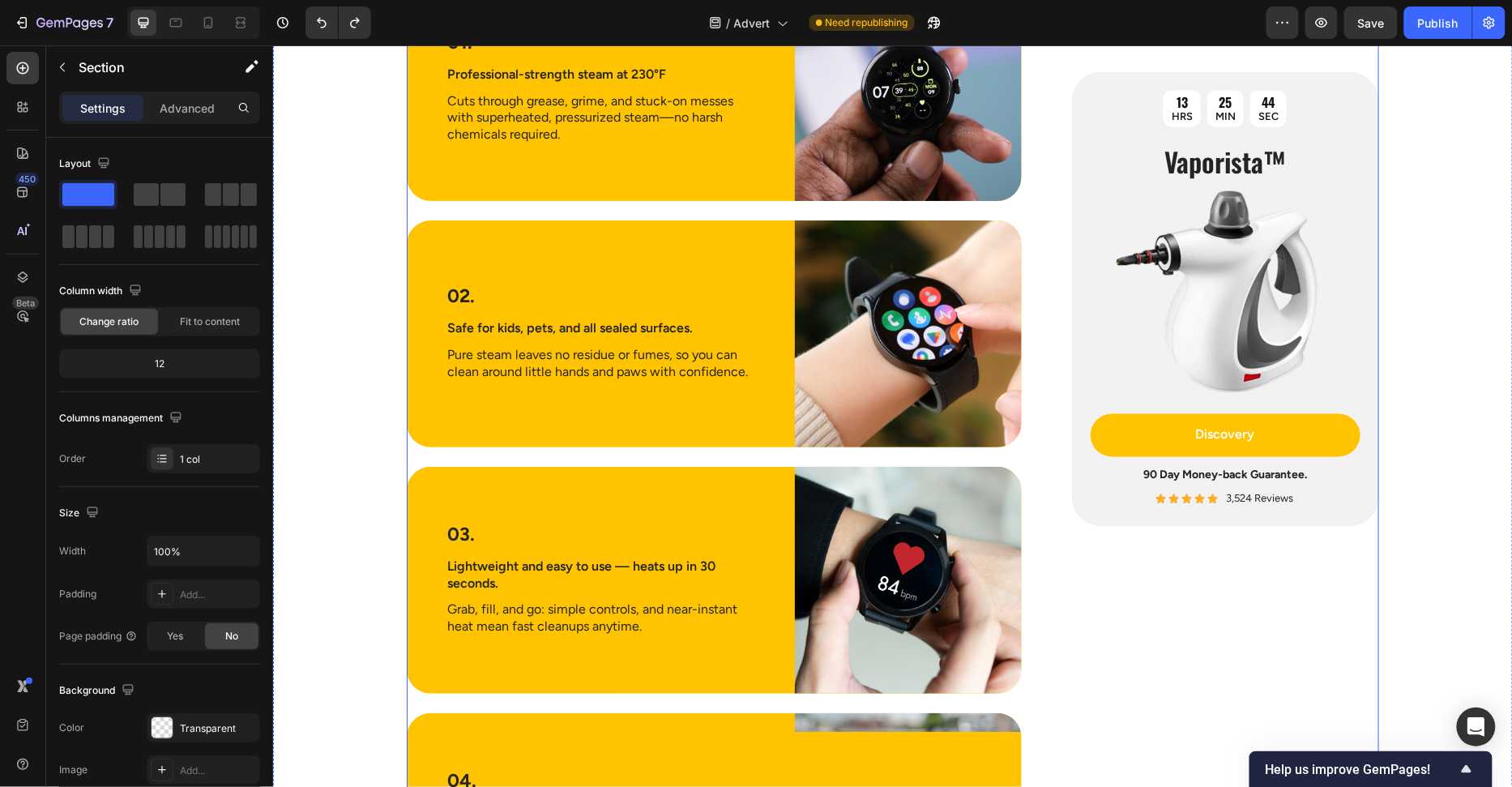
scroll to position [3442, 0]
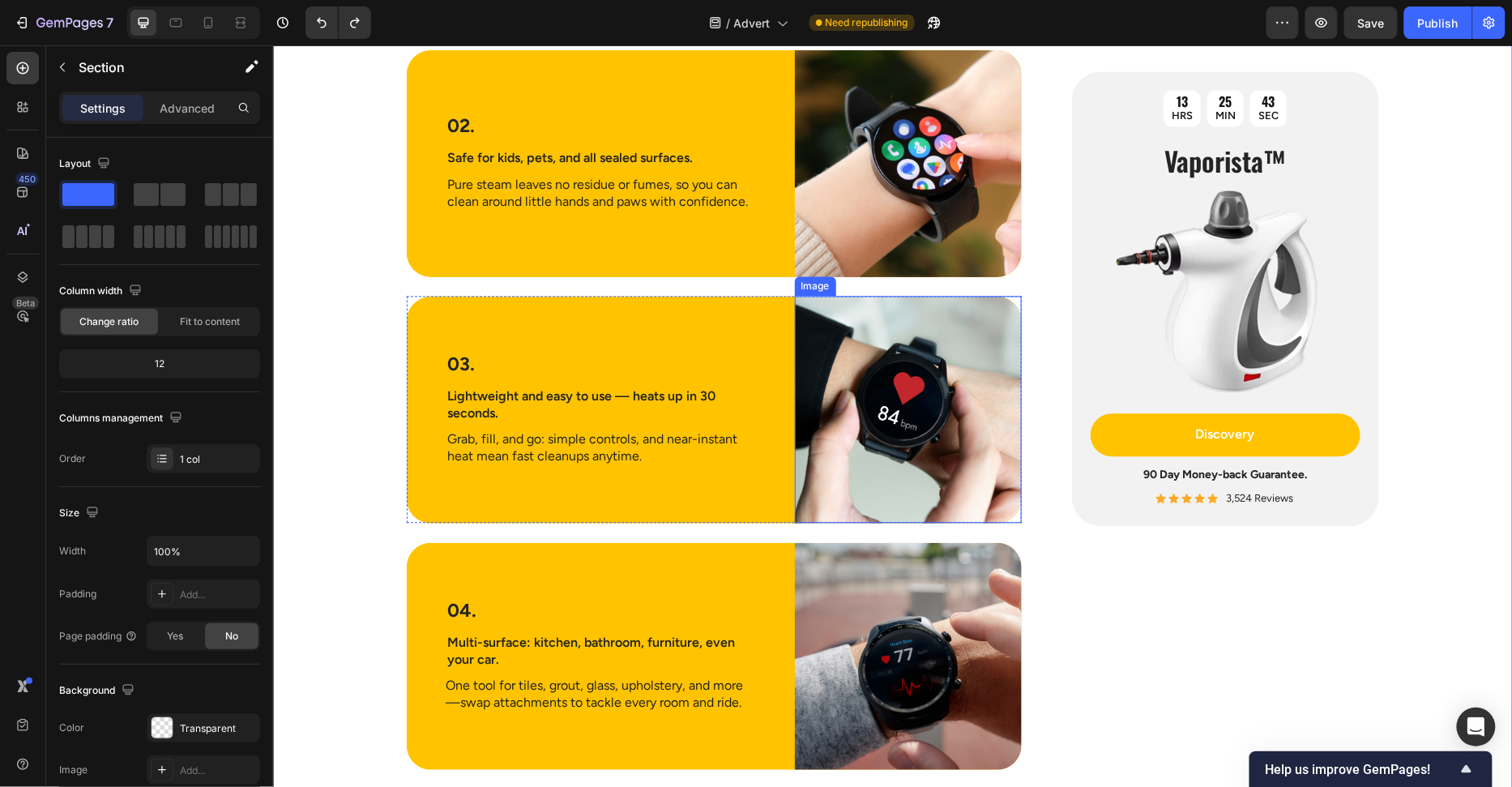
click at [912, 434] on img at bounding box center [907, 410] width 227 height 227
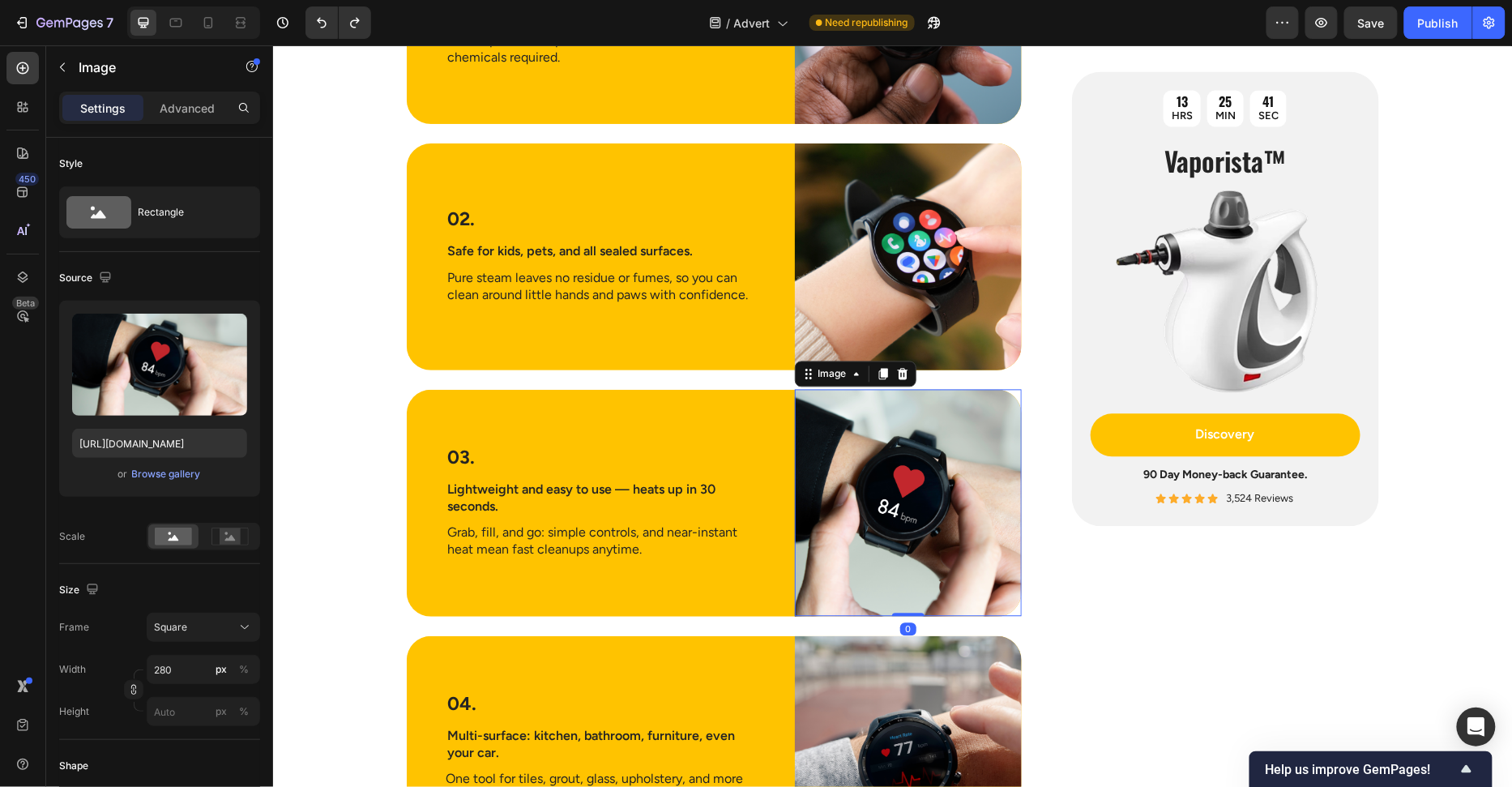
scroll to position [3346, 0]
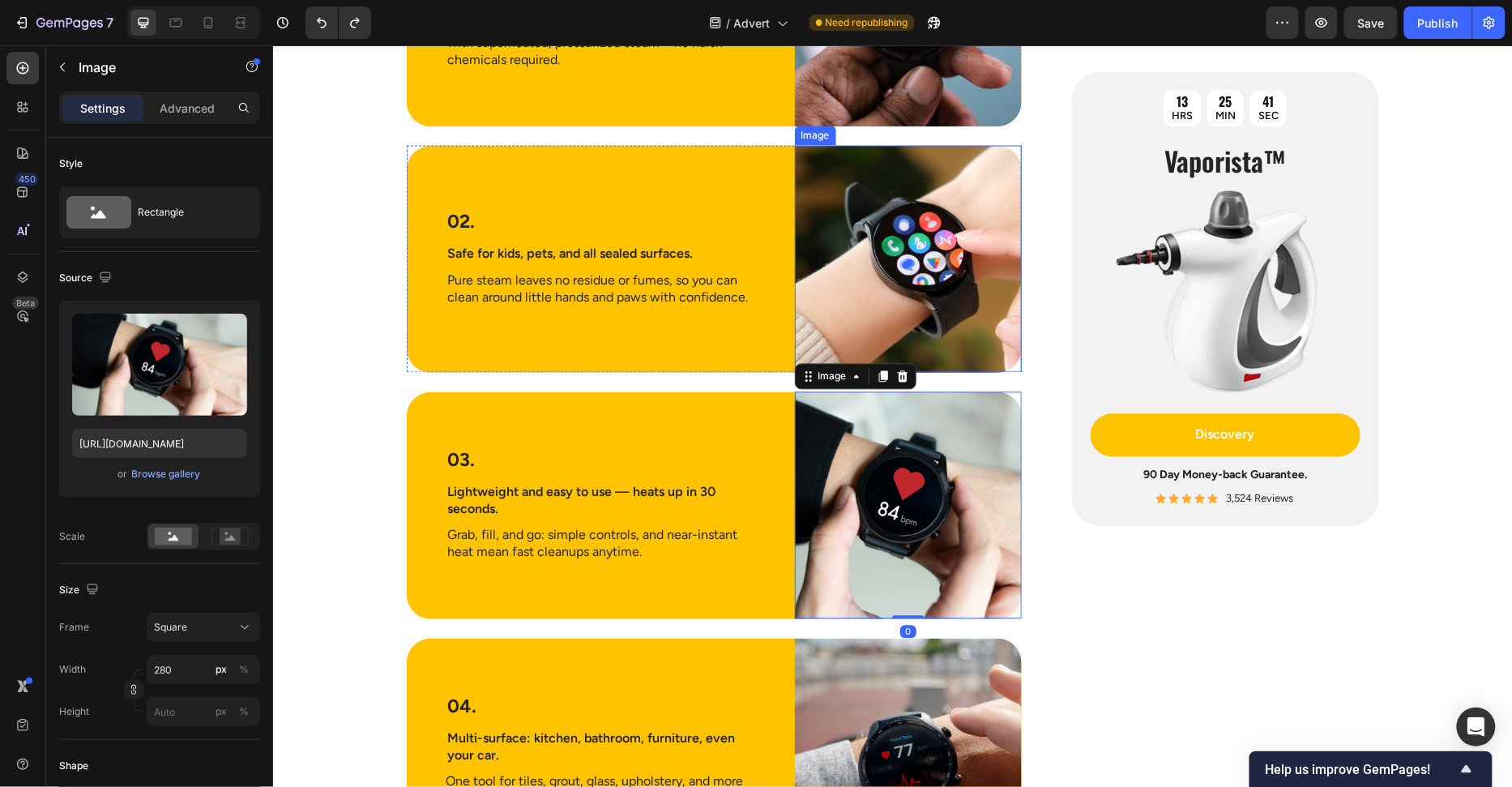
click at [905, 316] on img at bounding box center [907, 258] width 227 height 227
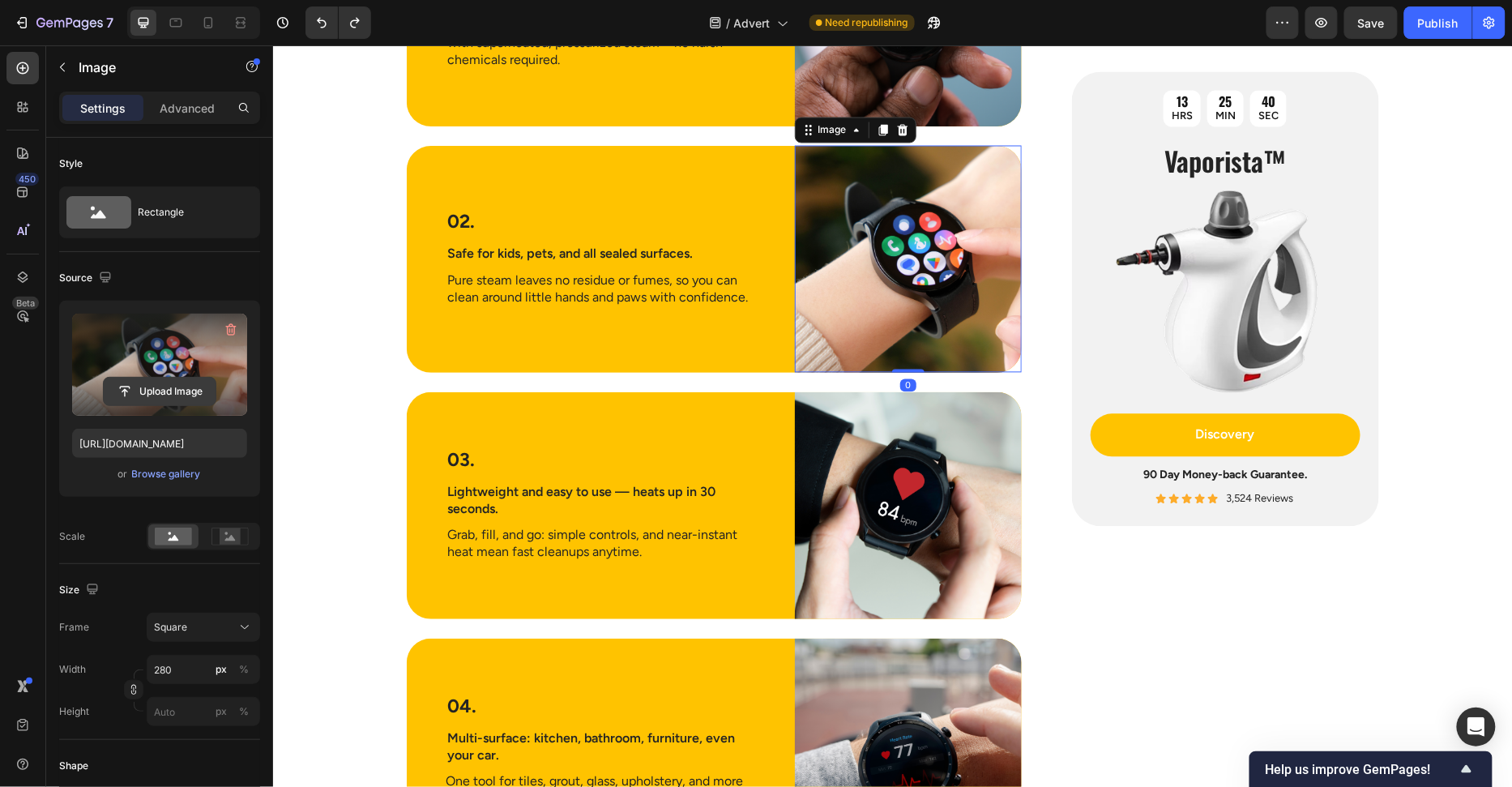
click at [122, 391] on input "file" at bounding box center [159, 391] width 112 height 27
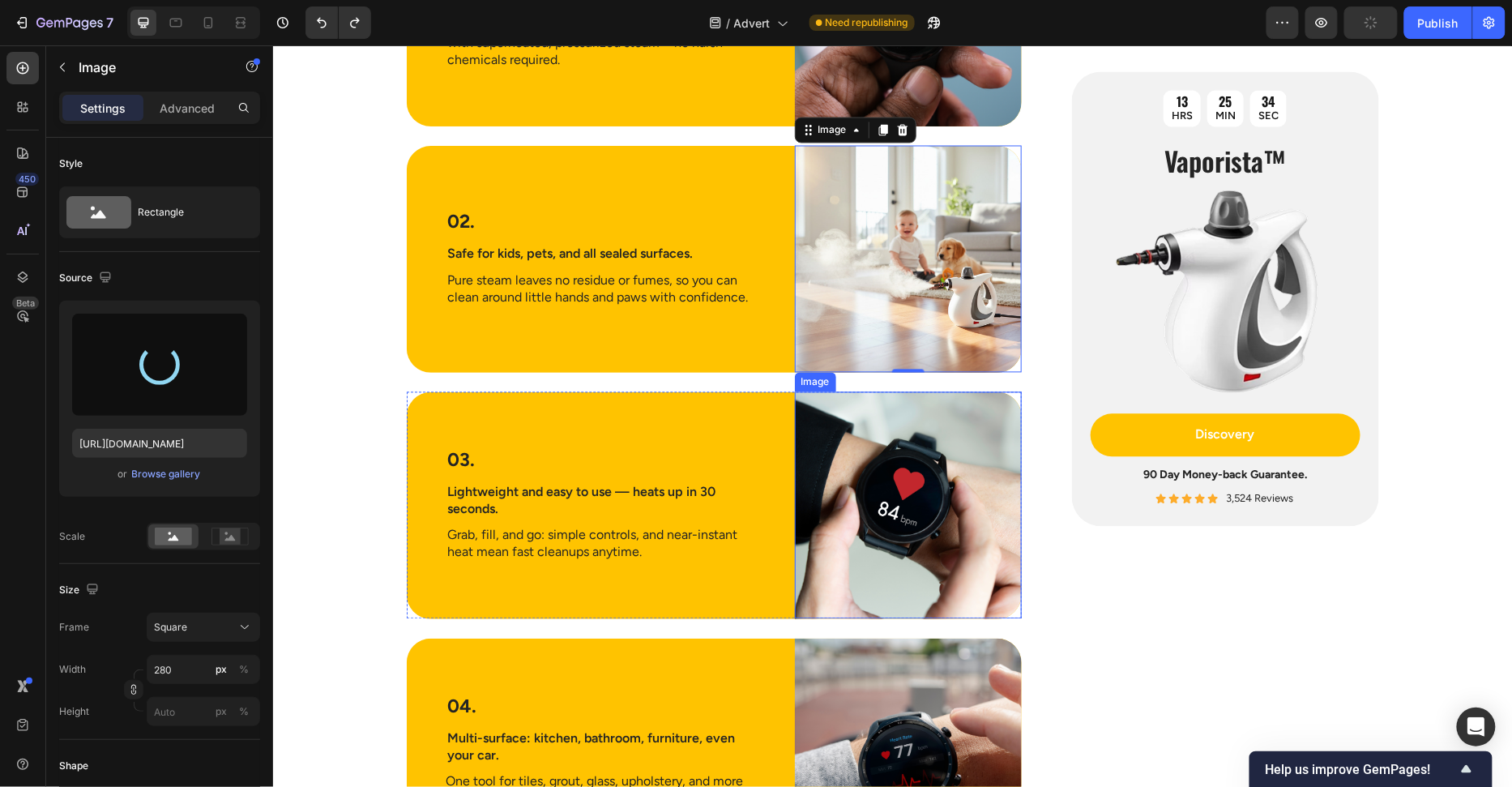
type input "https://cdn.shopify.com/s/files/1/0658/8314/4303/files/gempages_582876836208313…"
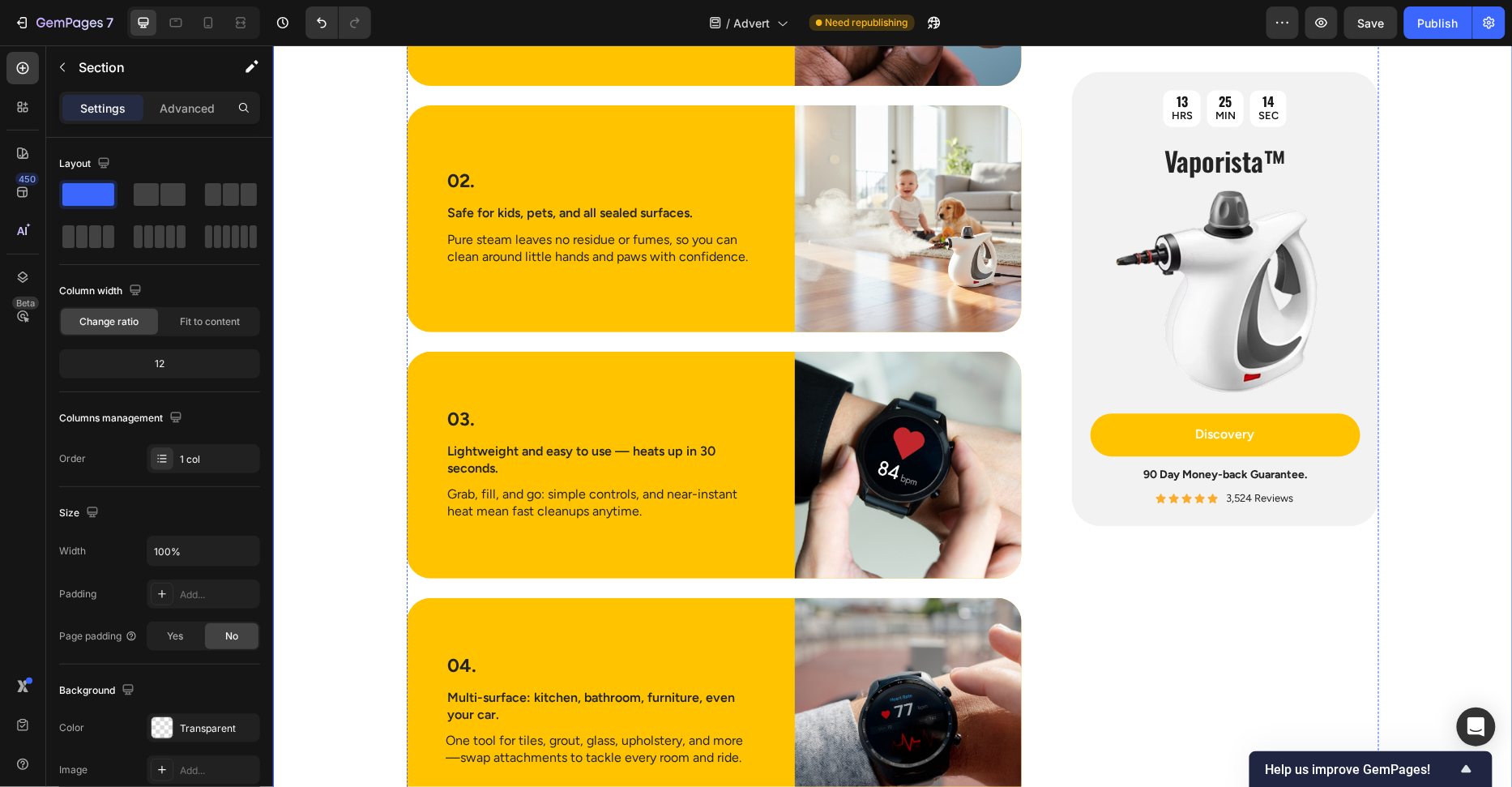
scroll to position [3038, 0]
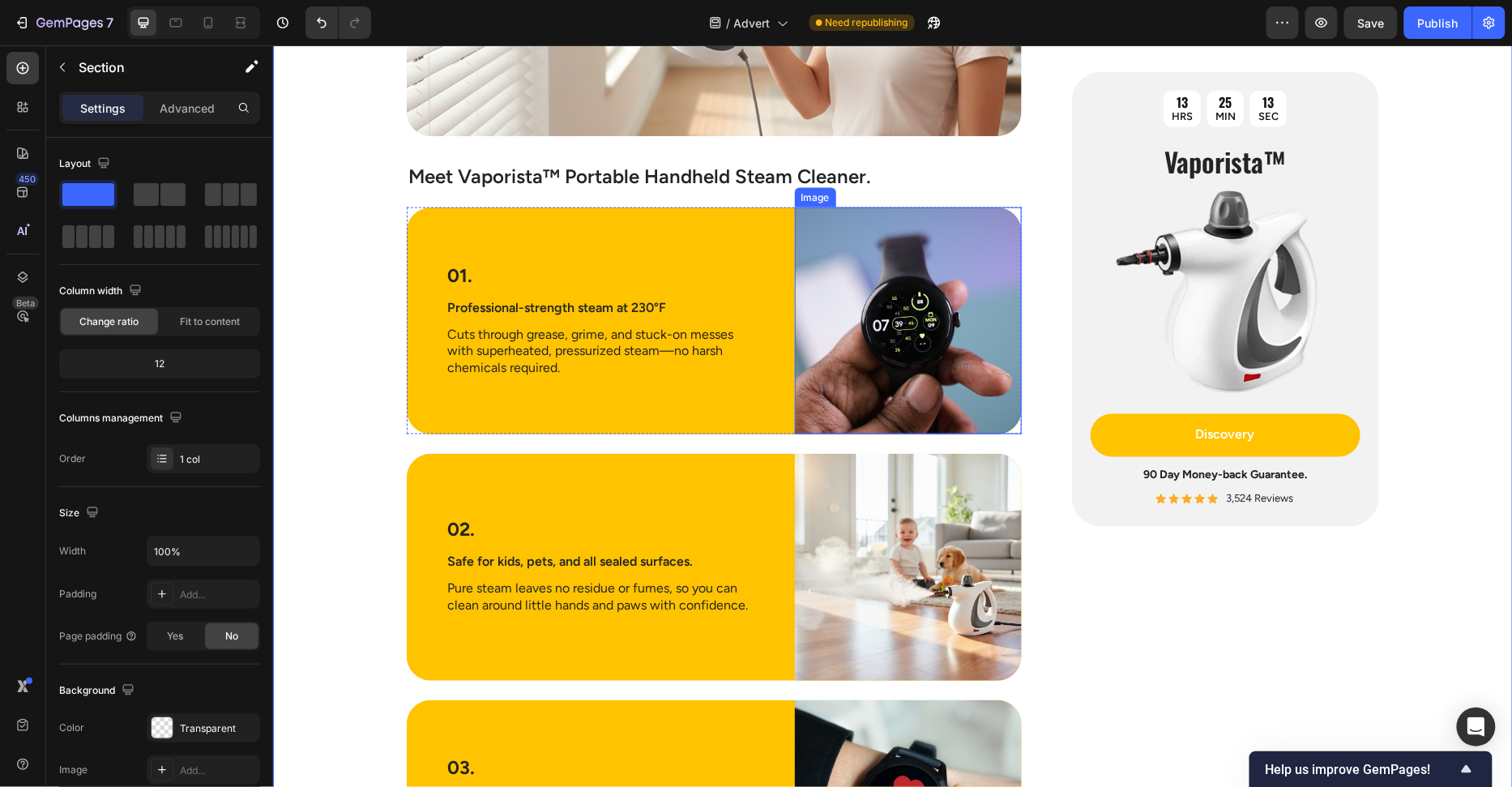
click at [866, 345] on img at bounding box center [907, 320] width 227 height 227
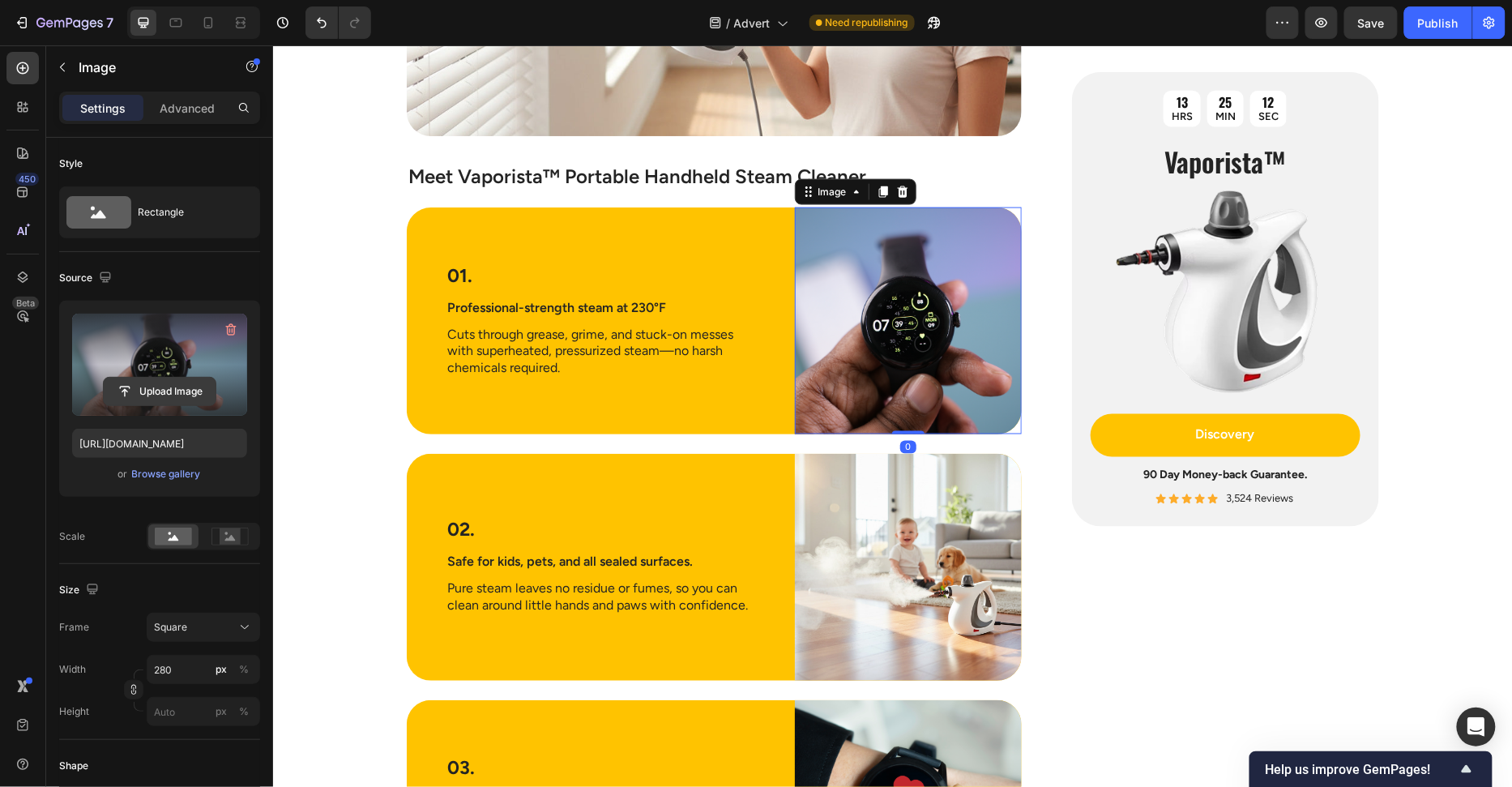
click at [155, 393] on input "file" at bounding box center [159, 391] width 112 height 27
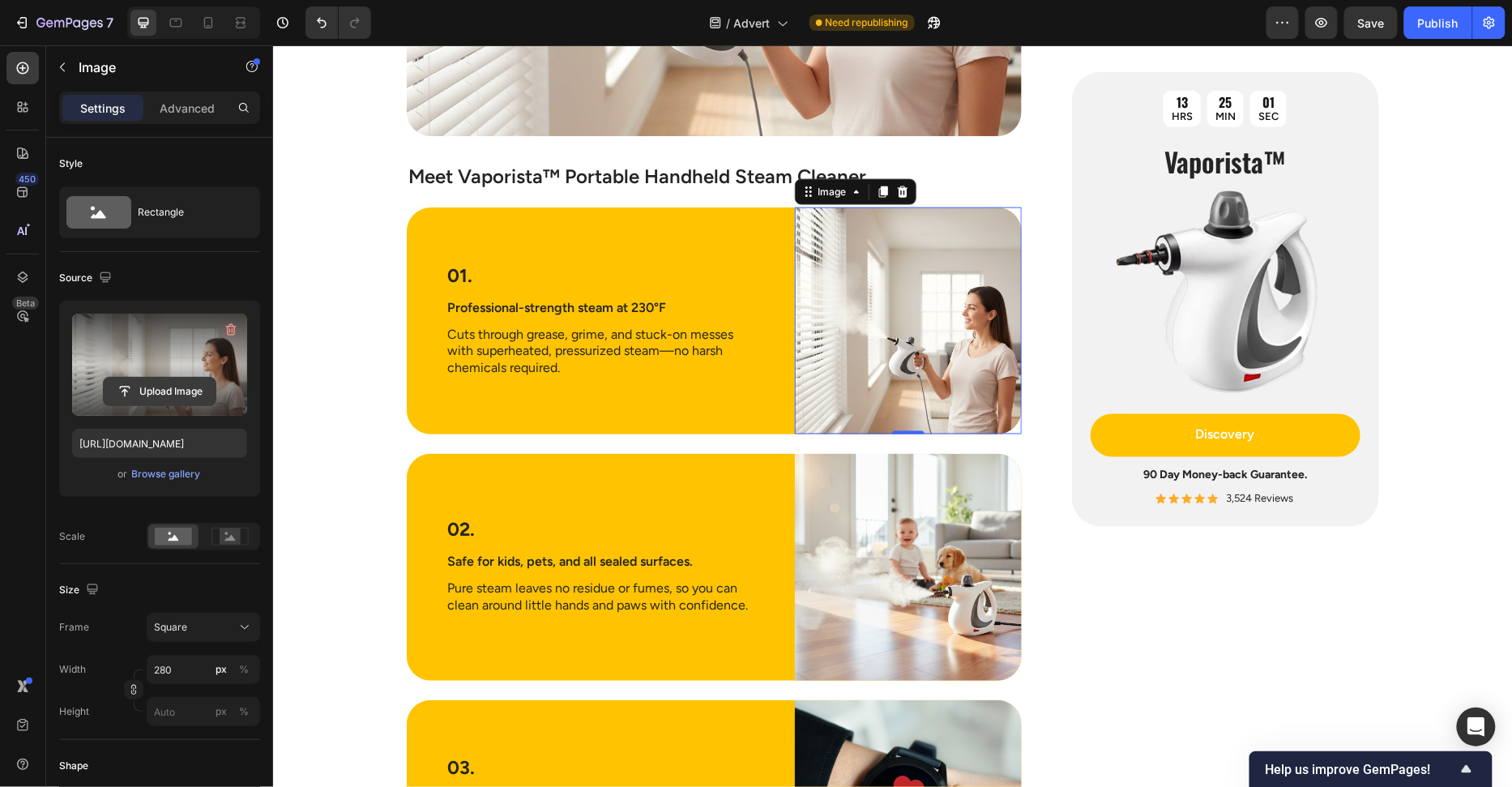
click at [173, 396] on input "file" at bounding box center [159, 391] width 112 height 27
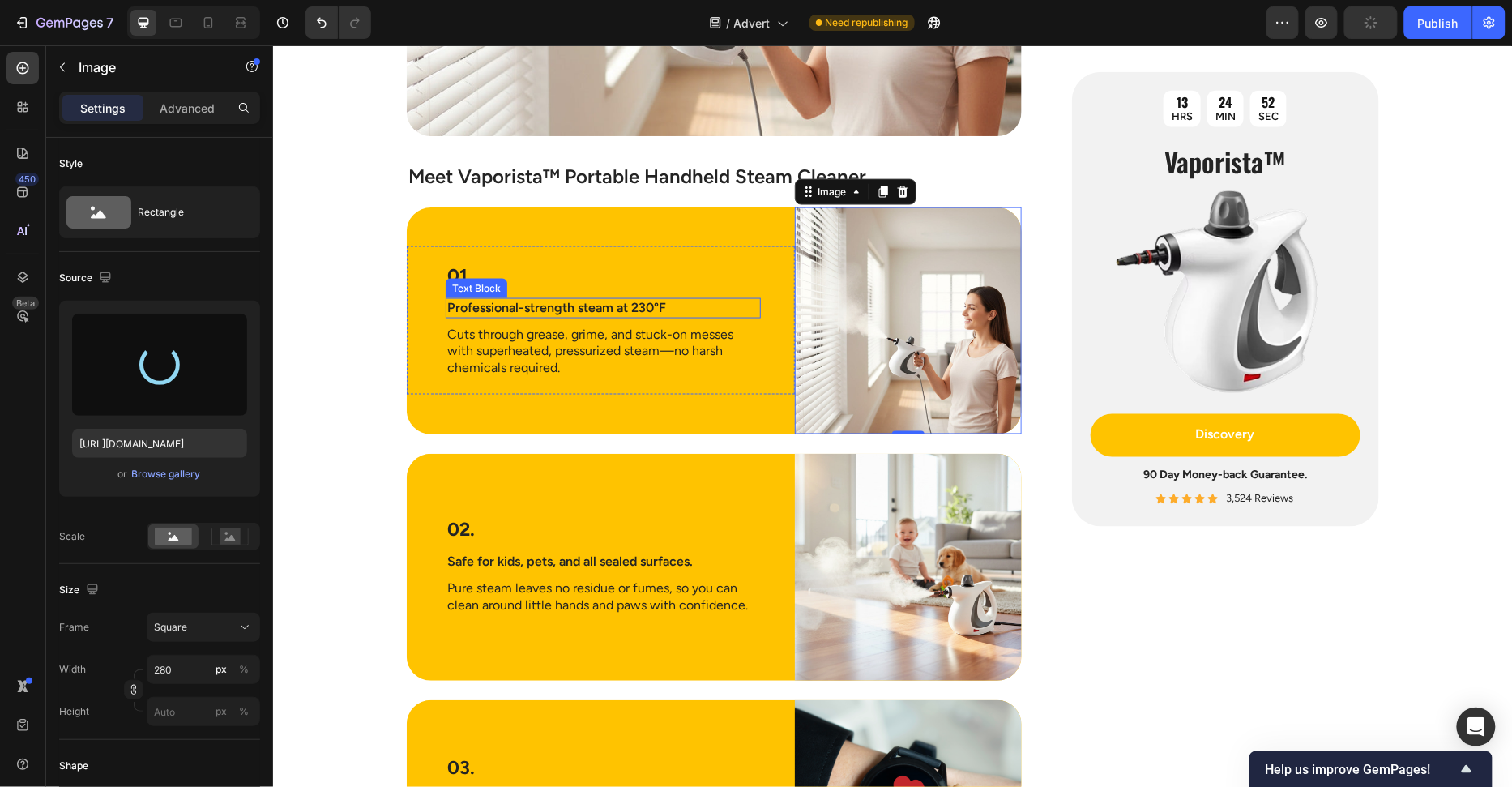
type input "https://cdn.shopify.com/s/files/1/0658/8314/4303/files/gempages_582876836208313…"
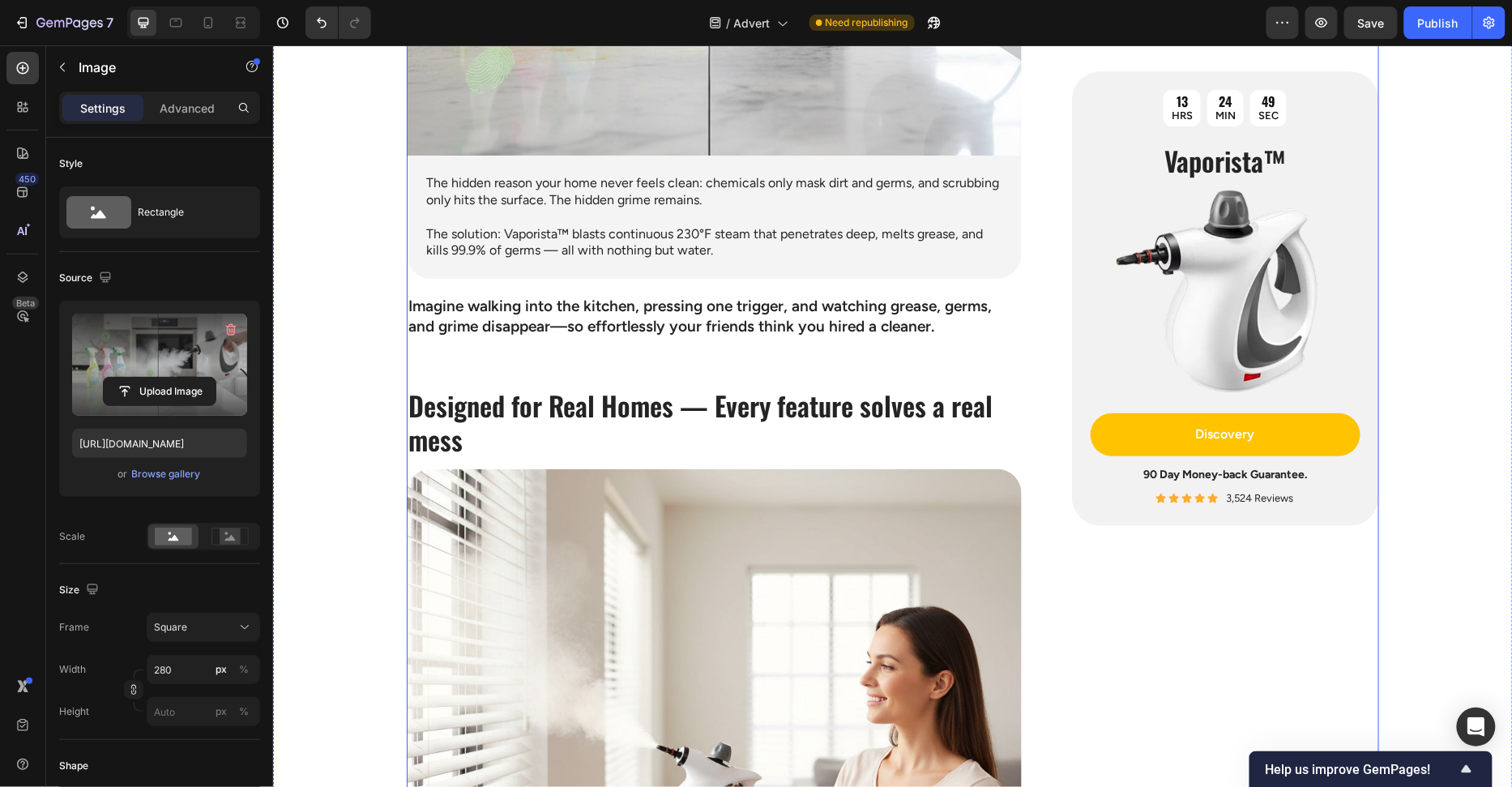
scroll to position [2083, 0]
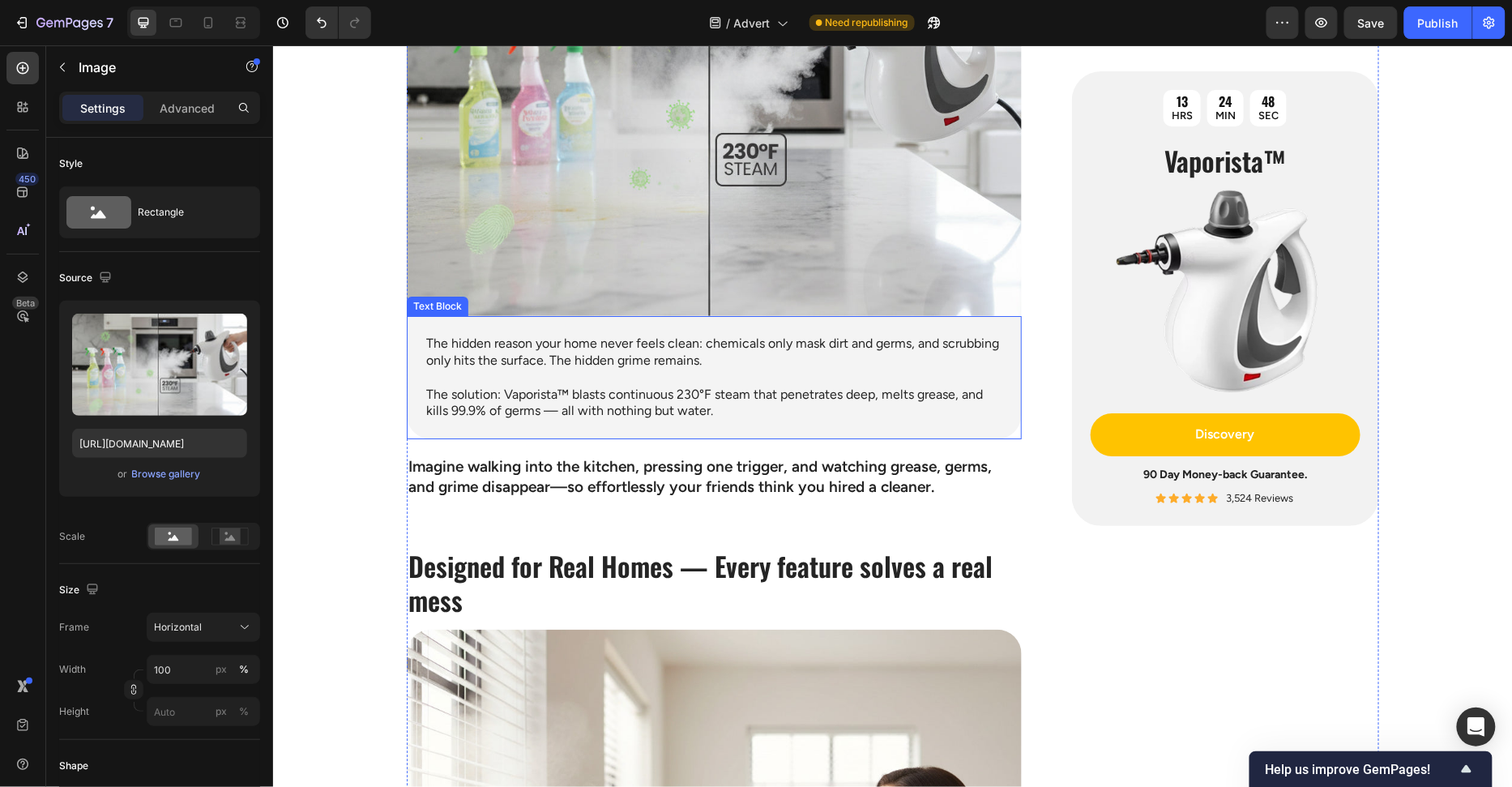
click at [633, 308] on img at bounding box center [713, 84] width 615 height 461
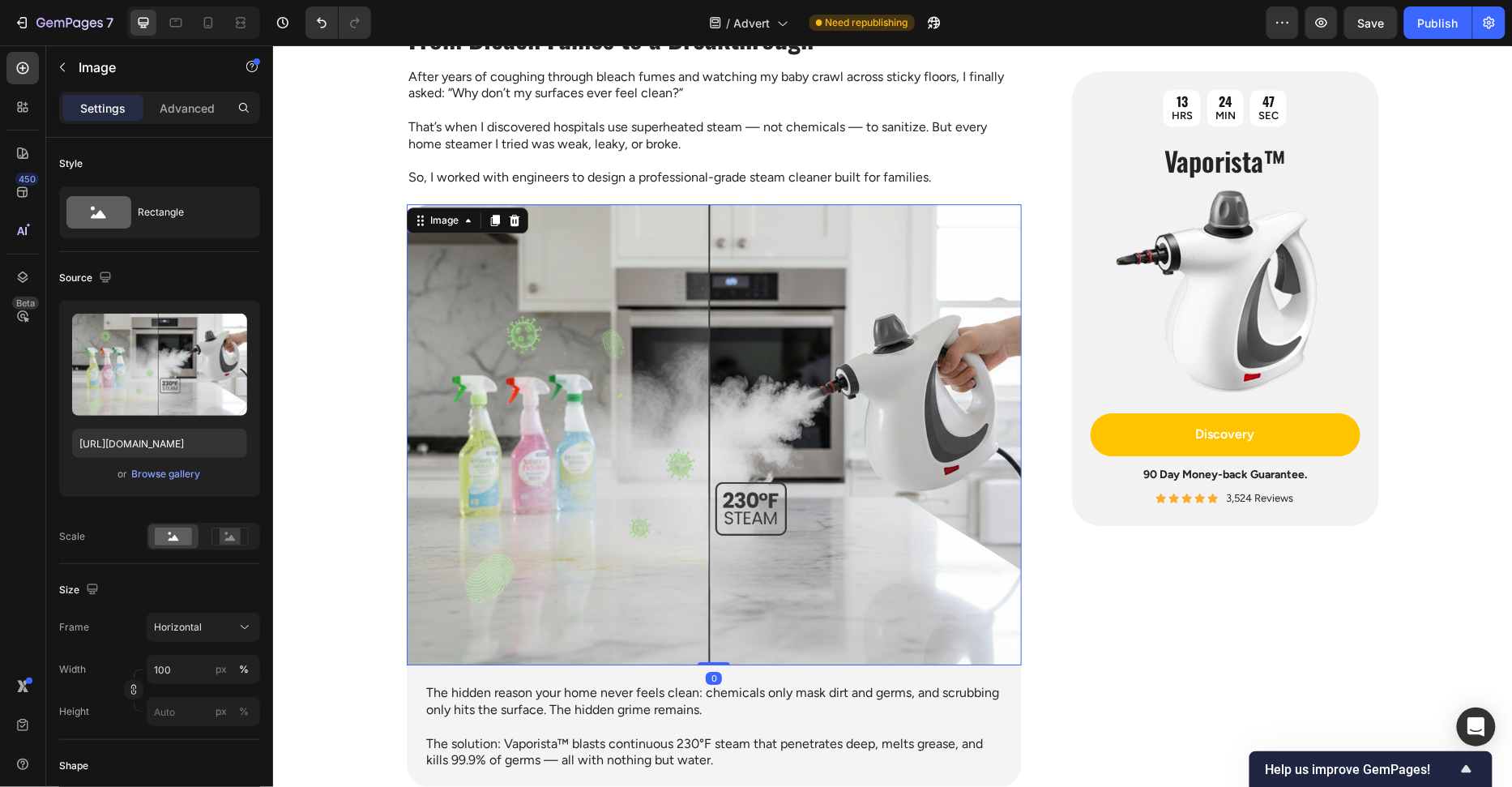
click at [616, 351] on img at bounding box center [713, 434] width 615 height 461
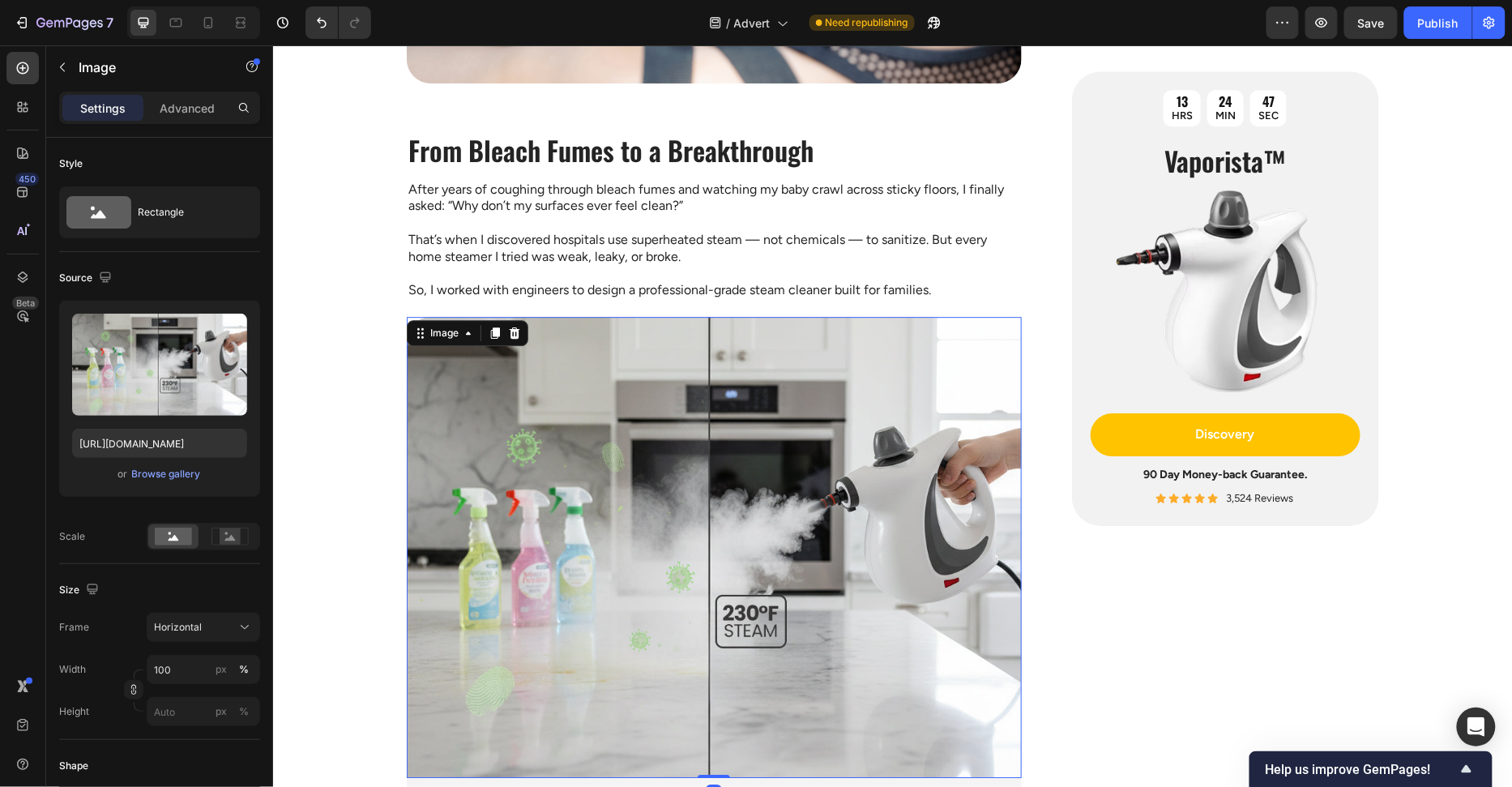
scroll to position [1580, 0]
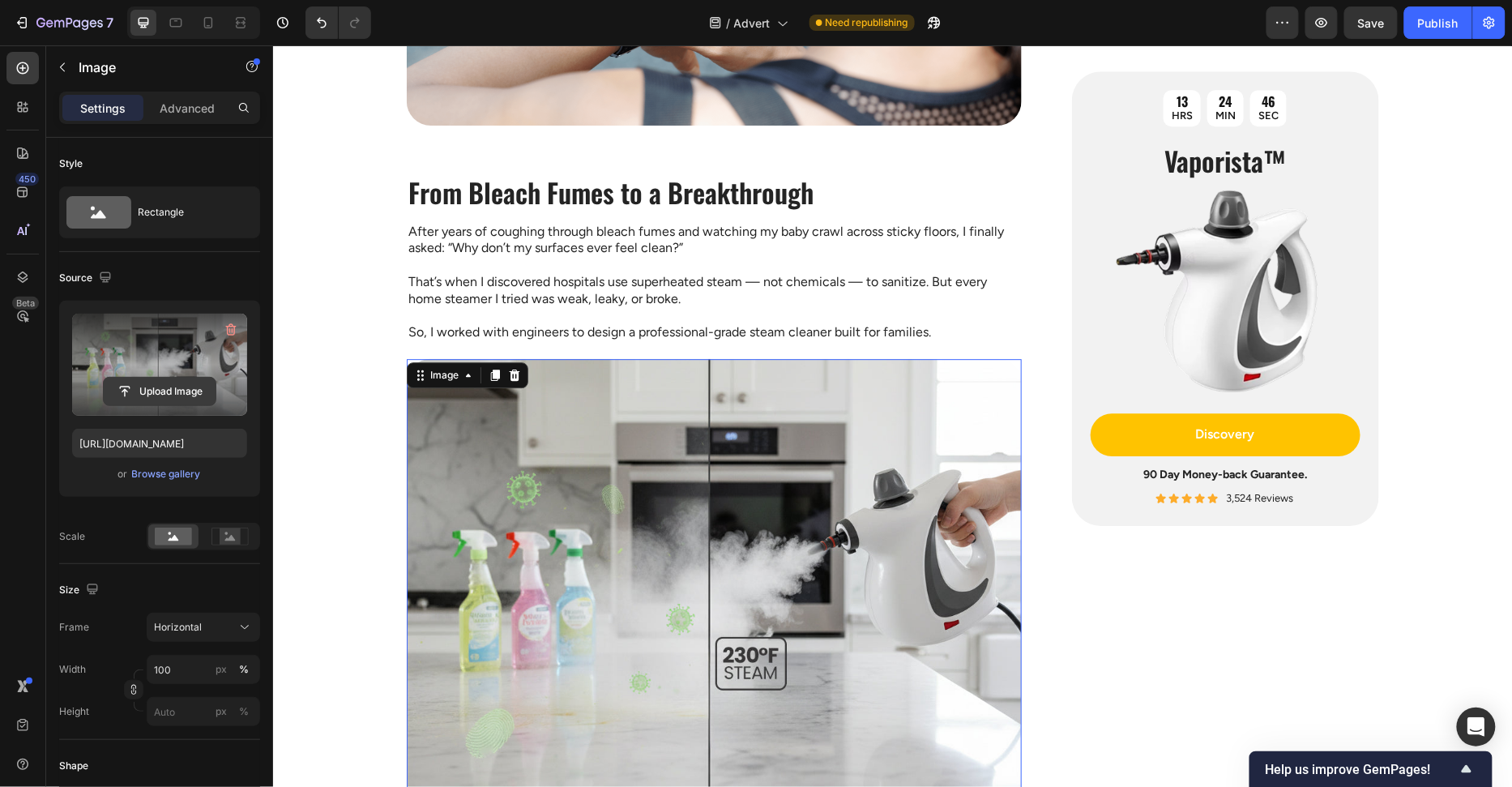
click at [192, 390] on input "file" at bounding box center [159, 391] width 112 height 27
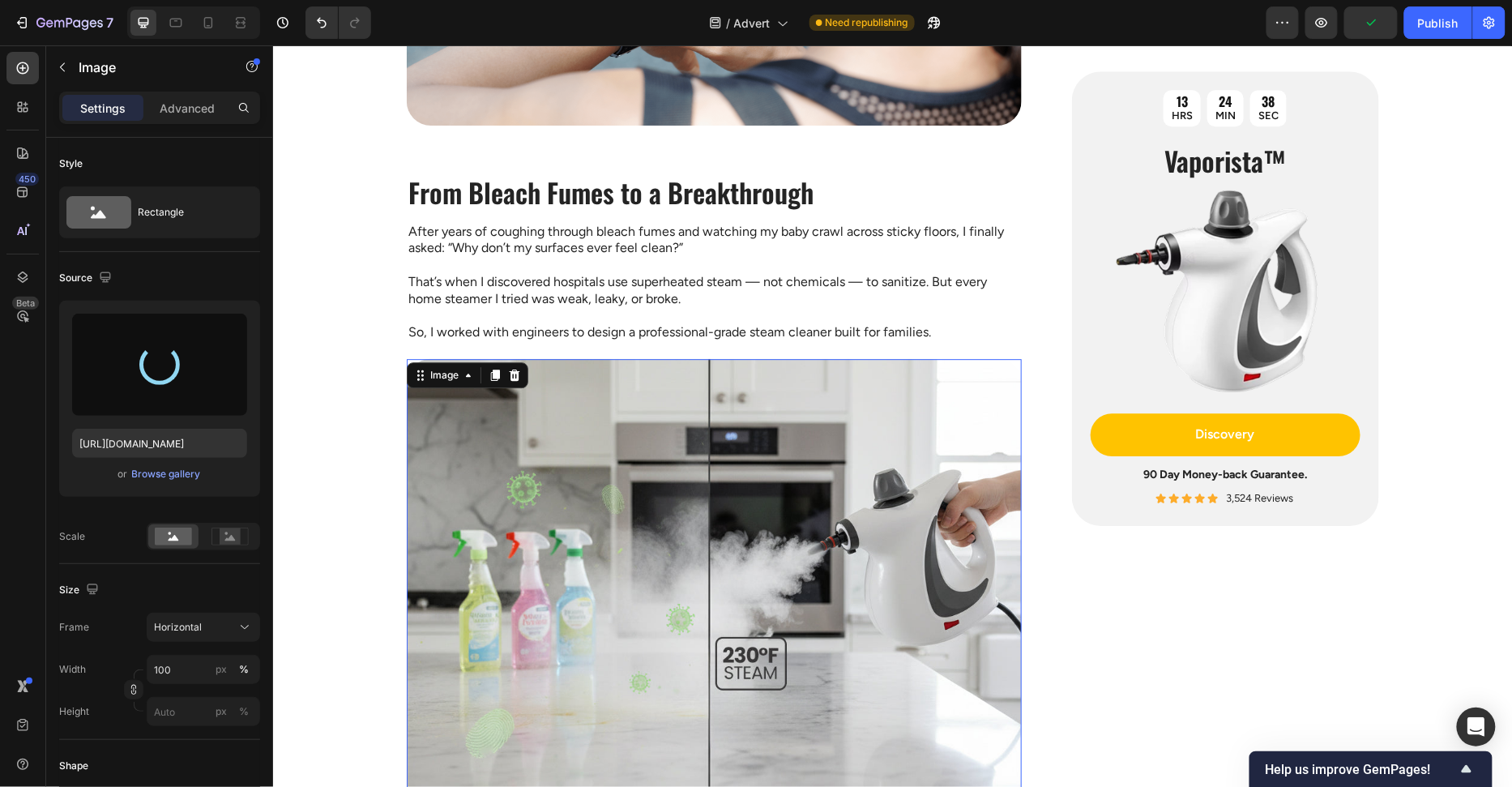
type input "https://cdn.shopify.com/s/files/1/0658/8314/4303/files/gempages_582876836208313…"
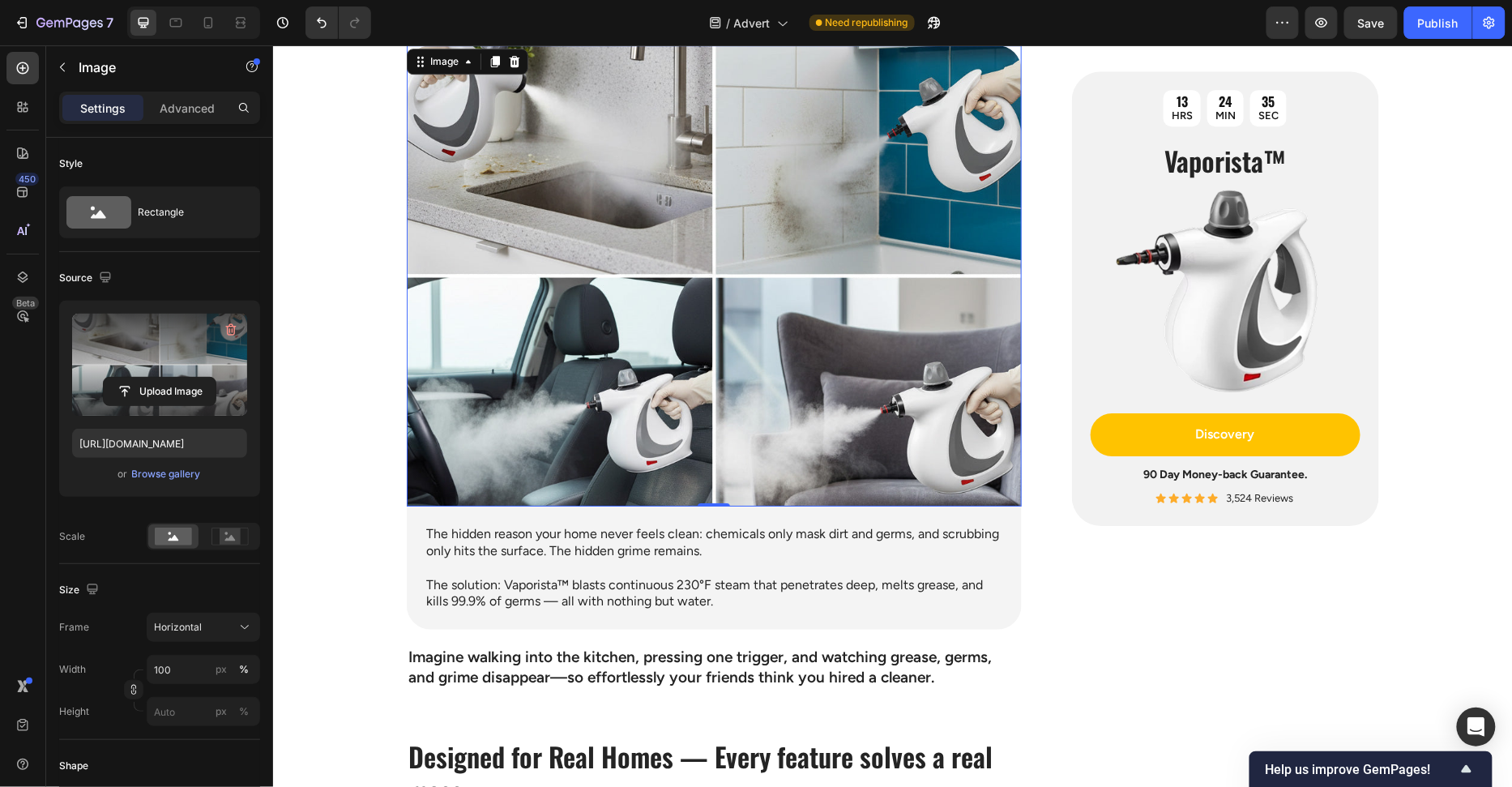
scroll to position [1959, 0]
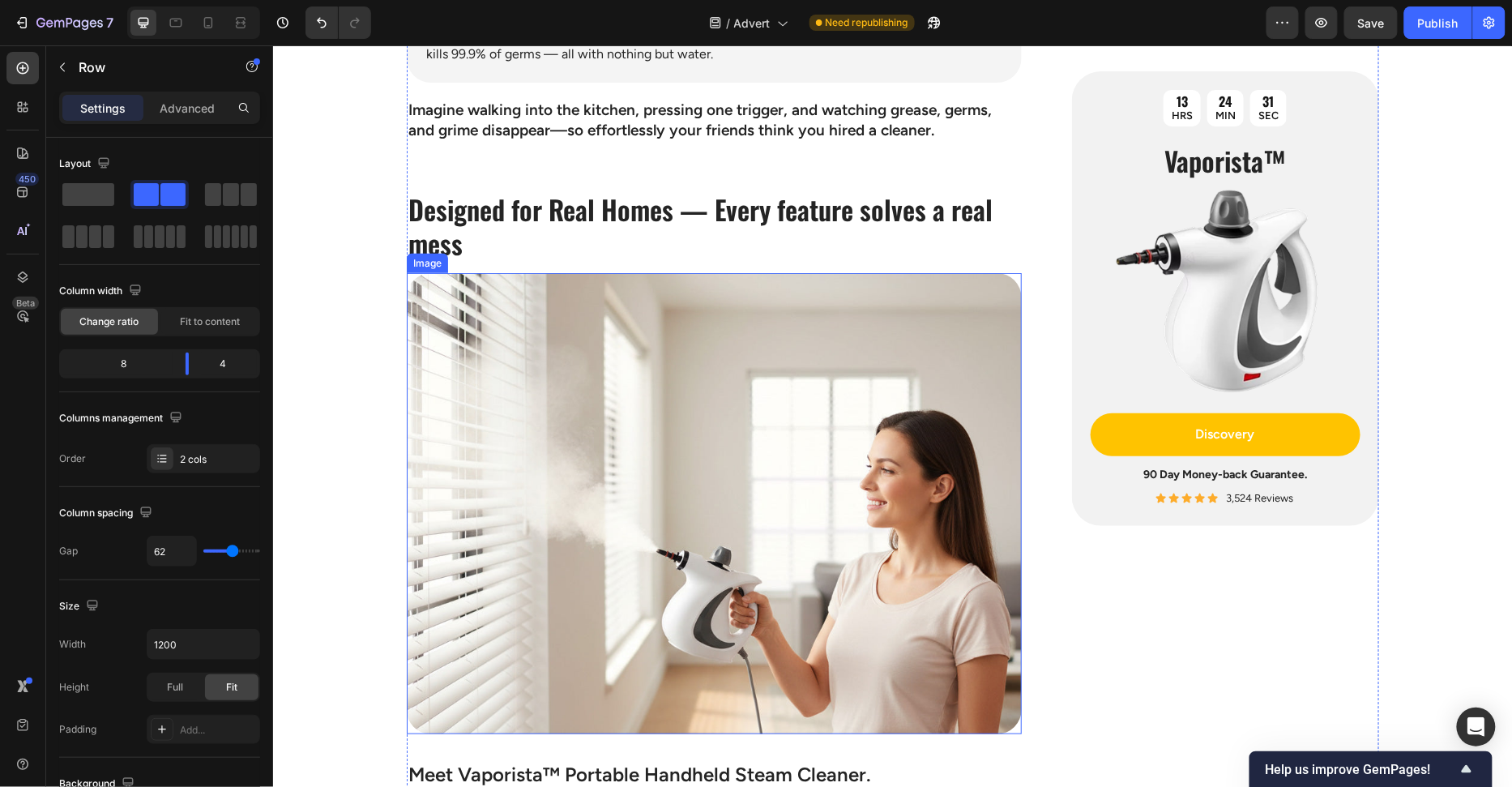
scroll to position [2064, 0]
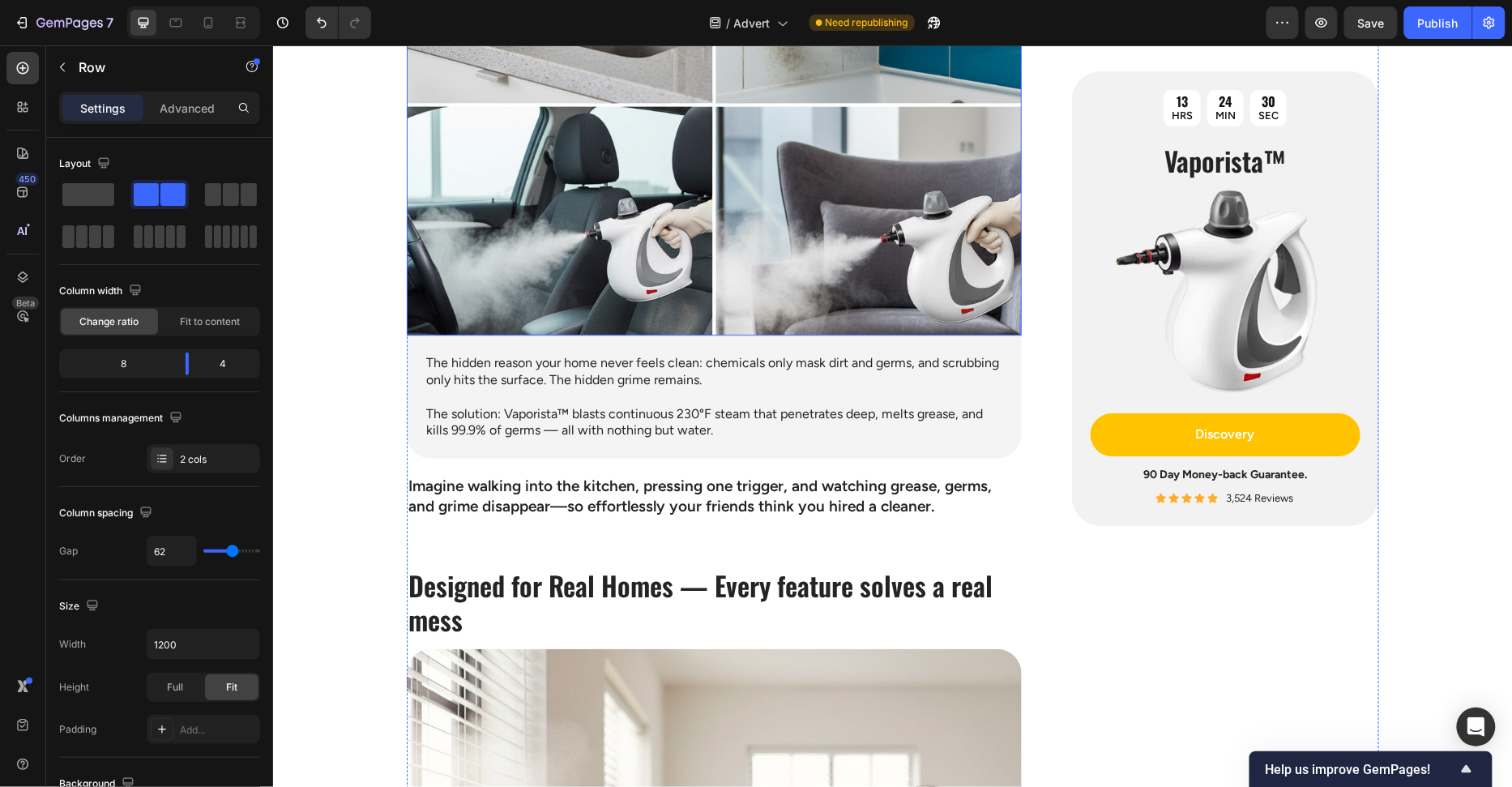
click at [846, 262] on img at bounding box center [713, 104] width 615 height 461
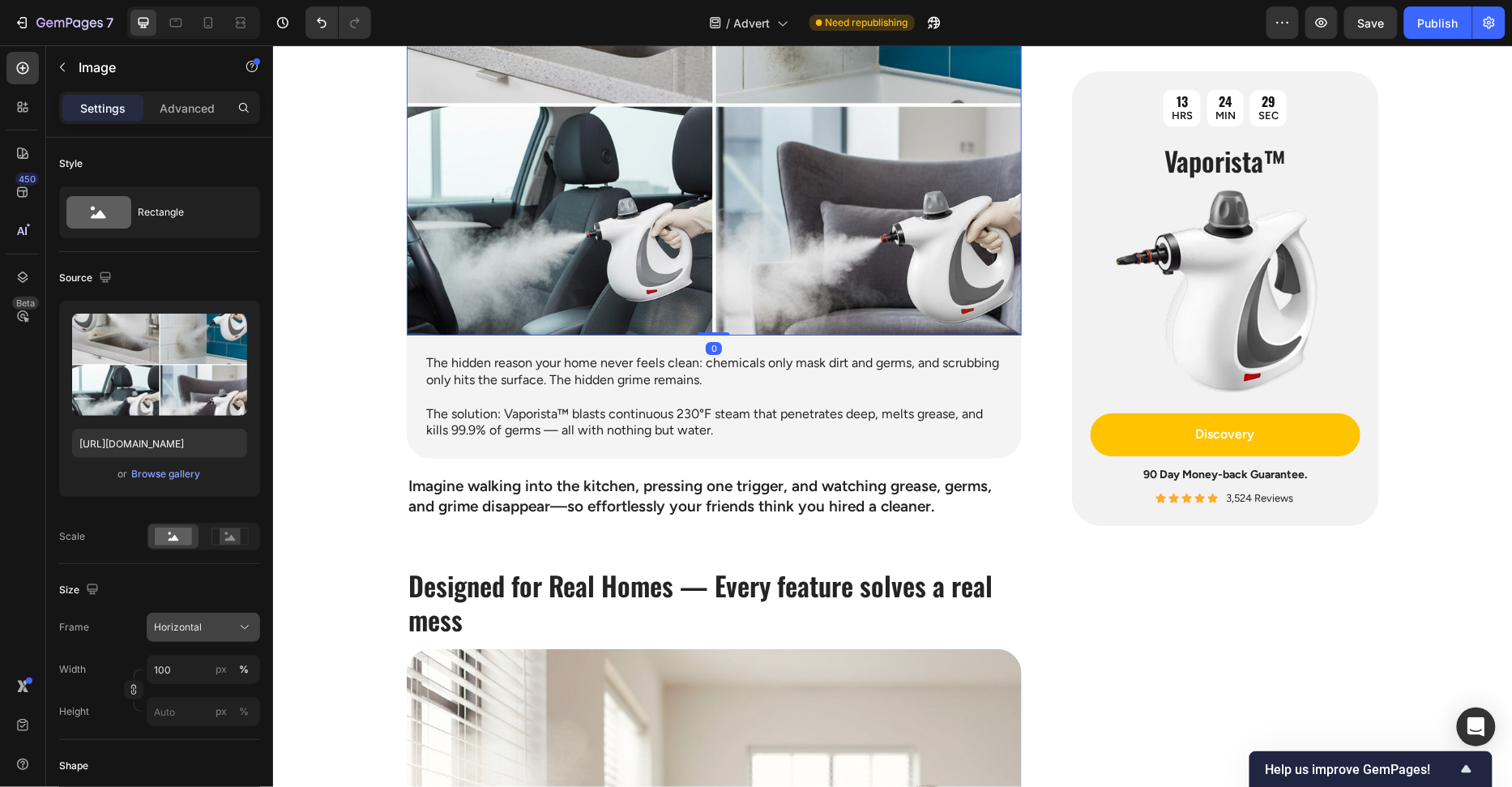
click at [232, 619] on div "Horizontal" at bounding box center [204, 627] width 99 height 16
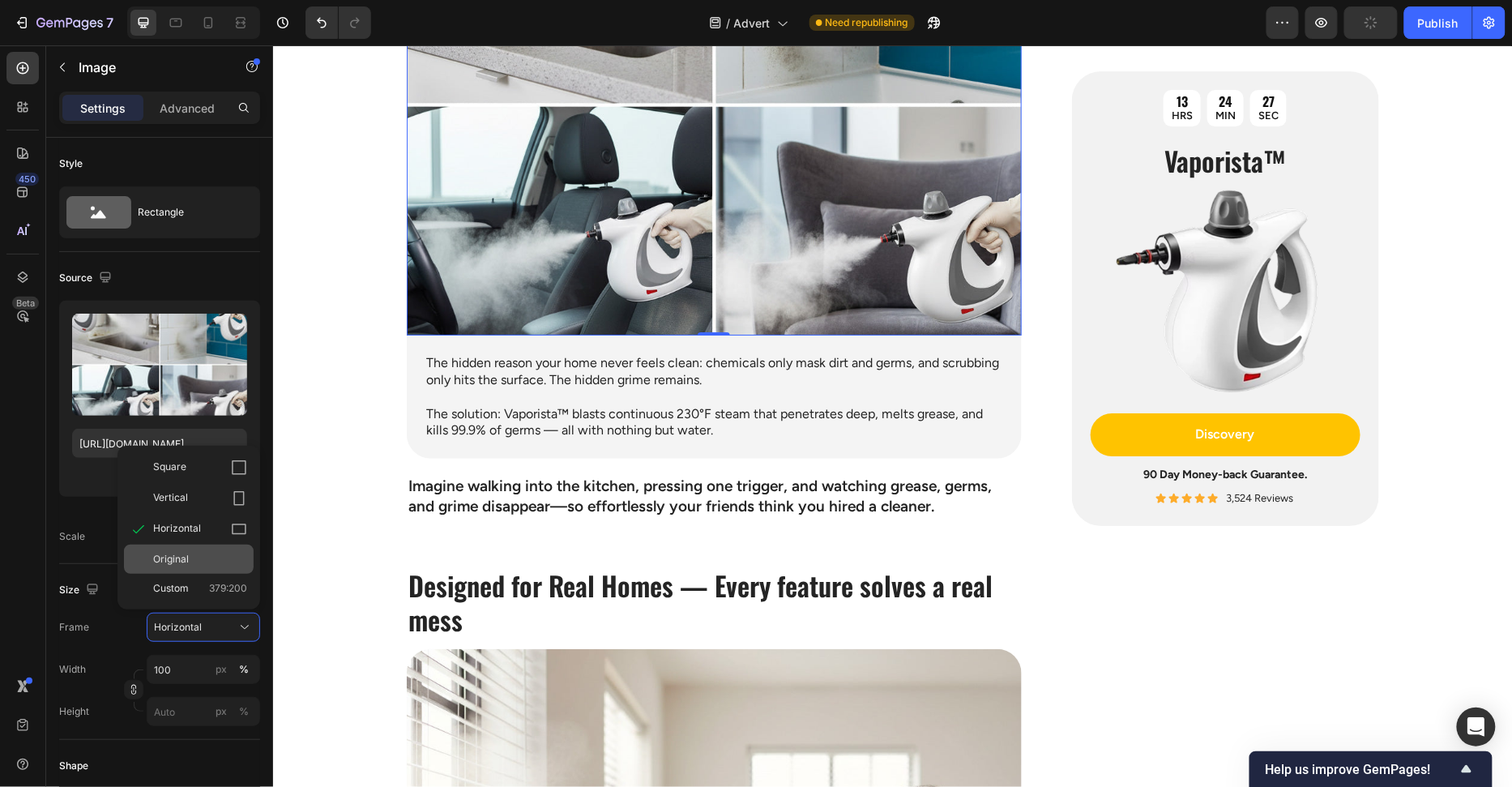
click at [193, 566] on div "Original" at bounding box center [189, 559] width 130 height 29
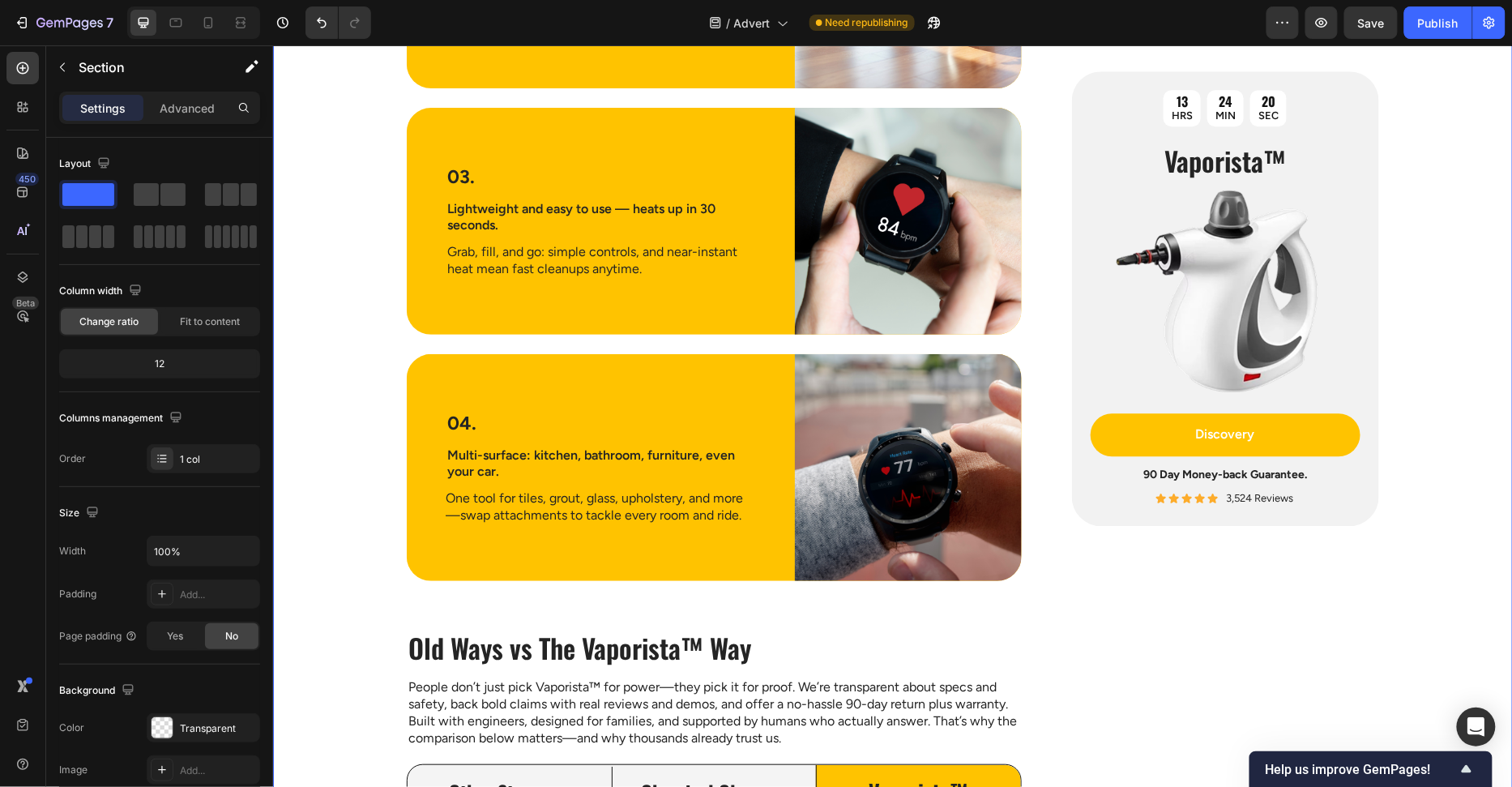
scroll to position [3618, 0]
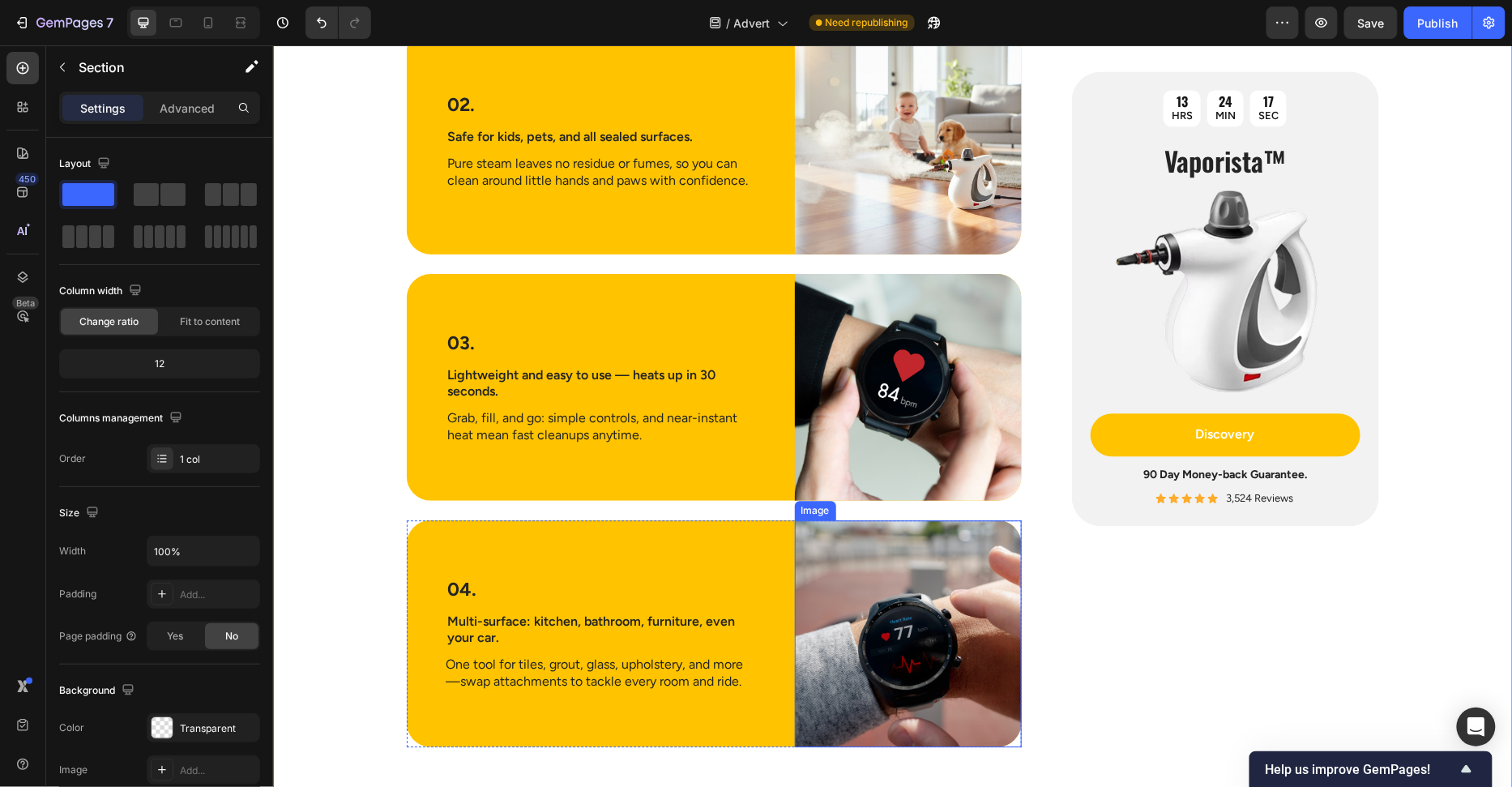
click at [852, 609] on img at bounding box center [907, 633] width 227 height 227
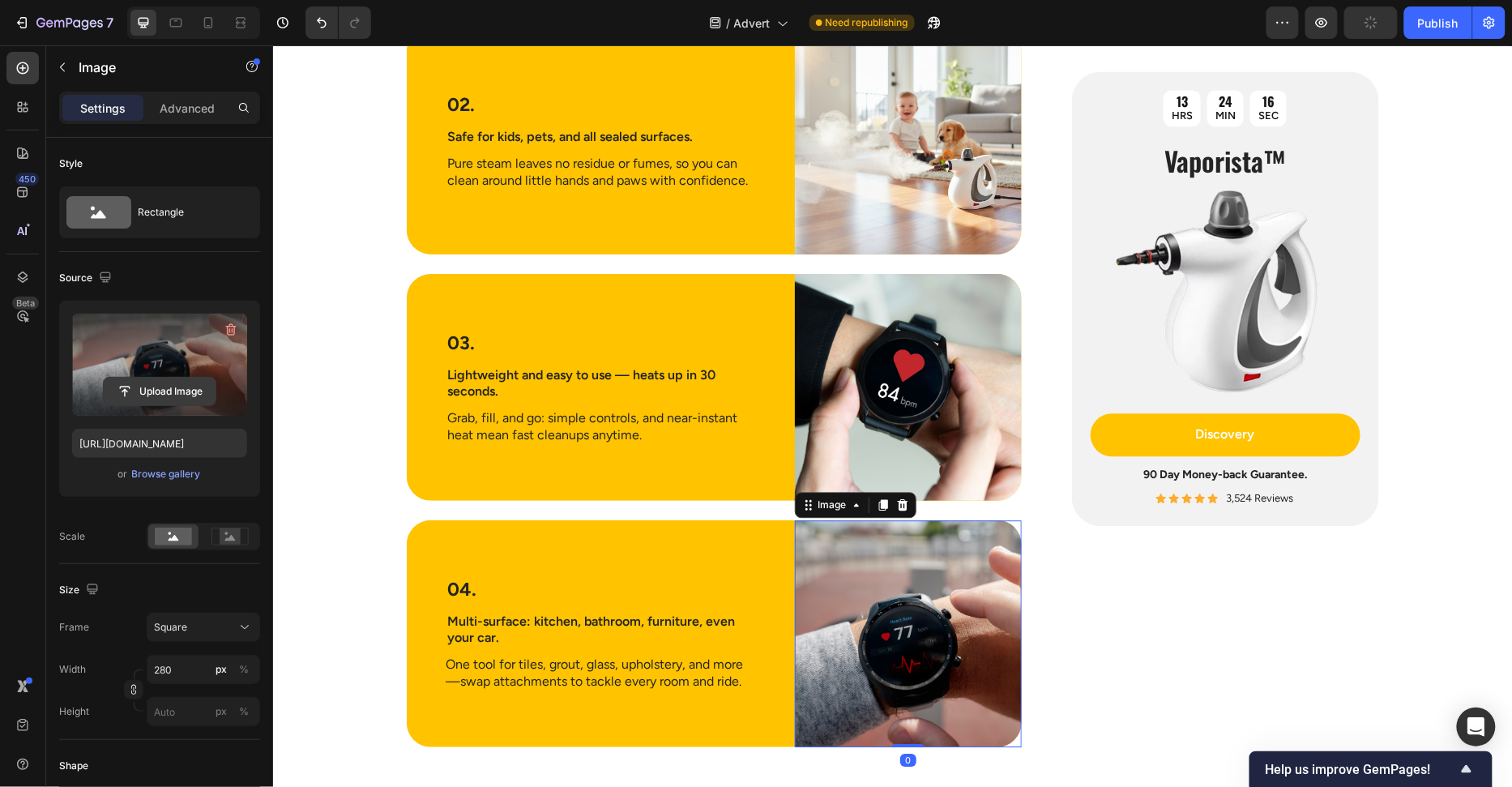
click at [148, 390] on input "file" at bounding box center [159, 391] width 112 height 27
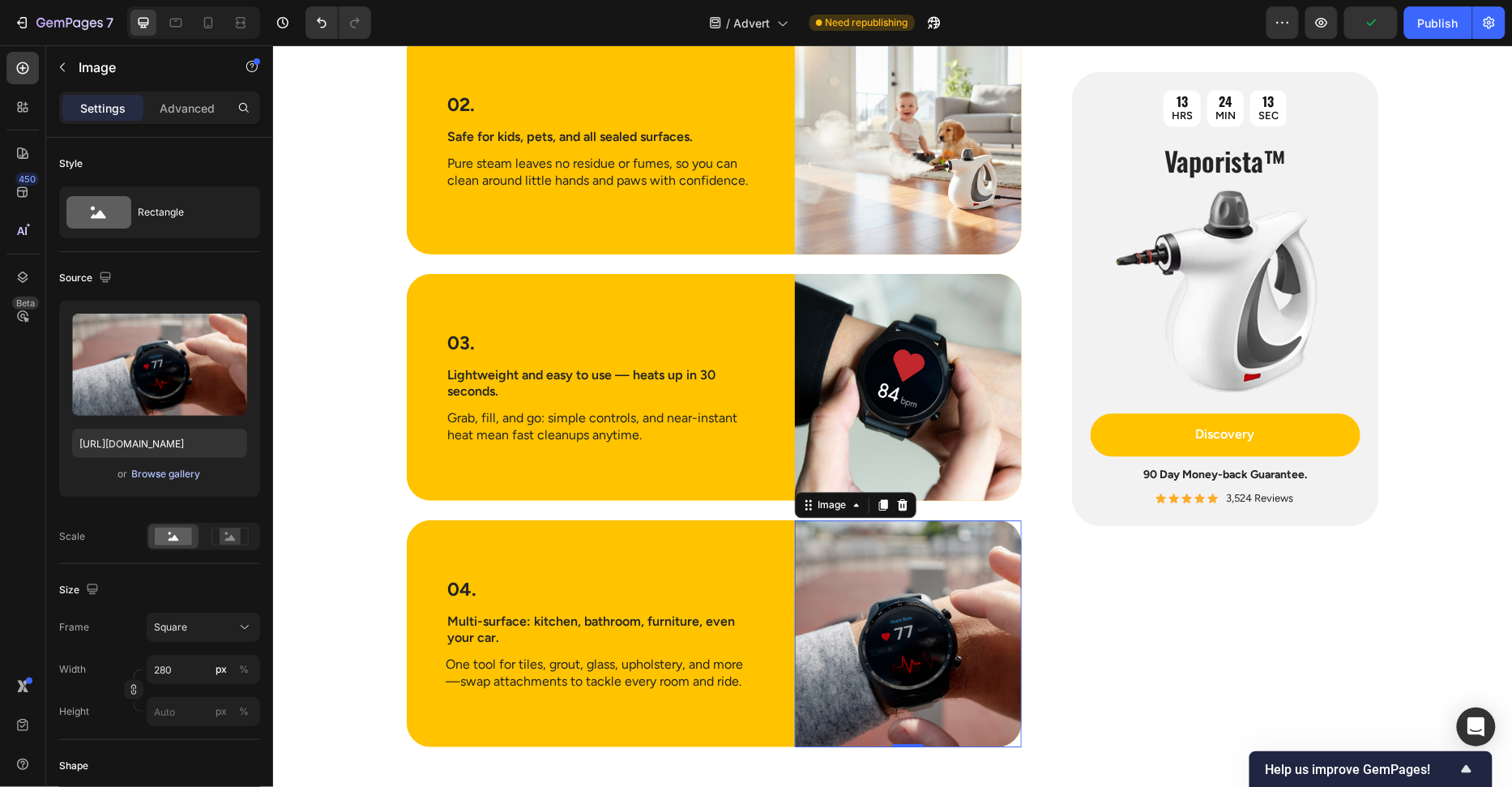
click at [143, 479] on div "Browse gallery" at bounding box center [166, 474] width 69 height 15
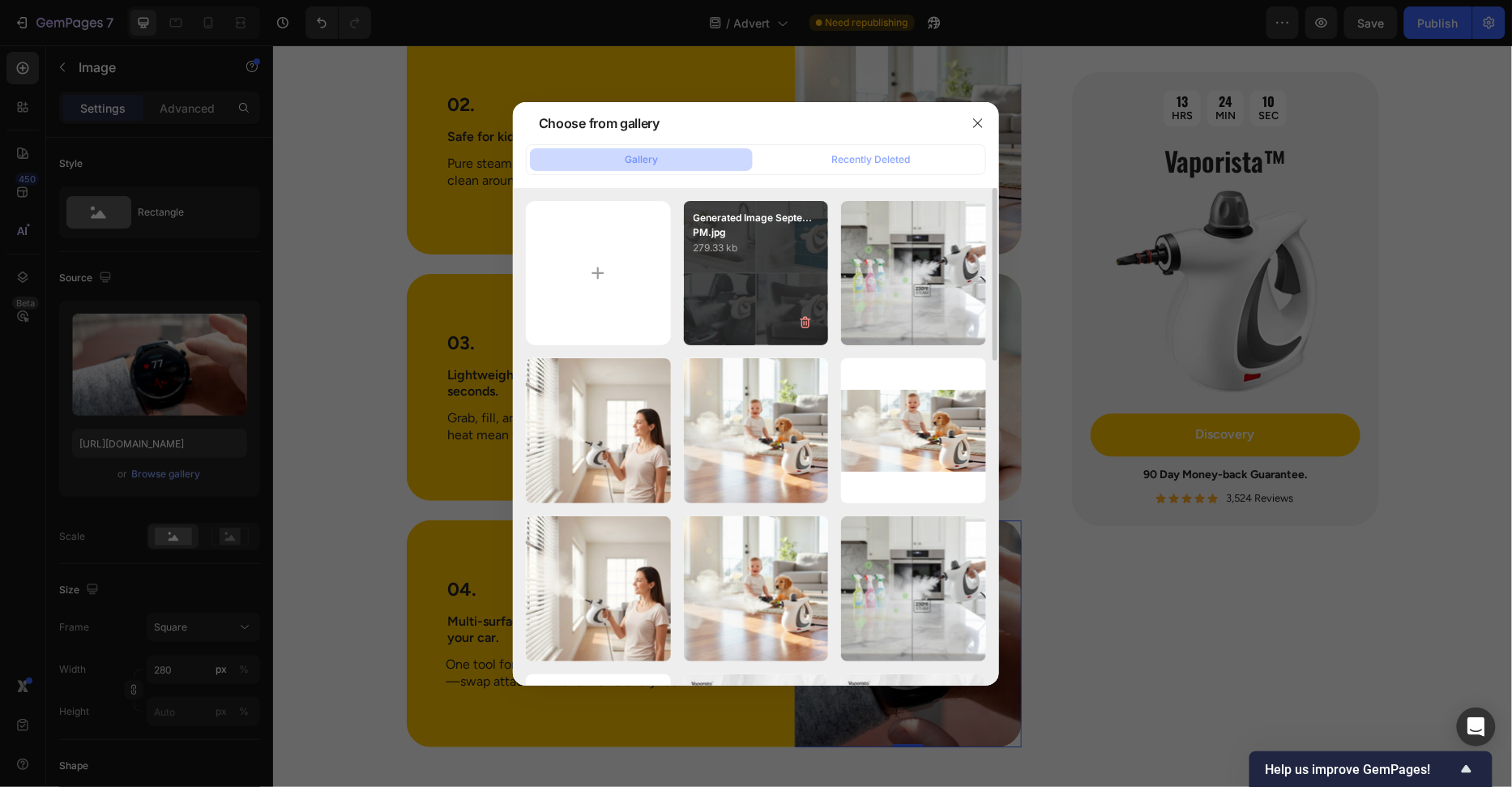
click at [807, 289] on div "Generated Image Septe...PM.jpg 279.33 kb" at bounding box center [756, 273] width 145 height 145
type input "https://cdn.shopify.com/s/files/1/0658/8314/4303/files/gempages_582876836208313…"
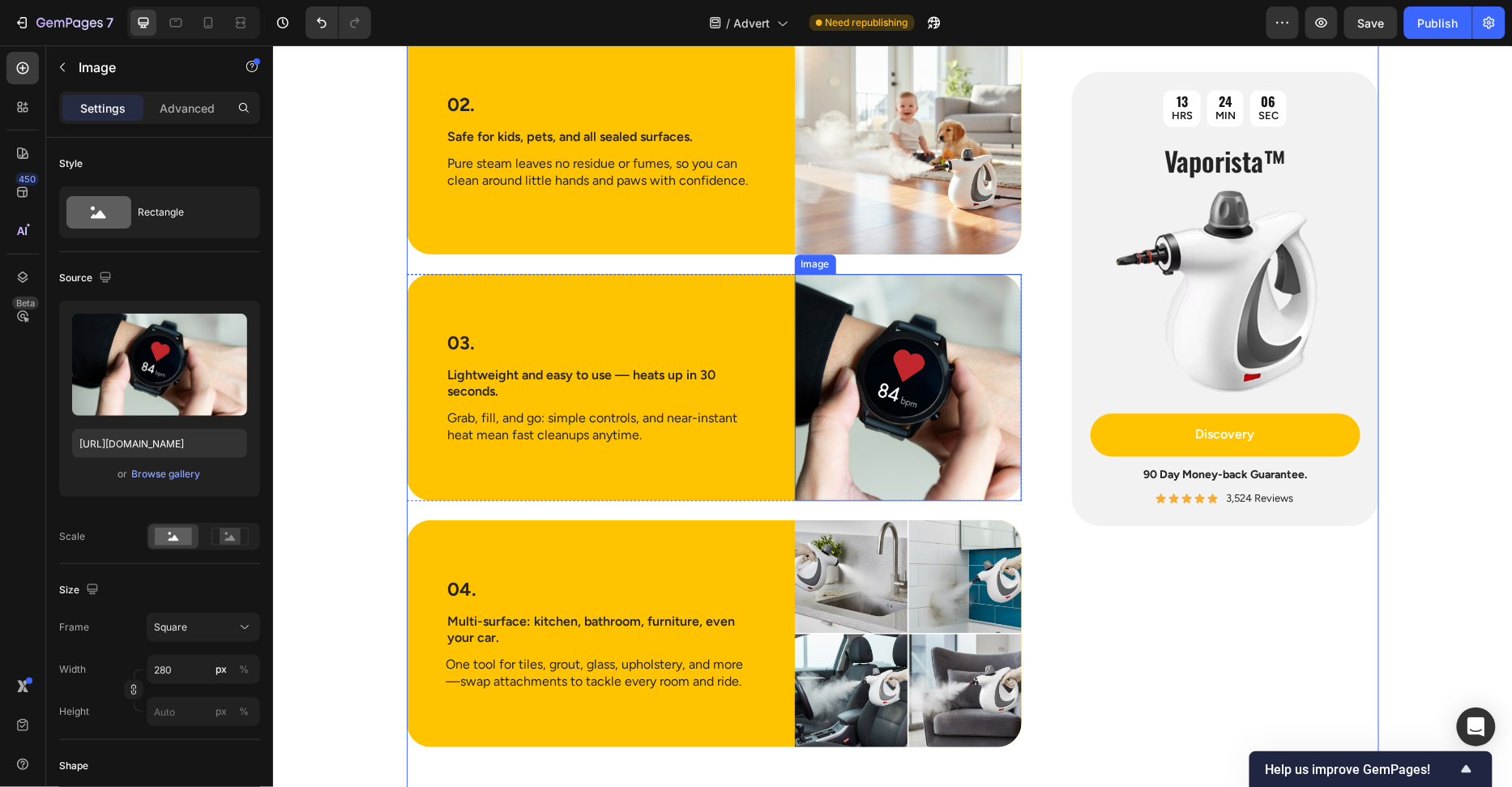
click at [868, 401] on img at bounding box center [907, 386] width 227 height 227
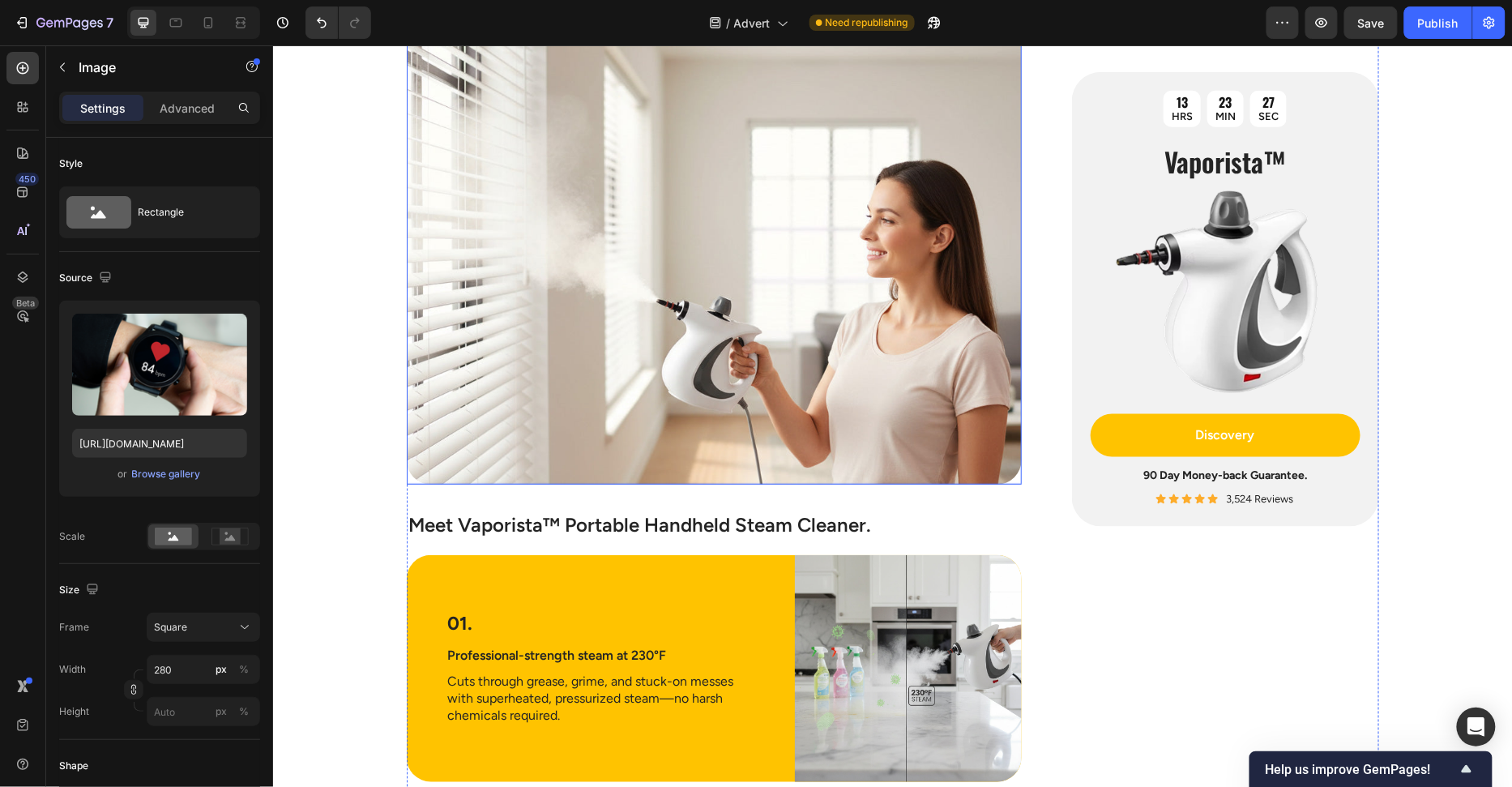
scroll to position [3478, 0]
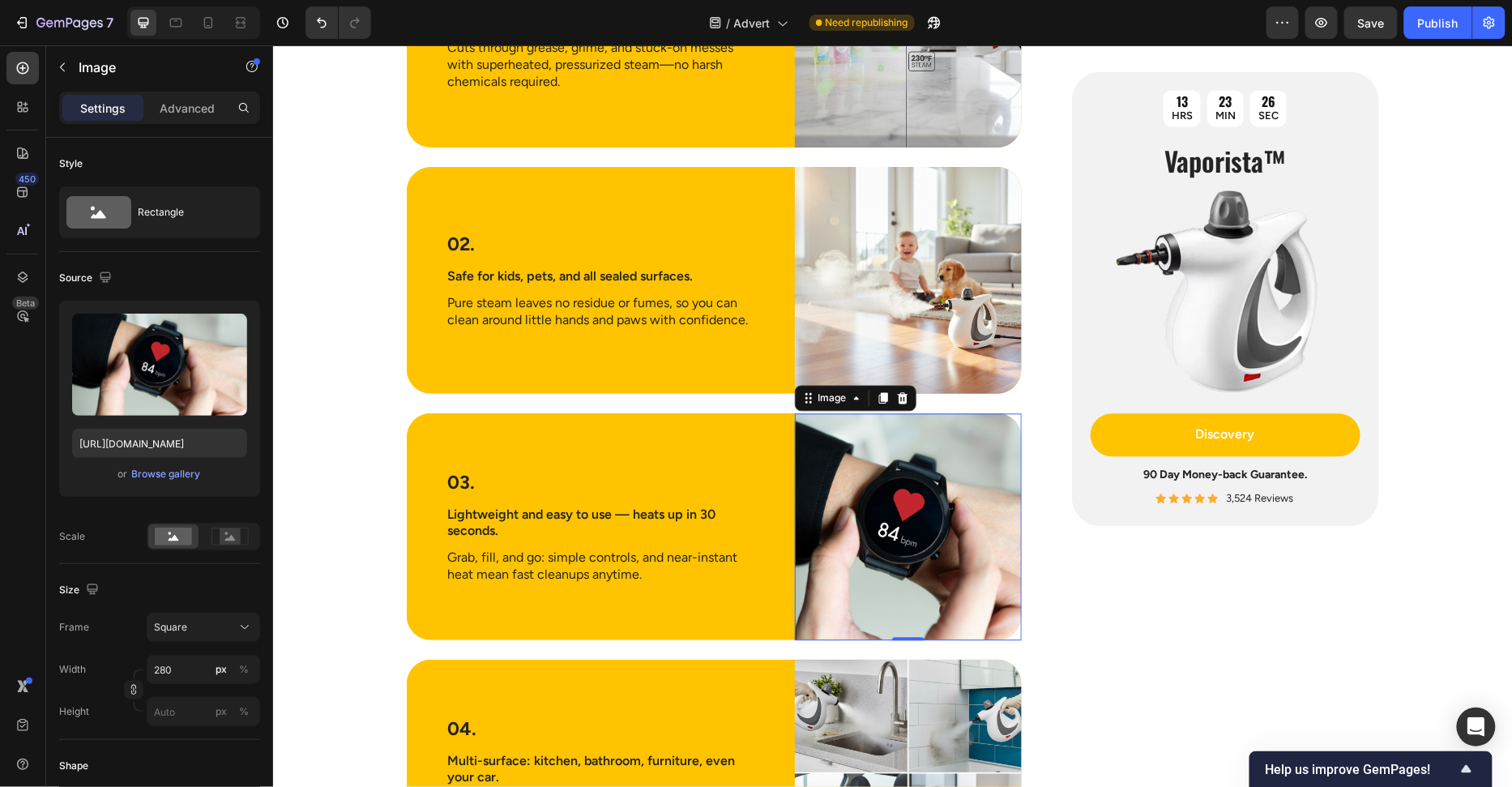
click at [883, 517] on img at bounding box center [907, 526] width 227 height 227
click at [164, 469] on div "Browse gallery" at bounding box center [166, 474] width 69 height 15
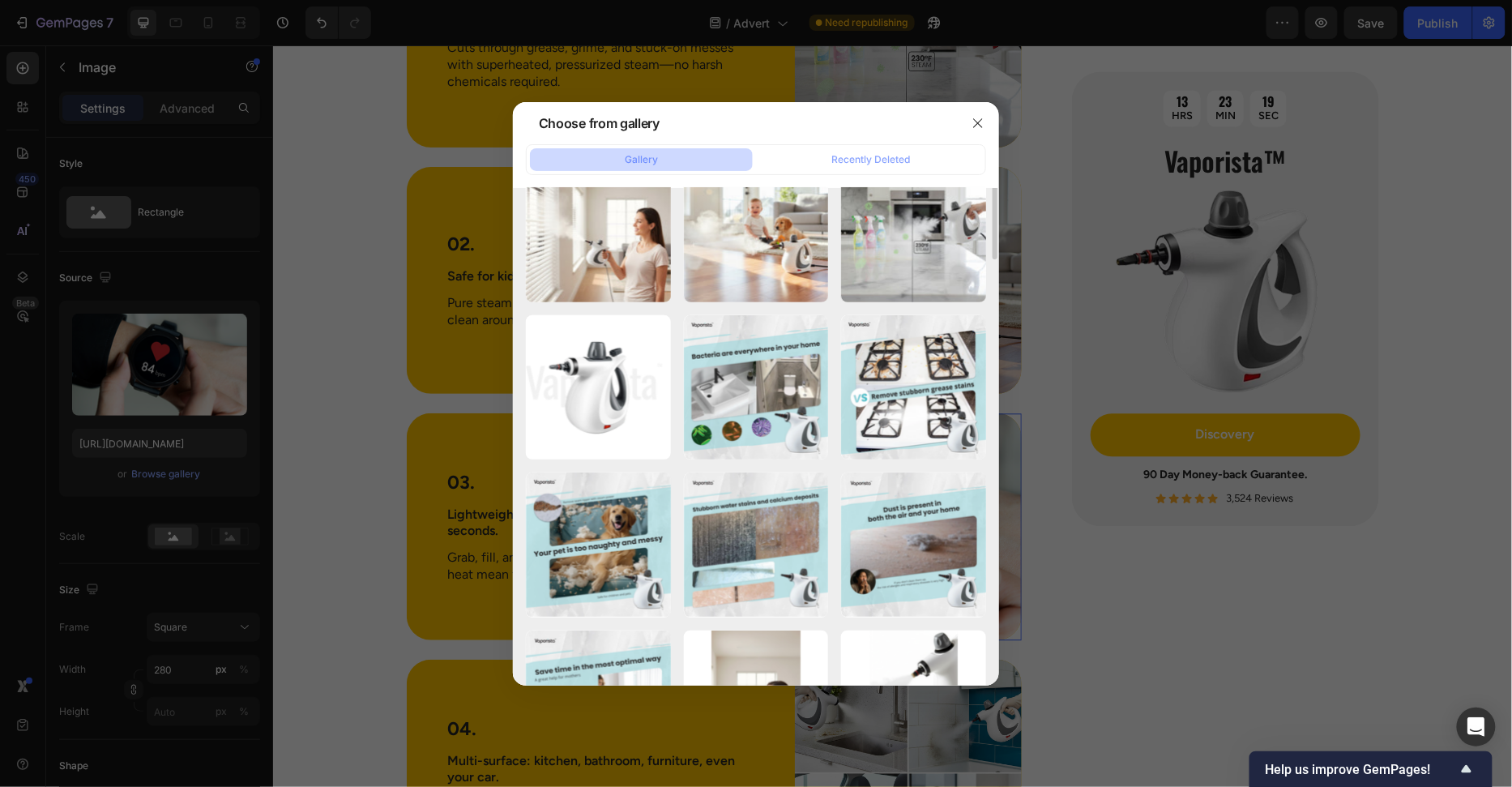
scroll to position [5, 0]
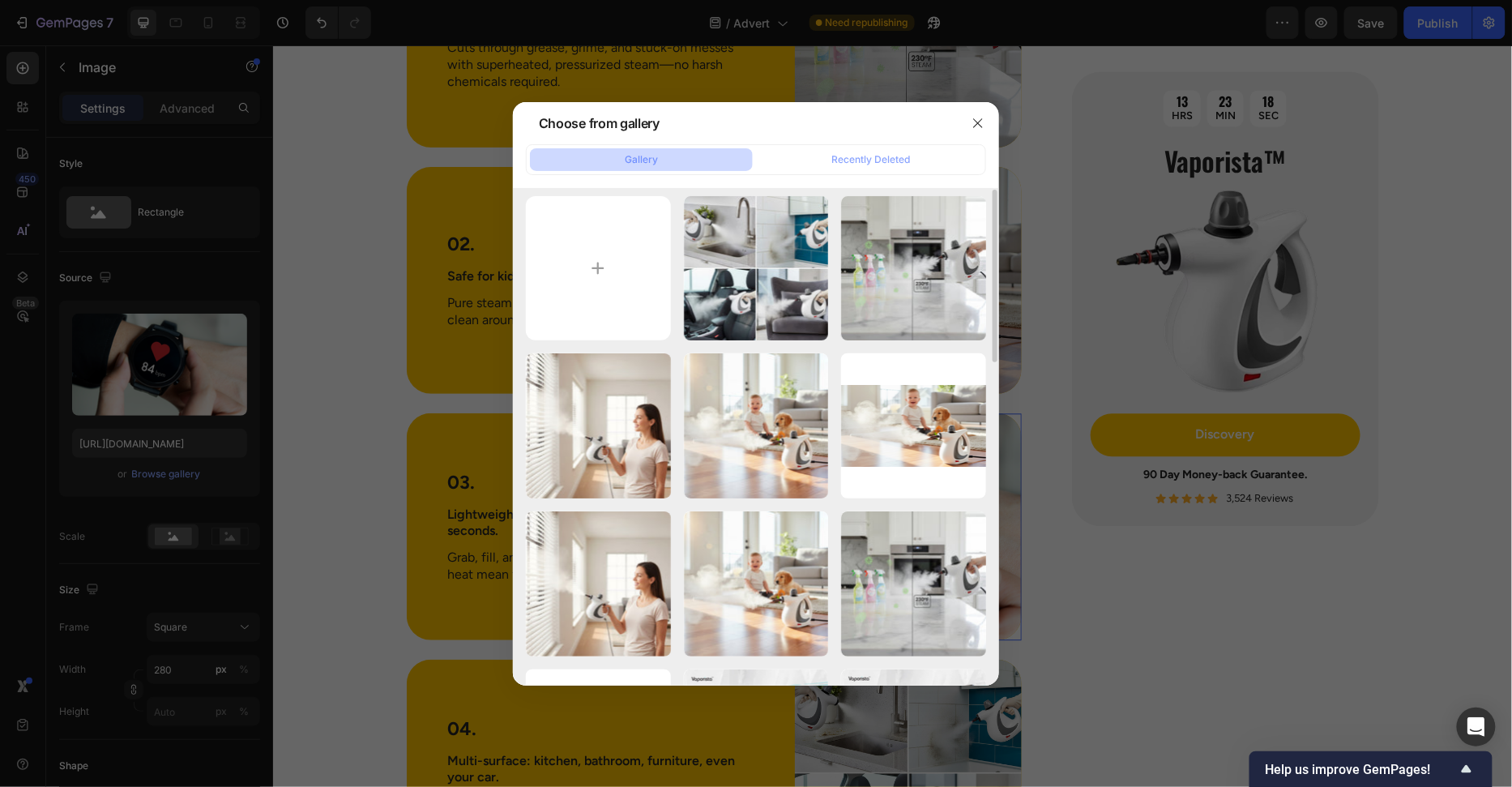
click at [236, 358] on div at bounding box center [756, 393] width 1512 height 787
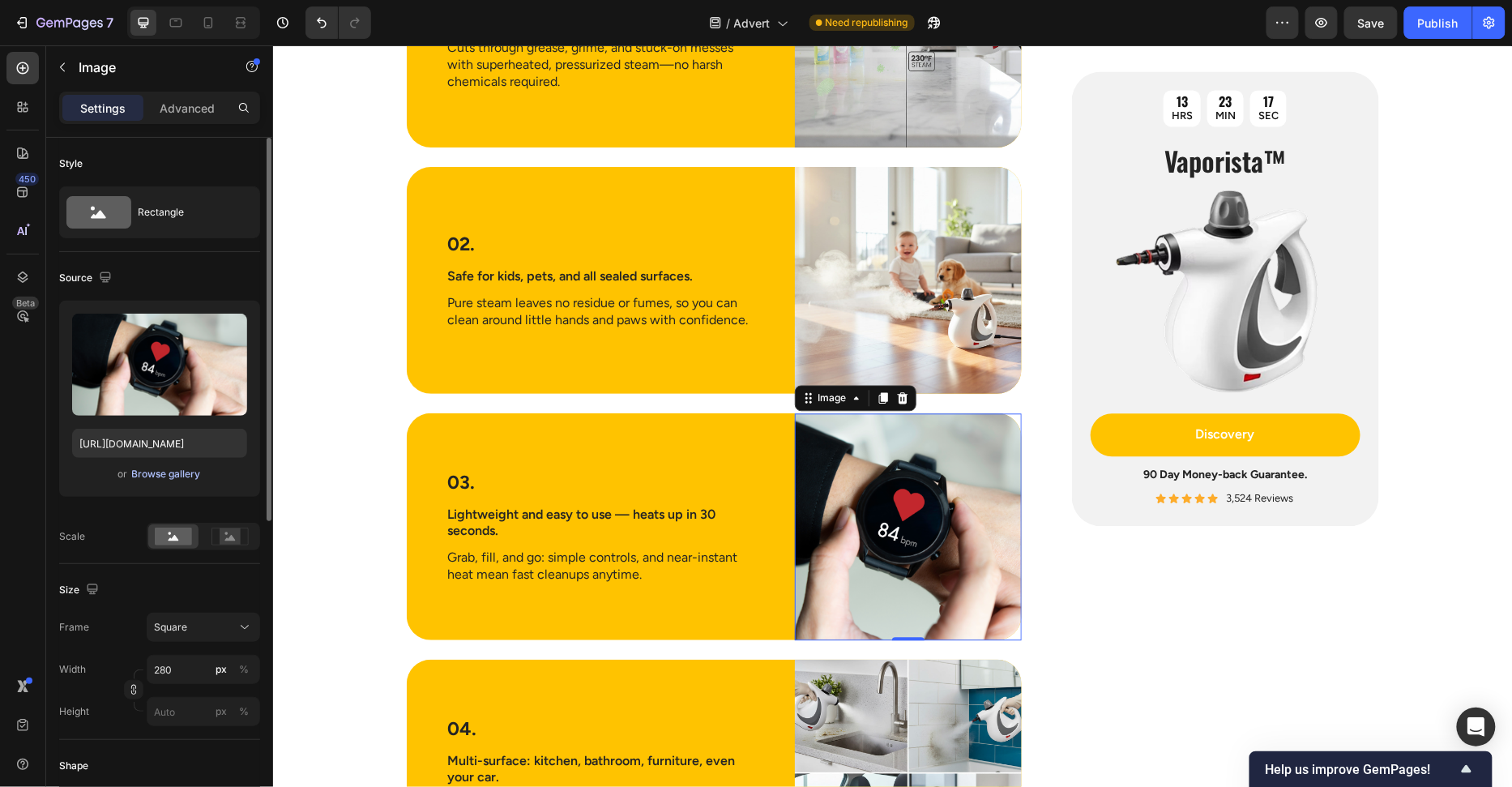
click at [181, 477] on div "Browse gallery" at bounding box center [166, 474] width 69 height 15
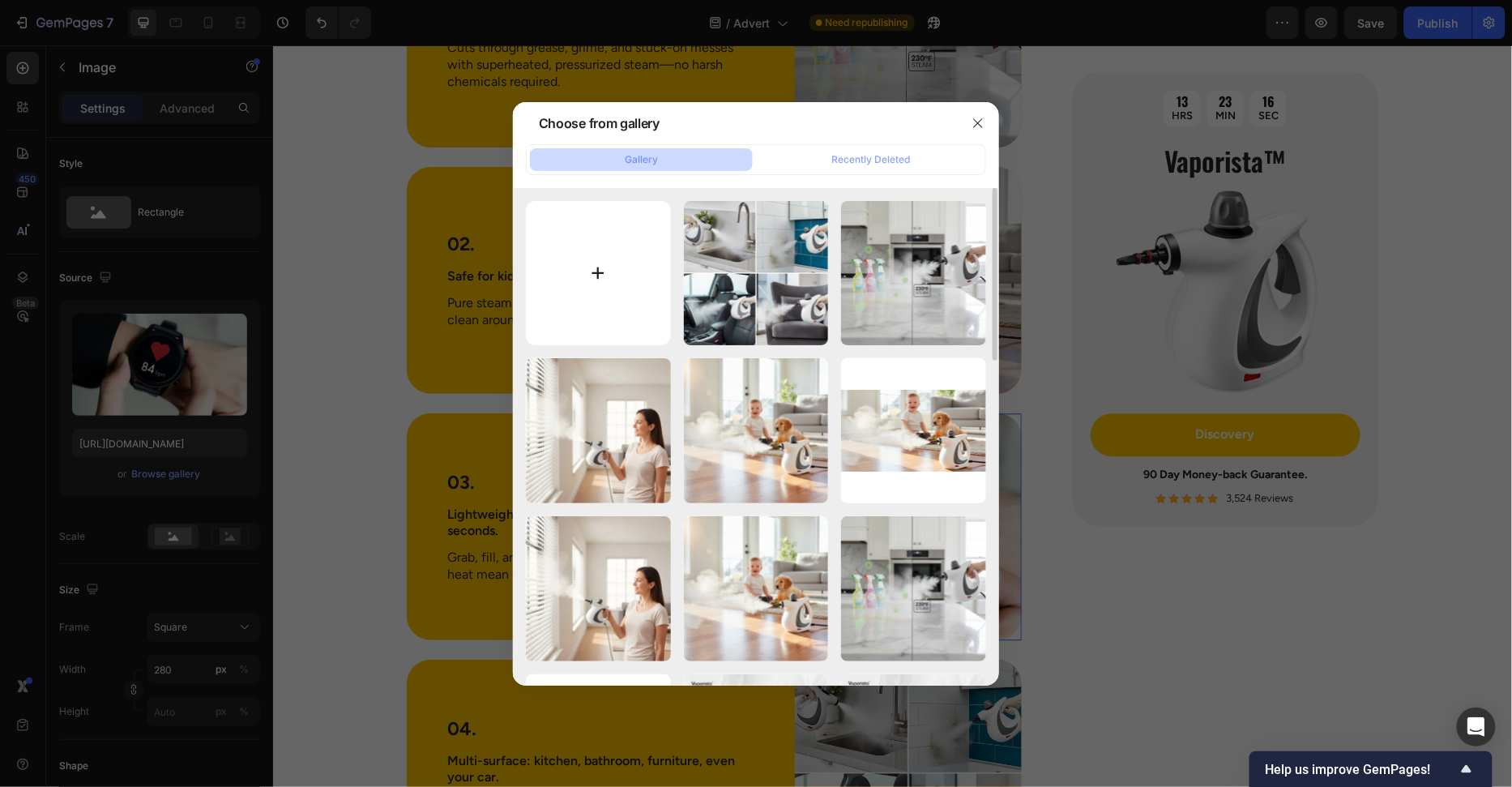
click at [611, 278] on input "file" at bounding box center [598, 273] width 145 height 145
type input "C:\fakepath\Generated Image September 24, 2025 - 2_27PM.jpg"
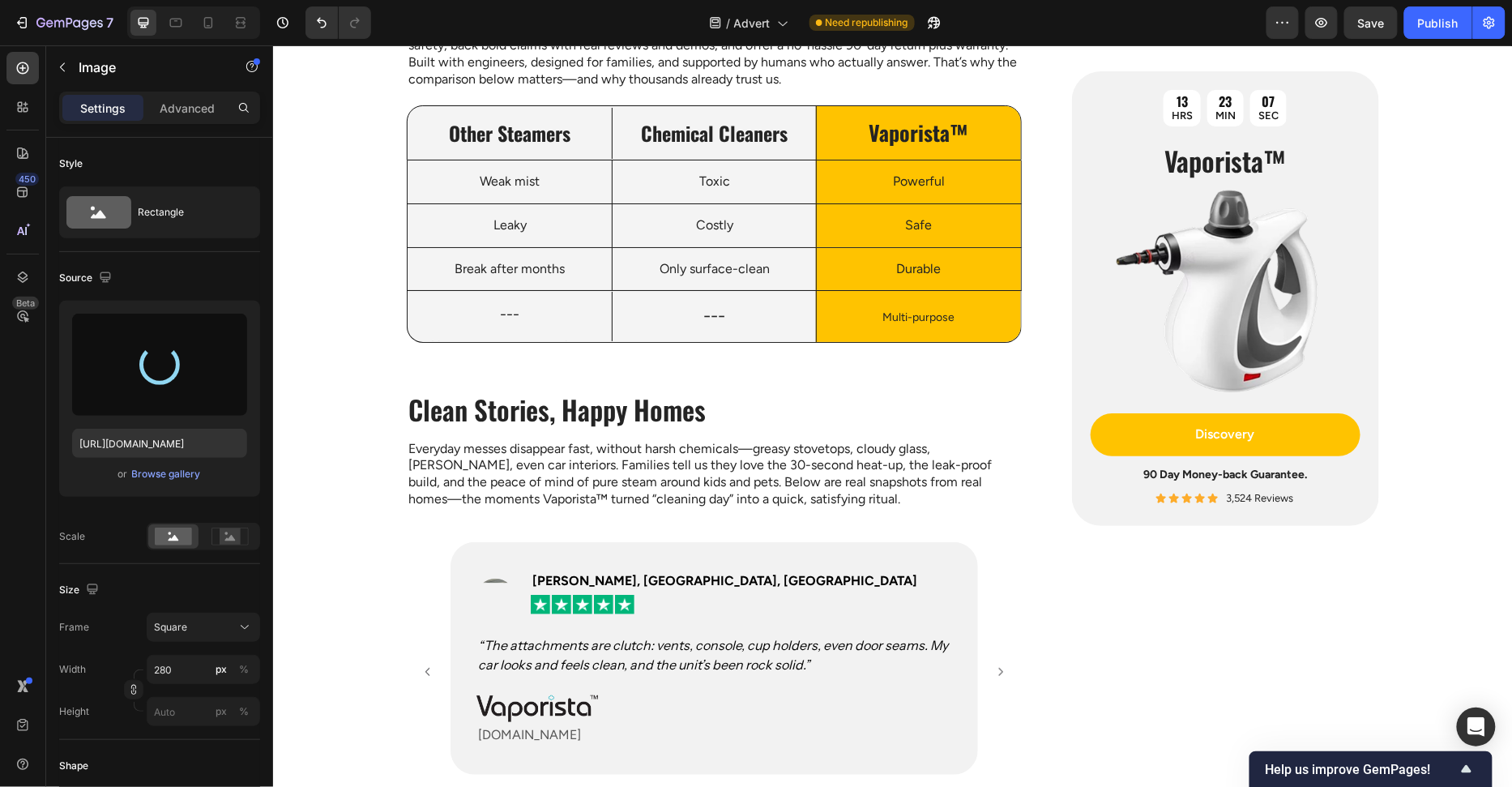
type input "https://cdn.shopify.com/s/files/1/0658/8314/4303/files/gempages_582876836208313…"
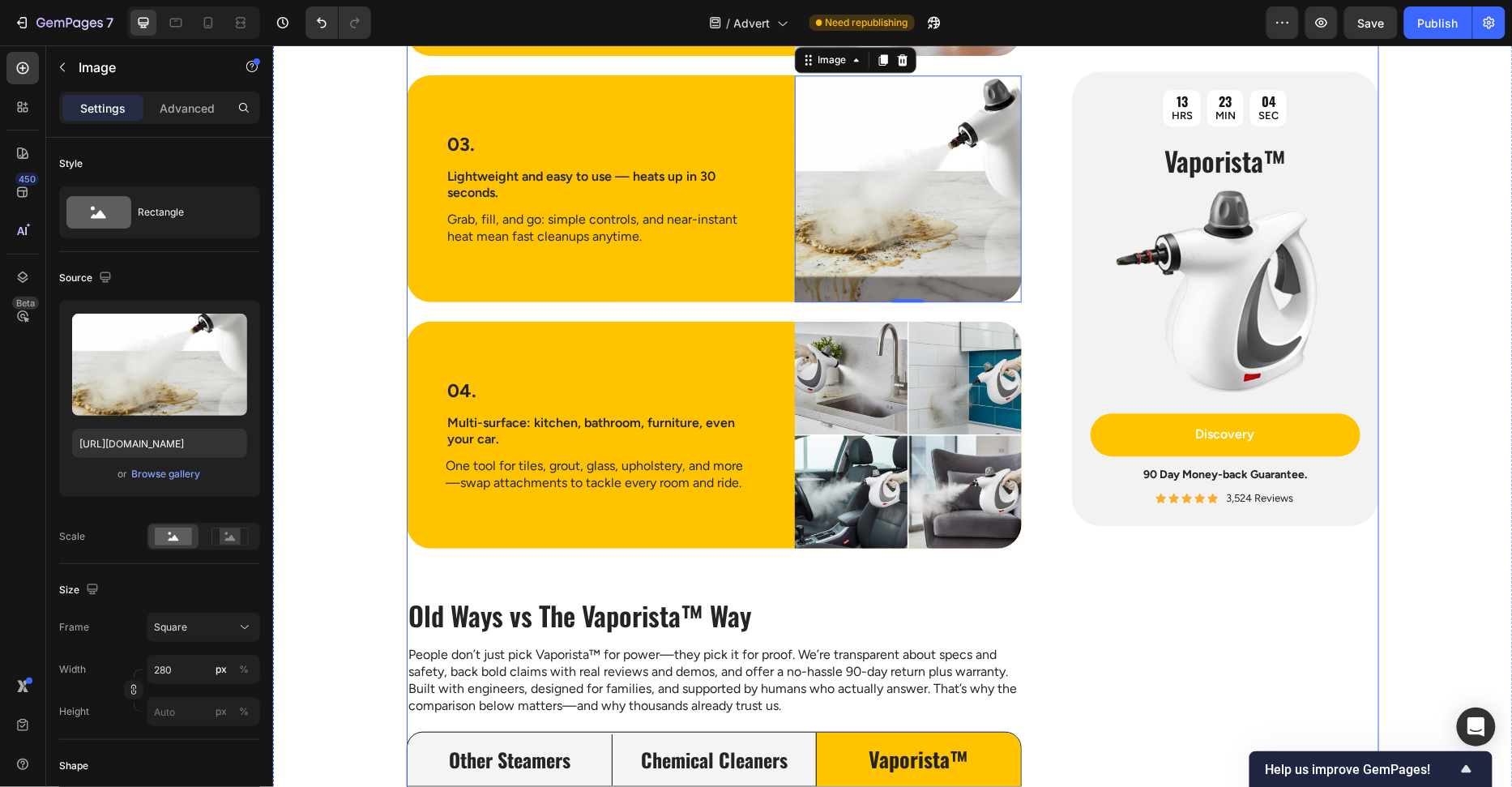
scroll to position [3658, 0]
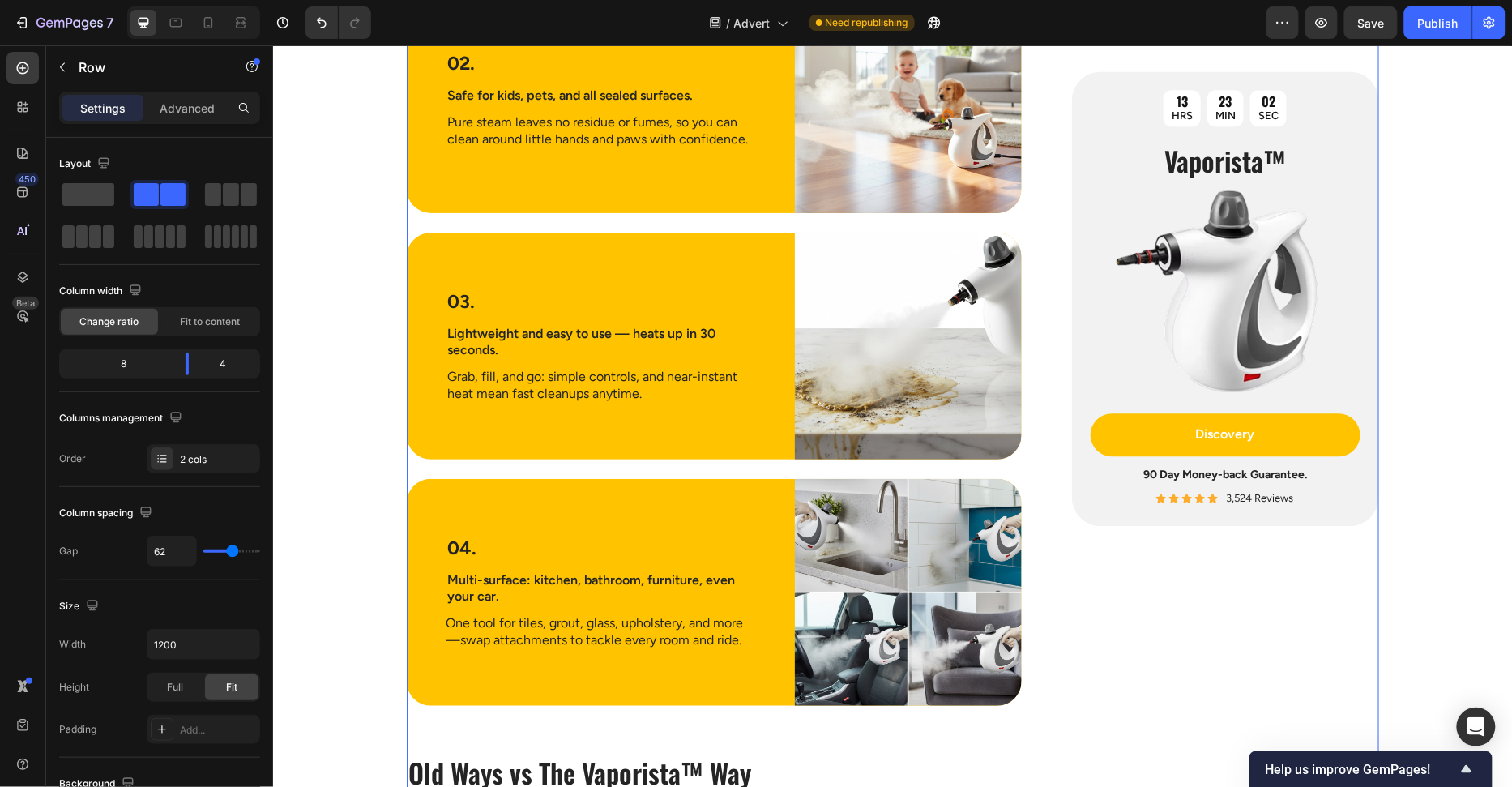
click at [968, 380] on img at bounding box center [907, 345] width 227 height 227
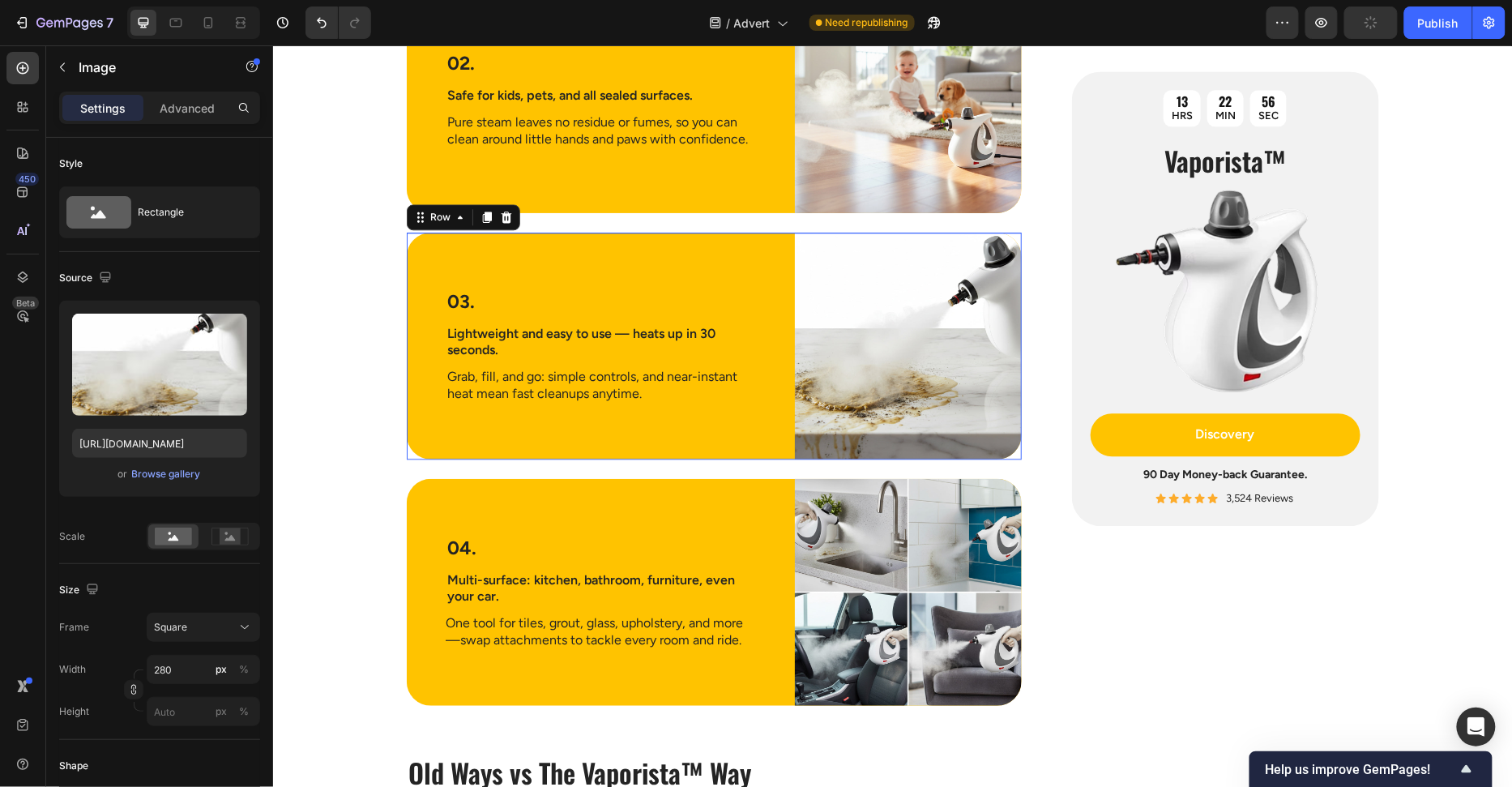
click at [738, 243] on div "03. Text Block Lightweight and easy to use — heats up in 30 seconds. Text Block…" at bounding box center [600, 345] width 388 height 227
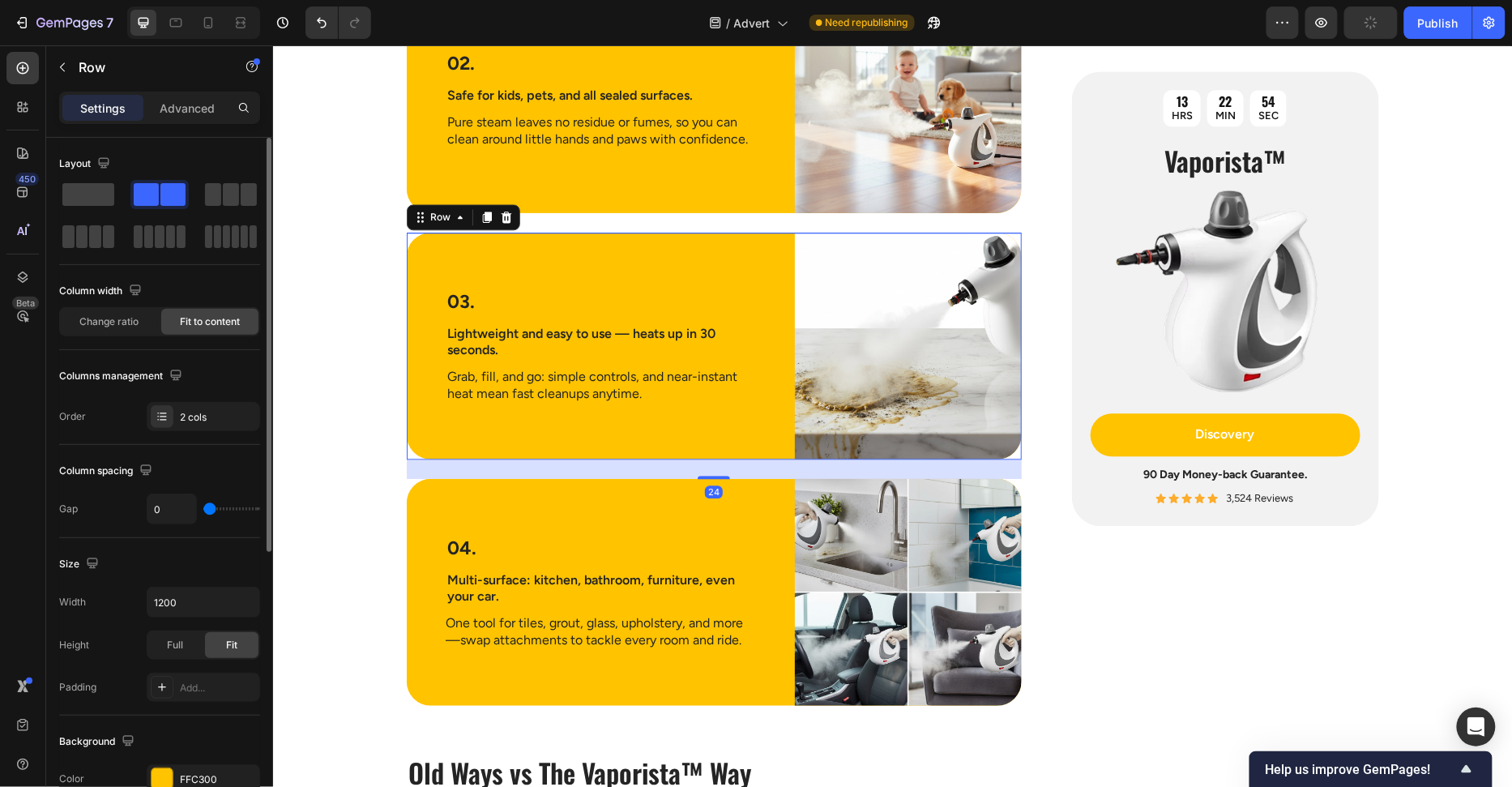
click at [258, 304] on div "Column width Change ratio Fit to content" at bounding box center [159, 307] width 201 height 58
click at [180, 112] on p "Advanced" at bounding box center [186, 109] width 55 height 17
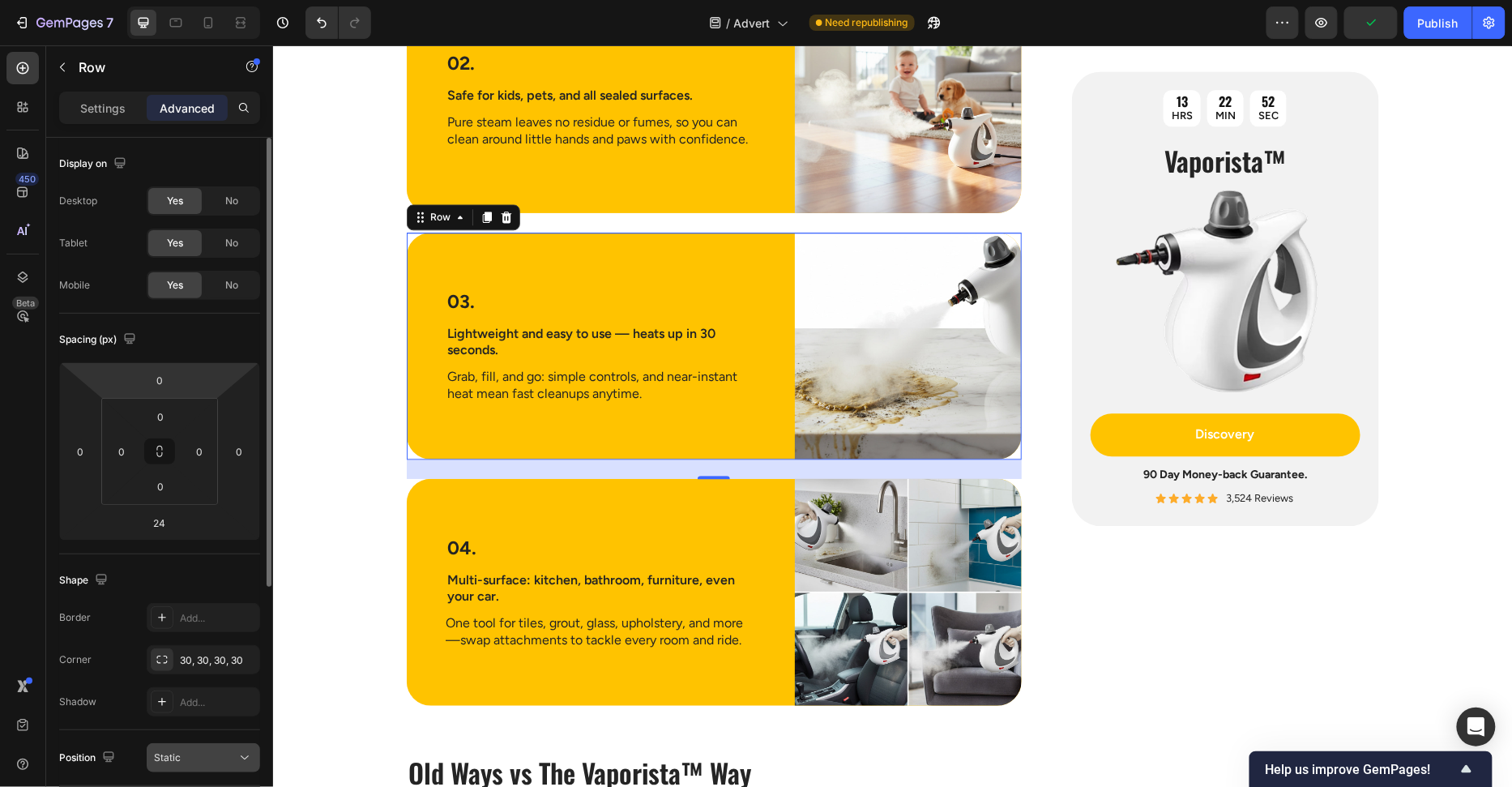
scroll to position [381, 0]
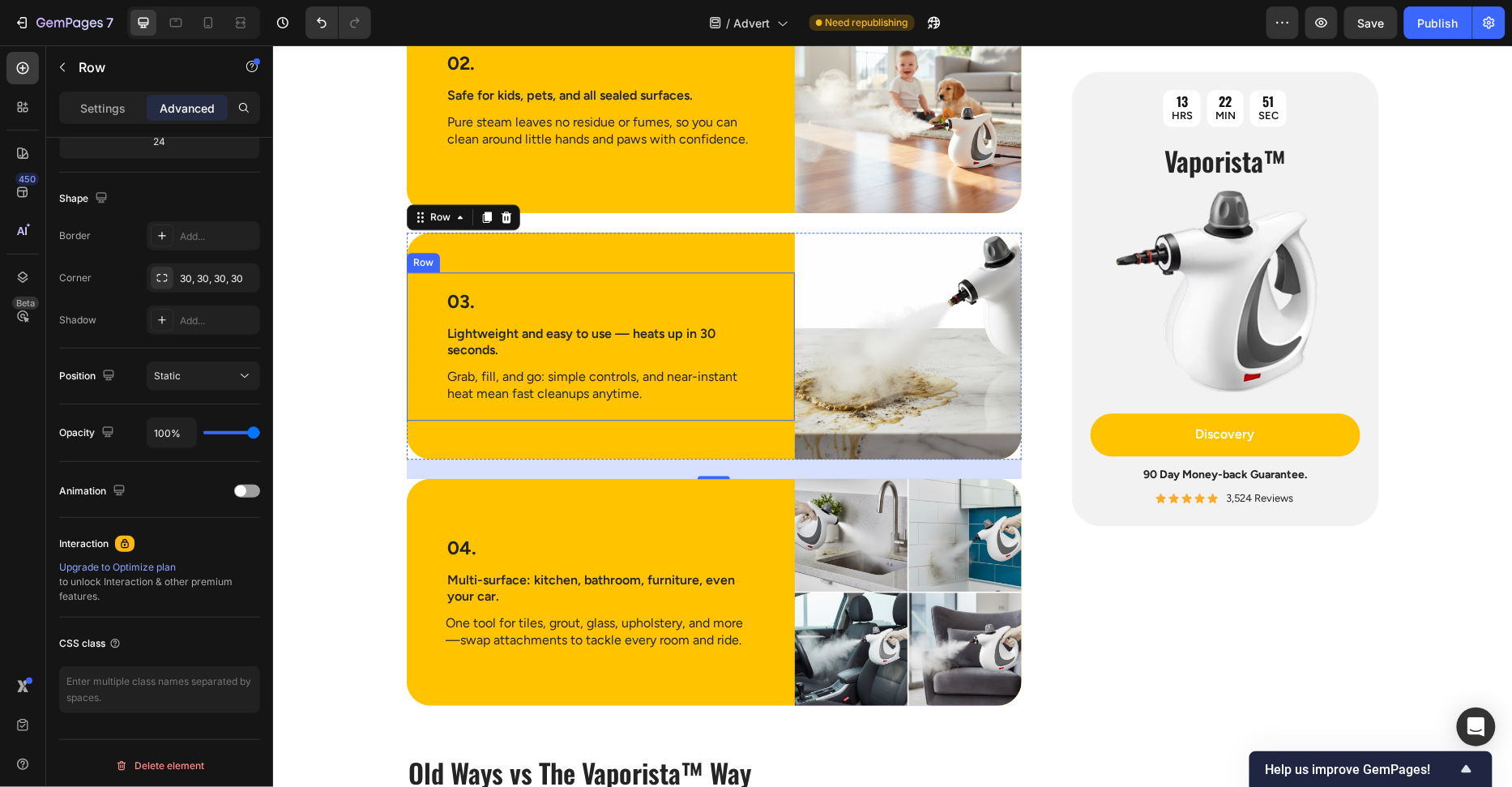
click at [785, 247] on div "03. Text Block Lightweight and easy to use — heats up in 30 seconds. Text Block…" at bounding box center [600, 345] width 388 height 227
click at [787, 235] on div "03. Text Block Lightweight and easy to use — heats up in 30 seconds. Text Block…" at bounding box center [600, 345] width 388 height 227
click at [779, 464] on div "24" at bounding box center [713, 469] width 615 height 19
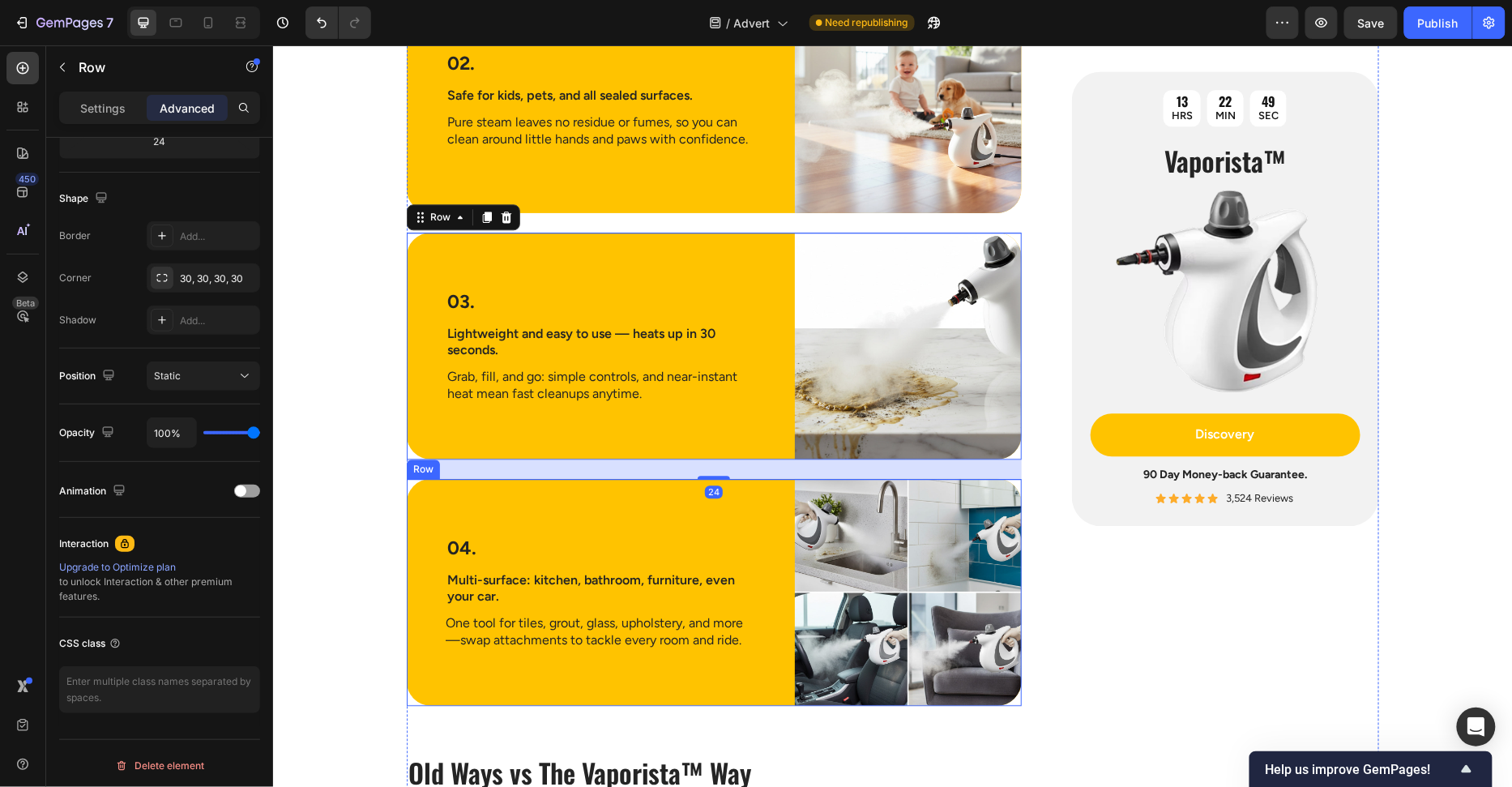
click at [765, 511] on div "04. Text Block Multi-surface: kitchen, bathroom, furniture, even your car. Text…" at bounding box center [600, 592] width 388 height 227
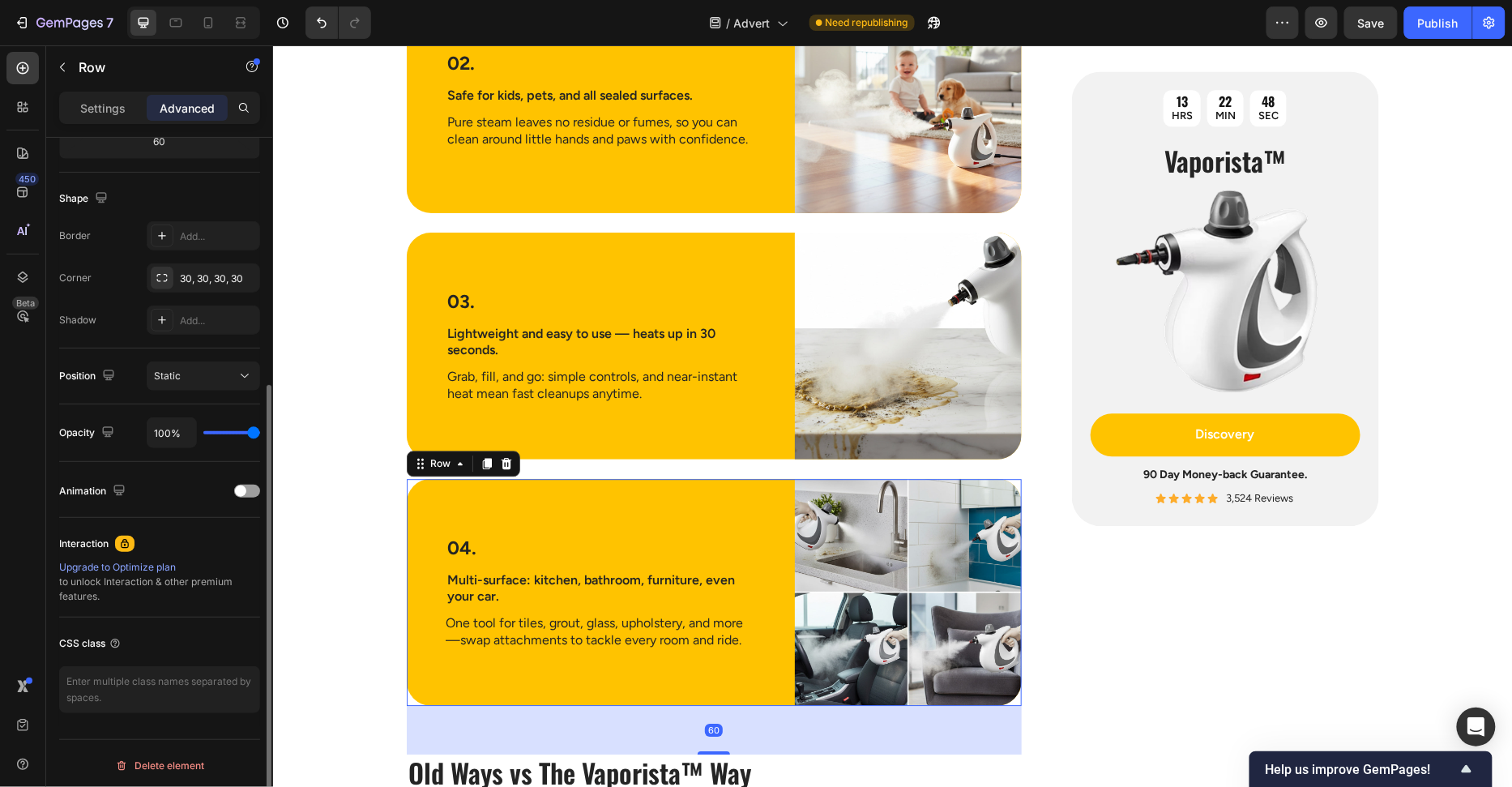
drag, startPoint x: 776, startPoint y: 497, endPoint x: 754, endPoint y: 492, distance: 22.6
click at [776, 497] on div "04. Text Block Multi-surface: kitchen, bathroom, furniture, even your car. Text…" at bounding box center [600, 592] width 388 height 227
click at [113, 115] on p "Settings" at bounding box center [103, 109] width 46 height 17
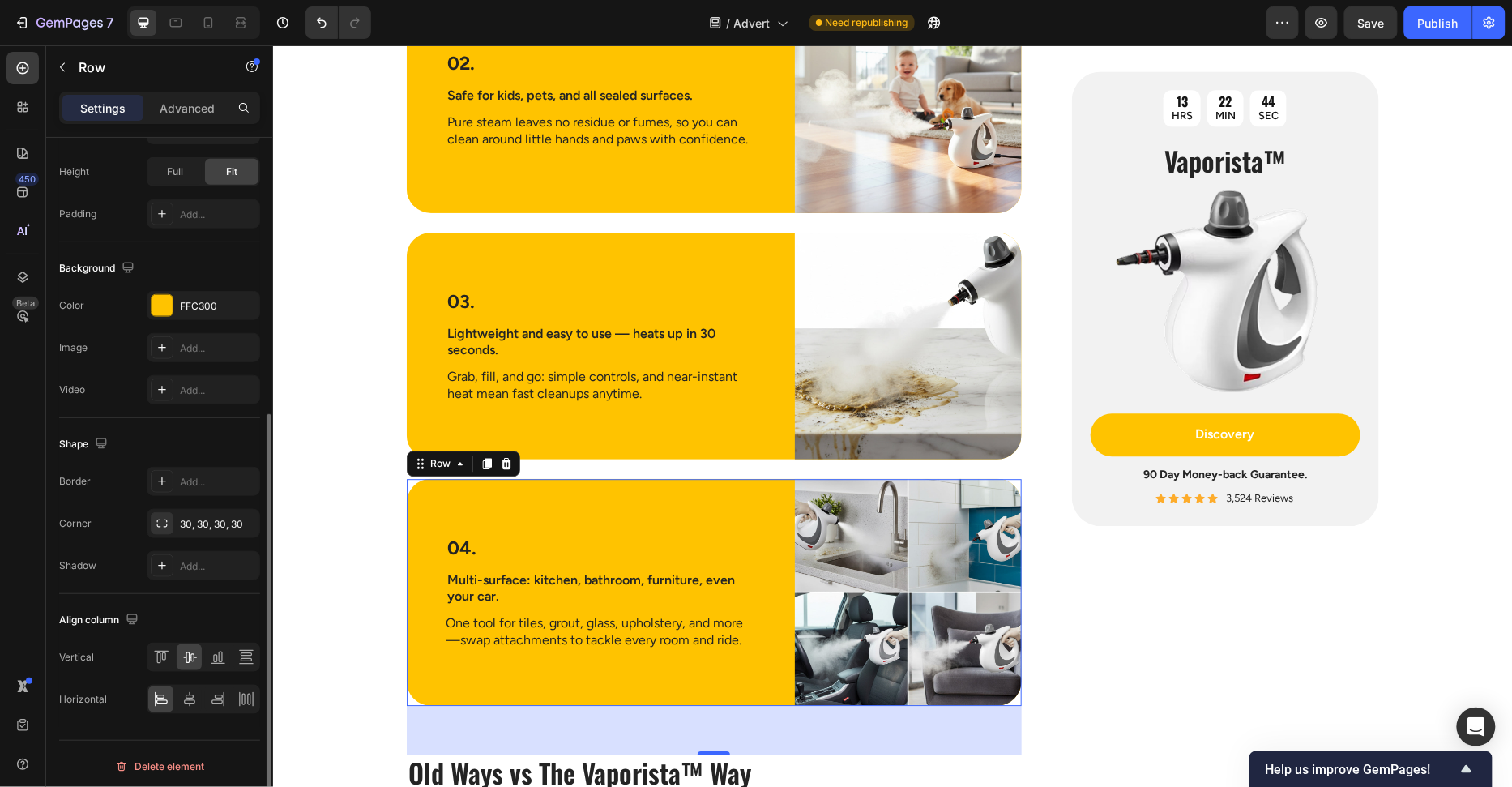
scroll to position [0, 0]
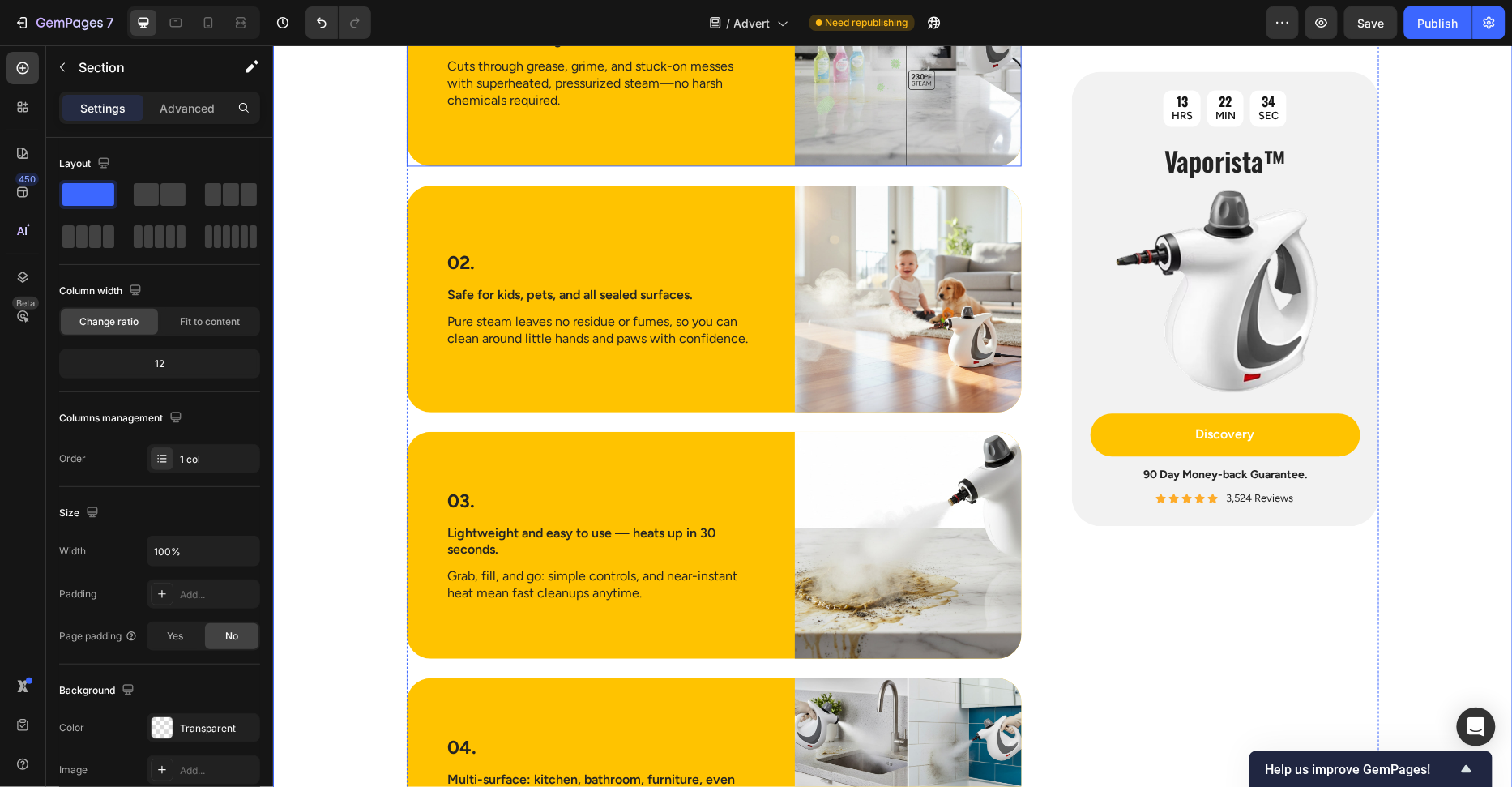
scroll to position [3544, 0]
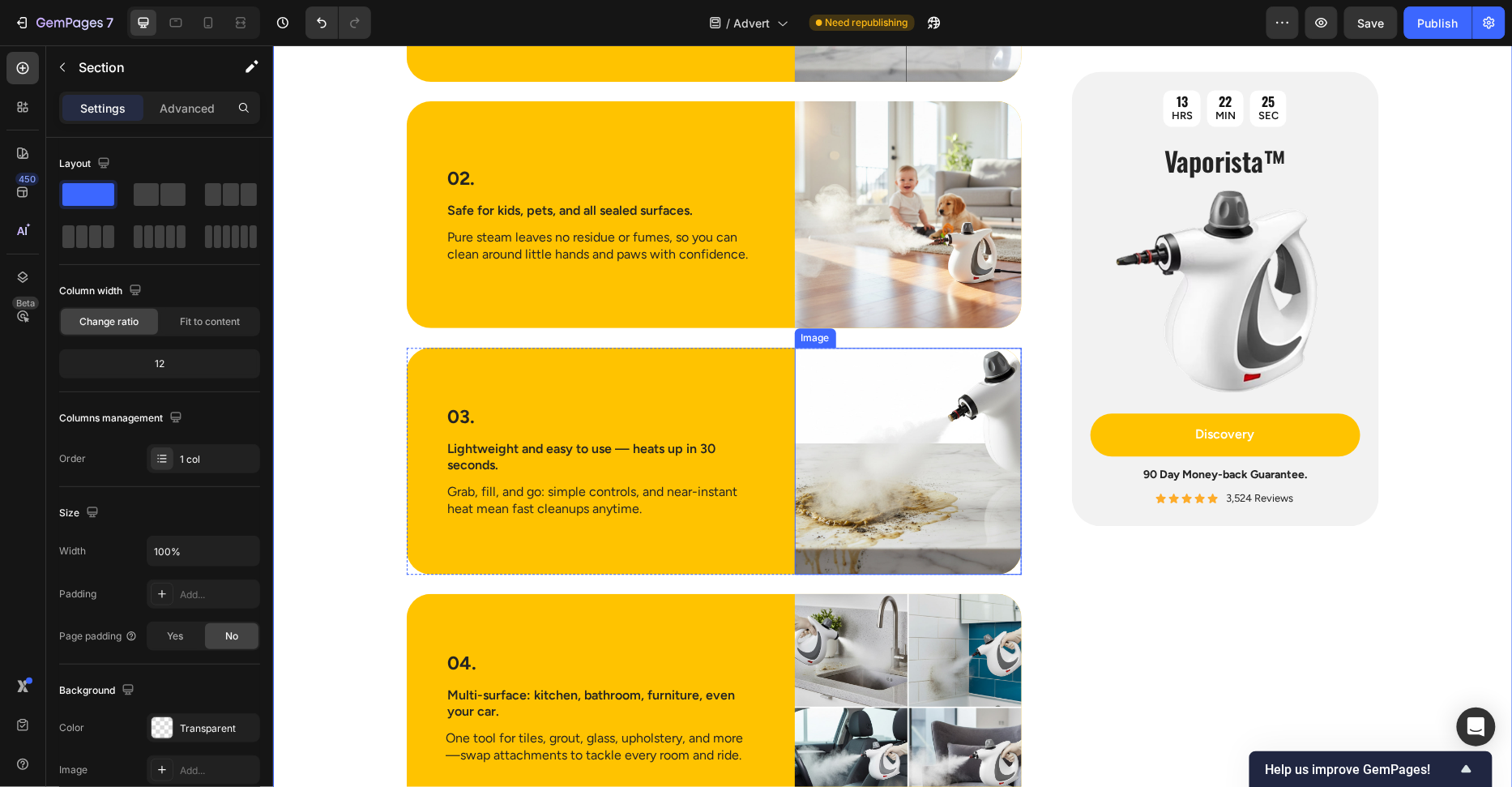
click at [854, 369] on img at bounding box center [907, 460] width 227 height 227
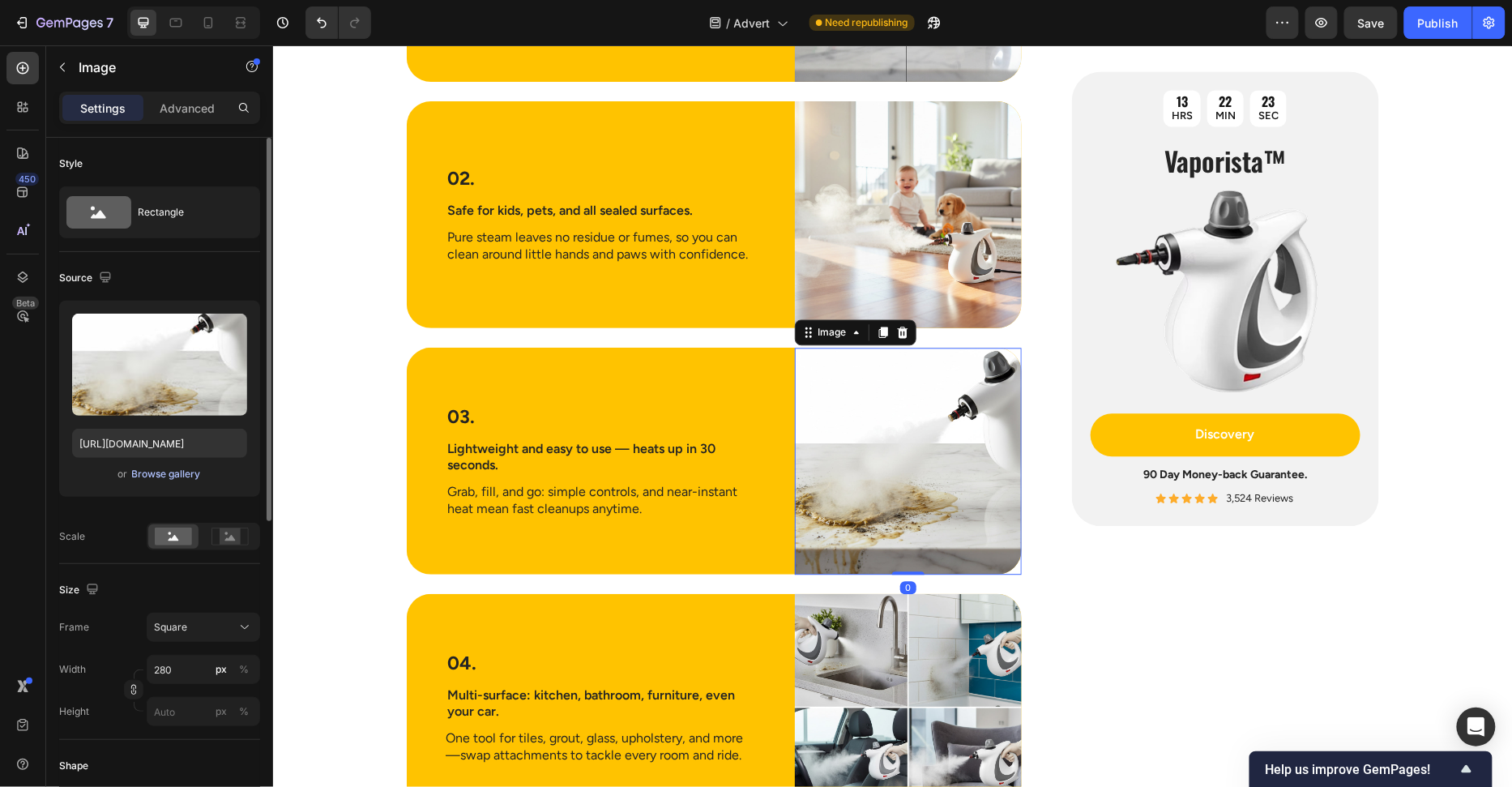
click at [145, 468] on div "Browse gallery" at bounding box center [166, 474] width 69 height 15
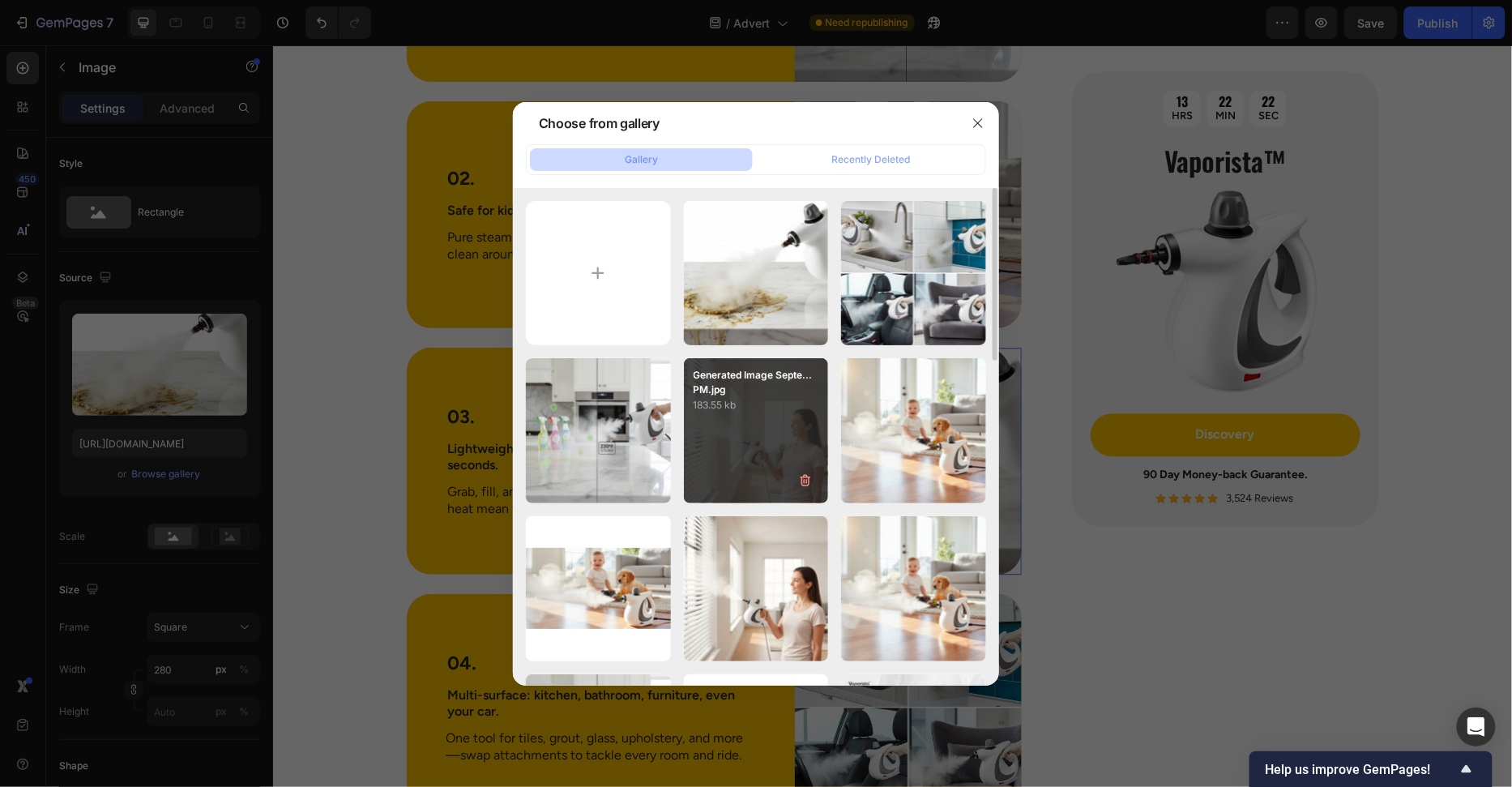
click at [804, 427] on div "Generated Image Septe...PM.jpg 183.55 kb" at bounding box center [756, 430] width 145 height 145
type input "https://cdn.shopify.com/s/files/1/0658/8314/4303/files/gempages_582876836208313…"
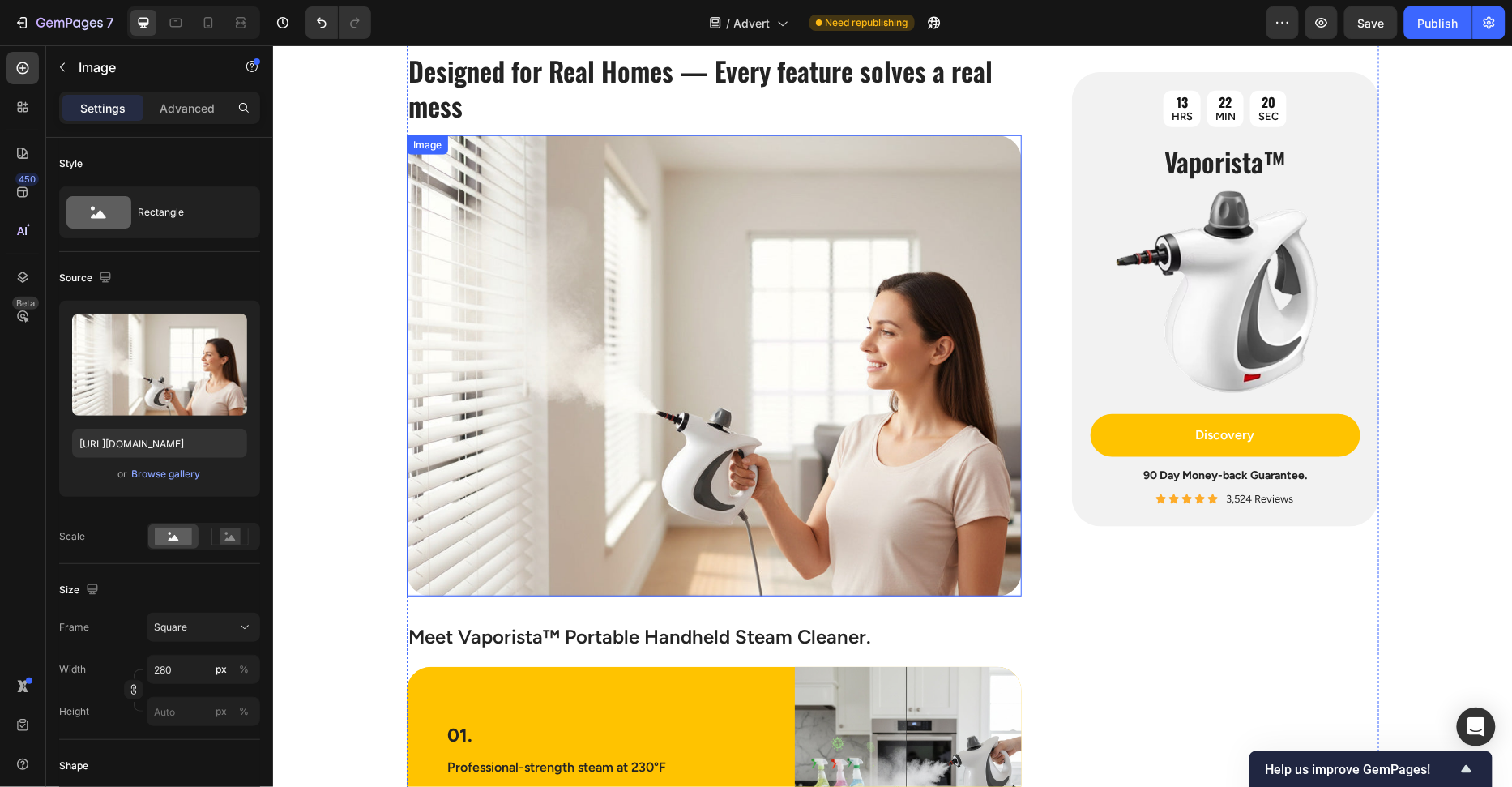
scroll to position [2497, 0]
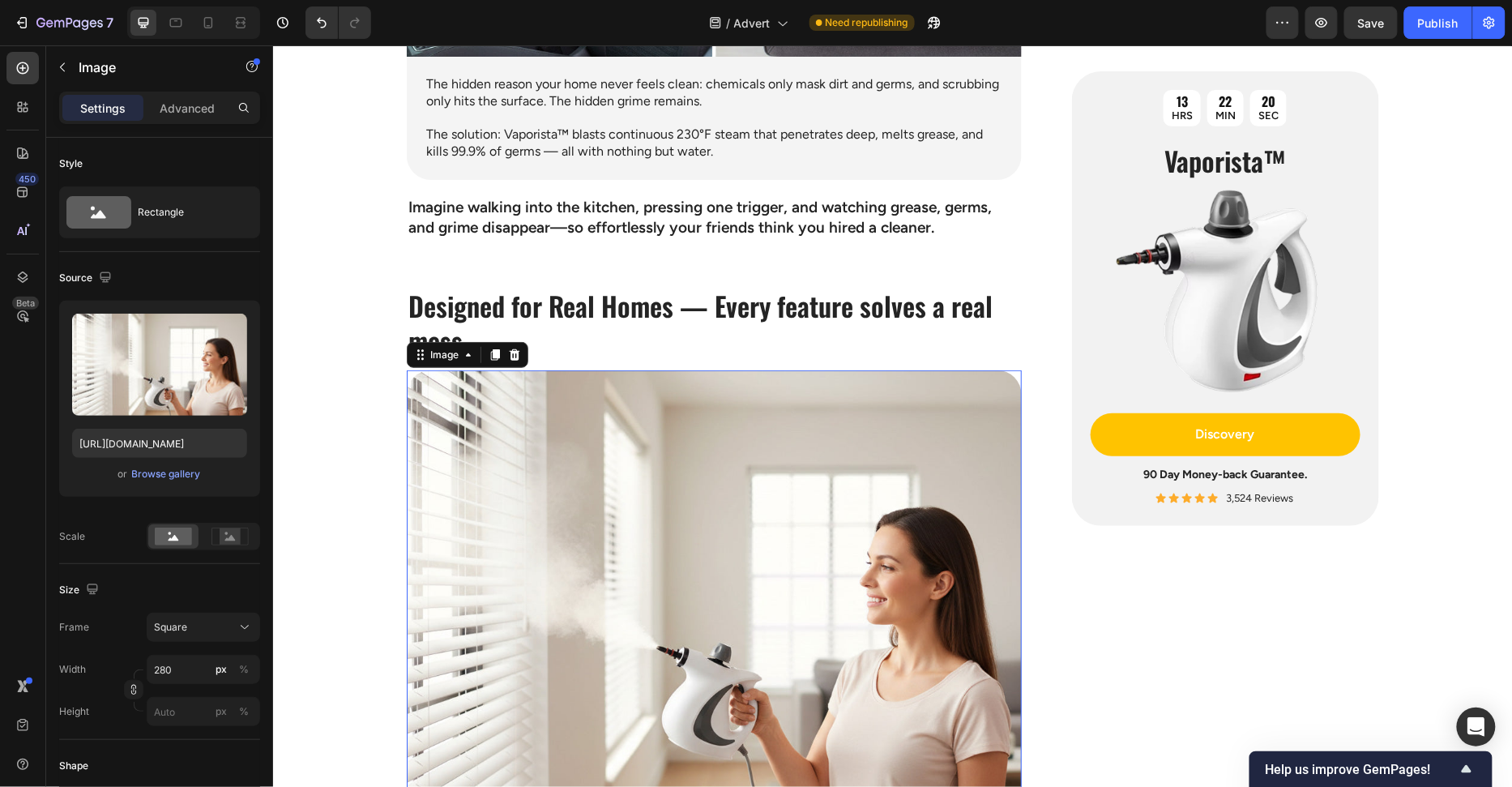
click at [815, 433] on img at bounding box center [713, 600] width 615 height 461
click at [169, 474] on div "Browse gallery" at bounding box center [166, 474] width 69 height 15
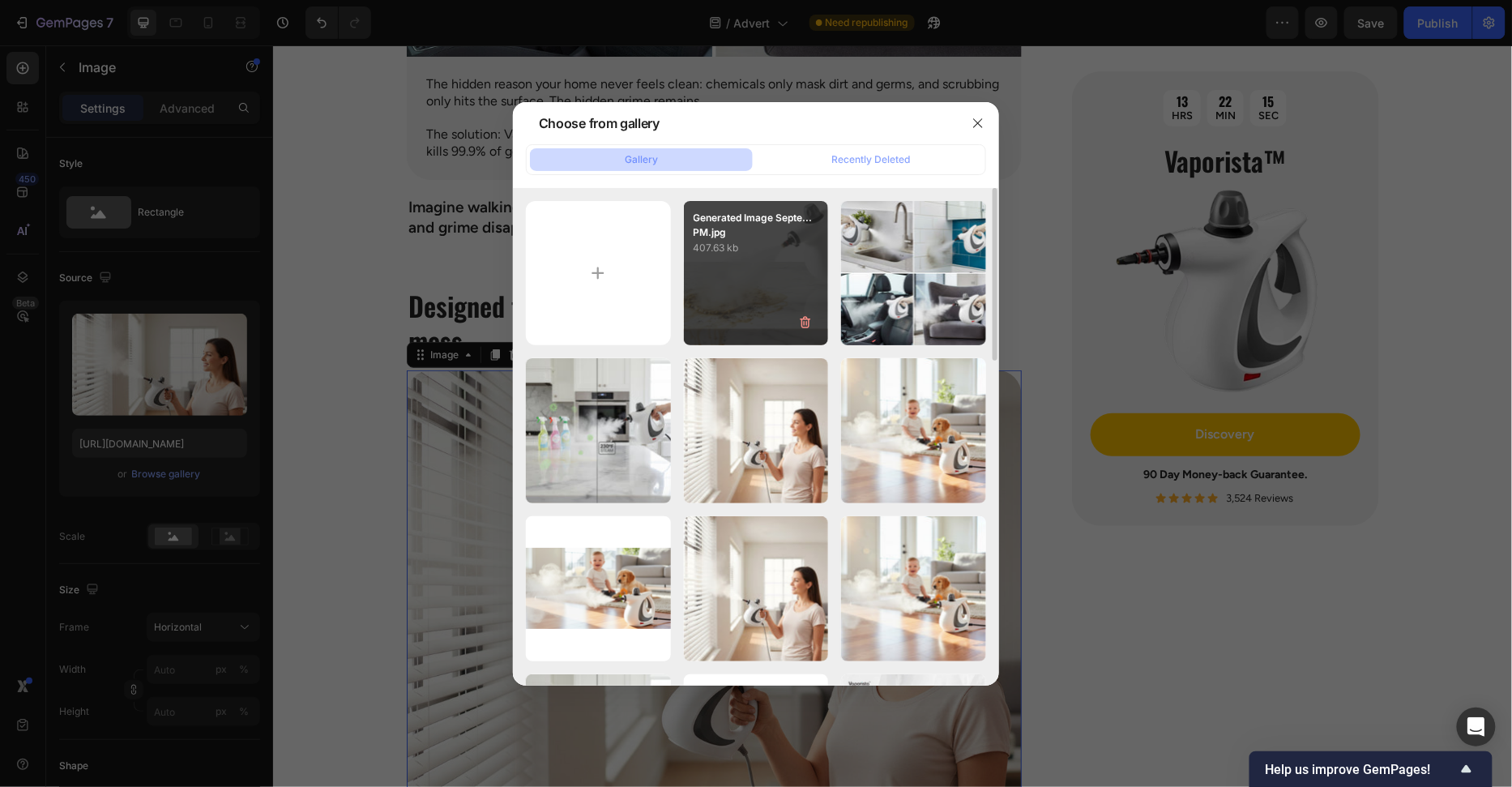
click at [772, 271] on div "Generated Image Septe...PM.jpg 407.63 kb" at bounding box center [756, 273] width 145 height 145
type input "https://cdn.shopify.com/s/files/1/0658/8314/4303/files/gempages_582876836208313…"
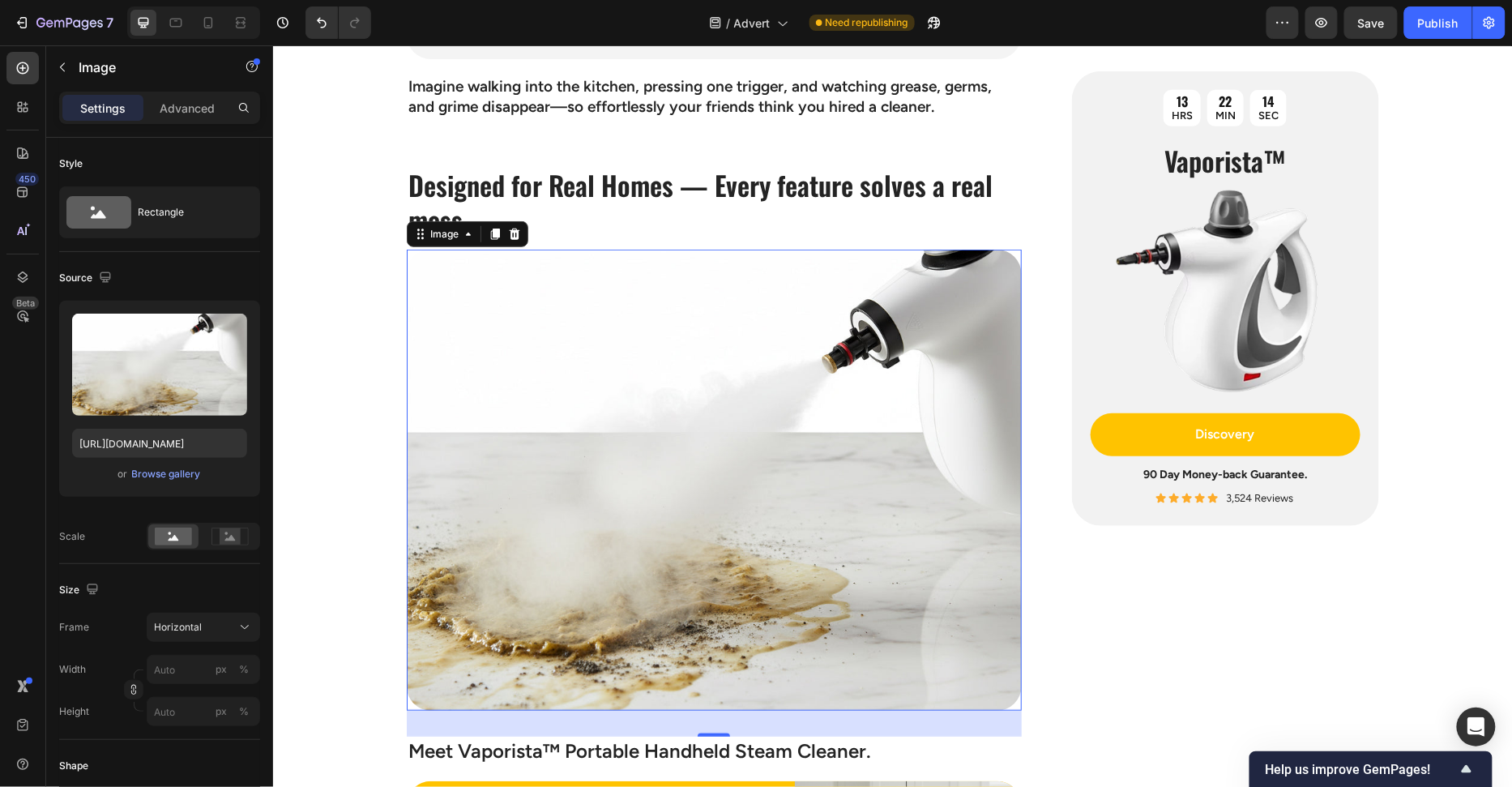
scroll to position [2856, 0]
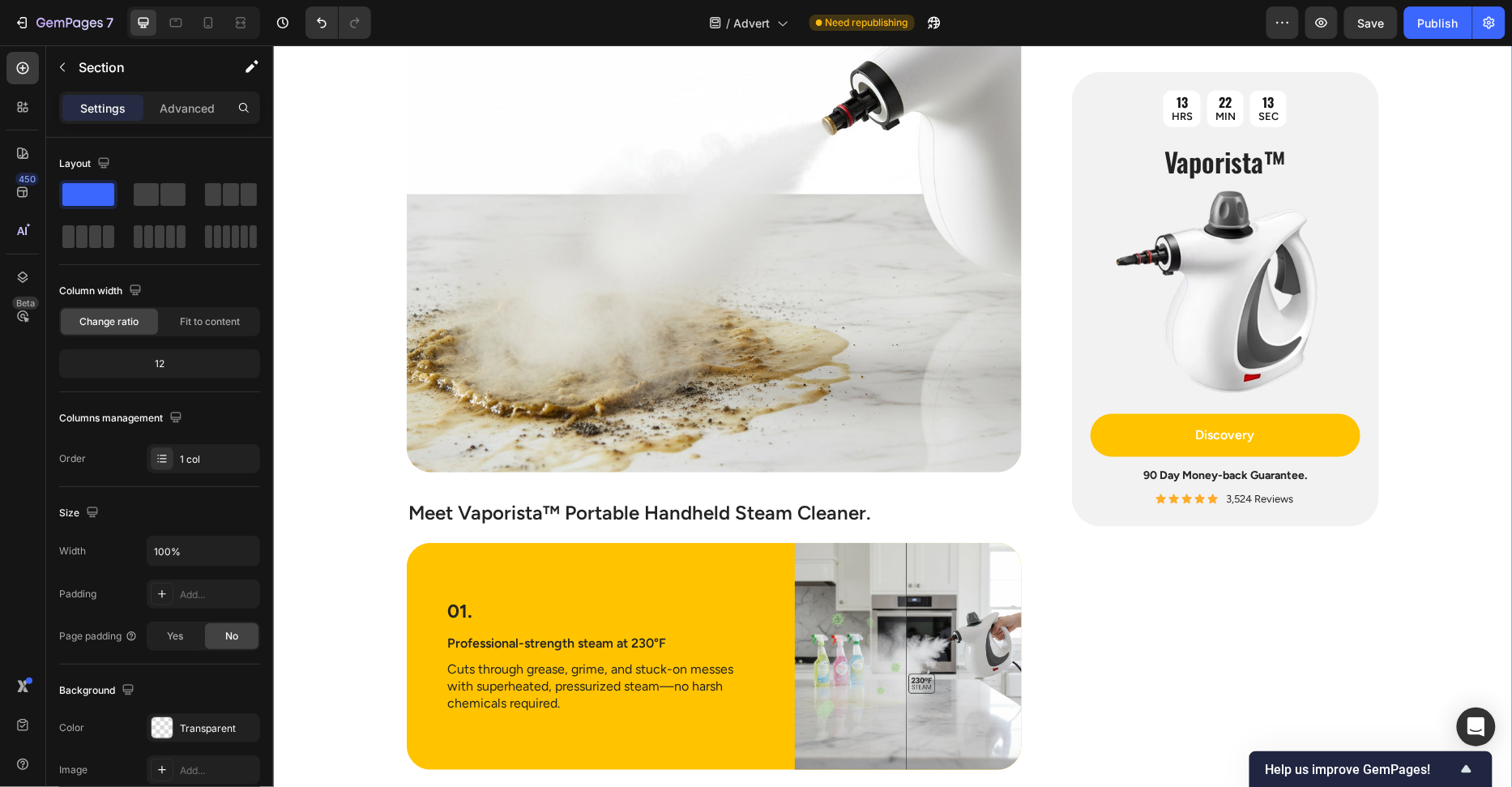
click at [328, 410] on div "Image The Hidden Dirty Truth Lurking in Your Home Heading If you’ve ever collap…" at bounding box center [892, 217] width 1239 height 5208
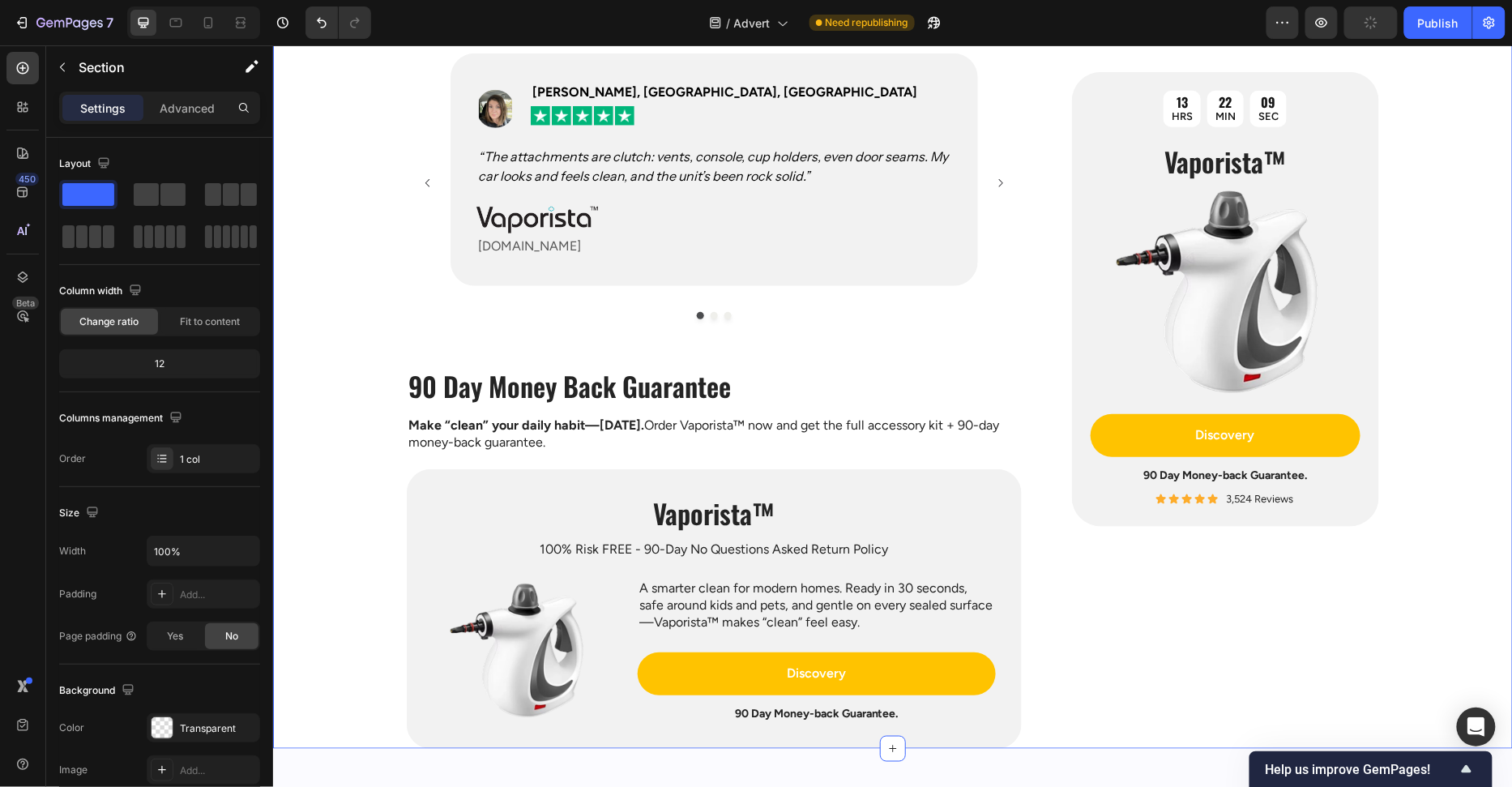
scroll to position [5263, 0]
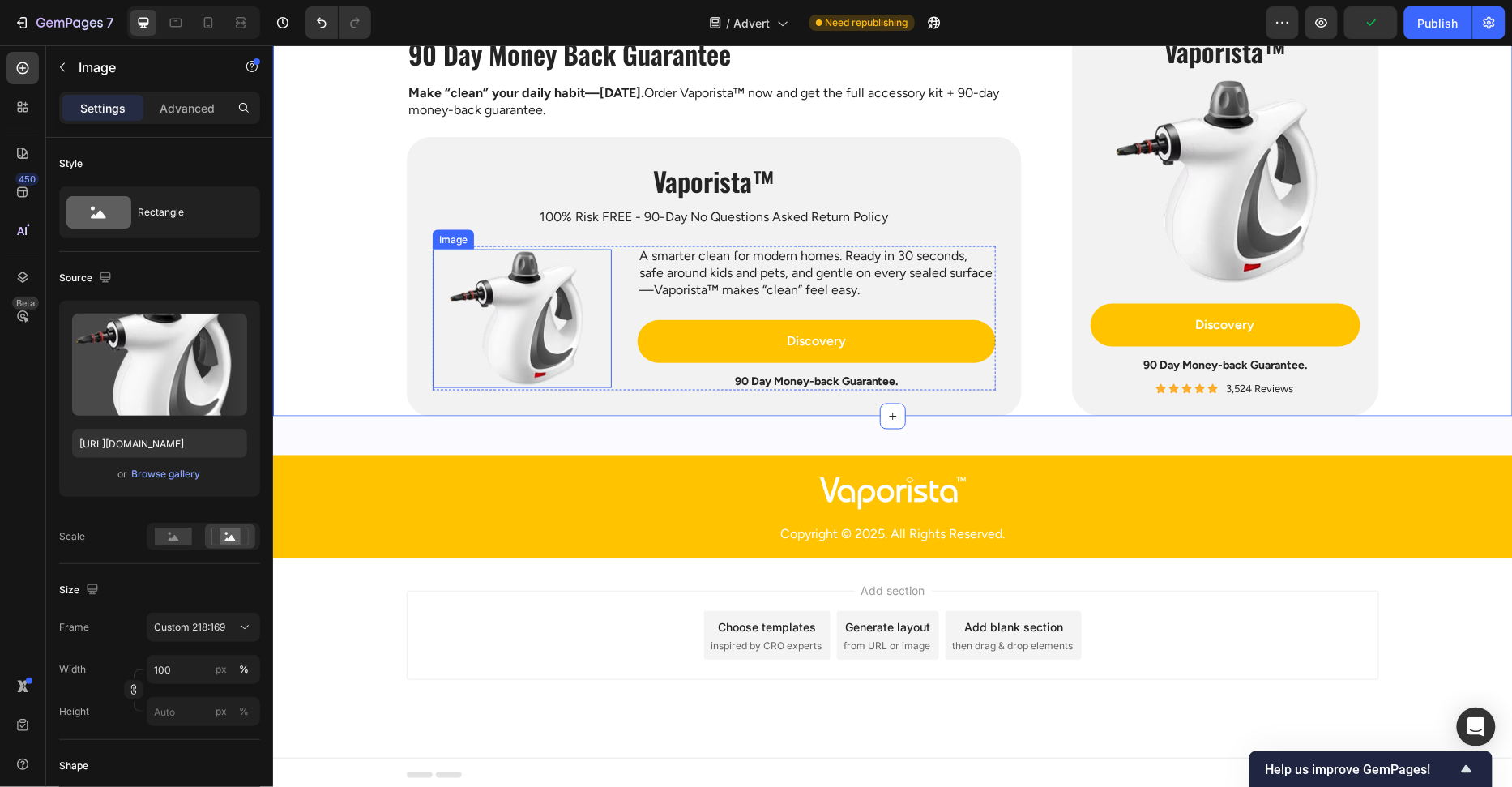
click at [496, 315] on img at bounding box center [521, 317] width 180 height 139
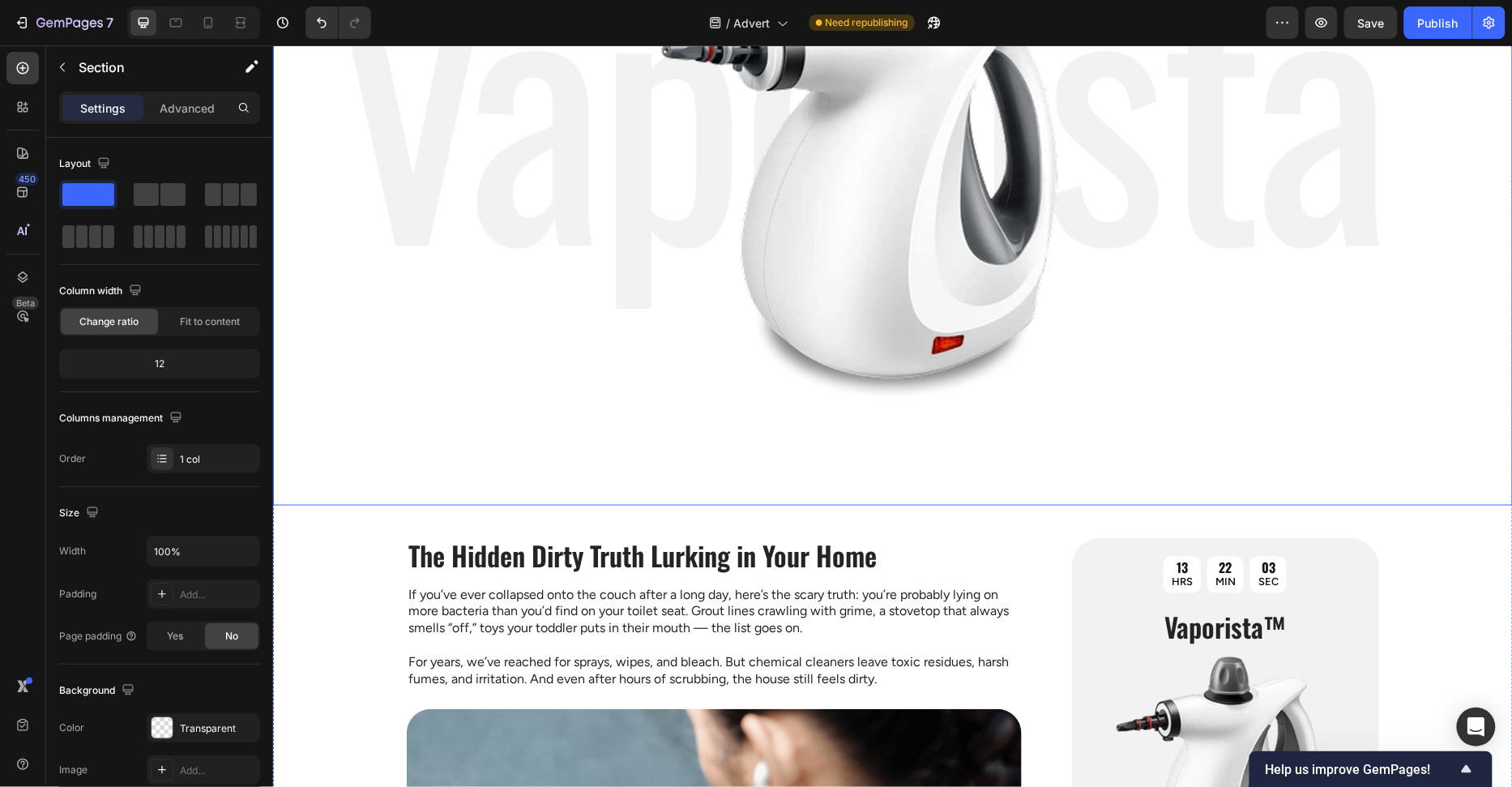
scroll to position [994, 0]
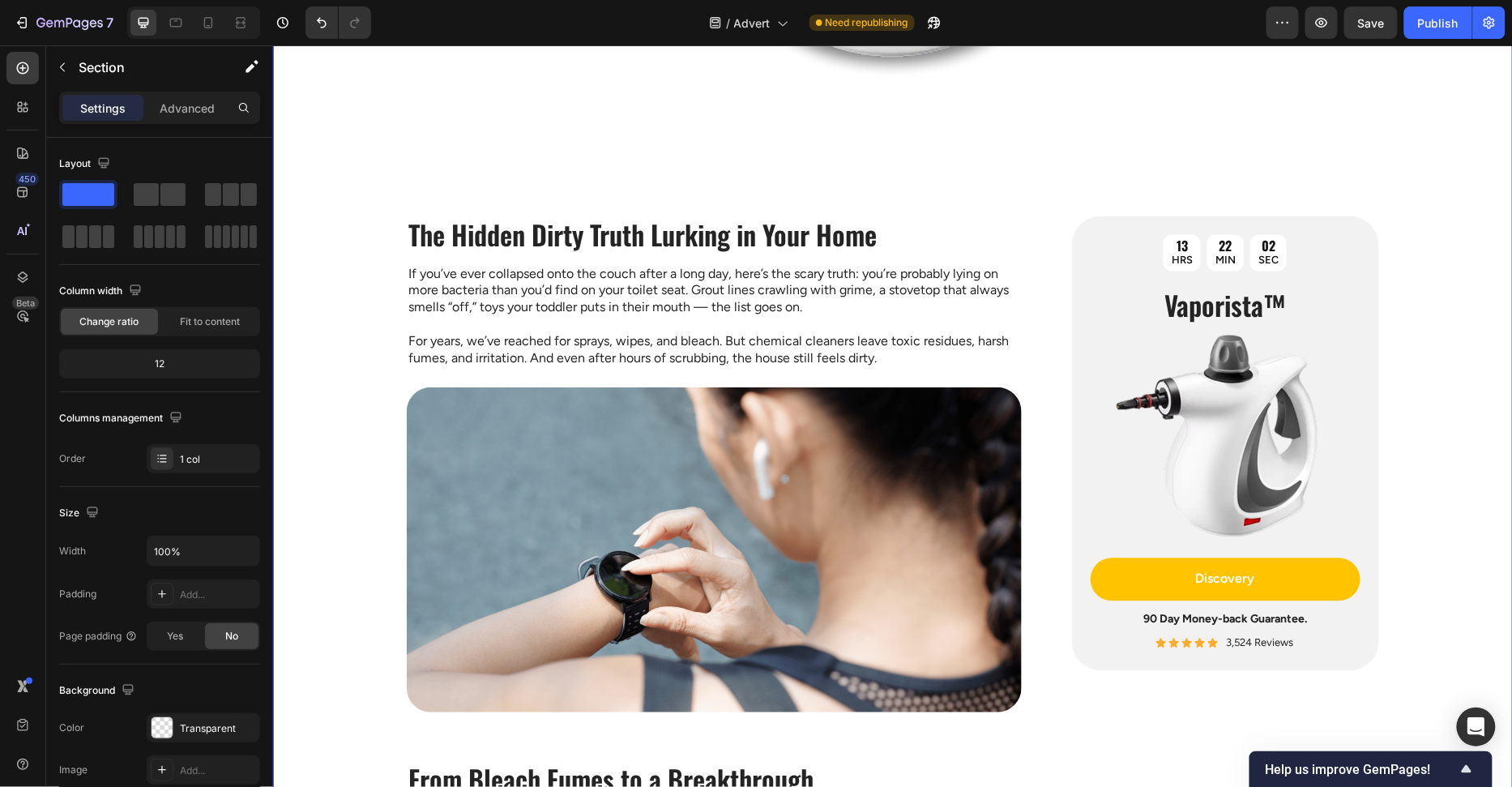
click at [1432, 19] on div "Publish" at bounding box center [1438, 23] width 41 height 17
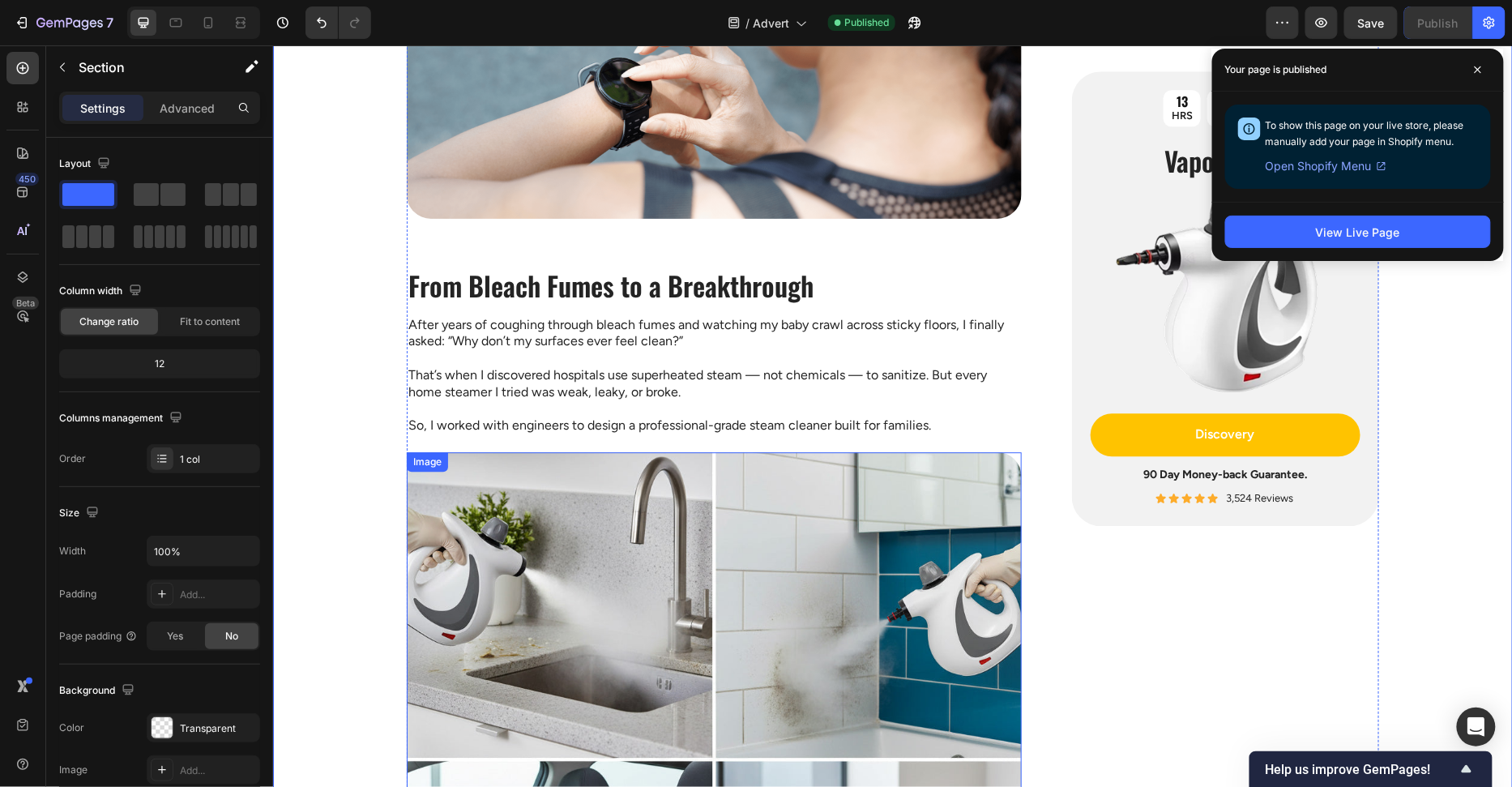
scroll to position [1470, 0]
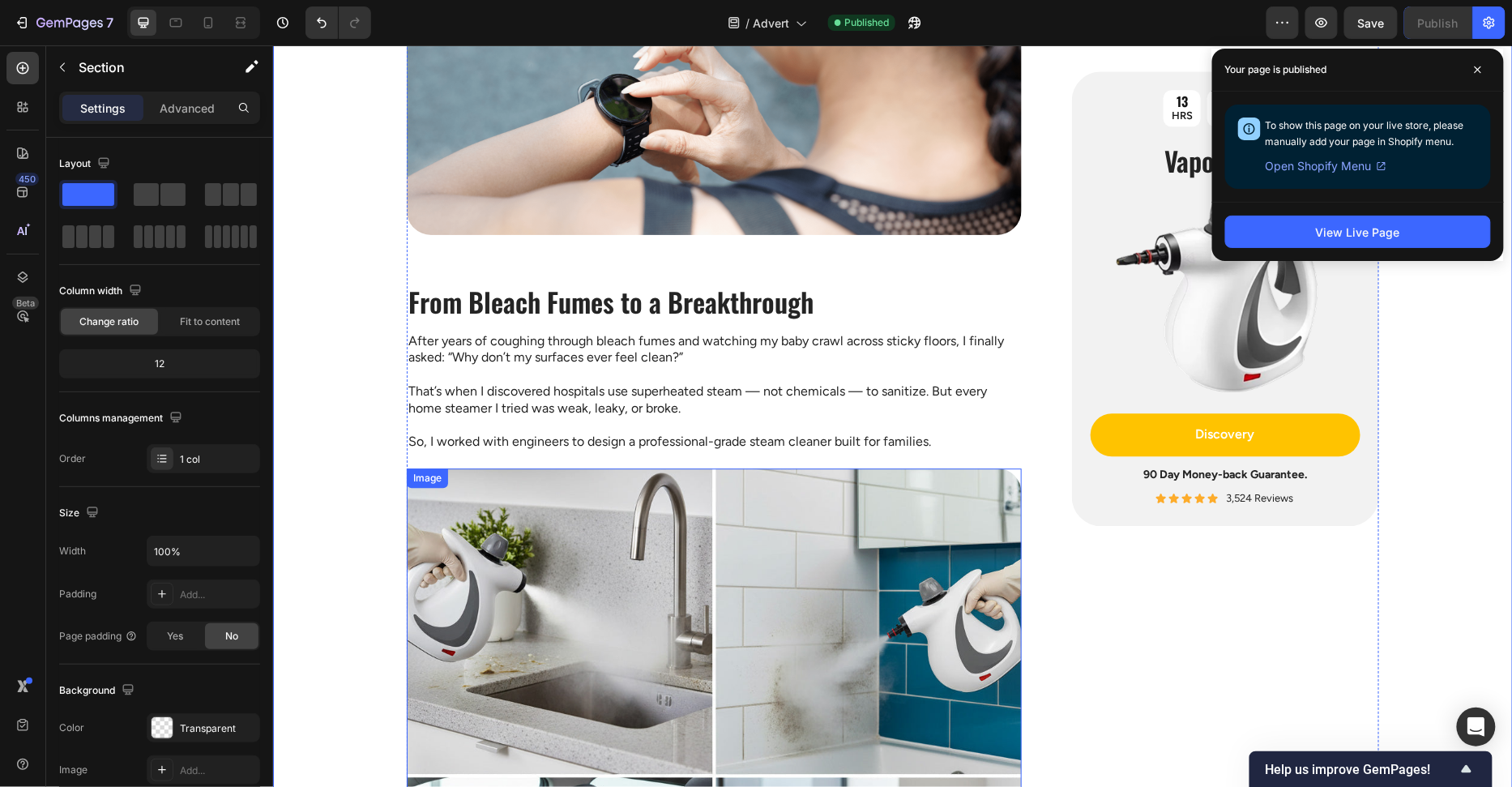
click at [587, 531] on img at bounding box center [713, 775] width 615 height 615
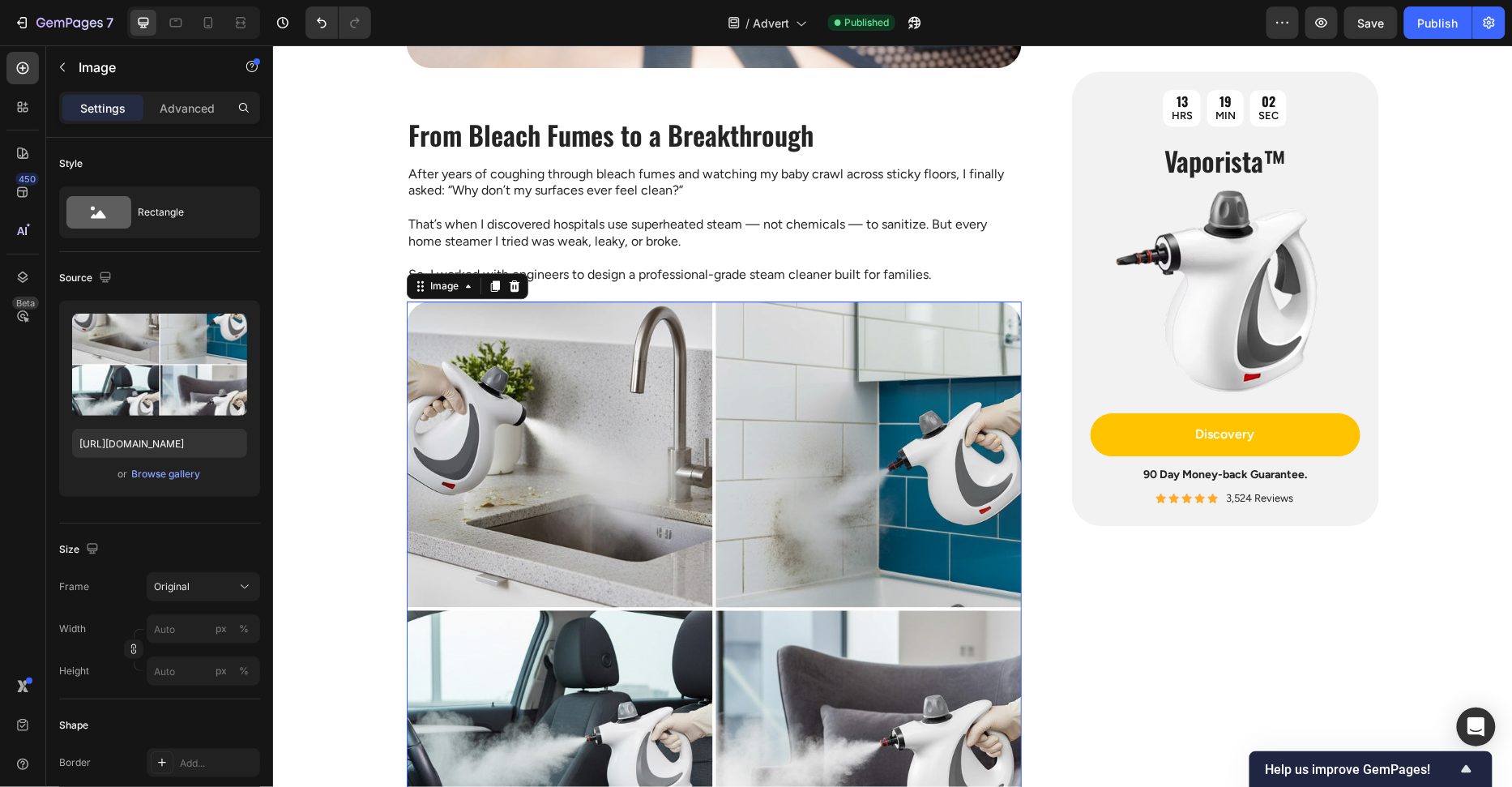
scroll to position [1853, 0]
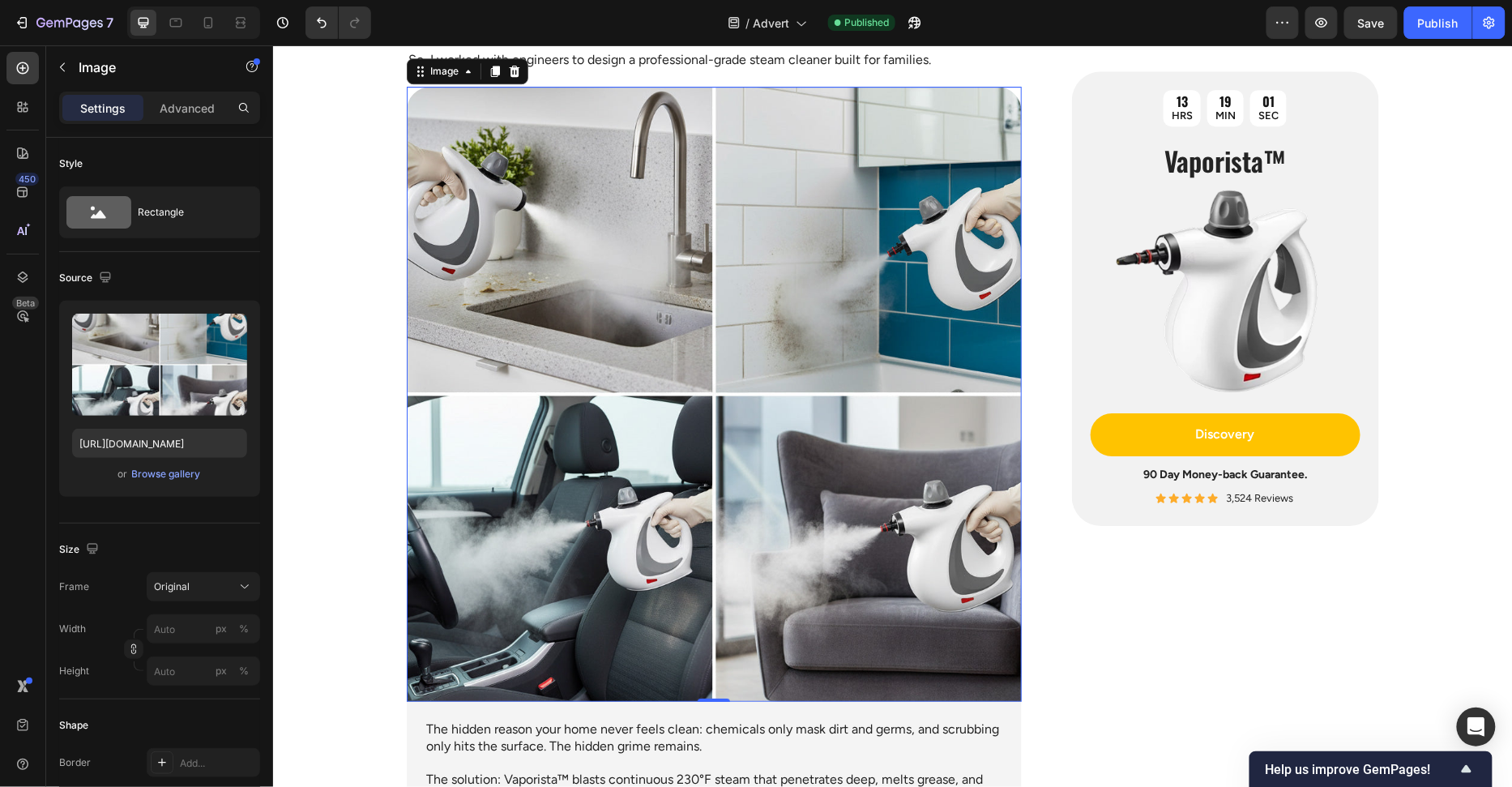
click at [699, 340] on img at bounding box center [713, 393] width 615 height 615
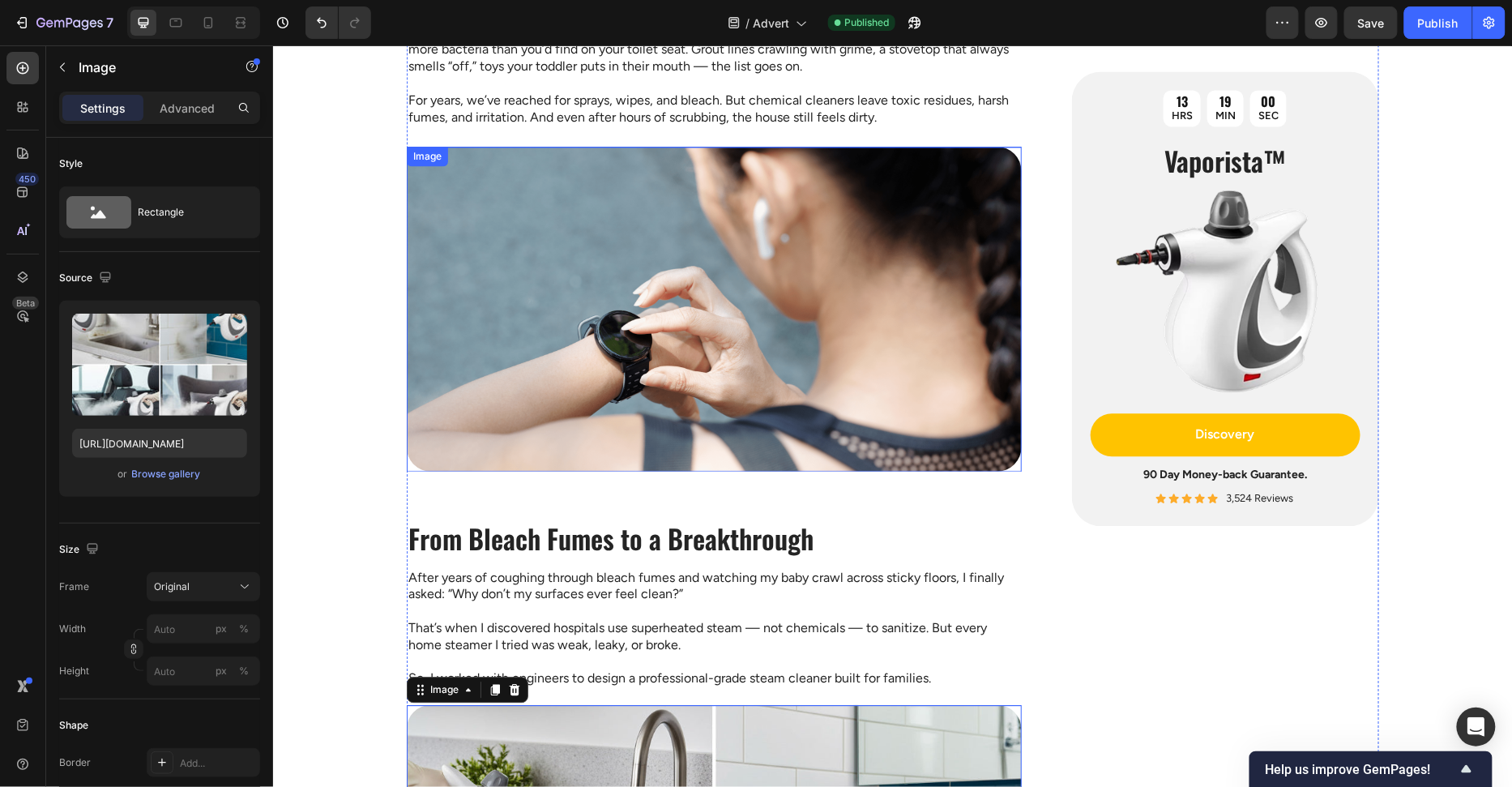
click at [507, 272] on img at bounding box center [713, 308] width 615 height 324
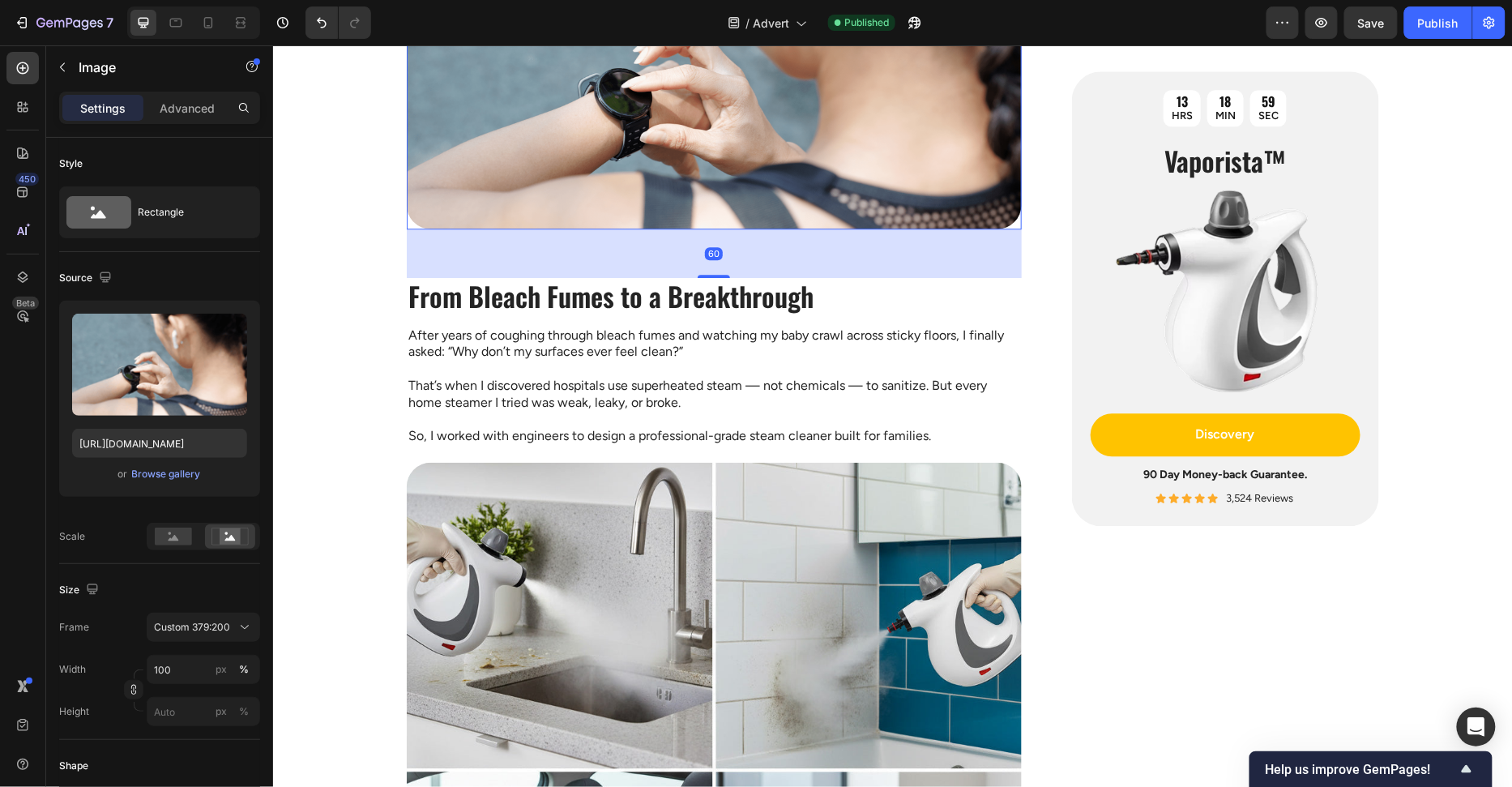
scroll to position [1580, 0]
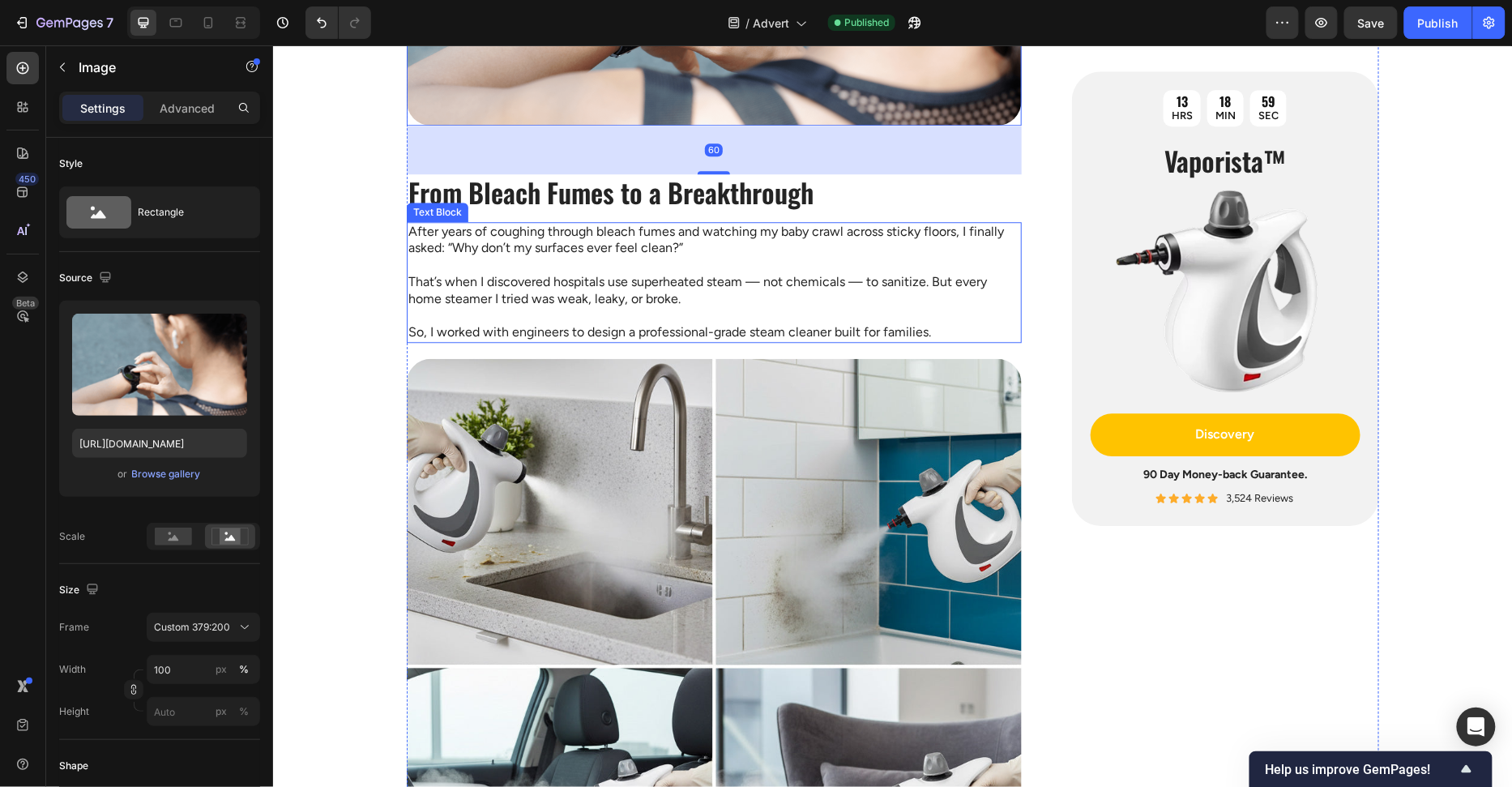
click at [533, 441] on img at bounding box center [713, 666] width 615 height 615
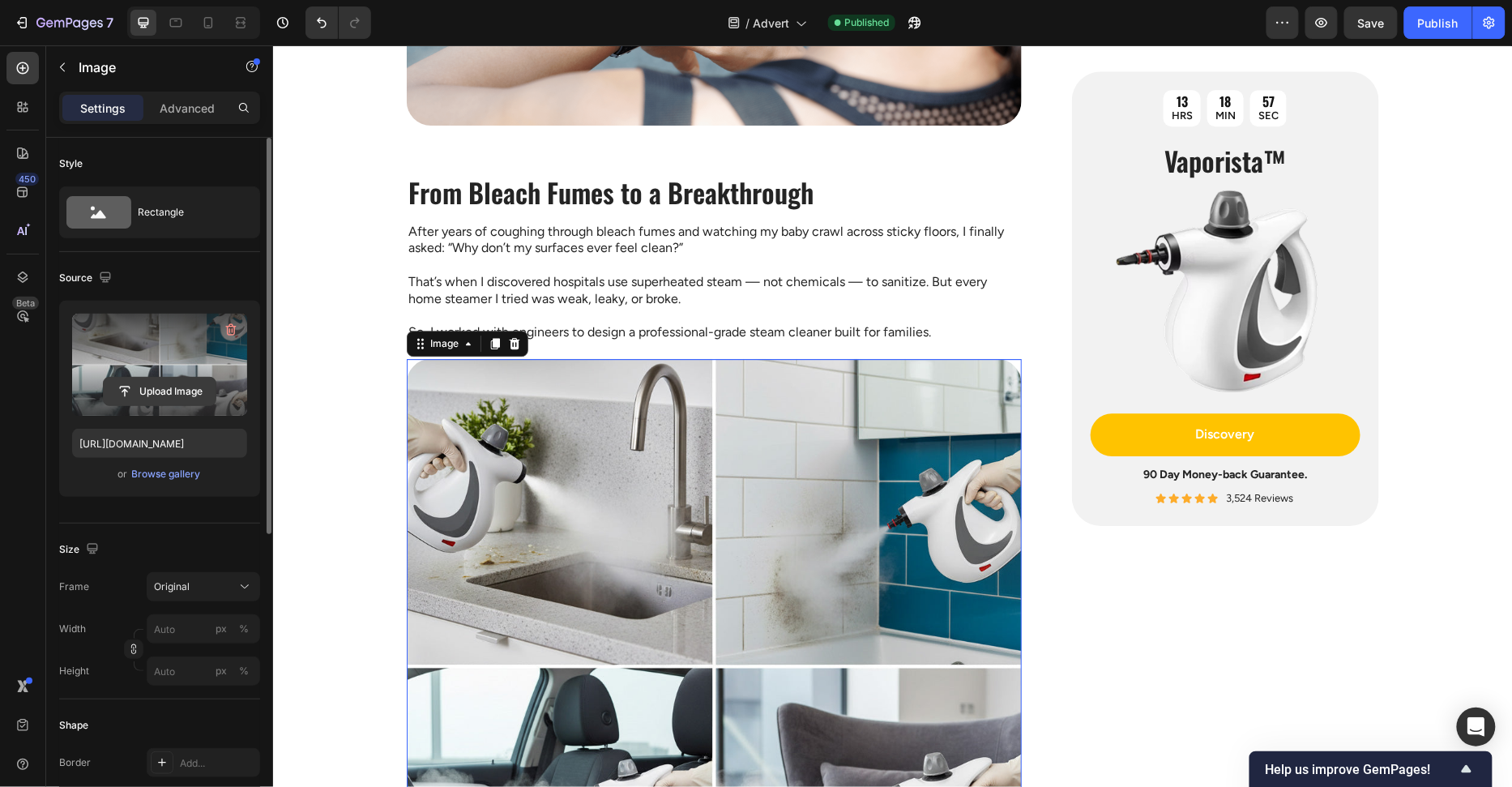
click at [170, 395] on input "file" at bounding box center [159, 391] width 112 height 27
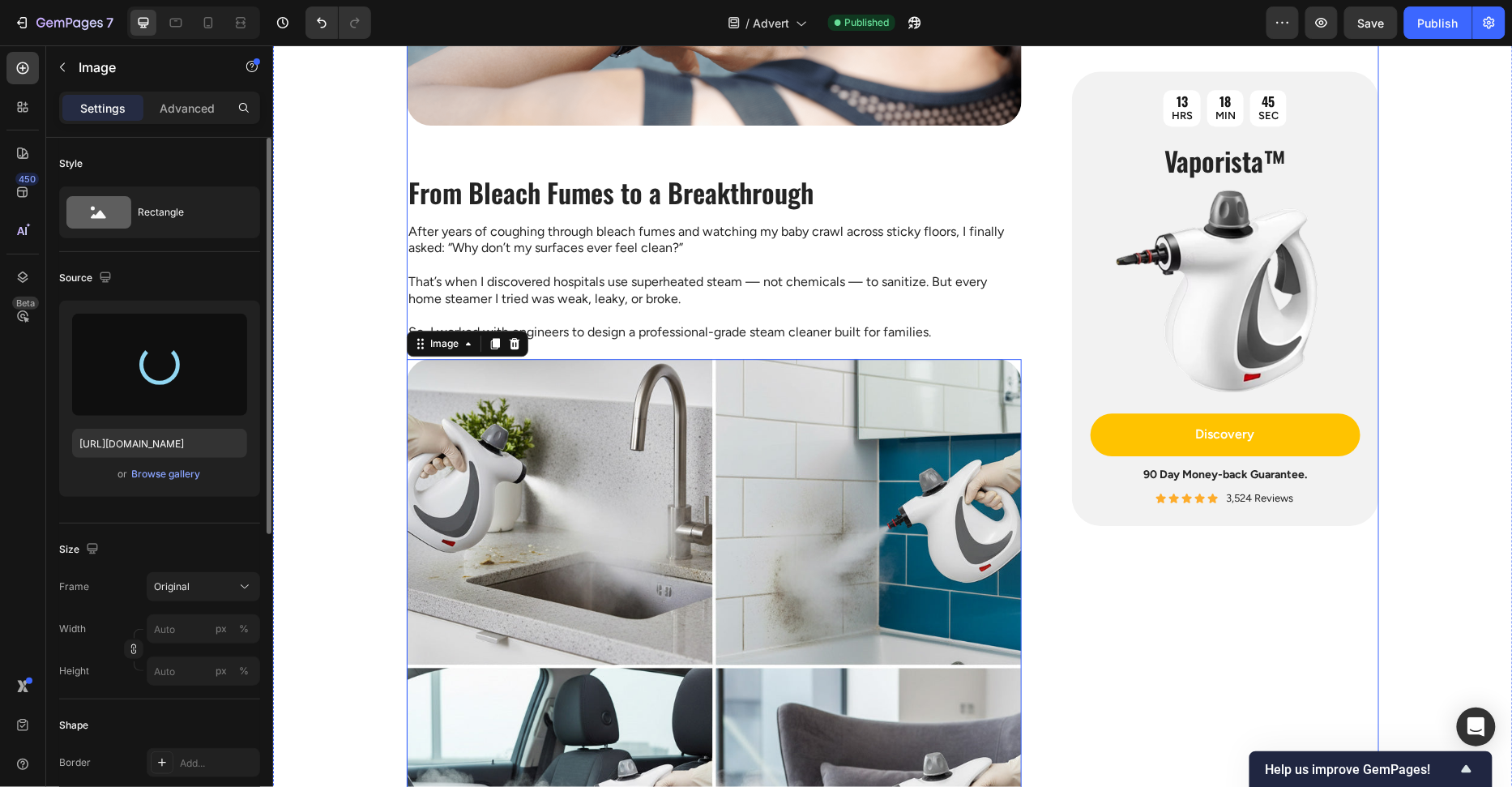
type input "https://cdn.shopify.com/s/files/1/0658/8314/4303/files/gempages_582876836208313…"
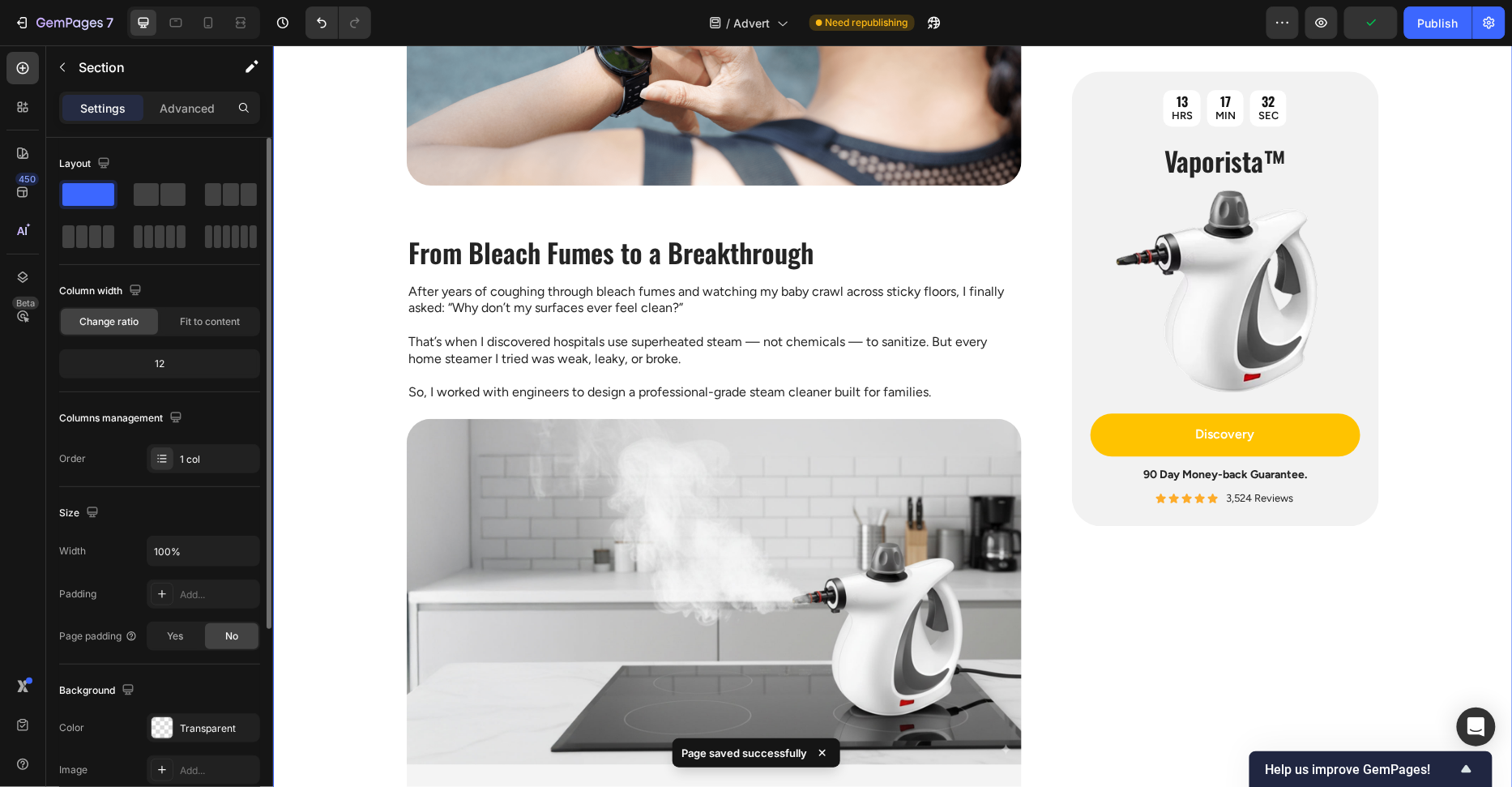
scroll to position [1151, 0]
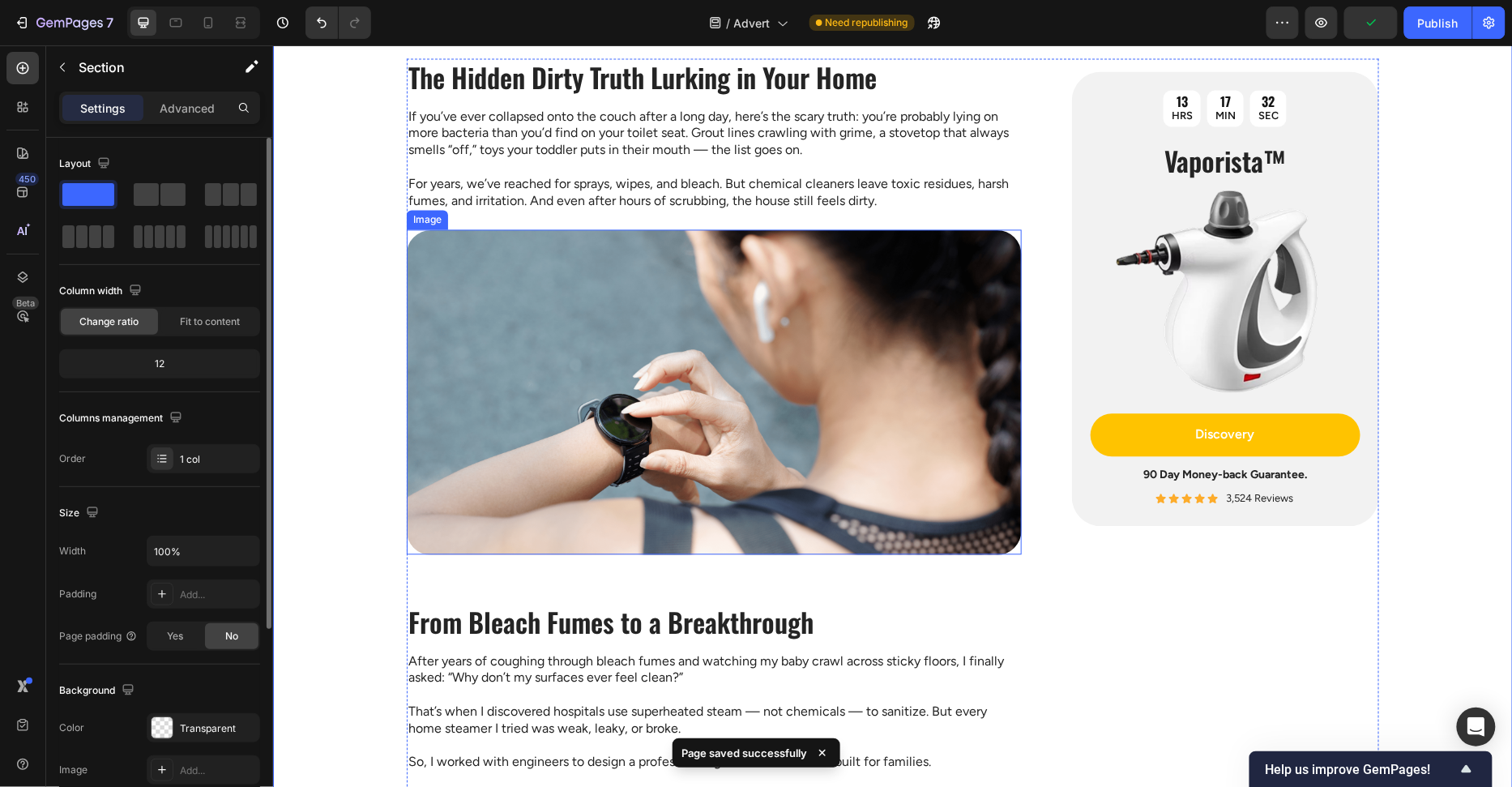
click at [564, 311] on img at bounding box center [713, 391] width 615 height 324
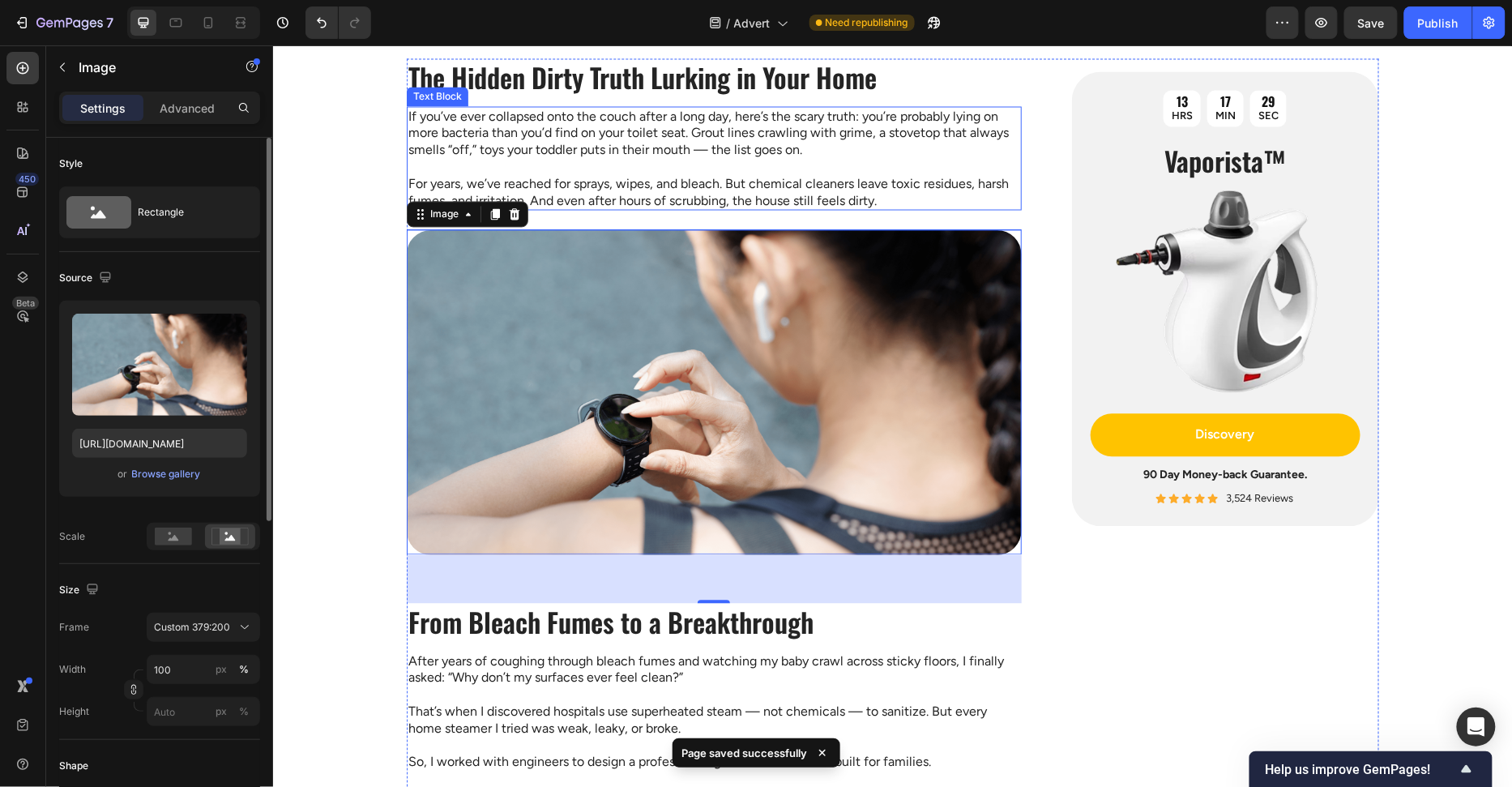
click at [642, 149] on p "If you’ve ever collapsed onto the couch after a long day, here’s the scary trut…" at bounding box center [713, 133] width 611 height 50
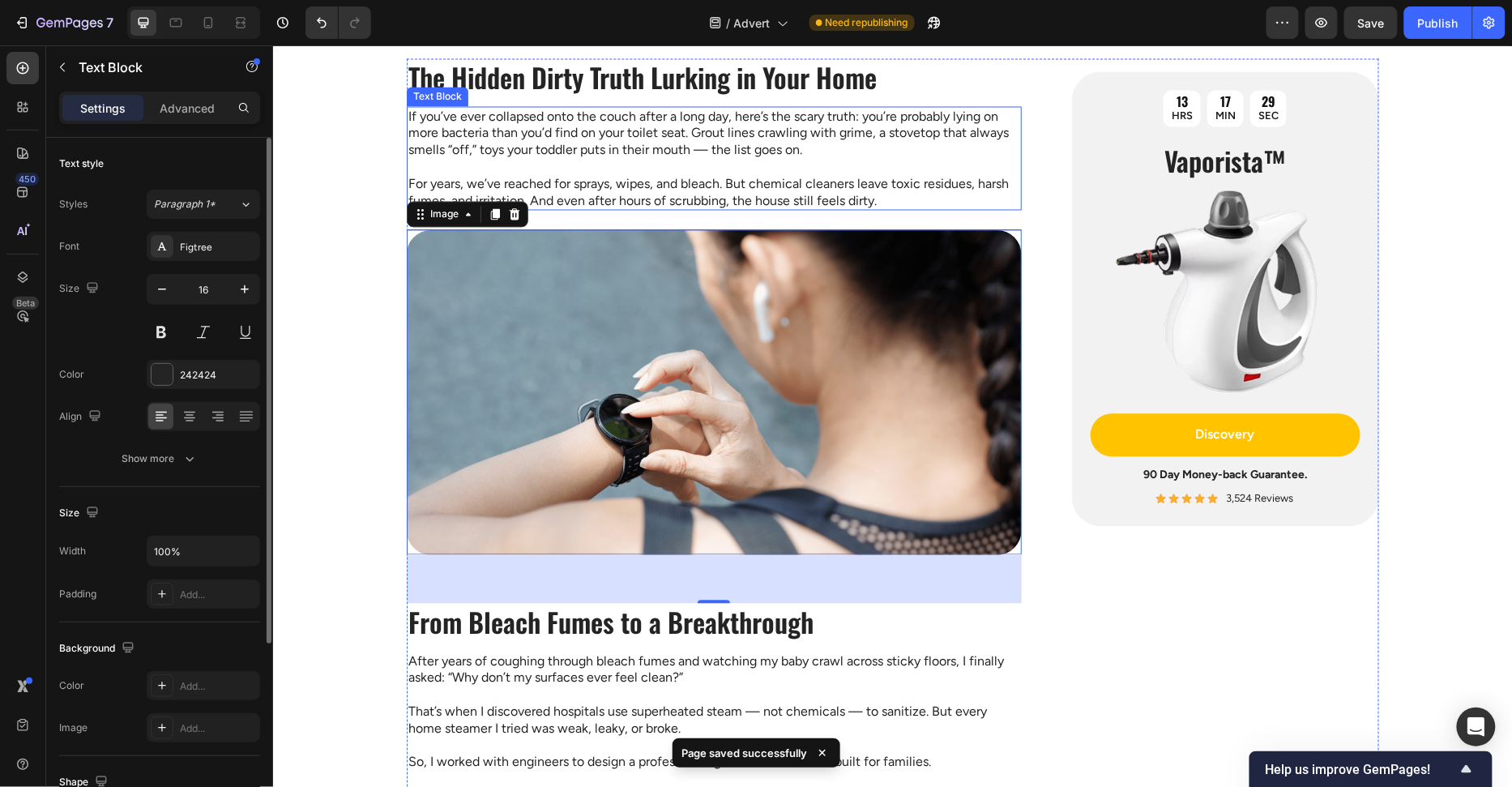
click at [642, 149] on p "If you’ve ever collapsed onto the couch after a long day, here’s the scary trut…" at bounding box center [713, 133] width 611 height 50
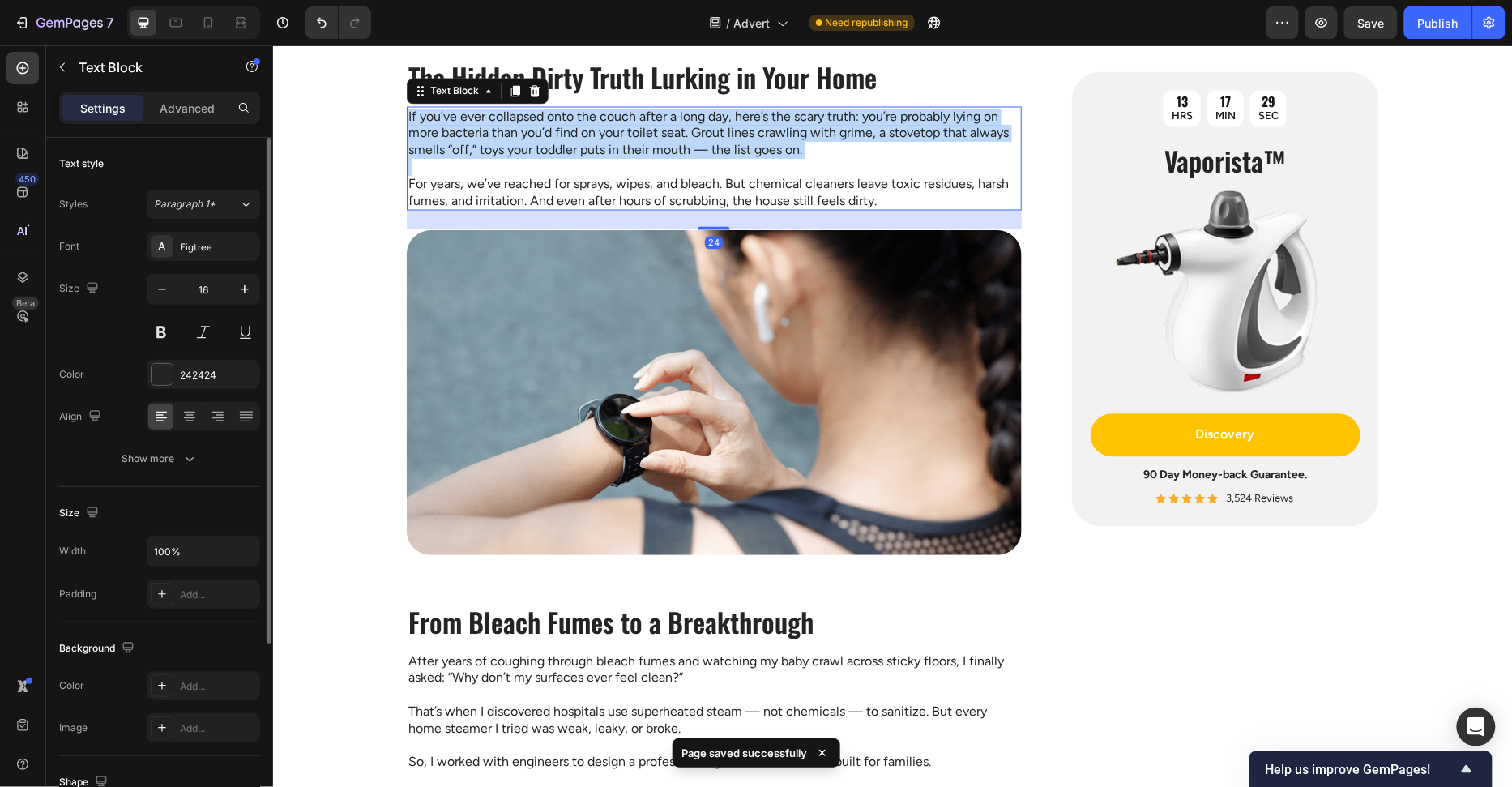
click at [642, 149] on p "If you’ve ever collapsed onto the couch after a long day, here’s the scary trut…" at bounding box center [713, 133] width 611 height 50
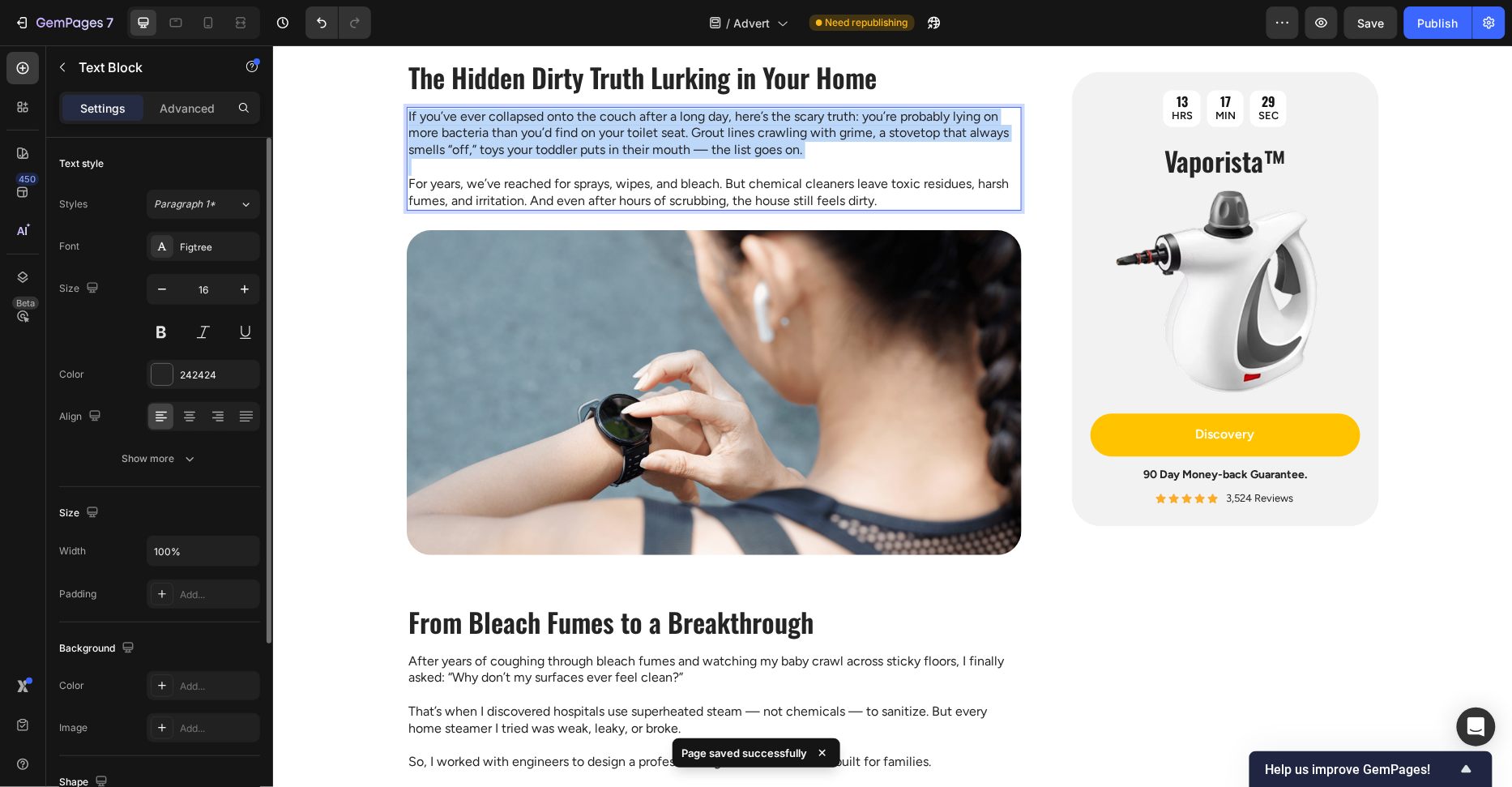
click at [642, 148] on p "If you’ve ever collapsed onto the couch after a long day, here’s the scary trut…" at bounding box center [713, 133] width 611 height 50
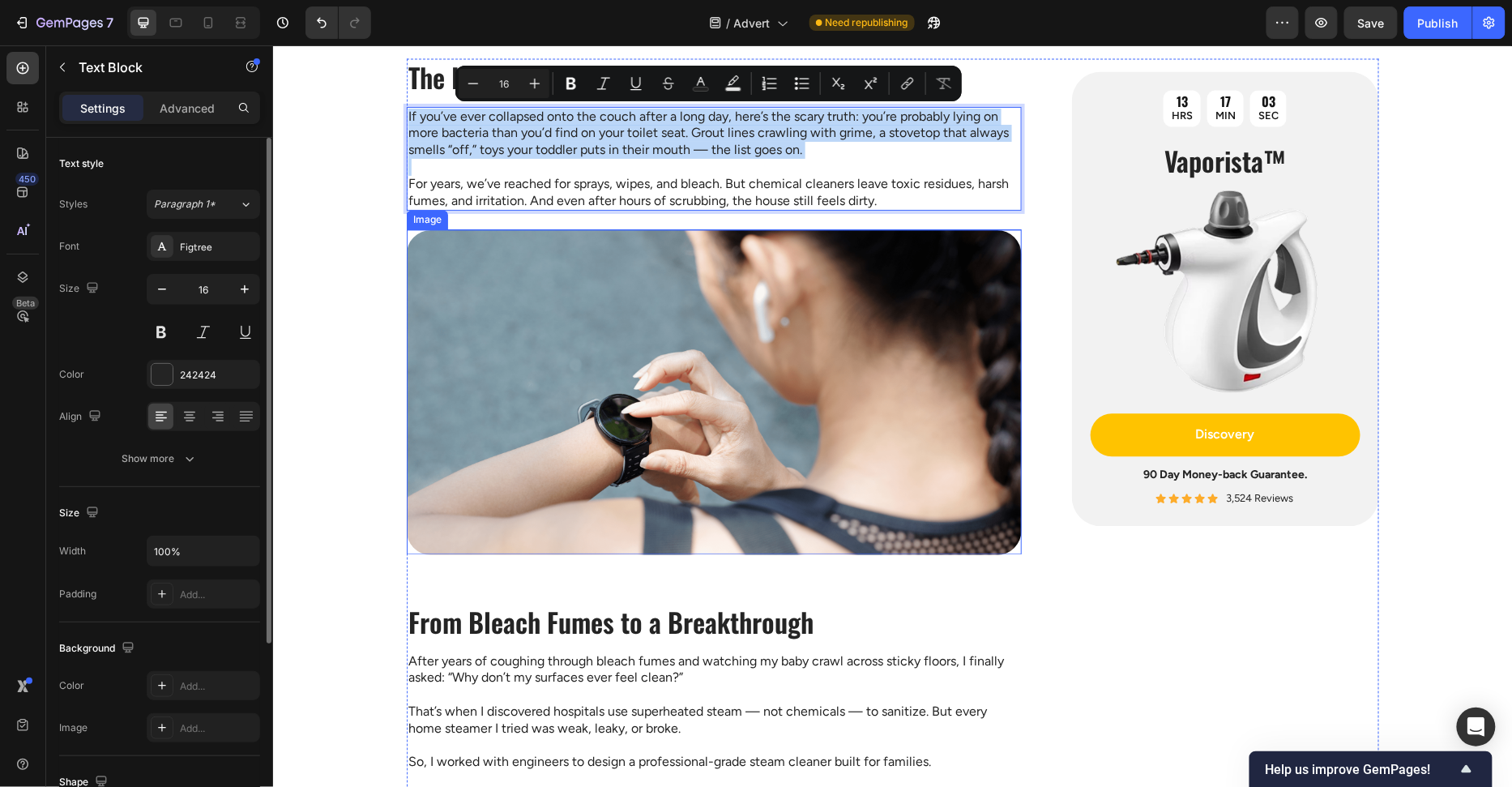
click at [863, 361] on img at bounding box center [713, 391] width 615 height 324
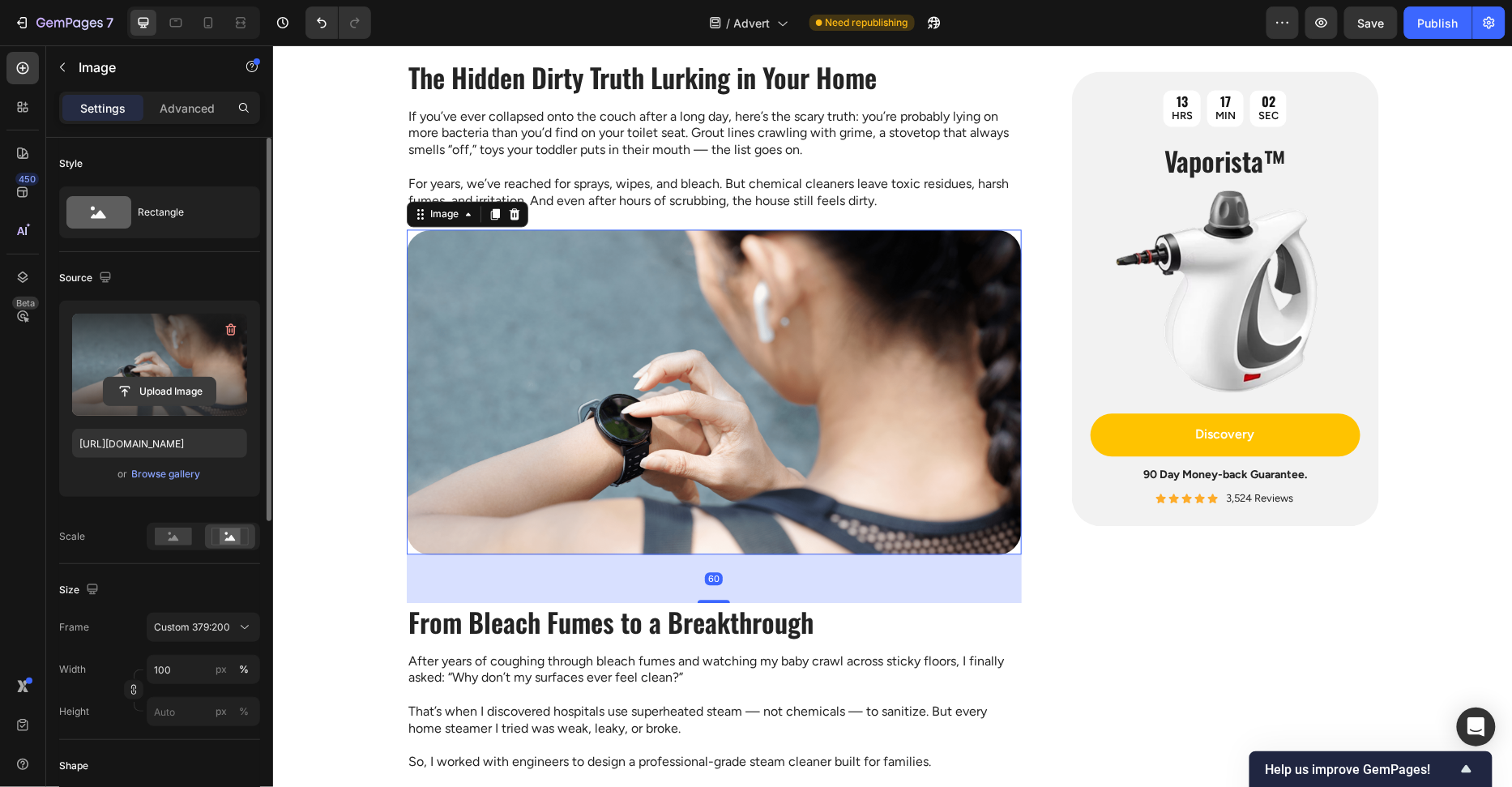
click at [135, 395] on input "file" at bounding box center [159, 391] width 112 height 27
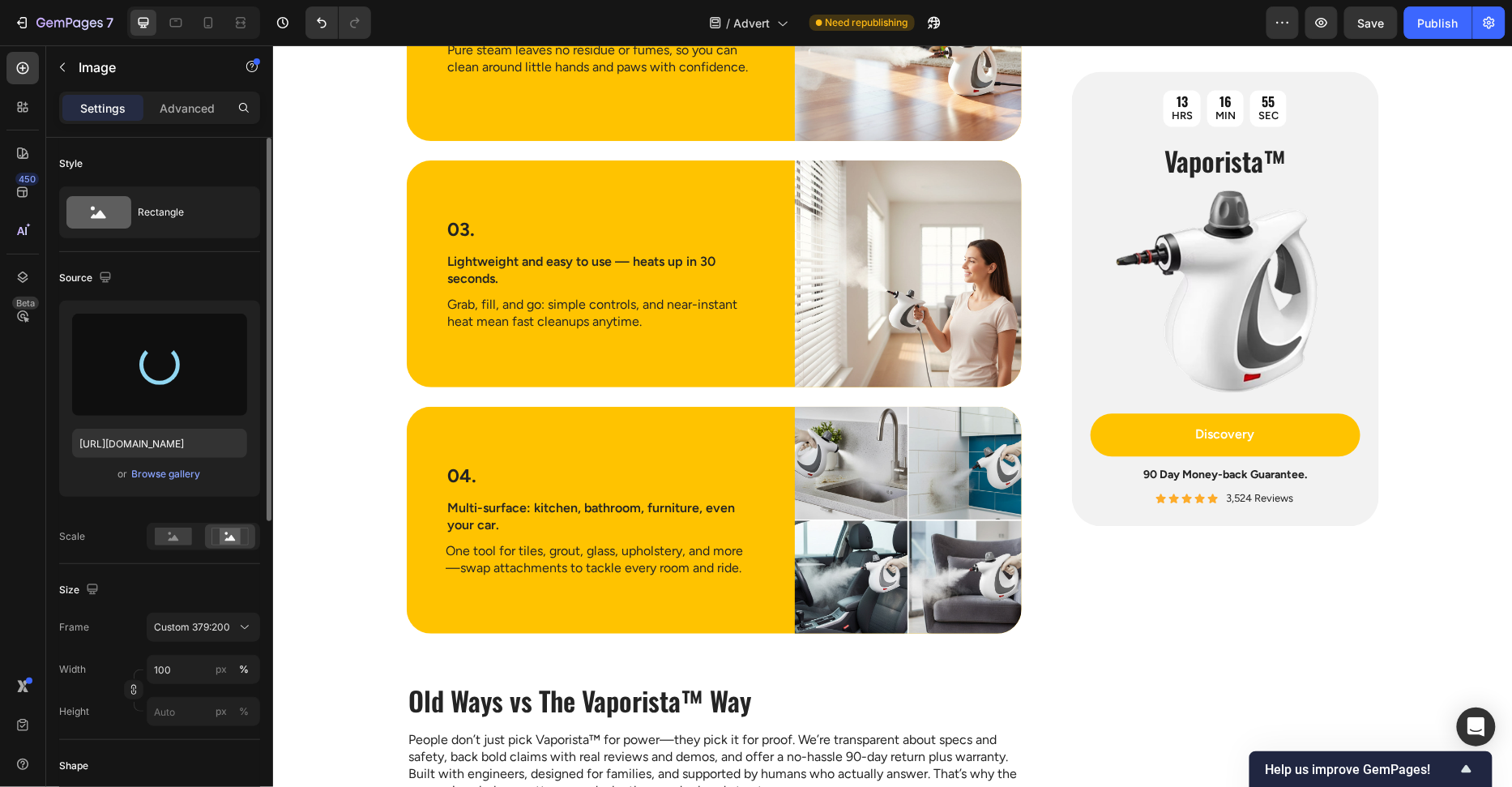
type input "https://cdn.shopify.com/s/files/1/0658/8314/4303/files/gempages_582876836208313…"
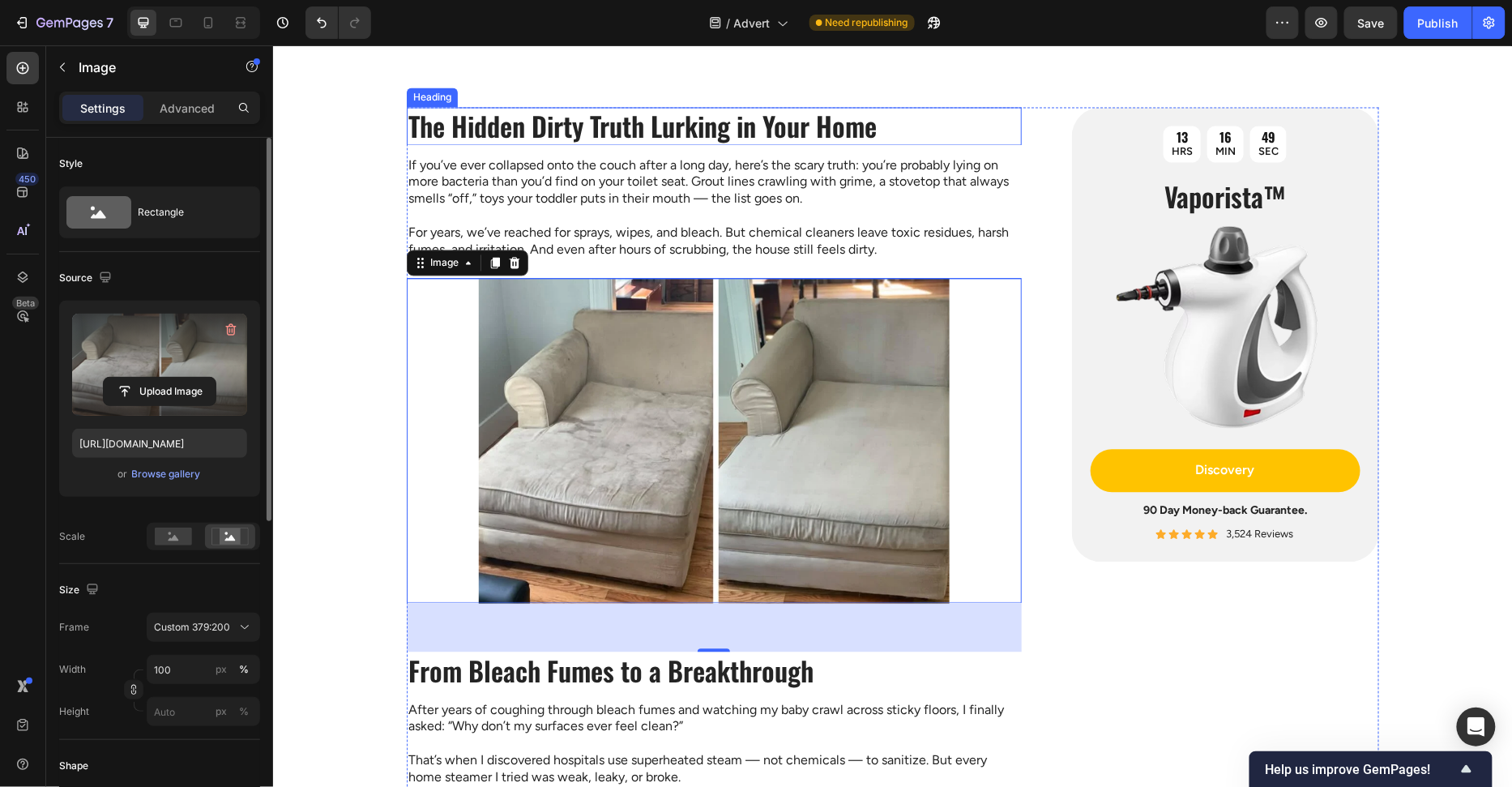
scroll to position [1179, 0]
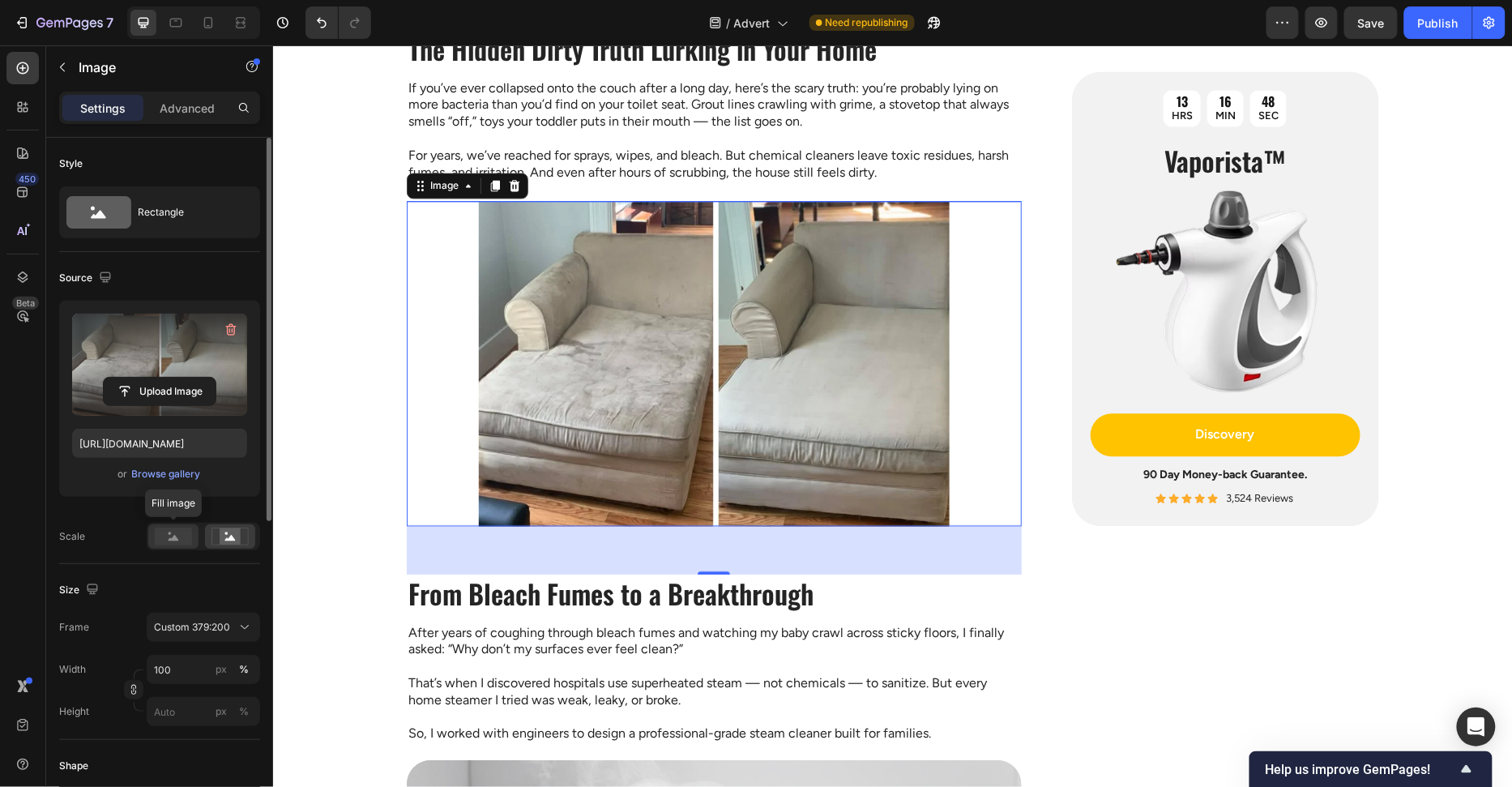
drag, startPoint x: 175, startPoint y: 531, endPoint x: 190, endPoint y: 528, distance: 15.3
click at [176, 530] on rect at bounding box center [173, 537] width 37 height 17
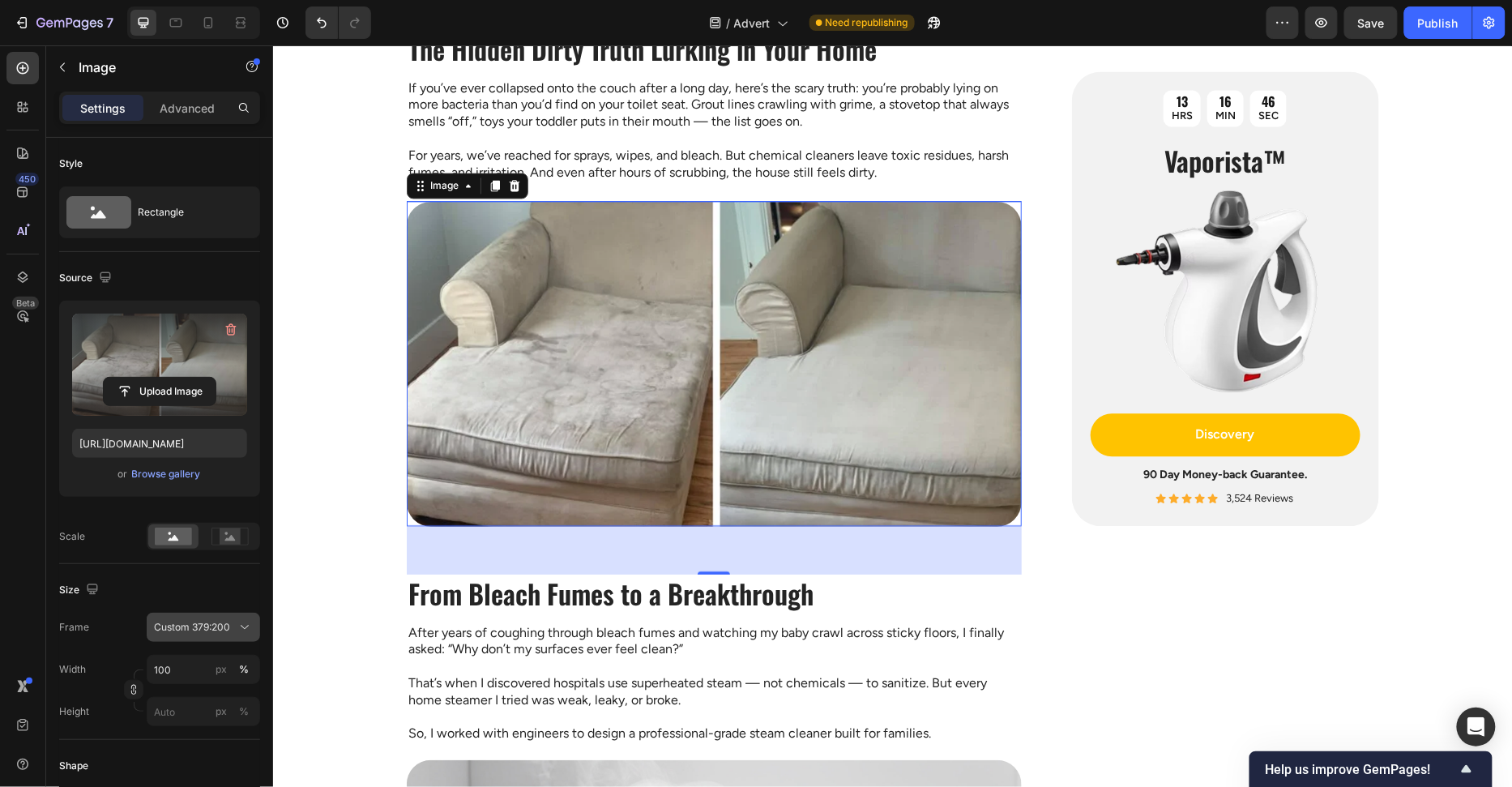
click at [238, 627] on icon at bounding box center [245, 627] width 16 height 16
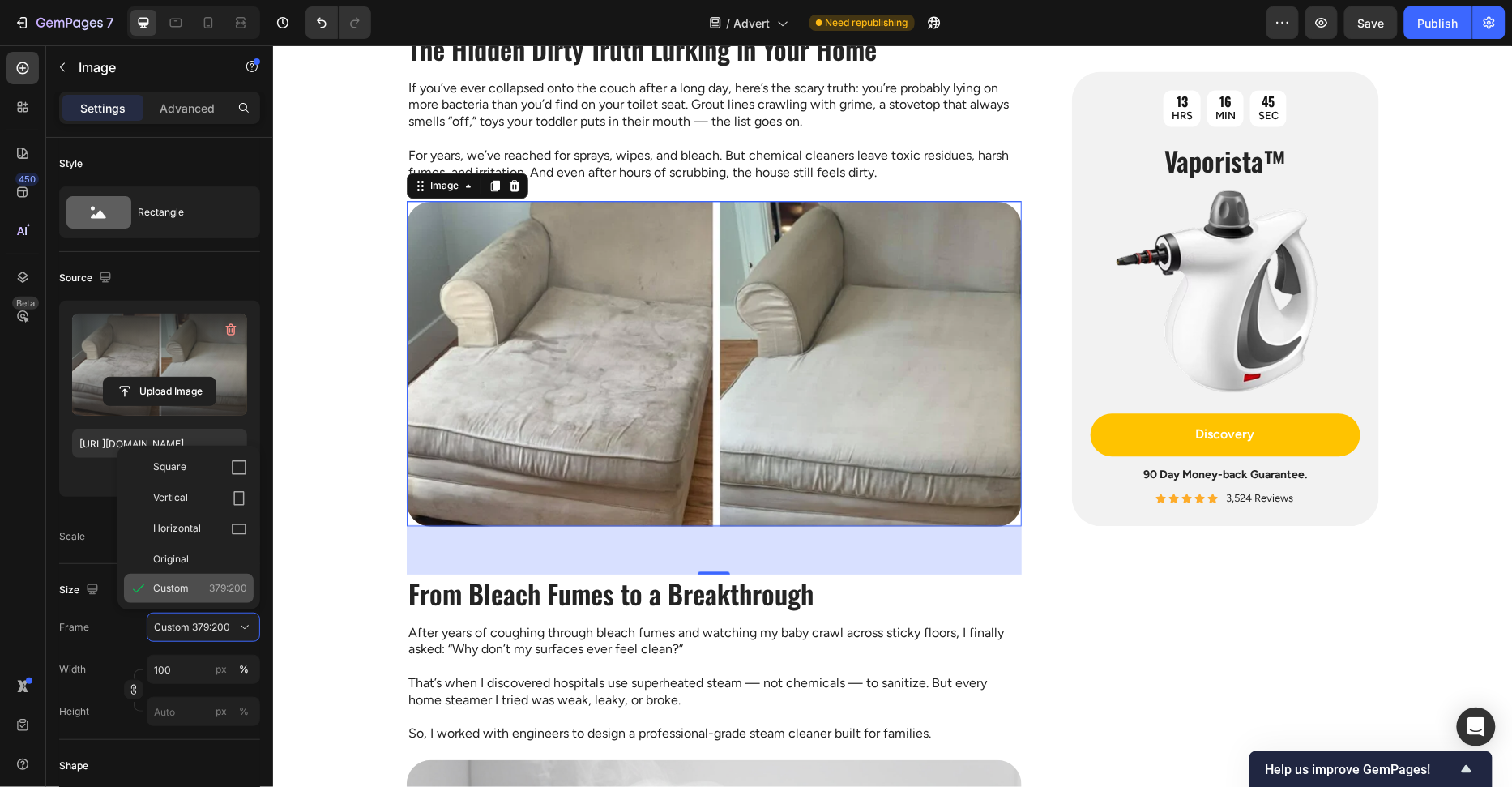
click at [223, 574] on div "Custom 379:200" at bounding box center [189, 588] width 130 height 29
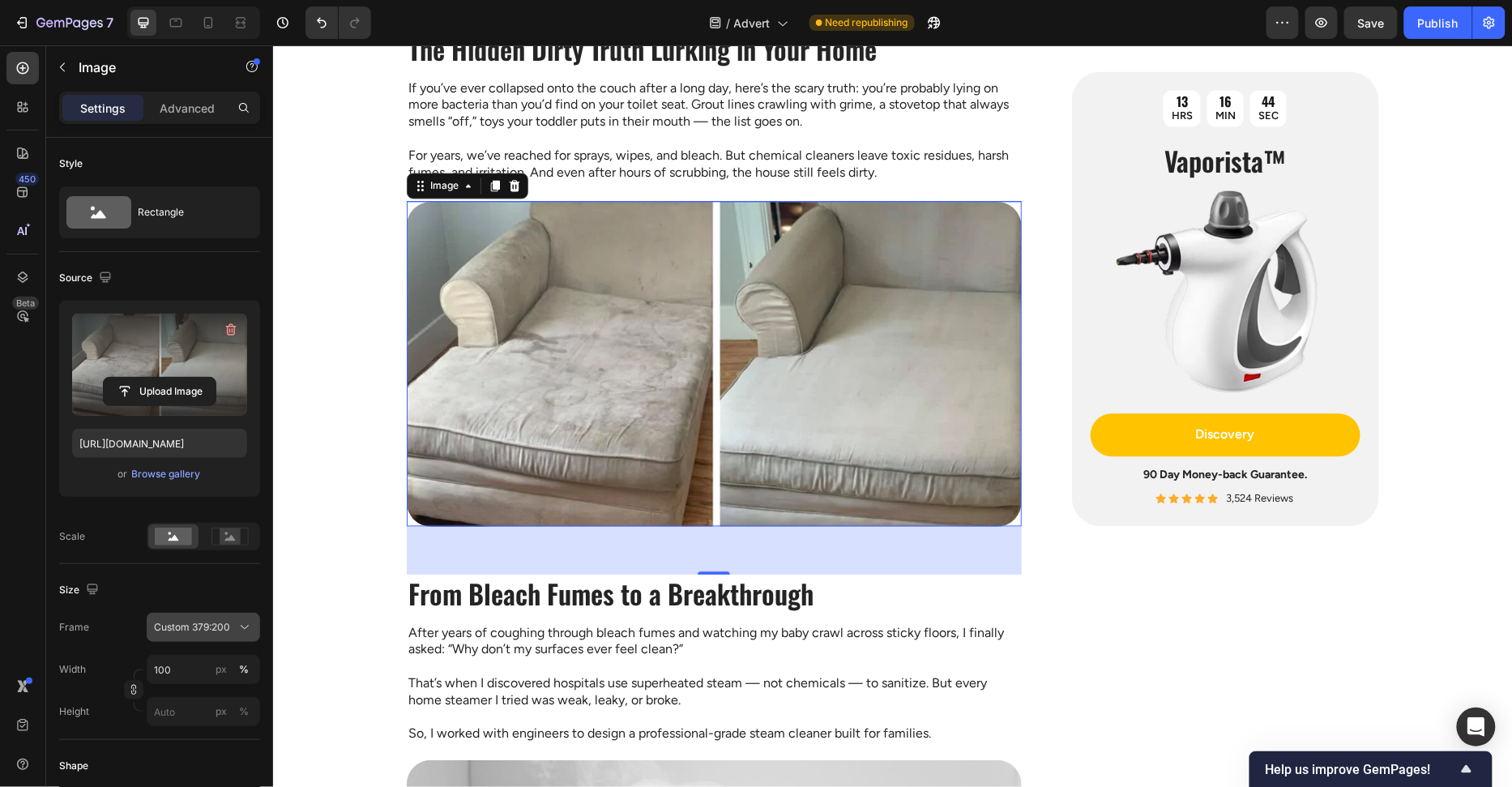
click at [216, 620] on span "Custom 379:200" at bounding box center [192, 627] width 76 height 15
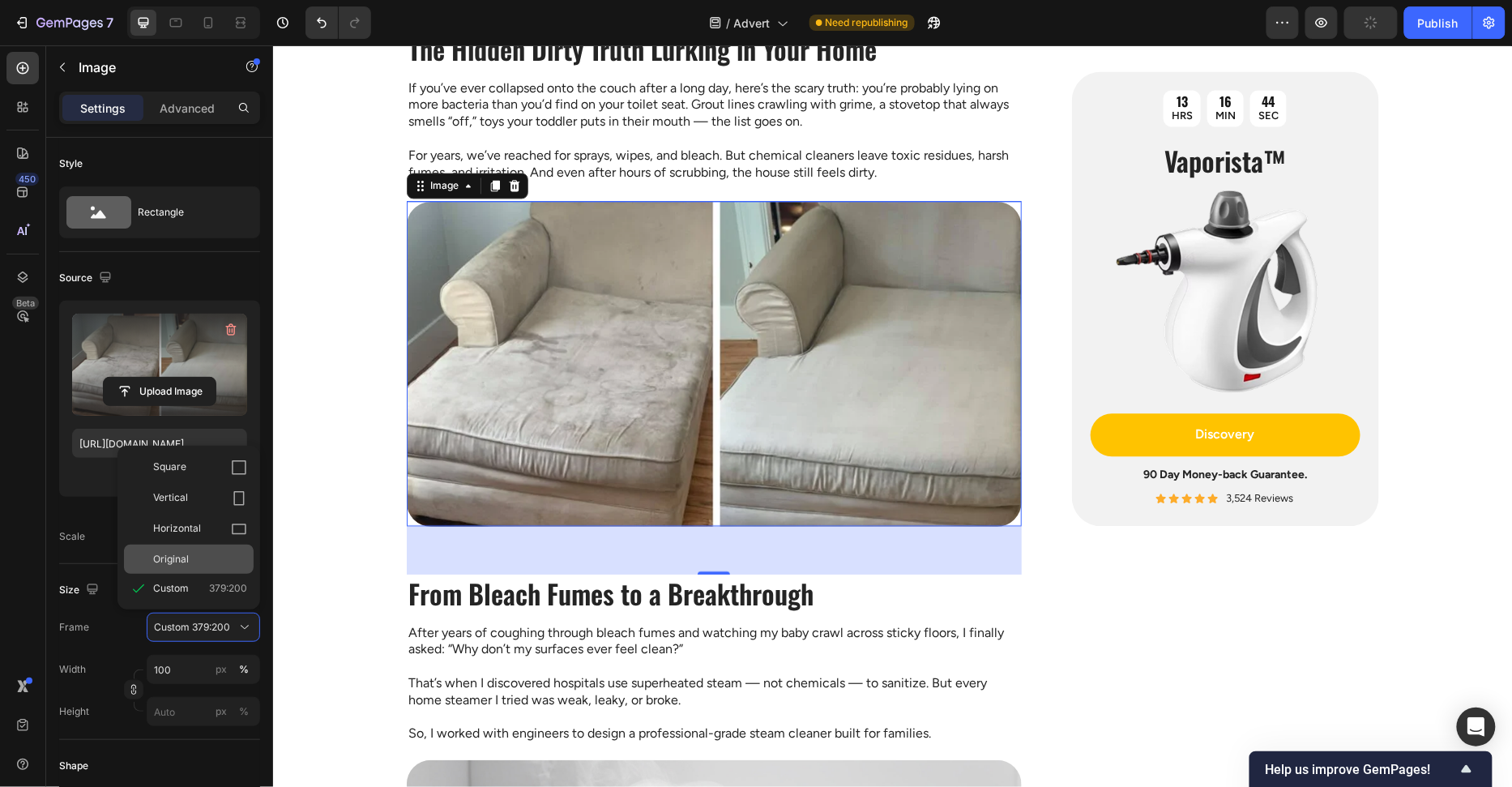
click at [218, 558] on div "Original" at bounding box center [200, 559] width 94 height 15
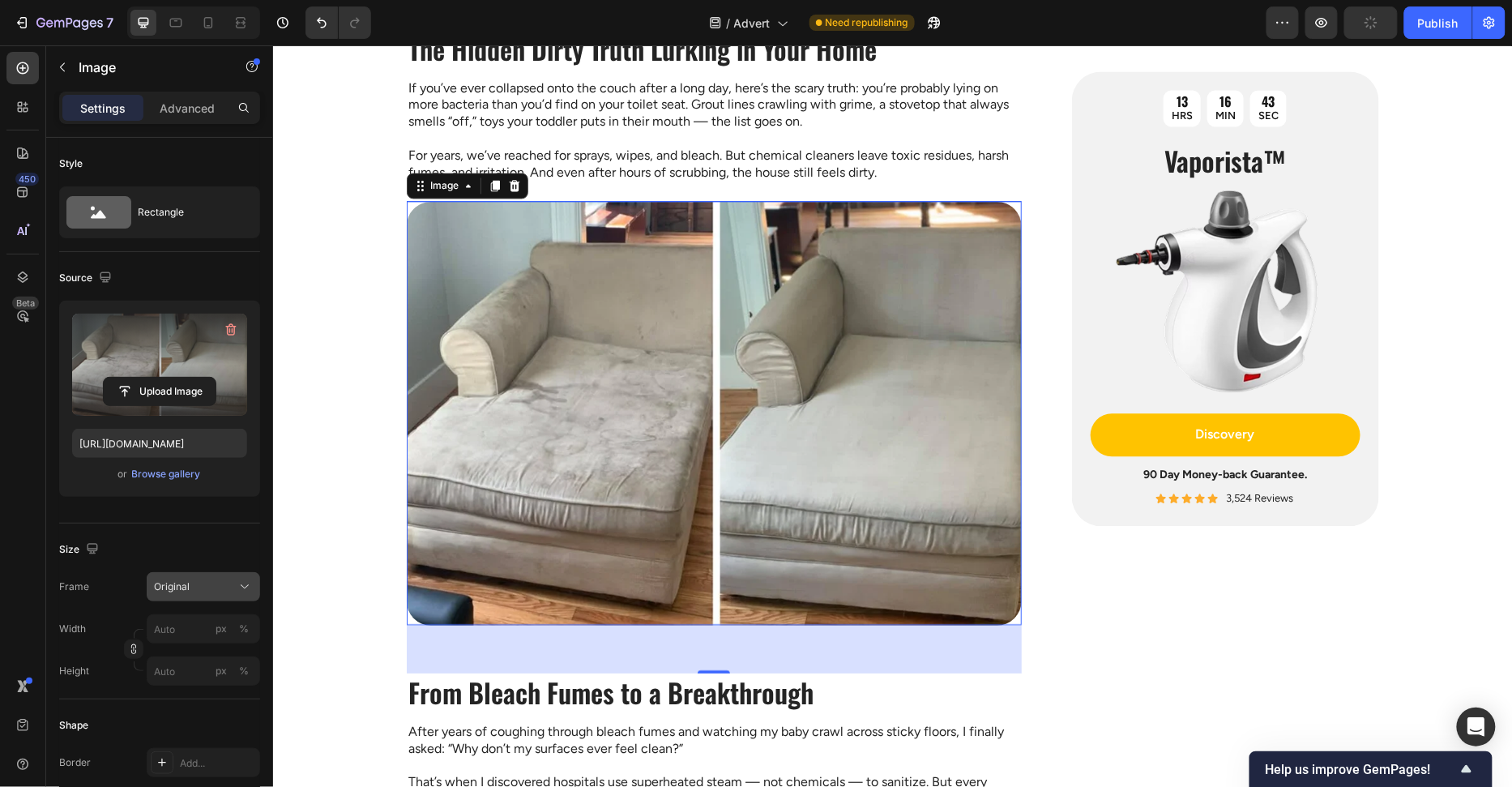
click at [236, 574] on button "Original" at bounding box center [203, 586] width 114 height 29
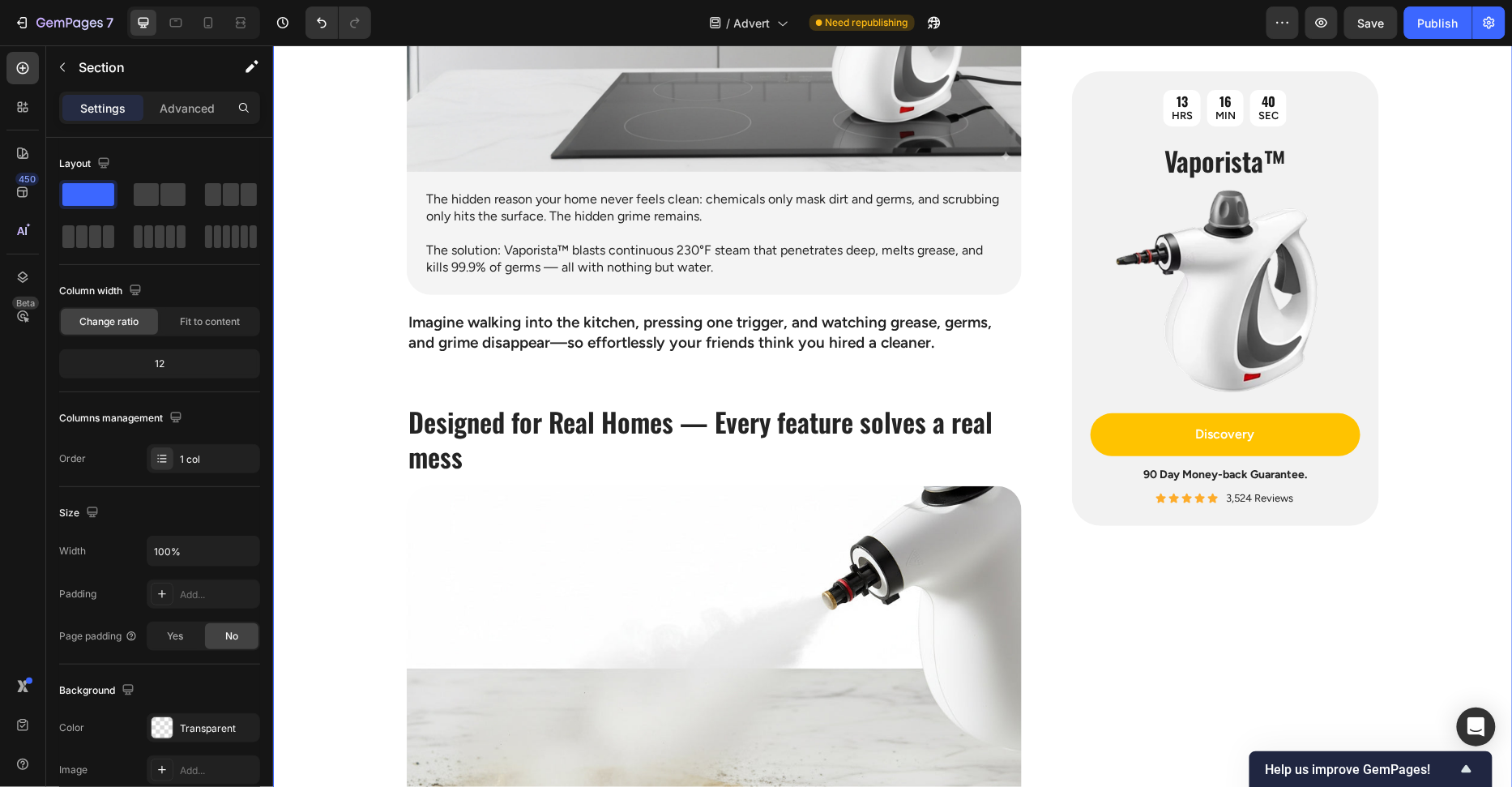
scroll to position [2595, 0]
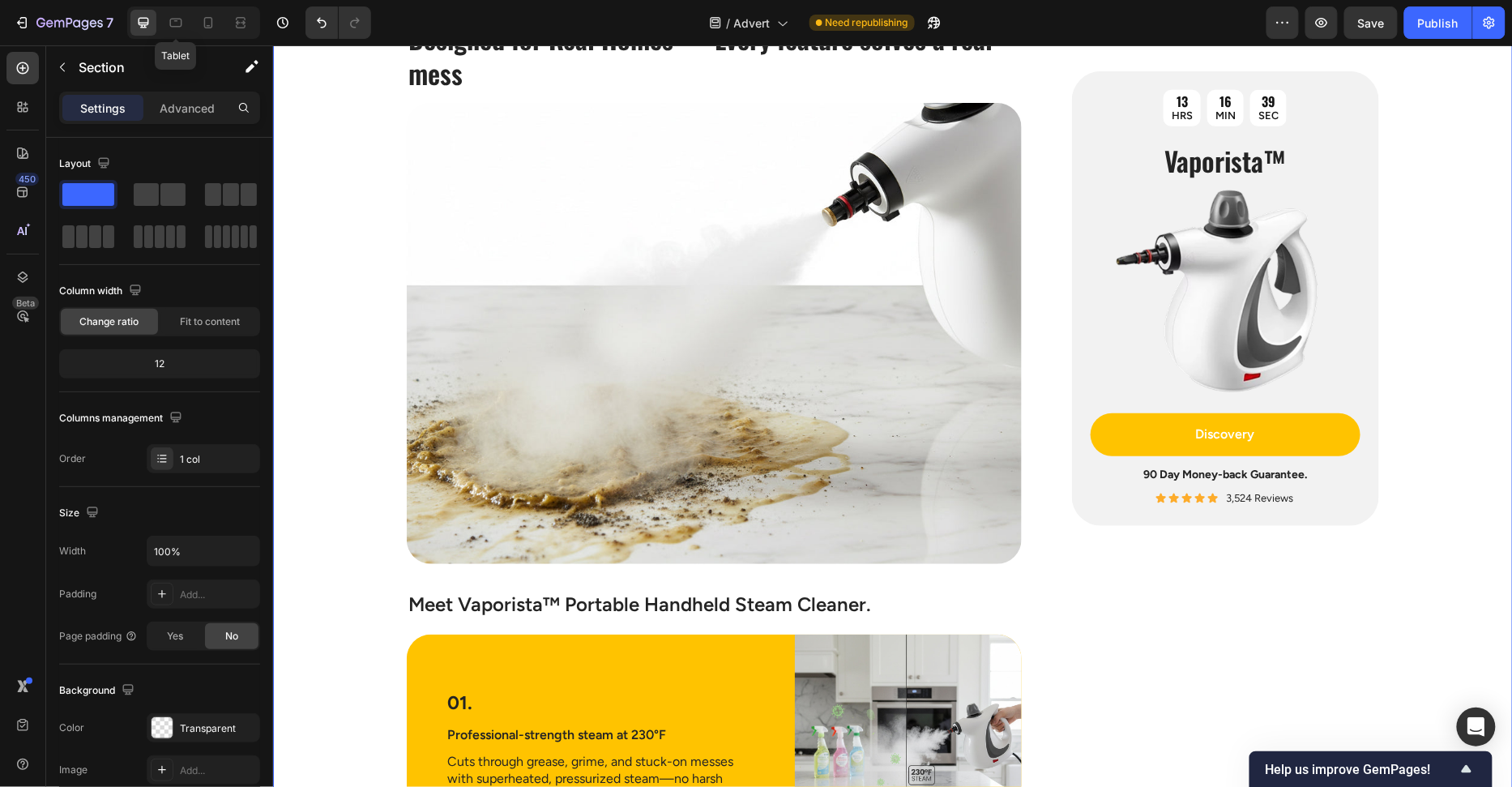
drag, startPoint x: 166, startPoint y: 18, endPoint x: 289, endPoint y: 140, distance: 173.2
click at [166, 18] on div at bounding box center [176, 22] width 26 height 26
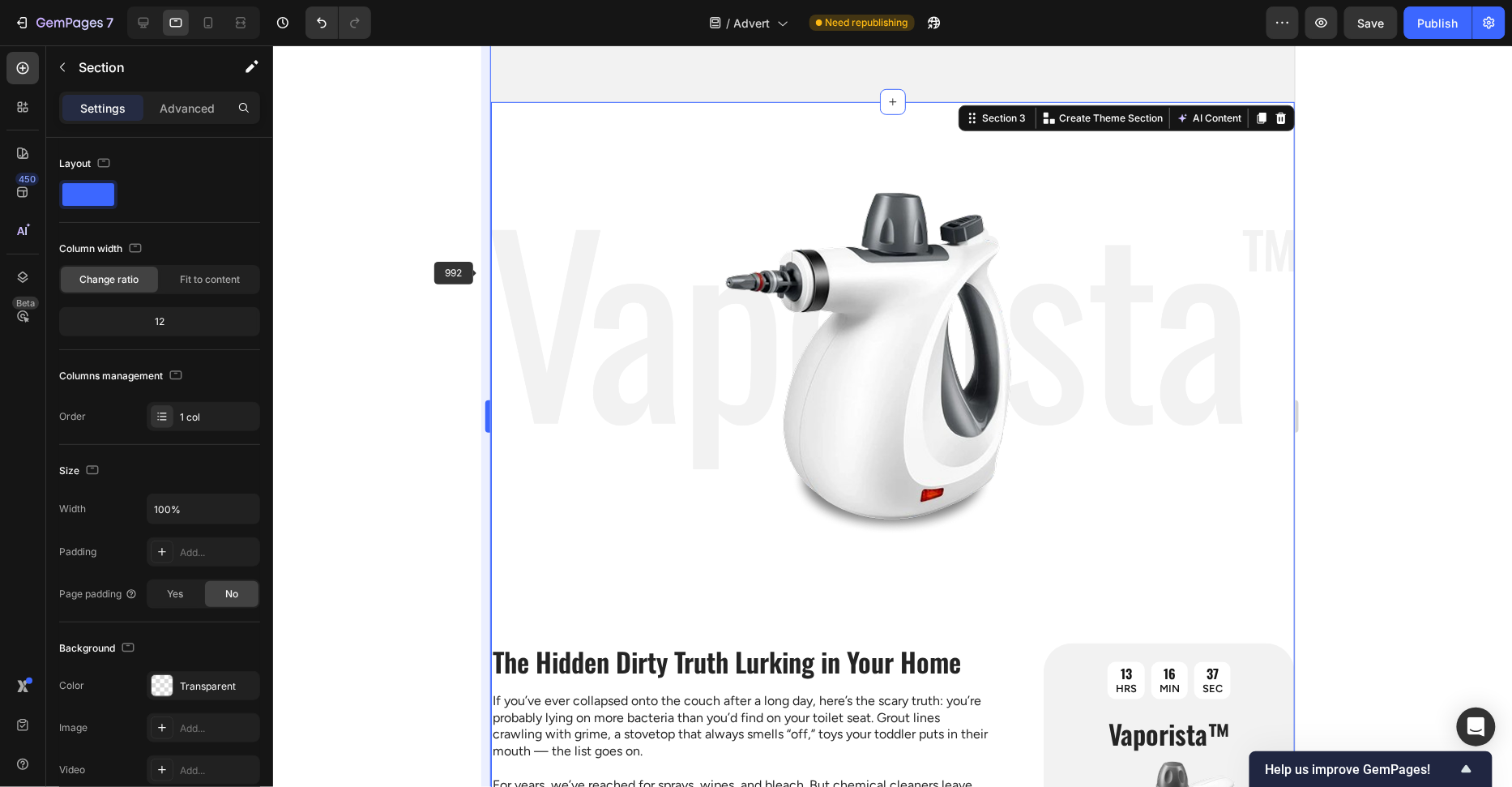
scroll to position [368, 0]
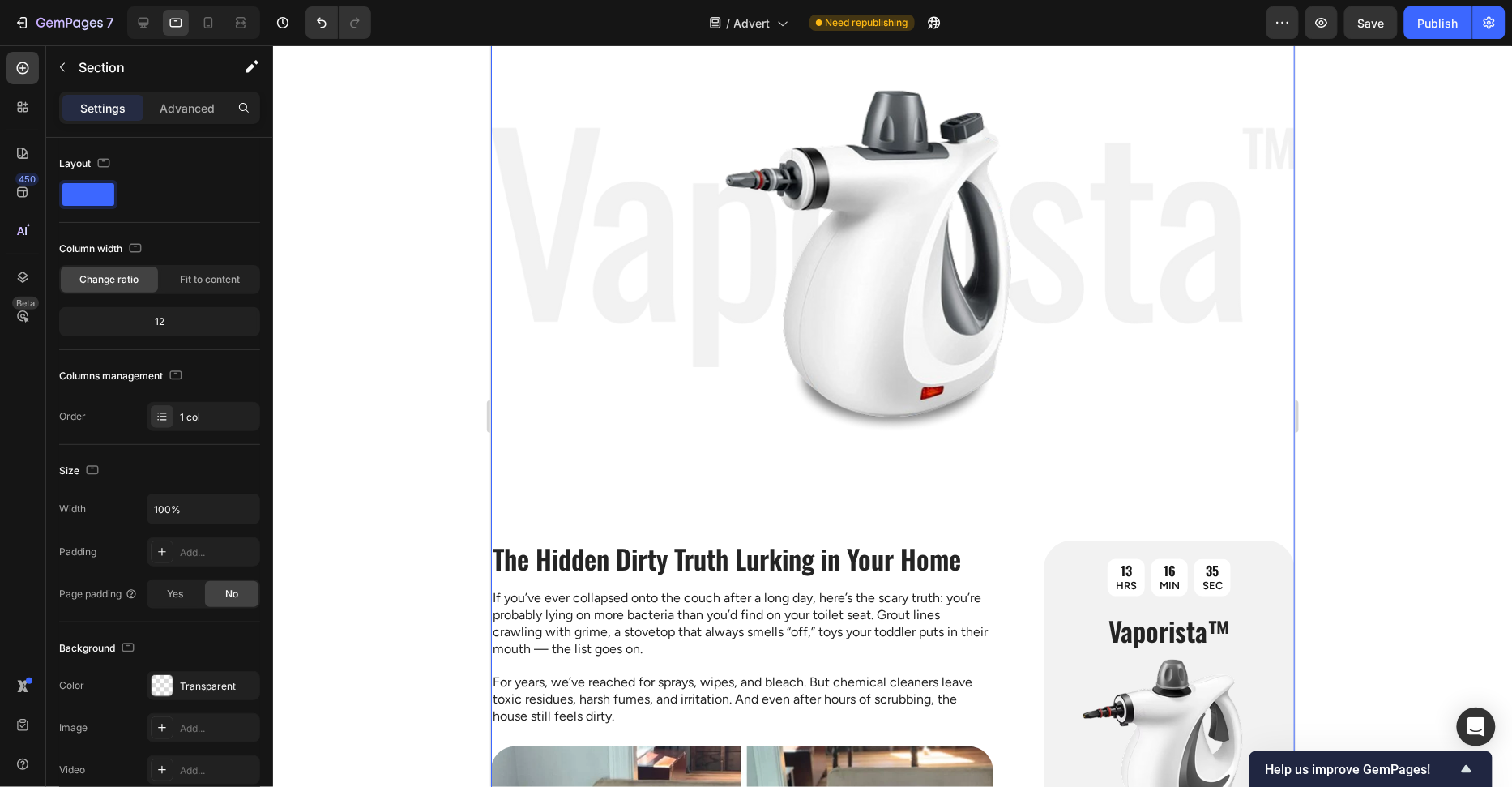
click at [391, 315] on div at bounding box center [892, 416] width 1239 height 741
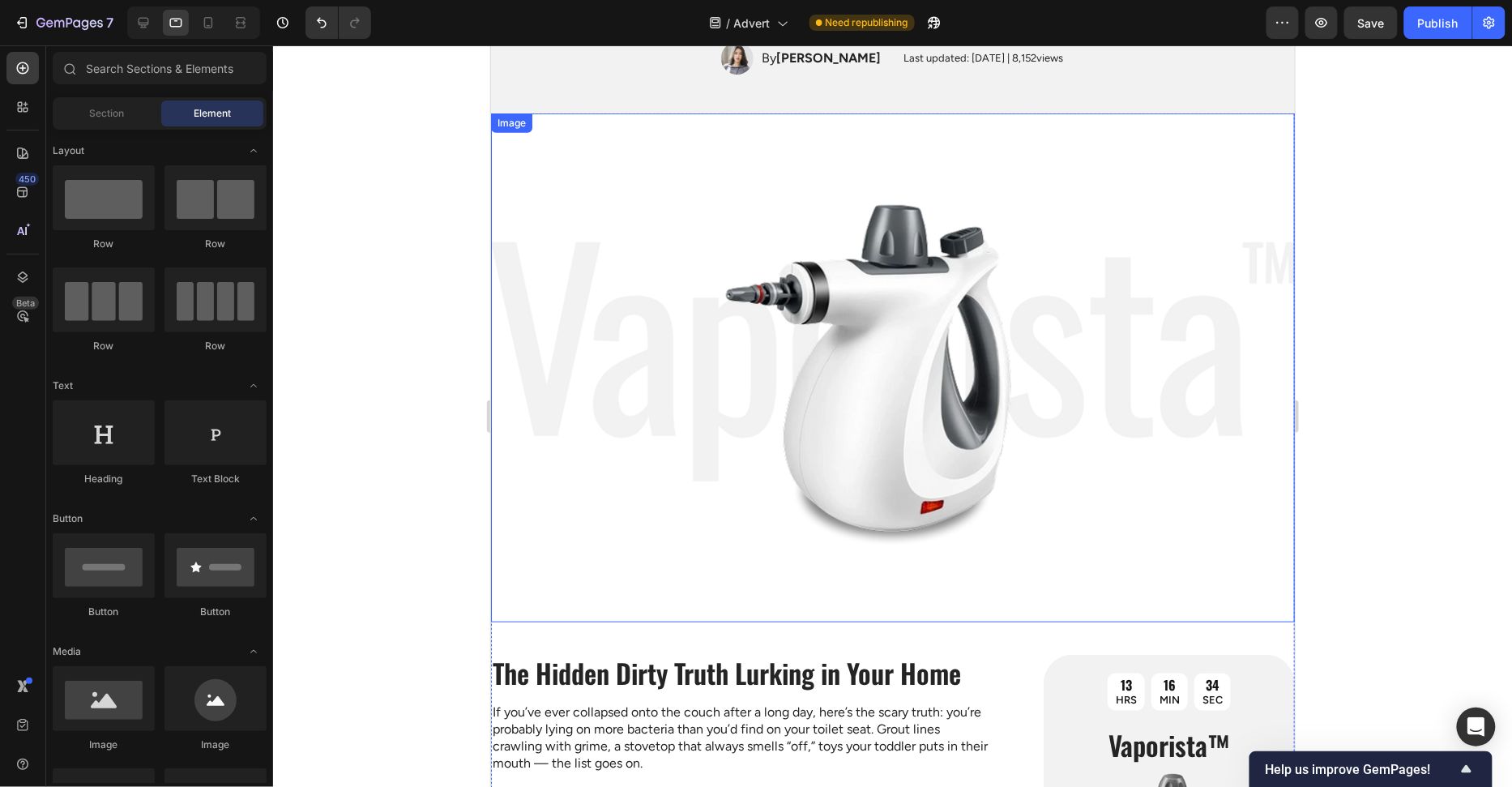
click at [610, 281] on img at bounding box center [892, 367] width 804 height 508
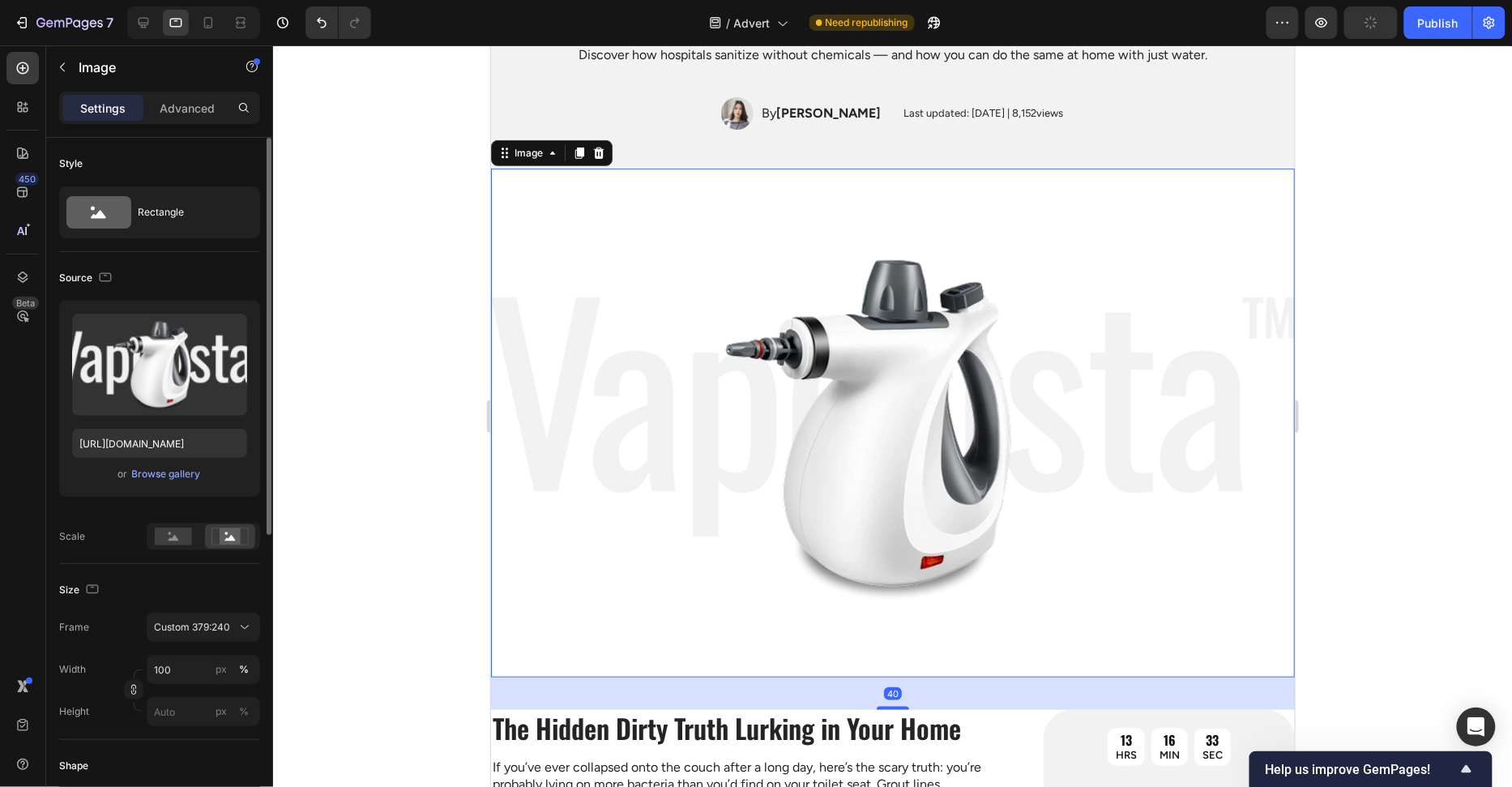
scroll to position [129, 0]
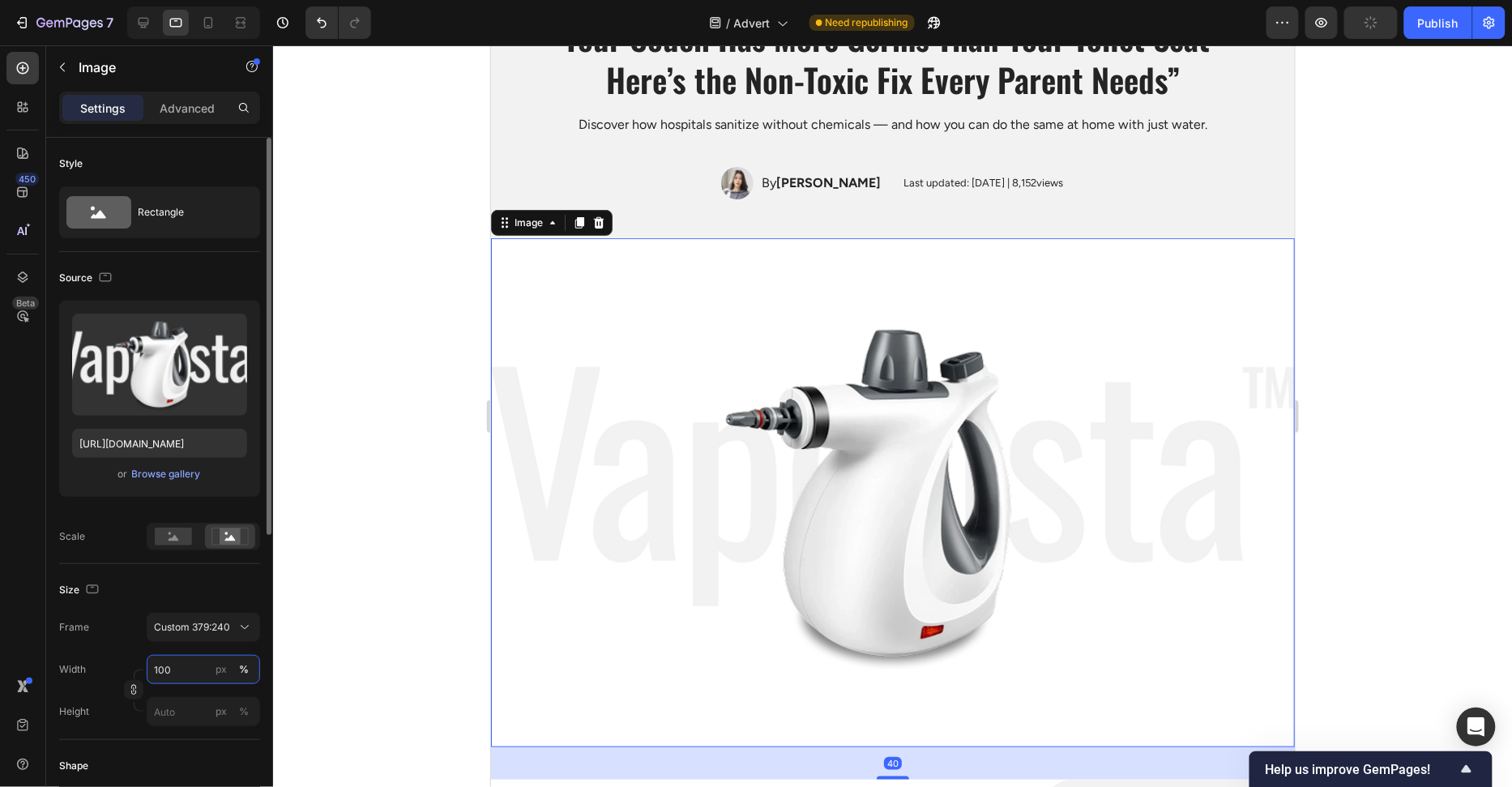
click at [200, 669] on input "100" at bounding box center [203, 670] width 114 height 29
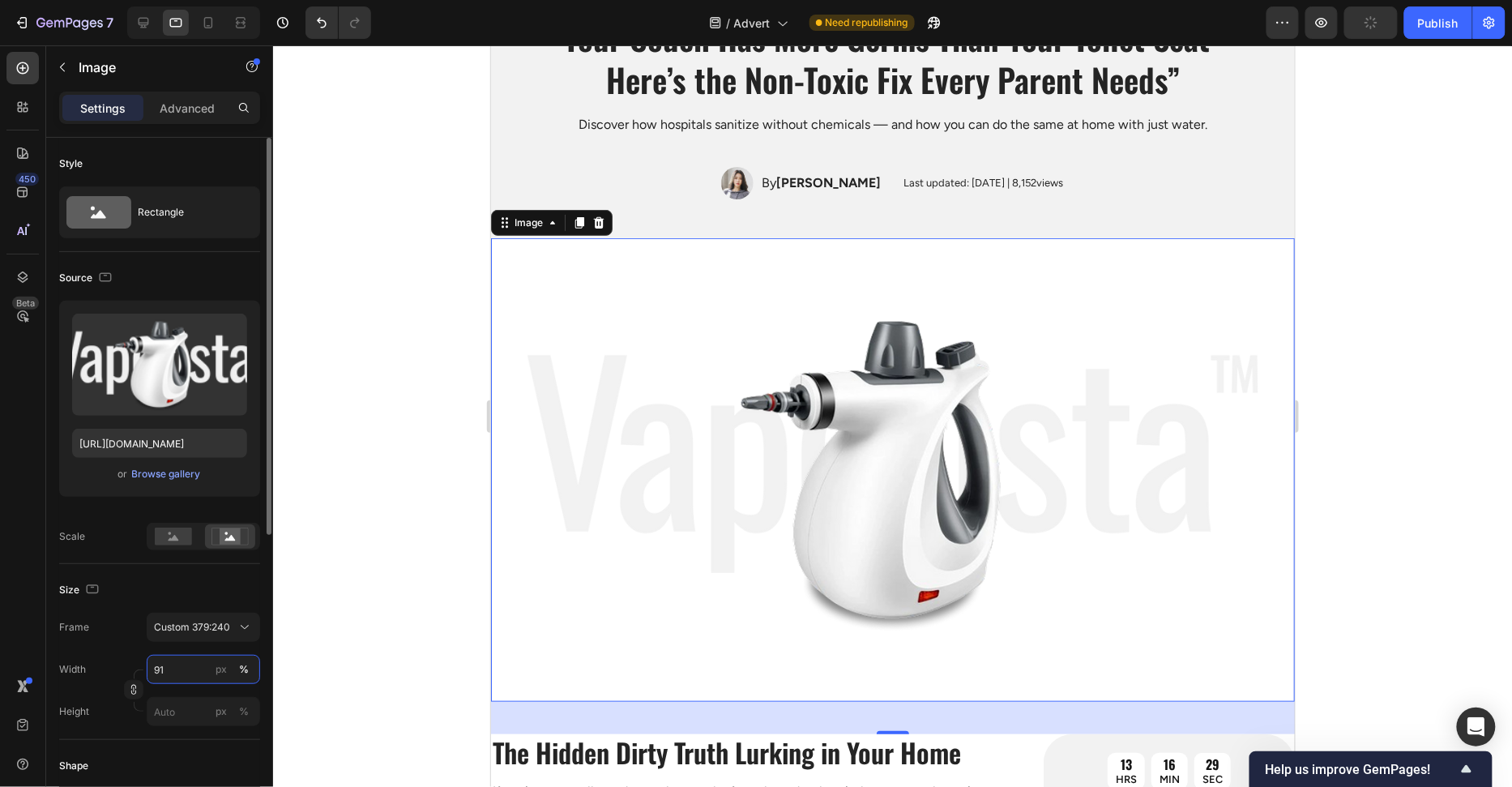
type input "90"
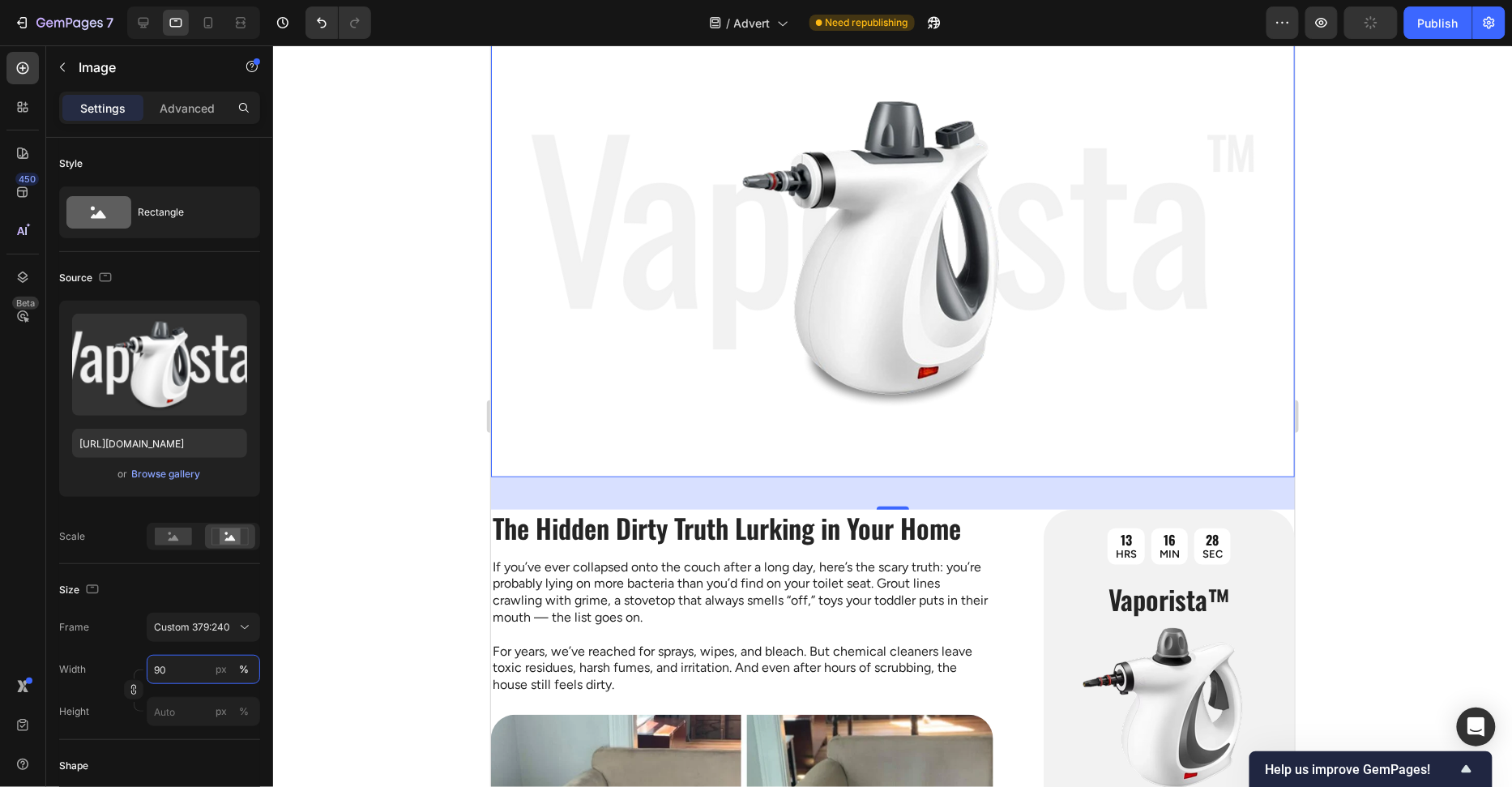
scroll to position [498, 0]
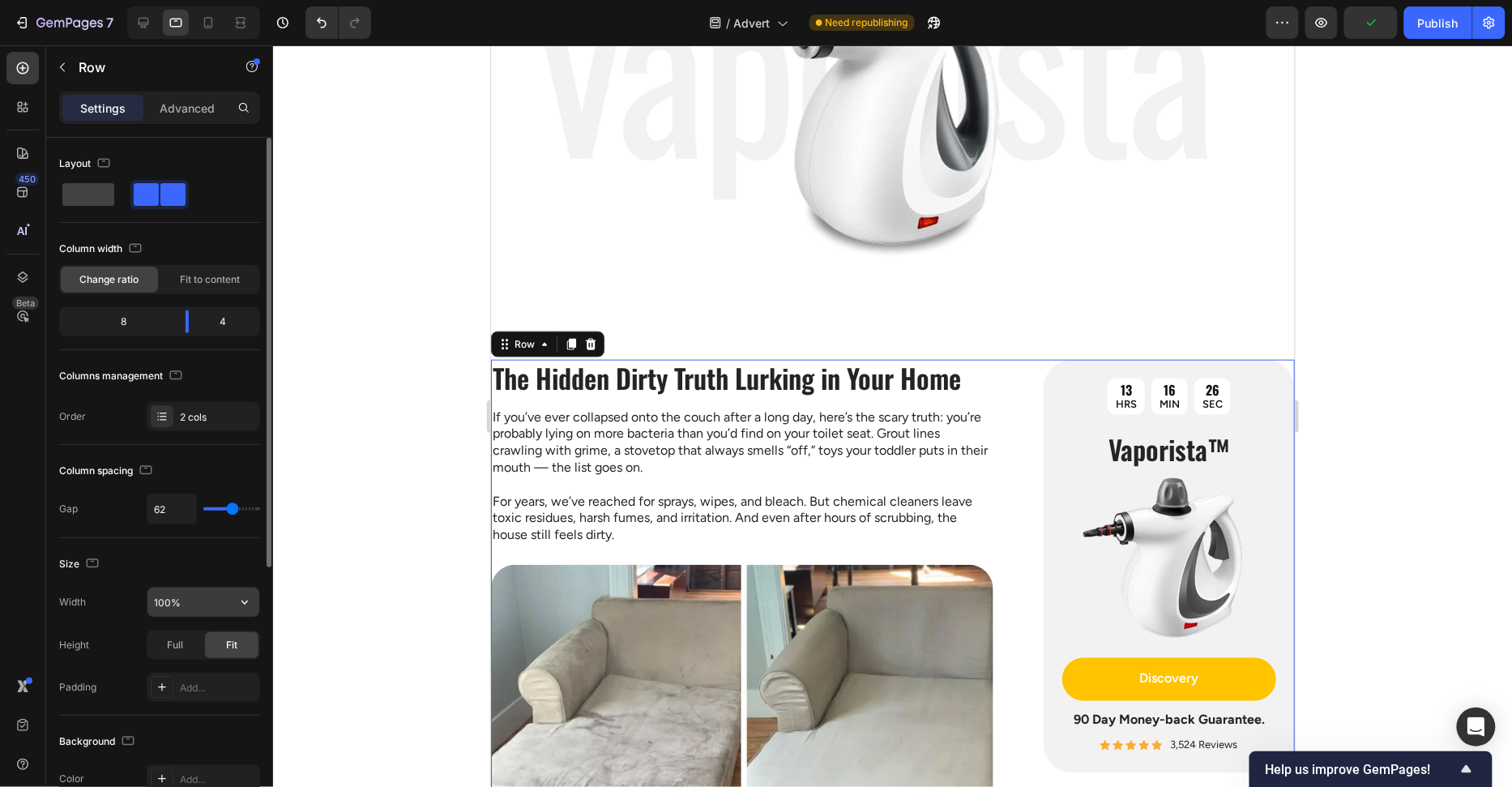
click at [179, 609] on input "100%" at bounding box center [203, 602] width 112 height 29
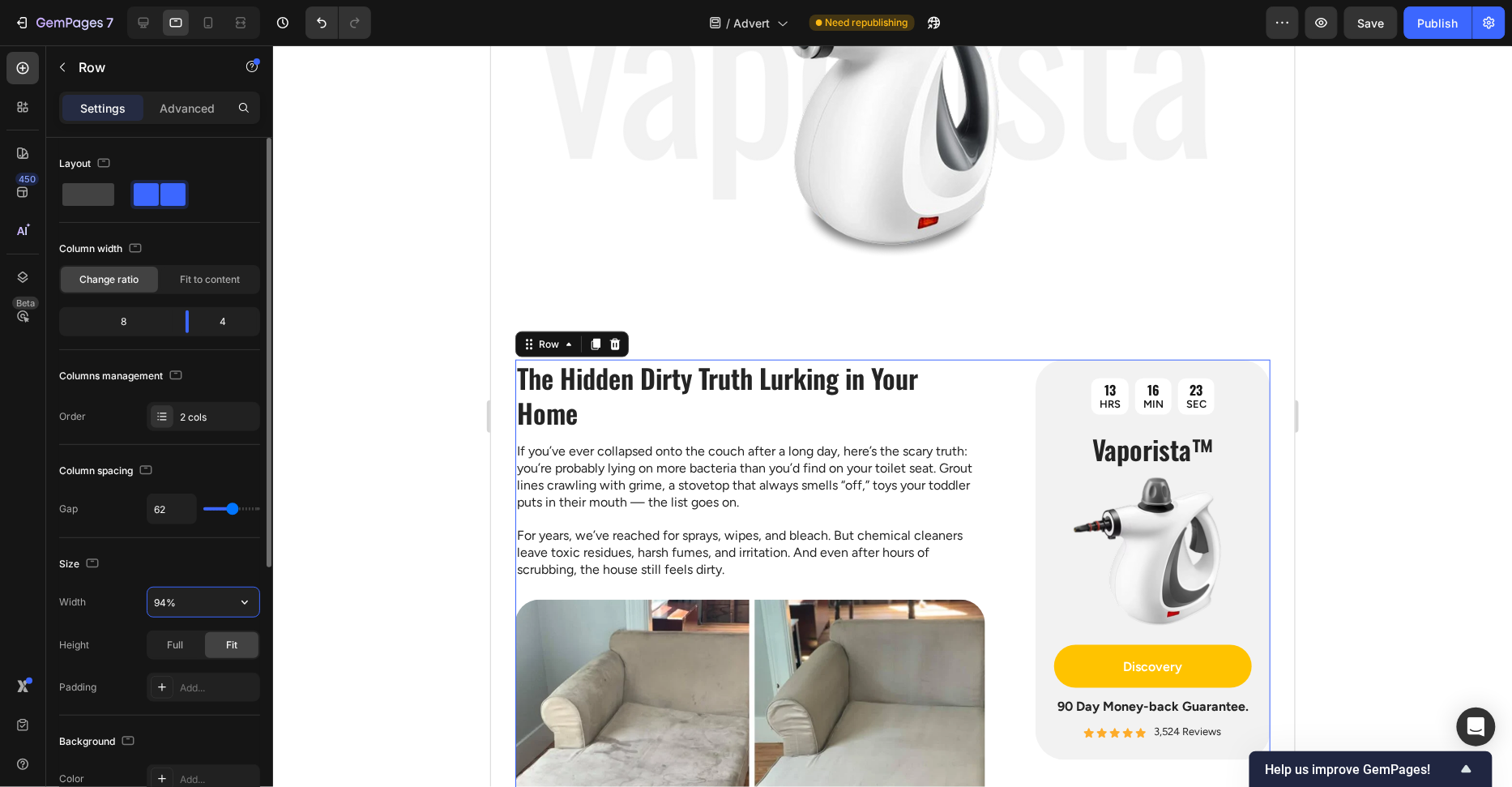
type input "95%"
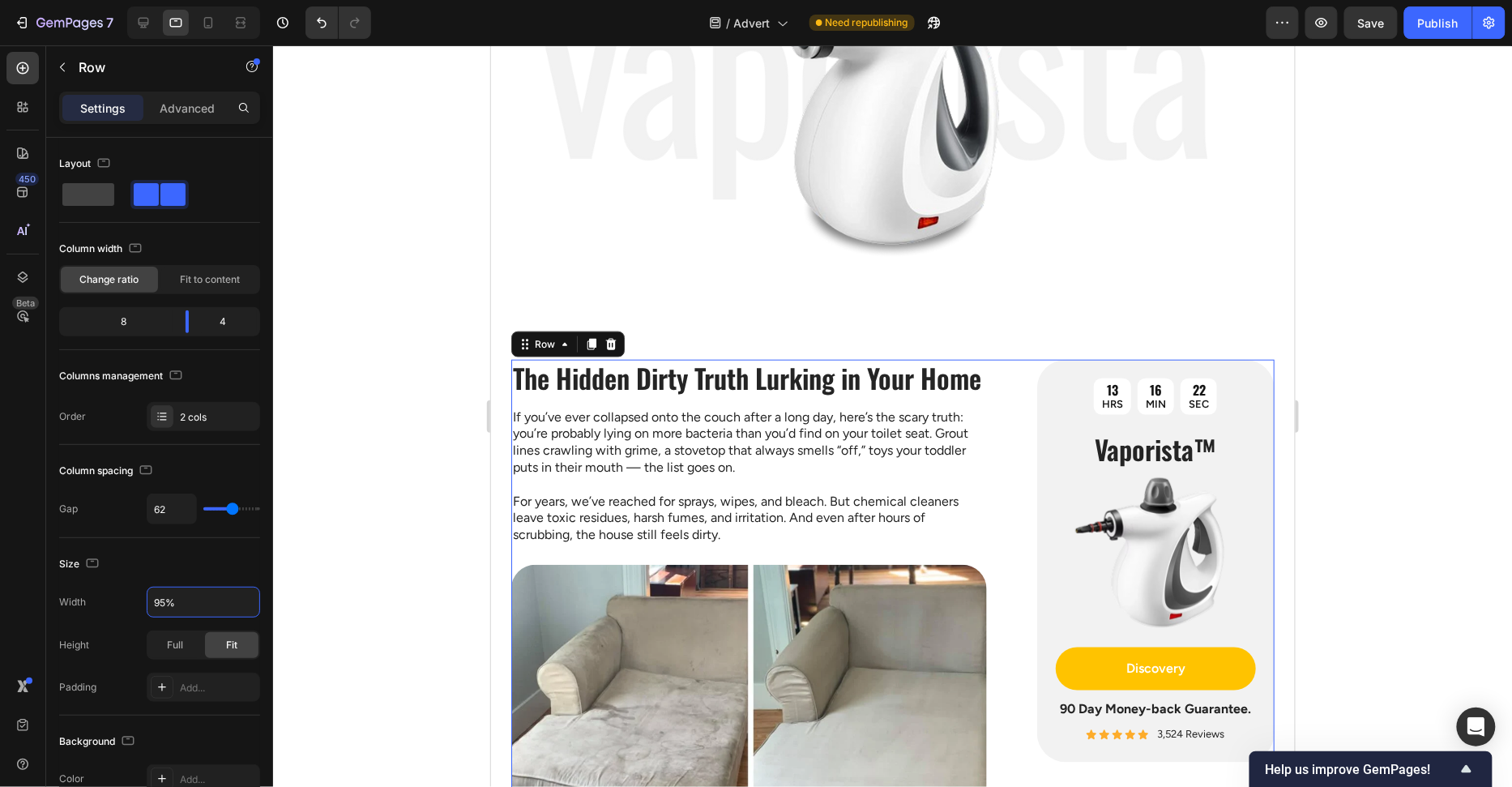
click at [349, 440] on div at bounding box center [892, 416] width 1239 height 741
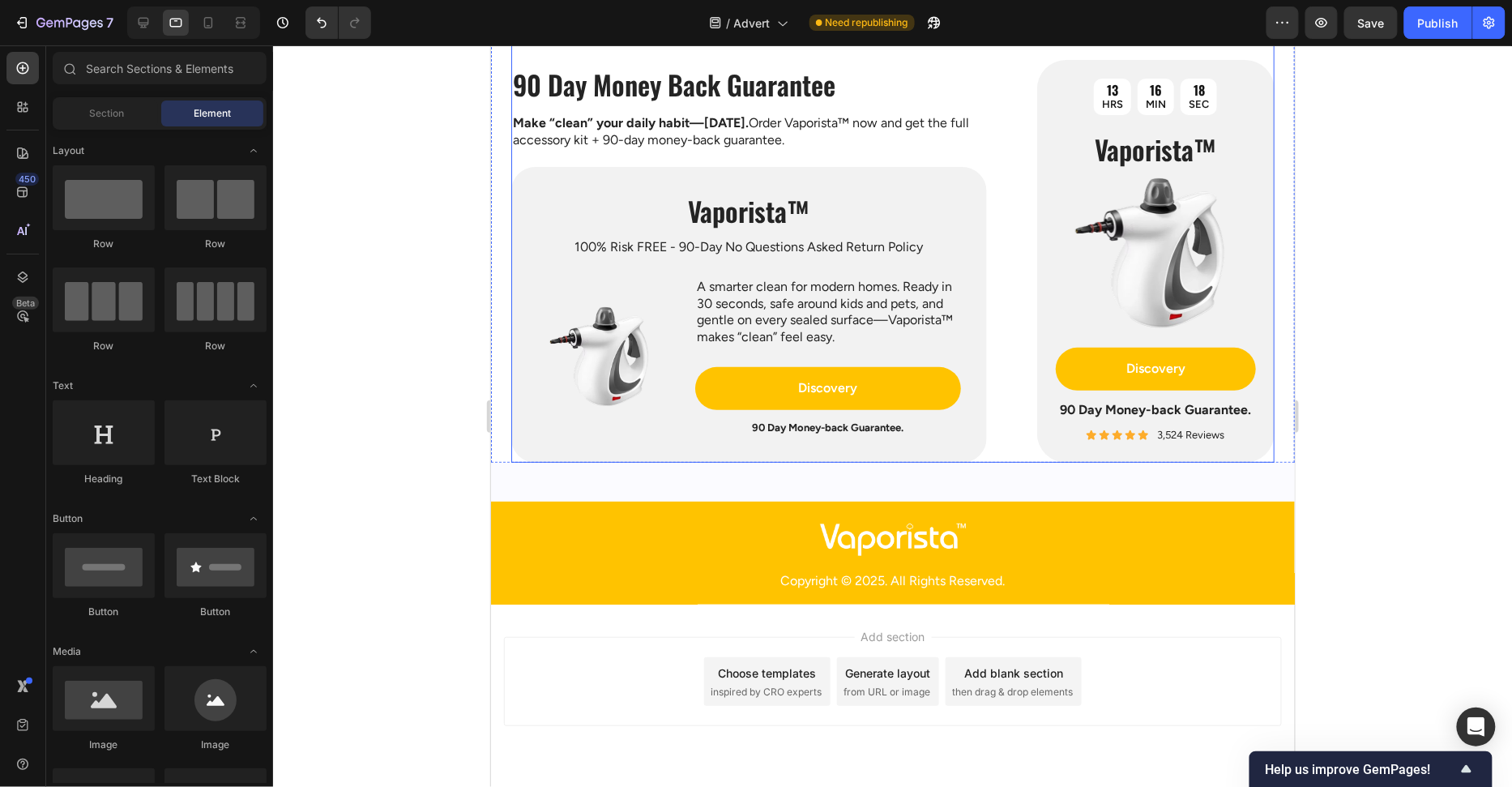
scroll to position [4581, 0]
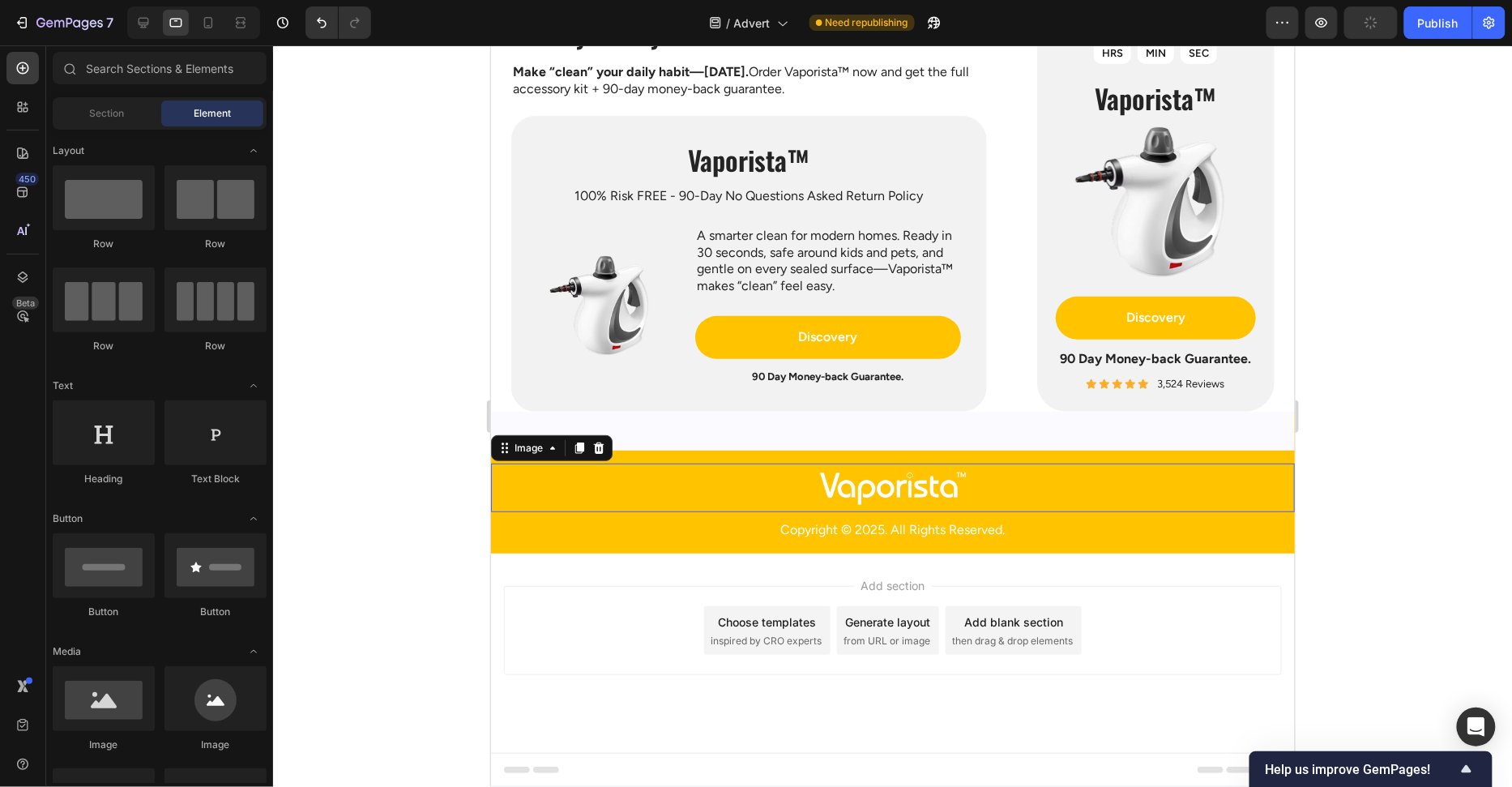
click at [924, 481] on img at bounding box center [892, 487] width 146 height 32
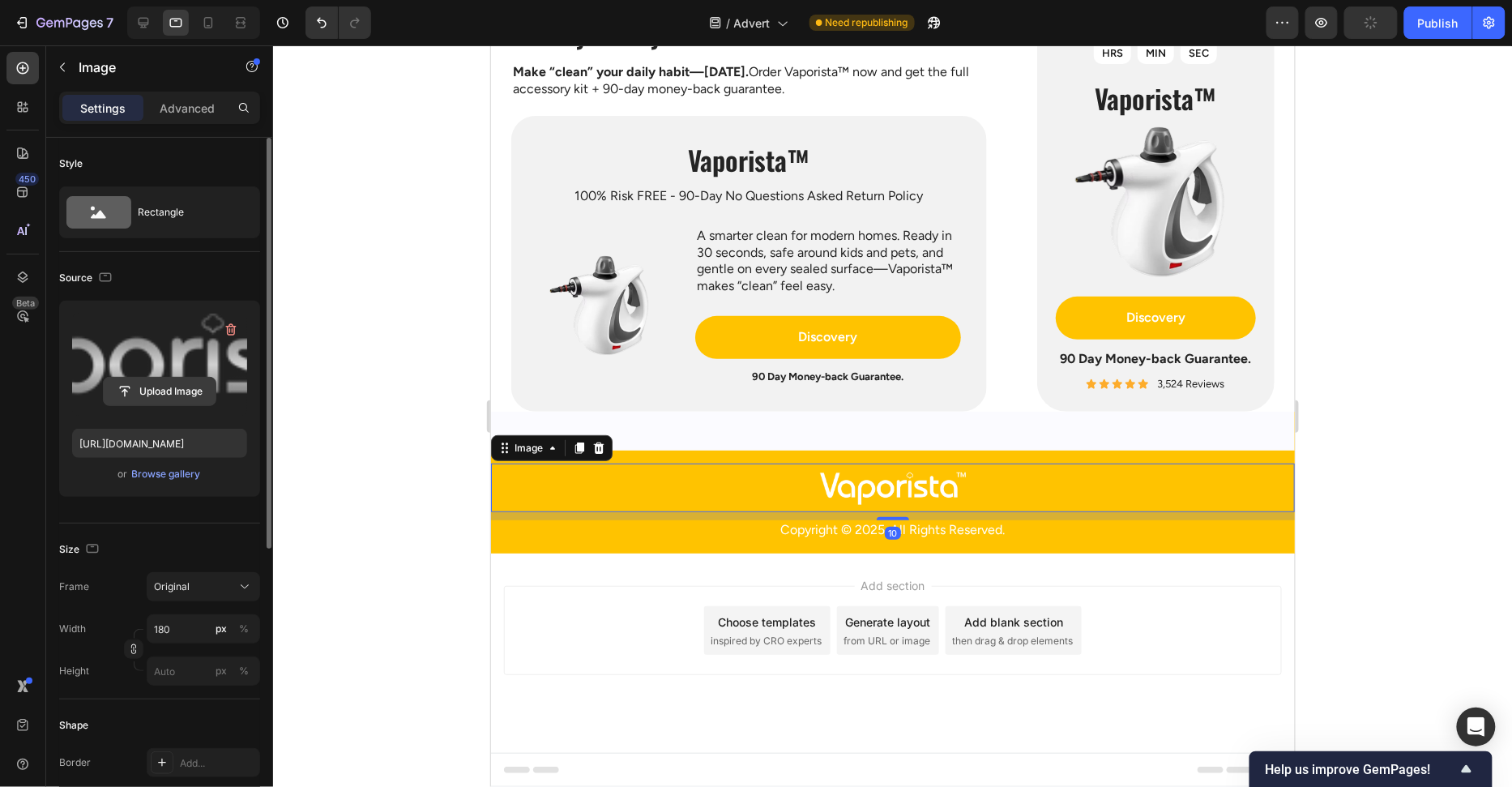
click at [133, 391] on input "file" at bounding box center [159, 391] width 112 height 27
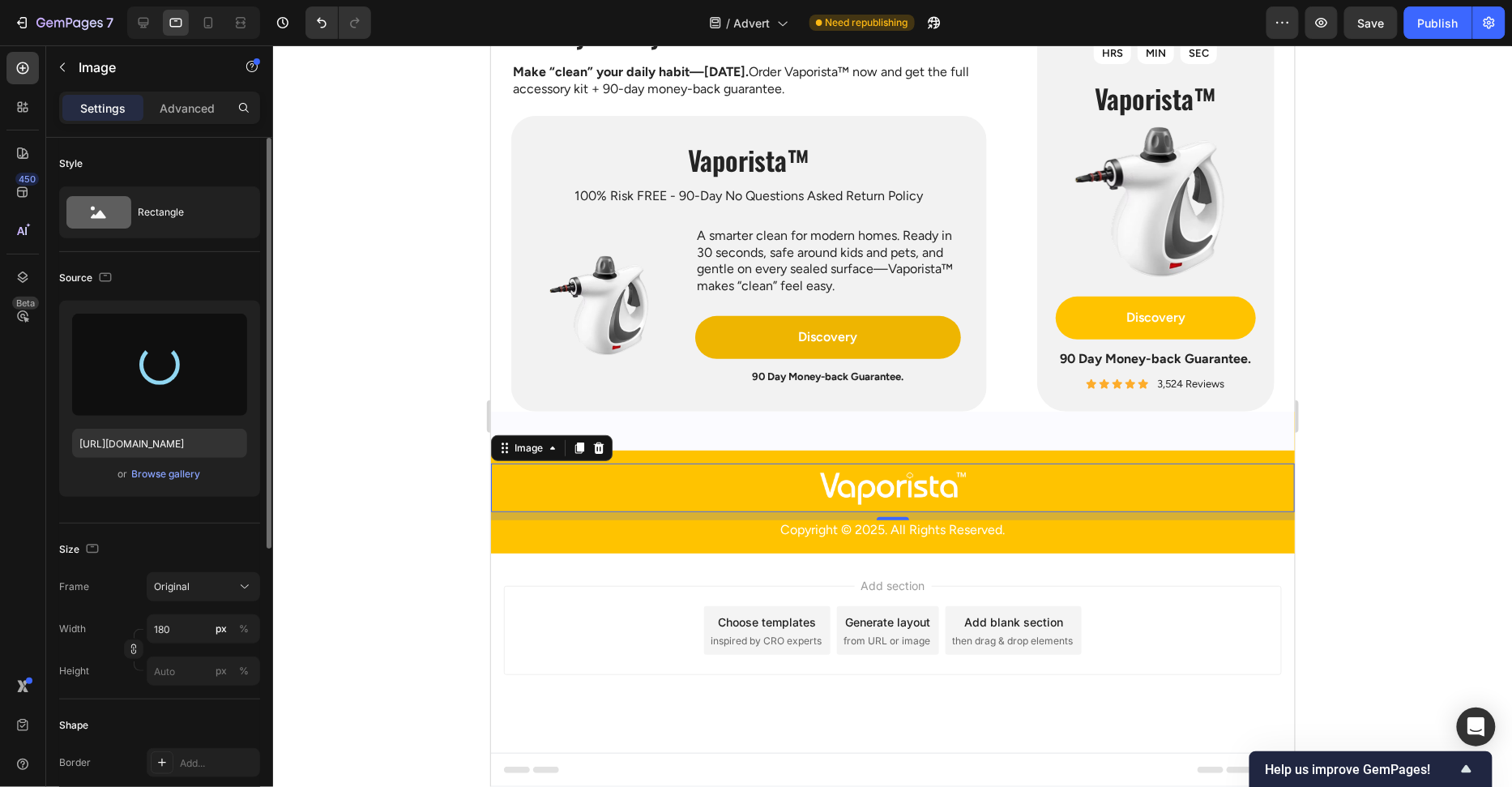
type input "https://cdn.shopify.com/s/files/1/0658/8314/4303/files/gempages_582876836208313…"
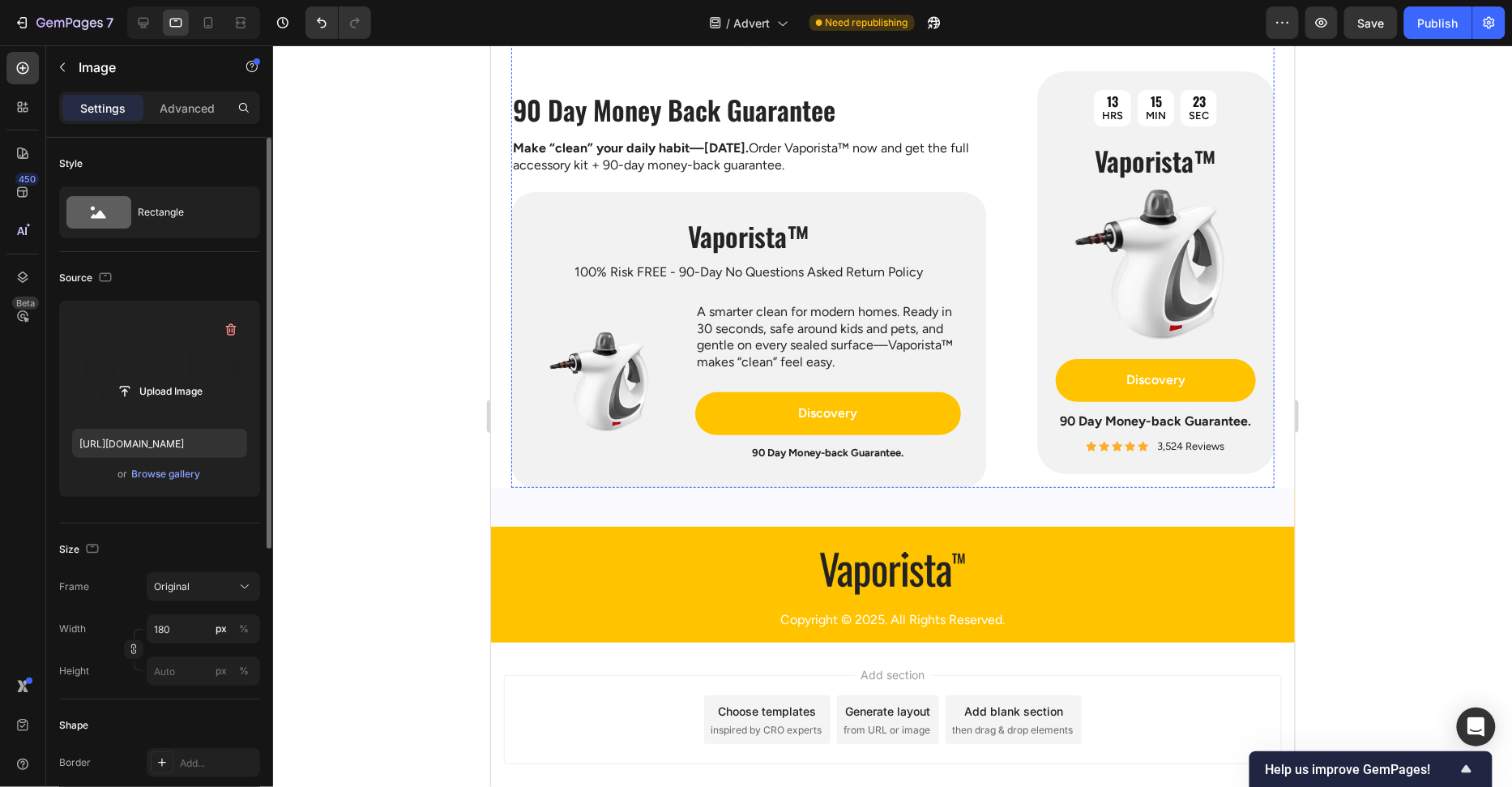
scroll to position [4595, 0]
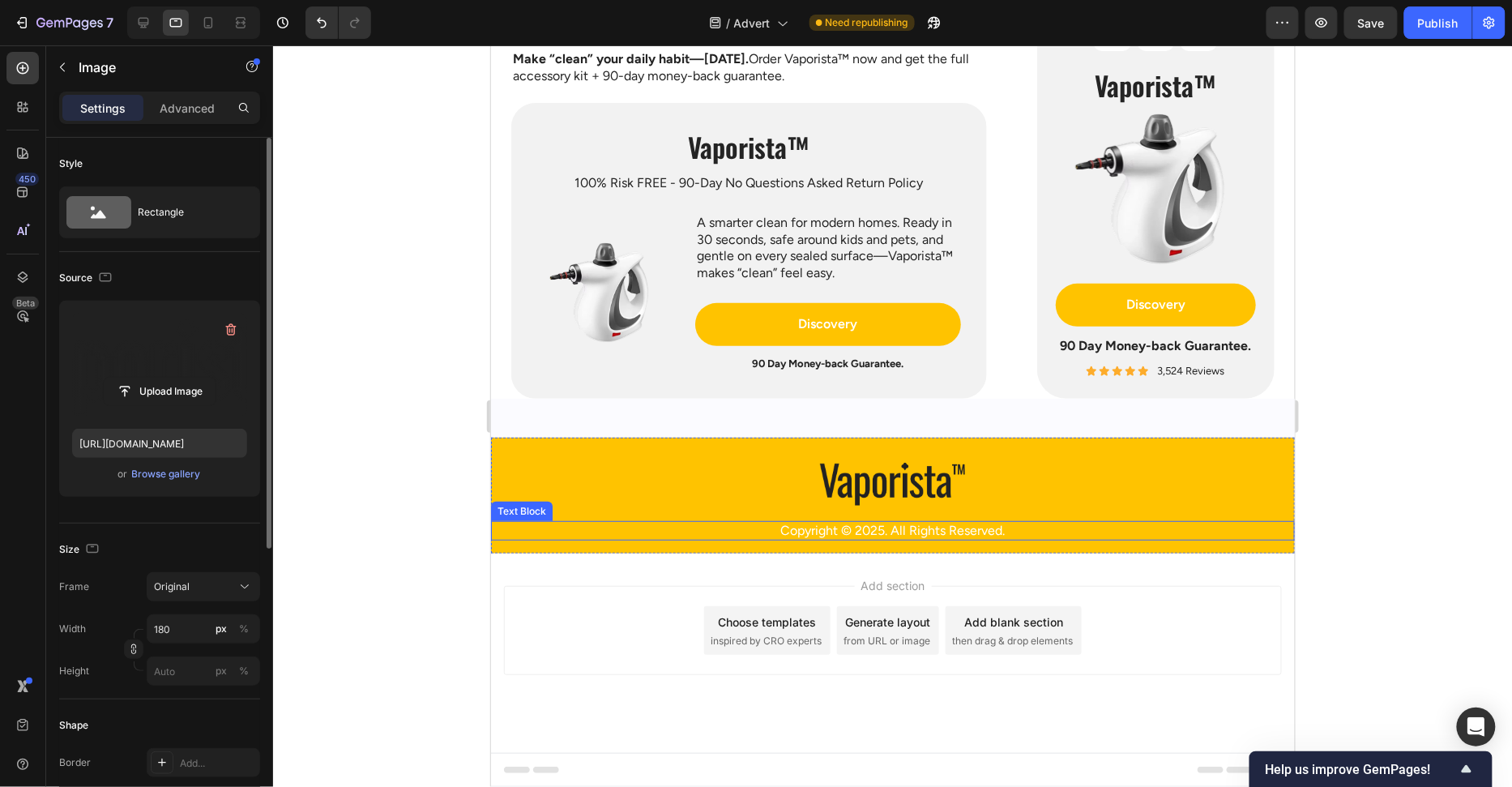
click at [956, 524] on p "Copyright © 2025. All Rights Reserved." at bounding box center [891, 531] width 768 height 17
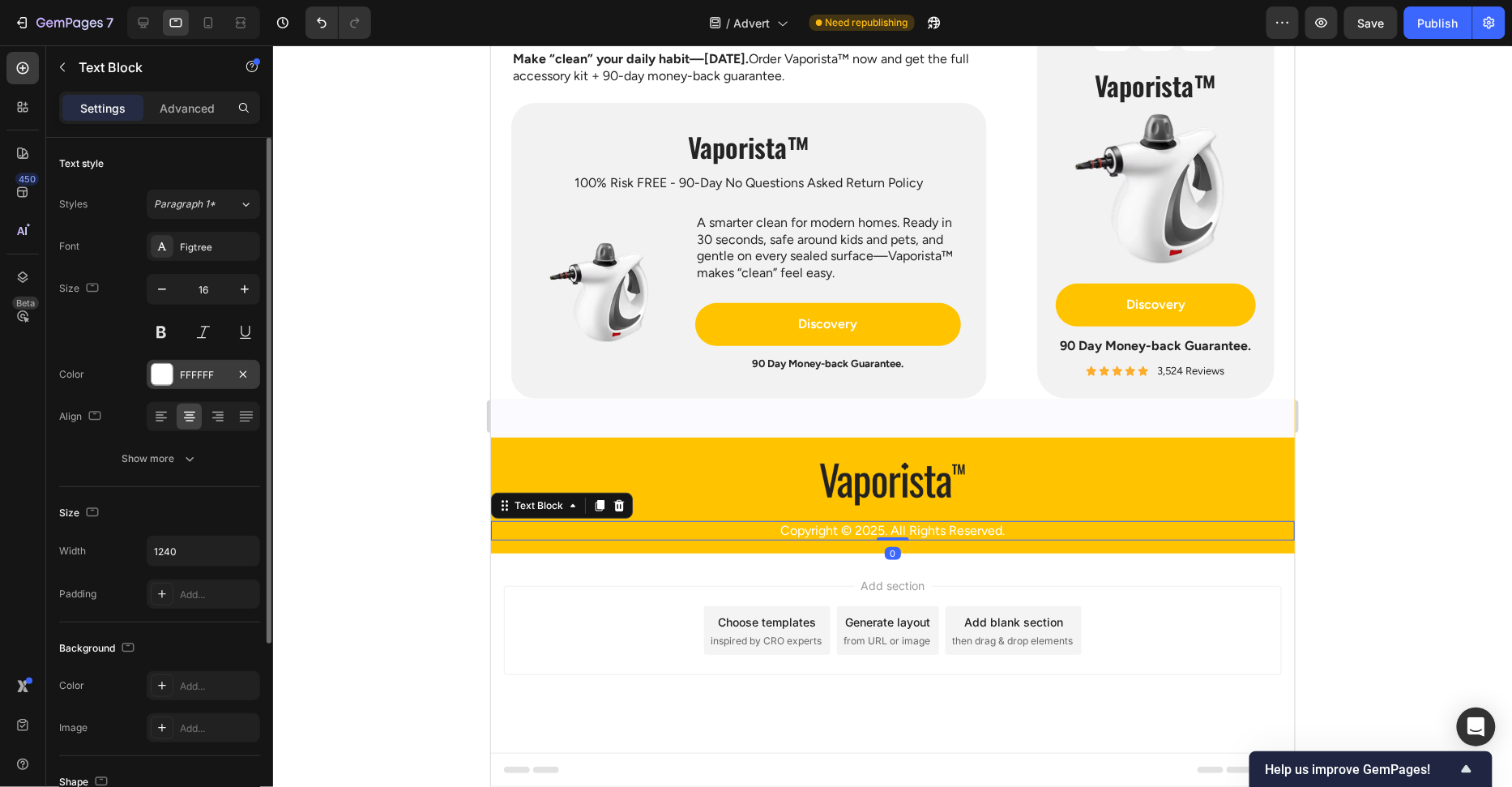
drag, startPoint x: 159, startPoint y: 361, endPoint x: 268, endPoint y: 469, distance: 153.4
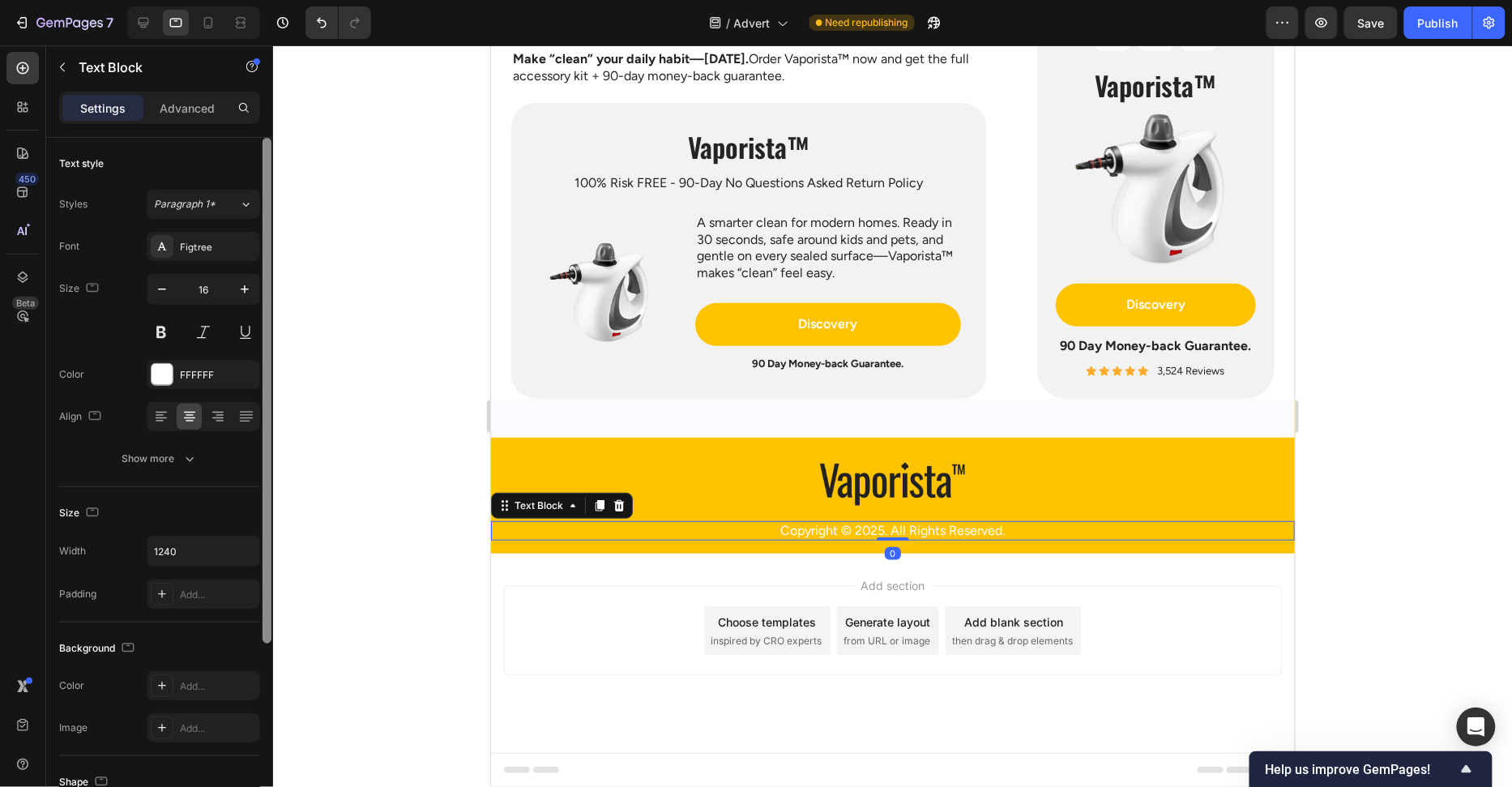
click at [159, 363] on div at bounding box center [161, 374] width 22 height 22
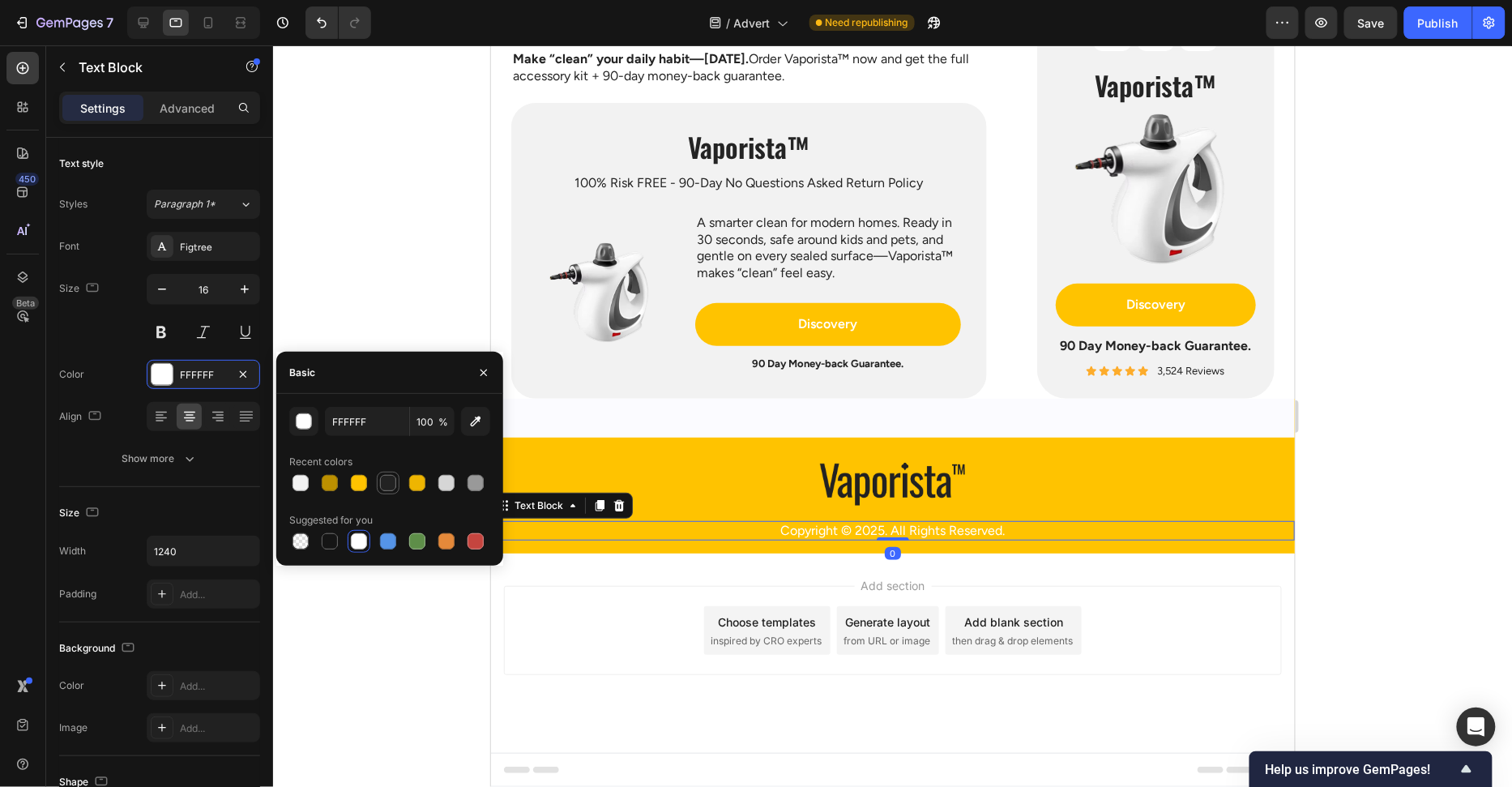
click at [389, 484] on div at bounding box center [388, 482] width 16 height 16
type input "222222"
click at [368, 656] on div at bounding box center [892, 416] width 1239 height 741
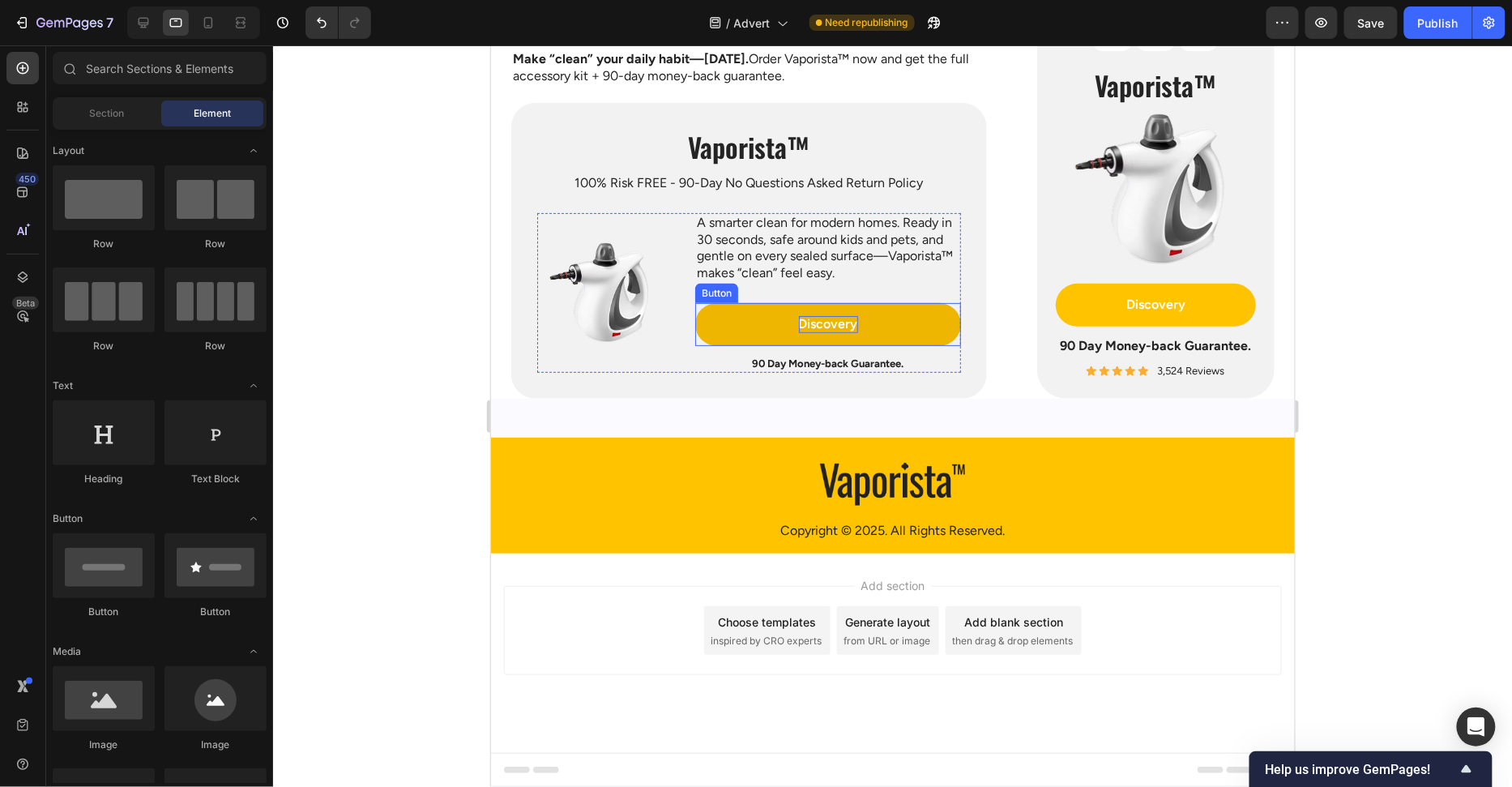
click at [814, 325] on p "Discovery" at bounding box center [827, 324] width 59 height 17
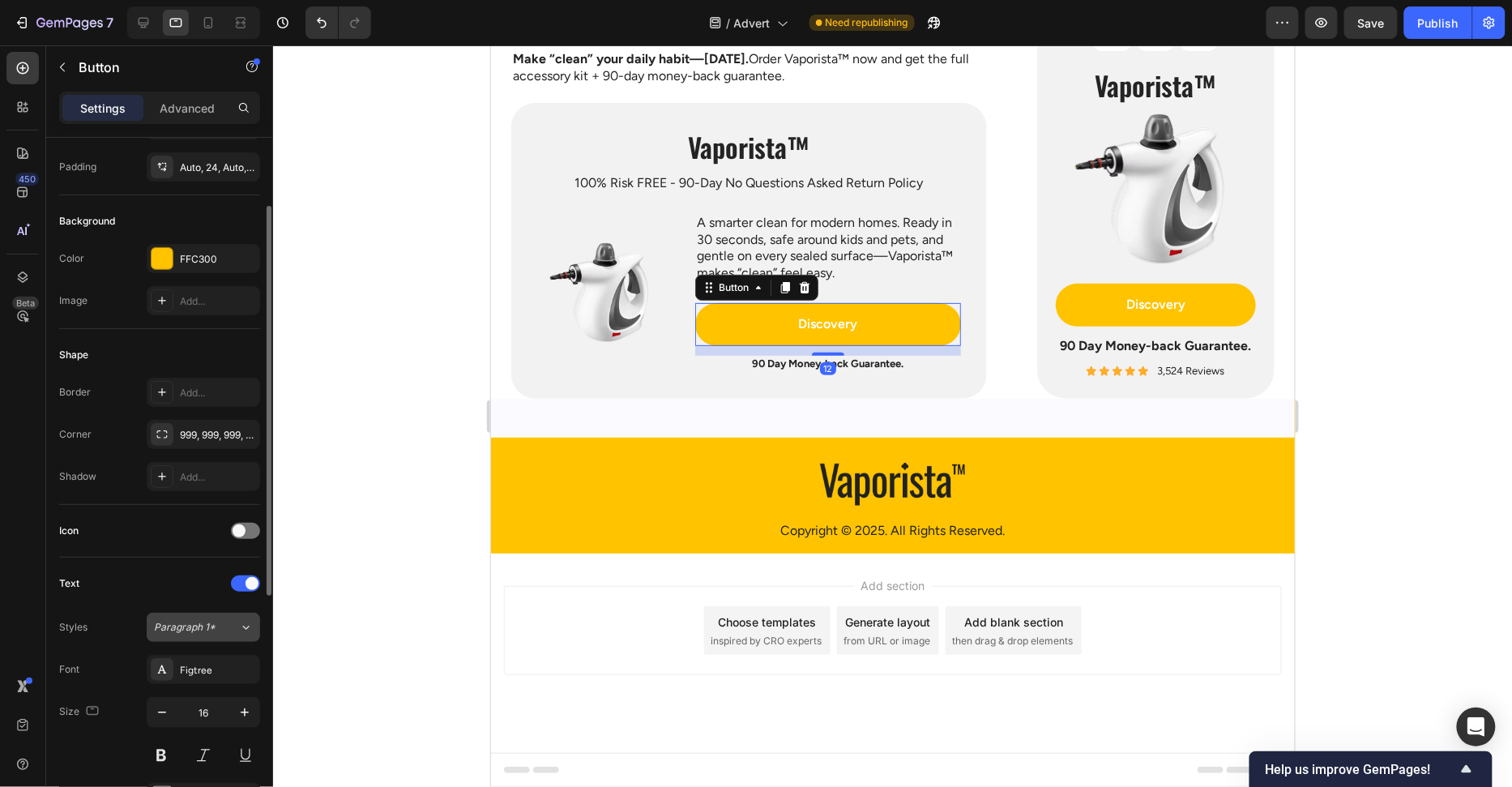
scroll to position [150, 0]
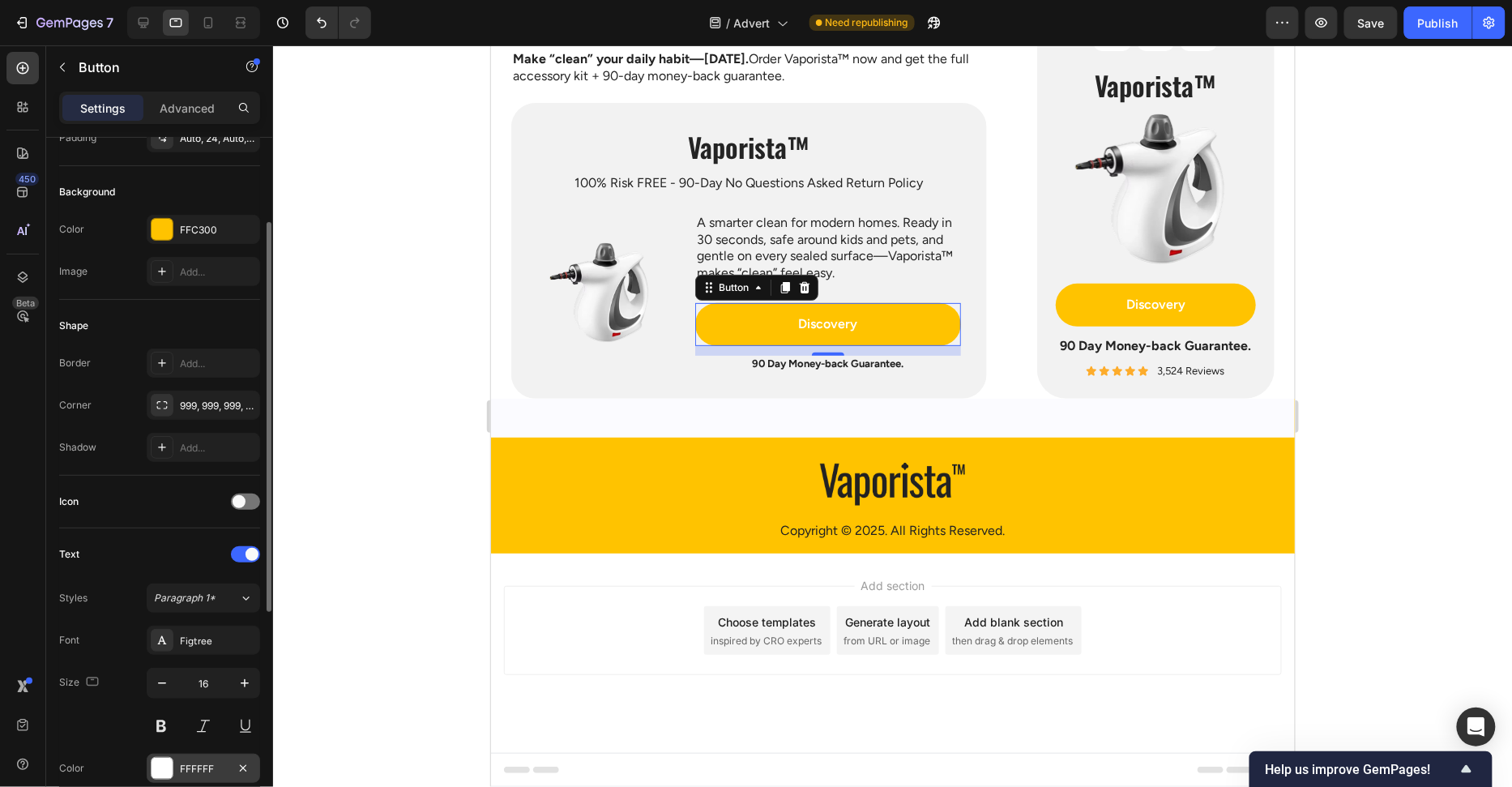
drag, startPoint x: 155, startPoint y: 763, endPoint x: 275, endPoint y: 731, distance: 124.2
click at [155, 763] on div at bounding box center [162, 769] width 21 height 21
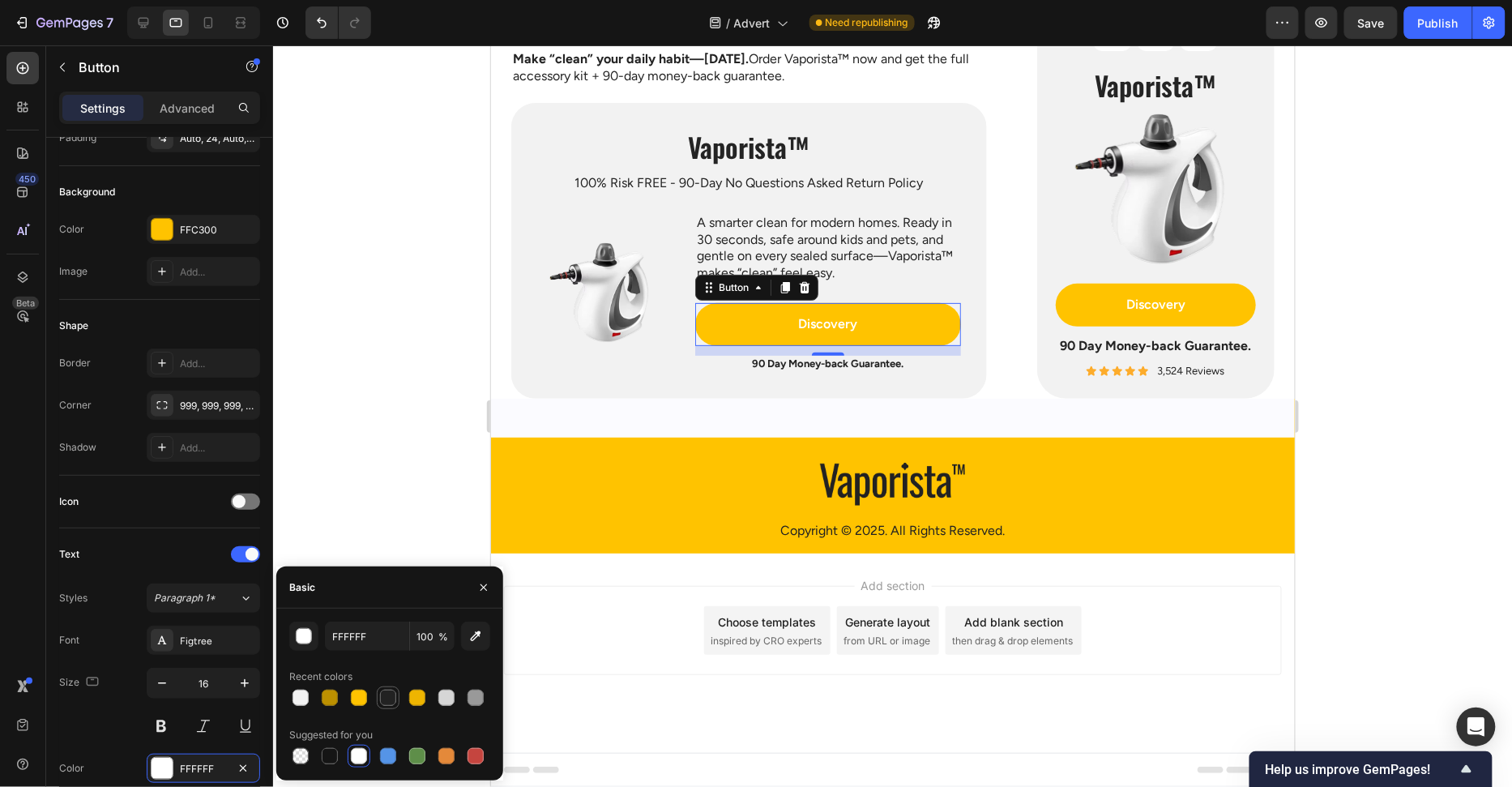
click at [388, 693] on div at bounding box center [388, 697] width 16 height 16
type input "222222"
click at [1141, 302] on p "Discovery" at bounding box center [1155, 305] width 59 height 17
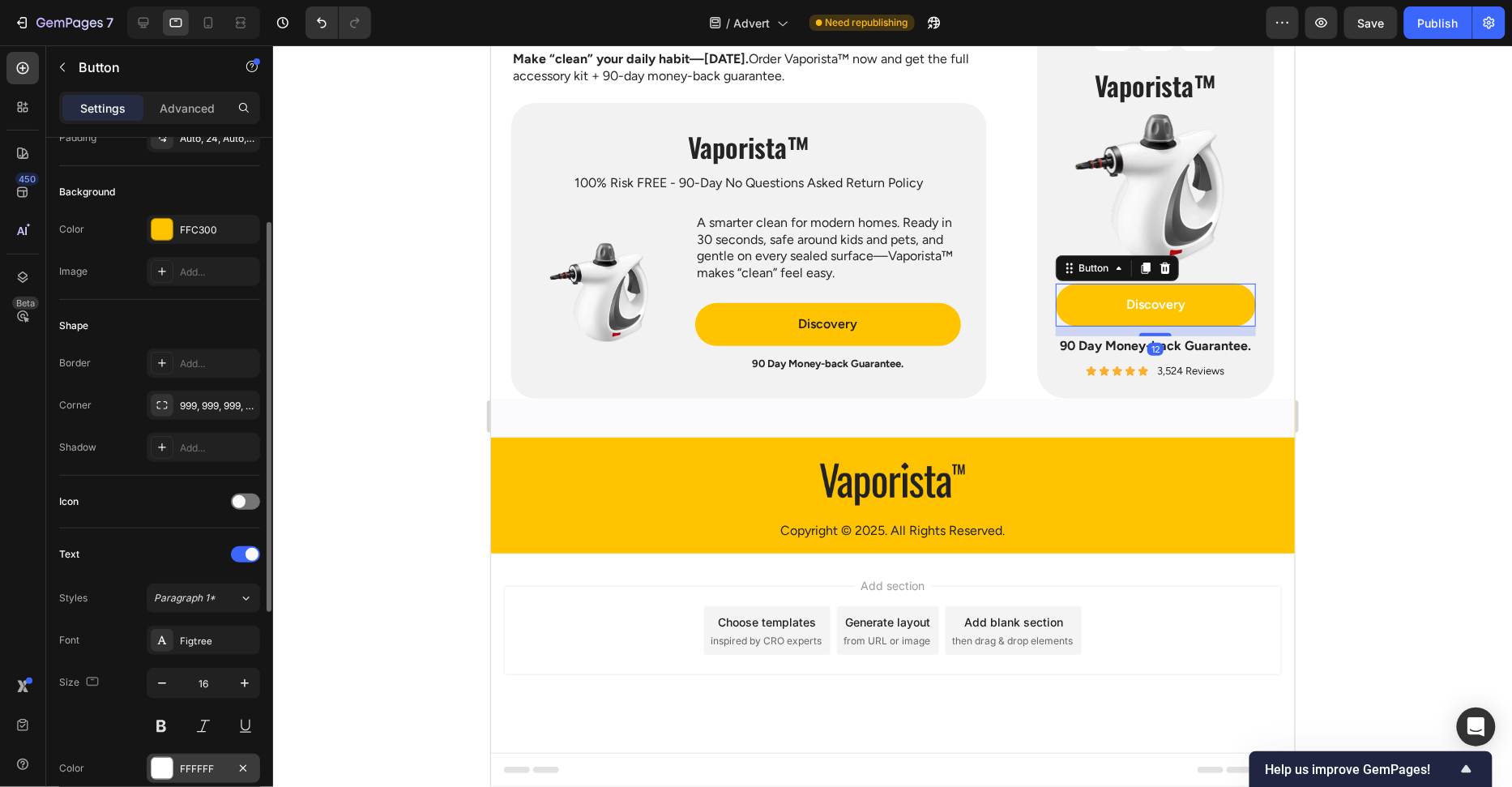
click at [157, 772] on div at bounding box center [162, 769] width 21 height 21
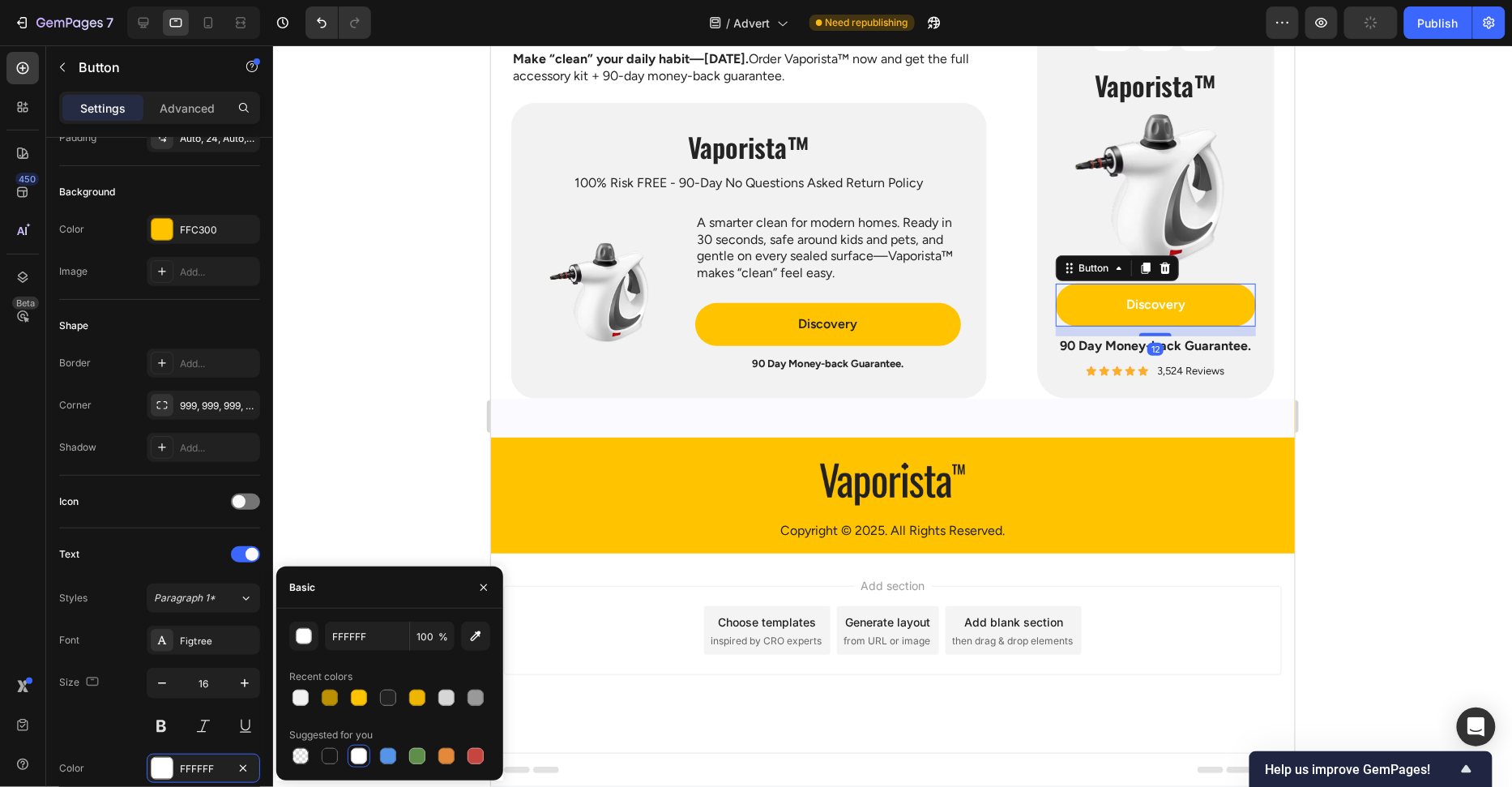
drag, startPoint x: 388, startPoint y: 693, endPoint x: 433, endPoint y: 654, distance: 59.5
click at [389, 693] on div at bounding box center [388, 697] width 16 height 16
type input "222222"
click at [406, 454] on div at bounding box center [892, 416] width 1239 height 741
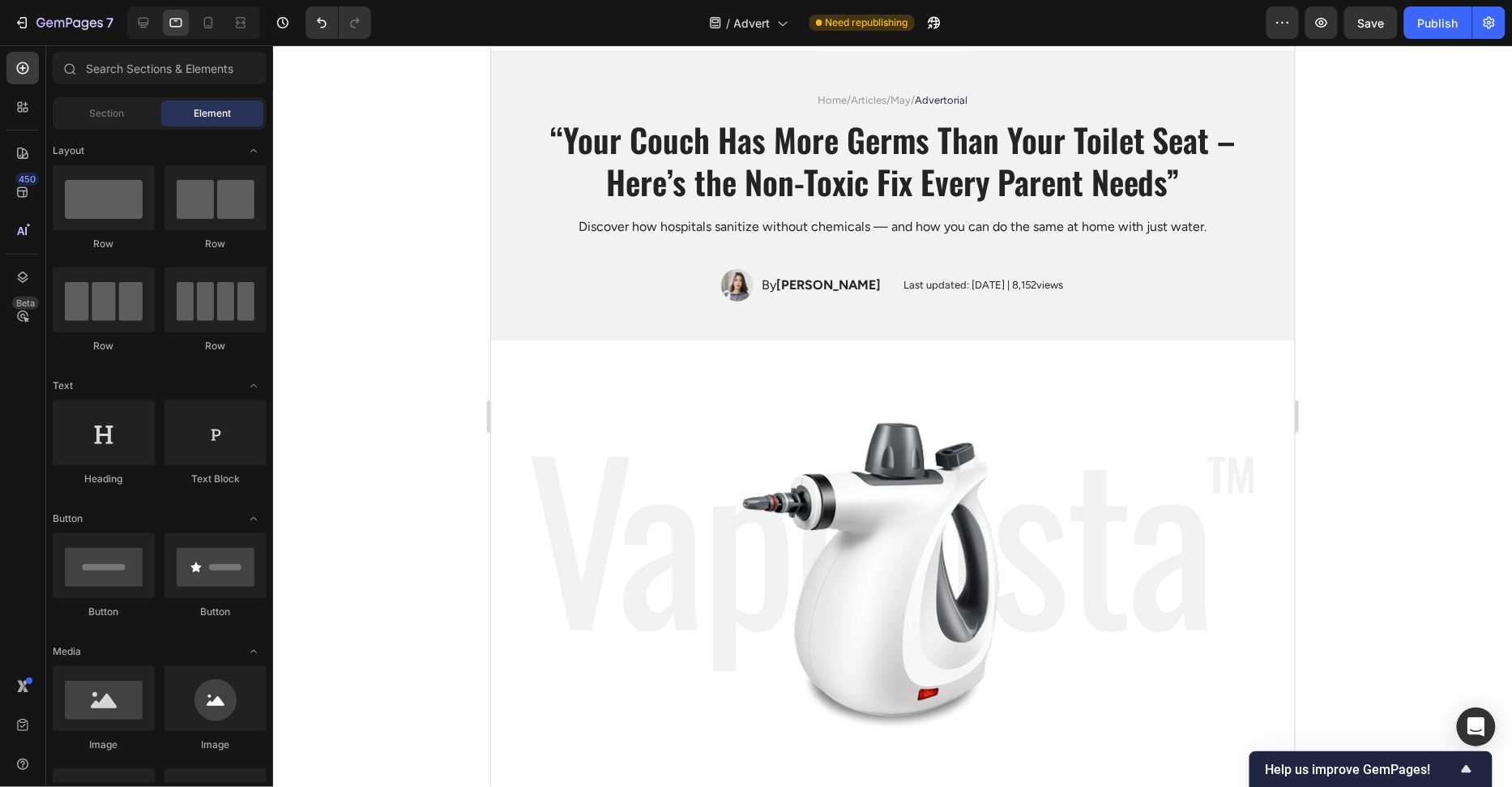
scroll to position [0, 0]
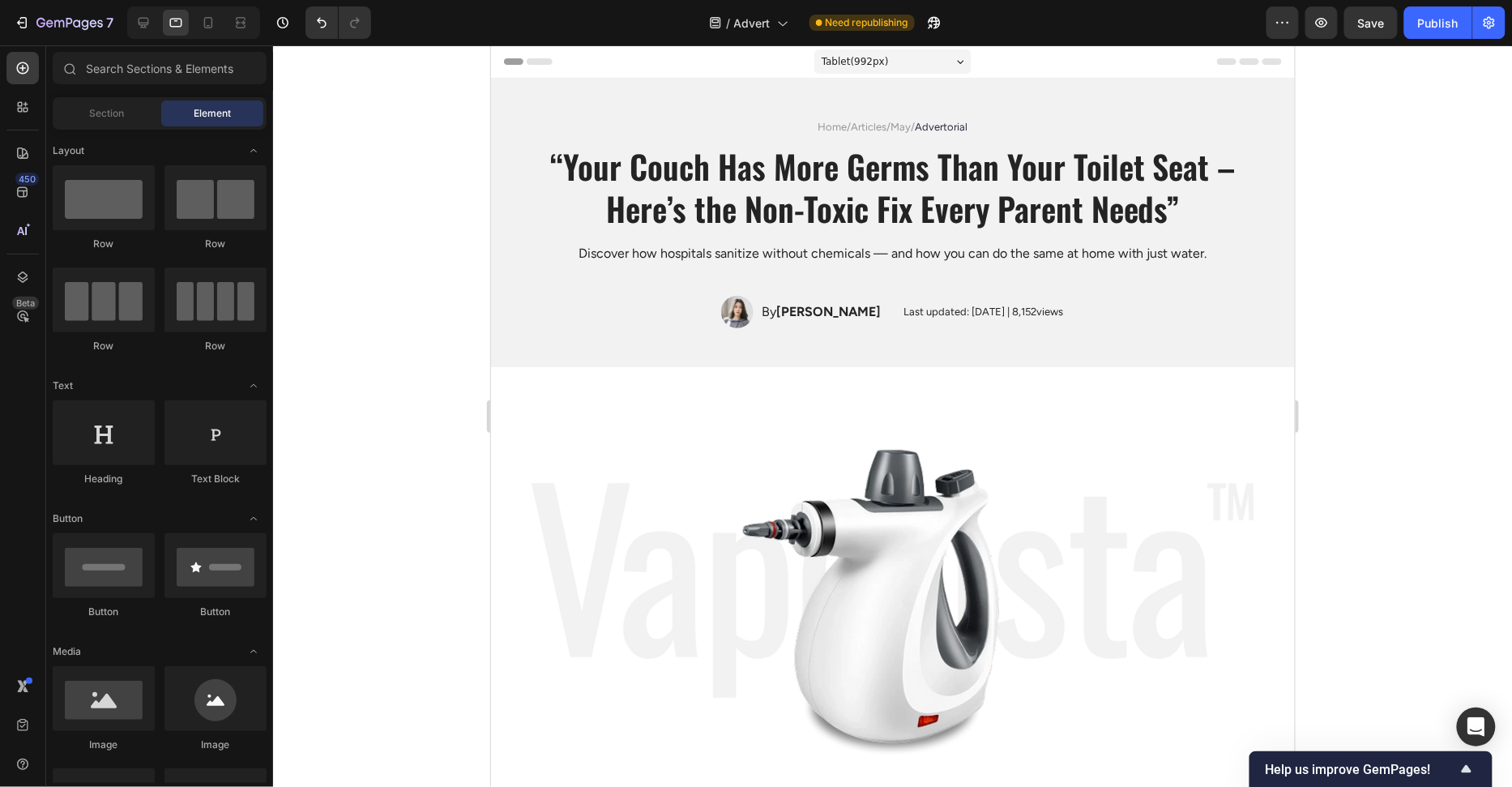
drag, startPoint x: 1442, startPoint y: 31, endPoint x: 1374, endPoint y: 214, distance: 195.2
click at [1442, 30] on div "Publish" at bounding box center [1438, 23] width 41 height 17
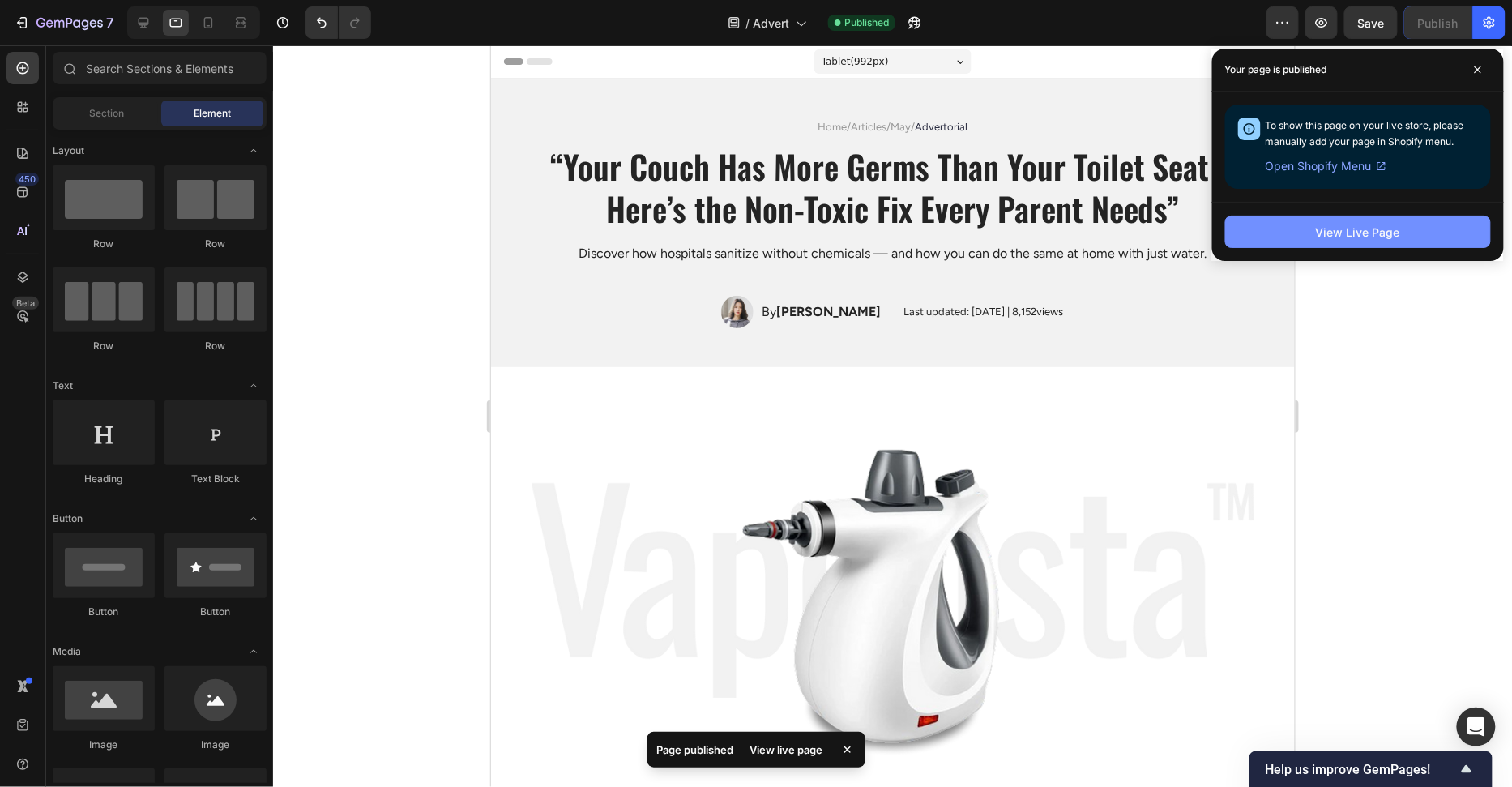
click at [1446, 230] on button "View Live Page" at bounding box center [1358, 231] width 266 height 32
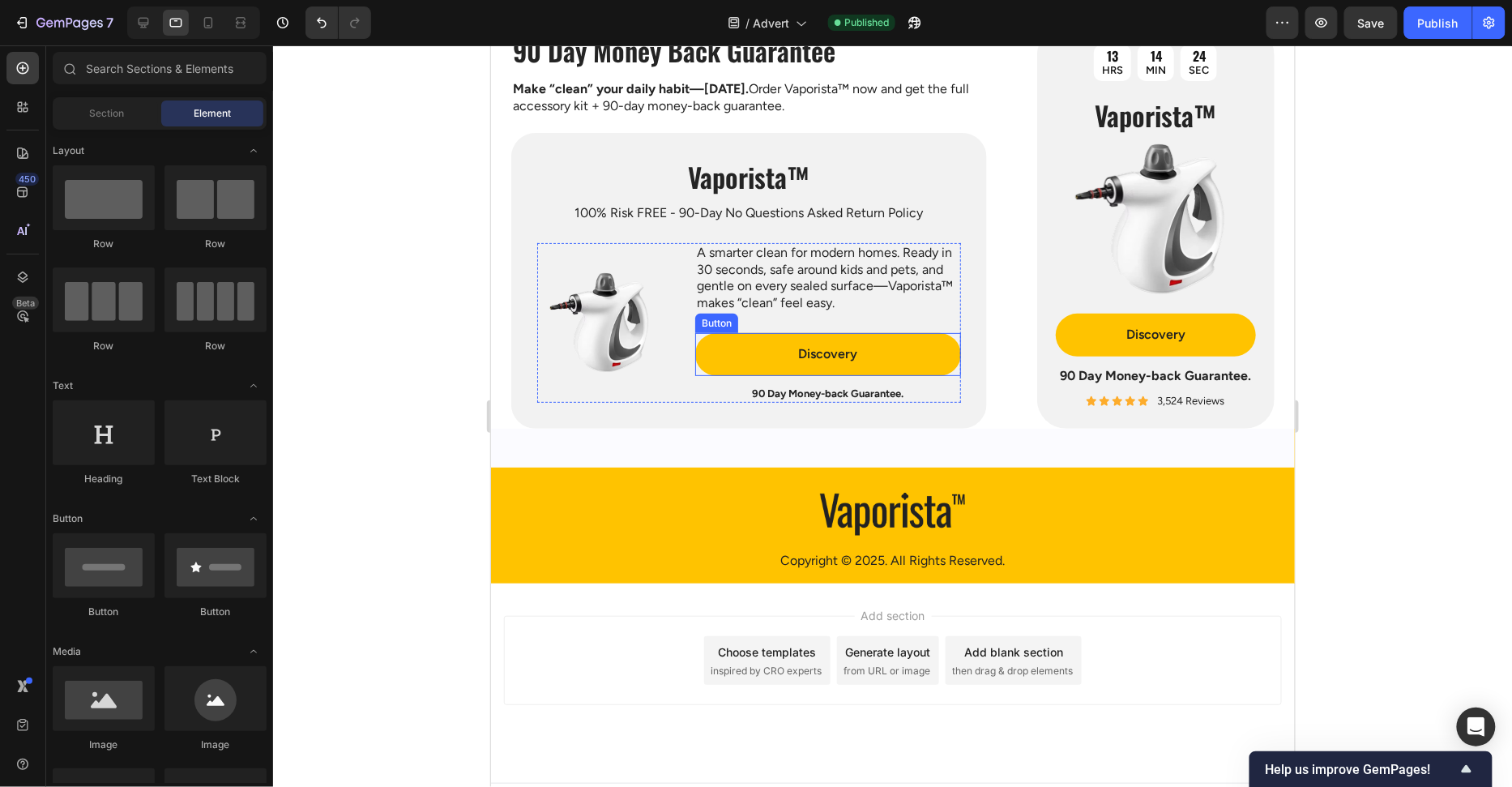
scroll to position [4595, 0]
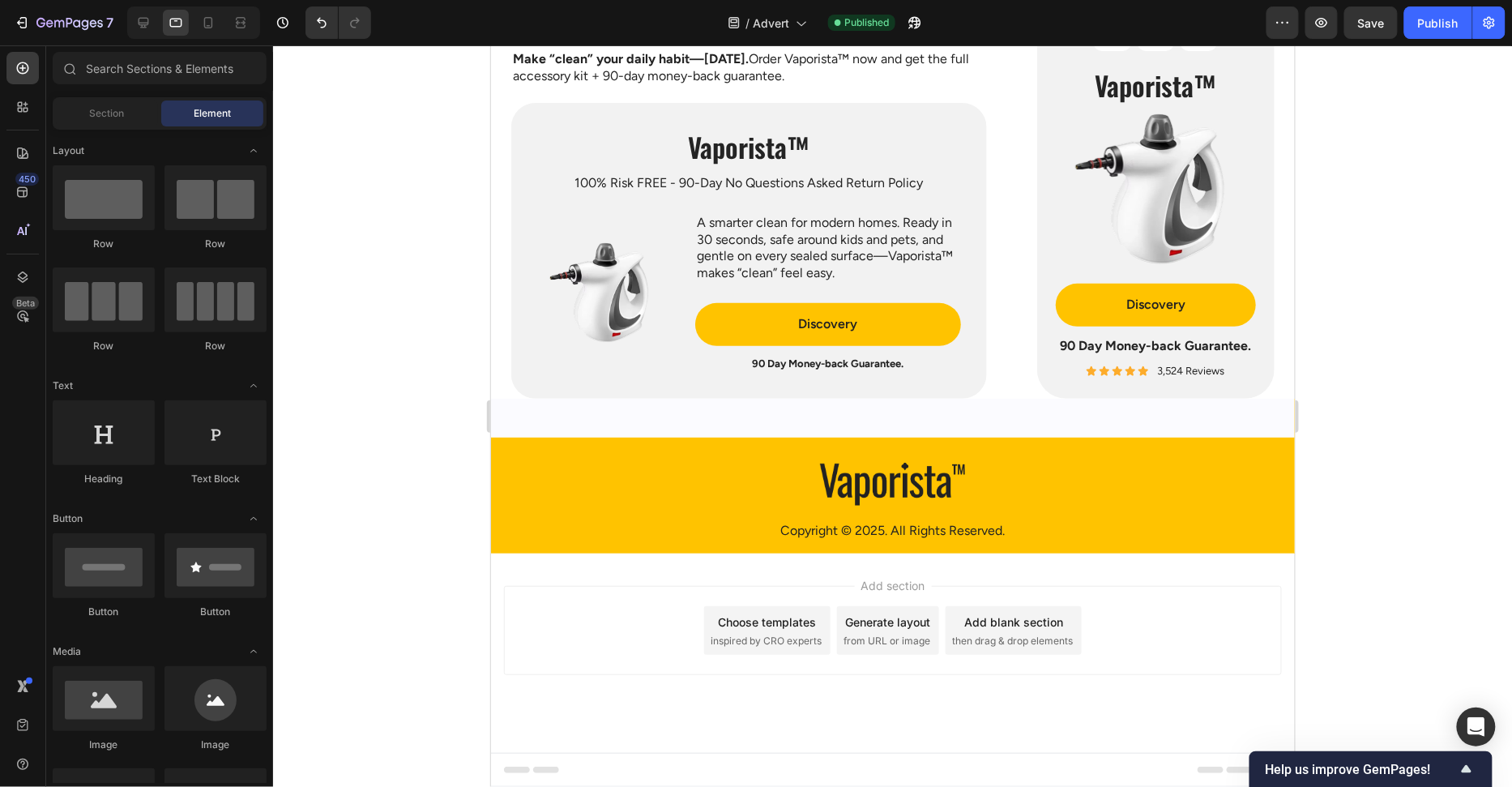
drag, startPoint x: 1496, startPoint y: 449, endPoint x: 1485, endPoint y: 454, distance: 12.1
click at [1496, 449] on div at bounding box center [892, 416] width 1239 height 741
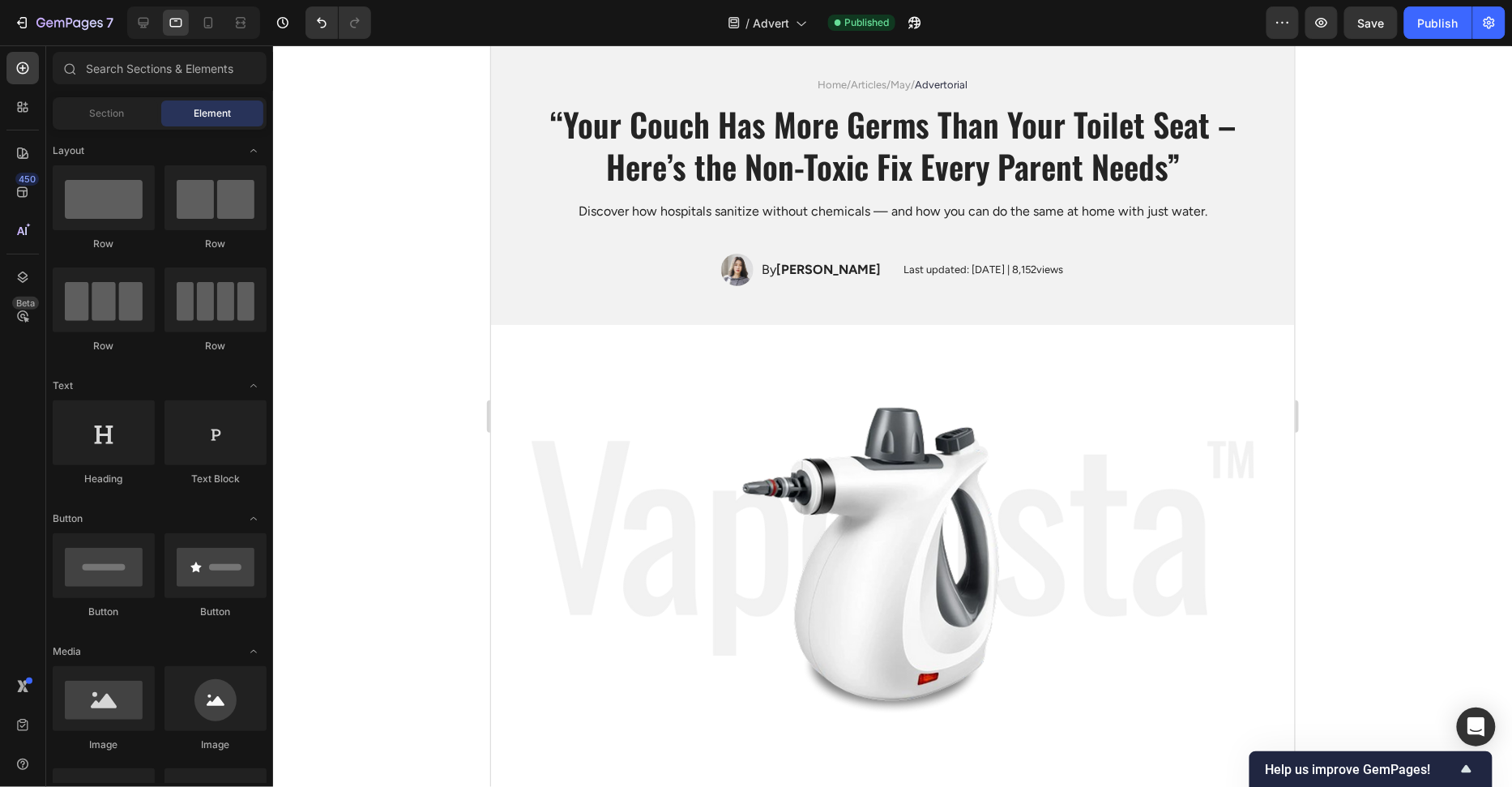
scroll to position [0, 0]
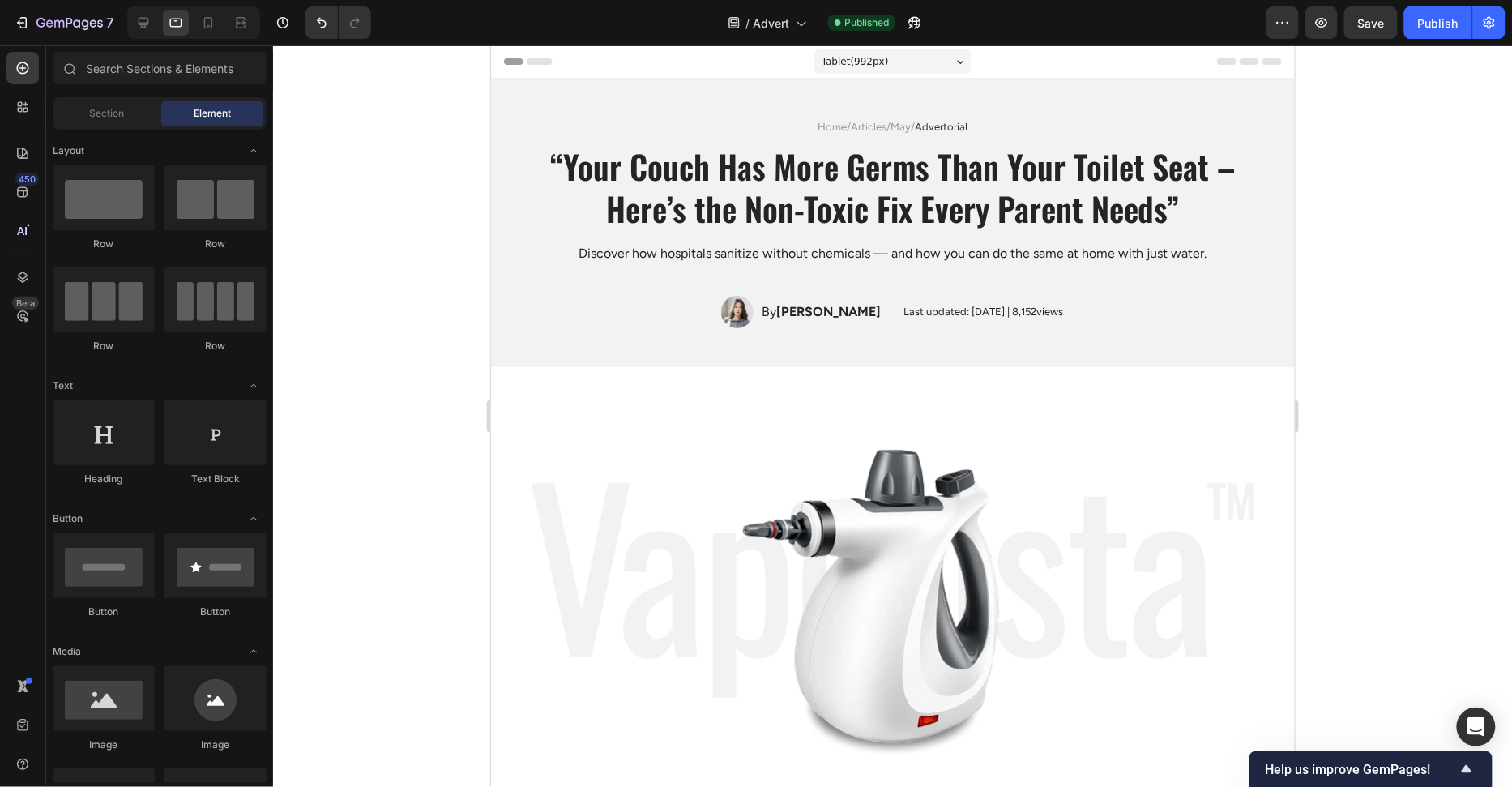
click at [557, 65] on div "Header" at bounding box center [530, 61] width 60 height 19
click at [628, 67] on div "Header" at bounding box center [891, 60] width 777 height 32
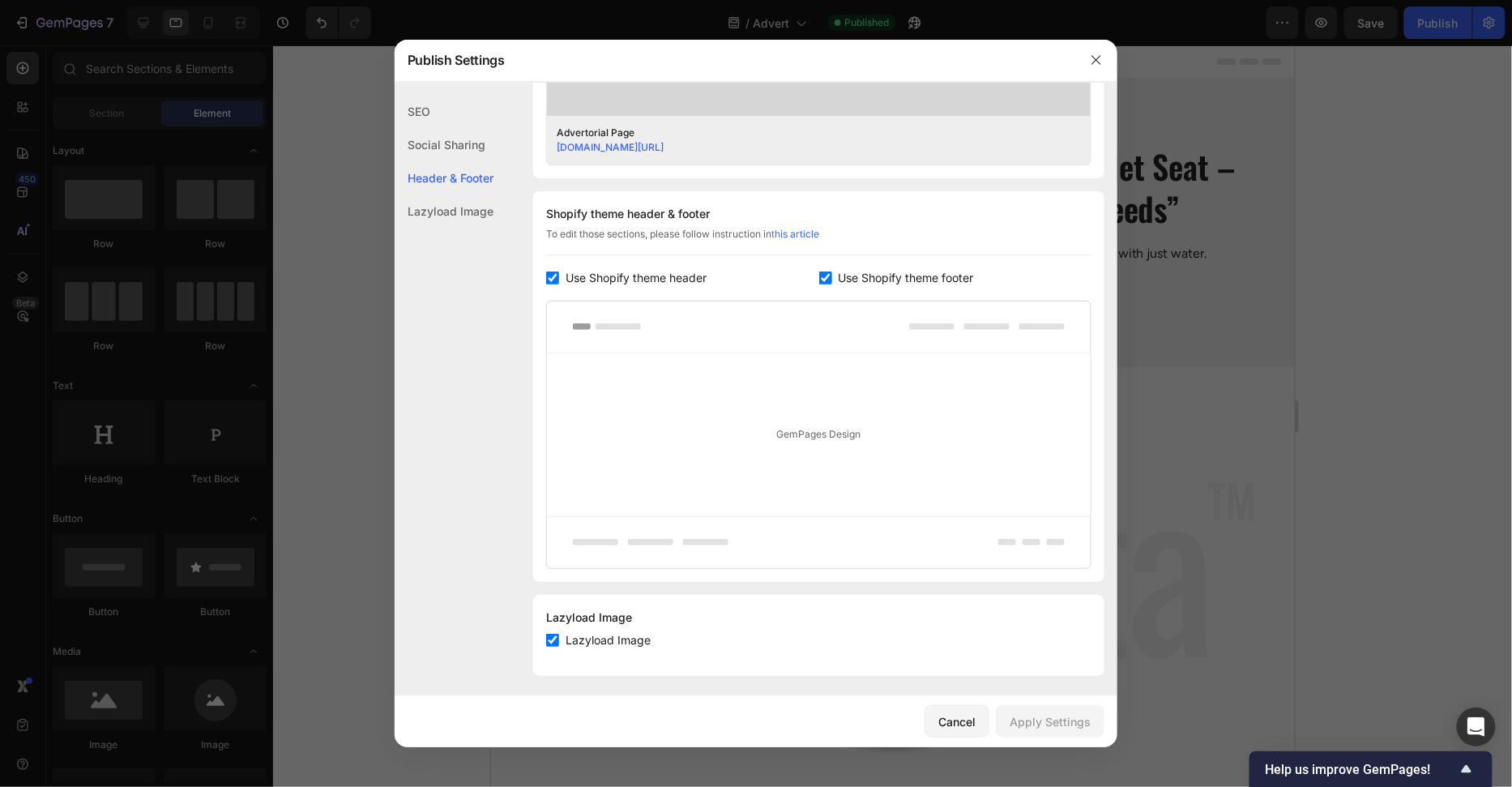
scroll to position [670, 0]
click at [853, 278] on span "Use Shopify theme footer" at bounding box center [905, 275] width 135 height 19
checkbox input "false"
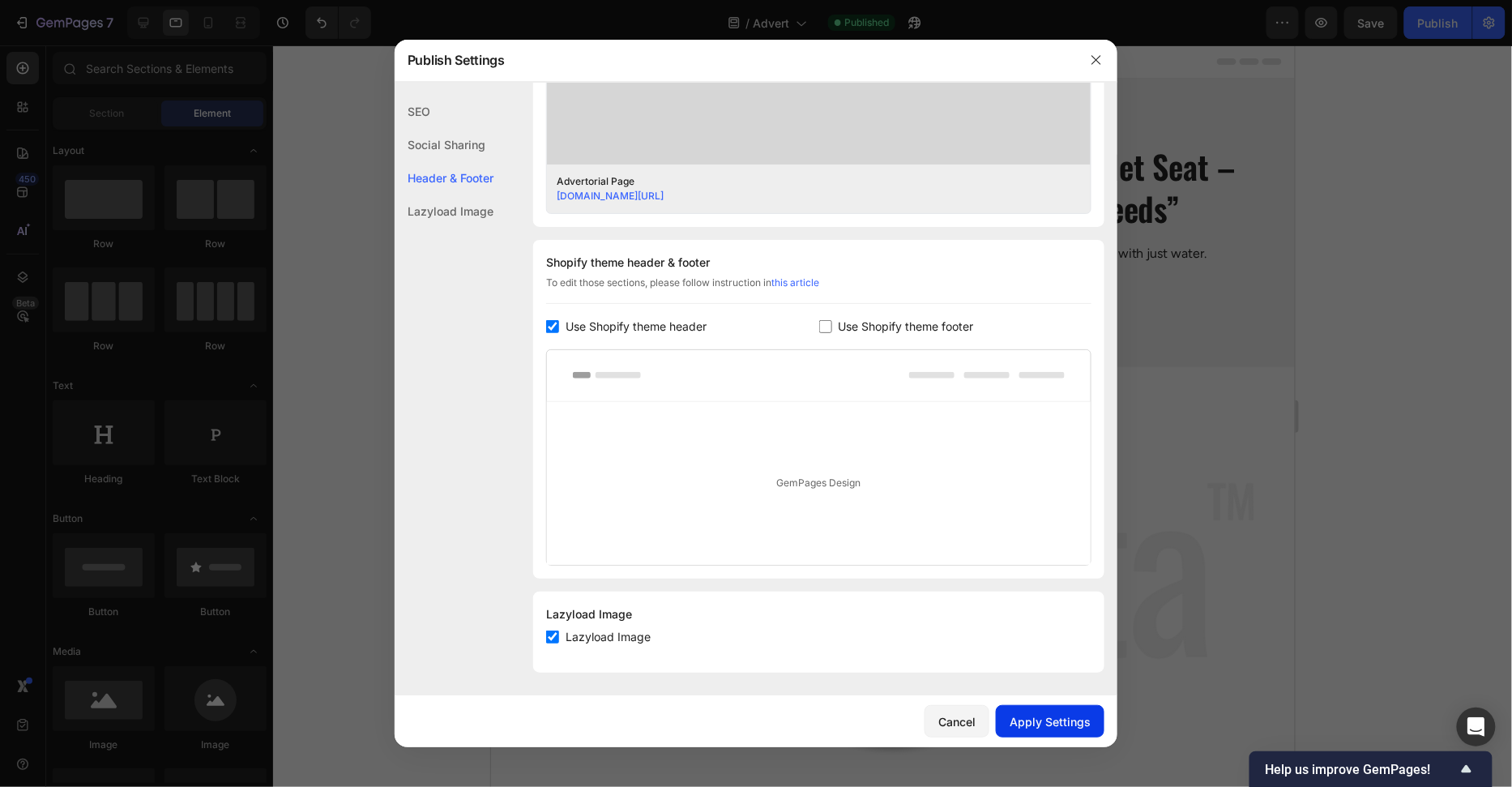
click at [1061, 712] on button "Apply Settings" at bounding box center [1050, 720] width 109 height 32
click at [1101, 55] on icon "button" at bounding box center [1096, 59] width 13 height 13
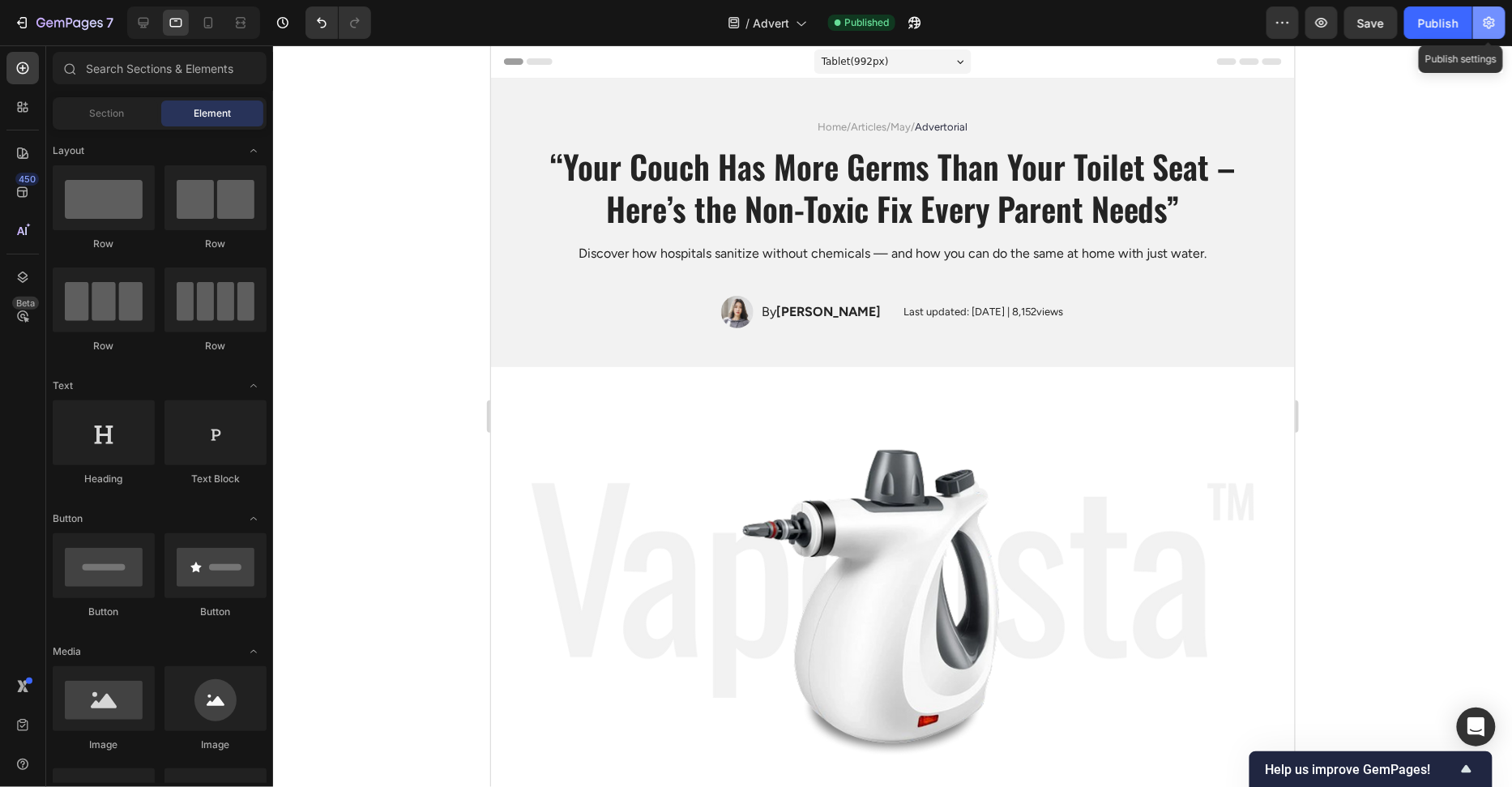
click at [1495, 28] on icon "button" at bounding box center [1489, 22] width 16 height 16
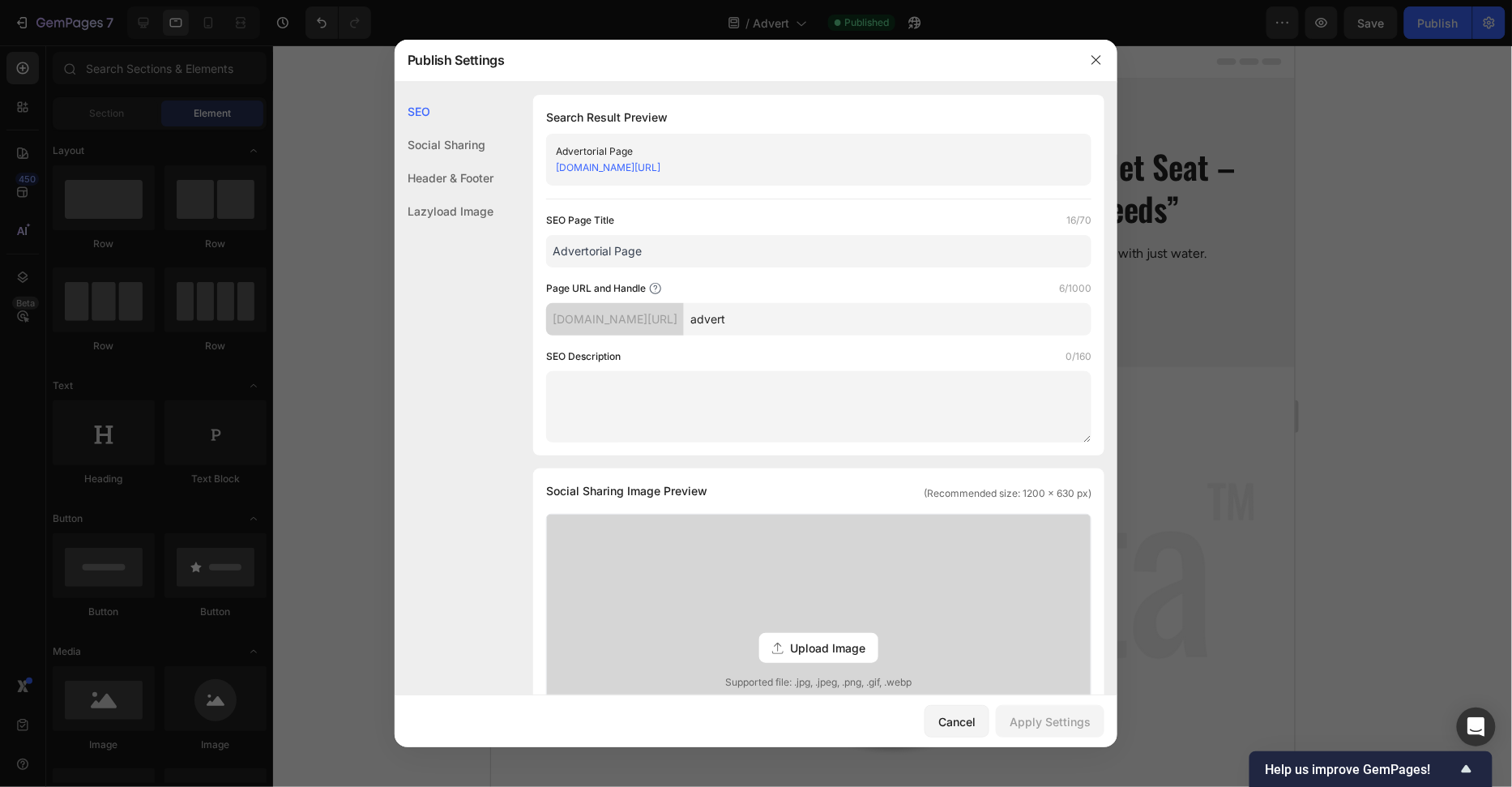
click at [875, 310] on input "advert" at bounding box center [888, 318] width 408 height 32
click at [878, 323] on input "advert" at bounding box center [888, 318] width 408 height 32
click at [811, 321] on input "advert-vap-porista" at bounding box center [888, 318] width 408 height 32
type input "advert-vaporista"
click at [1064, 713] on div "Apply Settings" at bounding box center [1049, 722] width 81 height 17
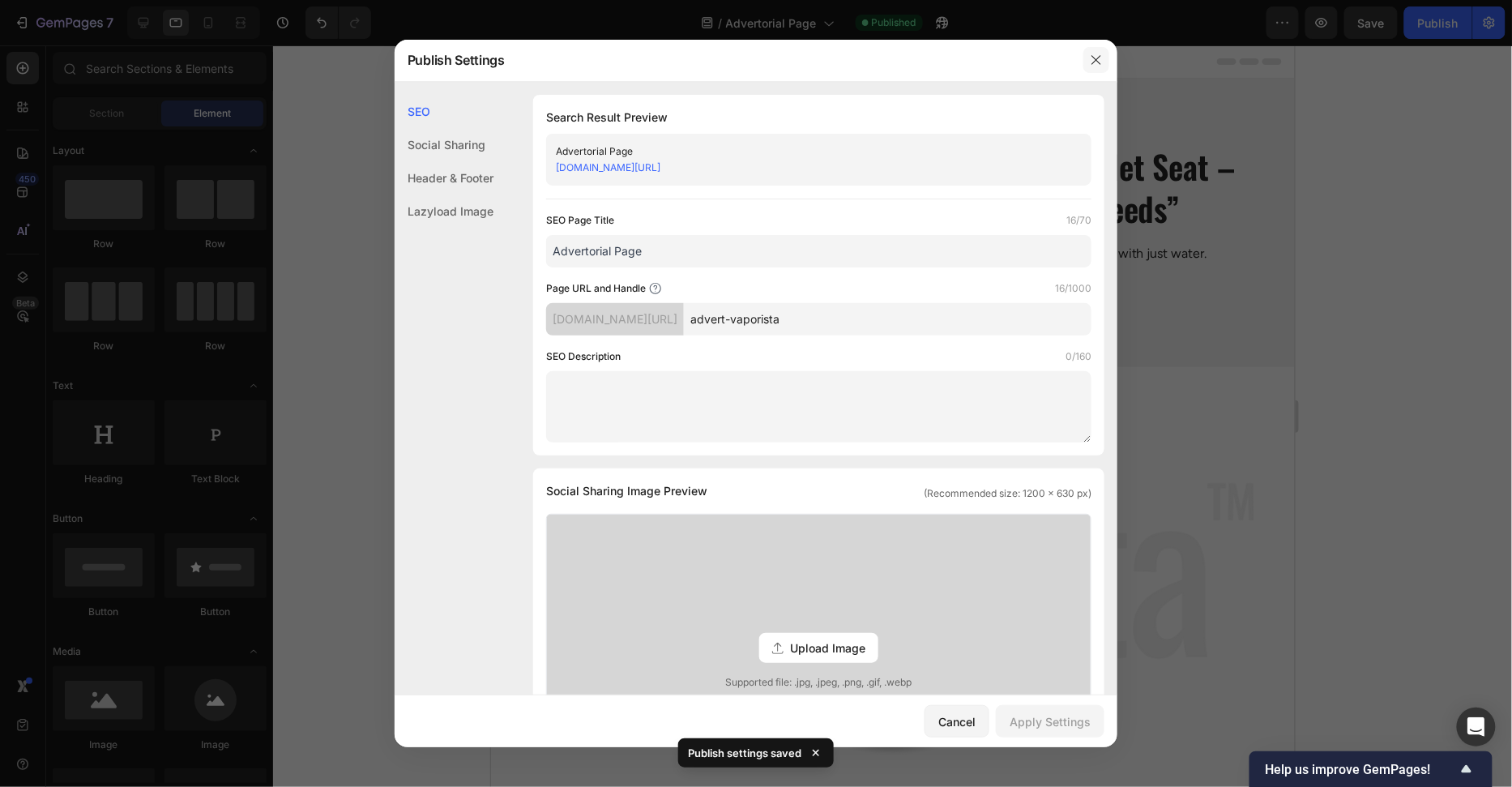
click at [1095, 59] on icon "button" at bounding box center [1096, 59] width 13 height 13
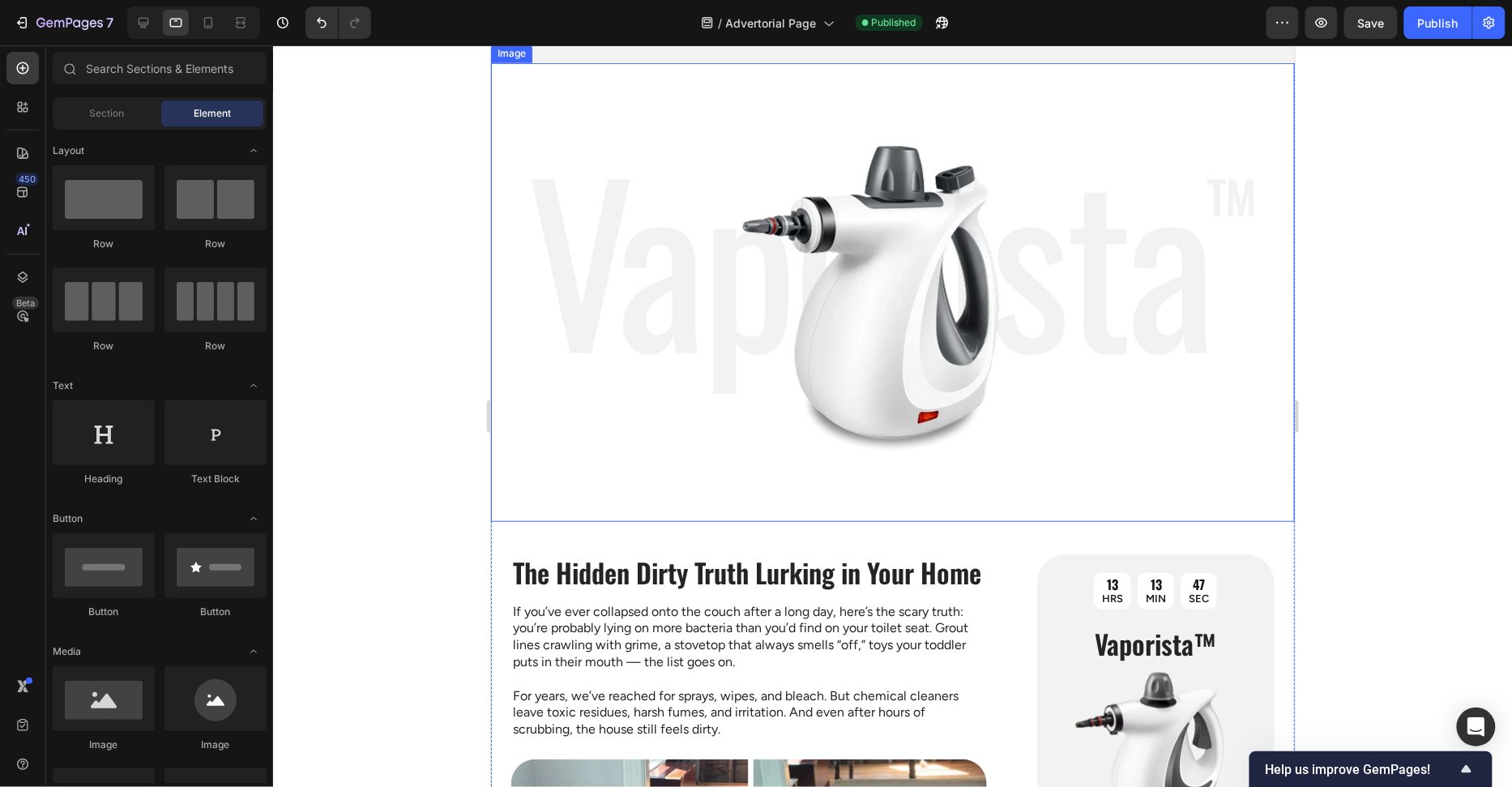
scroll to position [0, 0]
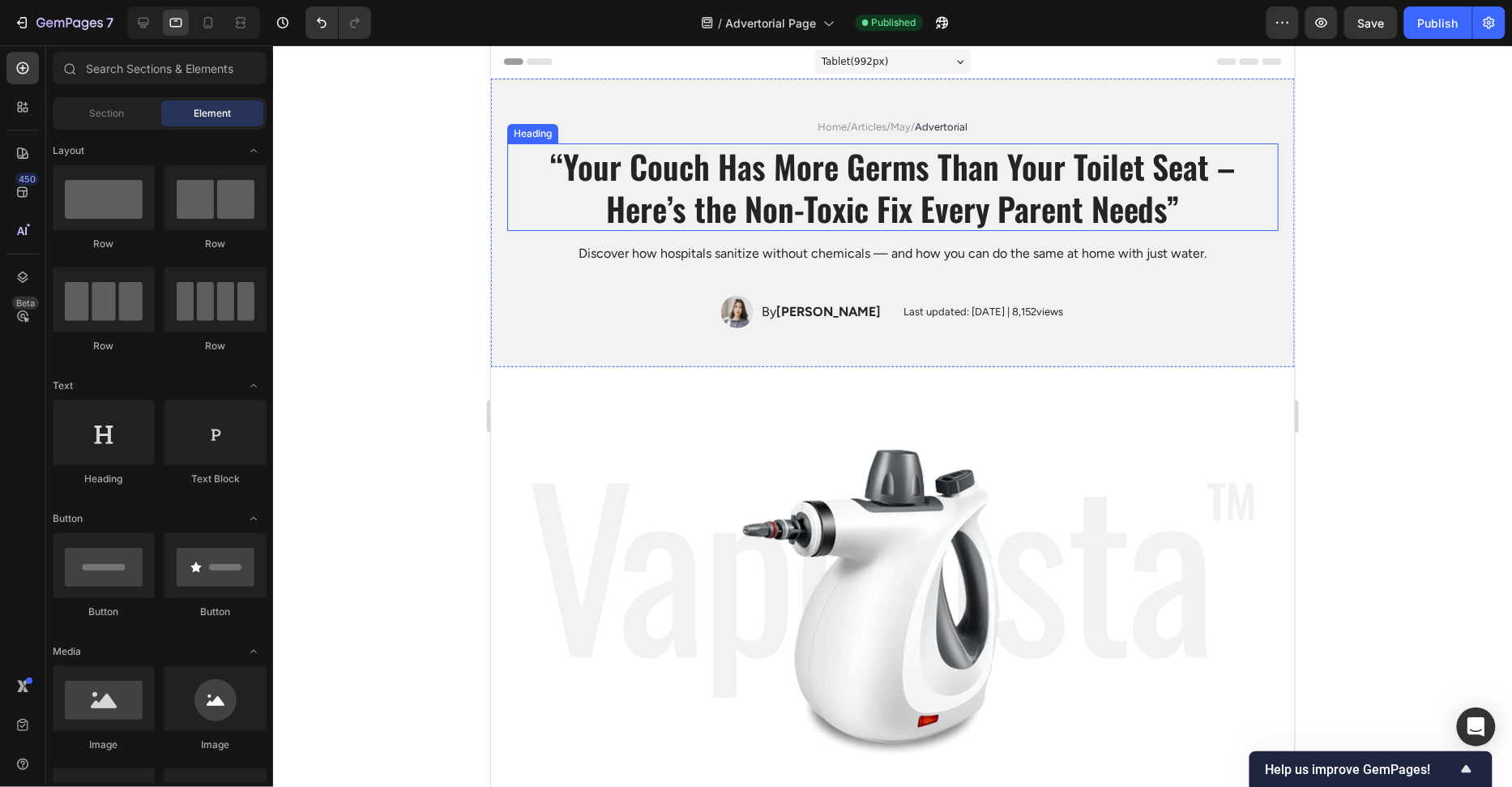
click at [1029, 189] on h1 "“Your Couch Has More Germs Than Your Toilet Seat – Here’s the Non-Toxic Fix Eve…" at bounding box center [892, 186] width 729 height 87
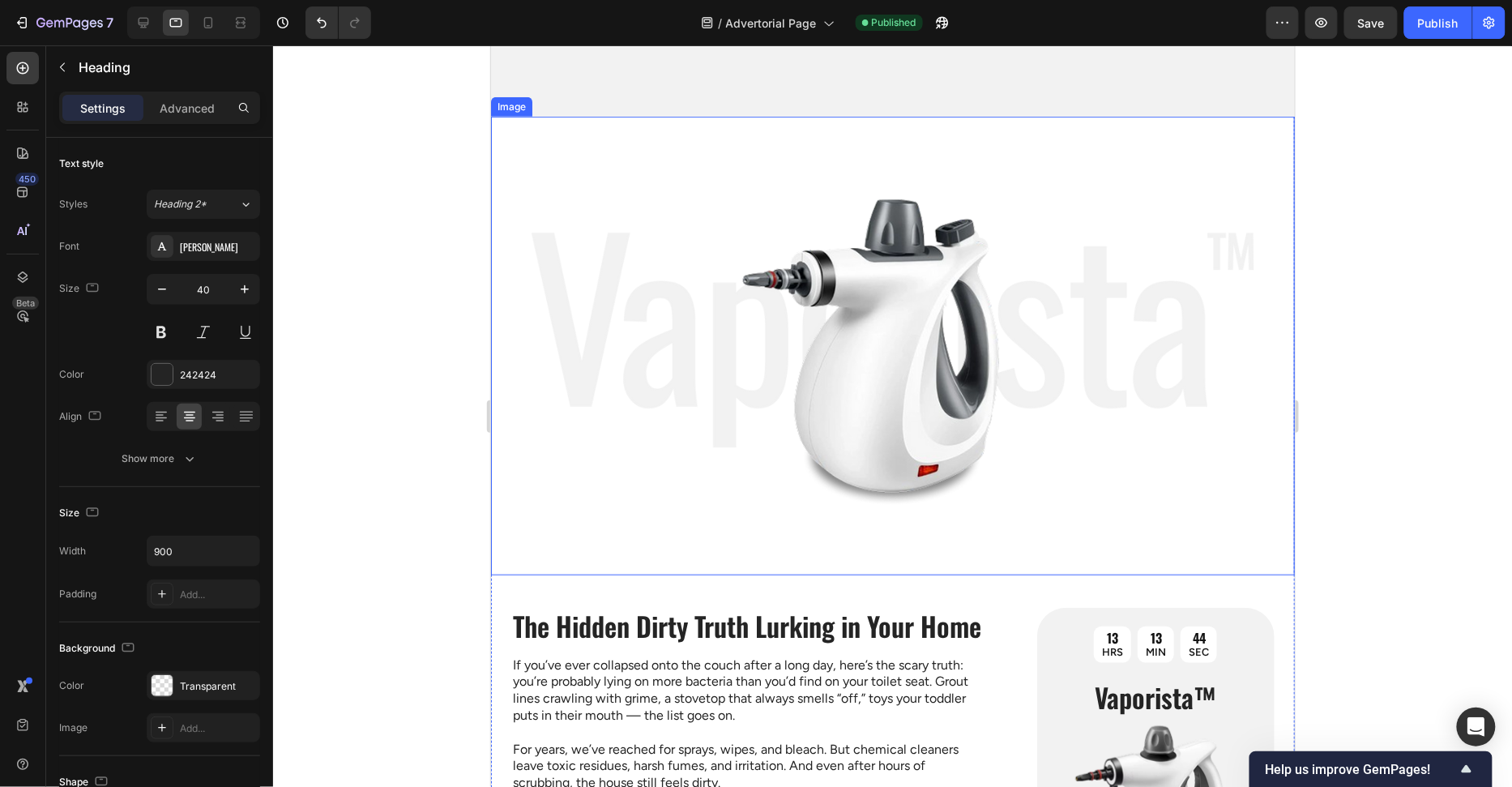
scroll to position [328, 0]
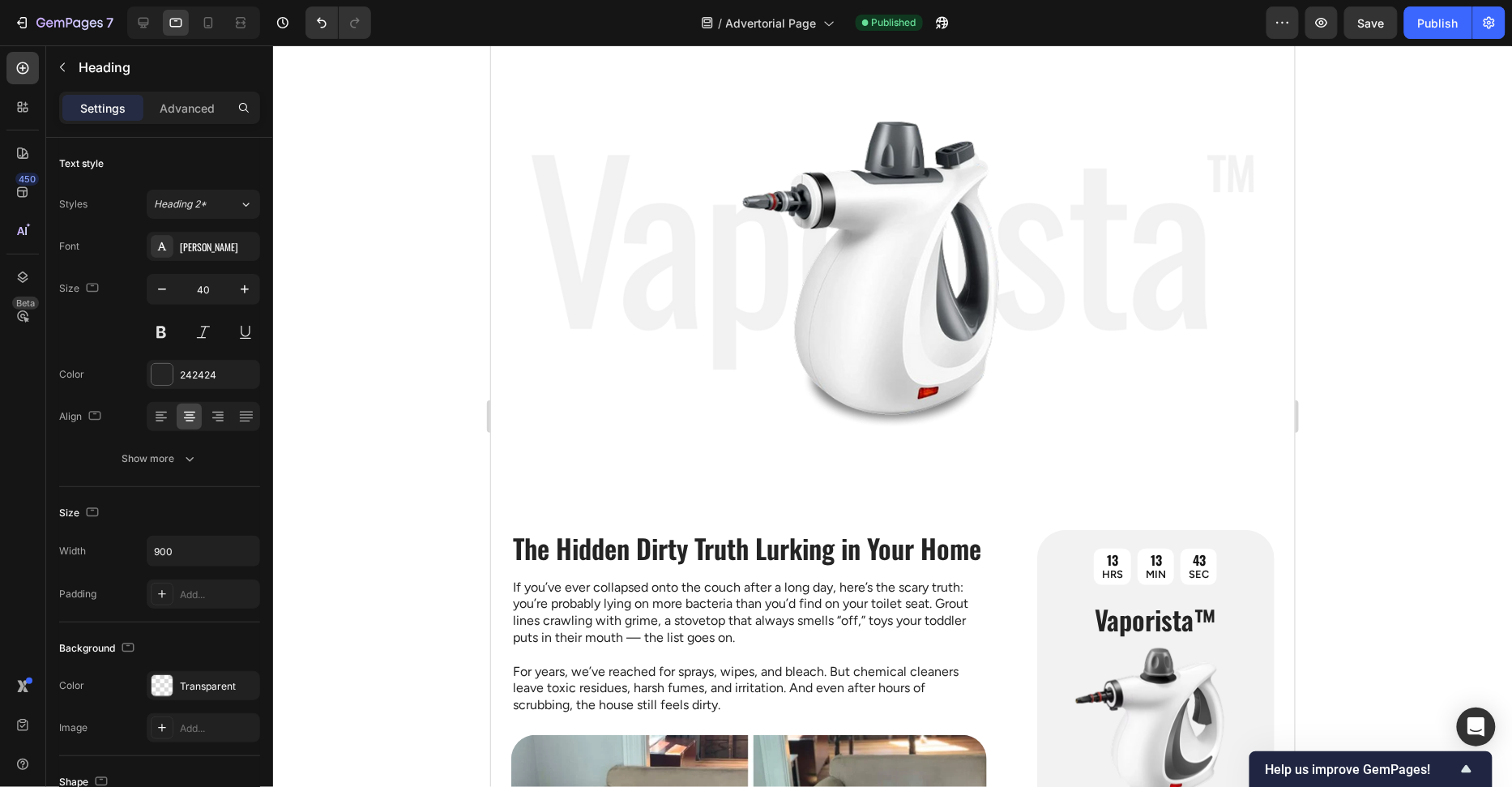
click at [432, 387] on div at bounding box center [892, 416] width 1239 height 741
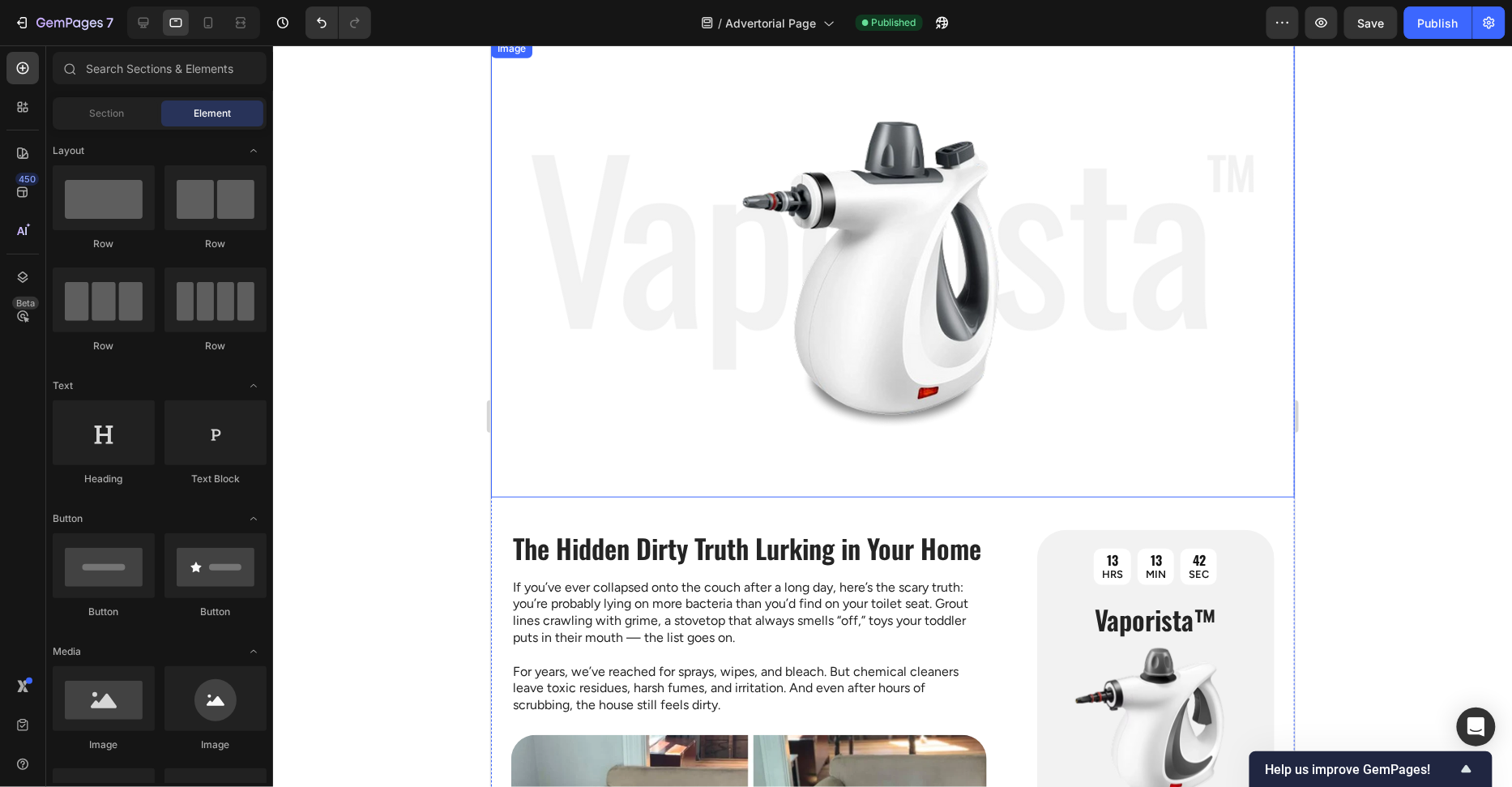
scroll to position [0, 0]
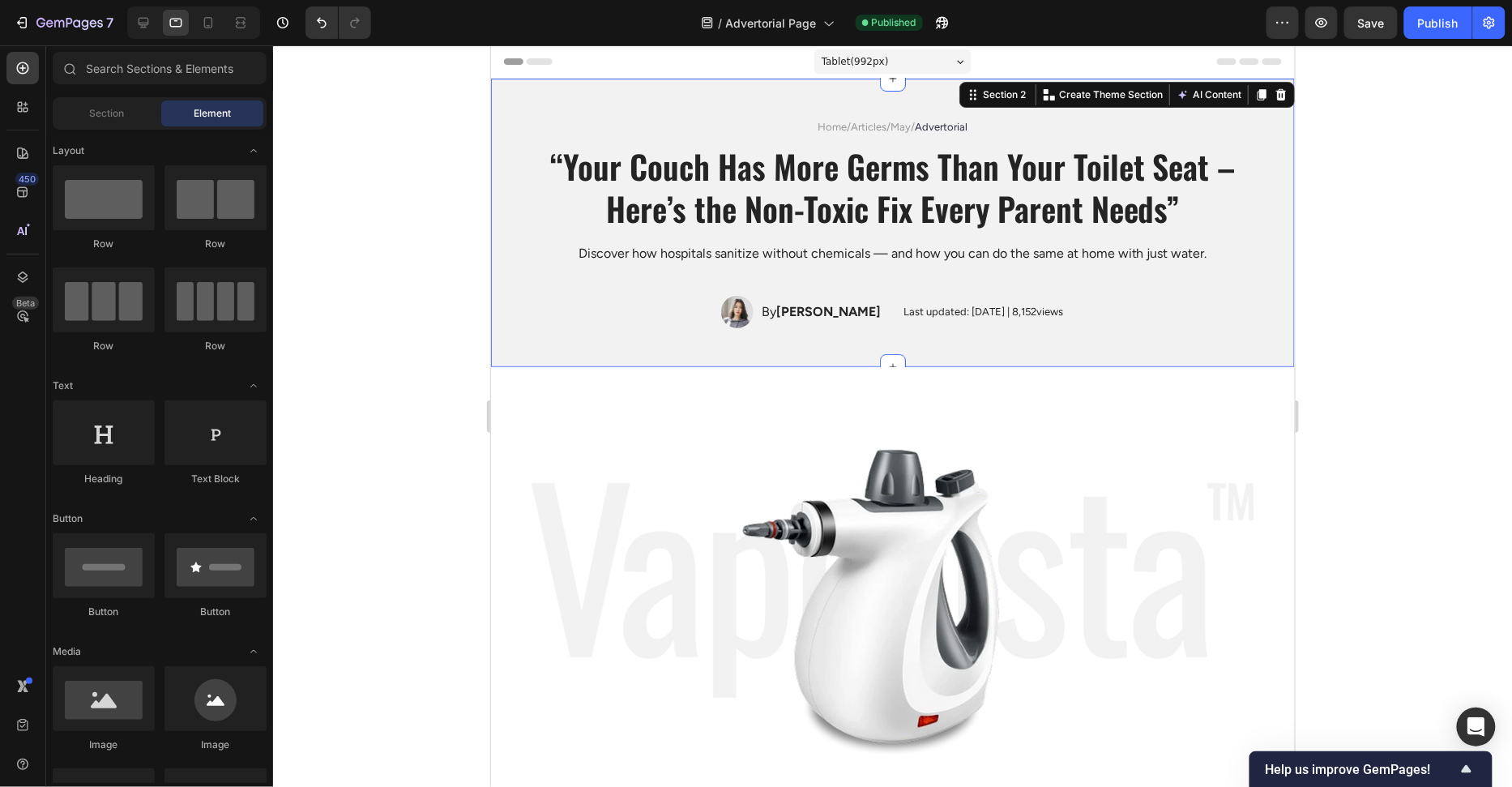
drag, startPoint x: 822, startPoint y: 282, endPoint x: 829, endPoint y: 271, distance: 13.0
click at [822, 281] on div "Home / Articles / May / Advertorial Text Block “Your Couch Has More Germs Than …" at bounding box center [892, 221] width 772 height 211
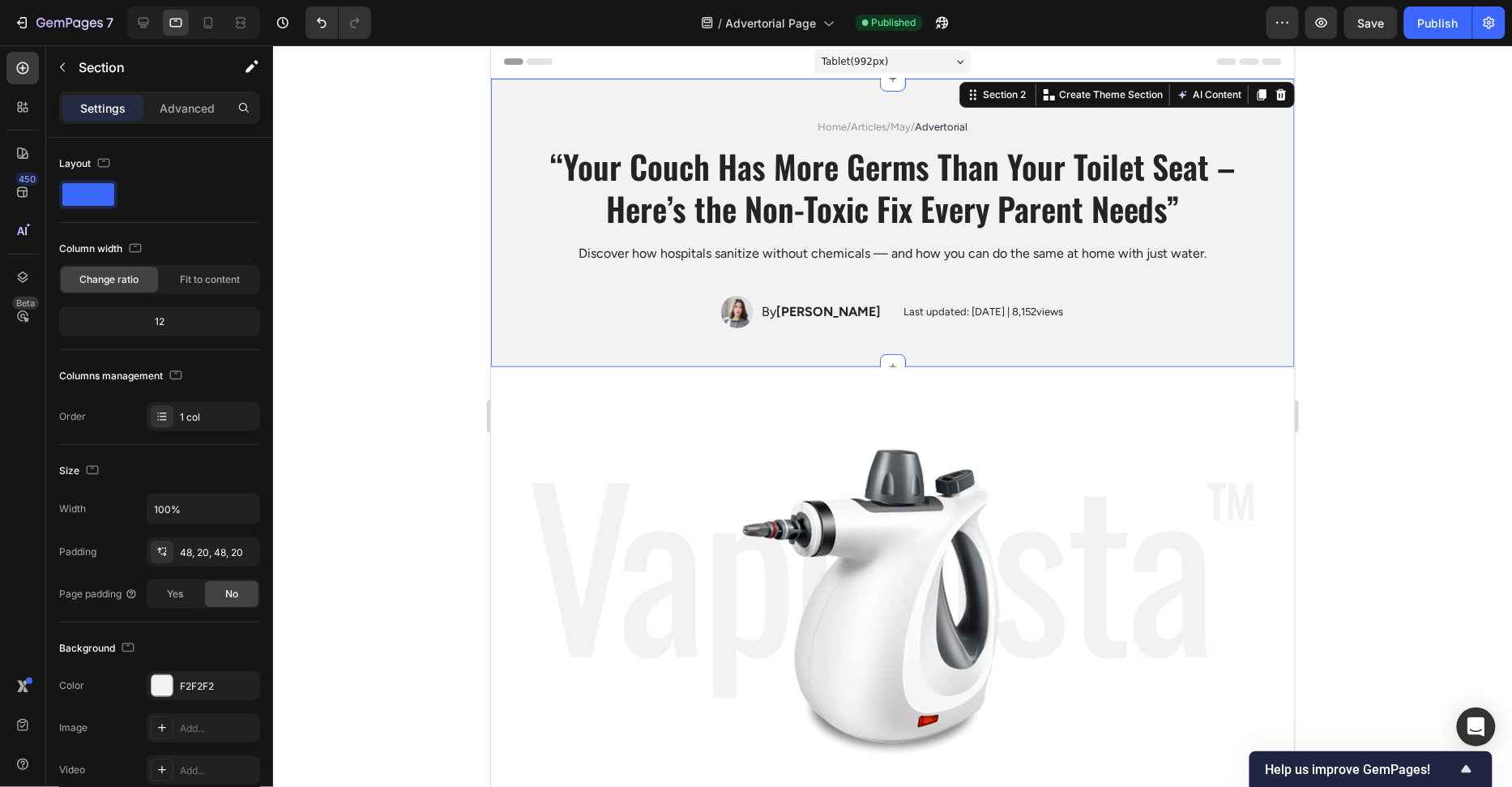
click at [837, 258] on p "Discover how hospitals sanitize without chemicals — and how you can do the same…" at bounding box center [892, 253] width 726 height 17
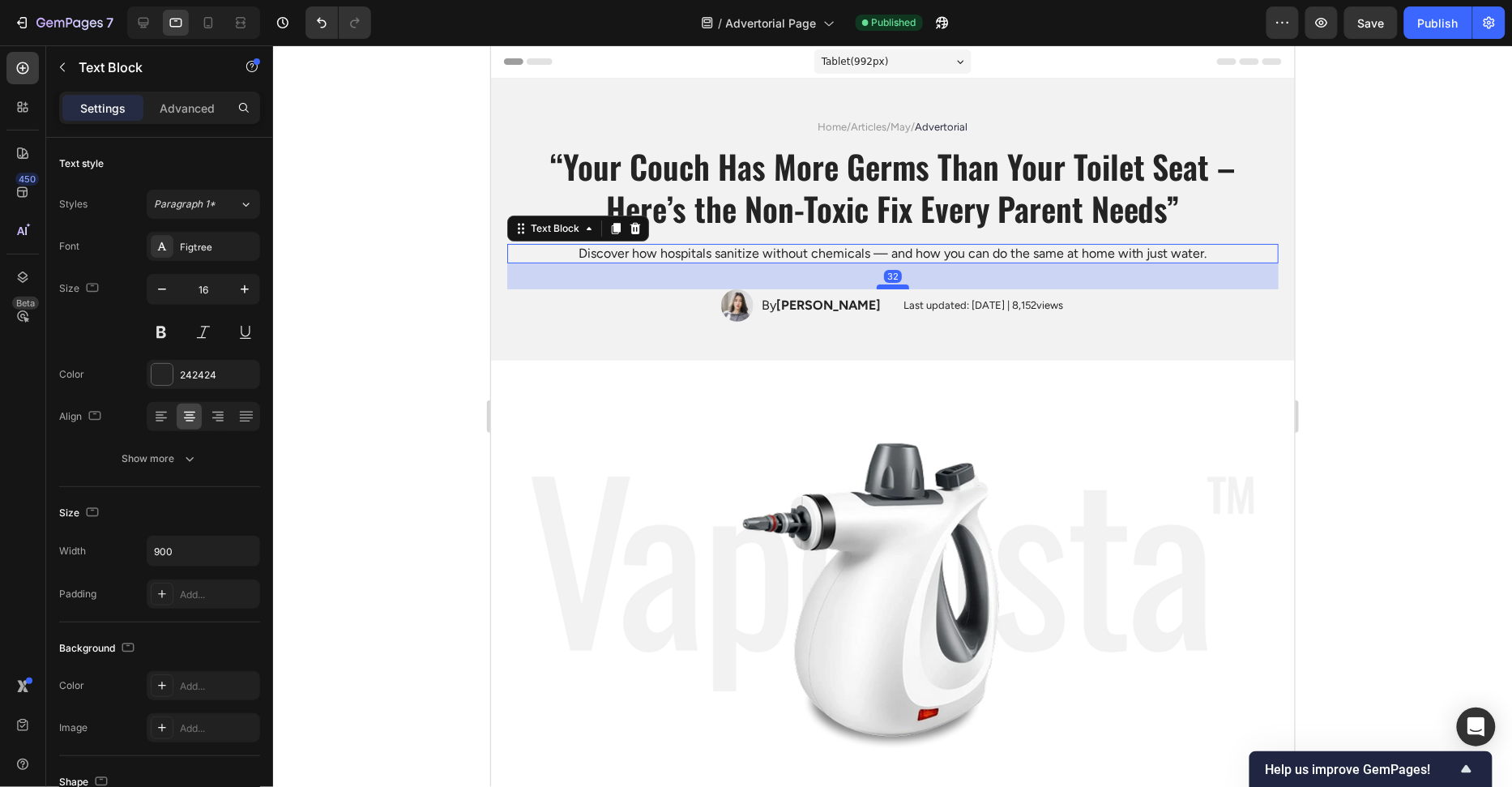
drag, startPoint x: 891, startPoint y: 291, endPoint x: 1910, endPoint y: 322, distance: 1019.5
click at [896, 284] on div at bounding box center [891, 285] width 32 height 5
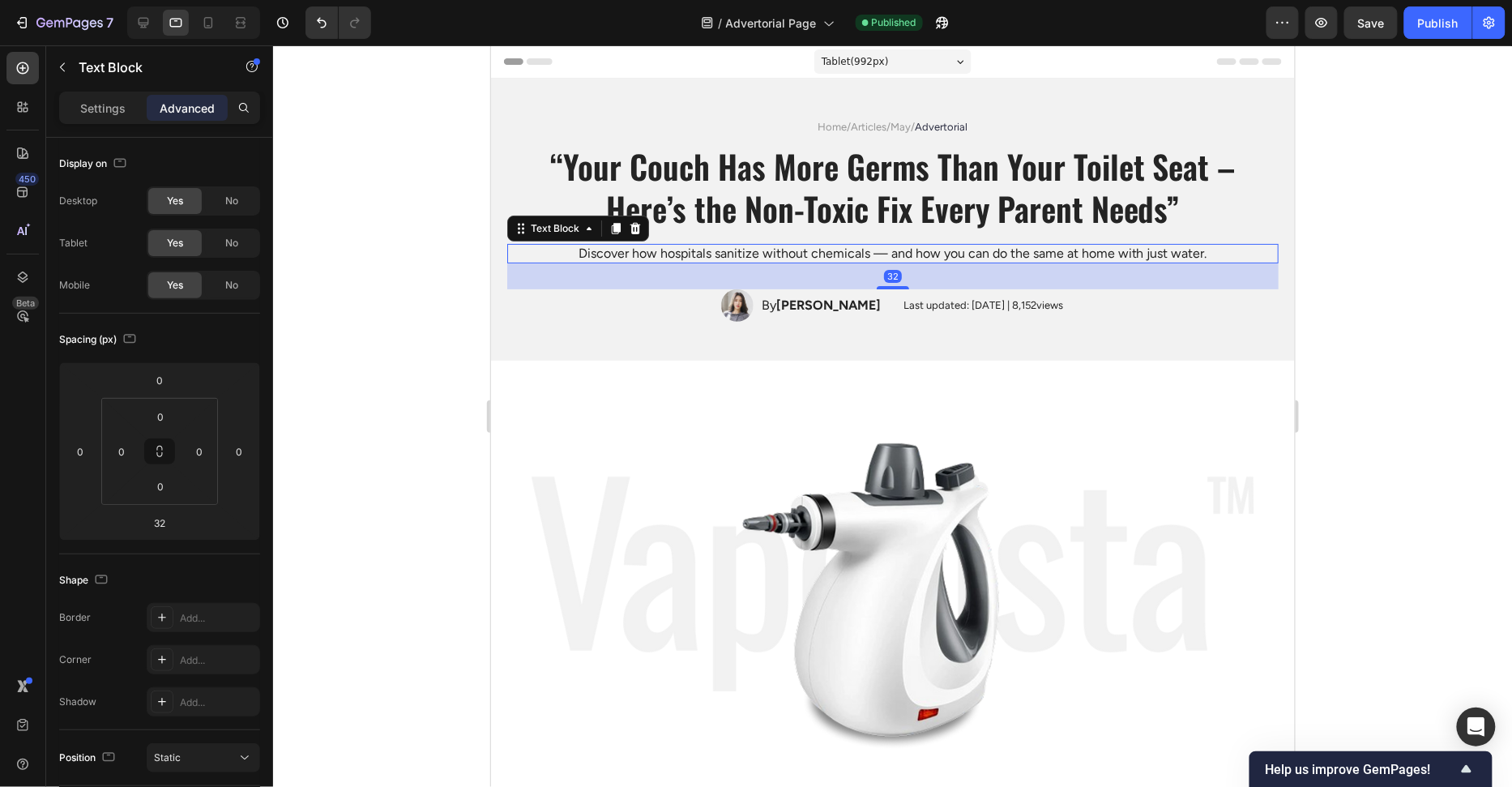
click at [1430, 279] on div at bounding box center [892, 416] width 1239 height 741
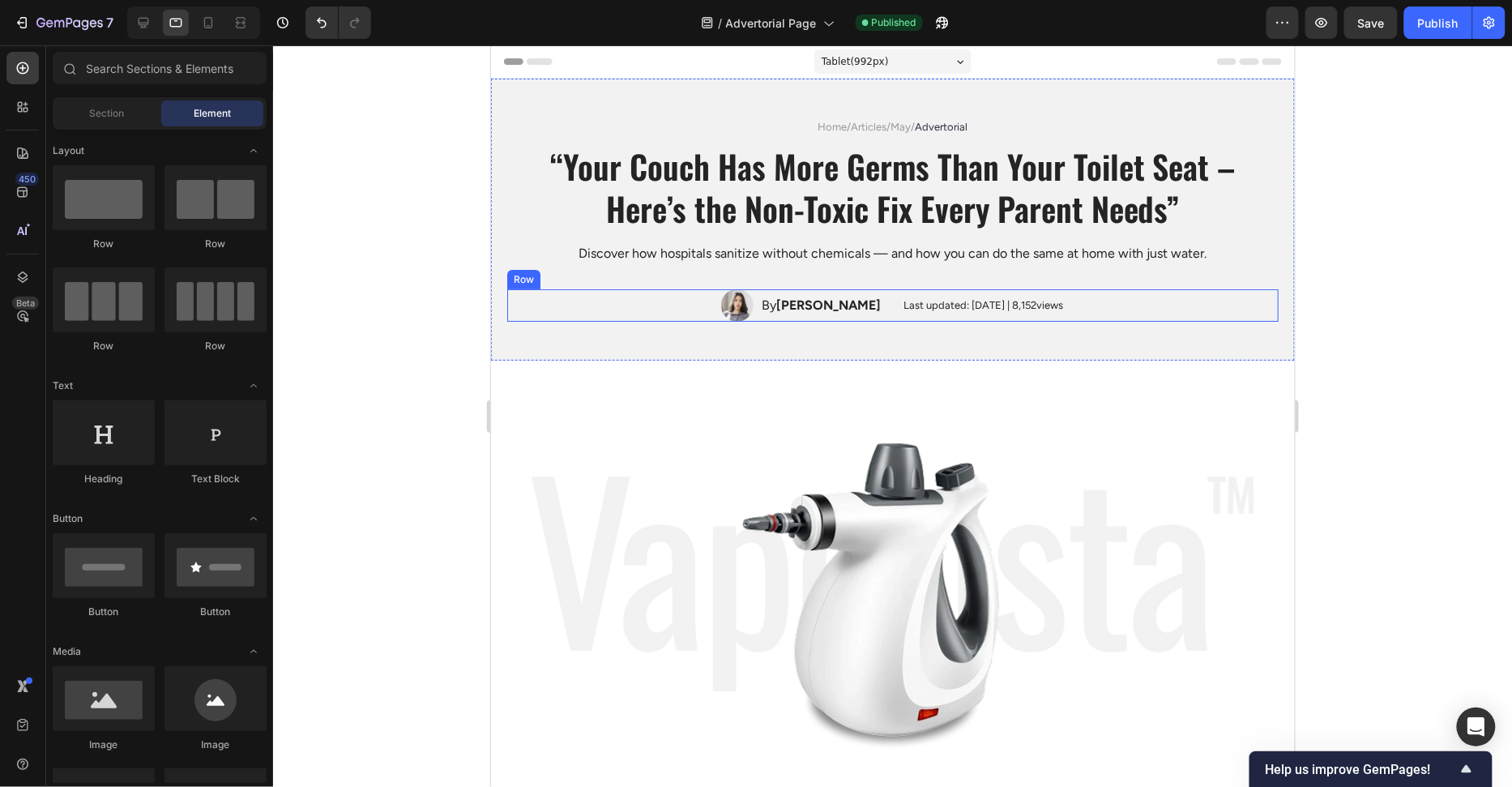
click at [1156, 297] on div "Image By Emma Johnson Text Block Row Last updated: May 2024 | 8,152views Text B…" at bounding box center [892, 304] width 772 height 32
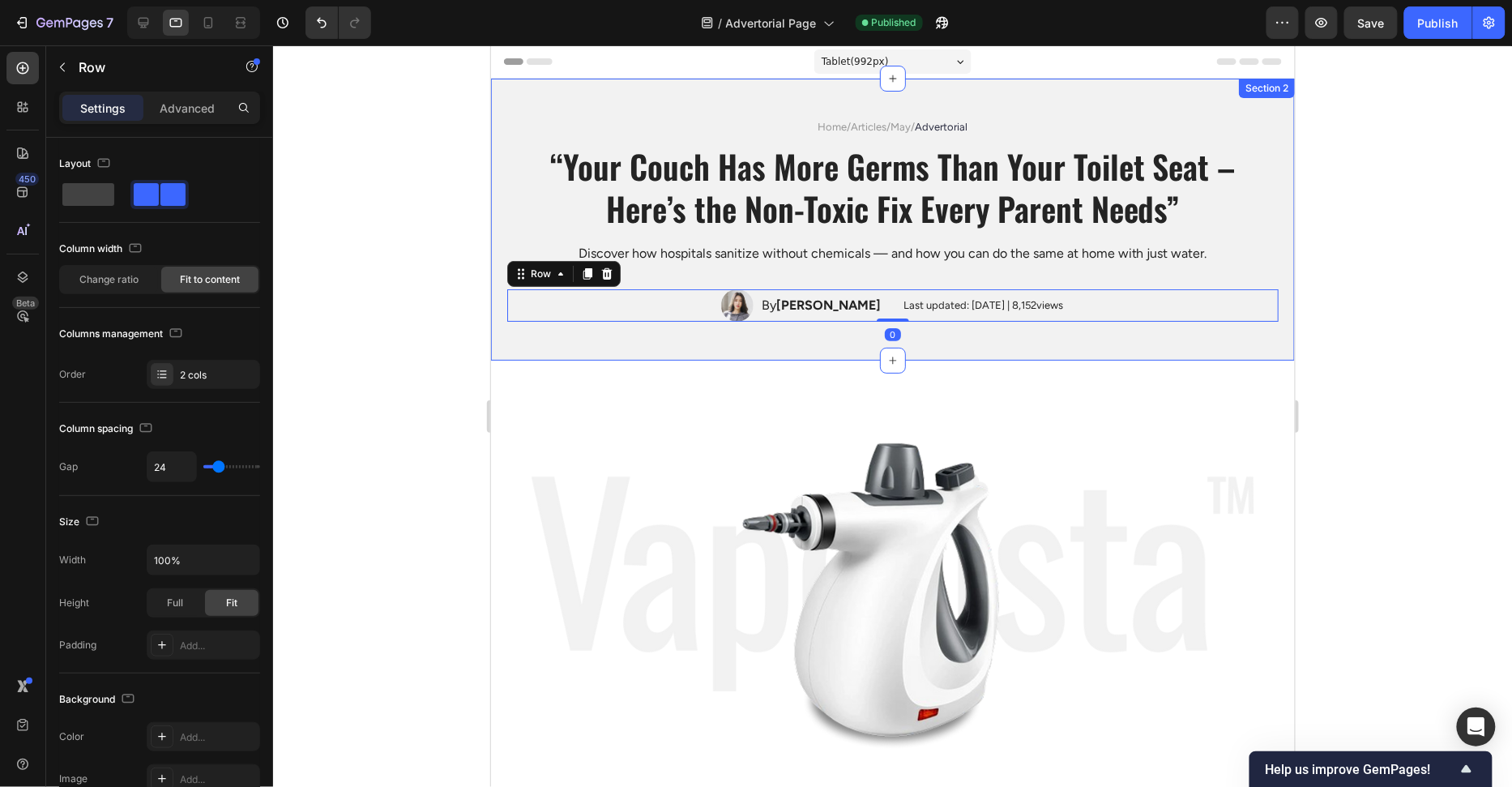
click at [1148, 335] on div "Home / Articles / May / Advertorial Text Block “Your Couch Has More Germs Than …" at bounding box center [892, 218] width 804 height 282
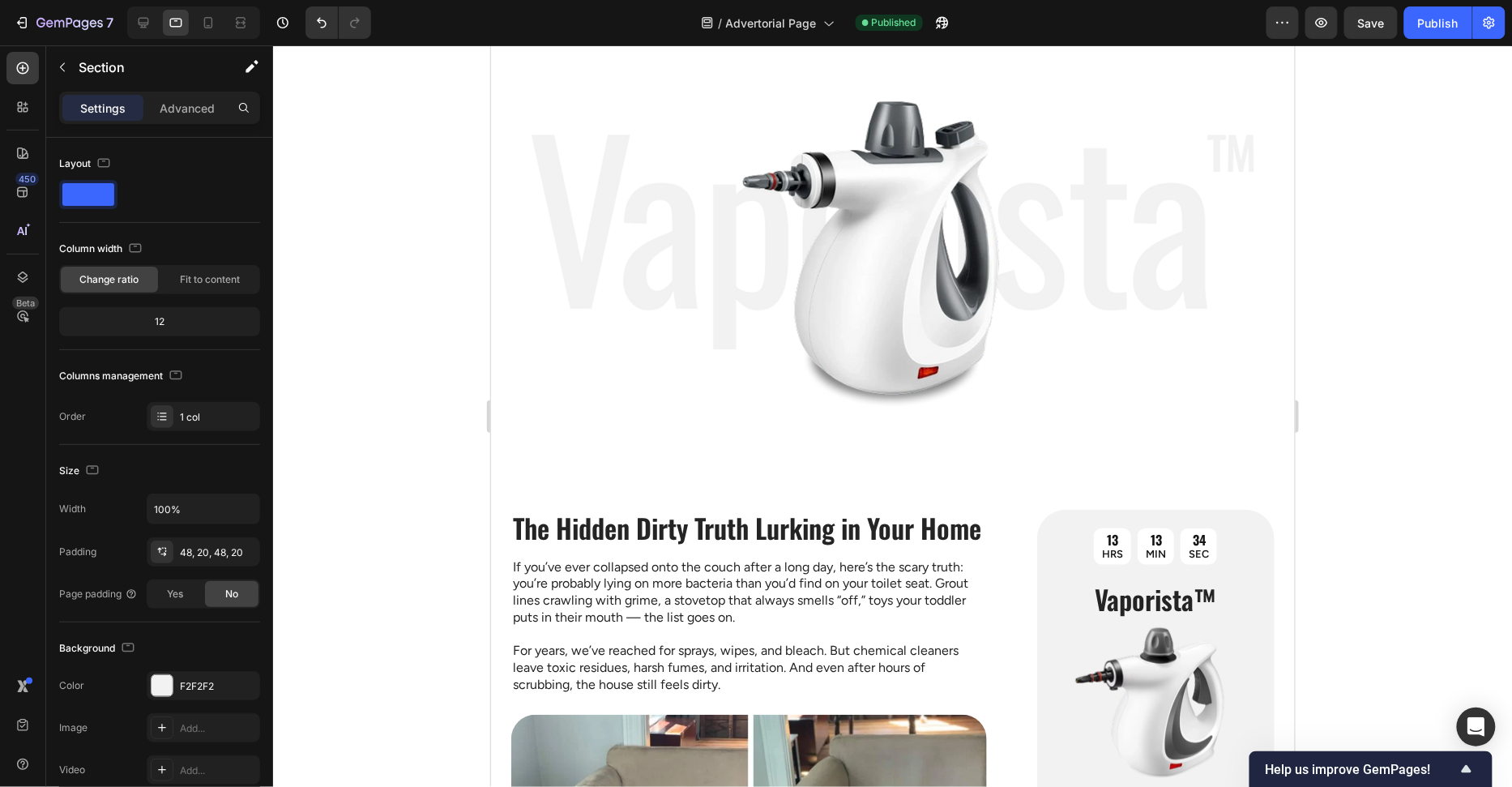
click at [1349, 348] on div at bounding box center [892, 416] width 1239 height 741
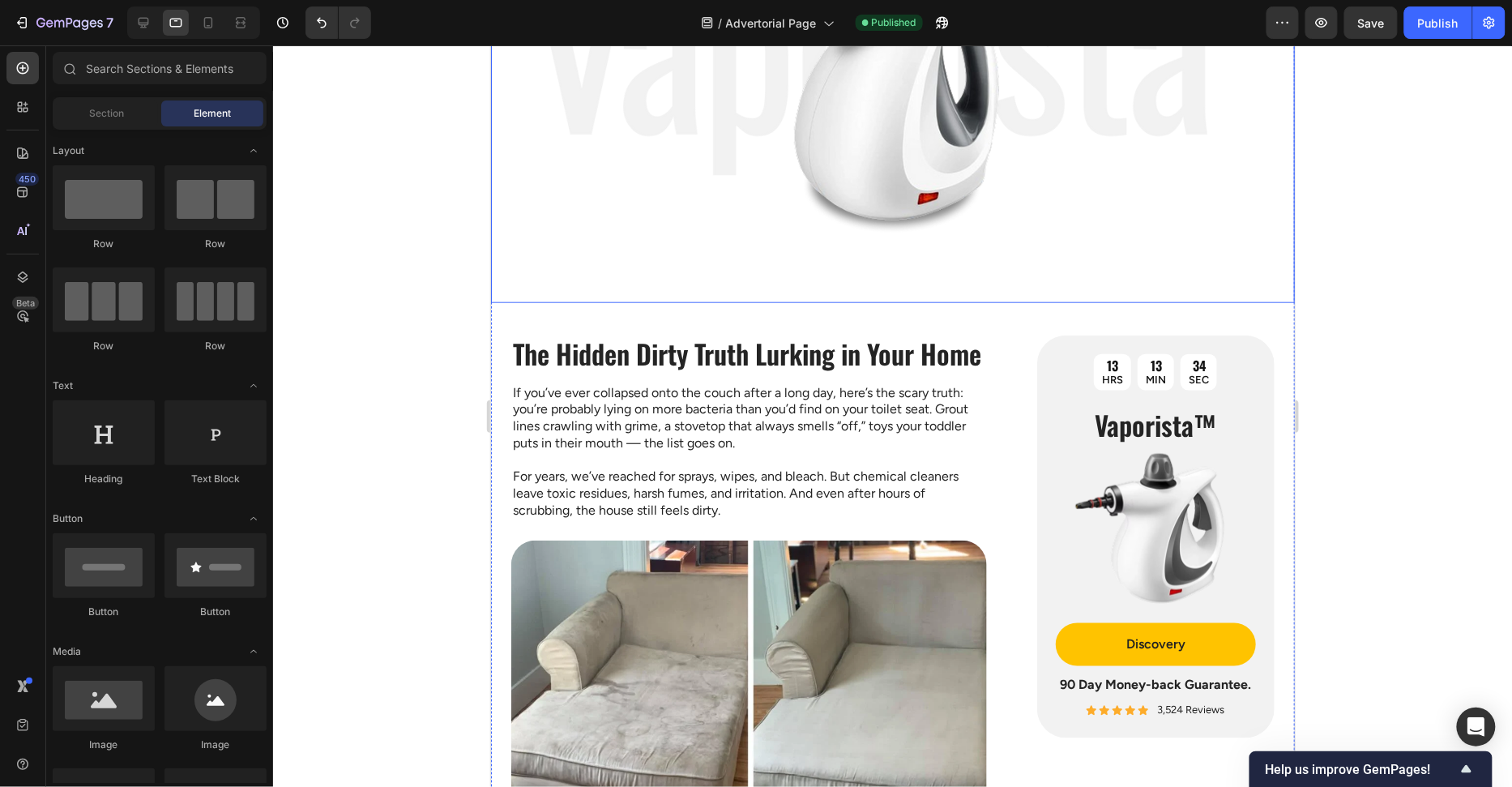
scroll to position [684, 0]
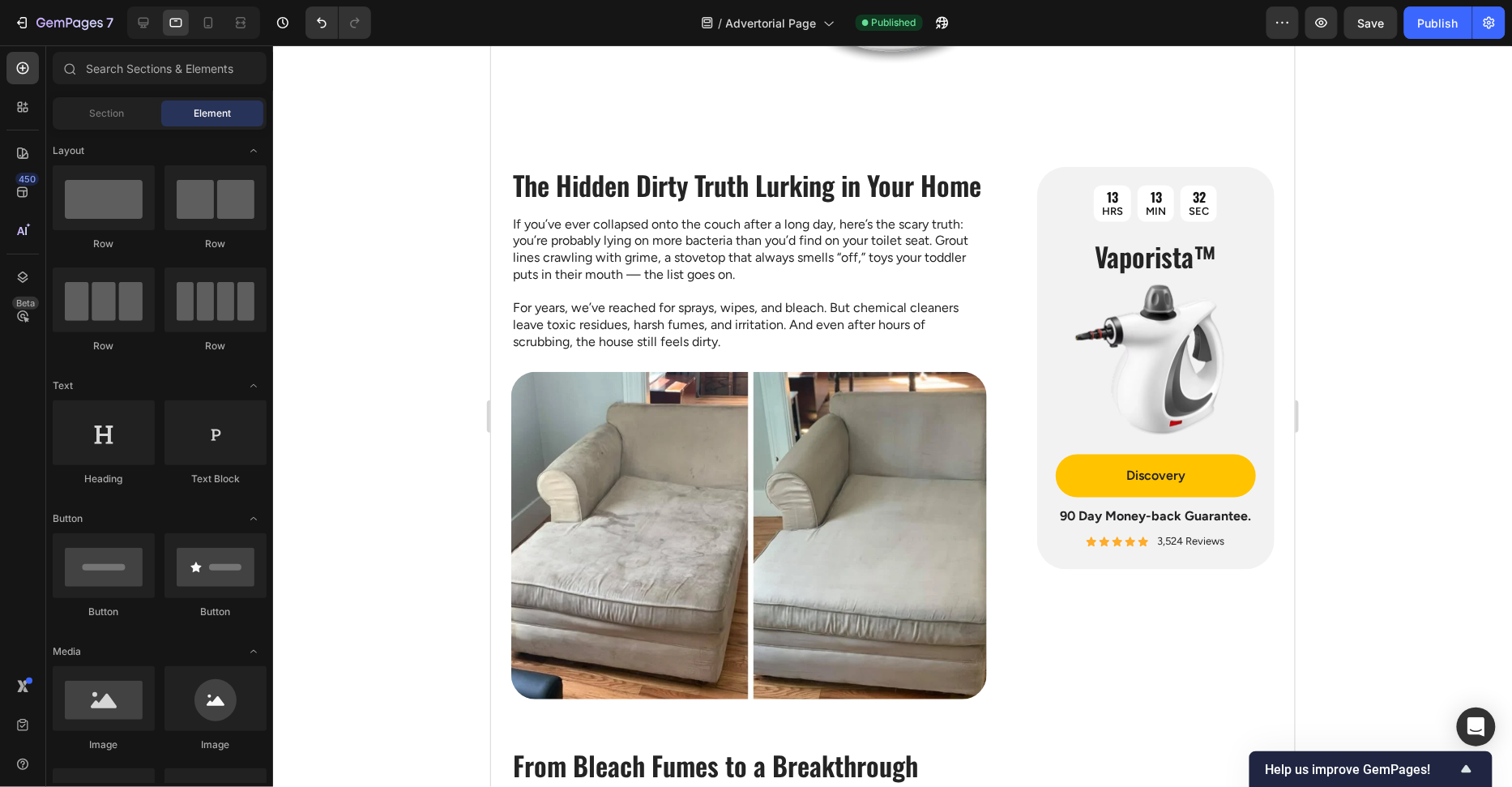
click at [1405, 328] on div at bounding box center [892, 416] width 1239 height 741
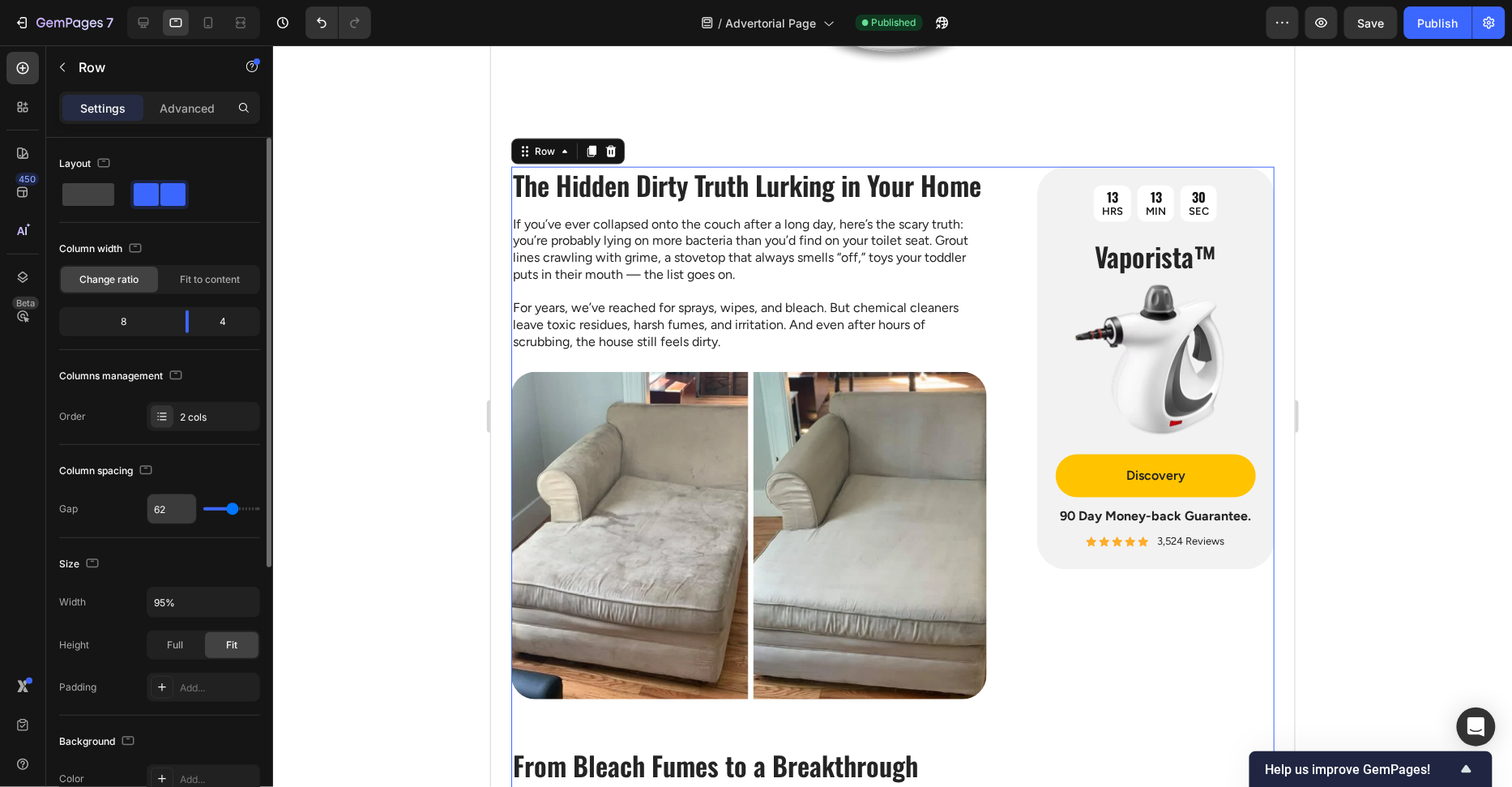
click at [172, 508] on input "62" at bounding box center [172, 508] width 49 height 29
type input "40"
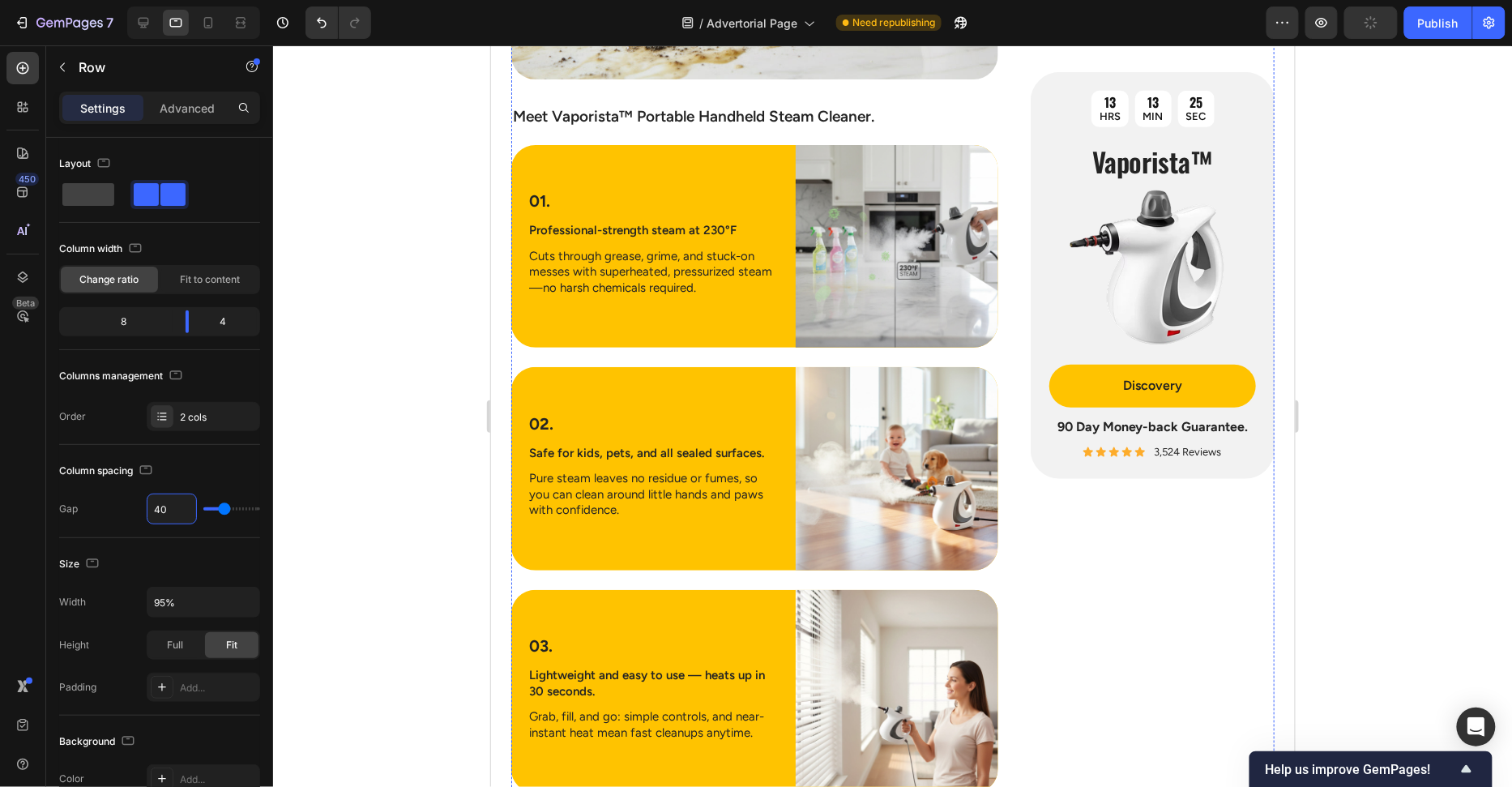
scroll to position [3162, 0]
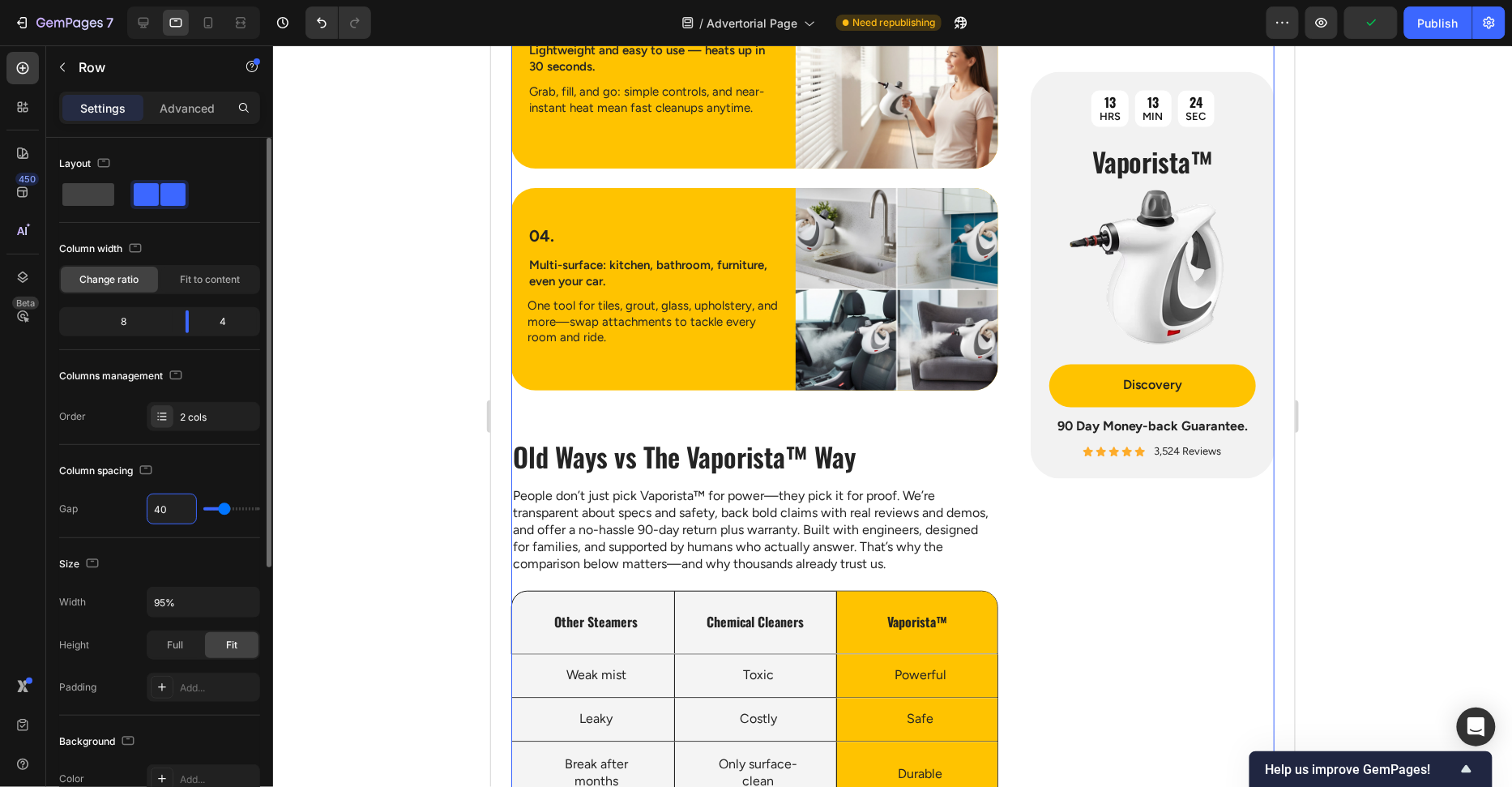
click at [174, 505] on input "40" at bounding box center [172, 508] width 49 height 29
type input "60"
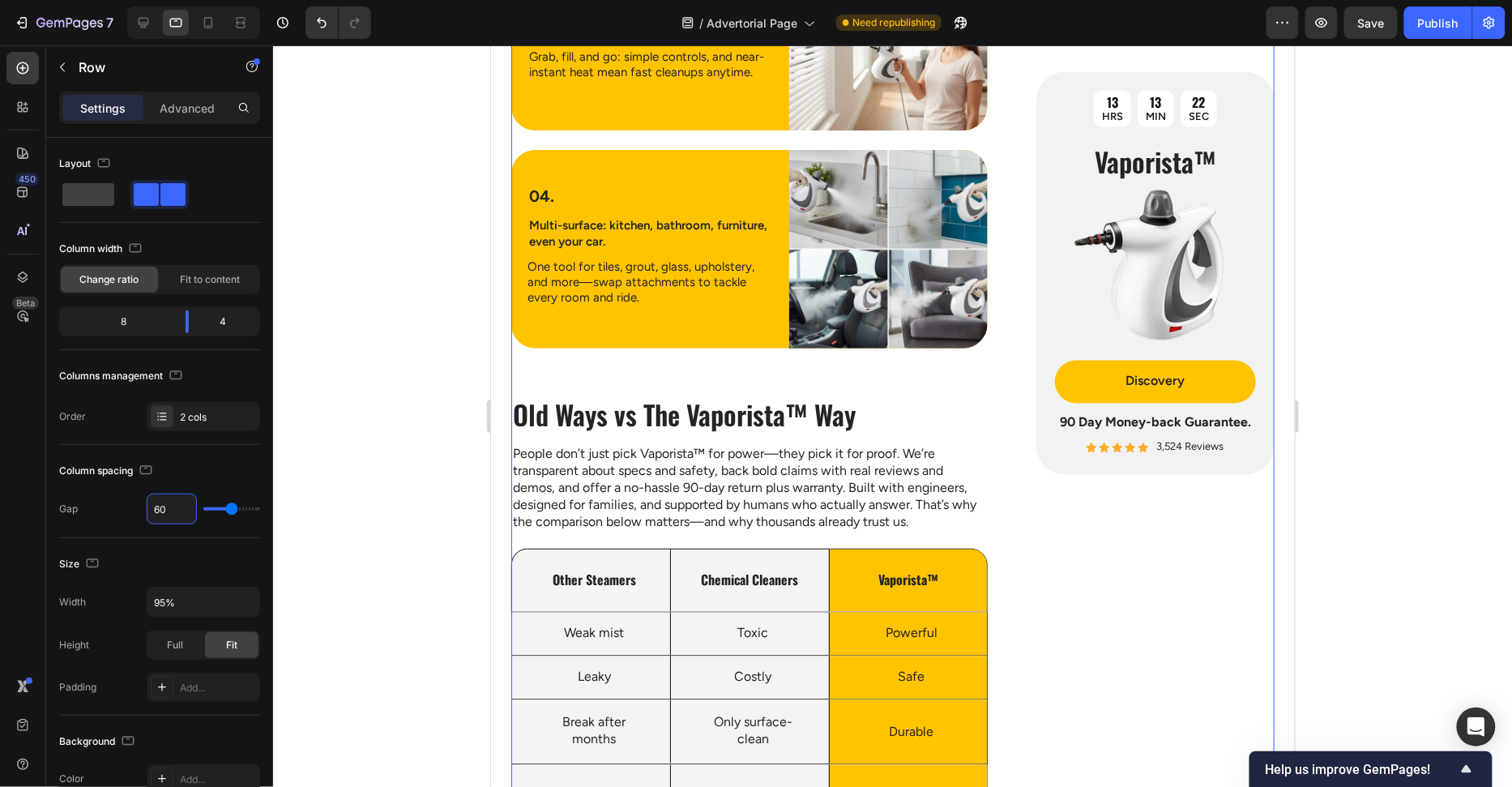
drag, startPoint x: 287, startPoint y: 493, endPoint x: 413, endPoint y: 444, distance: 135.2
click at [287, 493] on div at bounding box center [892, 416] width 1239 height 741
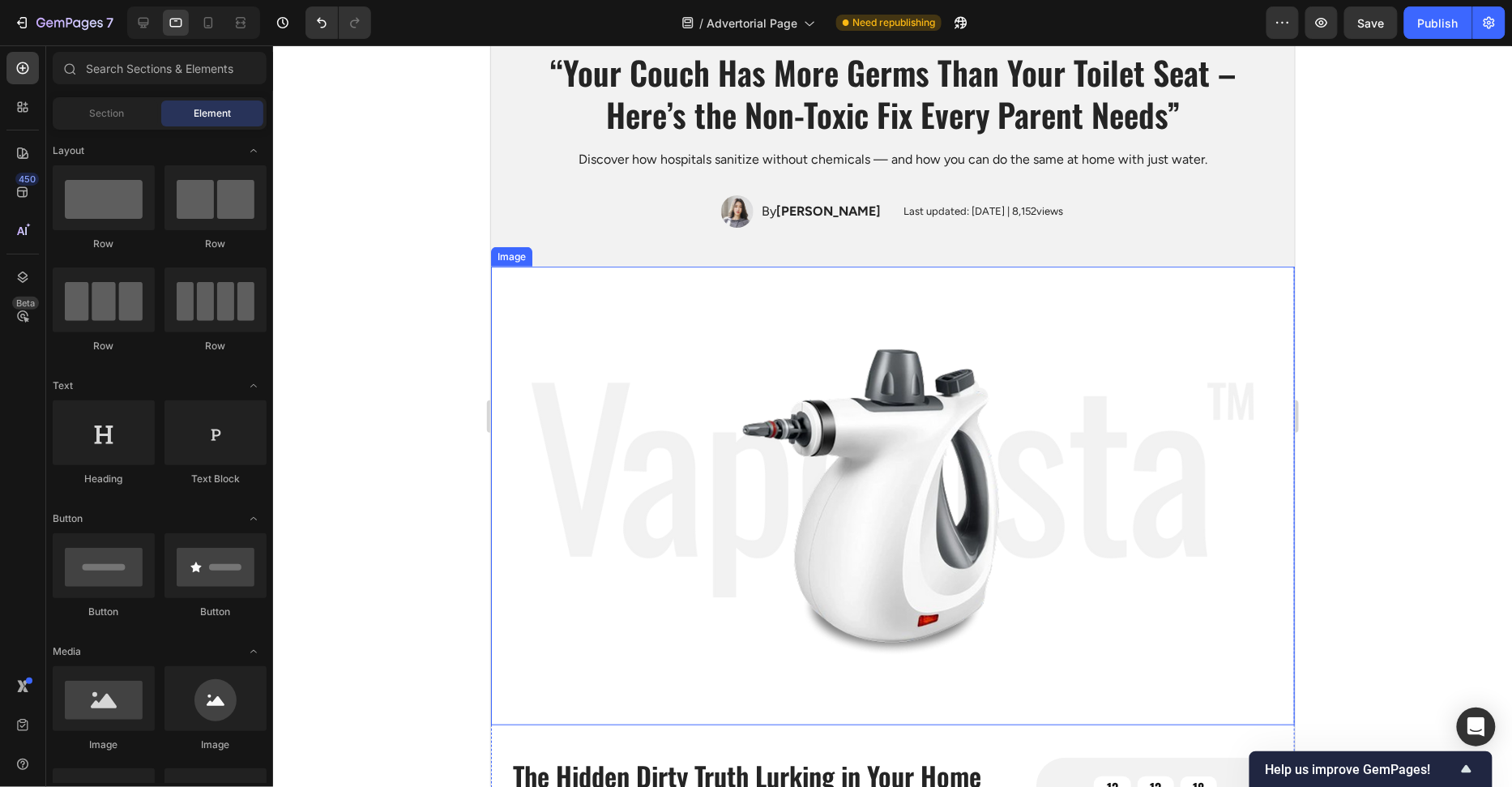
scroll to position [0, 0]
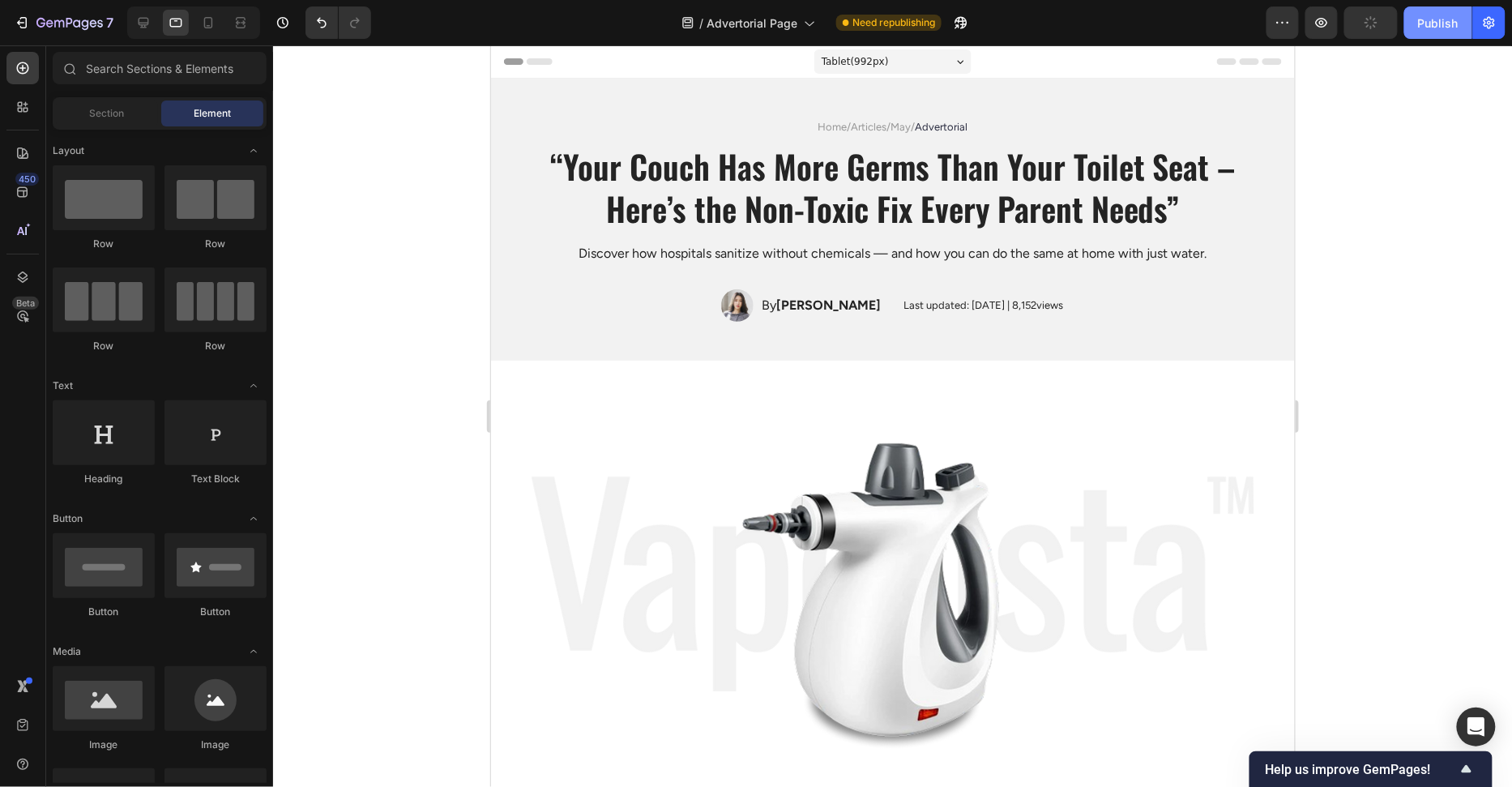
click at [1420, 19] on div "Publish" at bounding box center [1438, 23] width 41 height 17
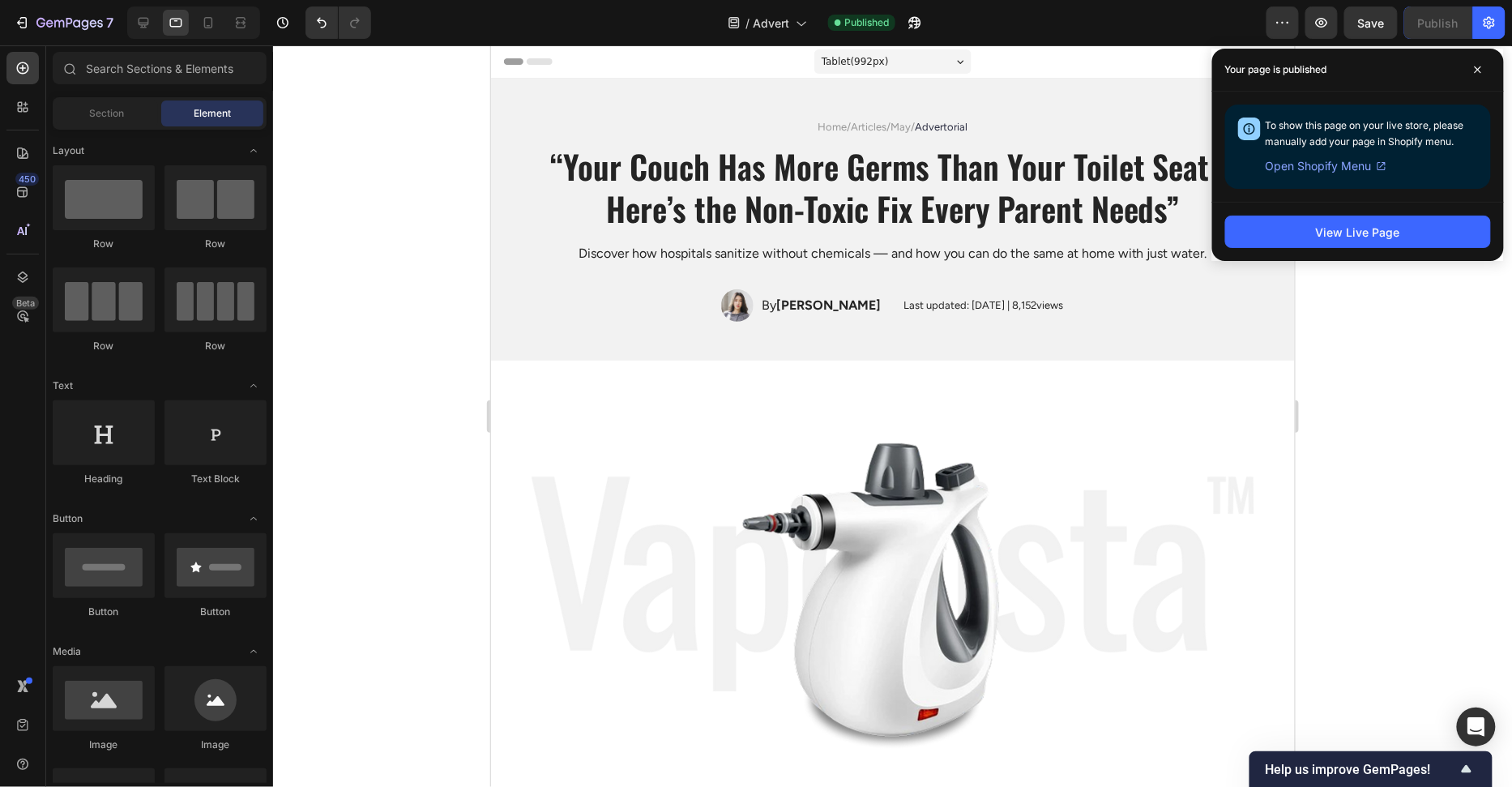
click at [1478, 324] on div at bounding box center [892, 416] width 1239 height 741
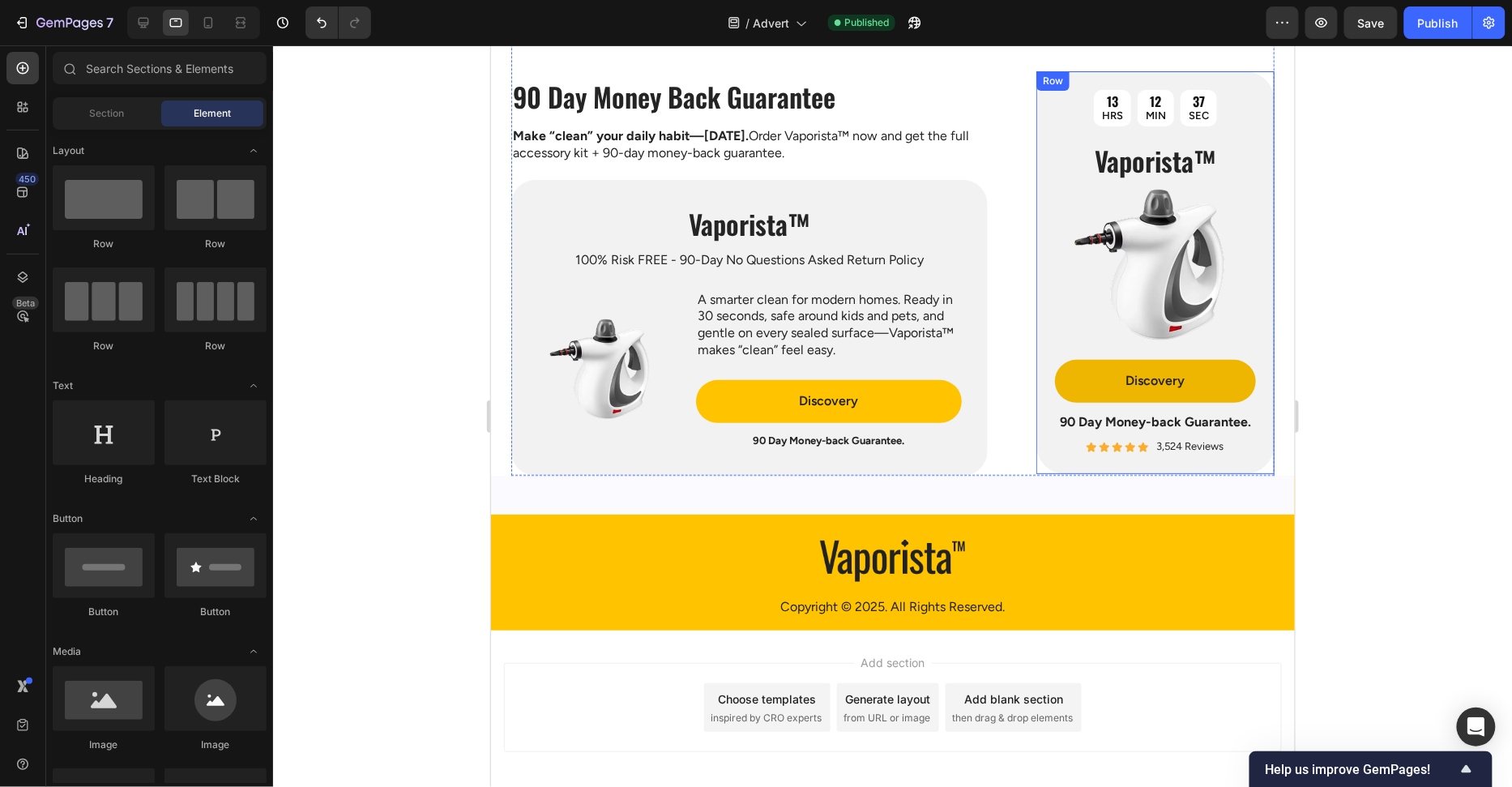
scroll to position [4554, 0]
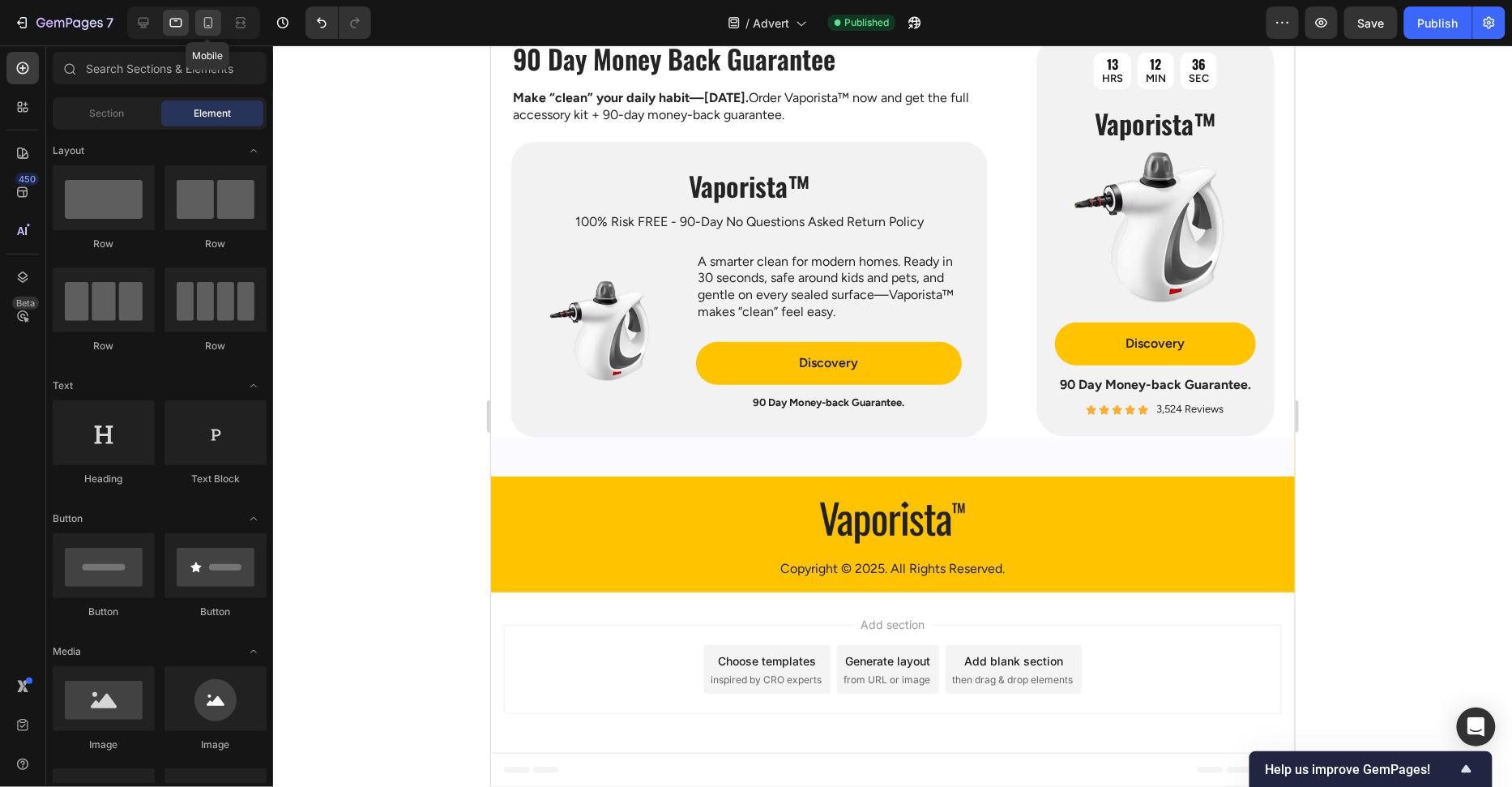
click at [207, 25] on icon at bounding box center [208, 22] width 16 height 16
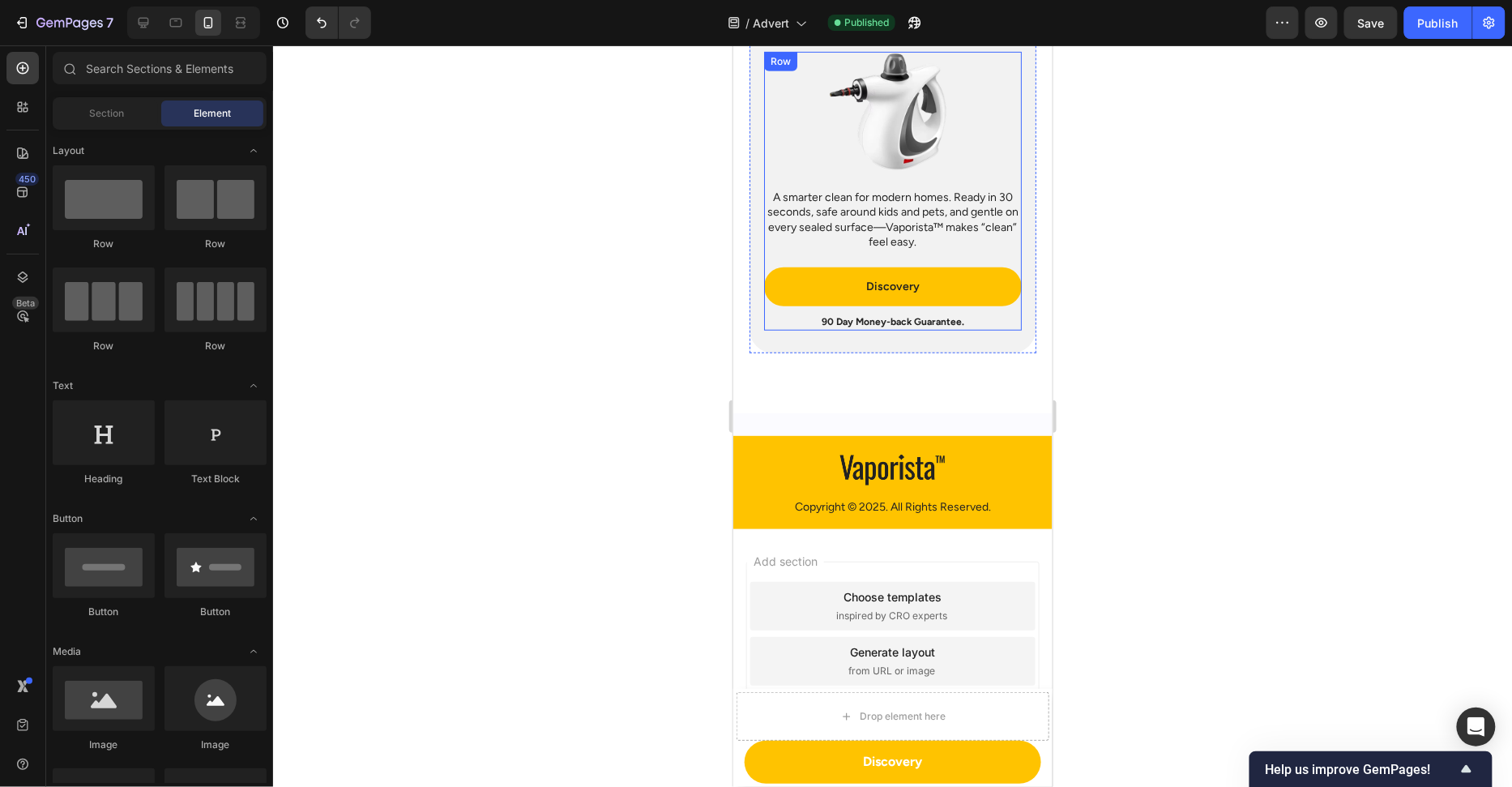
scroll to position [4860, 0]
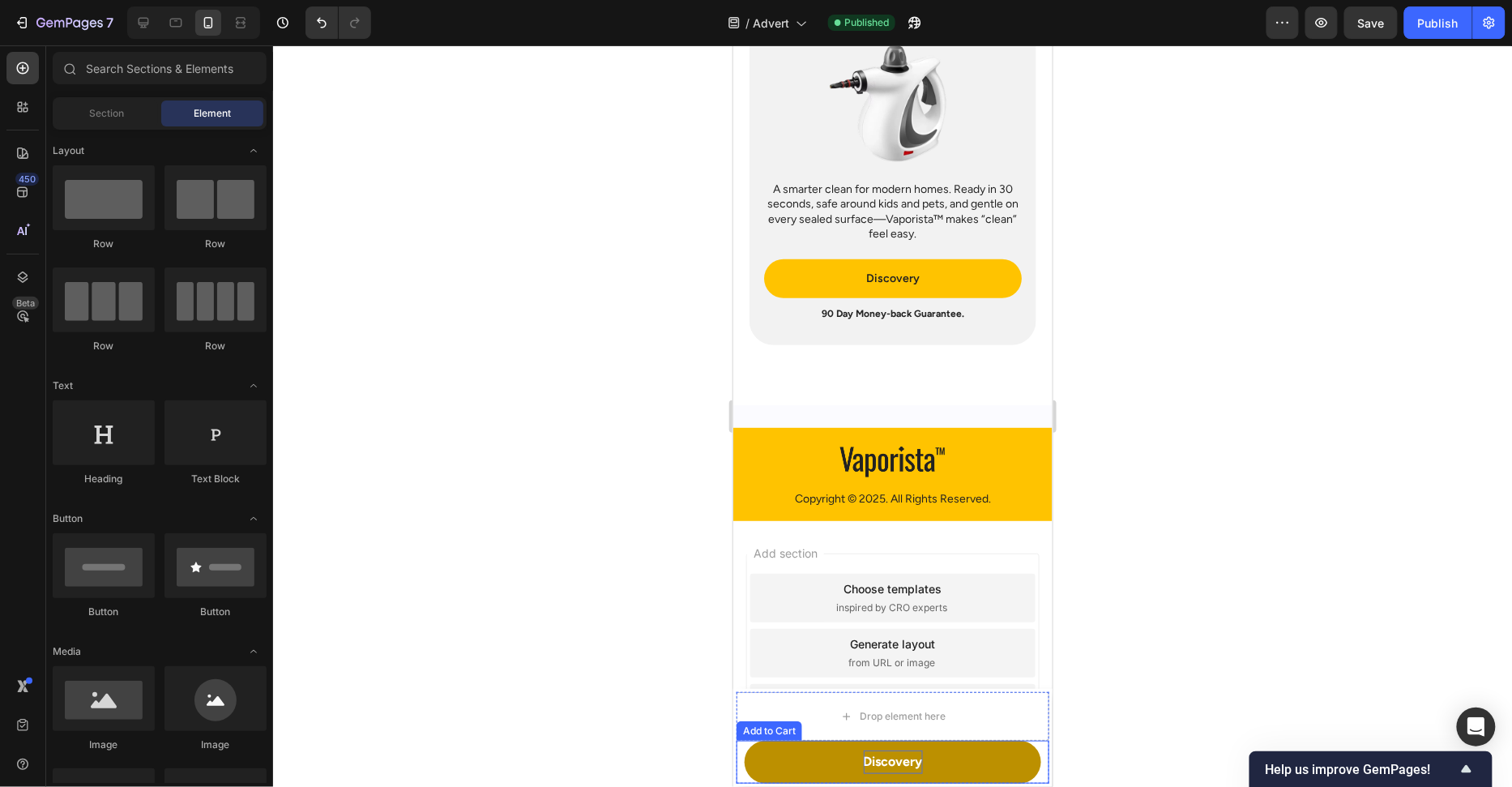
click at [885, 754] on div "Discovery" at bounding box center [892, 761] width 59 height 23
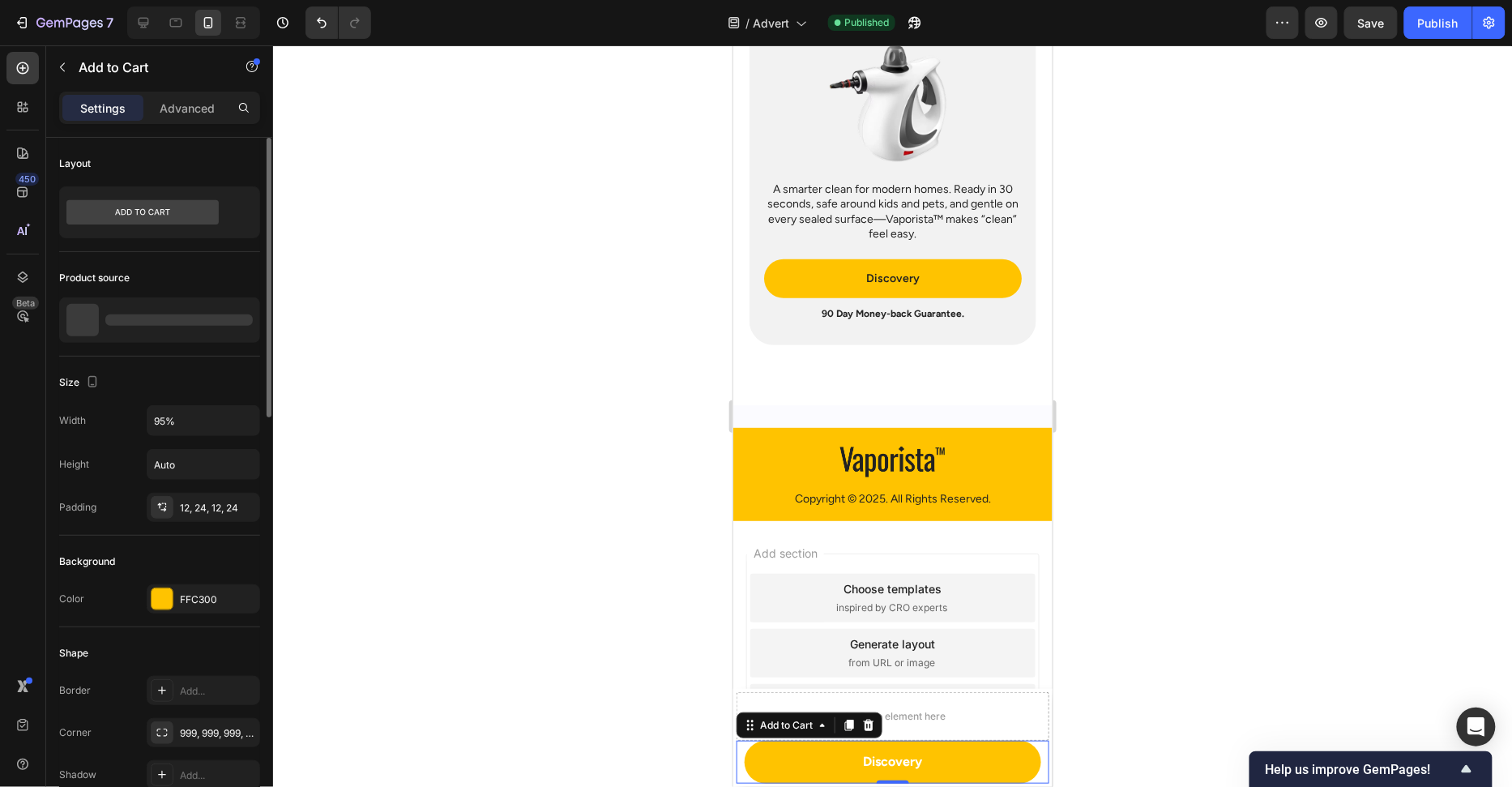
scroll to position [632, 0]
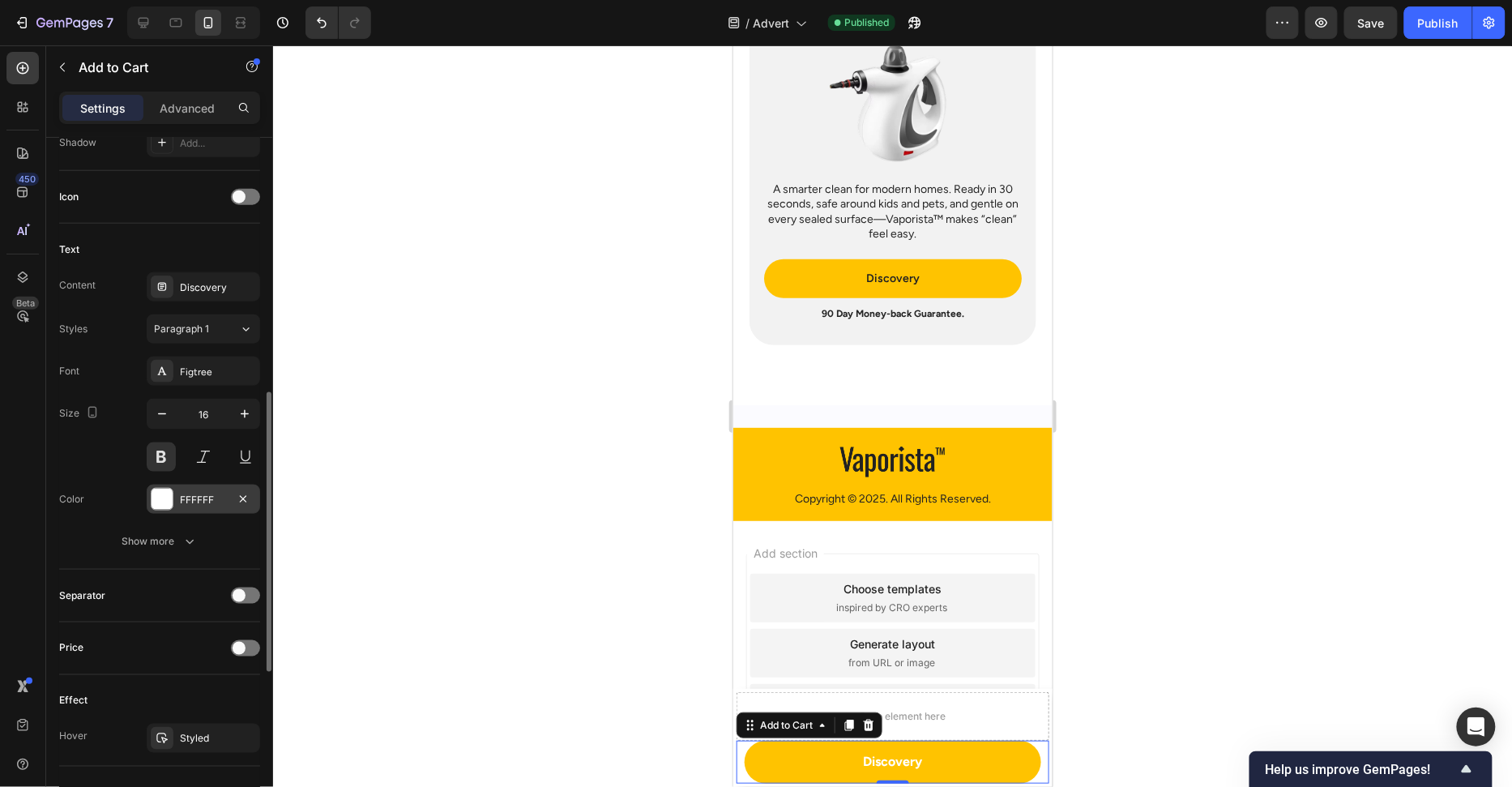
click at [174, 487] on div "FFFFFF" at bounding box center [203, 499] width 114 height 29
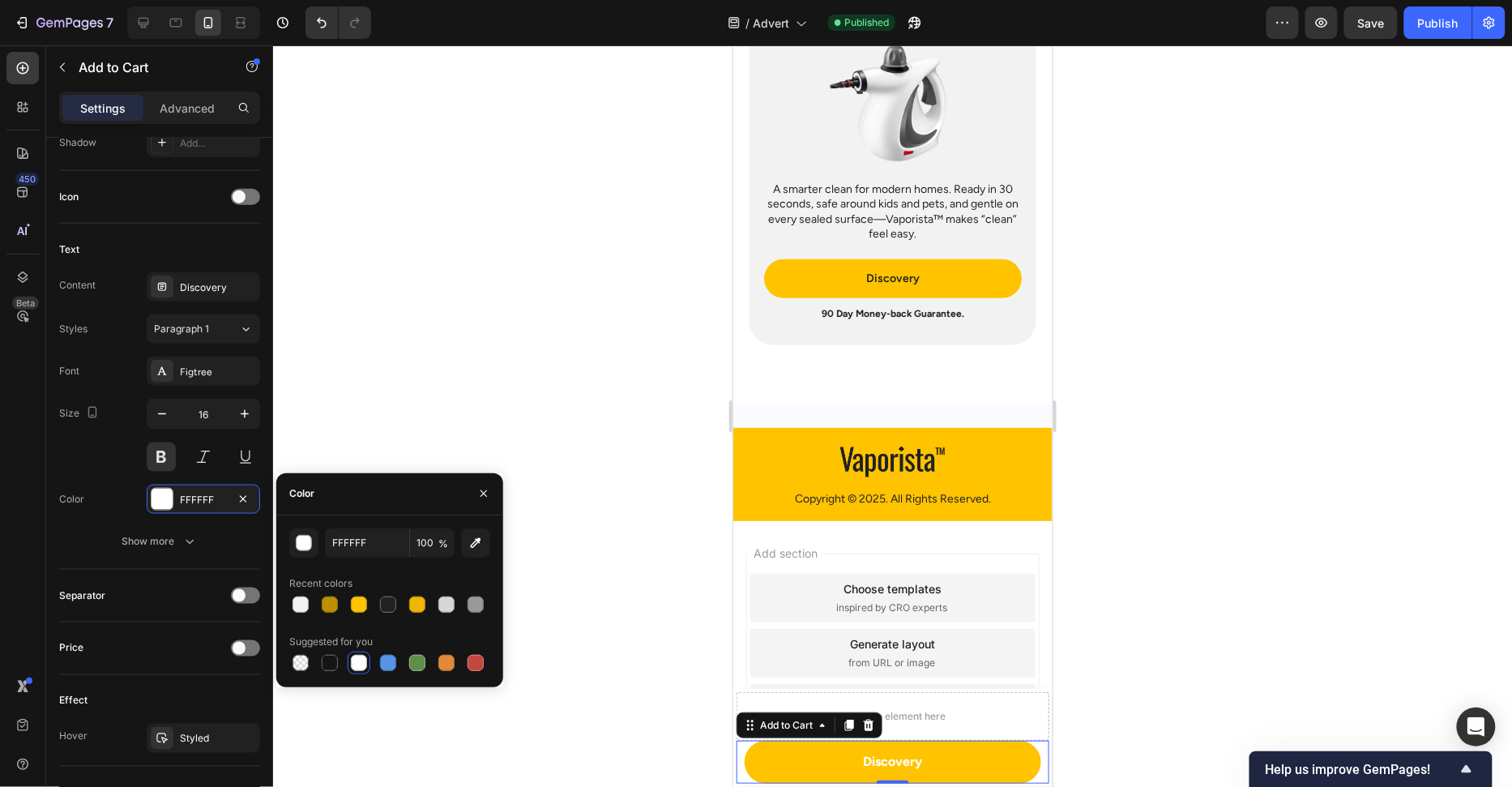
click at [390, 607] on div at bounding box center [388, 604] width 16 height 16
type input "222222"
click at [528, 421] on div at bounding box center [892, 416] width 1239 height 741
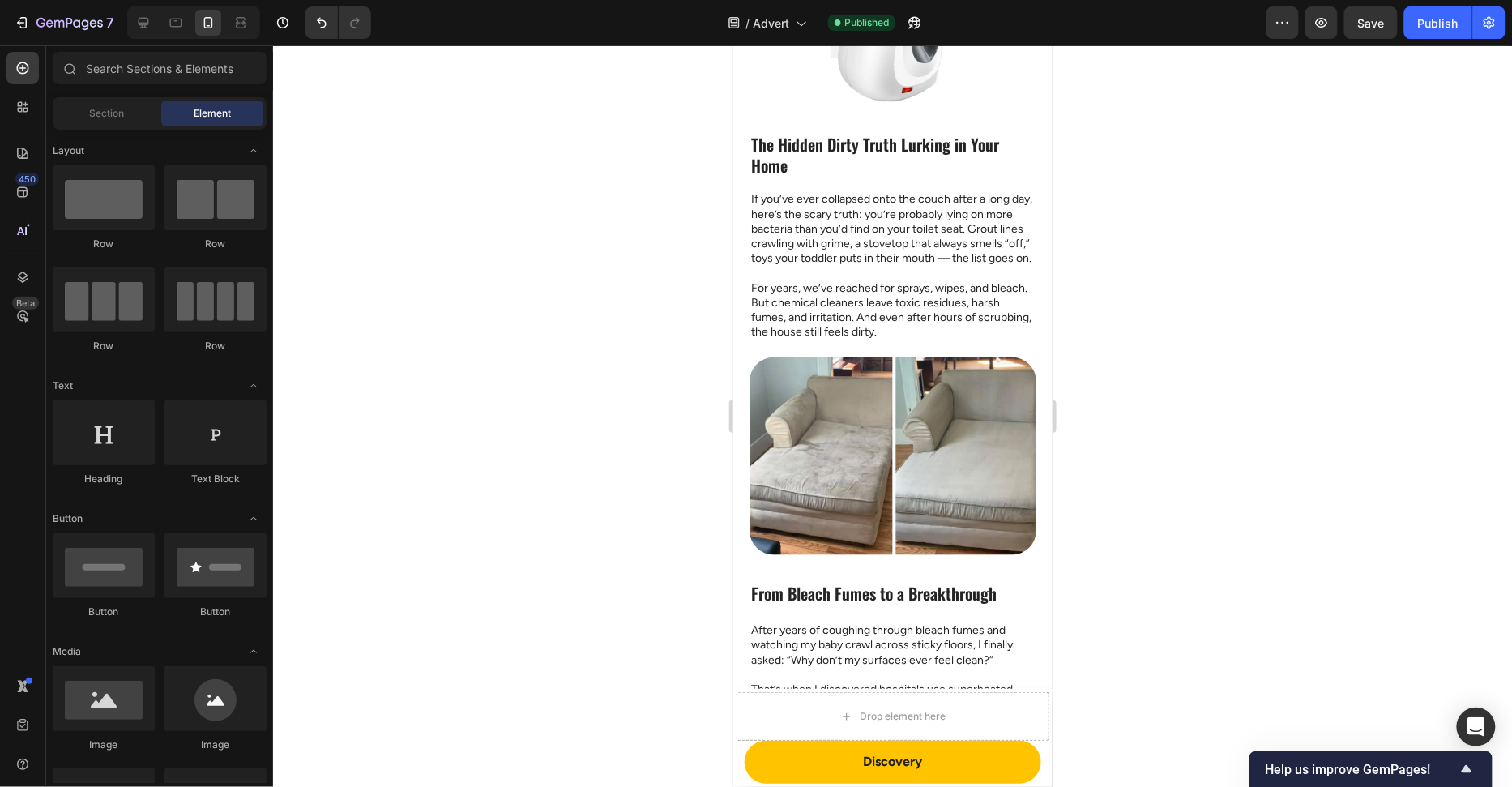
scroll to position [0, 0]
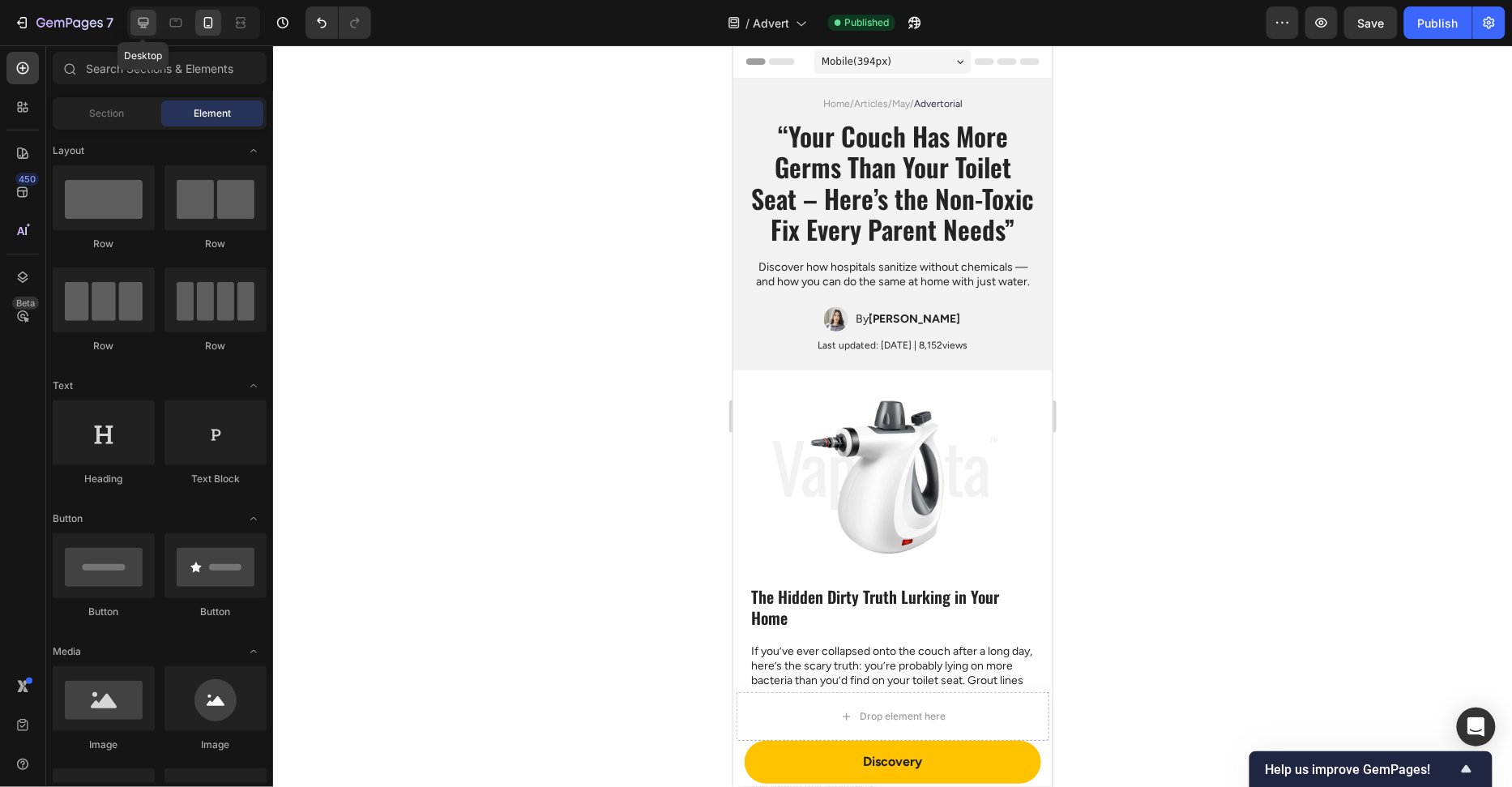
click at [132, 28] on div at bounding box center [143, 22] width 26 height 26
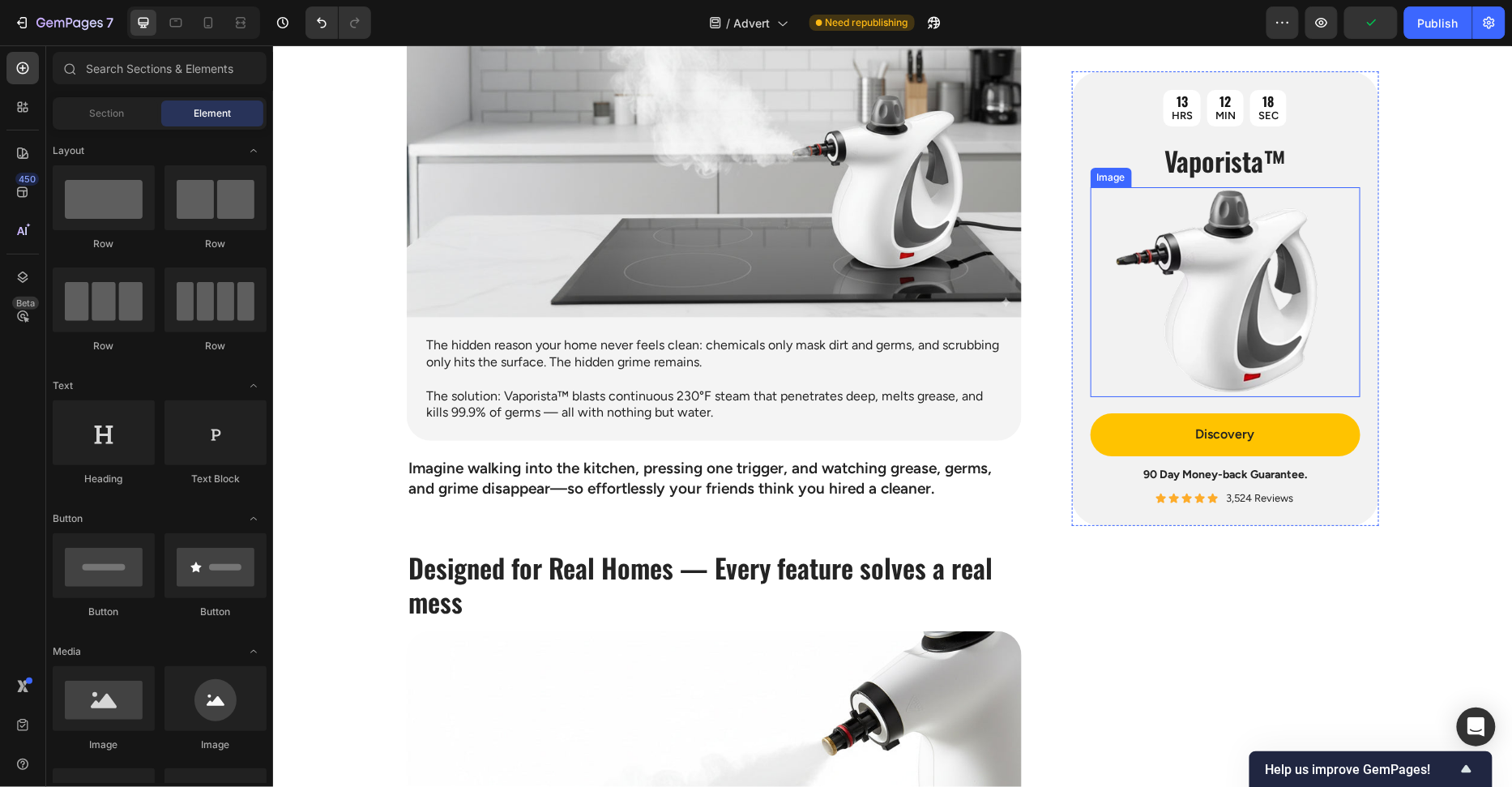
scroll to position [2175, 0]
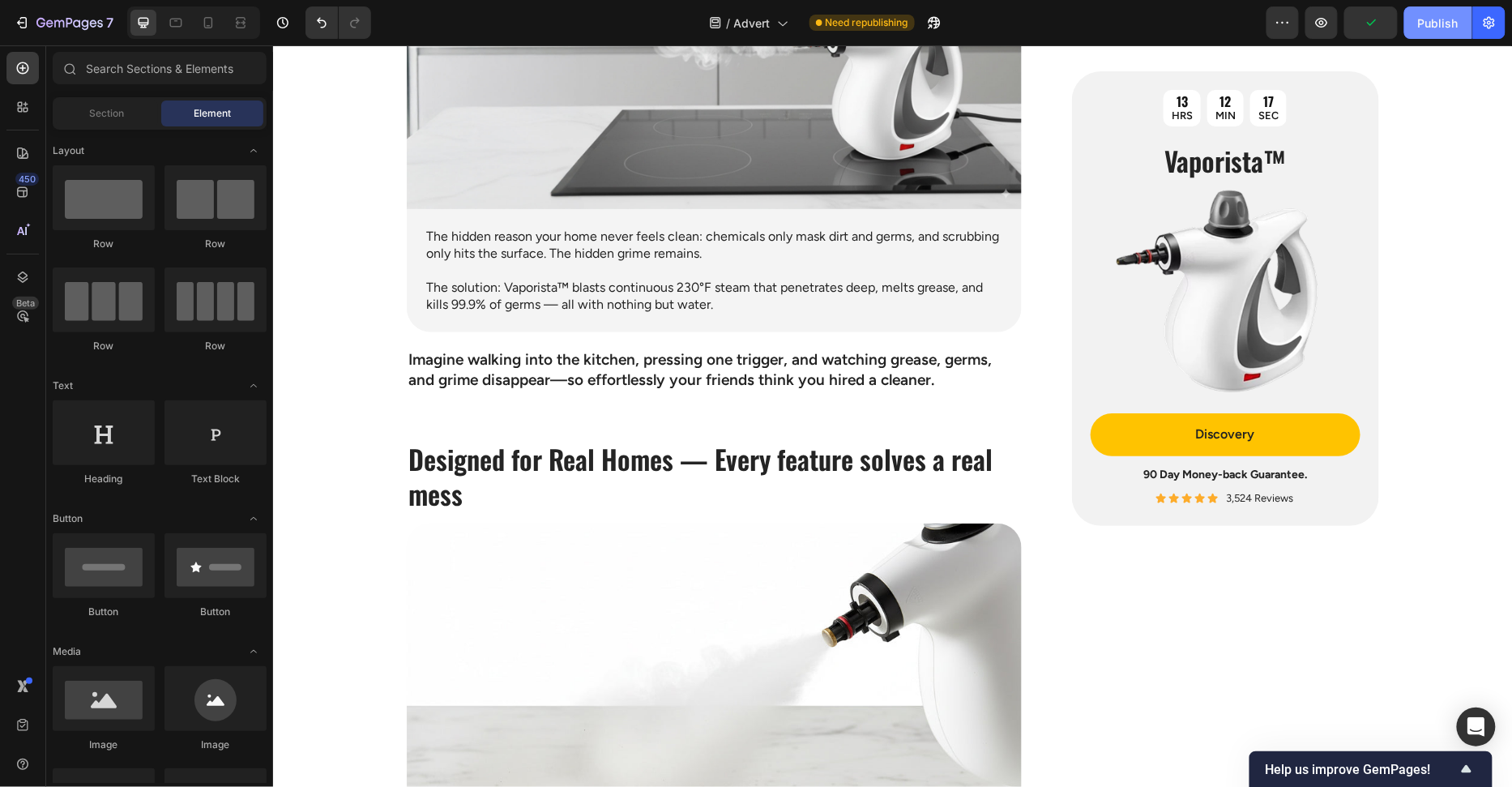
click at [1427, 17] on div "Publish" at bounding box center [1438, 23] width 41 height 17
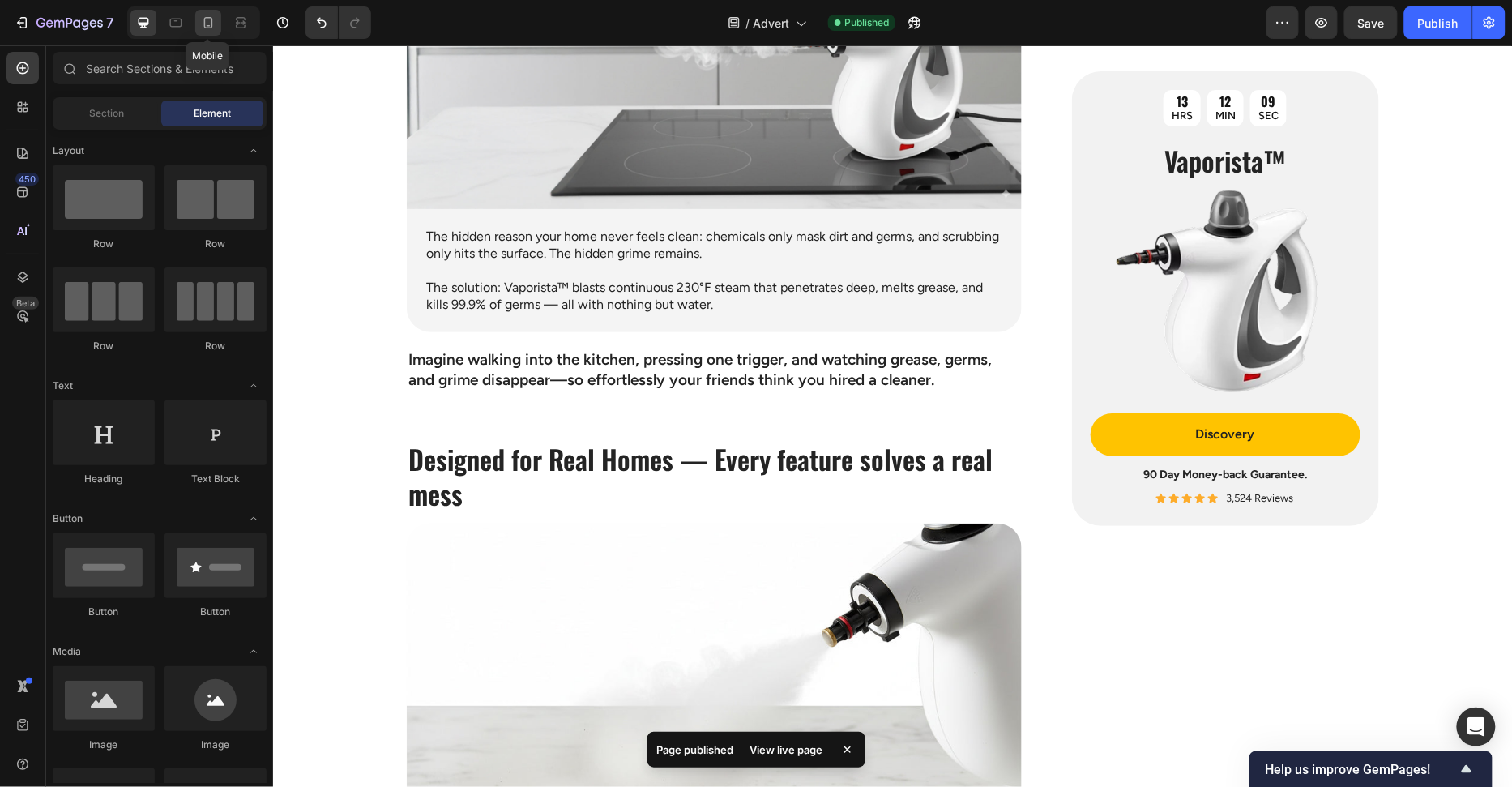
click at [195, 22] on div at bounding box center [208, 22] width 26 height 26
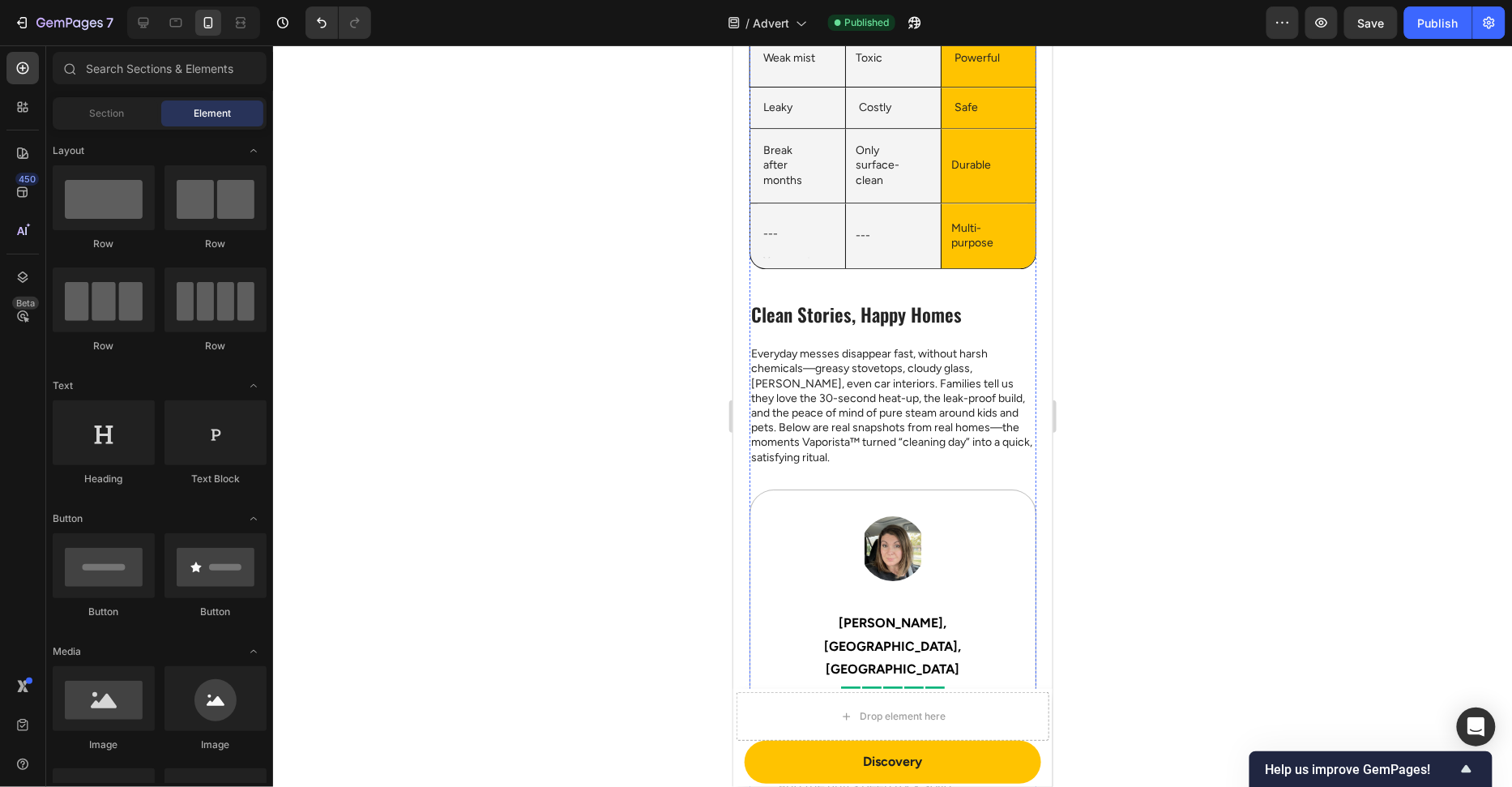
scroll to position [3662, 0]
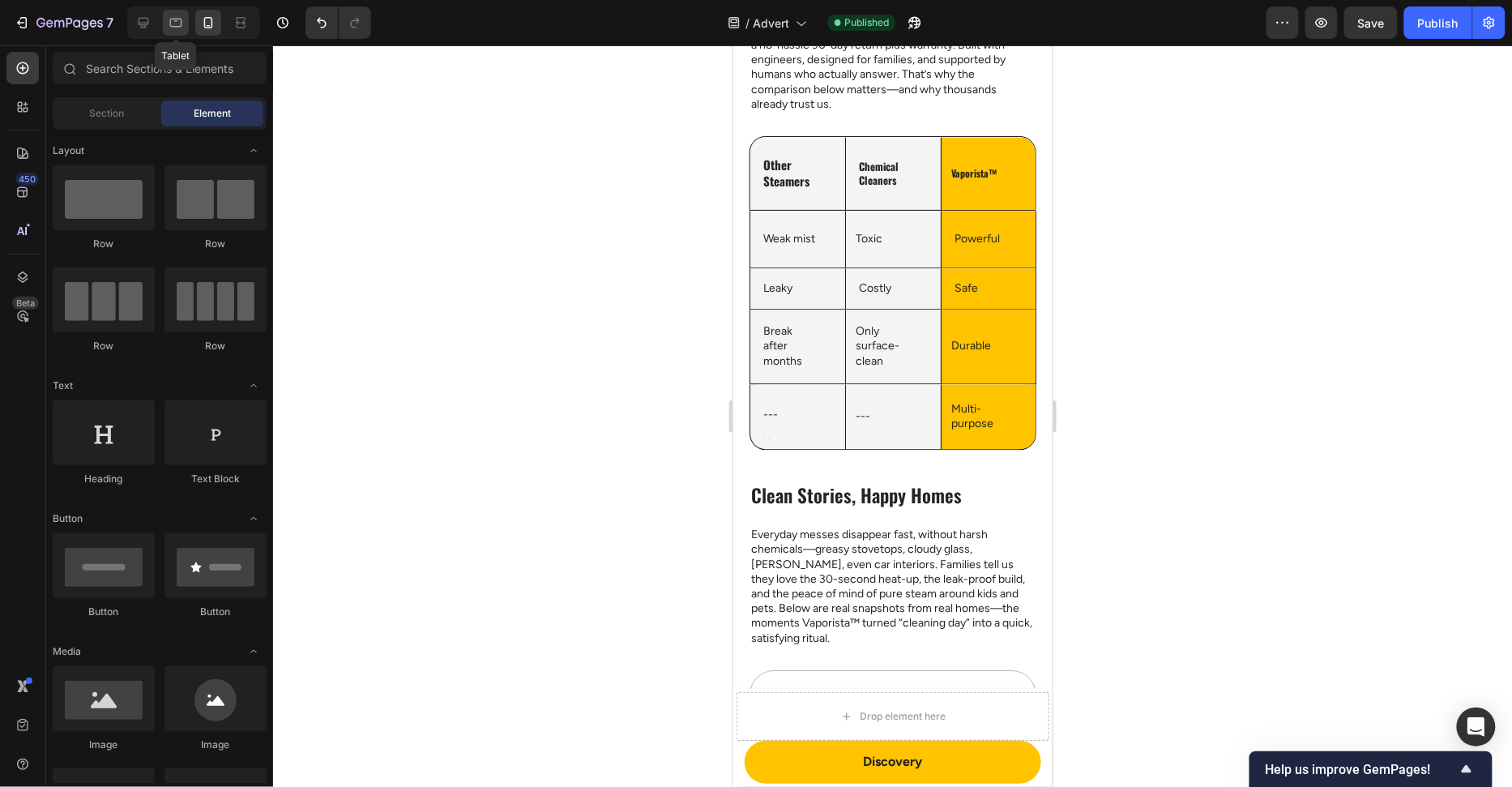
click at [182, 16] on icon at bounding box center [176, 22] width 16 height 16
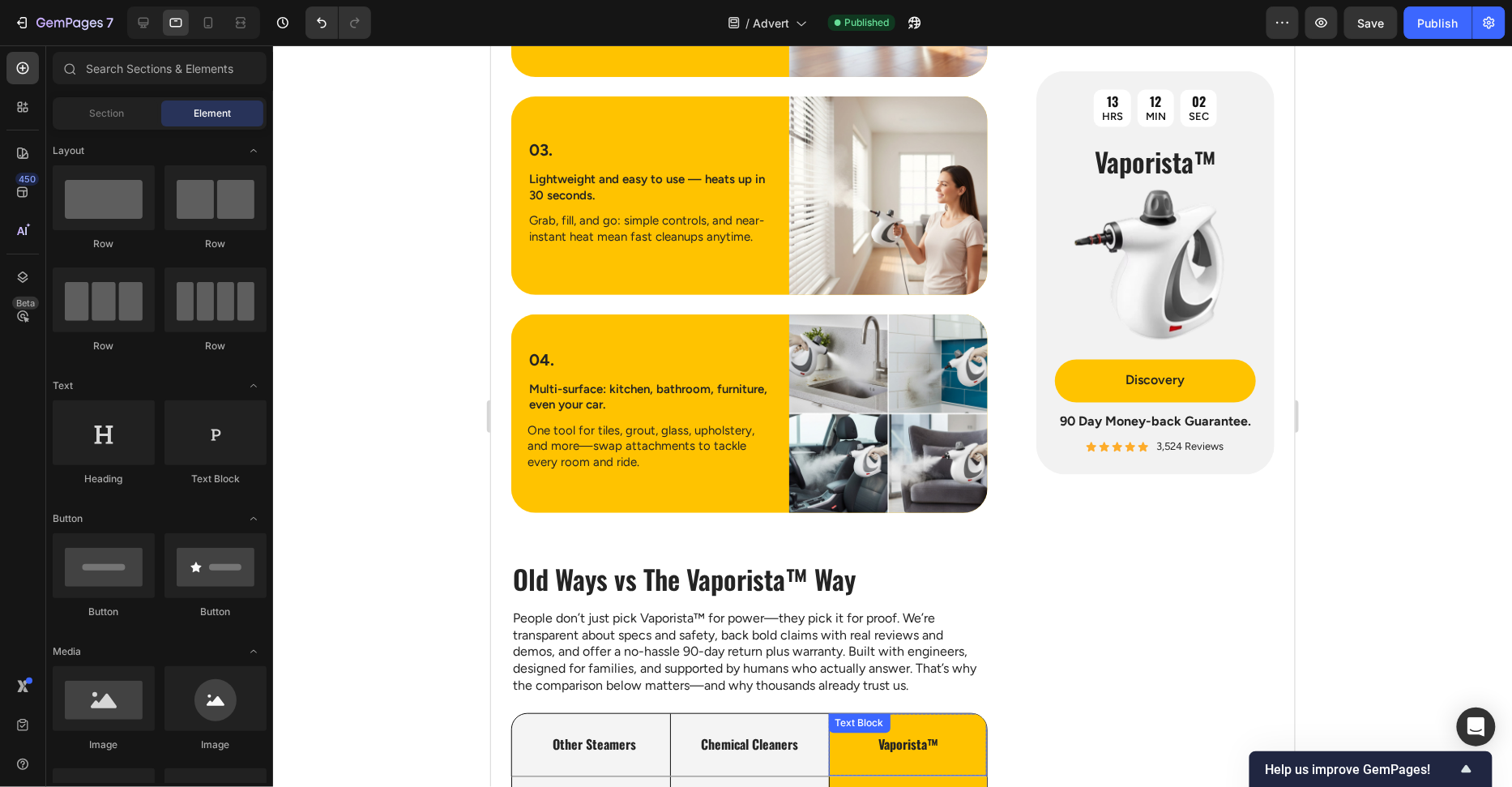
scroll to position [3717, 0]
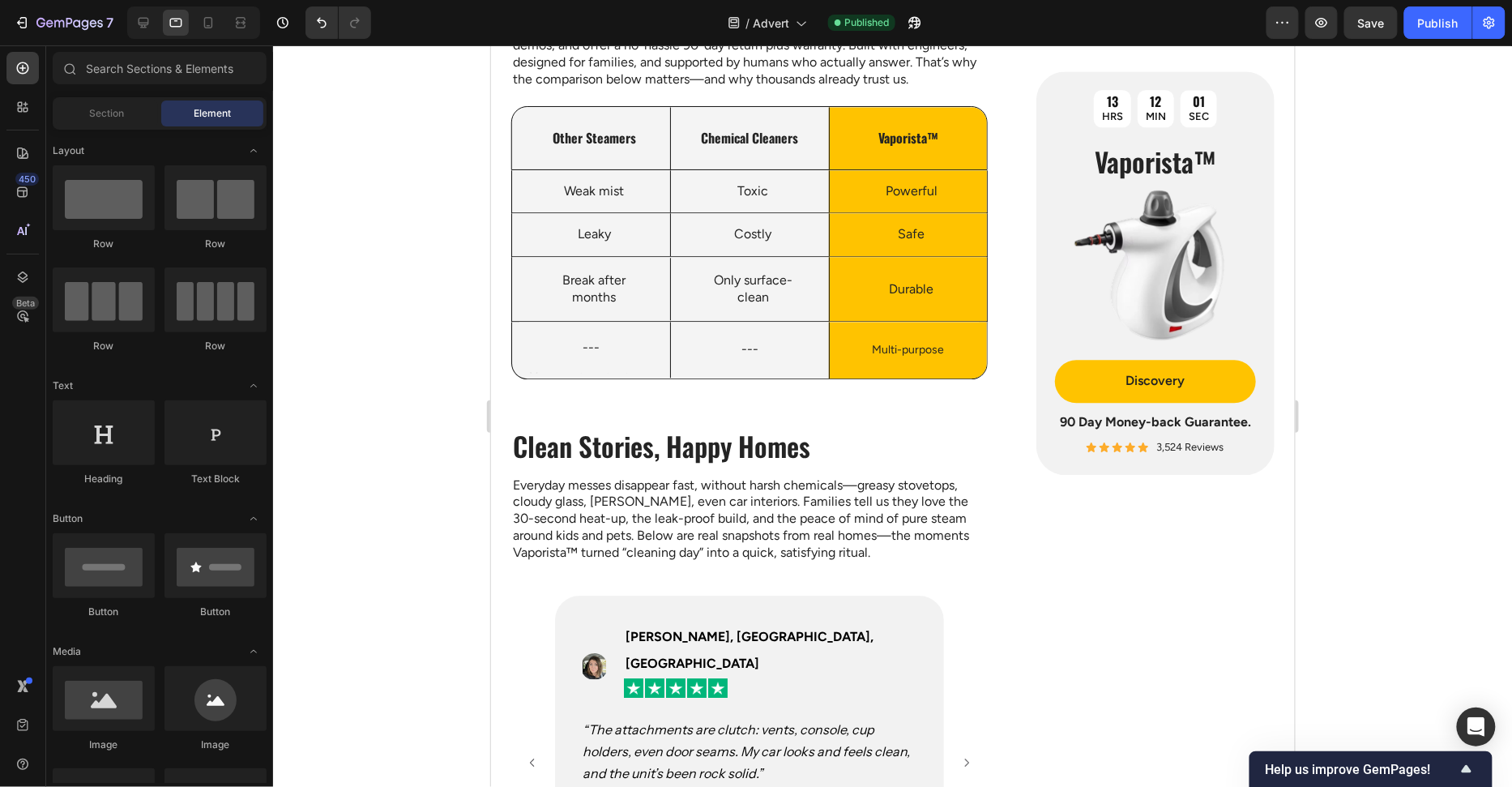
click at [391, 368] on div at bounding box center [892, 416] width 1239 height 741
click at [149, 27] on icon at bounding box center [143, 22] width 16 height 16
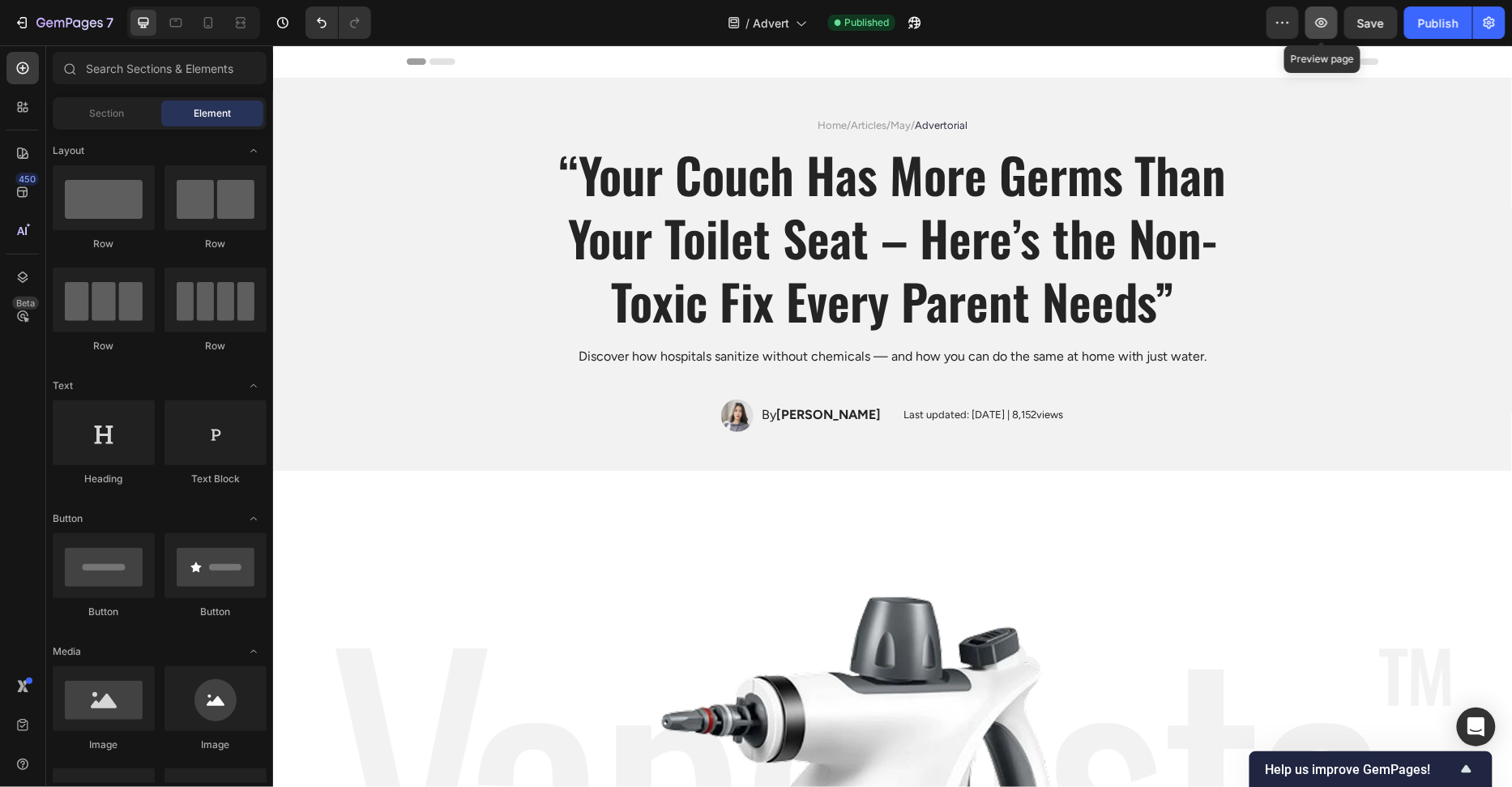
click at [1332, 22] on button "button" at bounding box center [1321, 22] width 32 height 32
click at [46, 35] on button "7" at bounding box center [64, 22] width 115 height 32
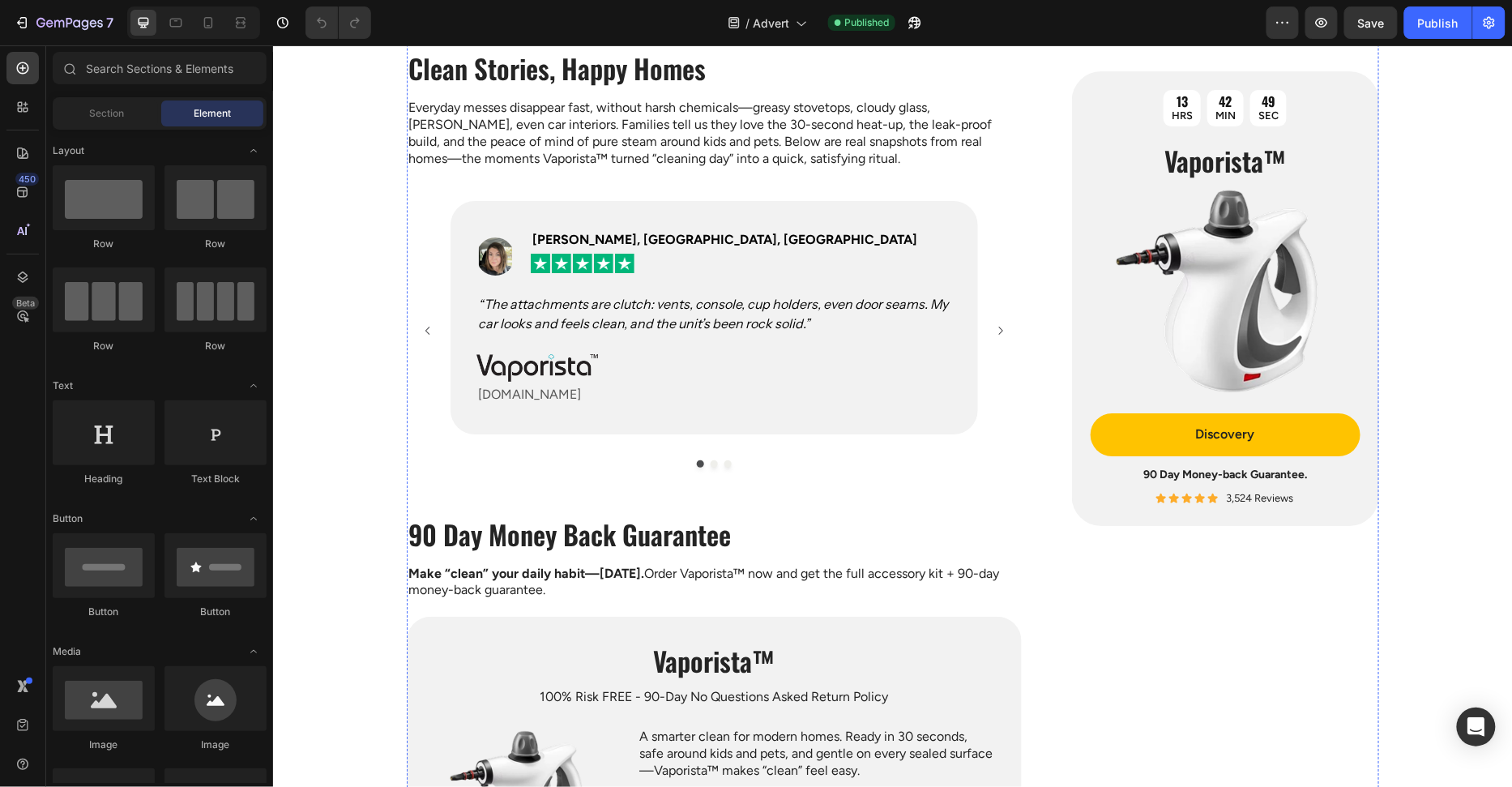
scroll to position [3950, 0]
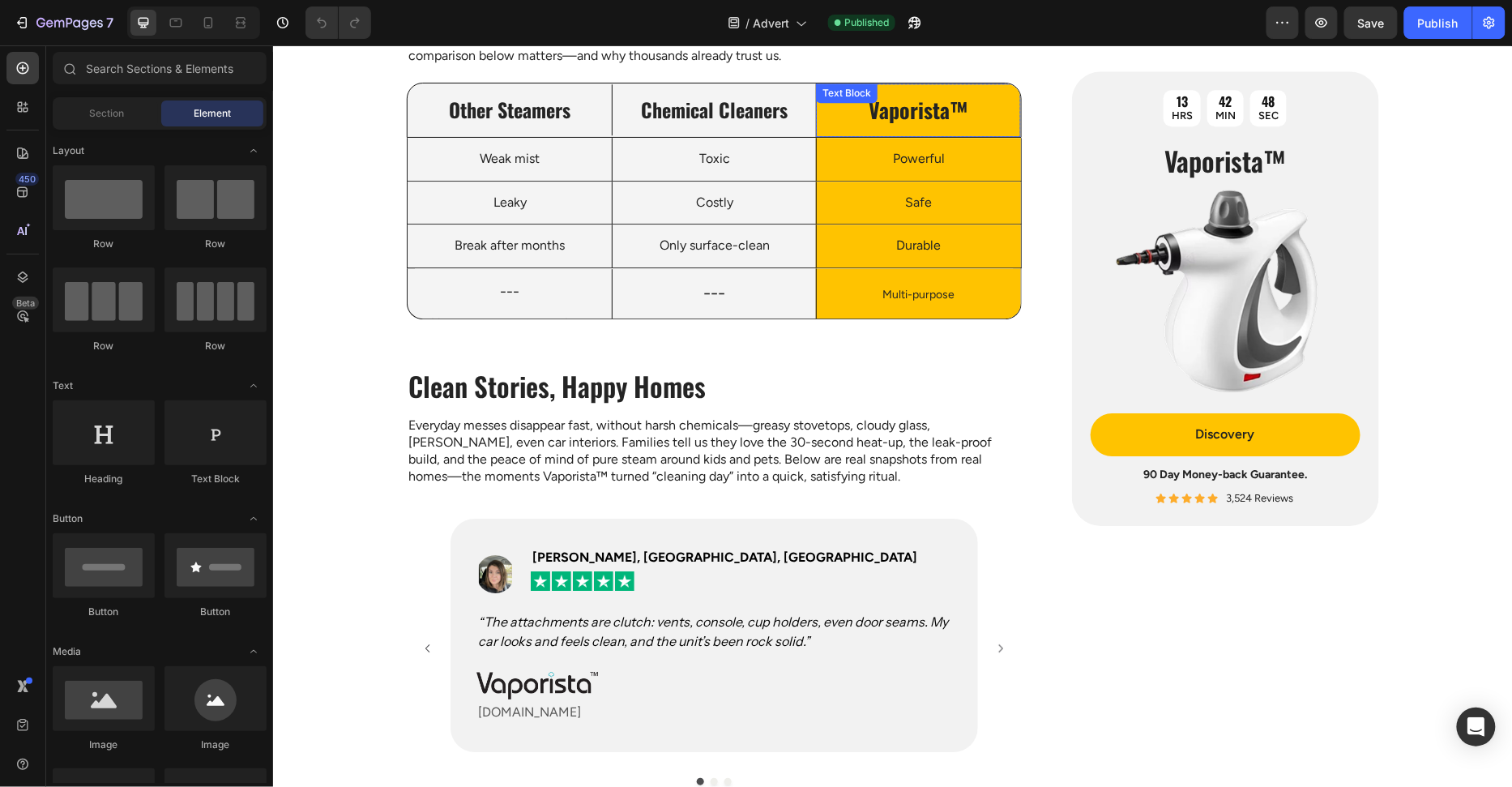
click at [935, 123] on p "Vaporista™" at bounding box center [917, 110] width 178 height 27
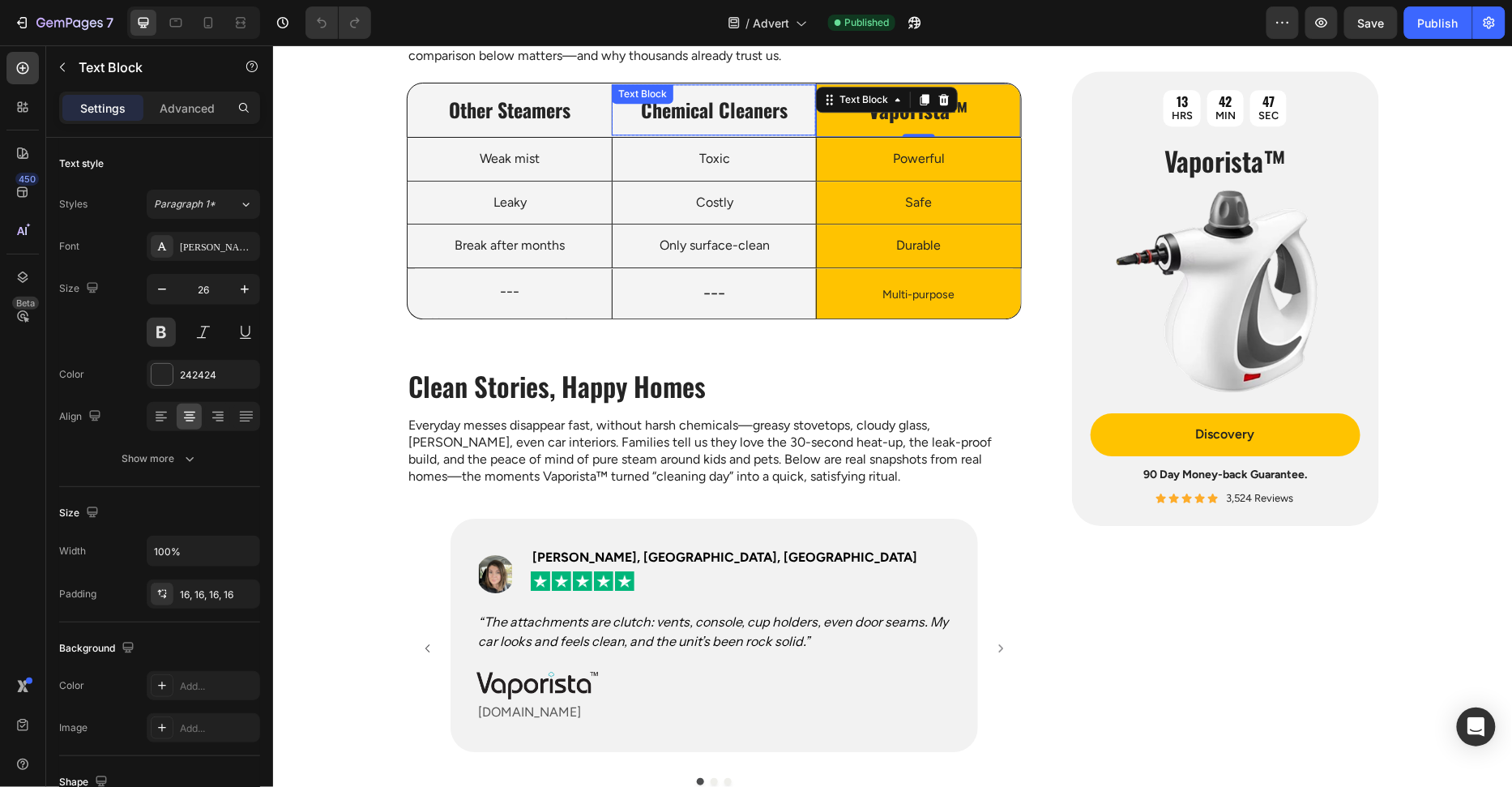
click at [704, 121] on p "Chemical Cleaners" at bounding box center [713, 109] width 178 height 25
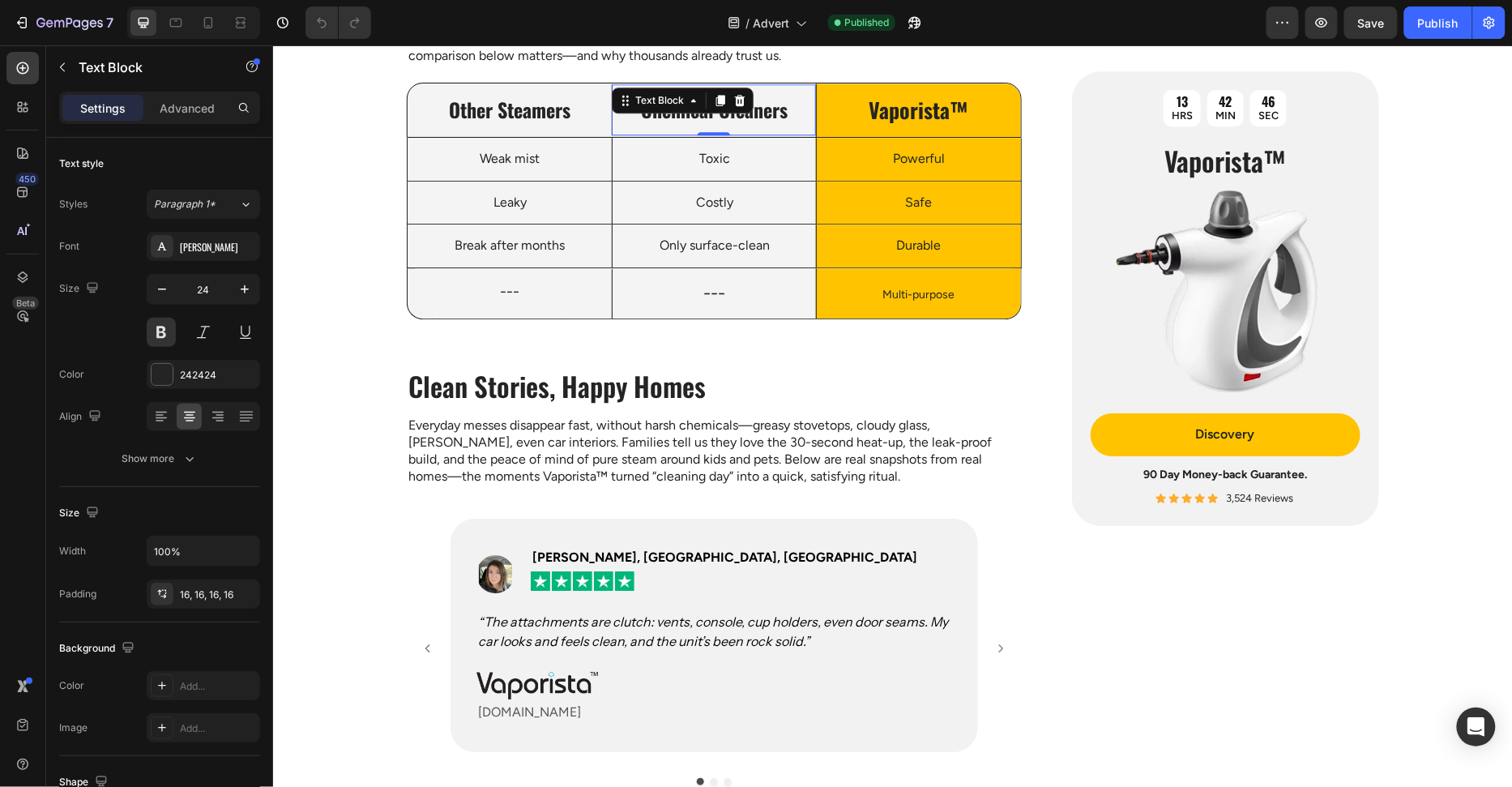
click at [787, 121] on p "Chemical Cleaners" at bounding box center [713, 109] width 178 height 25
click at [163, 289] on icon "button" at bounding box center [162, 289] width 16 height 16
drag, startPoint x: 163, startPoint y: 289, endPoint x: 183, endPoint y: 305, distance: 25.6
click at [163, 289] on icon "button" at bounding box center [162, 289] width 16 height 16
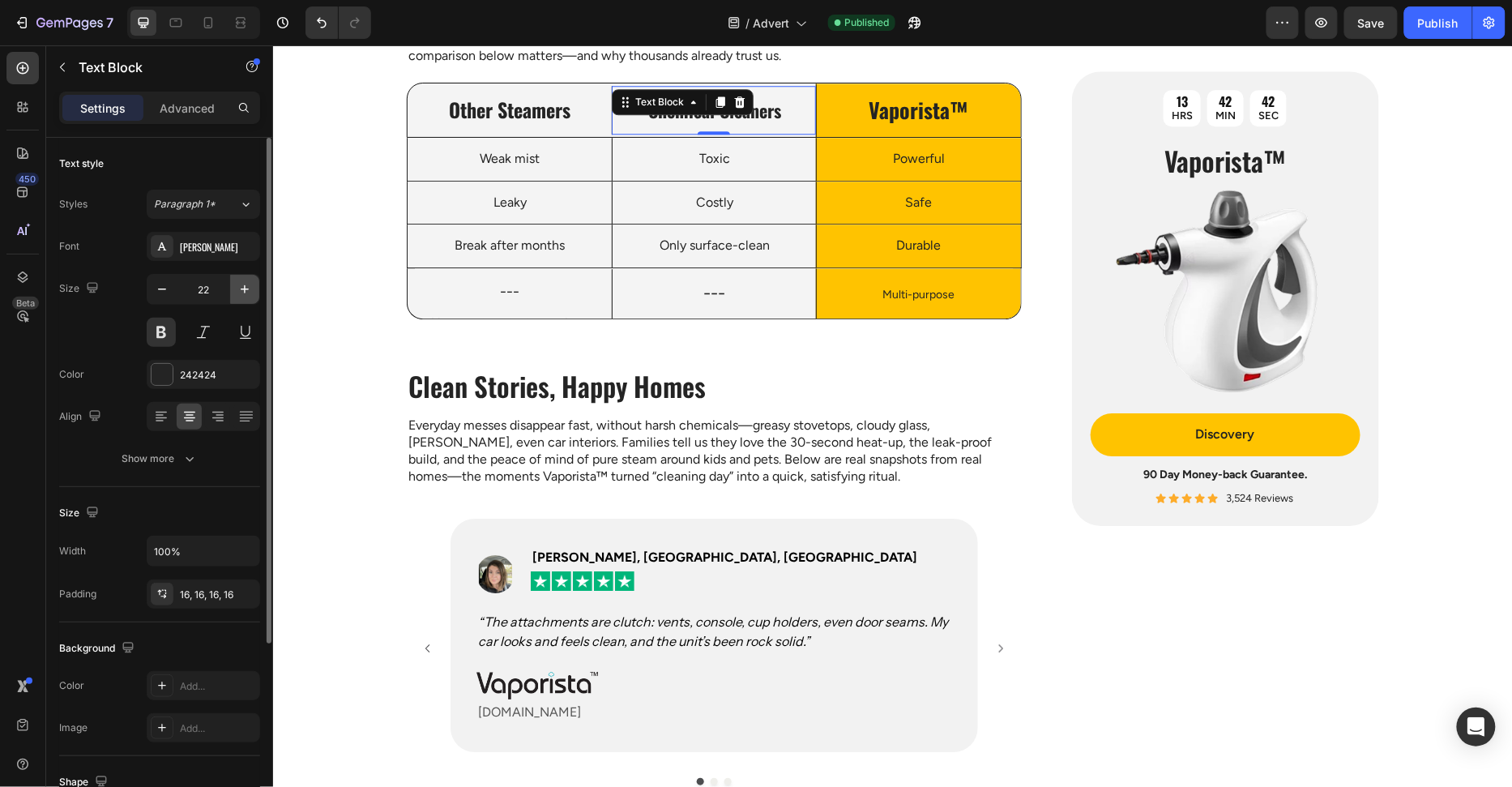
click at [241, 281] on icon "button" at bounding box center [245, 289] width 16 height 16
type input "24"
